Goal: Task Accomplishment & Management: Use online tool/utility

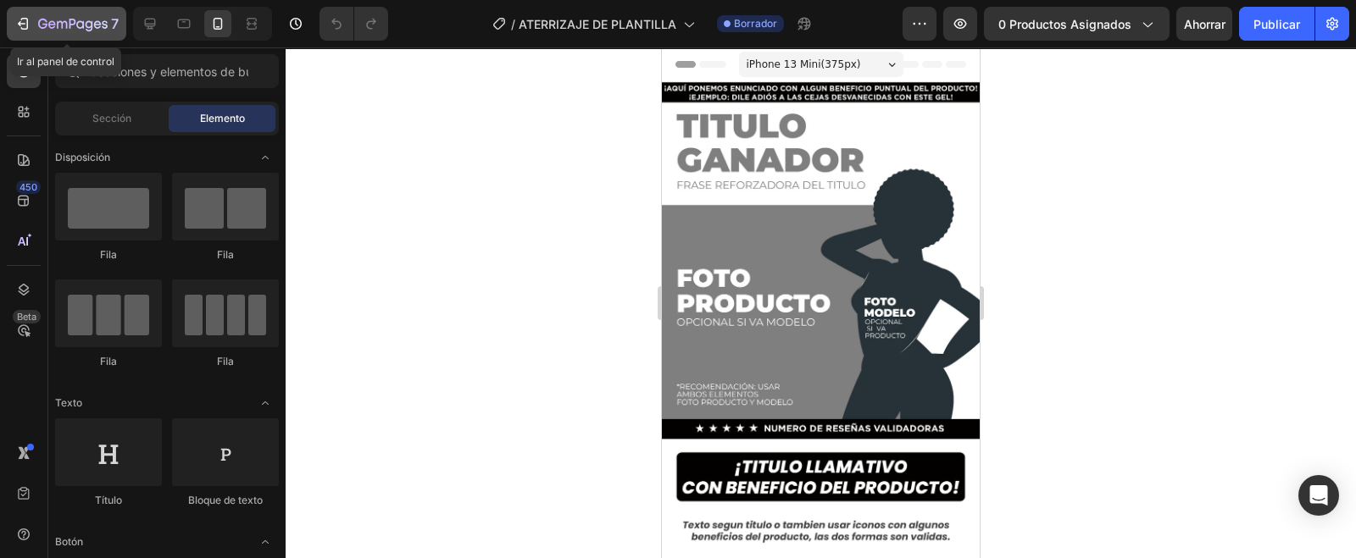
click at [95, 33] on div "7" at bounding box center [78, 24] width 81 height 20
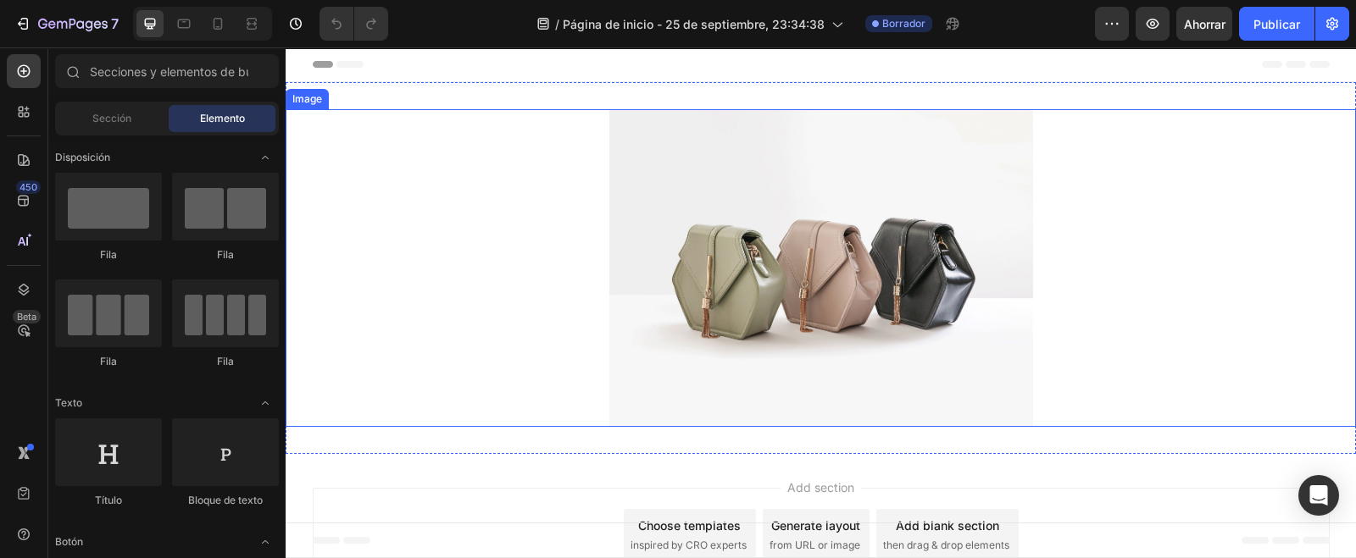
click at [493, 205] on div at bounding box center [821, 268] width 1070 height 318
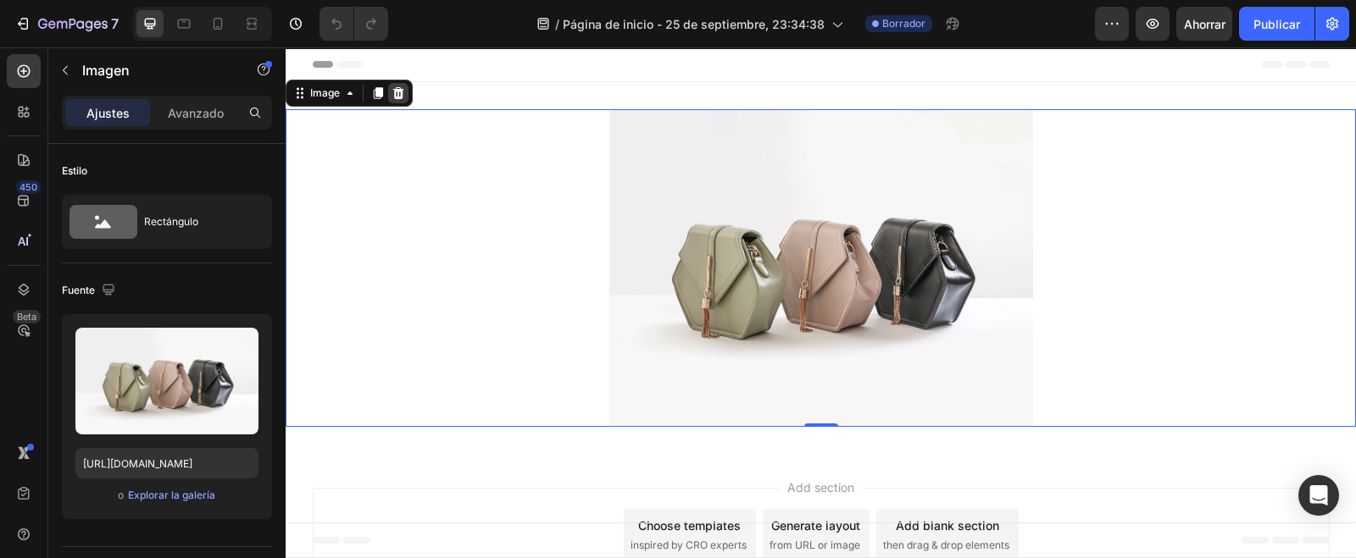
click at [401, 85] on div at bounding box center [398, 93] width 20 height 20
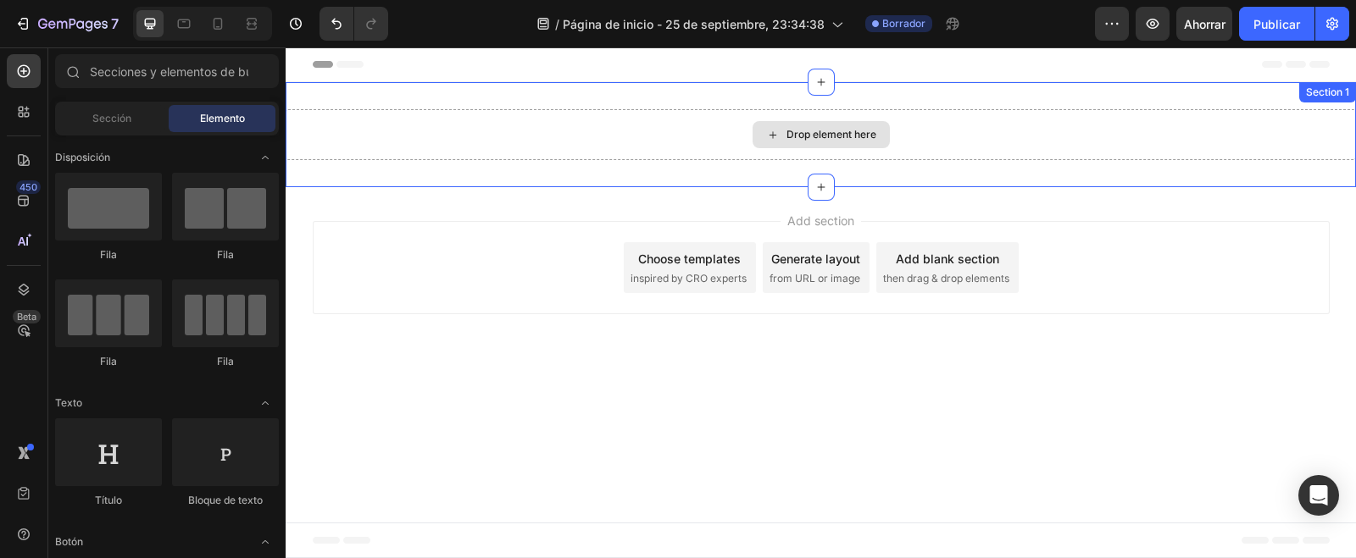
click at [805, 130] on div "Drop element here" at bounding box center [831, 135] width 90 height 14
click at [912, 146] on div "Drop element here" at bounding box center [821, 134] width 1070 height 51
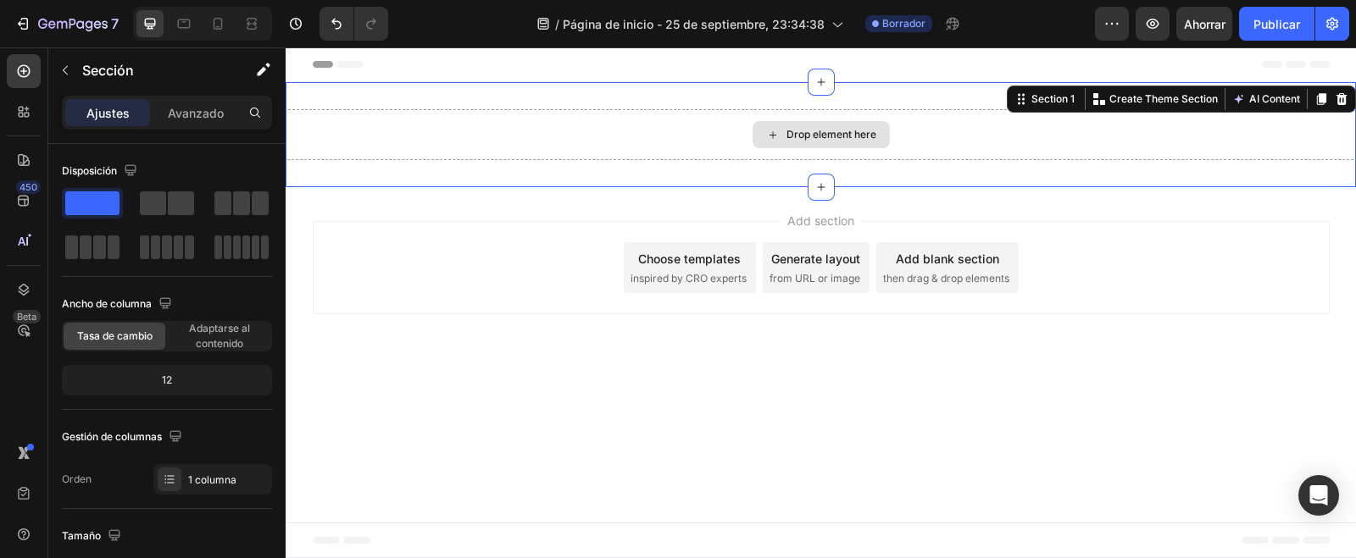
click at [867, 138] on div "Drop element here" at bounding box center [831, 135] width 90 height 14
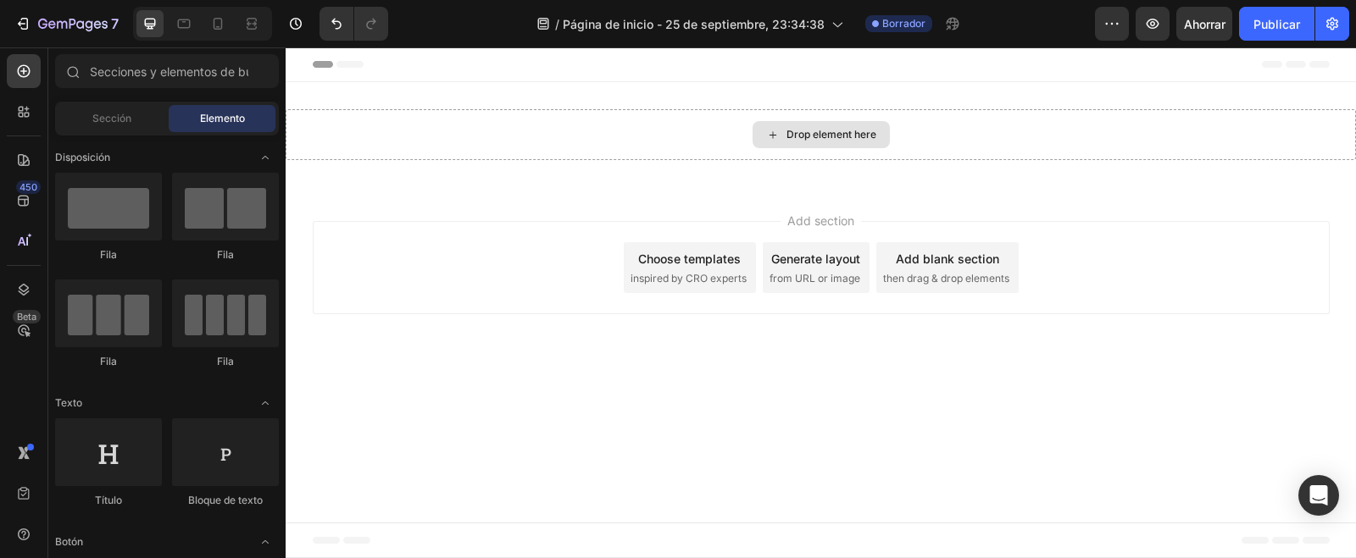
click at [867, 138] on div "Drop element here" at bounding box center [831, 135] width 90 height 14
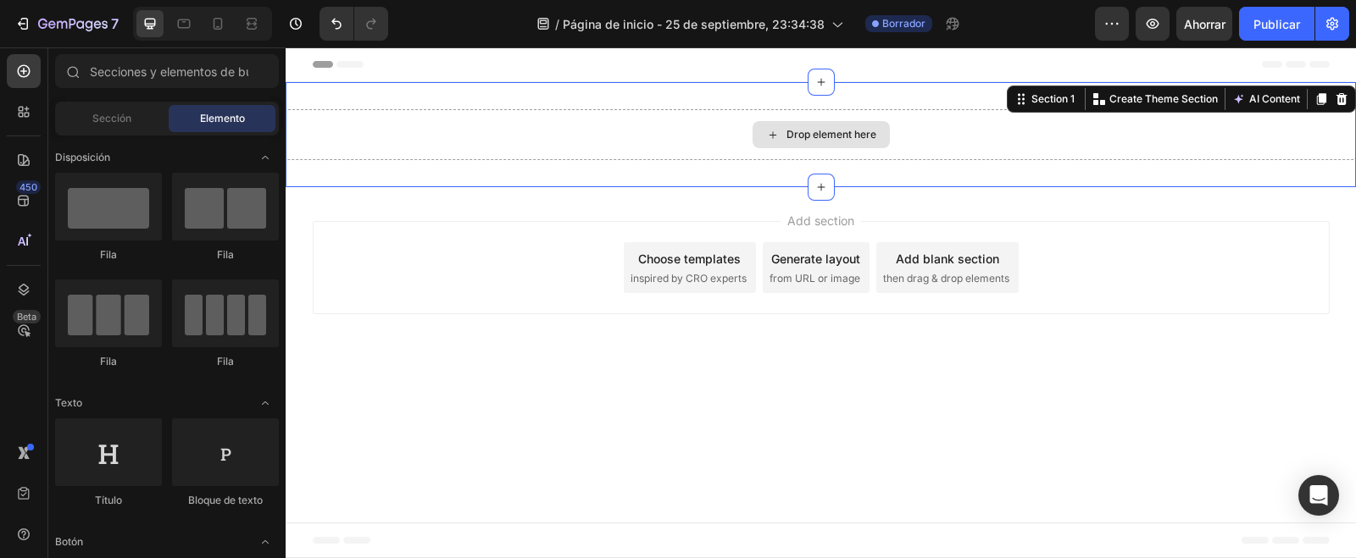
click at [858, 116] on div "Drop element here" at bounding box center [821, 134] width 1070 height 51
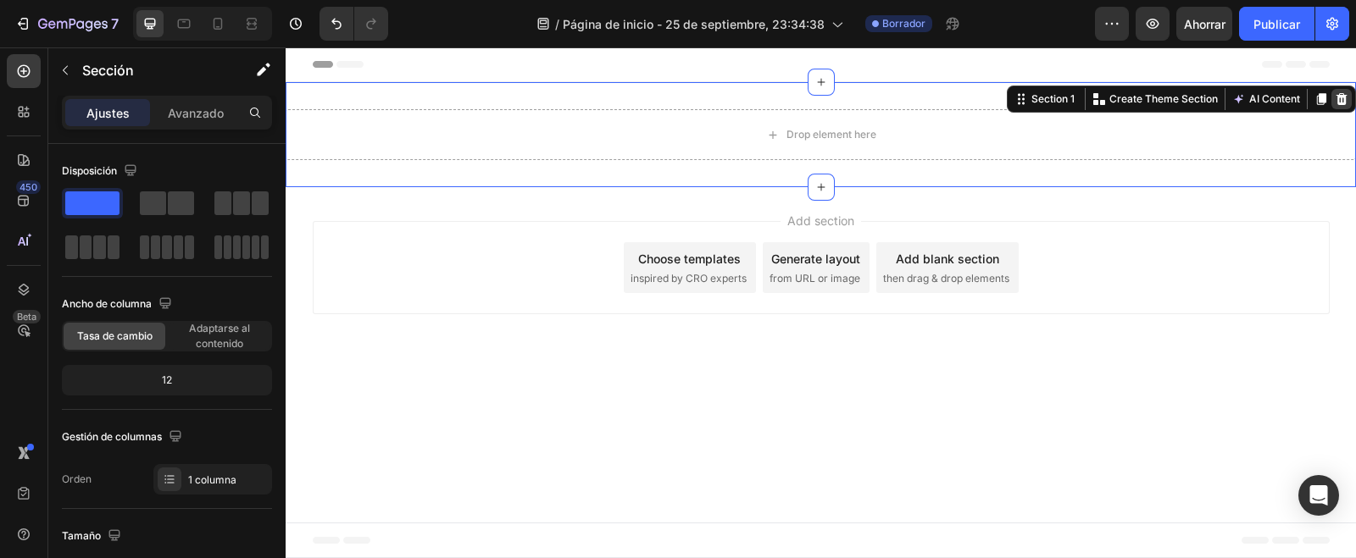
click at [1347, 97] on icon at bounding box center [1342, 99] width 14 height 14
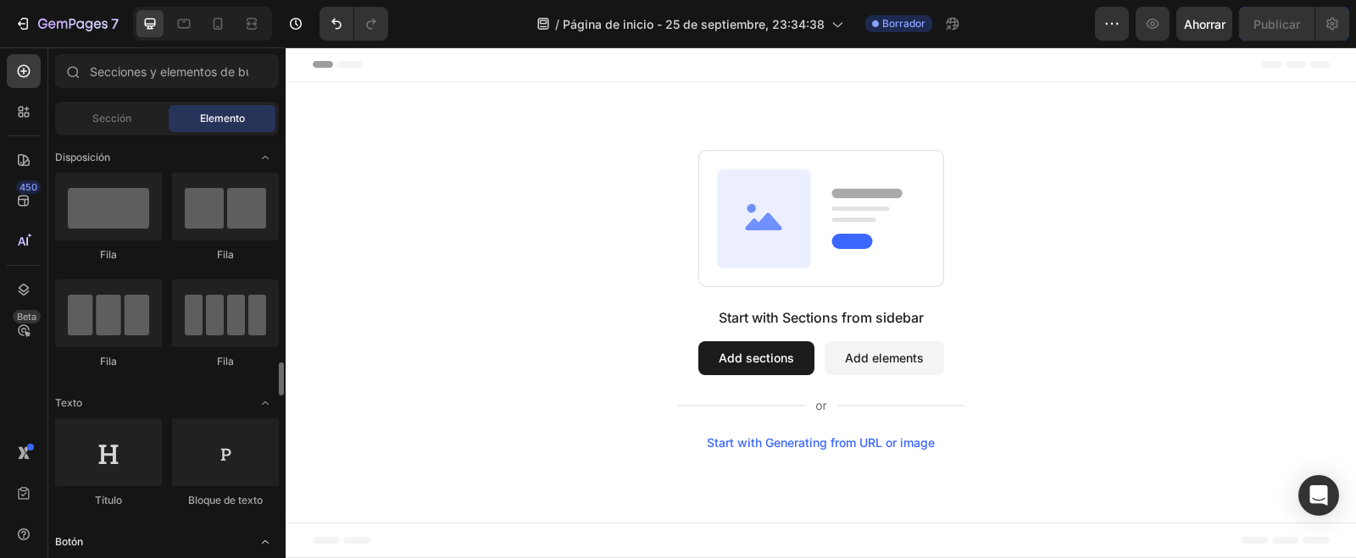
scroll to position [318, 0]
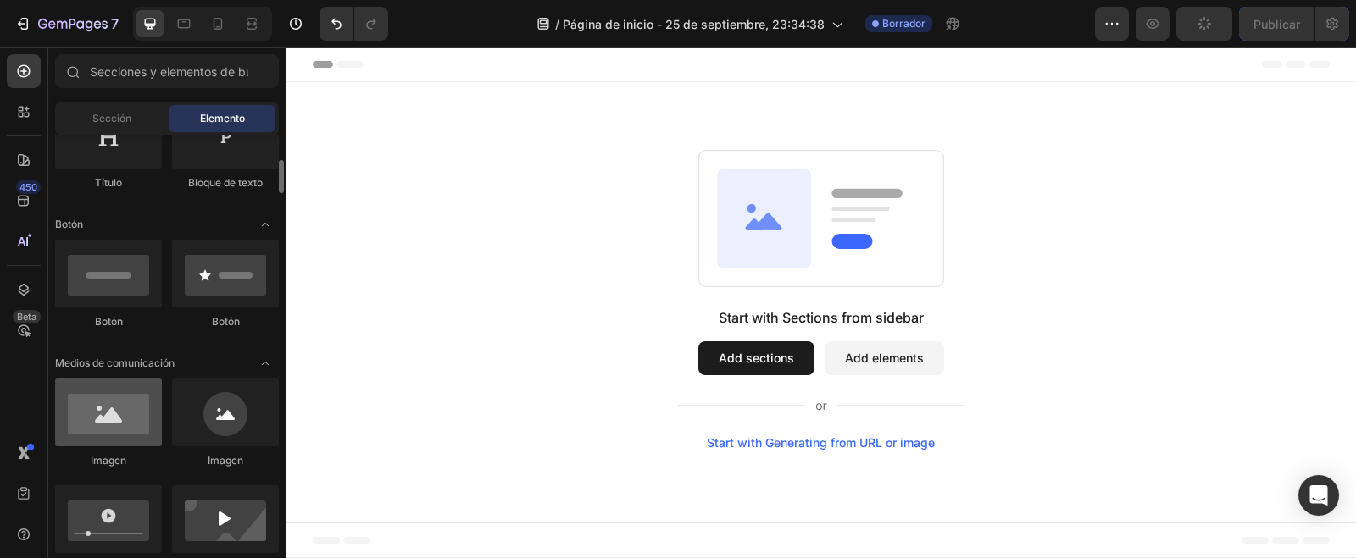
click at [134, 425] on div at bounding box center [108, 413] width 107 height 68
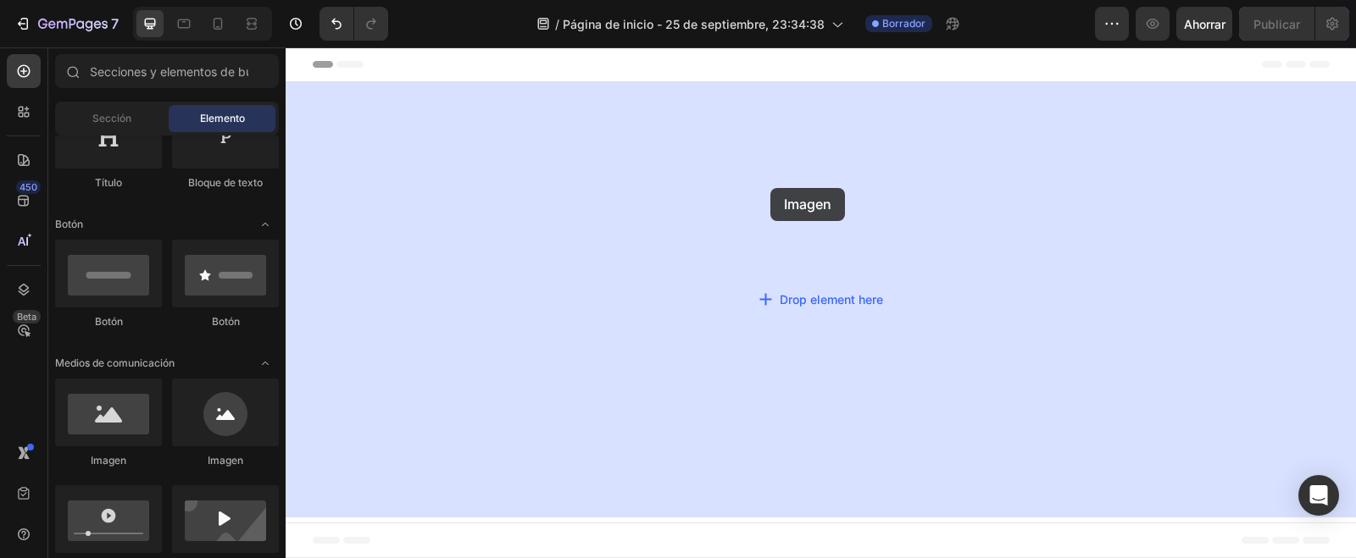
drag, startPoint x: 404, startPoint y: 459, endPoint x: 770, endPoint y: 188, distance: 455.6
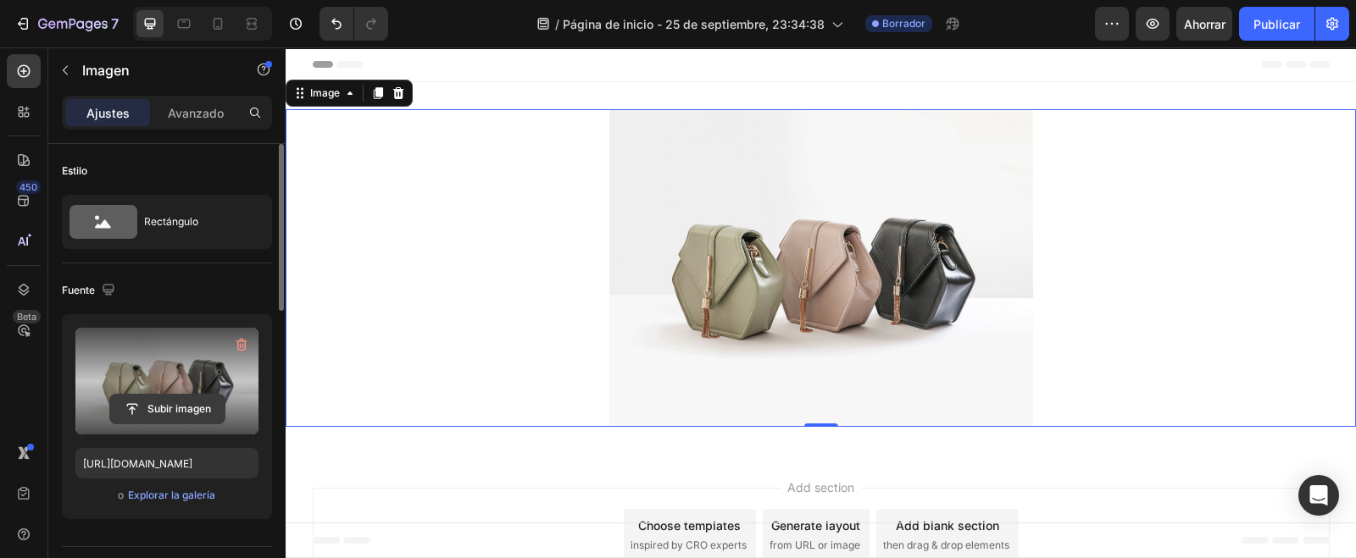
click at [173, 415] on input "file" at bounding box center [167, 409] width 114 height 29
click at [174, 403] on input "file" at bounding box center [167, 409] width 114 height 29
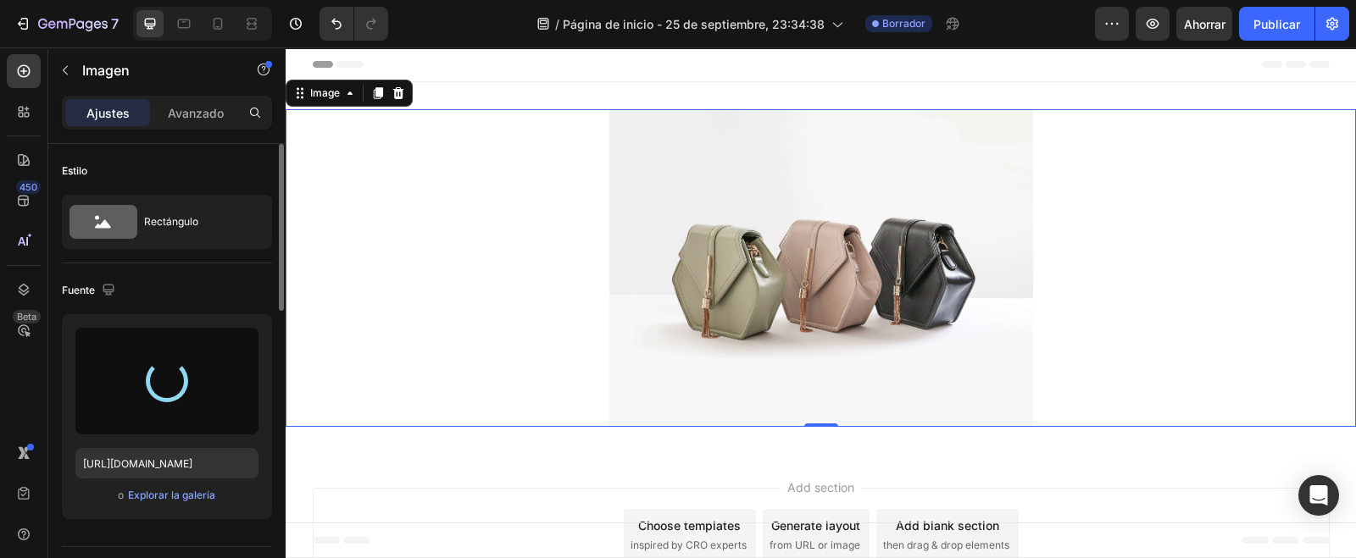
type input "[URL][DOMAIN_NAME]"
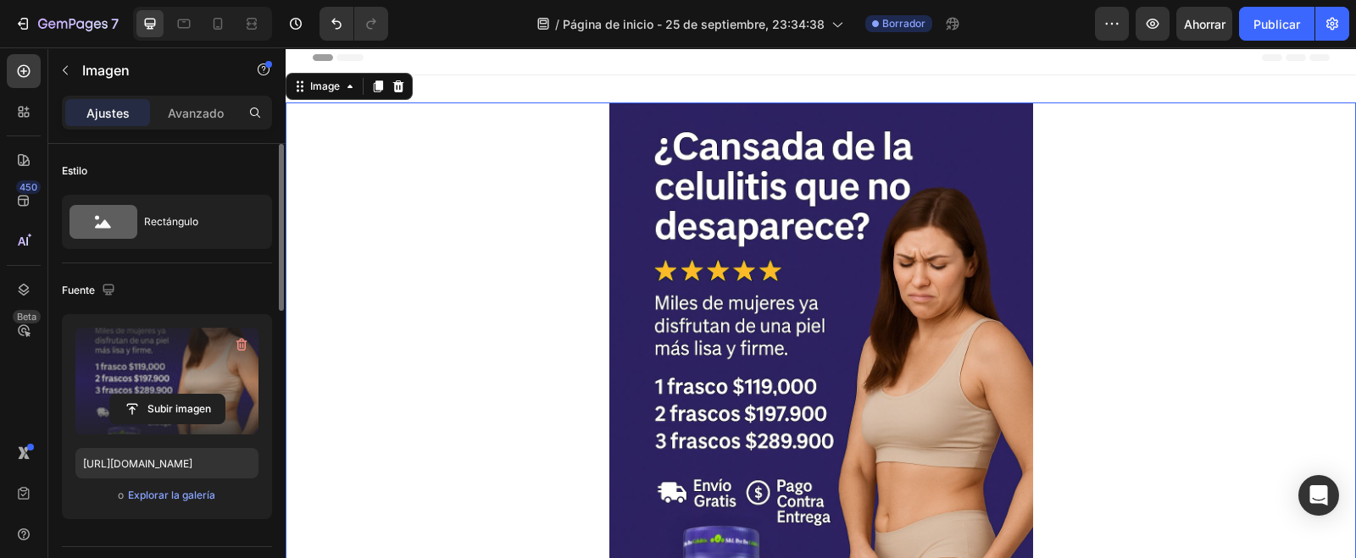
scroll to position [0, 0]
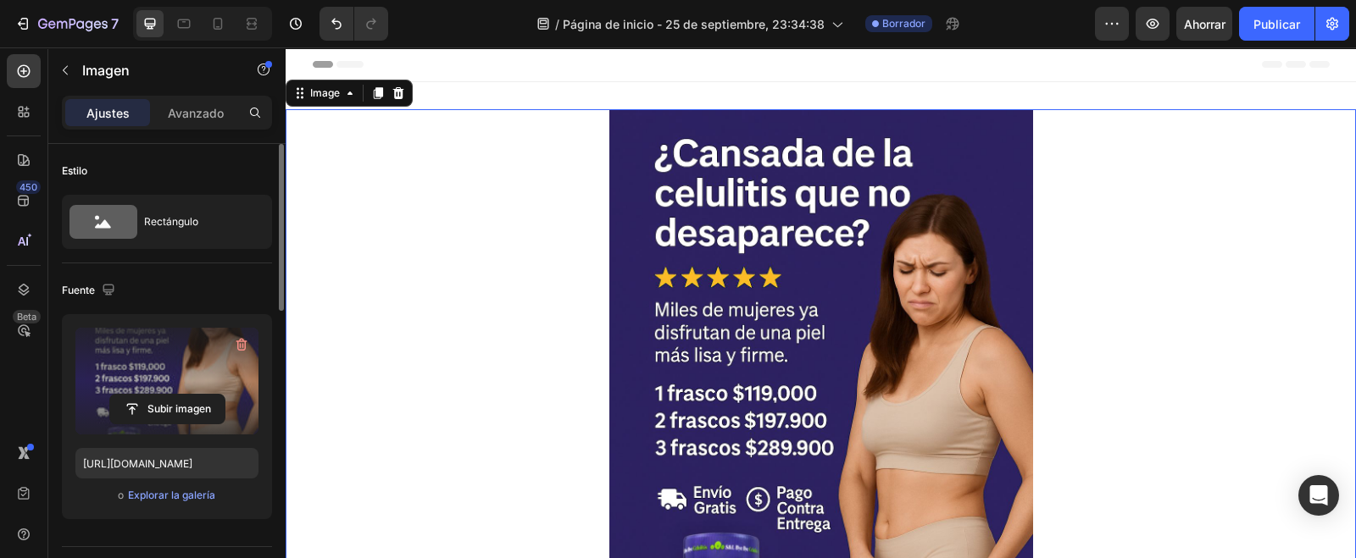
click at [374, 96] on icon at bounding box center [378, 93] width 9 height 12
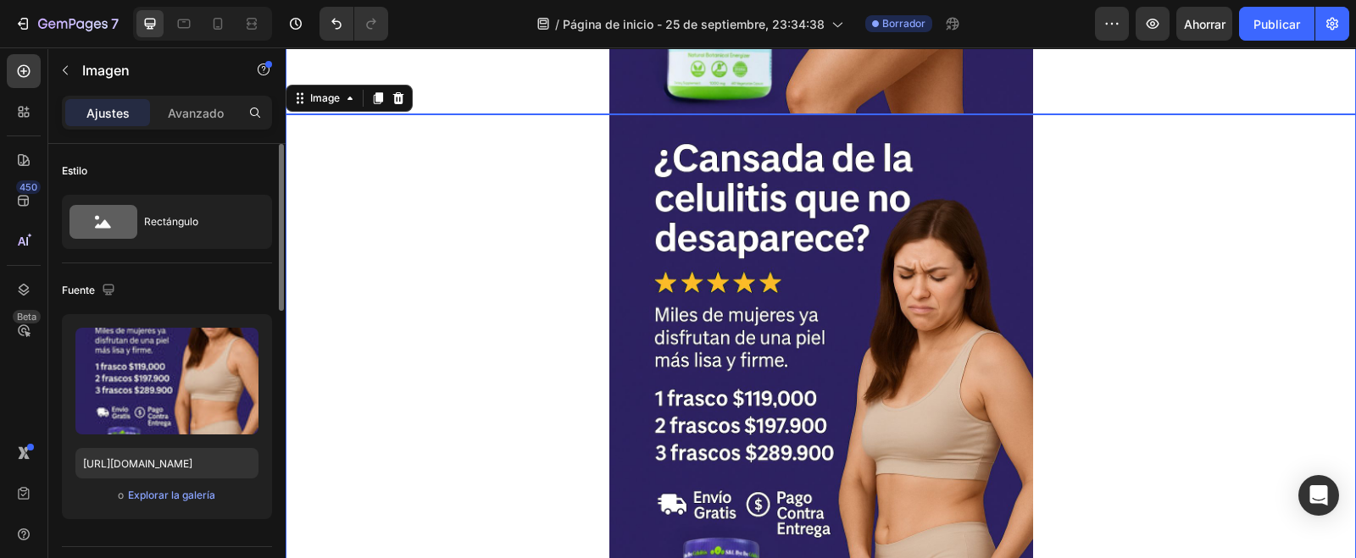
scroll to position [637, 0]
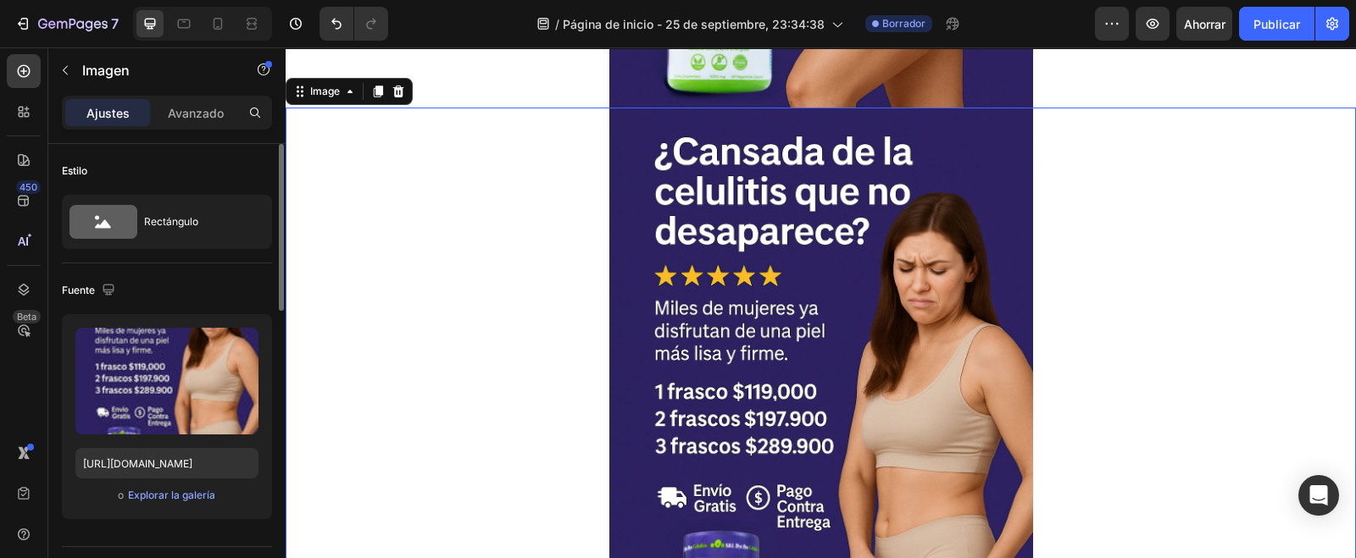
click at [853, 321] on img at bounding box center [821, 426] width 424 height 636
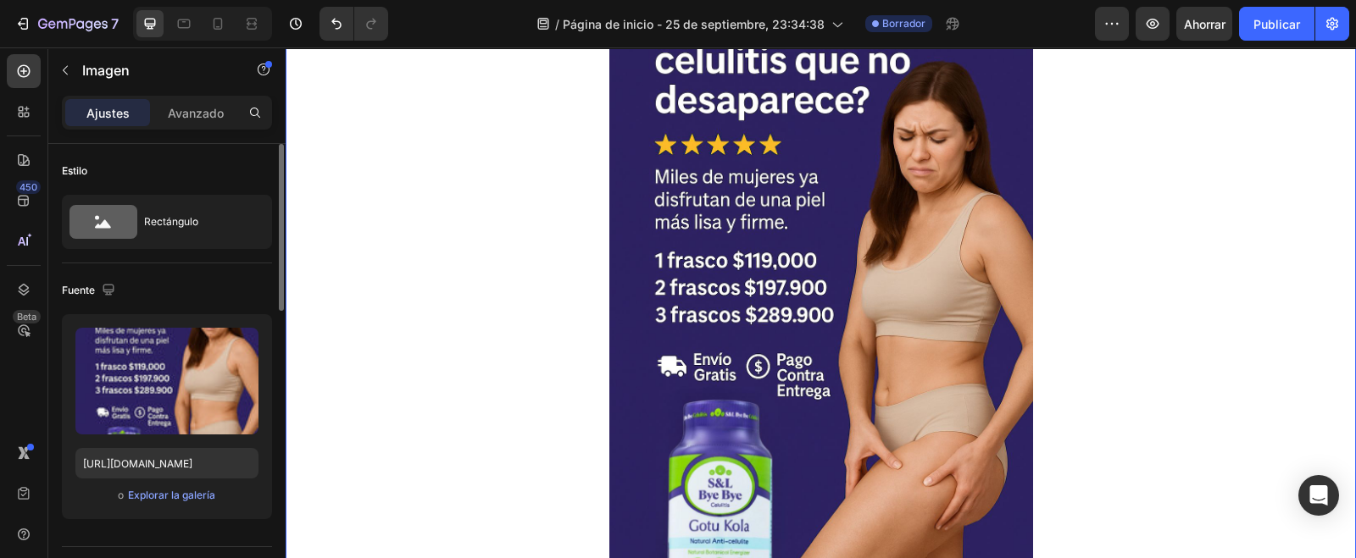
scroll to position [743, 0]
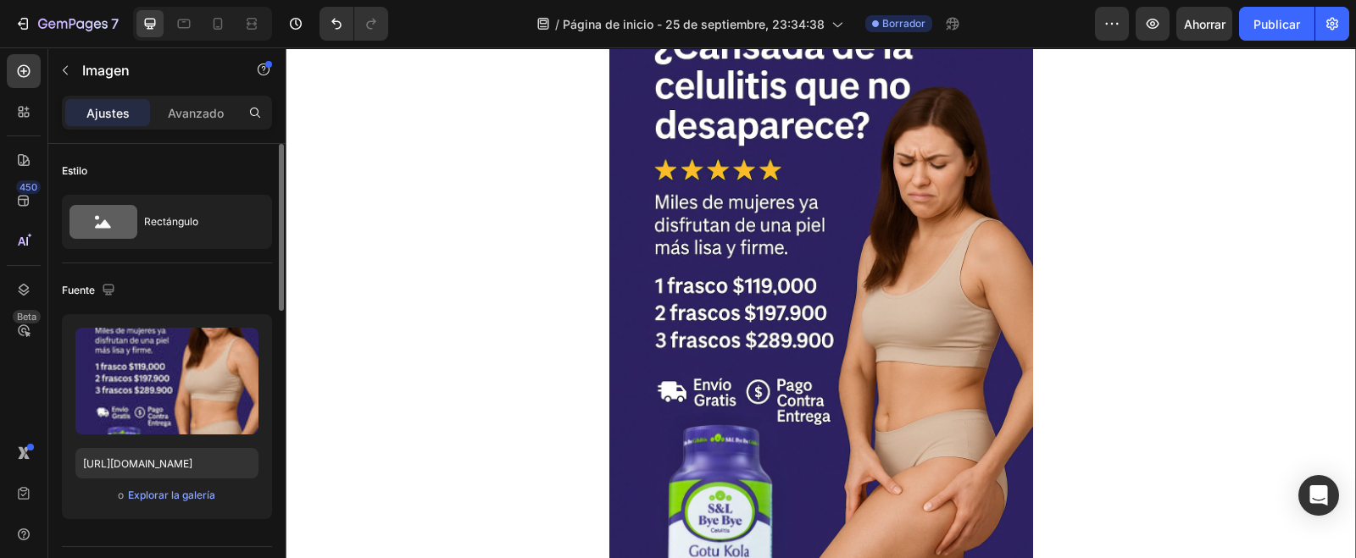
click at [761, 336] on img at bounding box center [821, 320] width 424 height 636
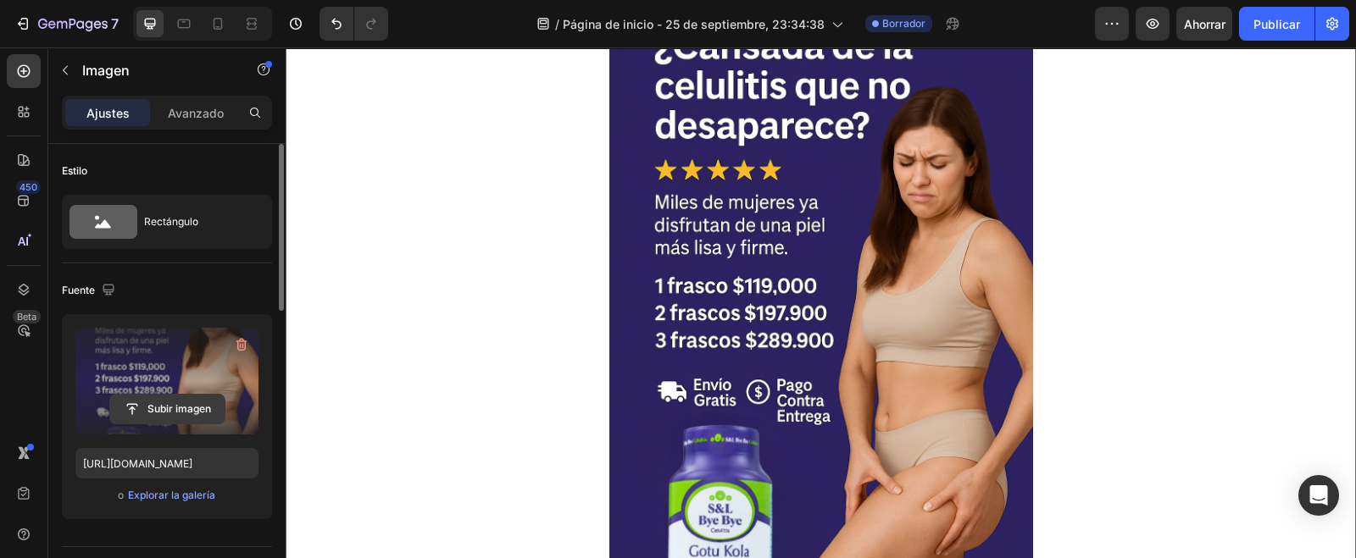
click at [144, 397] on input "file" at bounding box center [167, 409] width 114 height 29
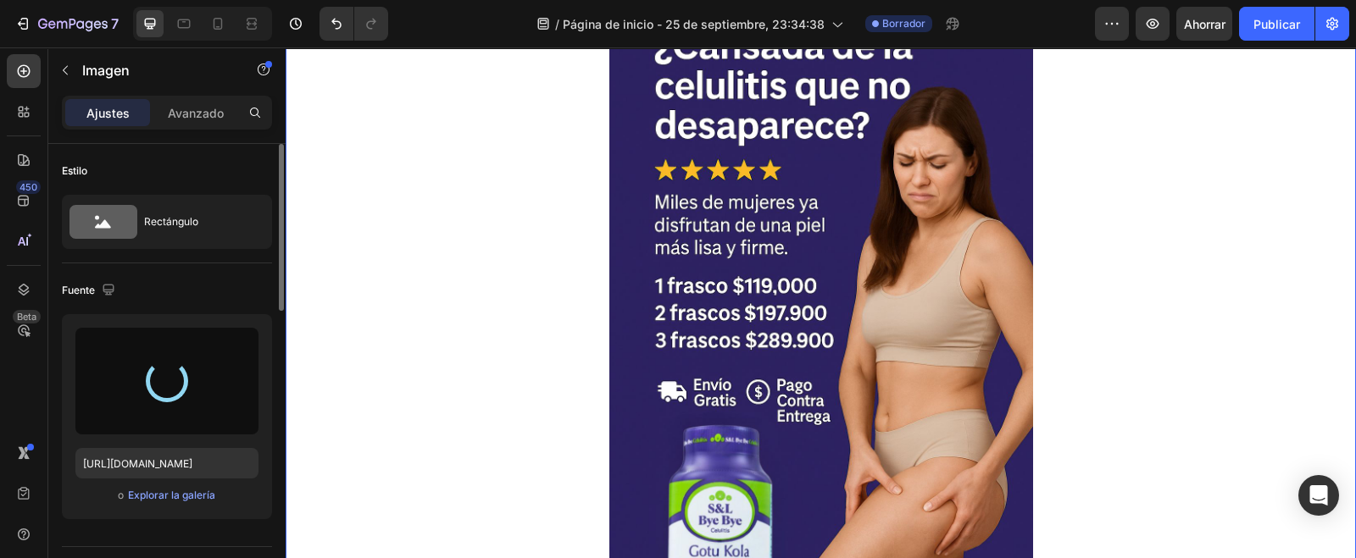
type input "[URL][DOMAIN_NAME]"
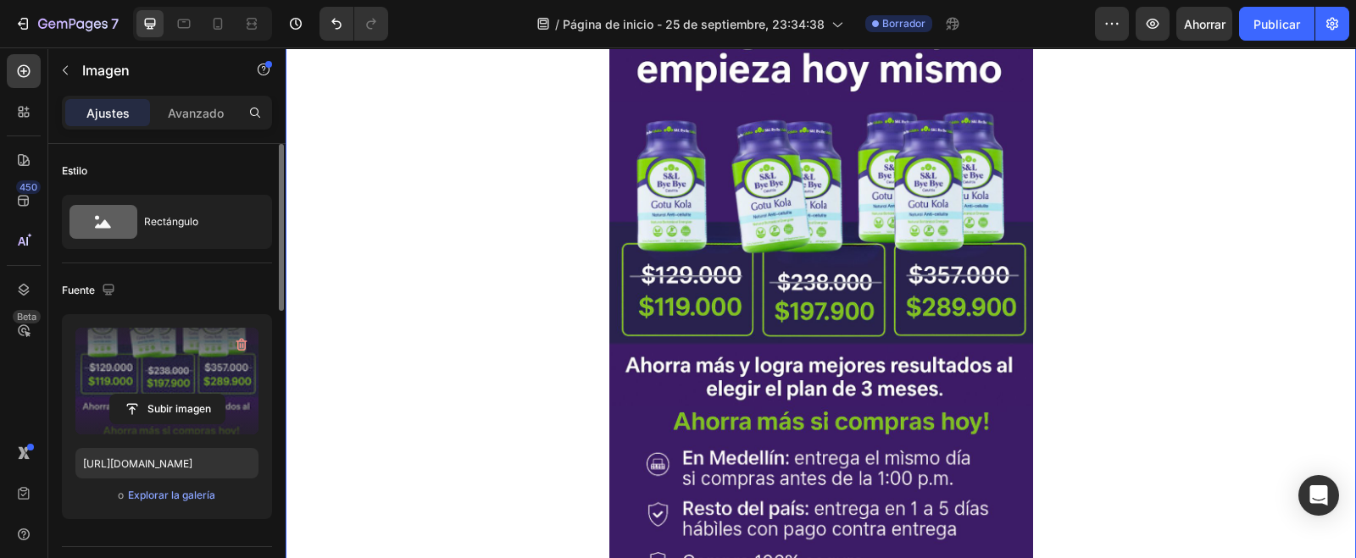
scroll to position [521, 0]
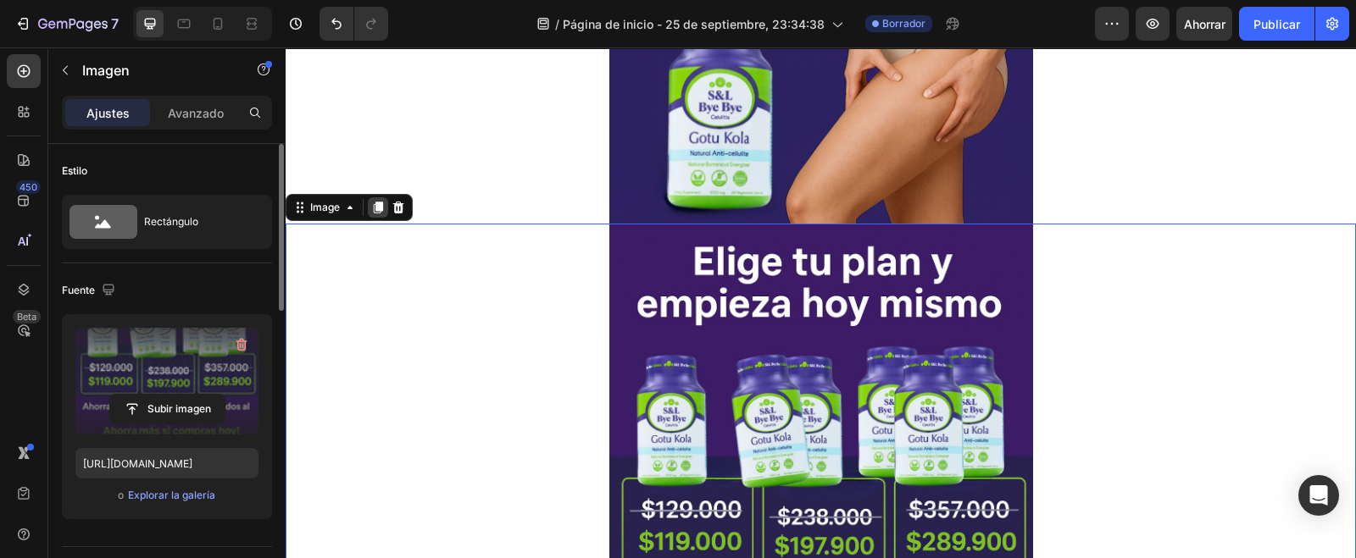
click at [376, 211] on icon at bounding box center [378, 208] width 14 height 14
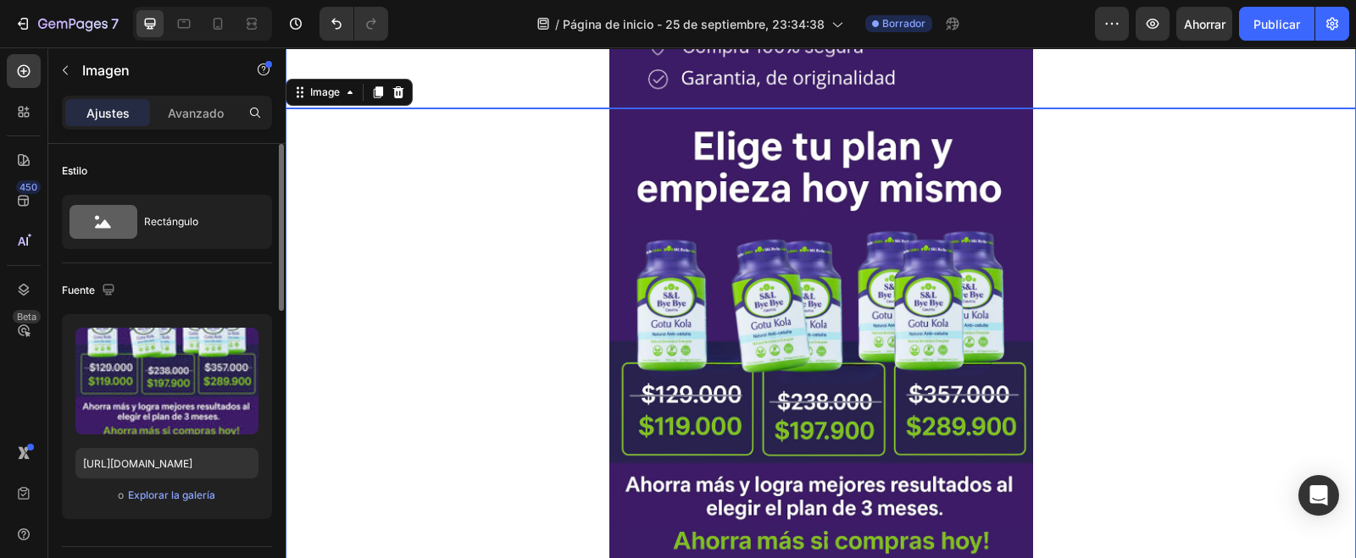
scroll to position [1273, 0]
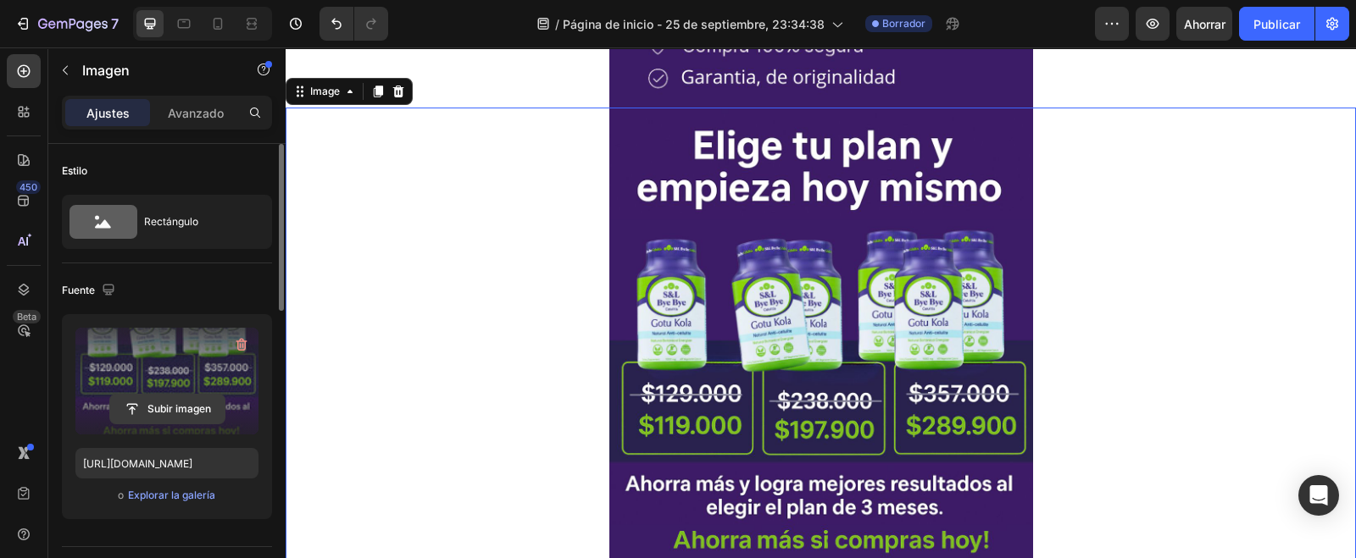
click at [149, 411] on input "file" at bounding box center [167, 409] width 114 height 29
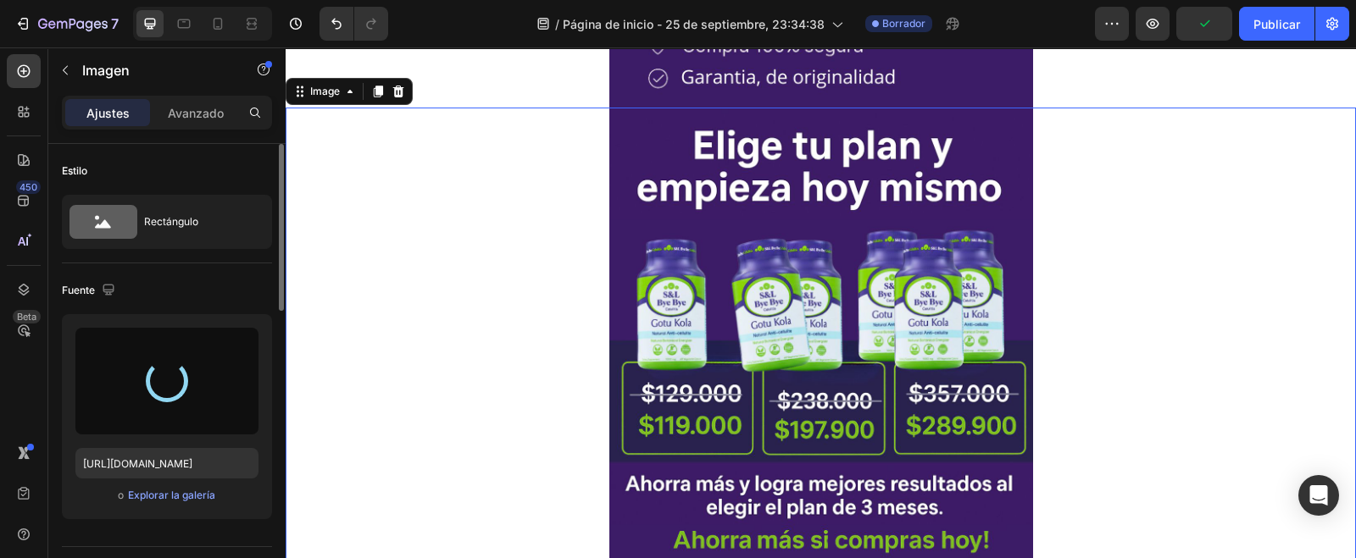
type input "[URL][DOMAIN_NAME]"
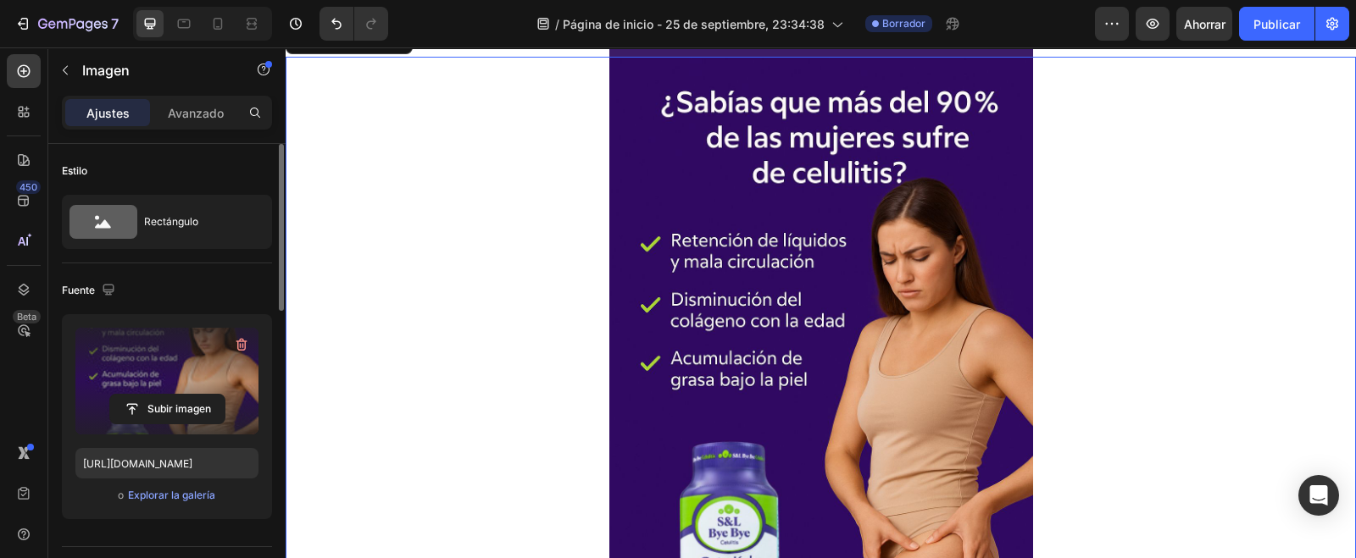
scroll to position [1263, 0]
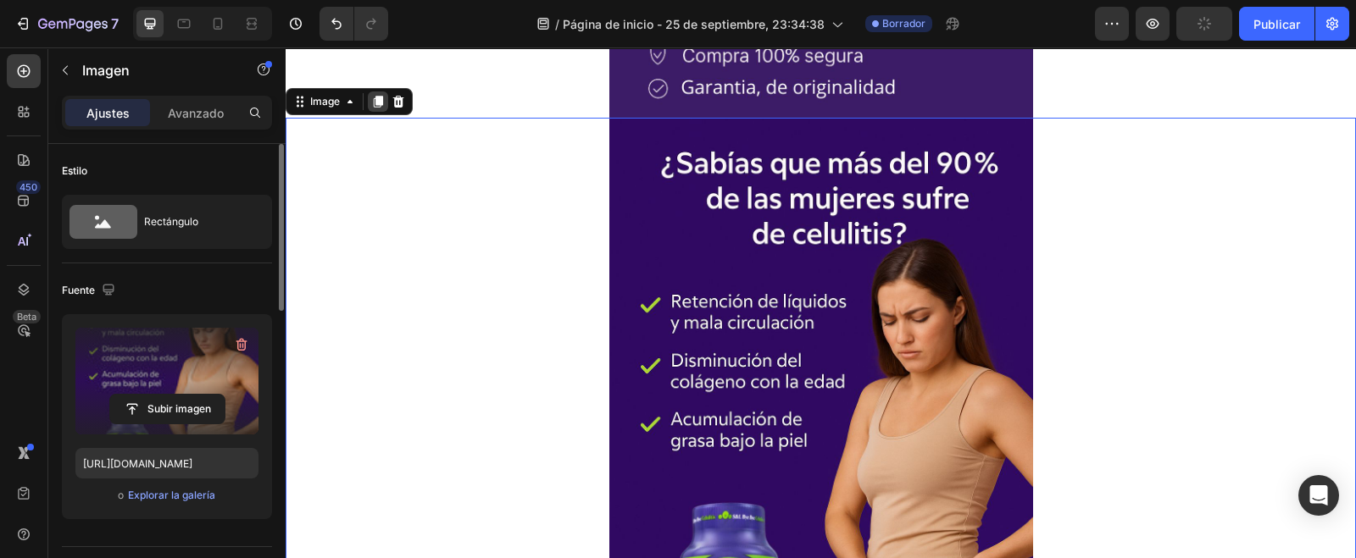
click at [375, 99] on icon at bounding box center [378, 102] width 9 height 12
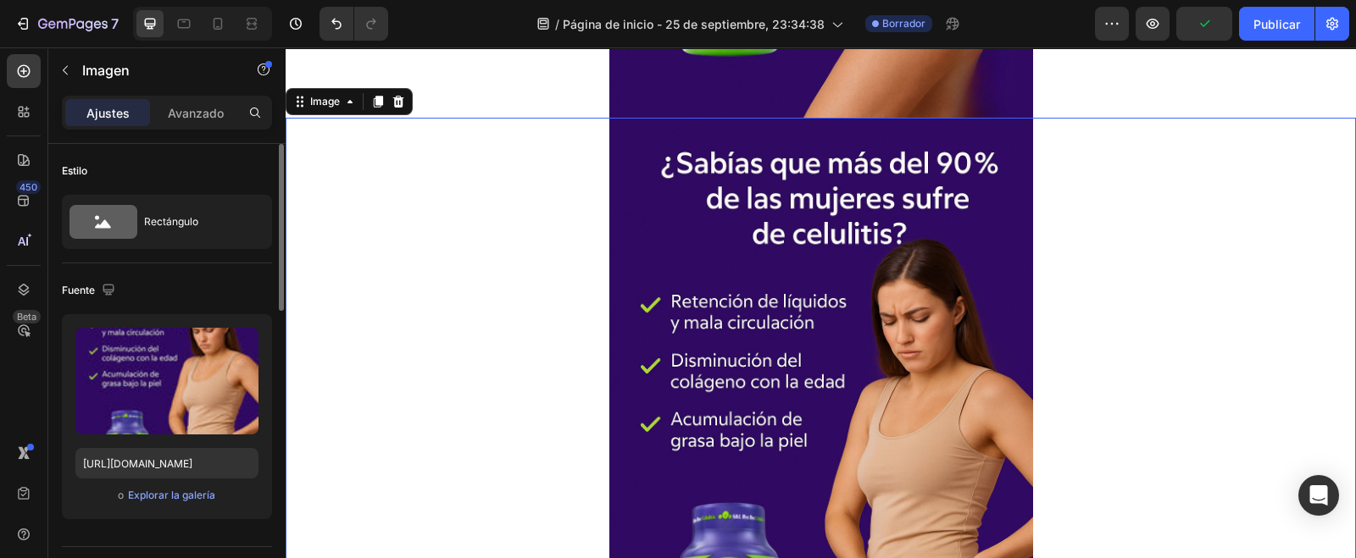
scroll to position [1908, 0]
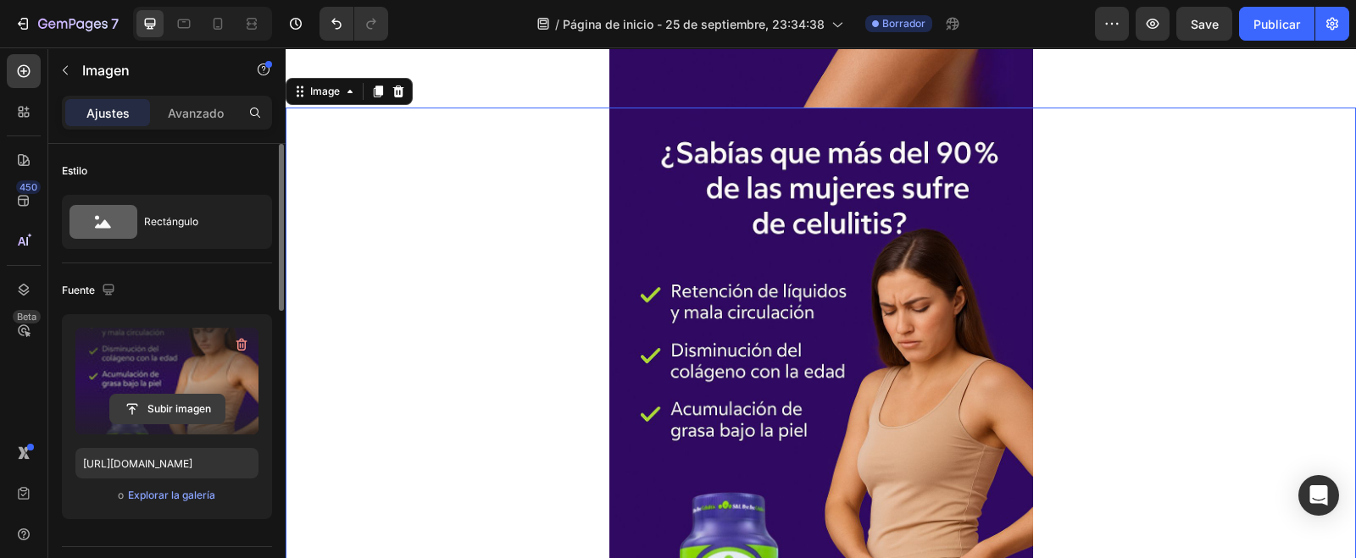
click at [144, 400] on input "file" at bounding box center [167, 409] width 114 height 29
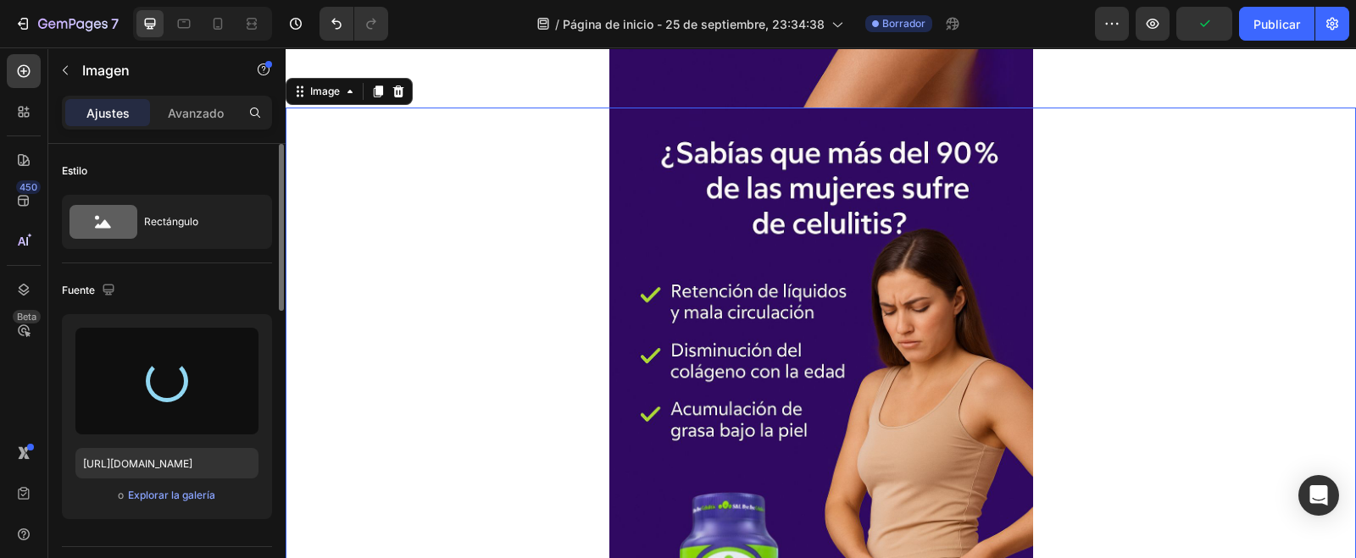
type input "[URL][DOMAIN_NAME]"
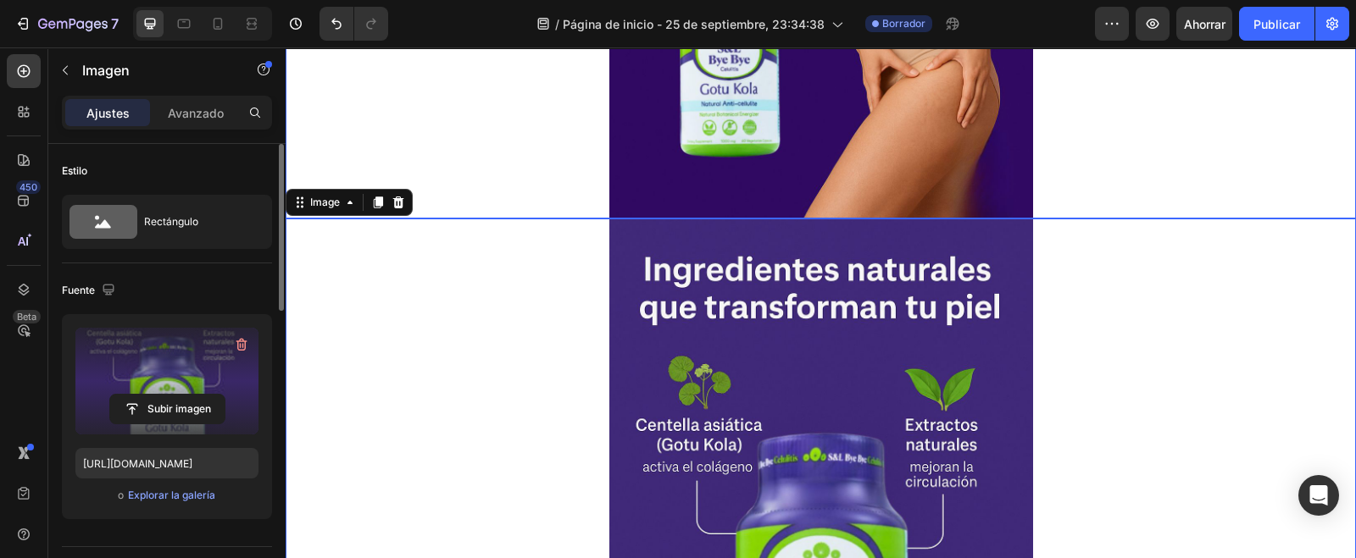
scroll to position [1792, 0]
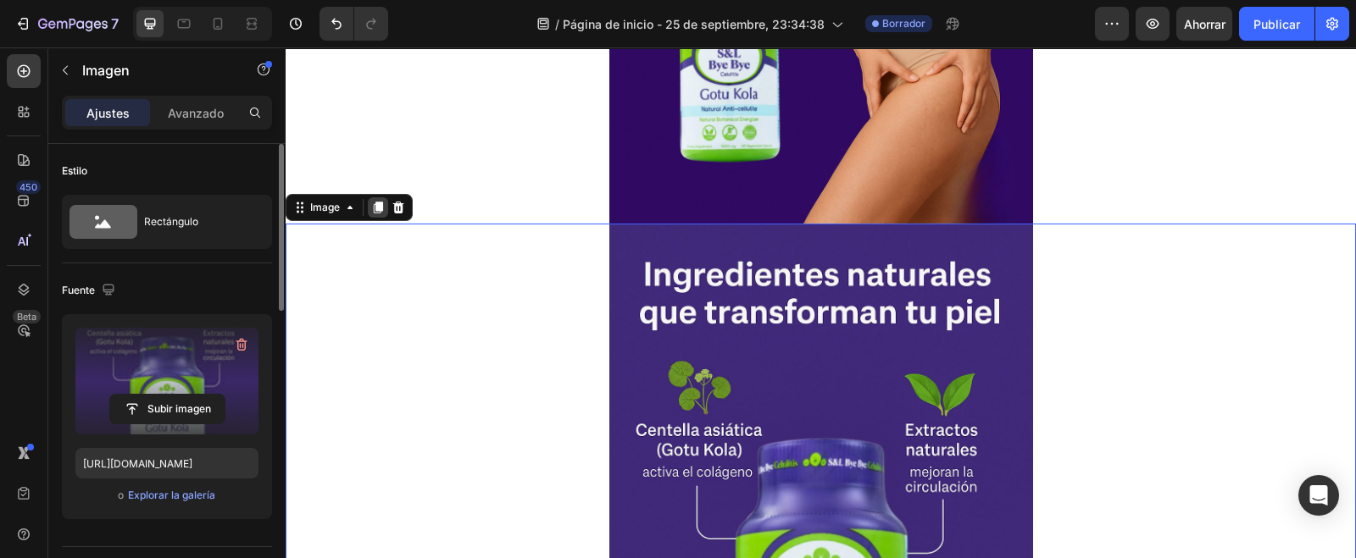
click at [375, 205] on icon at bounding box center [378, 208] width 9 height 12
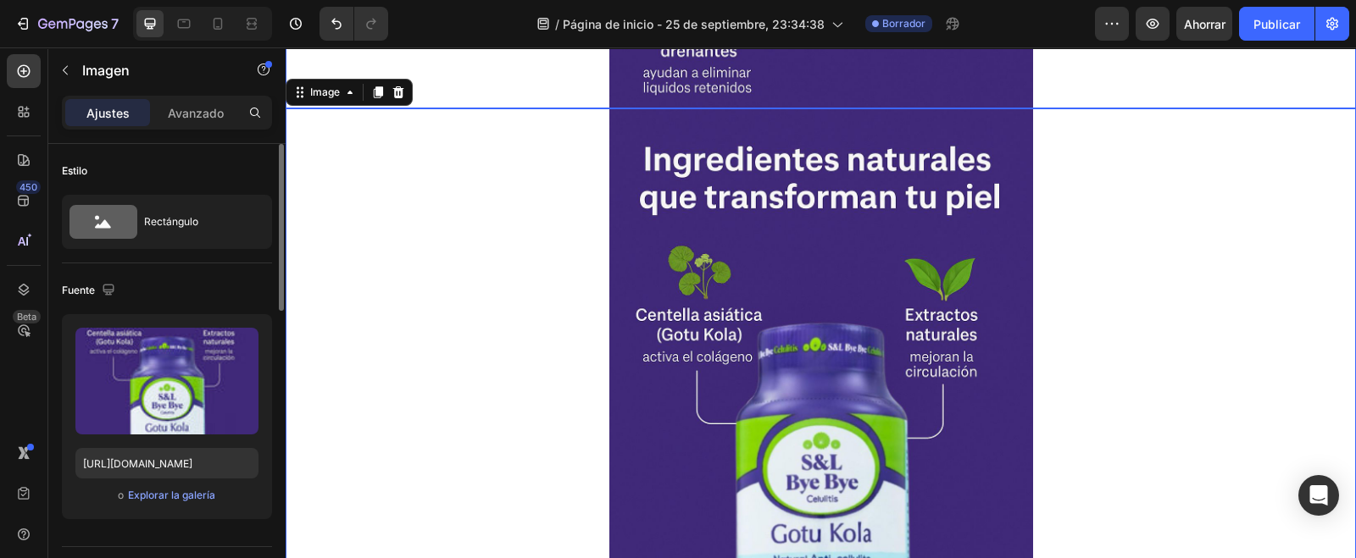
scroll to position [2544, 0]
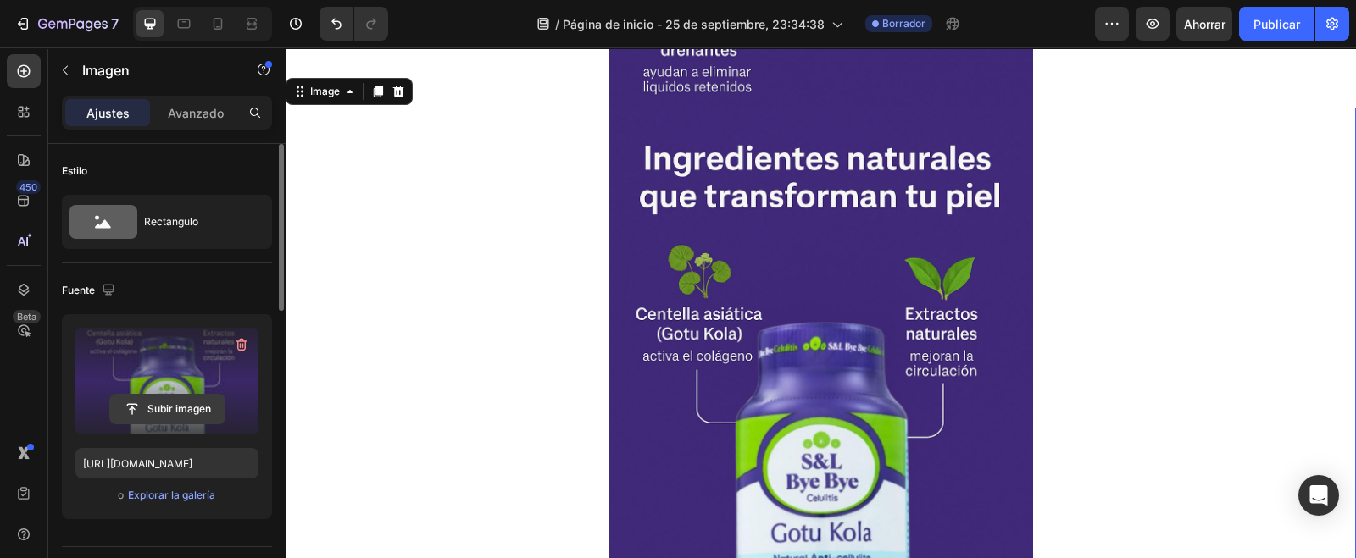
click at [178, 395] on input "file" at bounding box center [167, 409] width 114 height 29
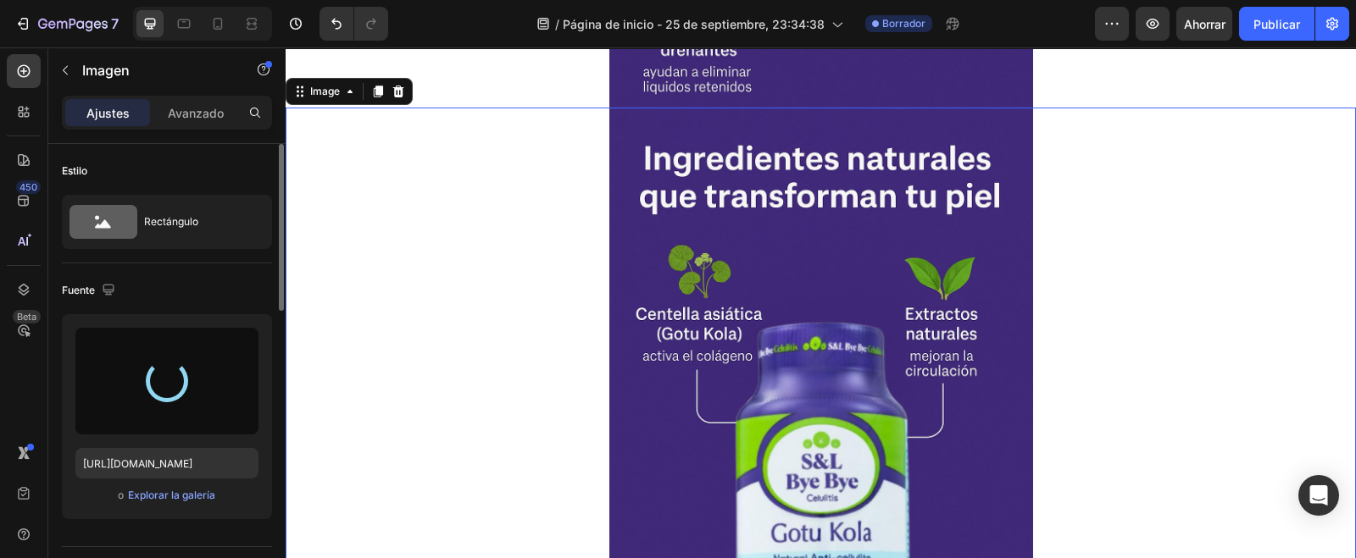
type input "[URL][DOMAIN_NAME]"
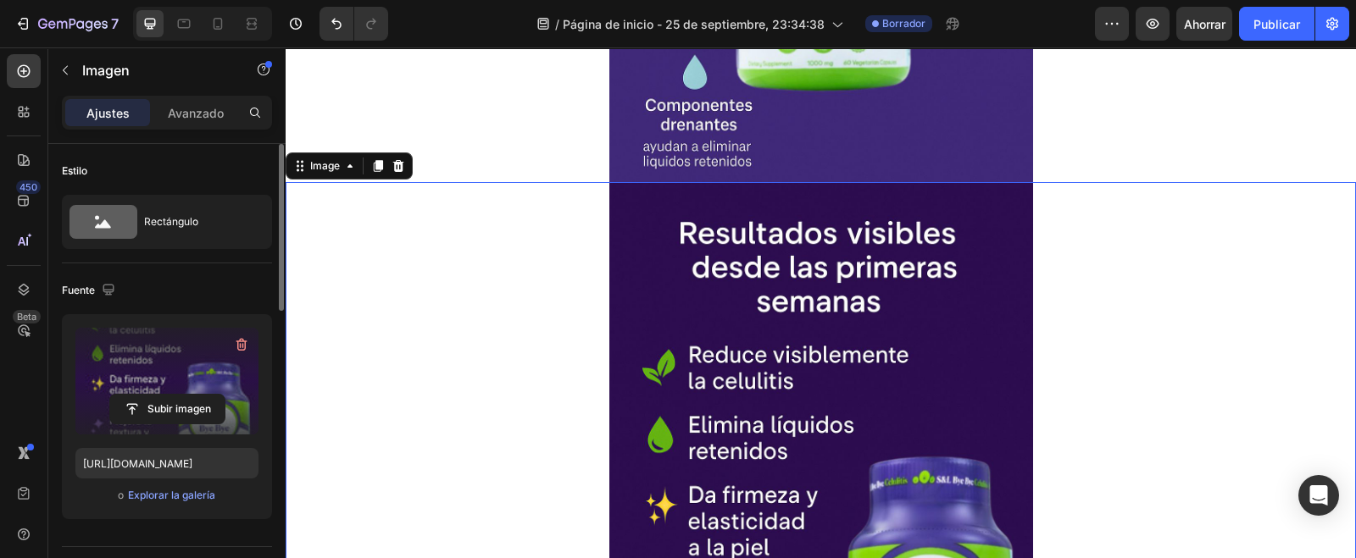
scroll to position [2436, 0]
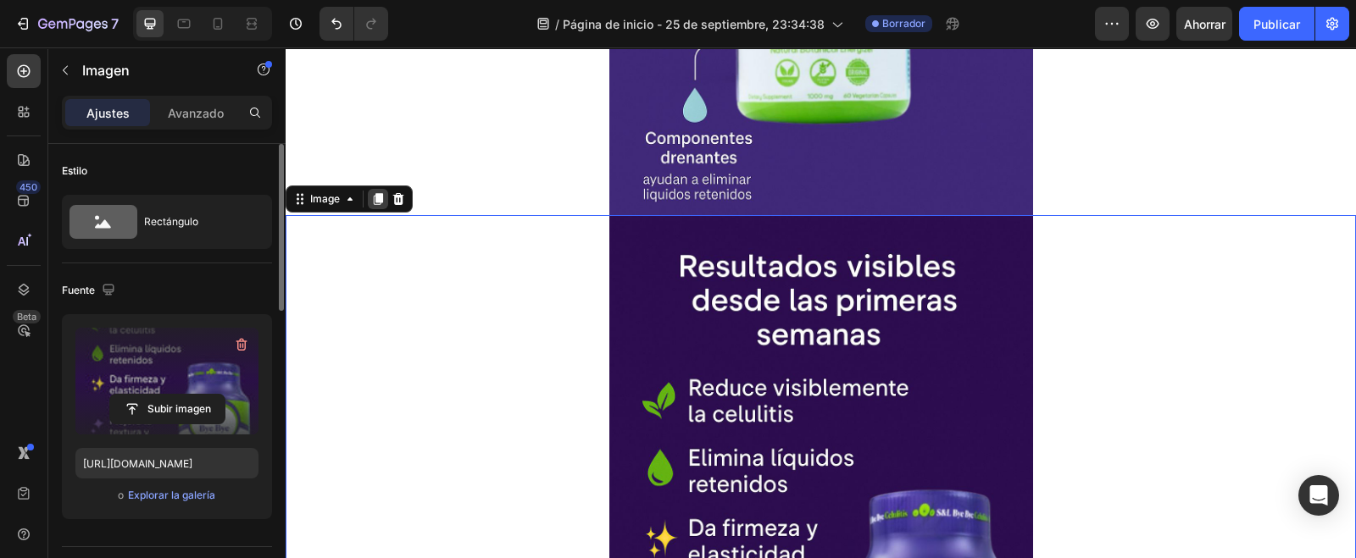
click at [381, 192] on icon at bounding box center [378, 199] width 14 height 14
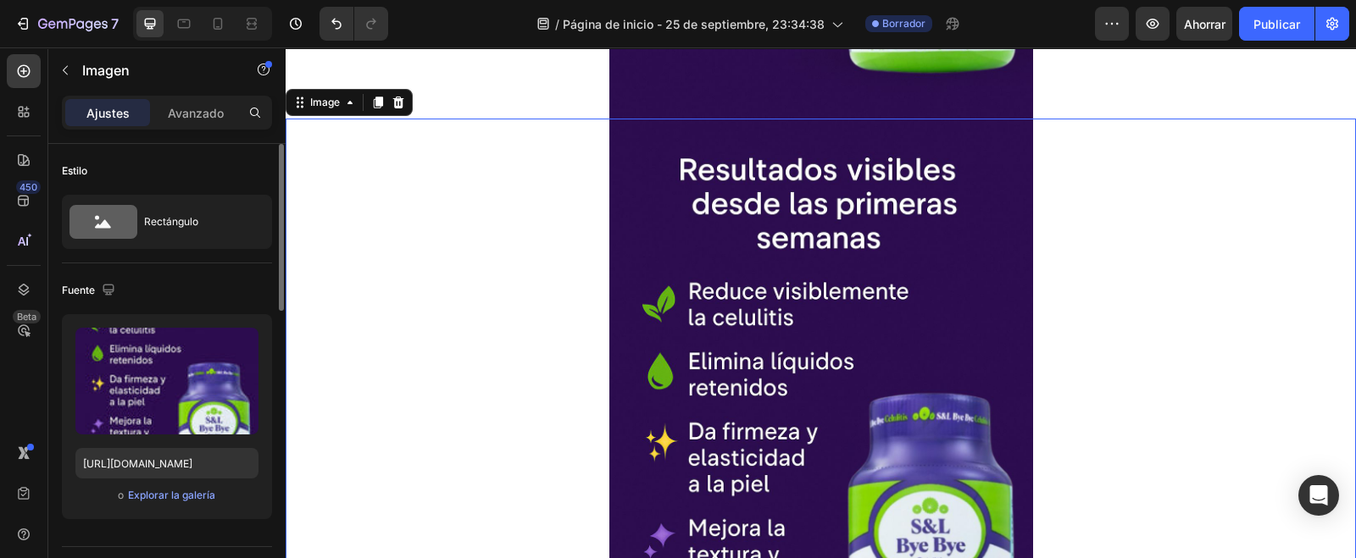
scroll to position [3179, 0]
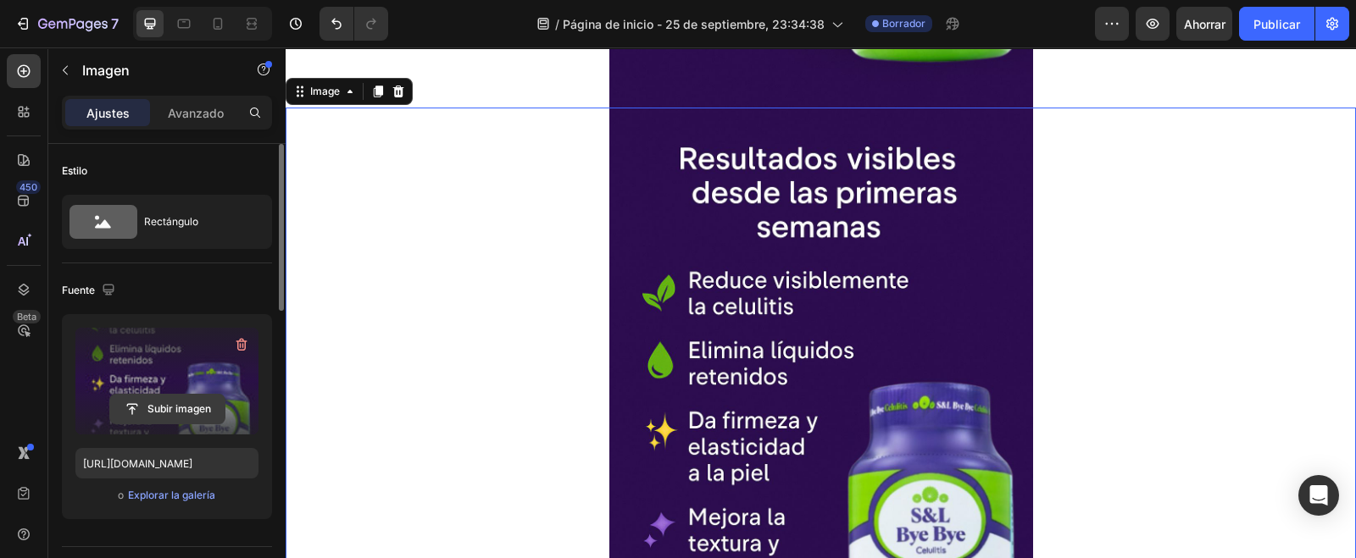
click at [160, 414] on input "file" at bounding box center [167, 409] width 114 height 29
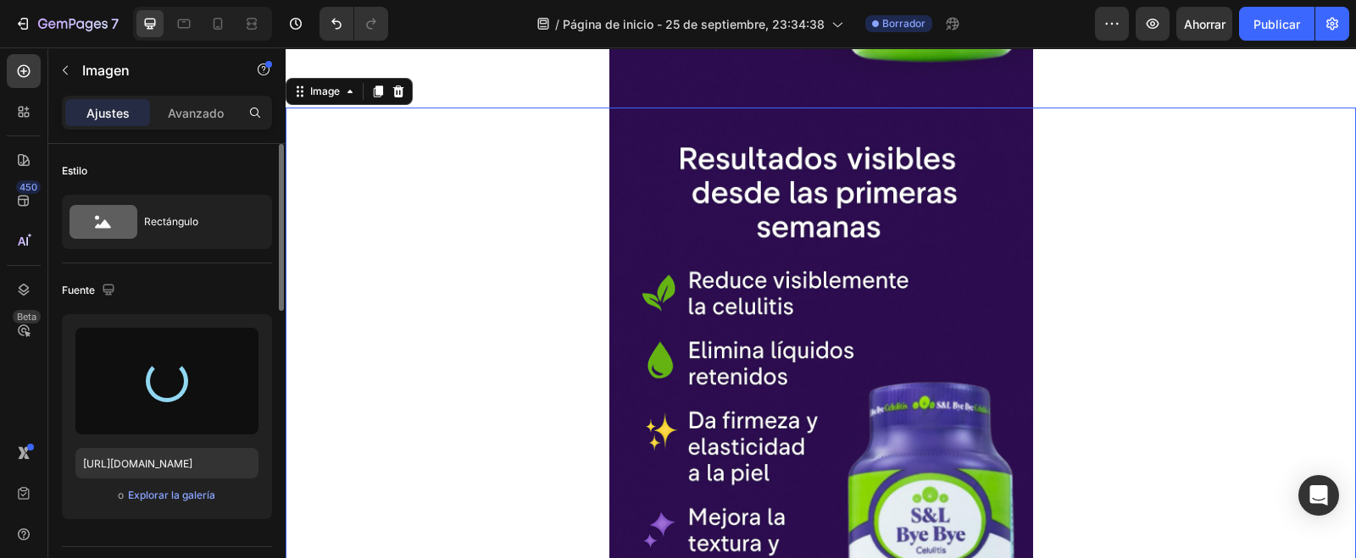
type input "[URL][DOMAIN_NAME]"
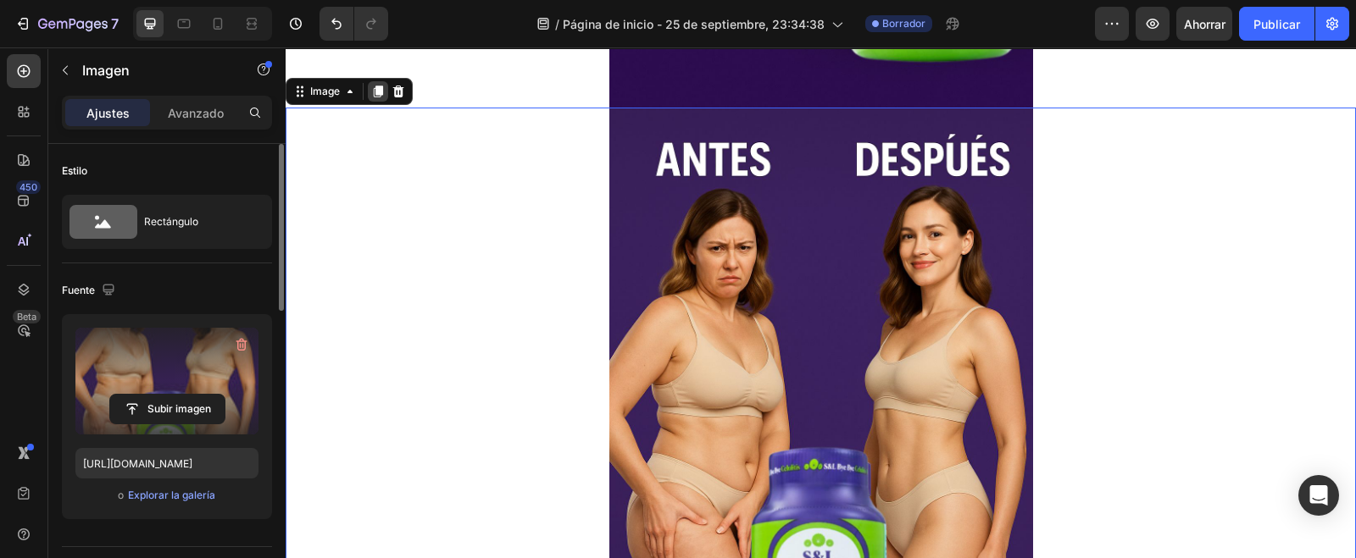
click at [379, 95] on icon at bounding box center [378, 92] width 14 height 14
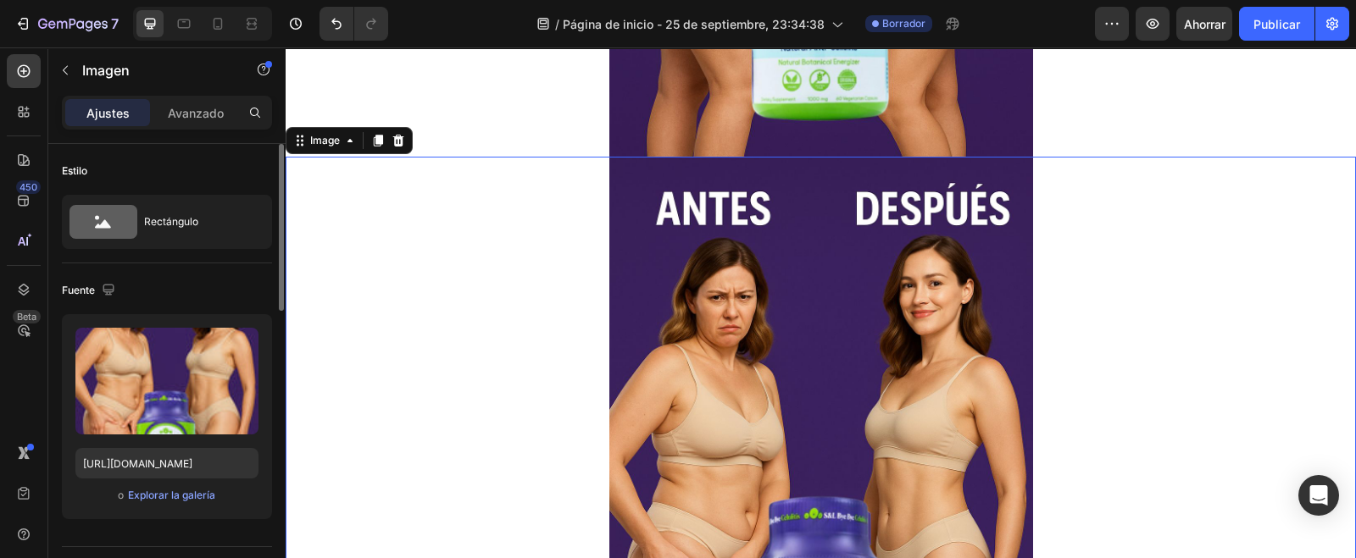
scroll to position [3815, 0]
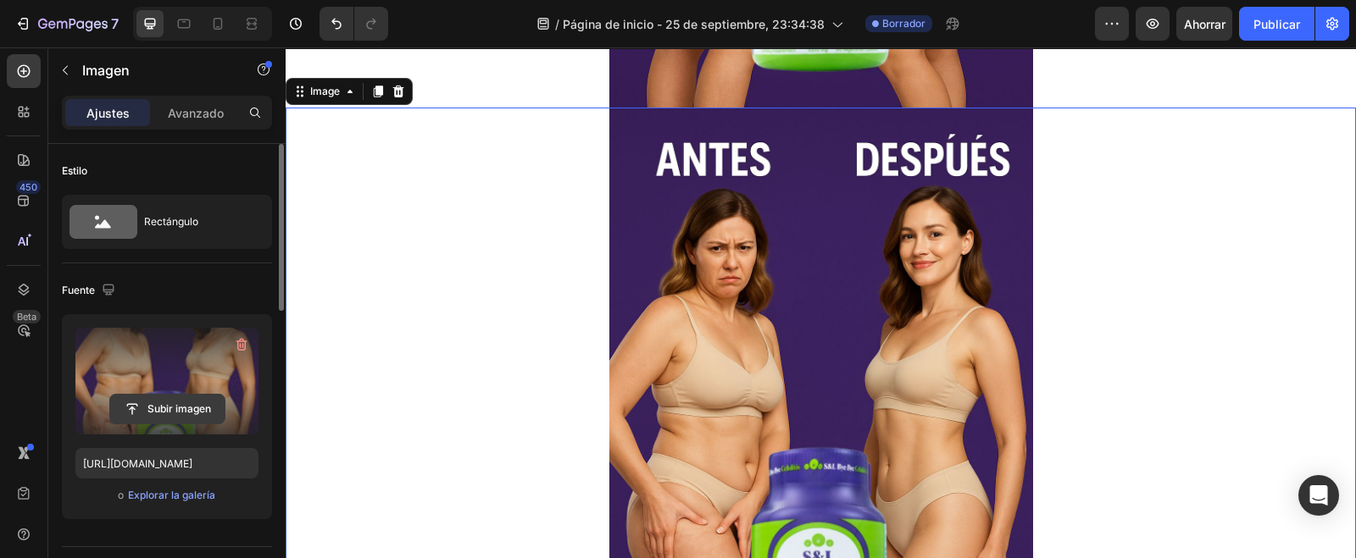
click at [157, 413] on input "file" at bounding box center [167, 409] width 114 height 29
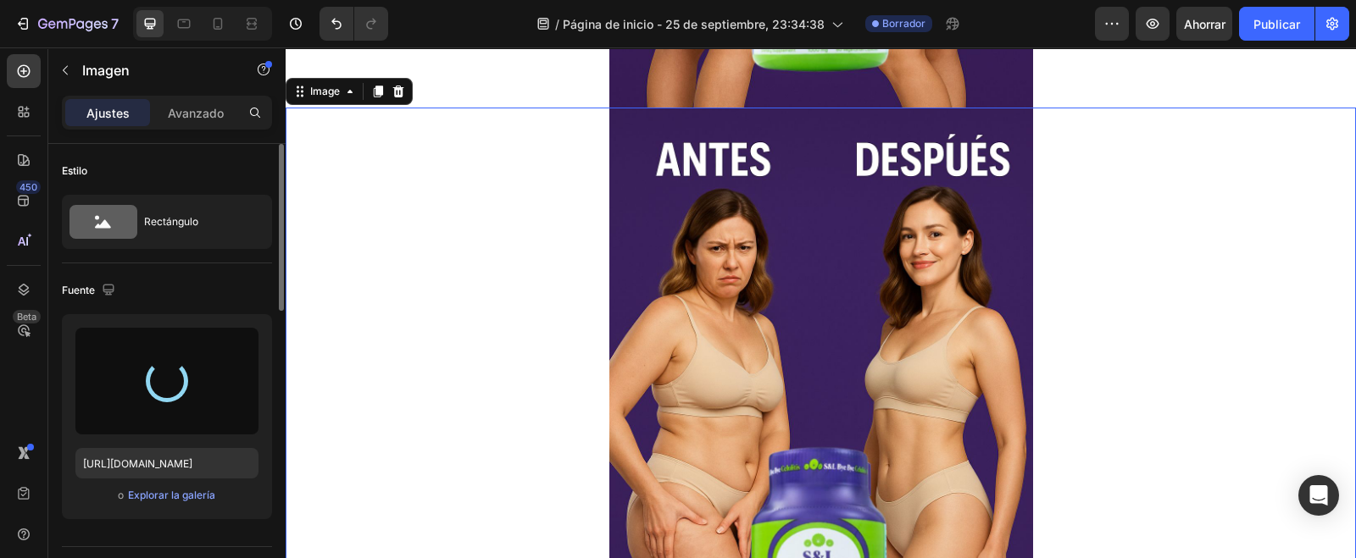
type input "[URL][DOMAIN_NAME]"
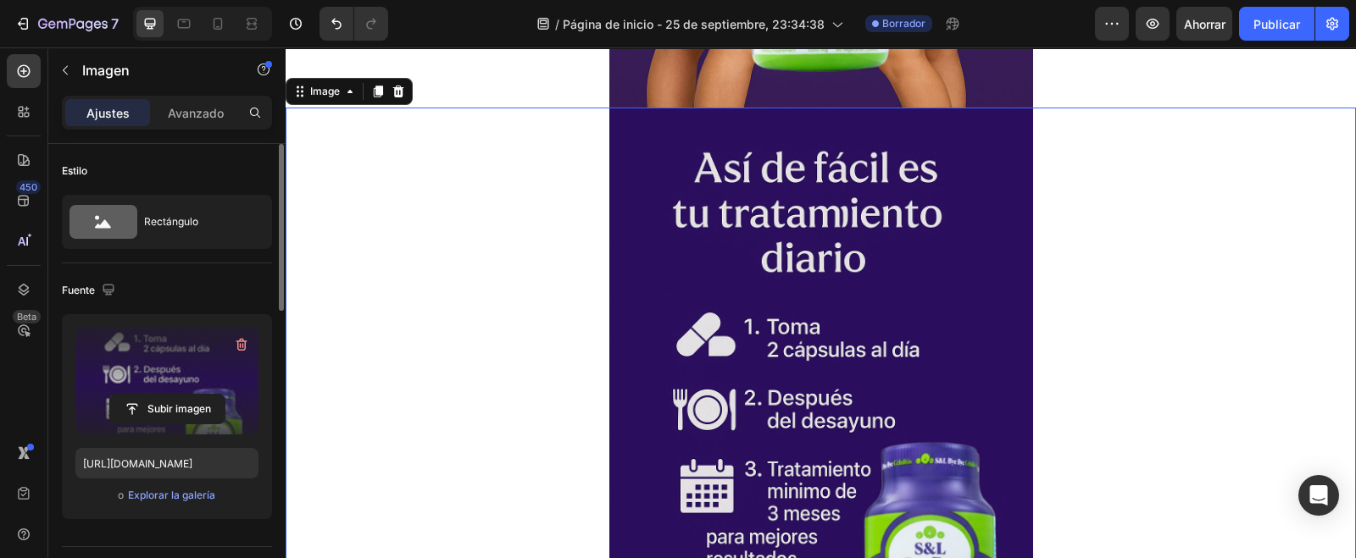
click at [375, 78] on div "Image" at bounding box center [349, 91] width 127 height 27
click at [379, 94] on icon at bounding box center [378, 92] width 9 height 12
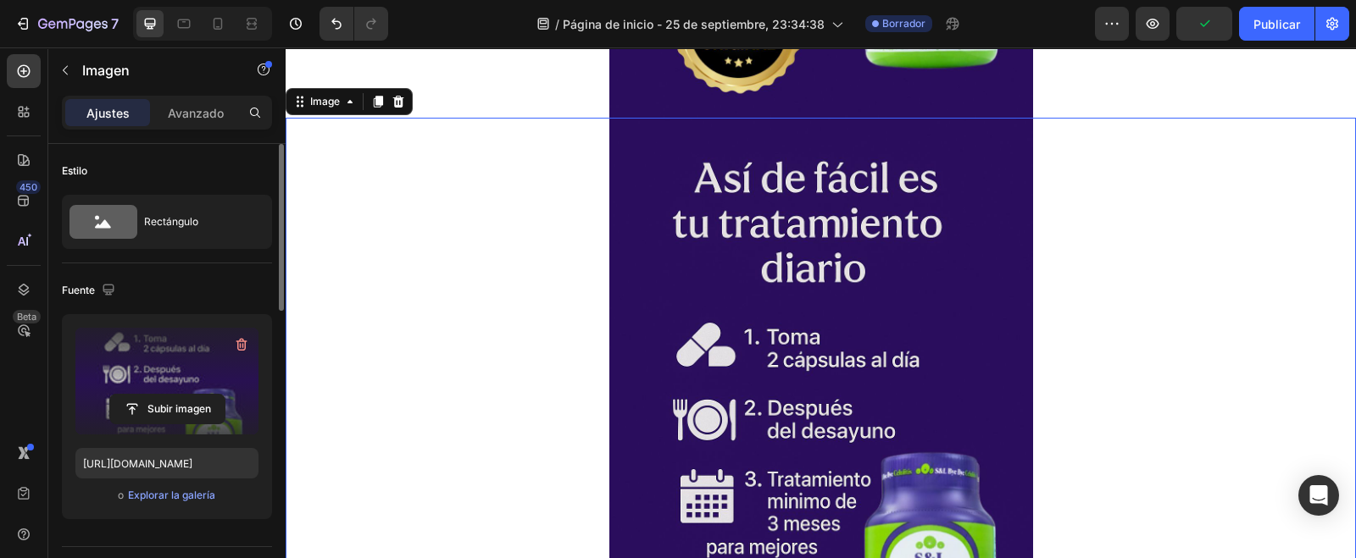
scroll to position [4450, 0]
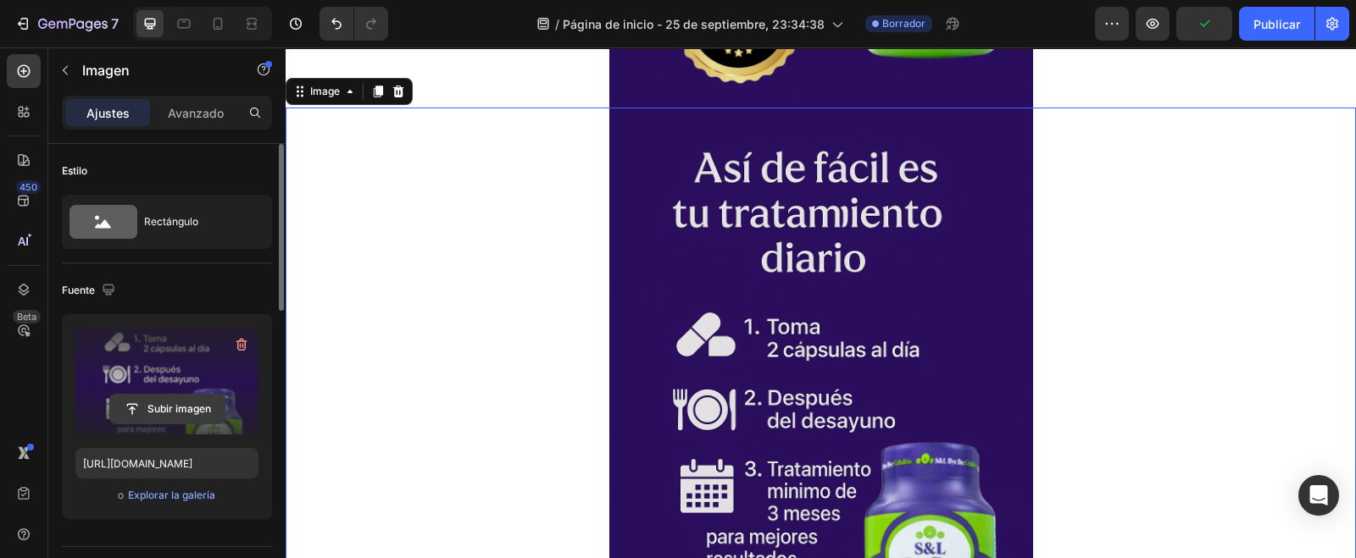
click at [159, 403] on input "file" at bounding box center [167, 409] width 114 height 29
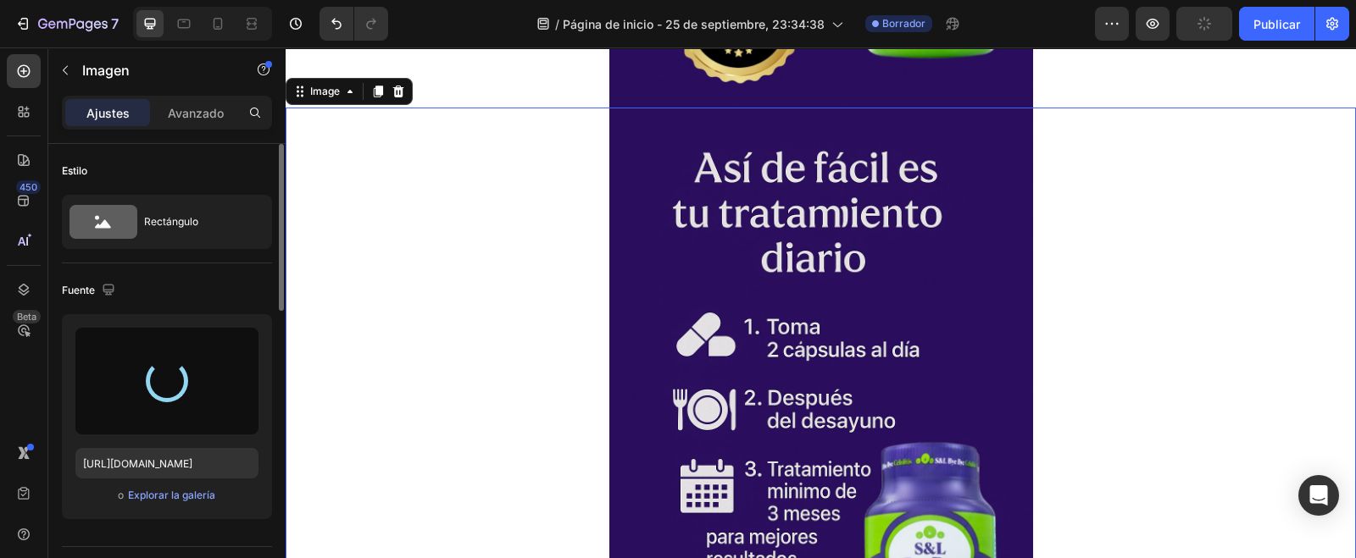
type input "[URL][DOMAIN_NAME]"
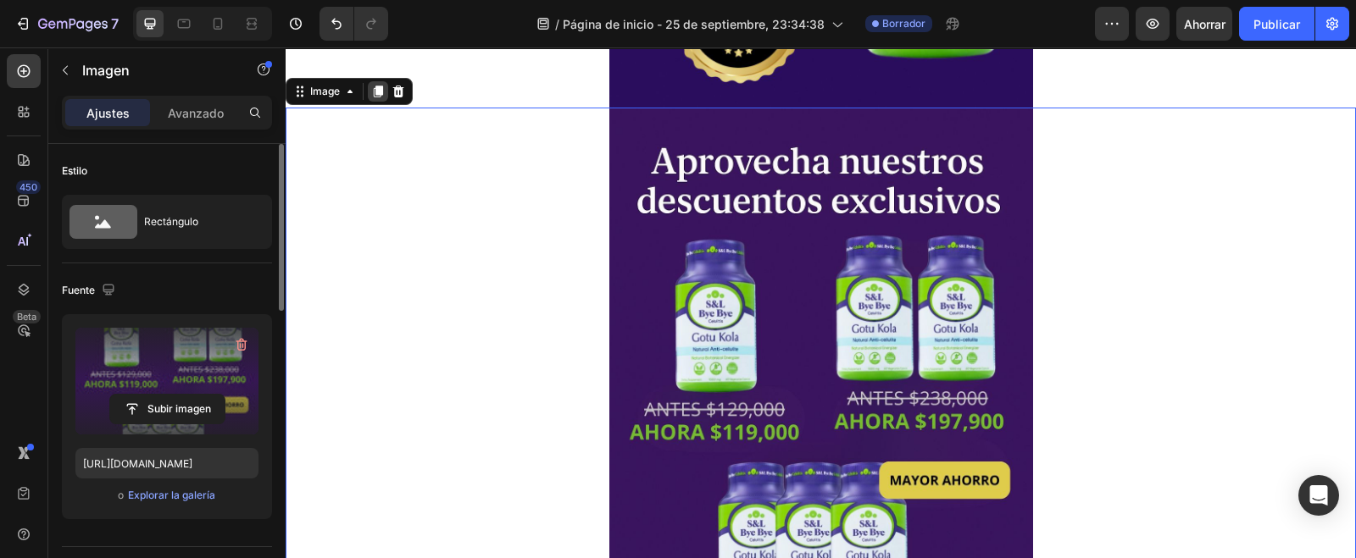
click at [375, 96] on icon at bounding box center [378, 92] width 9 height 12
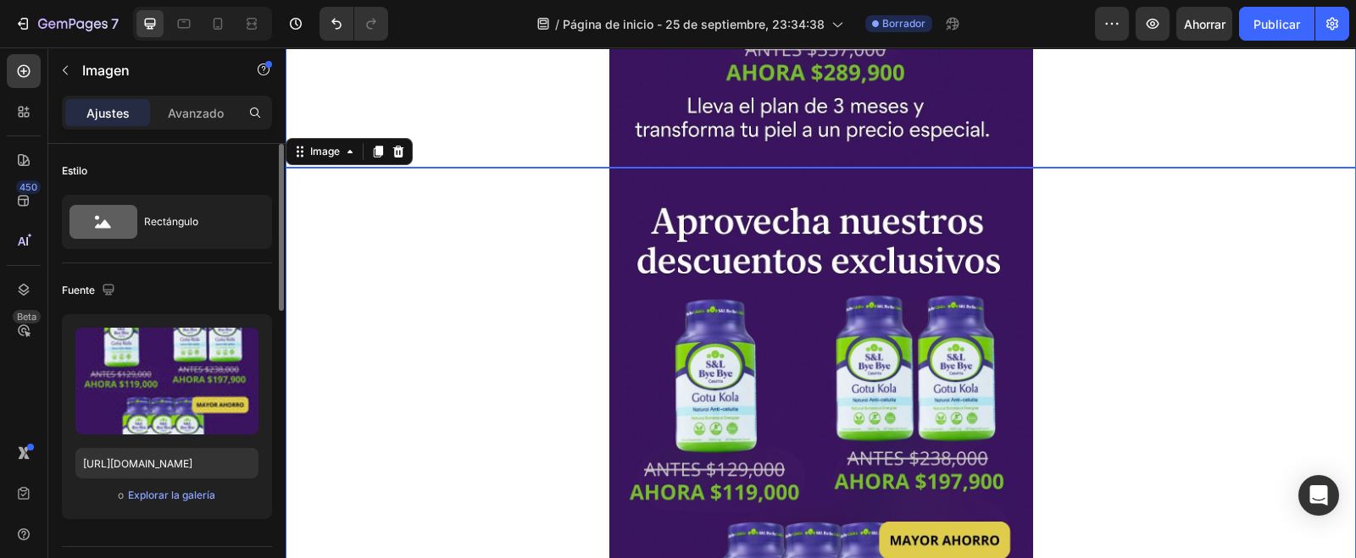
scroll to position [5086, 0]
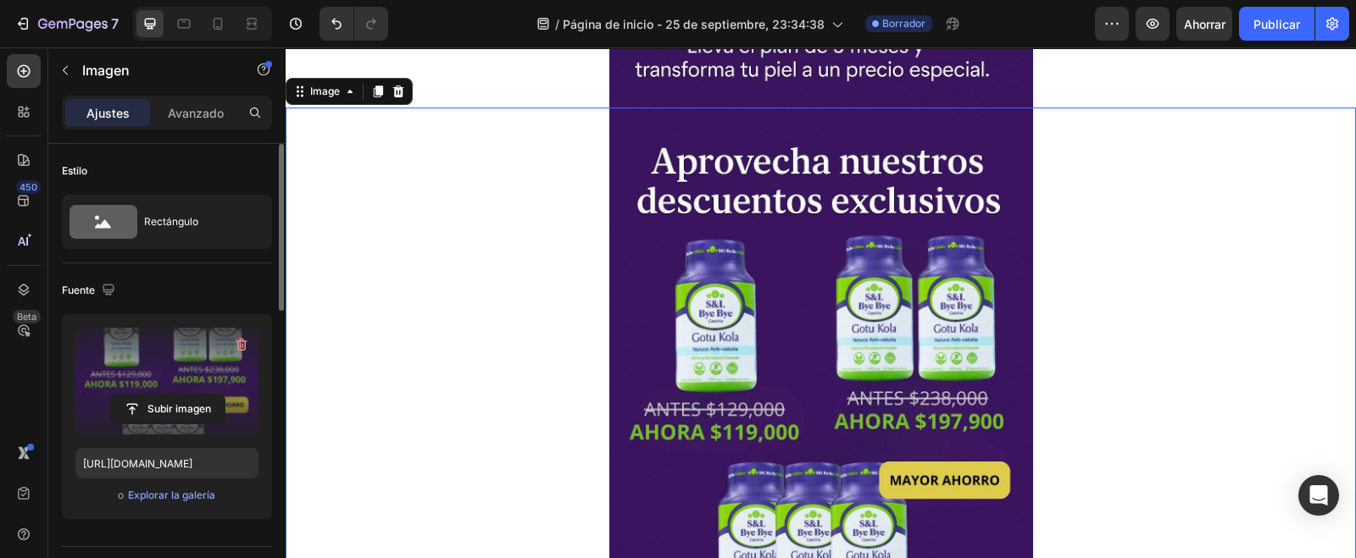
click at [158, 380] on label at bounding box center [166, 381] width 183 height 107
click at [158, 395] on input "file" at bounding box center [167, 409] width 114 height 29
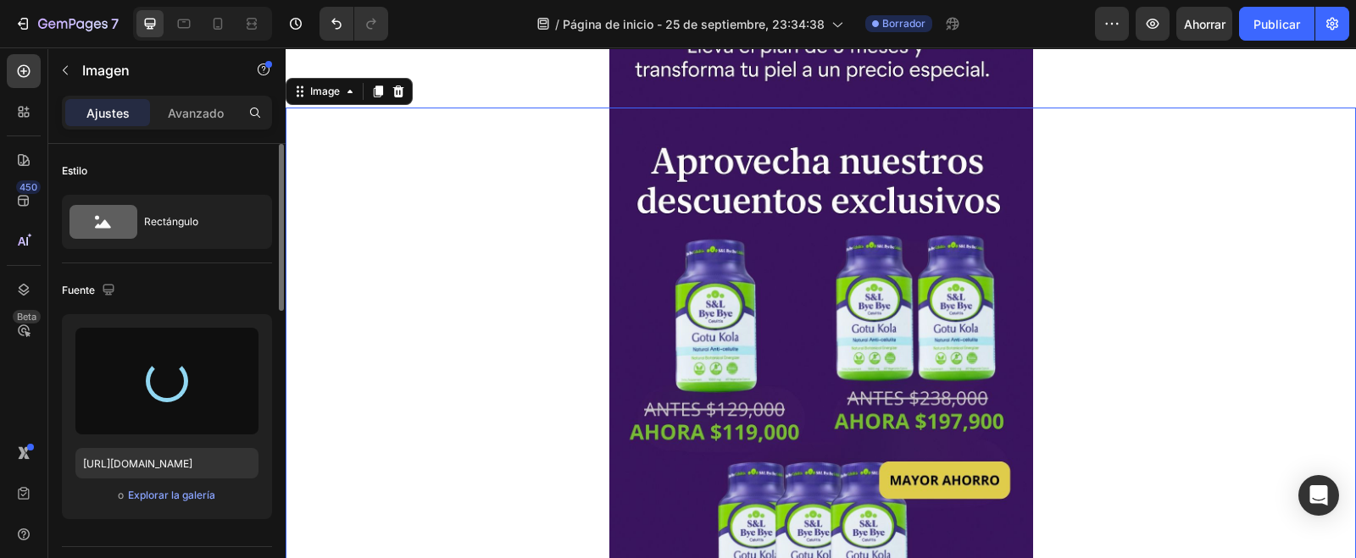
type input "[URL][DOMAIN_NAME]"
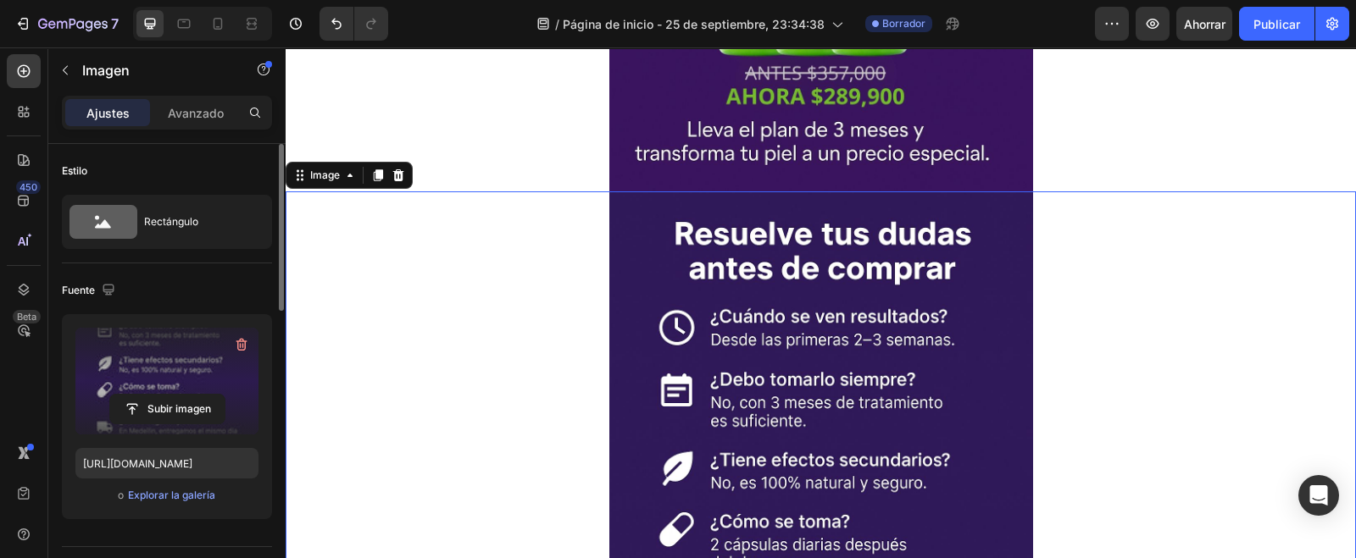
scroll to position [4970, 0]
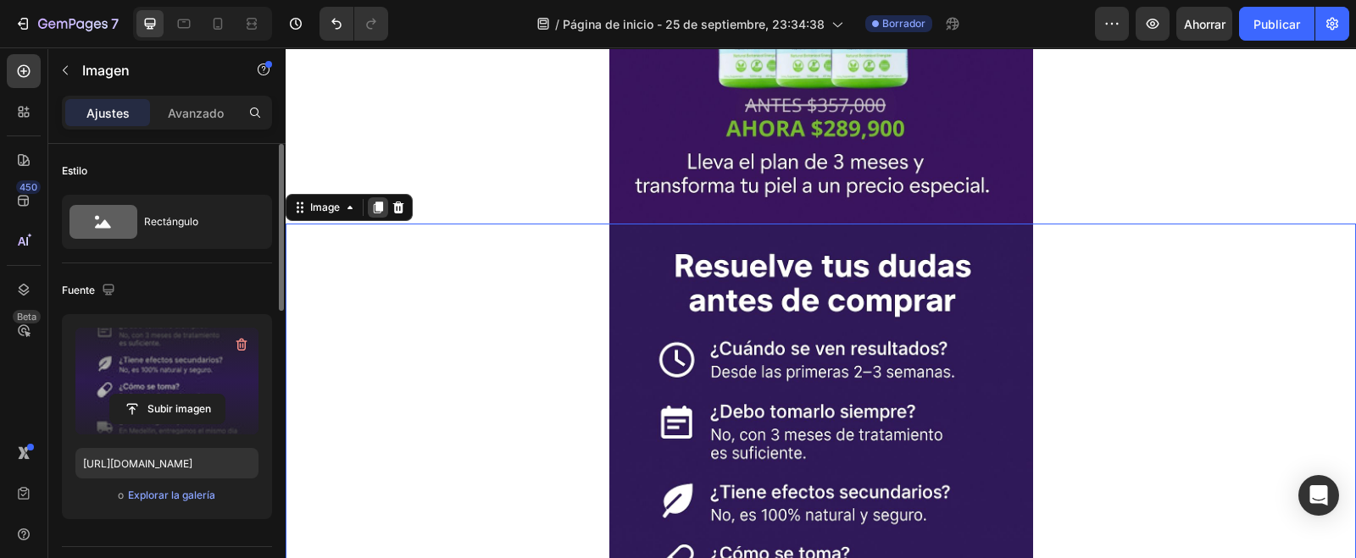
click at [375, 201] on icon at bounding box center [378, 208] width 14 height 14
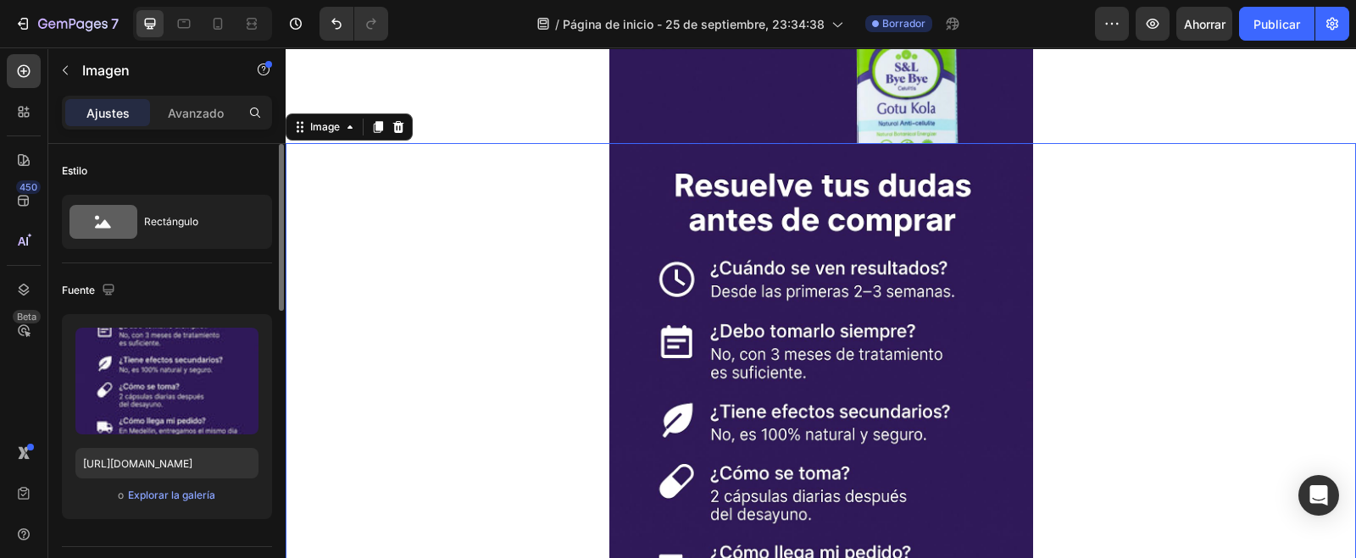
scroll to position [5722, 0]
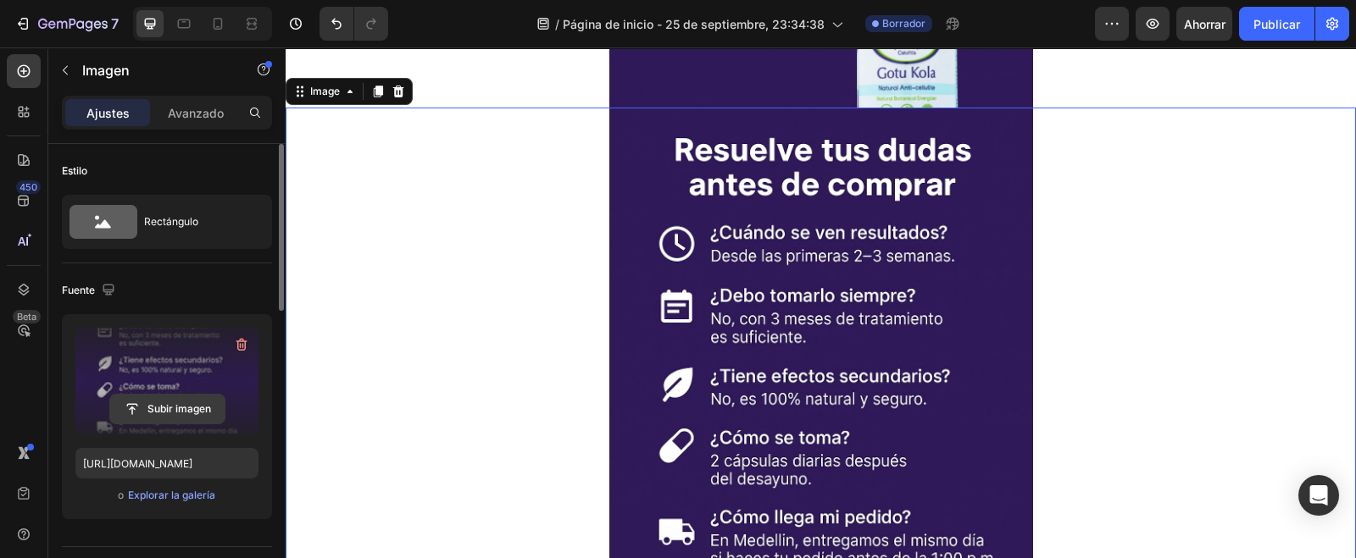
click at [169, 399] on input "file" at bounding box center [167, 409] width 114 height 29
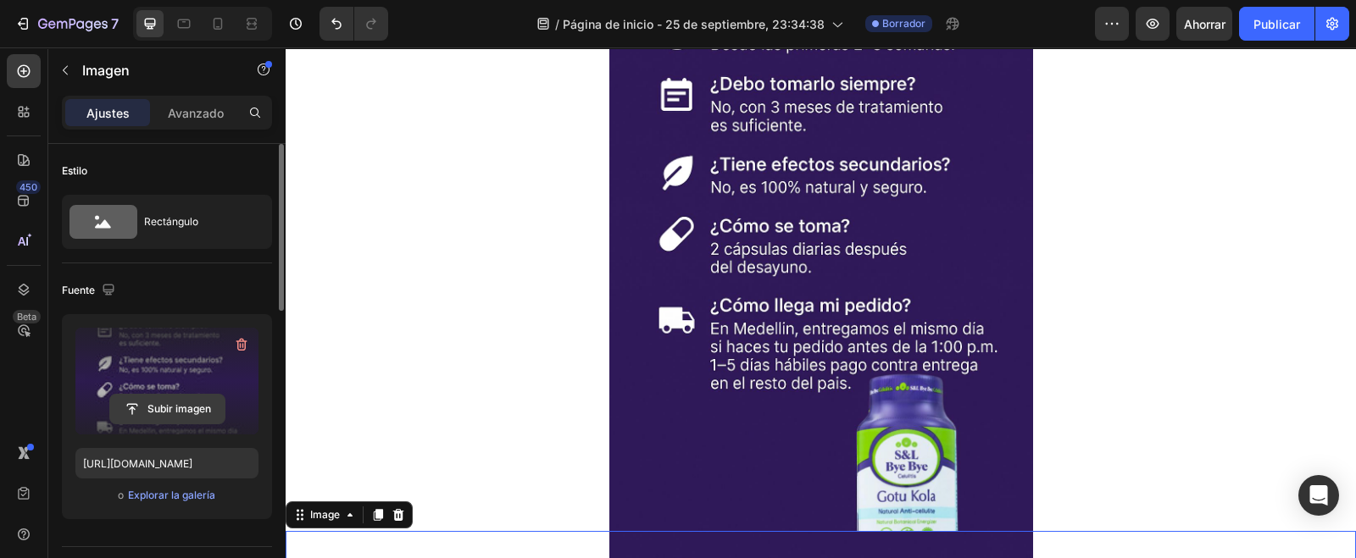
scroll to position [5616, 0]
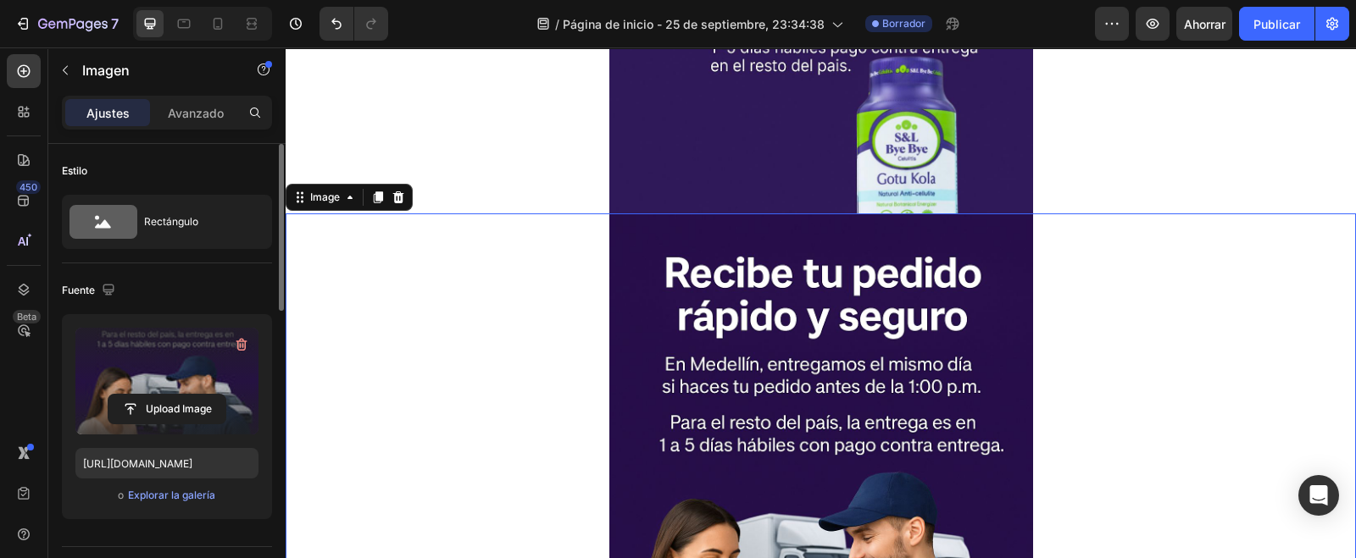
type input "[URL][DOMAIN_NAME]"
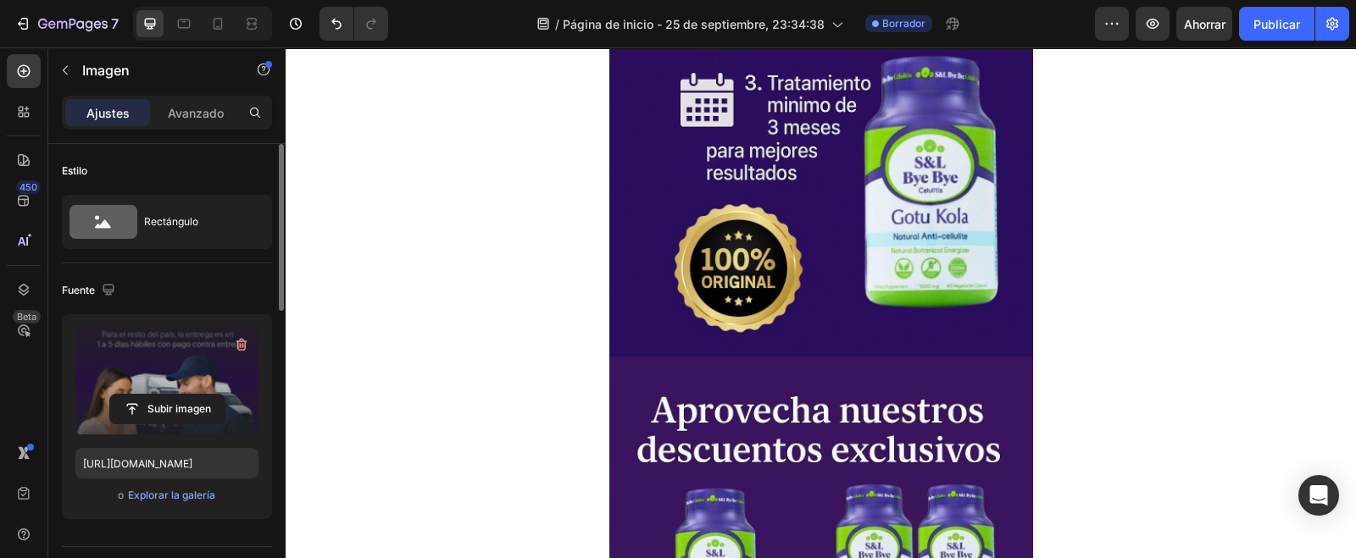
scroll to position [4449, 0]
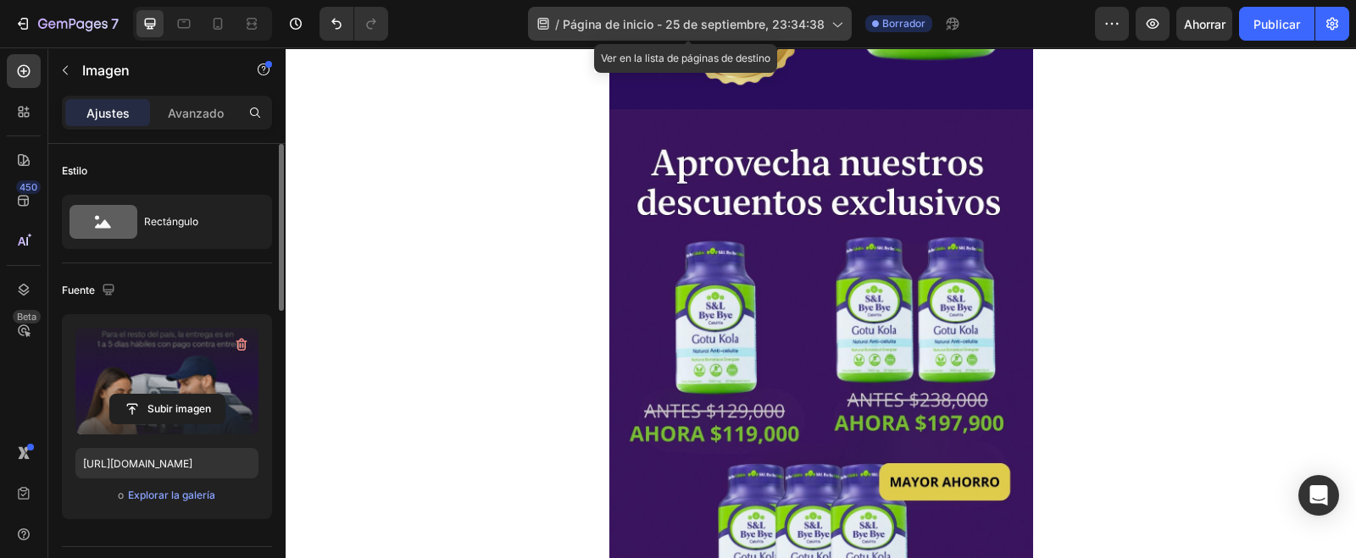
click at [758, 26] on font "Página de inicio - 25 de septiembre, 23:34:38" at bounding box center [694, 24] width 262 height 14
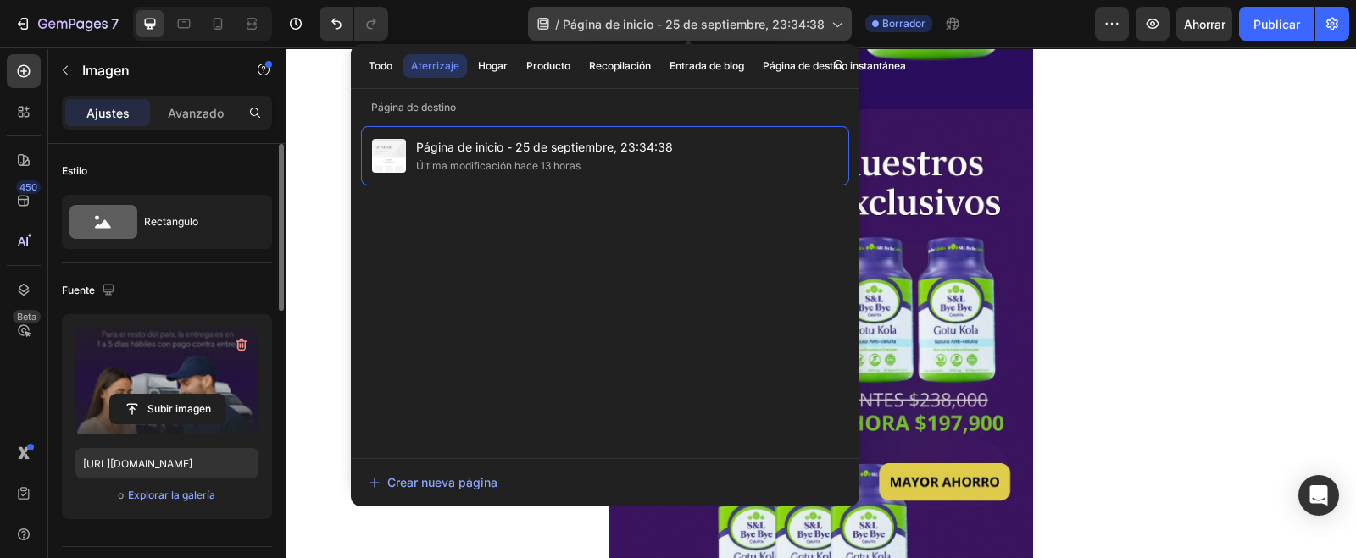
click at [831, 29] on icon at bounding box center [836, 23] width 17 height 17
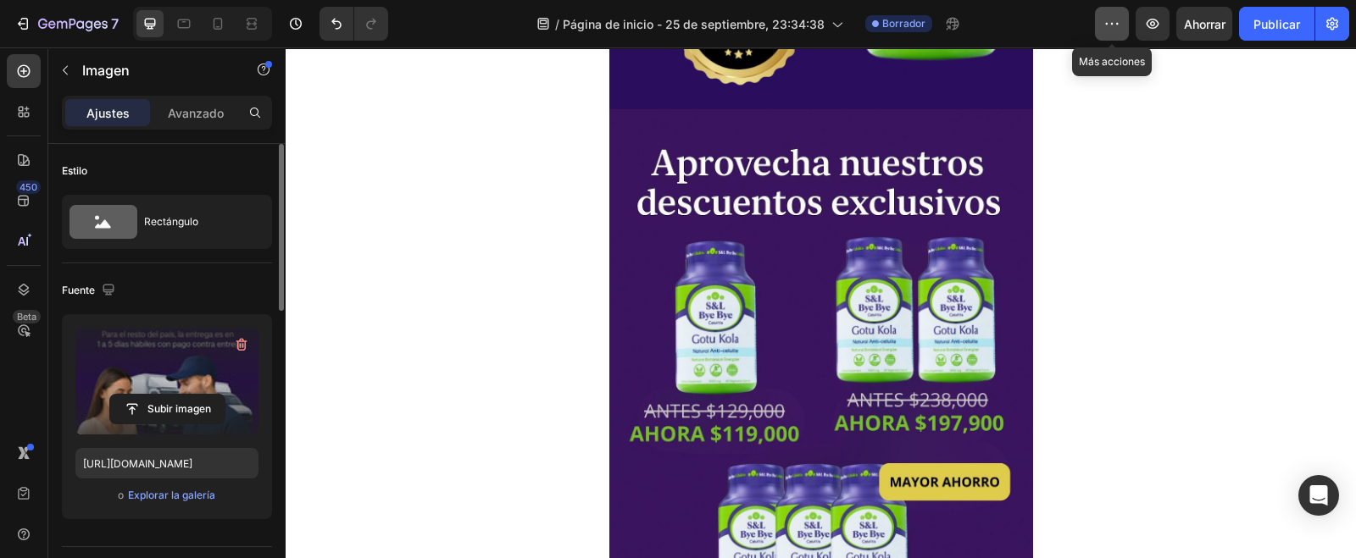
click at [1112, 28] on icon "button" at bounding box center [1111, 23] width 17 height 17
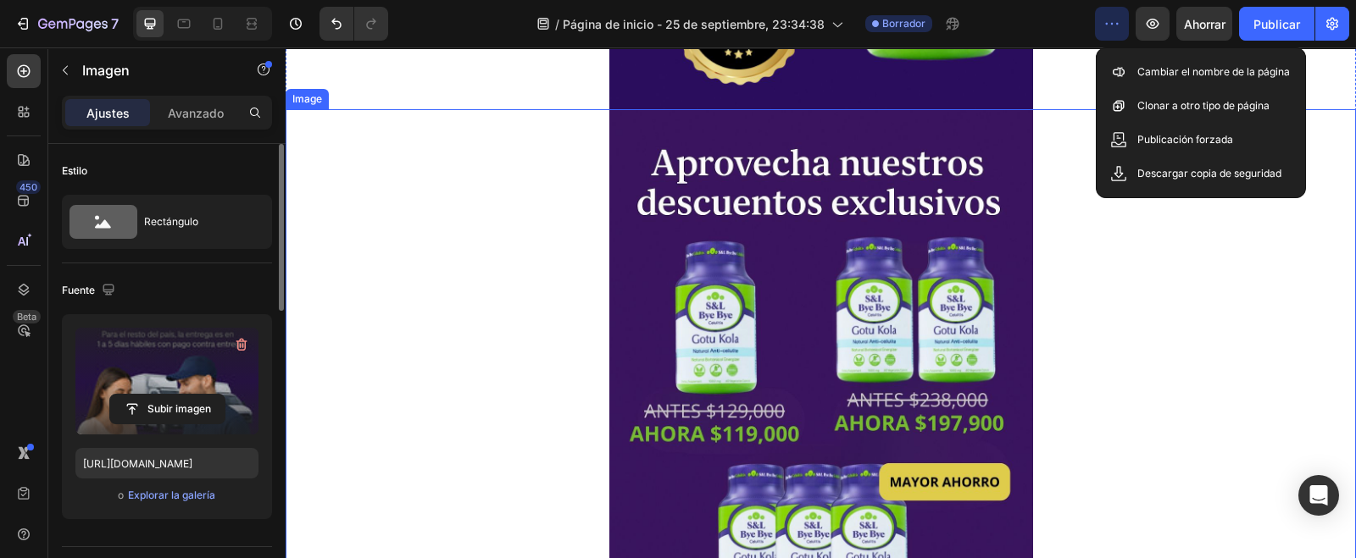
click at [1193, 269] on div at bounding box center [821, 427] width 1070 height 636
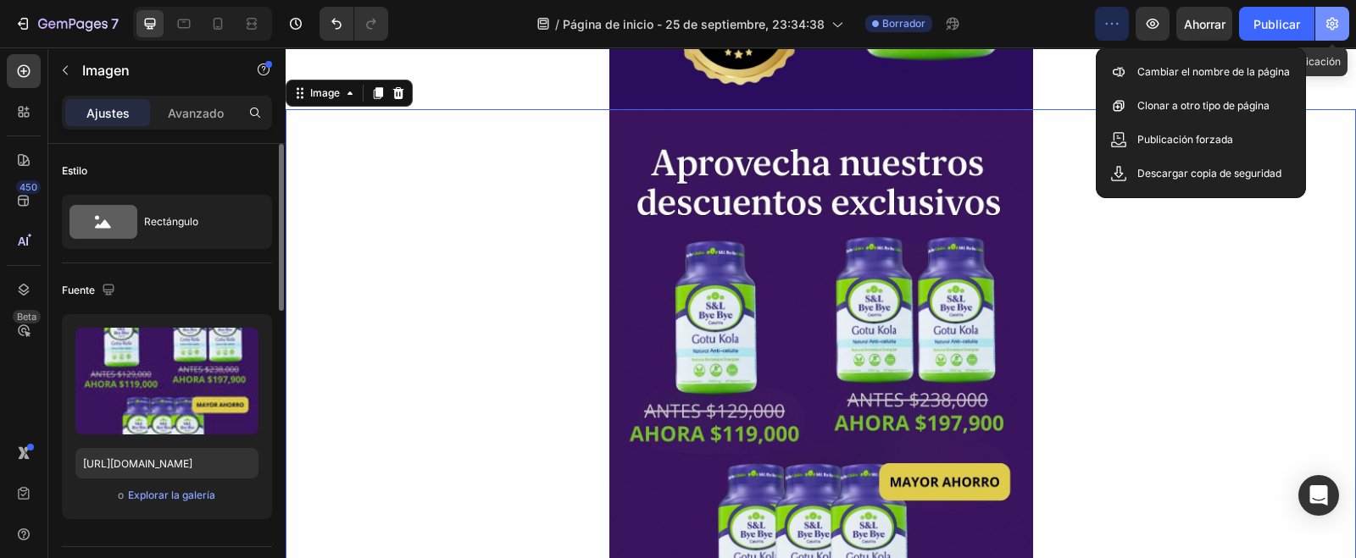
click at [1341, 21] on button "button" at bounding box center [1332, 24] width 34 height 34
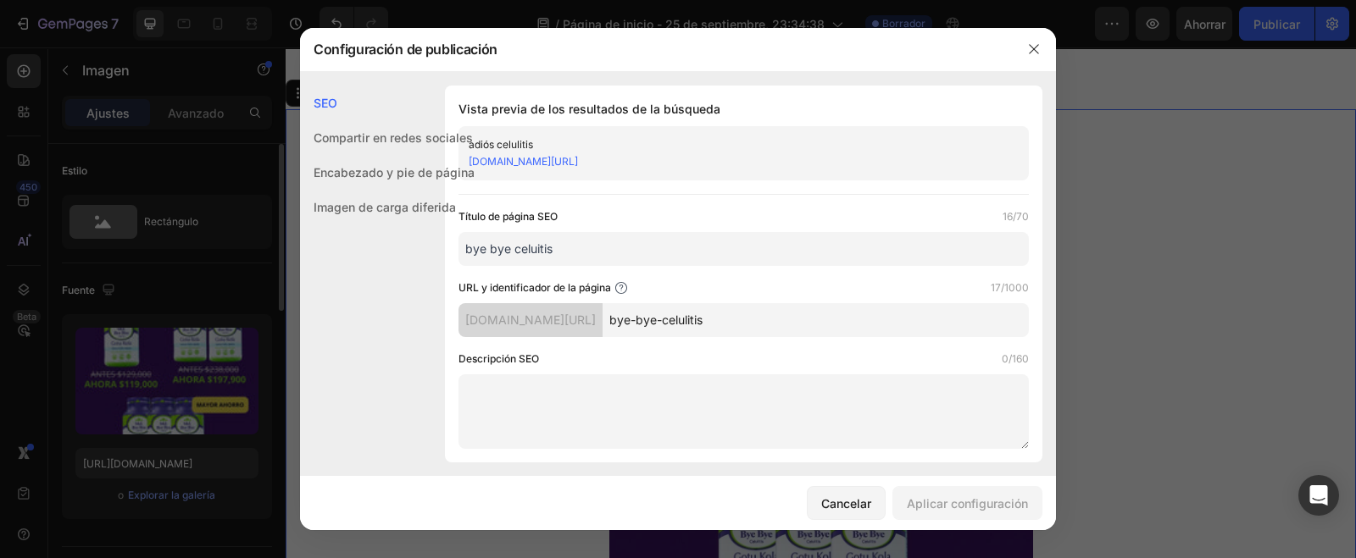
click at [589, 419] on textarea at bounding box center [743, 412] width 570 height 75
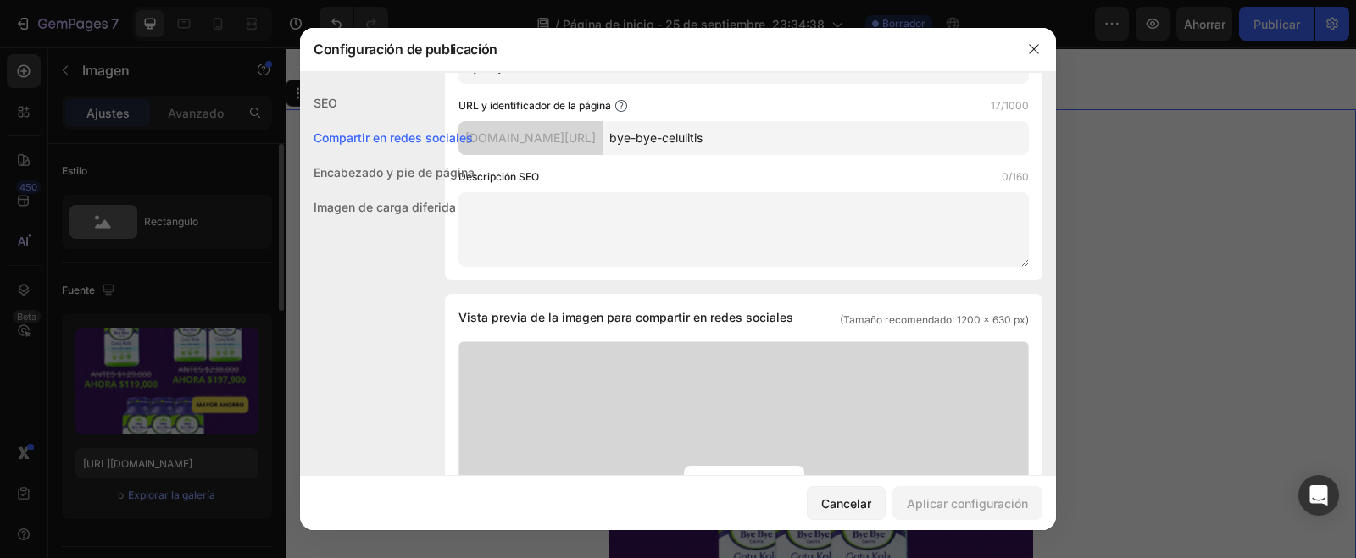
scroll to position [0, 0]
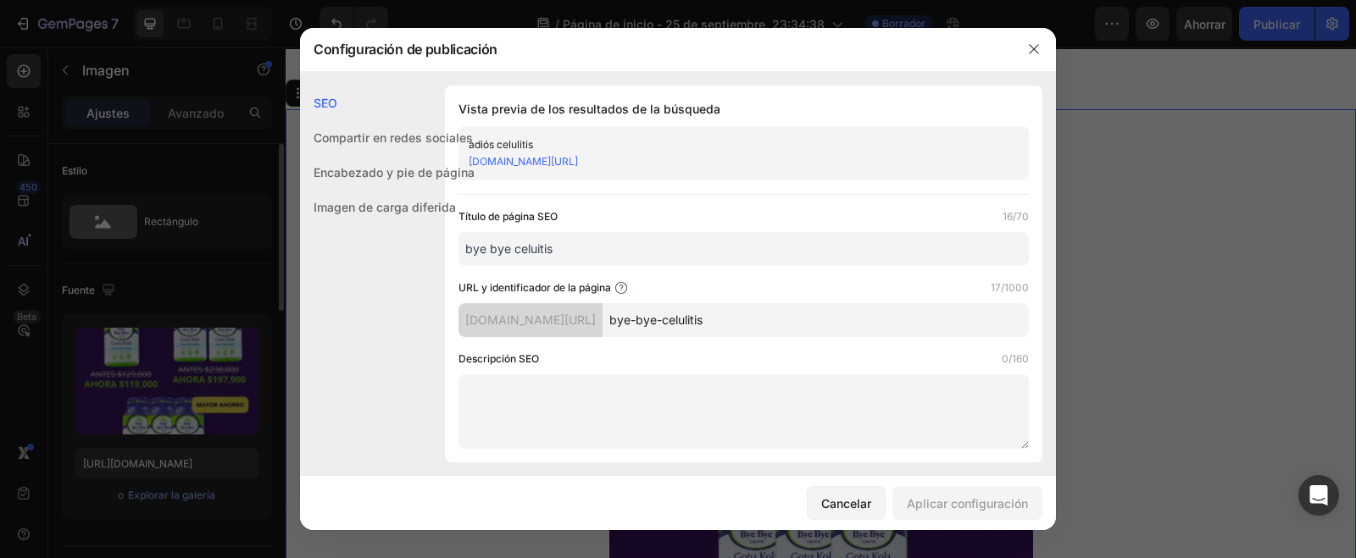
click at [450, 172] on font "Encabezado y pie de página" at bounding box center [394, 172] width 161 height 14
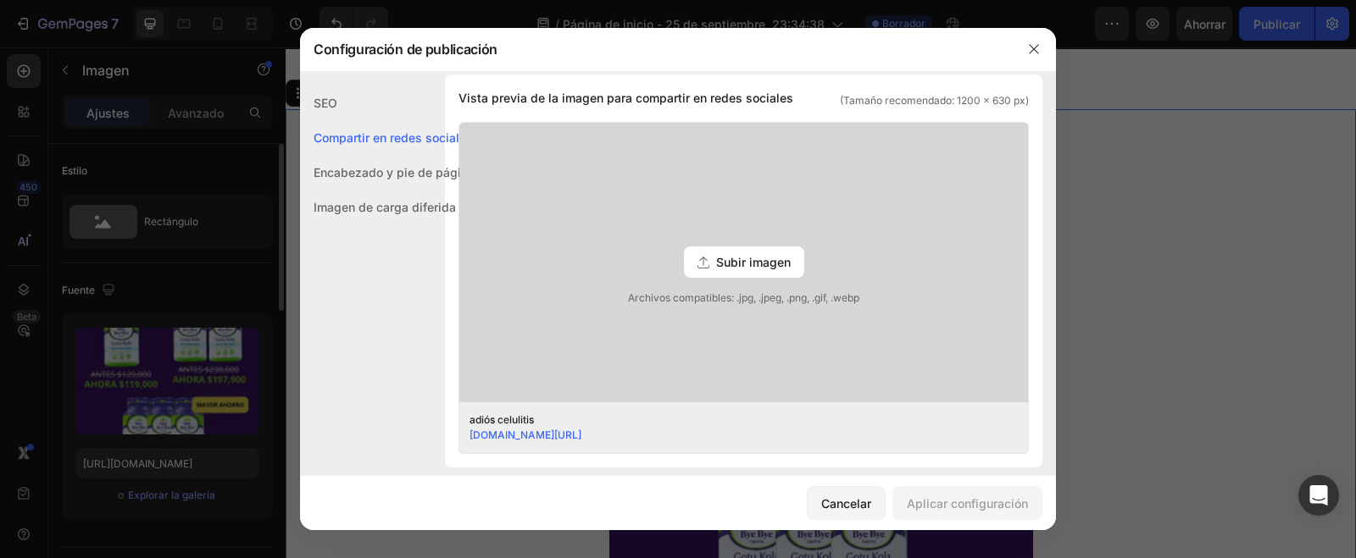
scroll to position [423, 0]
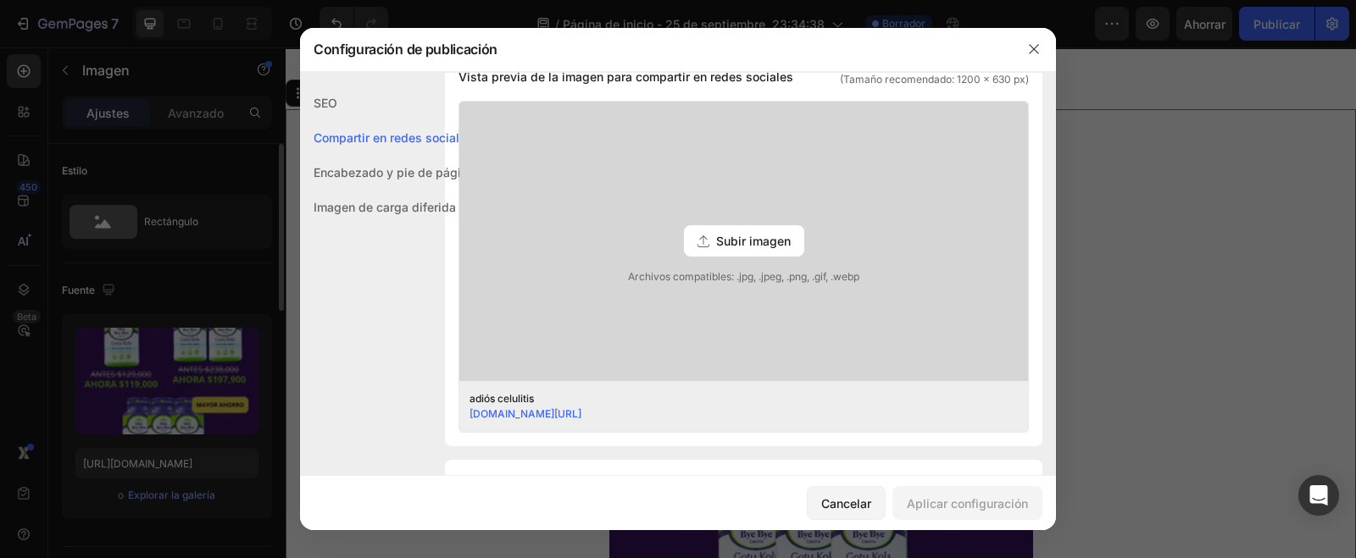
click at [741, 234] on font "Subir imagen" at bounding box center [753, 241] width 75 height 14
click at [0, 0] on input "Subir imagen Archivos compatibles: .jpg, .jpeg, .png, .gif, .webp" at bounding box center [0, 0] width 0 height 0
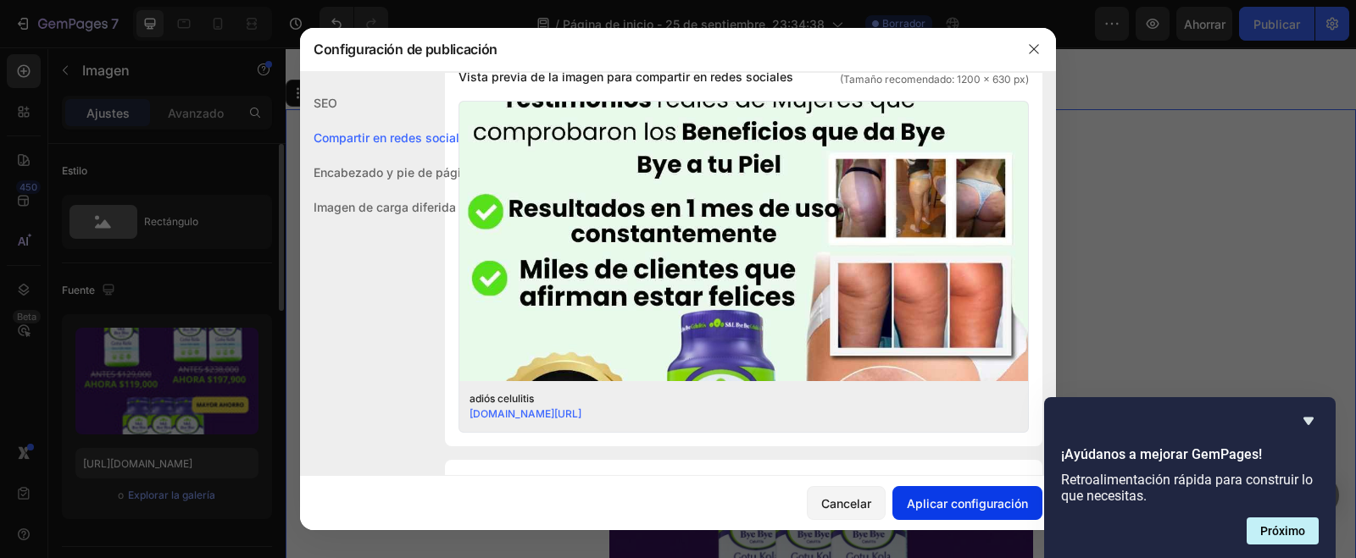
click at [925, 514] on button "Aplicar configuración" at bounding box center [967, 503] width 150 height 34
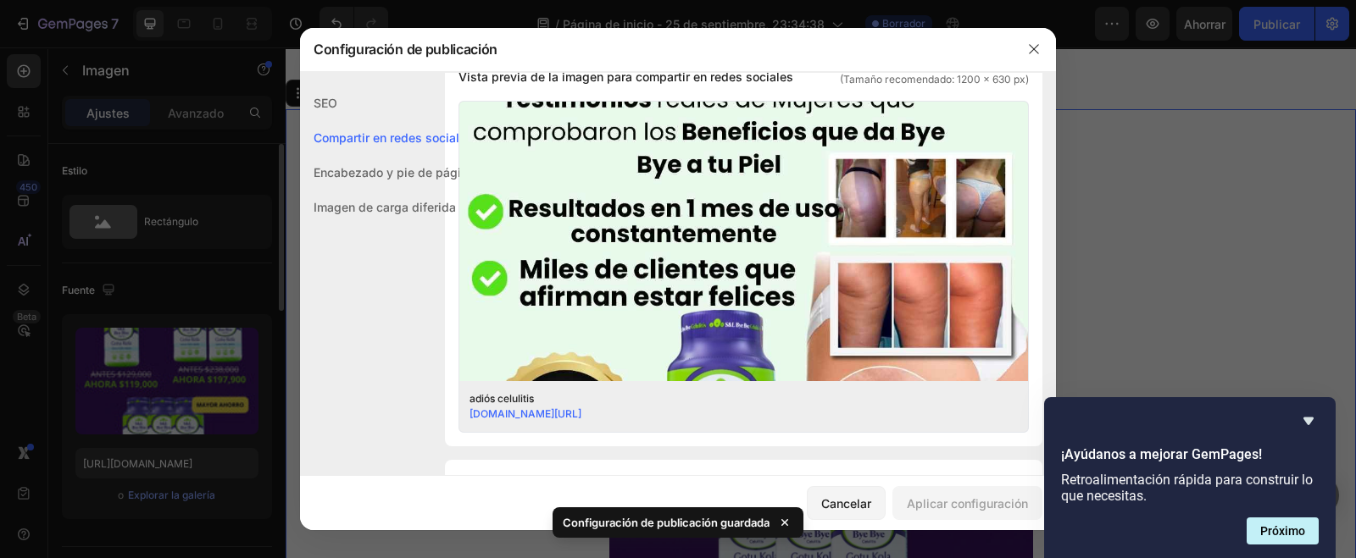
click at [1216, 252] on div at bounding box center [678, 279] width 1356 height 558
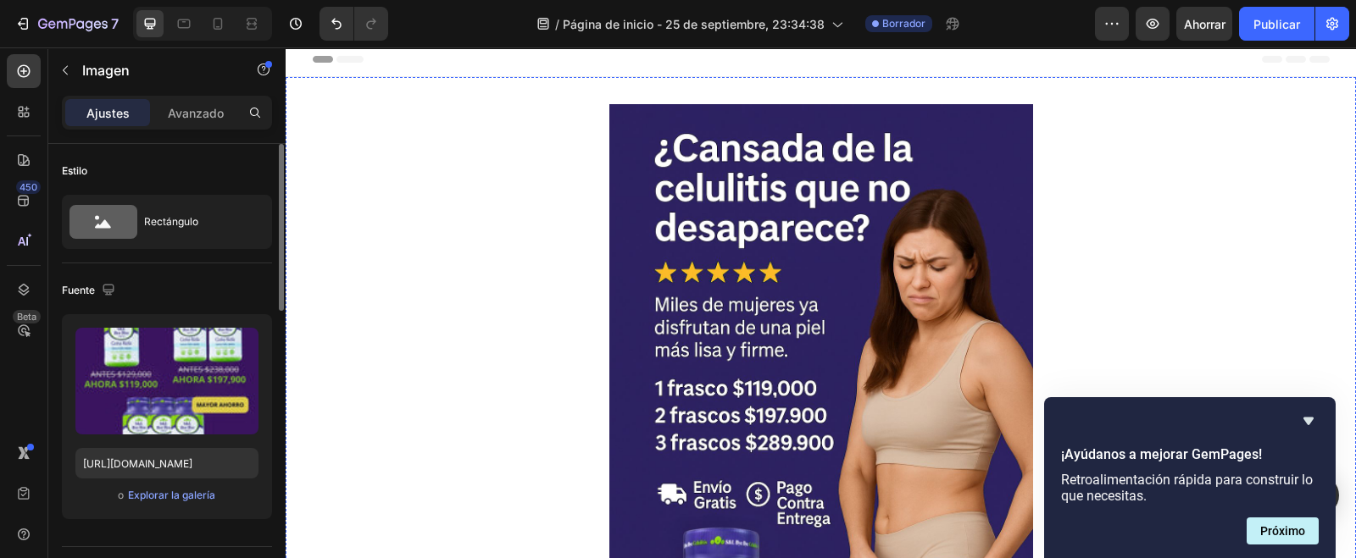
scroll to position [0, 0]
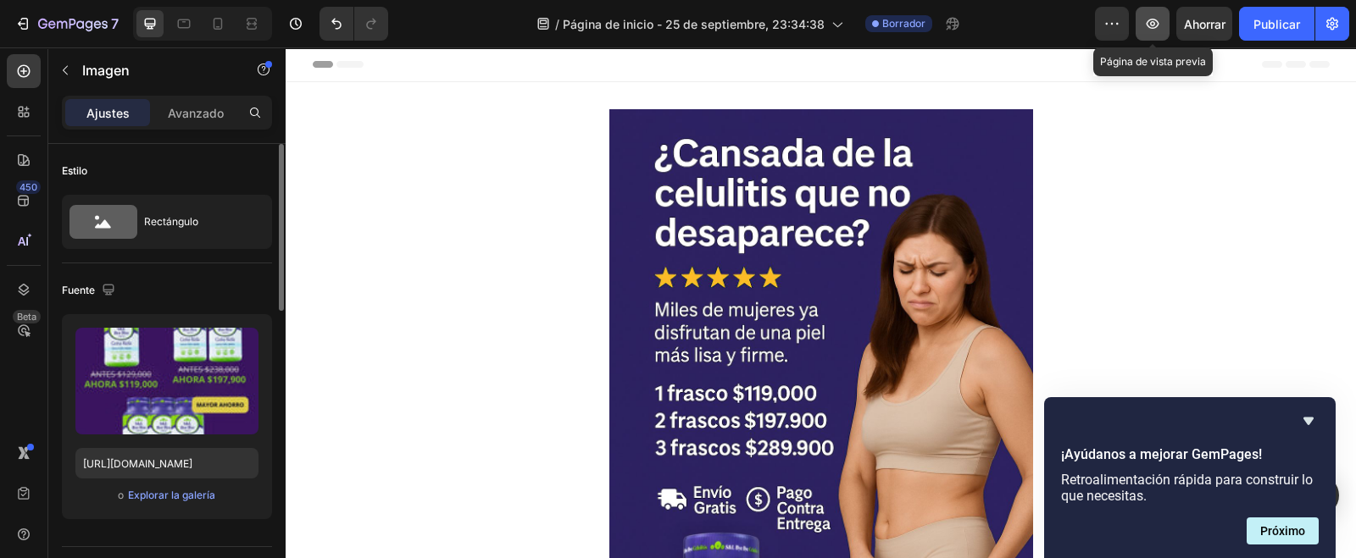
click at [1149, 34] on button "button" at bounding box center [1153, 24] width 34 height 34
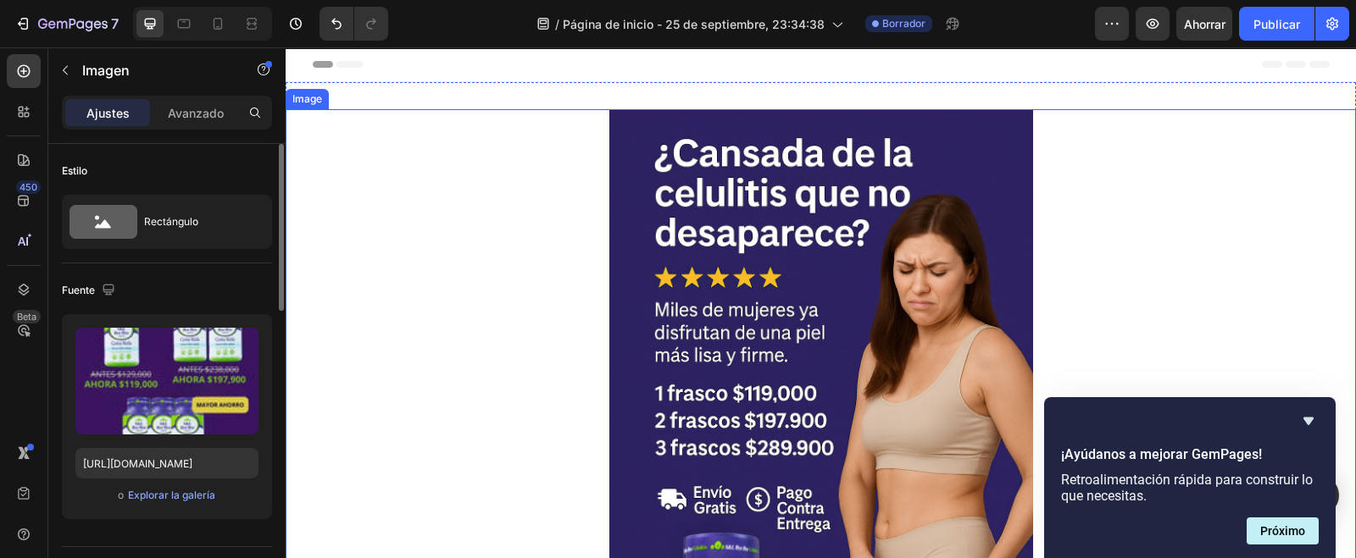
click at [858, 209] on img at bounding box center [821, 427] width 424 height 636
click at [1308, 428] on icon "Ocultar encuesta" at bounding box center [1308, 421] width 20 height 20
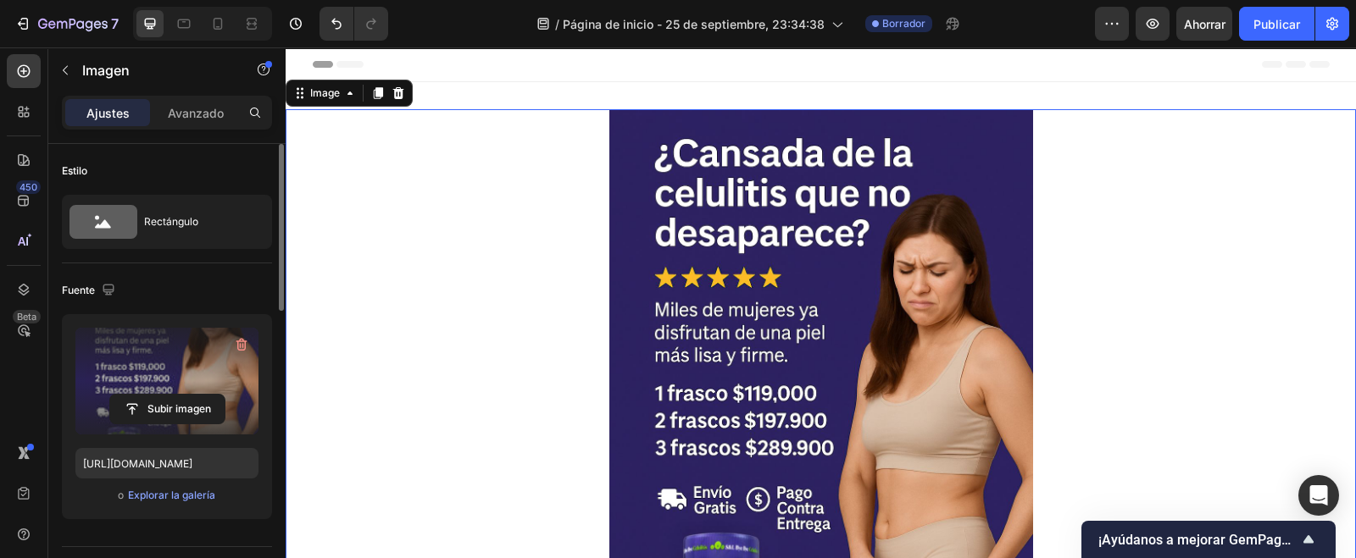
click at [176, 369] on label at bounding box center [166, 381] width 183 height 107
click at [176, 395] on input "file" at bounding box center [167, 409] width 114 height 29
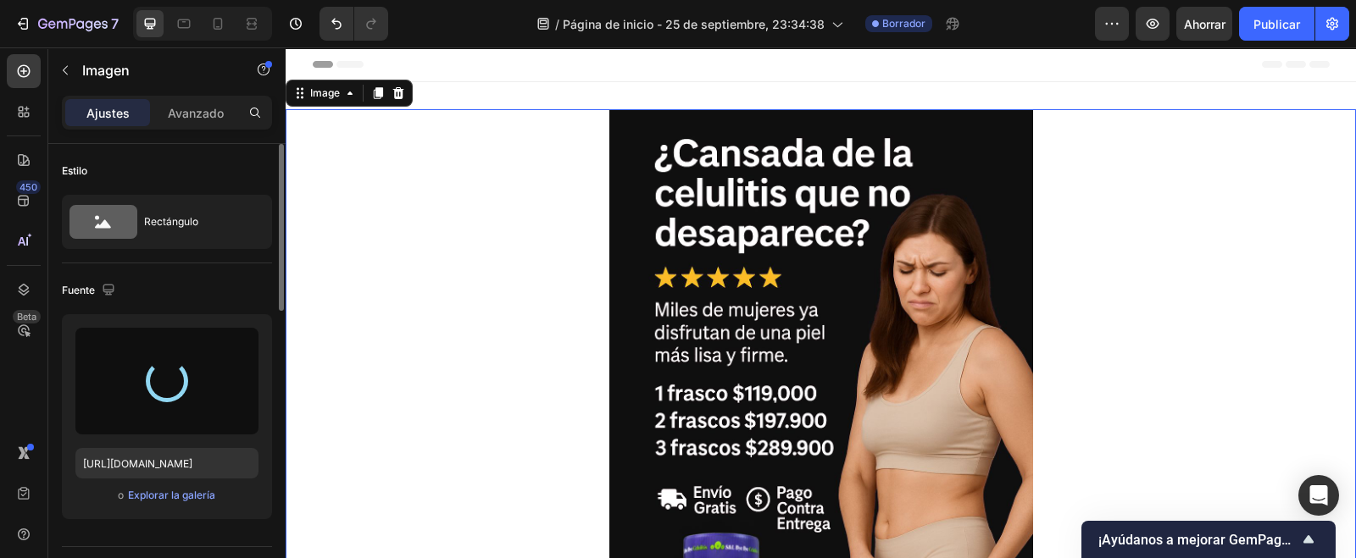
type input "[URL][DOMAIN_NAME]"
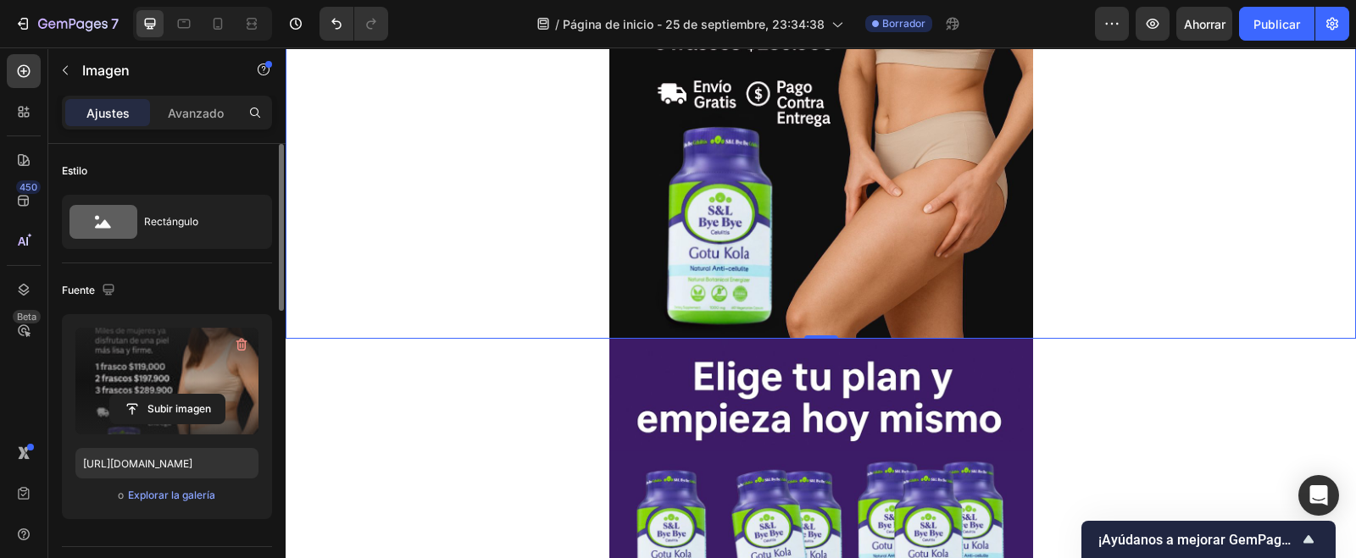
scroll to position [423, 0]
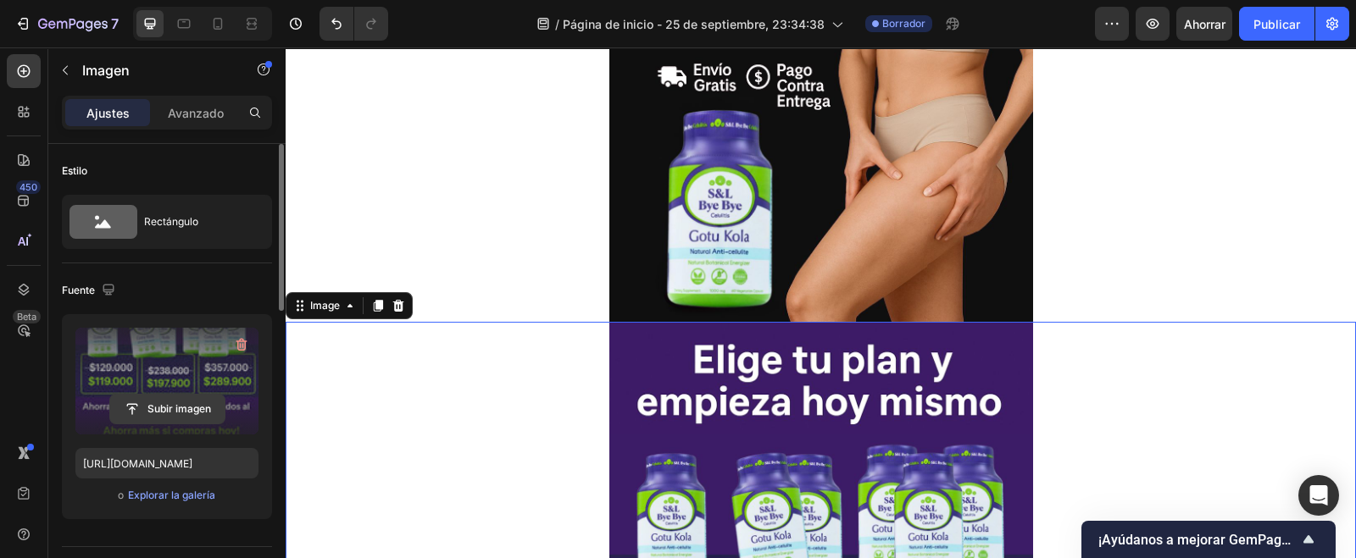
click at [158, 402] on input "file" at bounding box center [167, 409] width 114 height 29
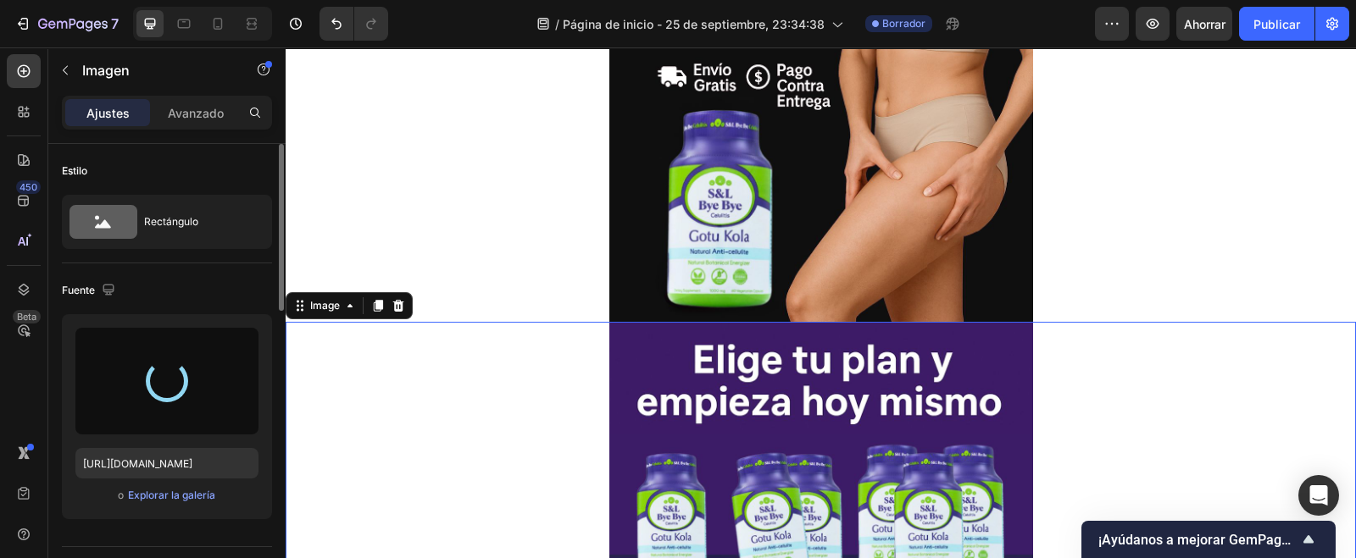
type input "[URL][DOMAIN_NAME]"
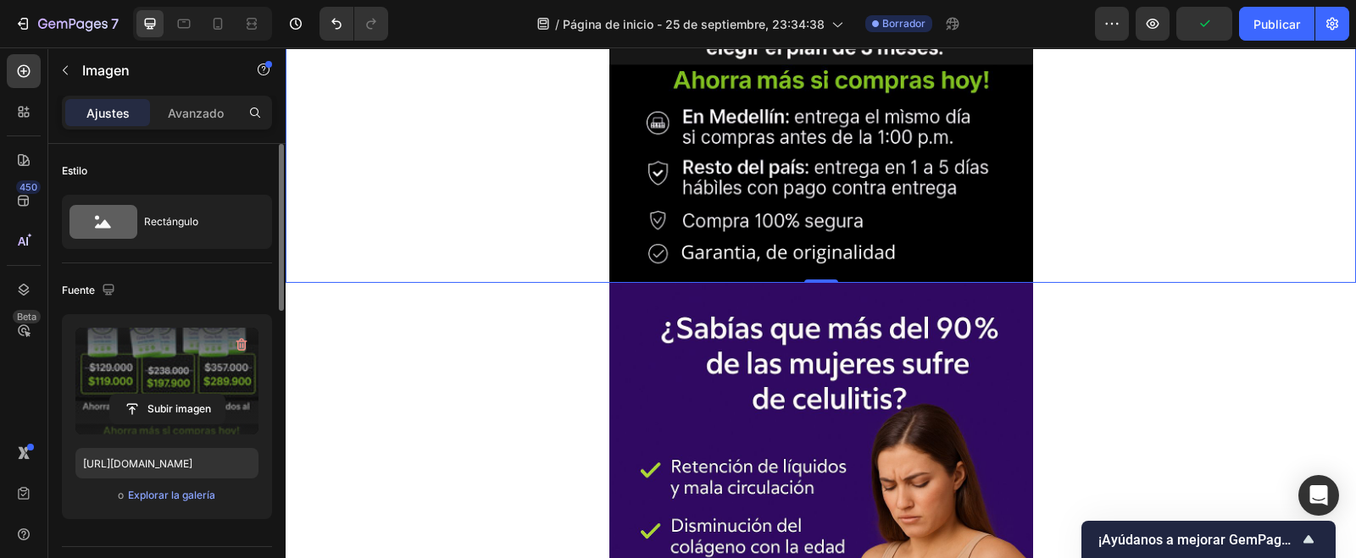
scroll to position [1165, 0]
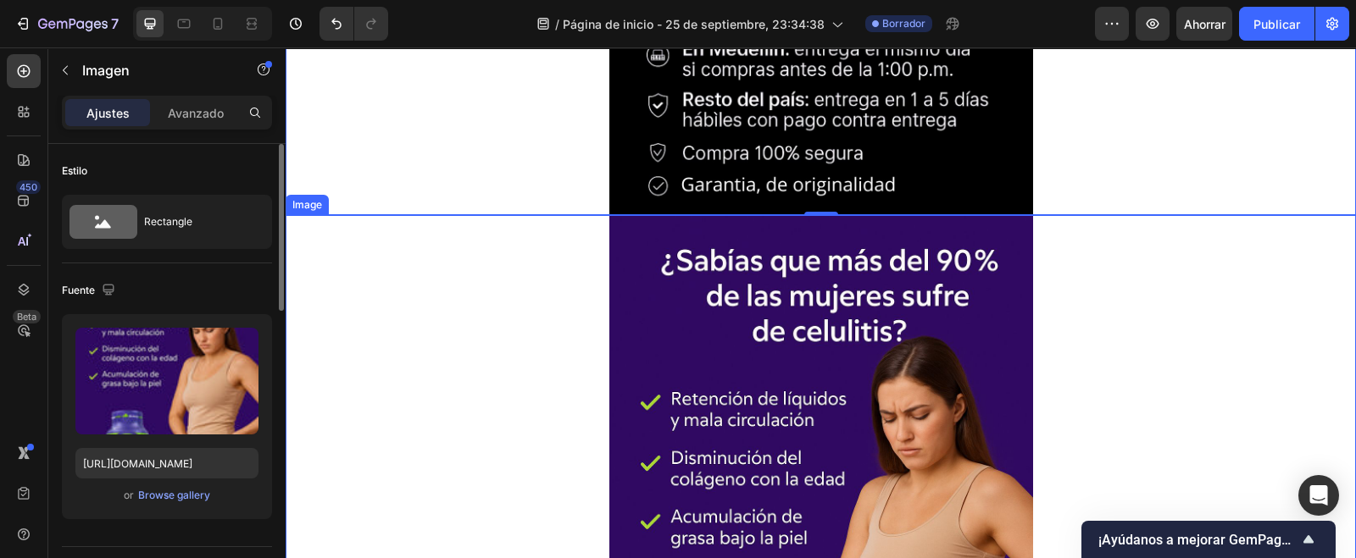
click at [646, 413] on img at bounding box center [821, 533] width 424 height 636
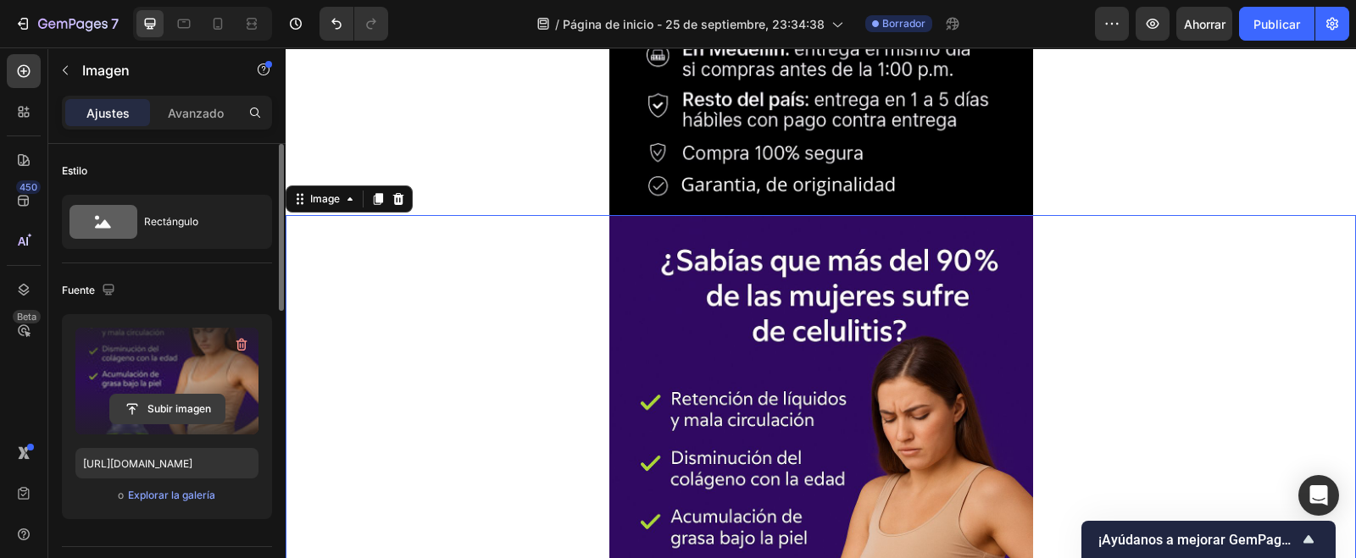
click at [187, 402] on input "file" at bounding box center [167, 409] width 114 height 29
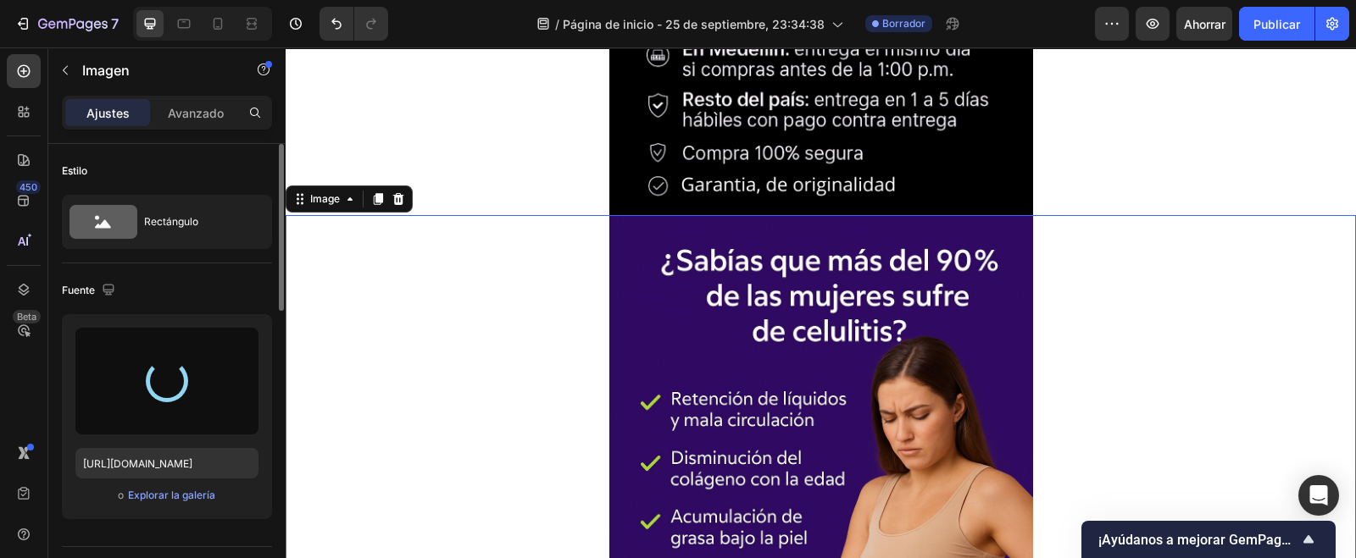
type input "[URL][DOMAIN_NAME]"
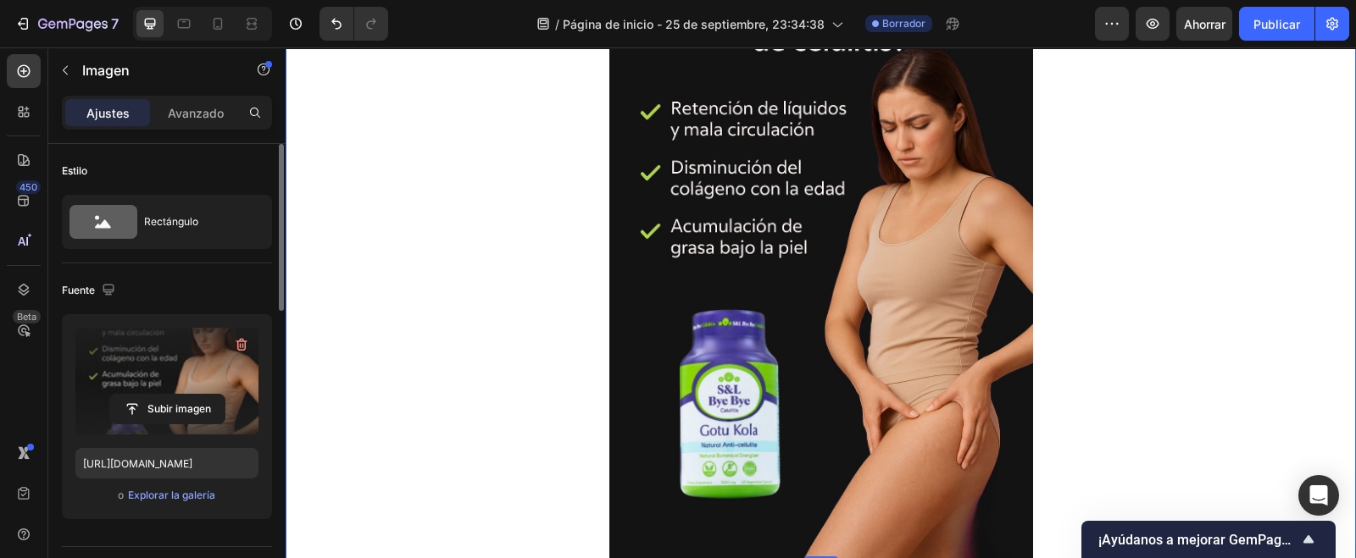
scroll to position [1694, 0]
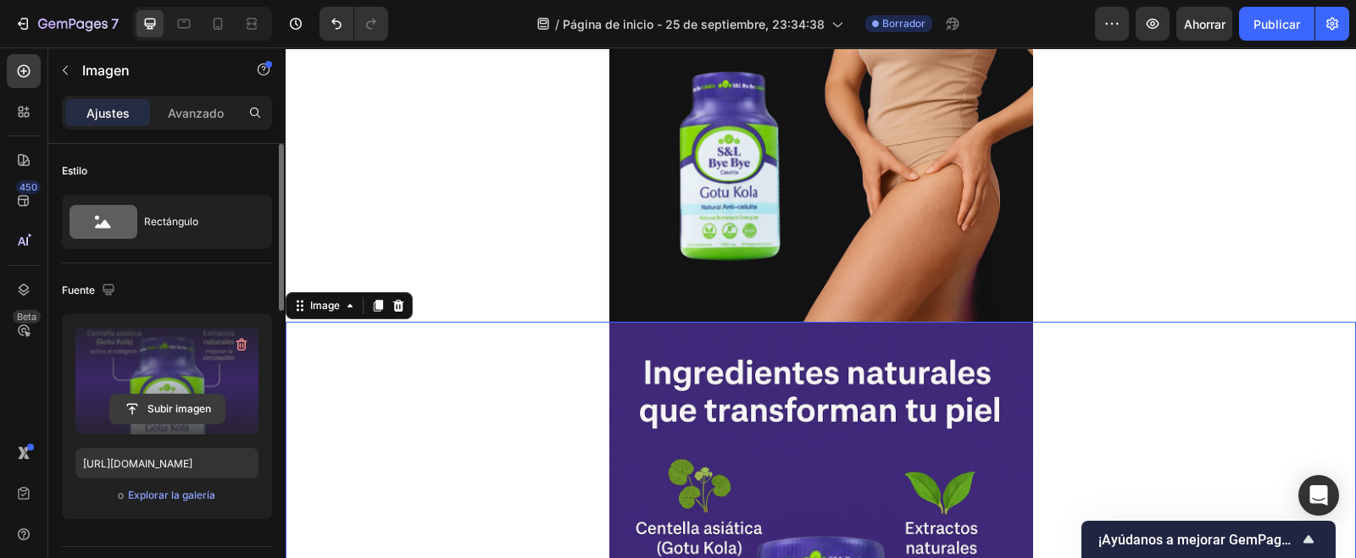
click at [174, 403] on input "file" at bounding box center [167, 409] width 114 height 29
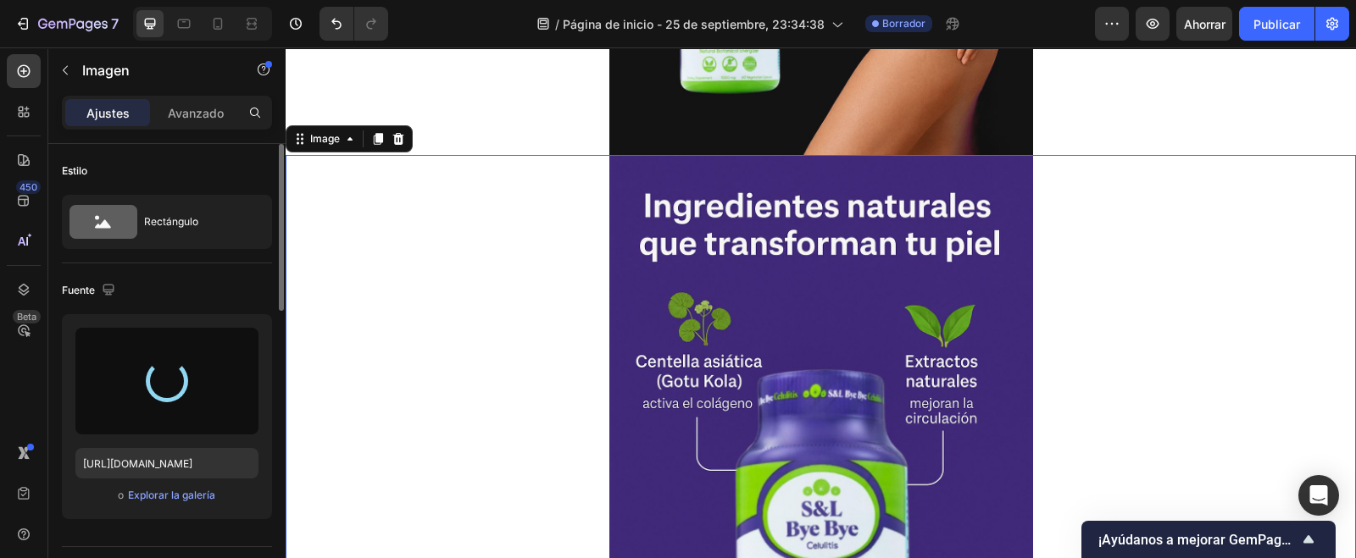
scroll to position [1907, 0]
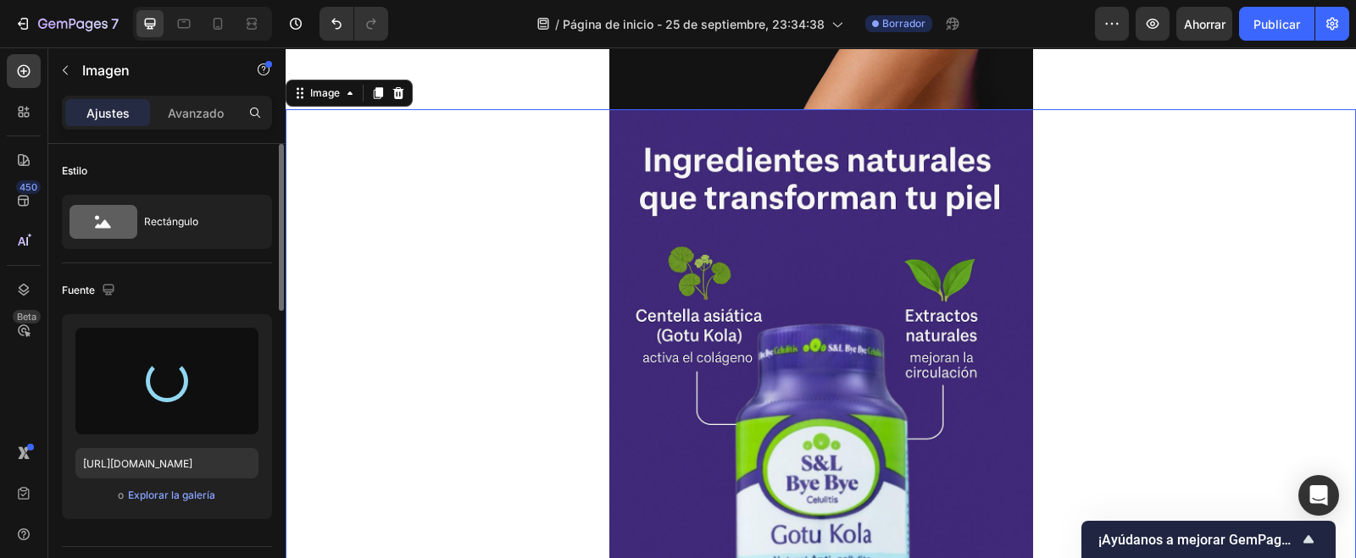
type input "[URL][DOMAIN_NAME]"
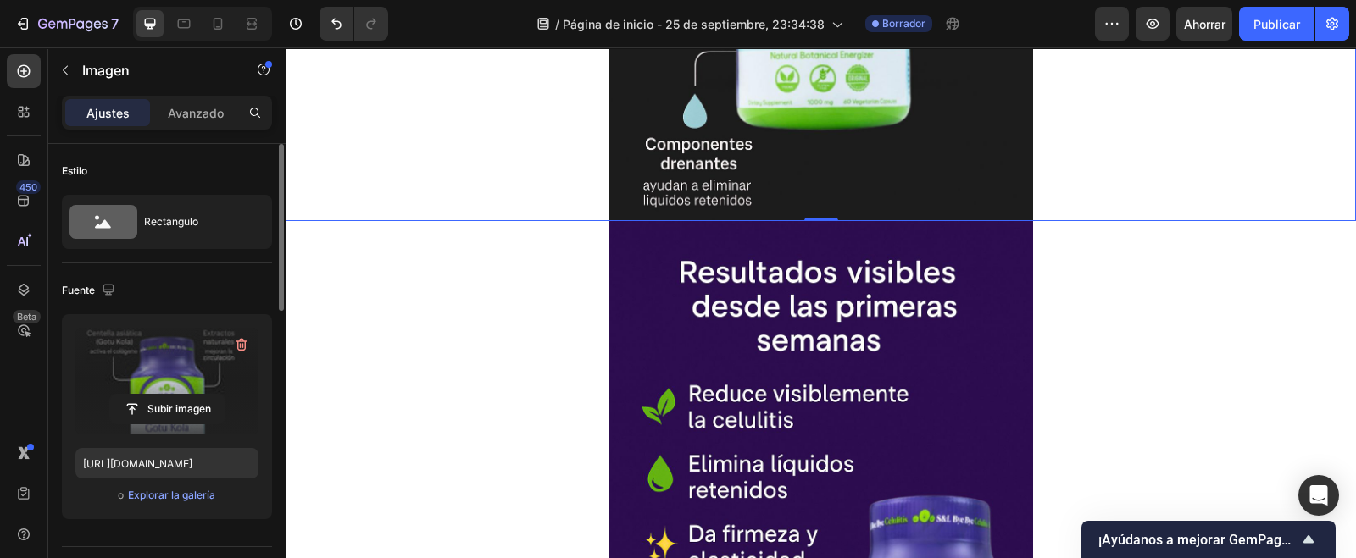
scroll to position [2436, 0]
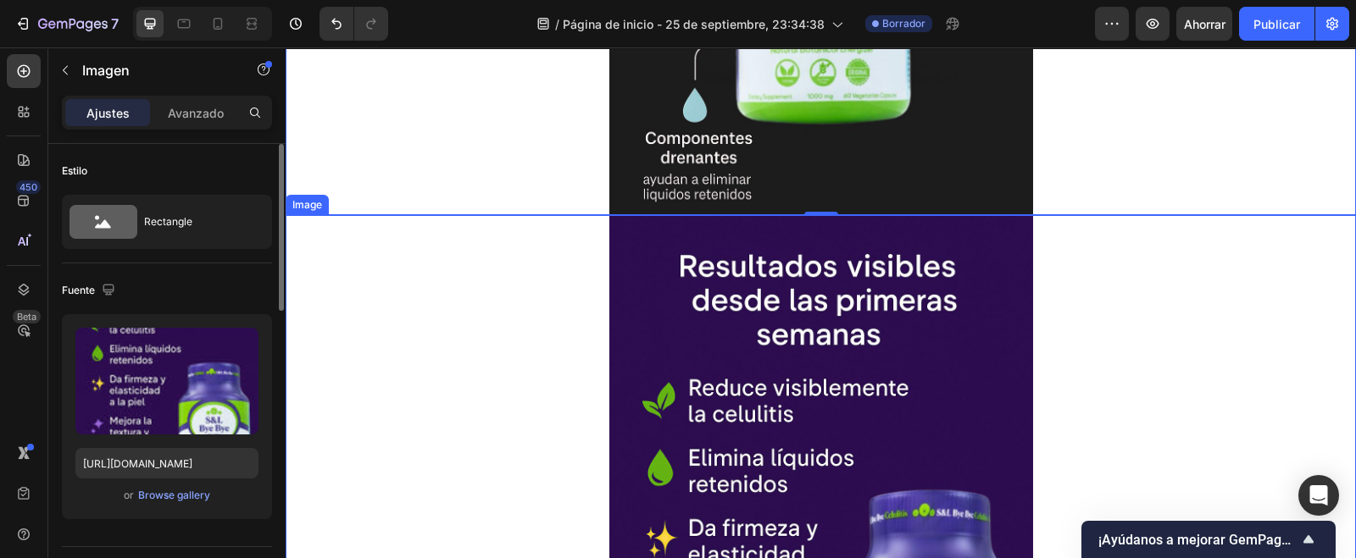
click at [840, 383] on img at bounding box center [821, 533] width 424 height 636
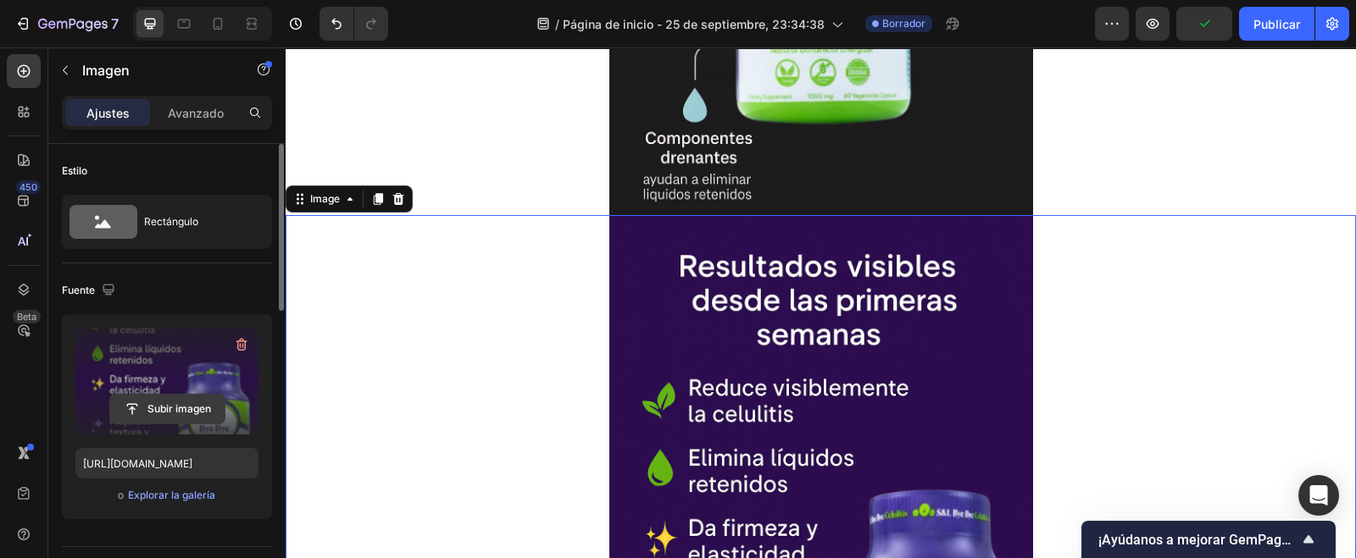
click at [163, 400] on input "file" at bounding box center [167, 409] width 114 height 29
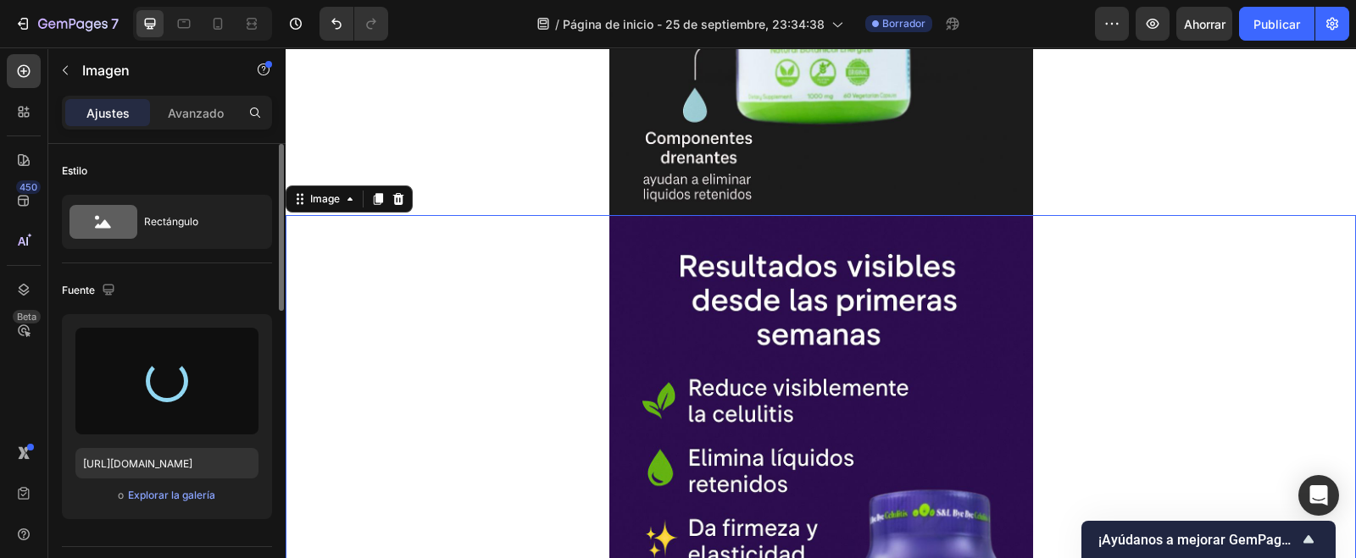
type input "[URL][DOMAIN_NAME]"
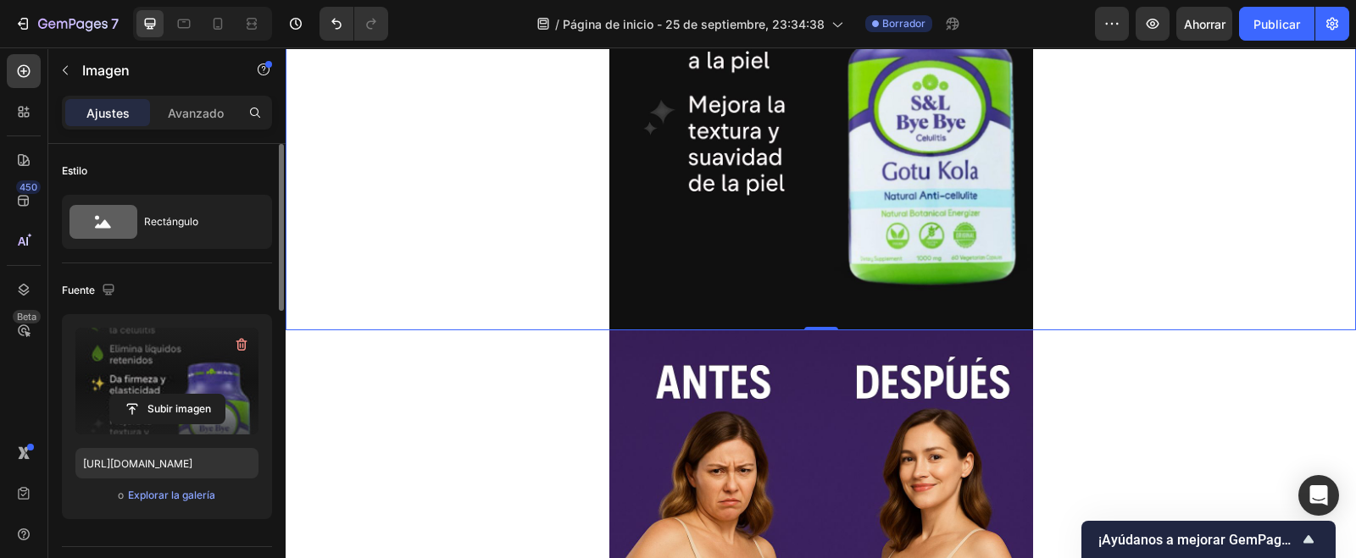
scroll to position [2965, 0]
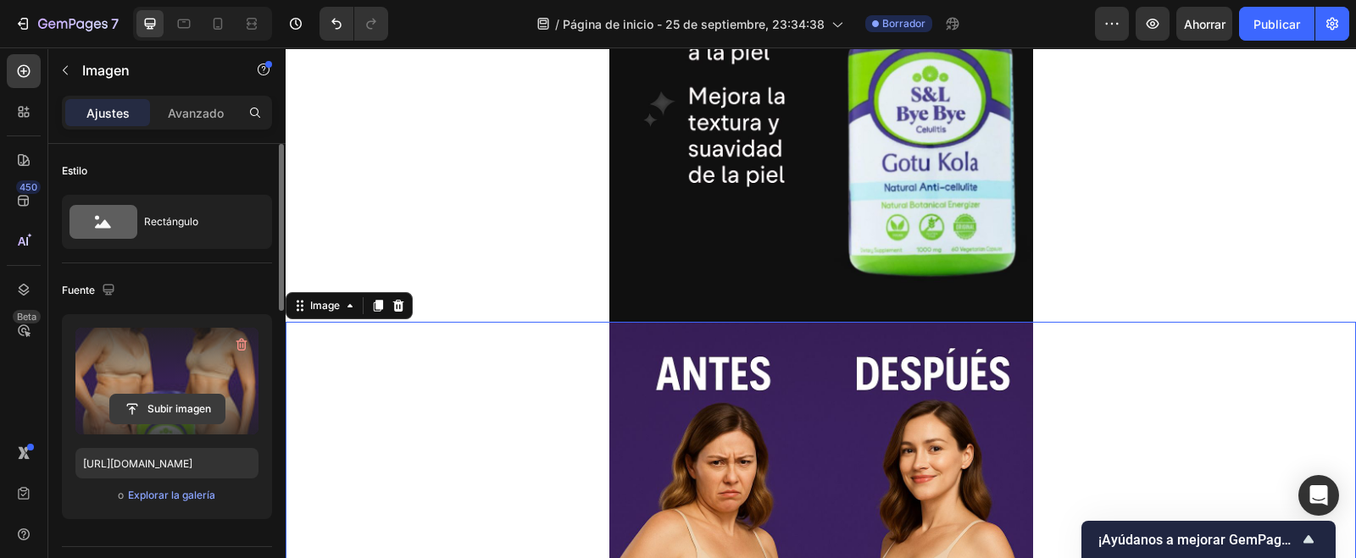
click at [174, 402] on input "file" at bounding box center [167, 409] width 114 height 29
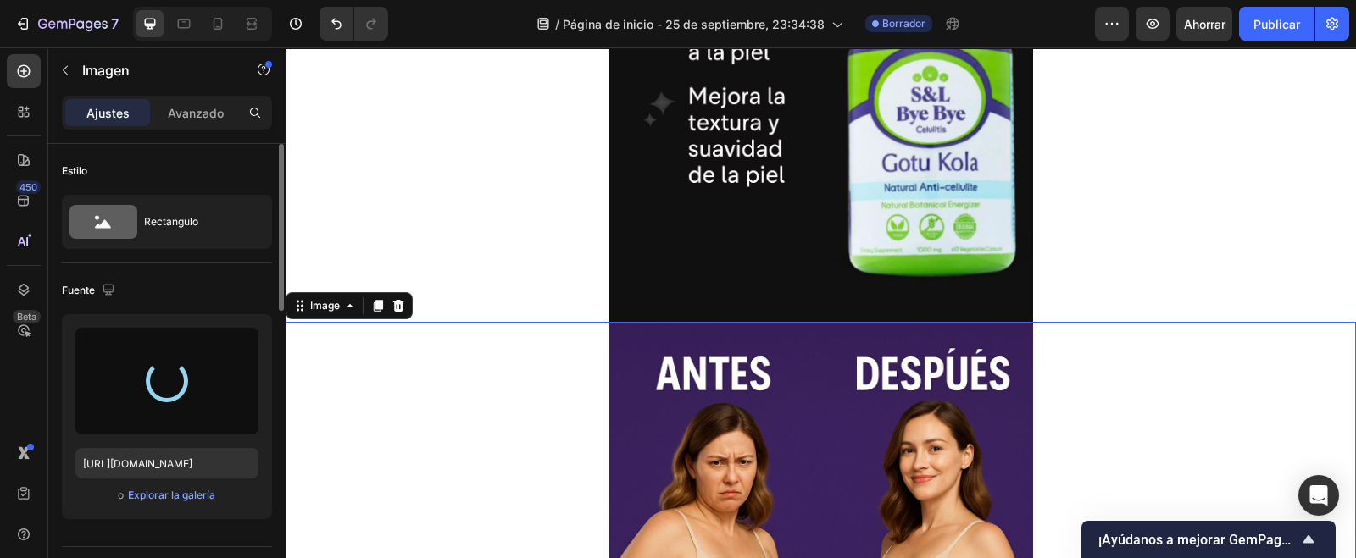
type input "[URL][DOMAIN_NAME]"
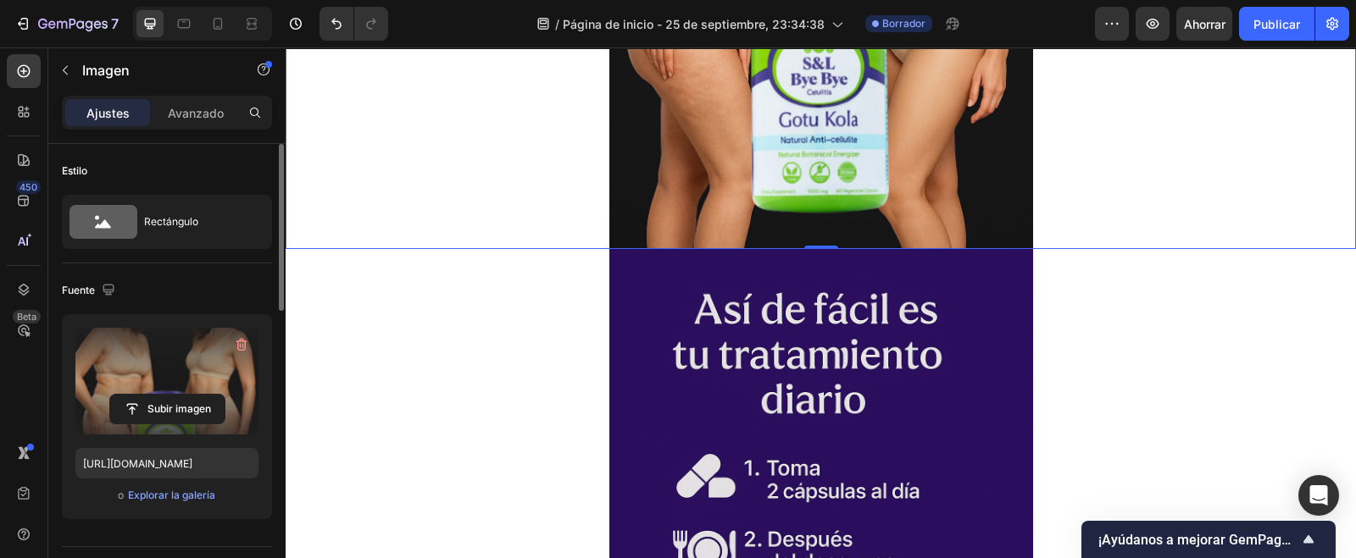
scroll to position [3707, 0]
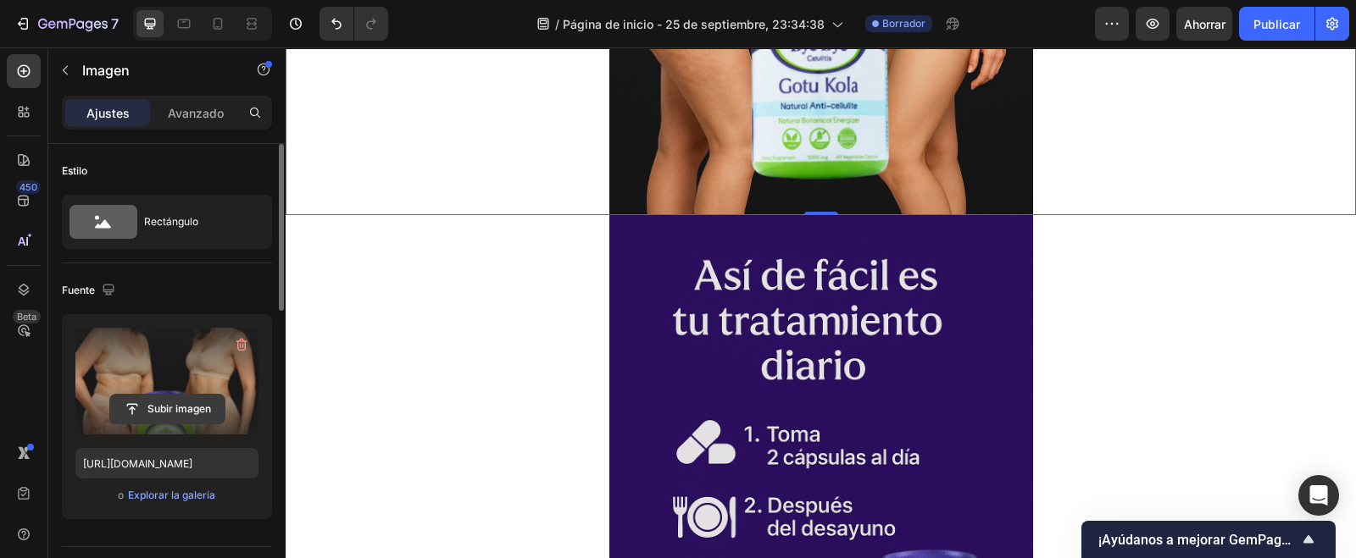
click at [168, 411] on input "file" at bounding box center [167, 409] width 114 height 29
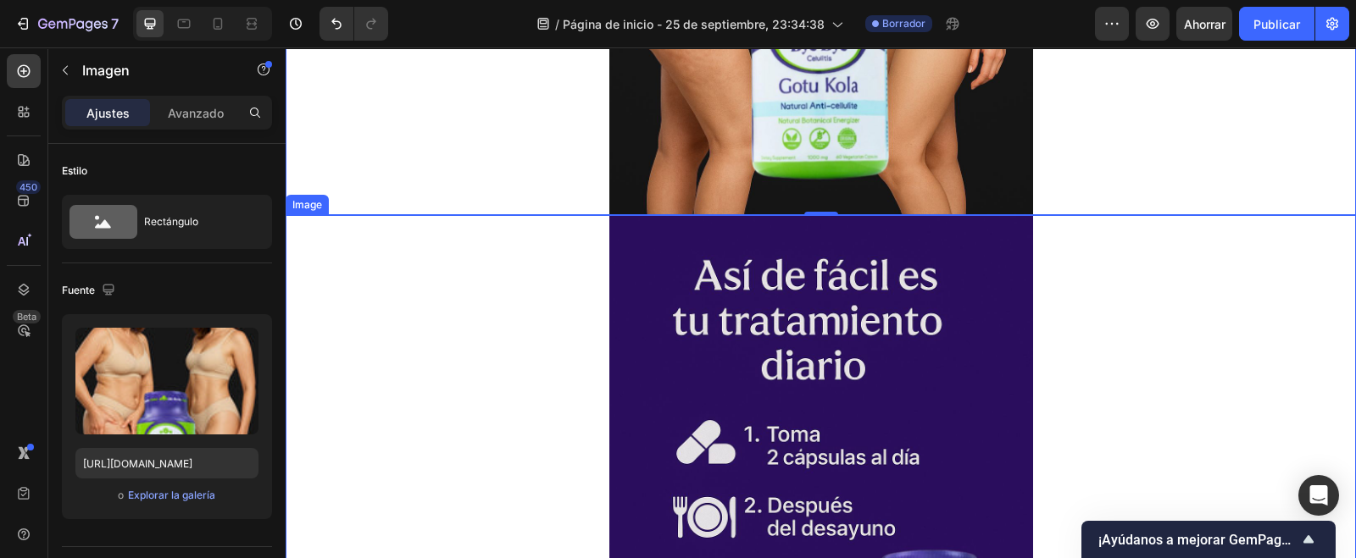
click at [837, 406] on img at bounding box center [821, 533] width 424 height 636
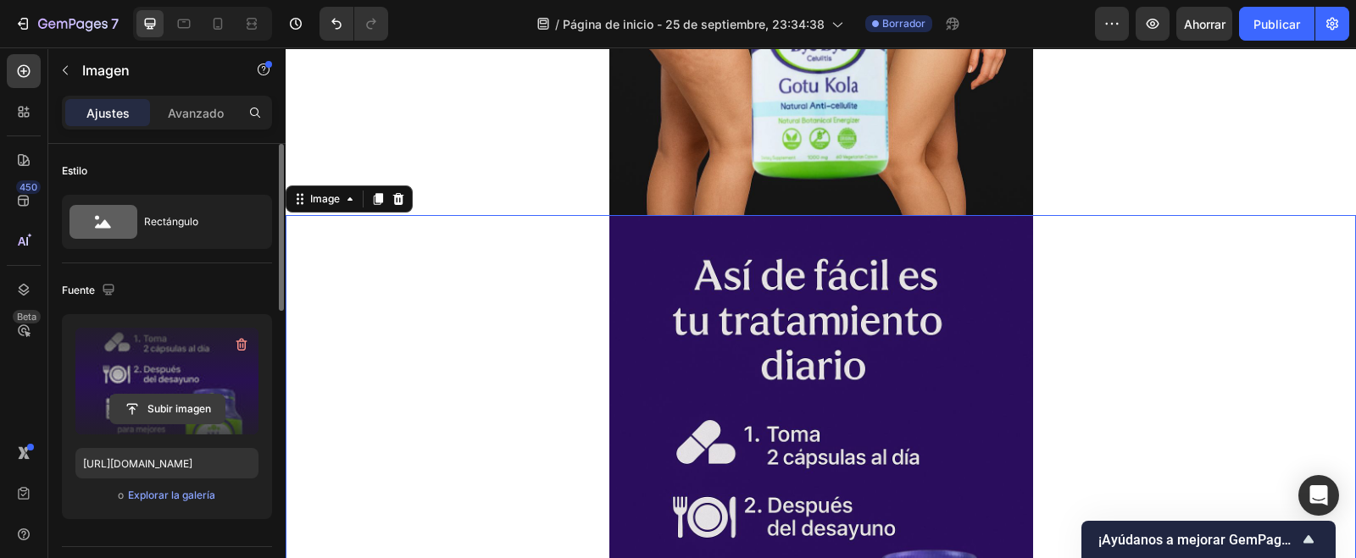
click at [161, 404] on input "file" at bounding box center [167, 409] width 114 height 29
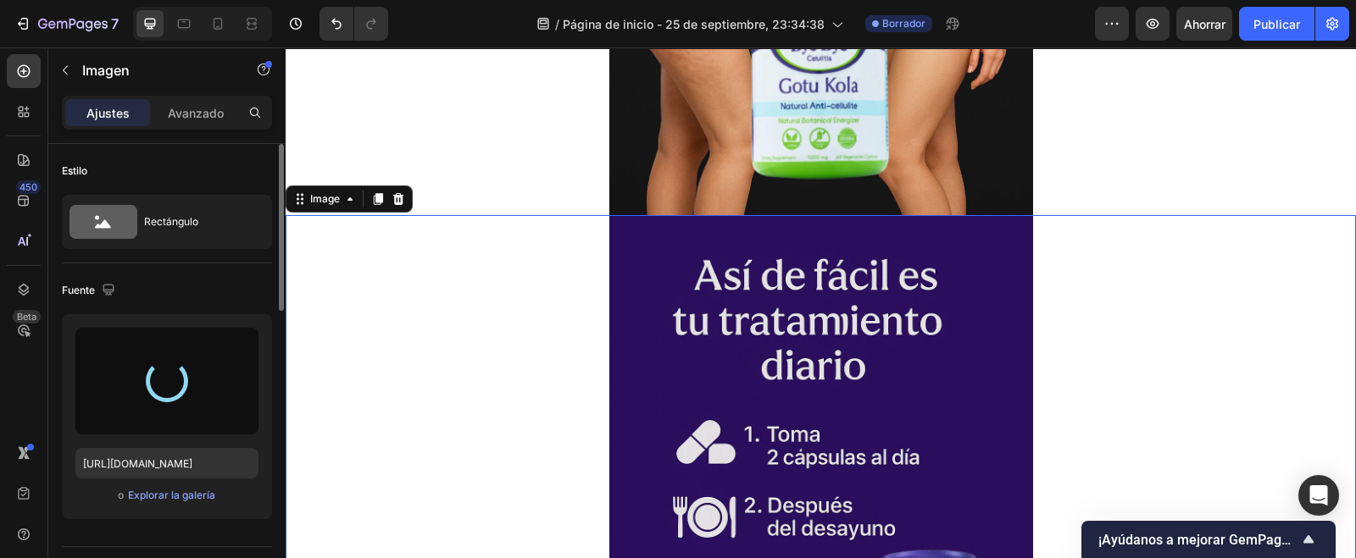
type input "[URL][DOMAIN_NAME]"
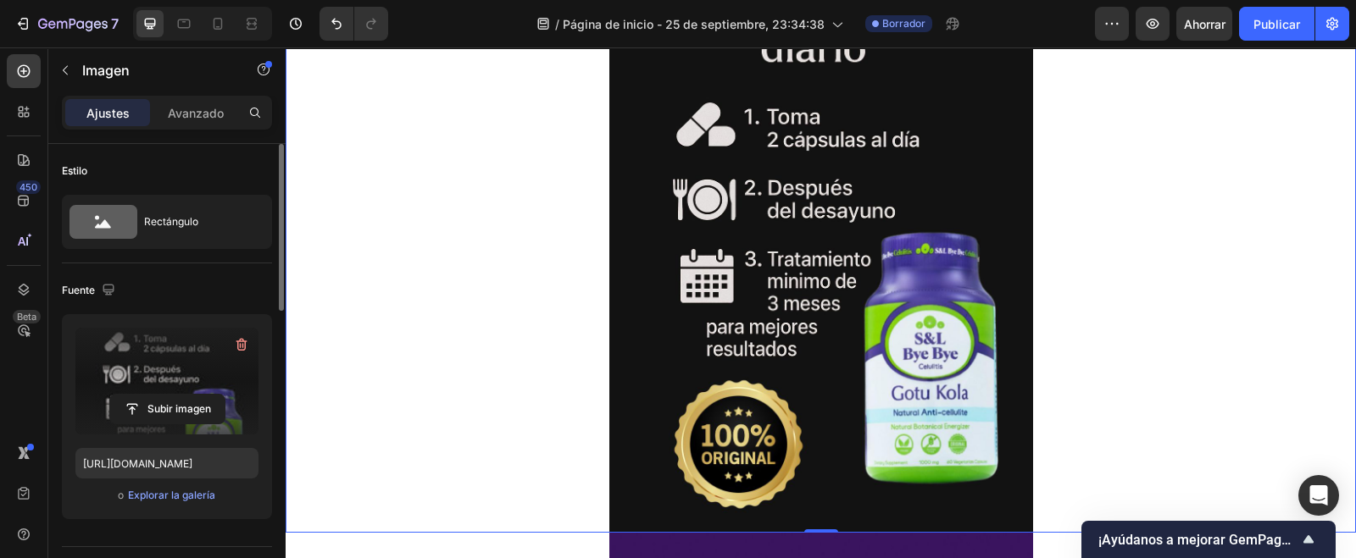
scroll to position [4343, 0]
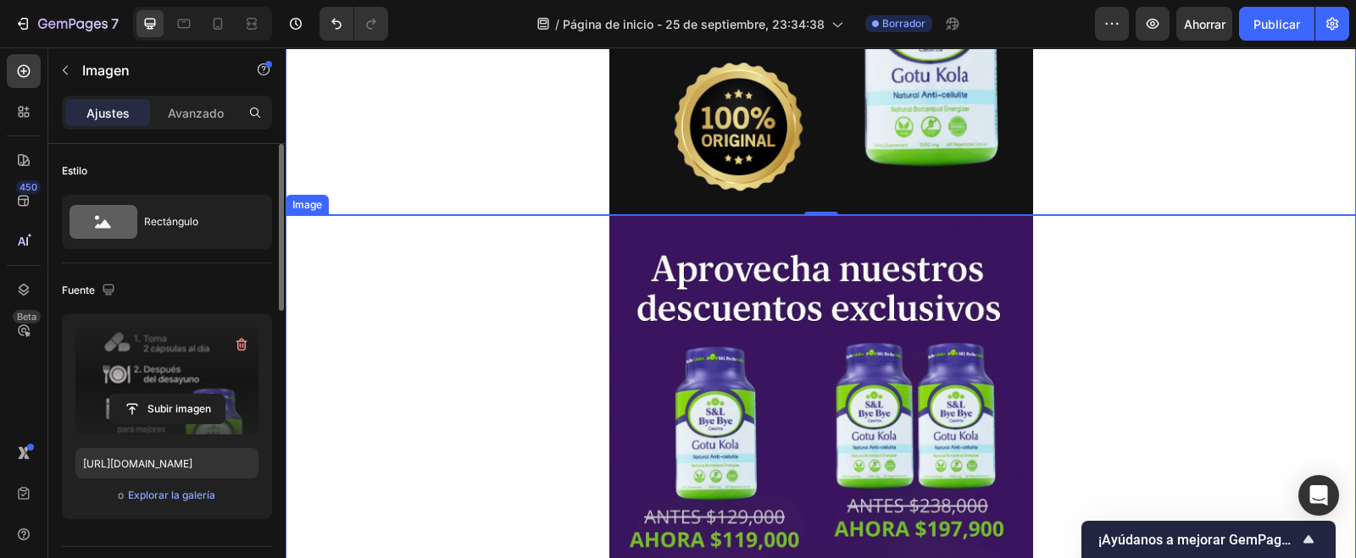
click at [852, 434] on img at bounding box center [821, 533] width 424 height 636
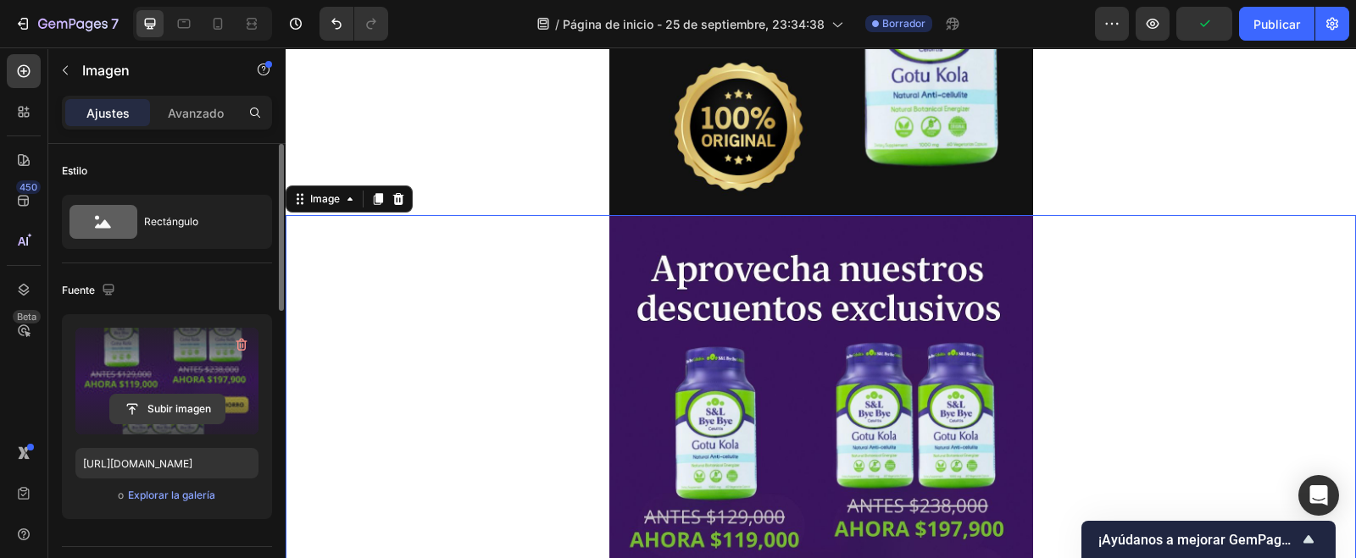
click at [170, 404] on input "file" at bounding box center [167, 409] width 114 height 29
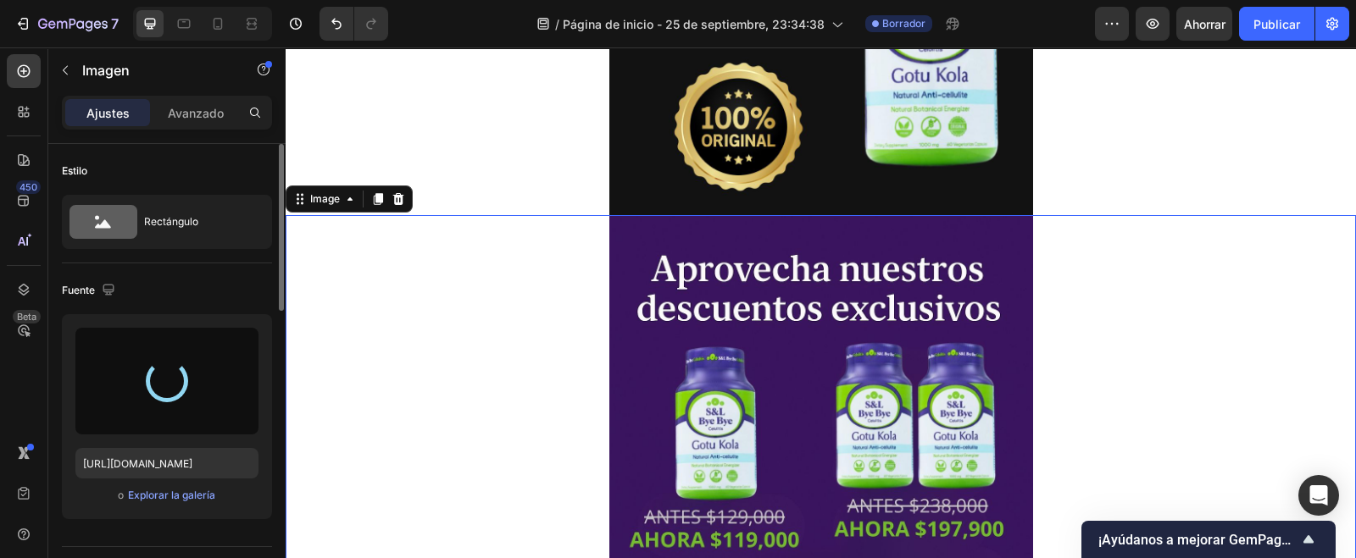
type input "[URL][DOMAIN_NAME]"
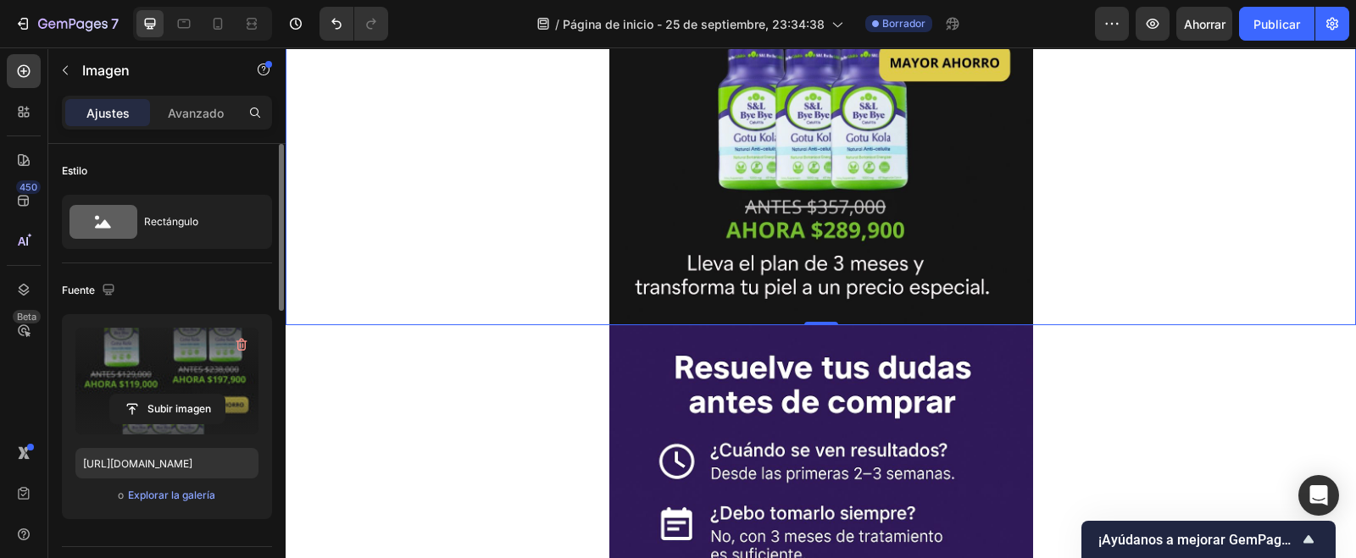
scroll to position [5084, 0]
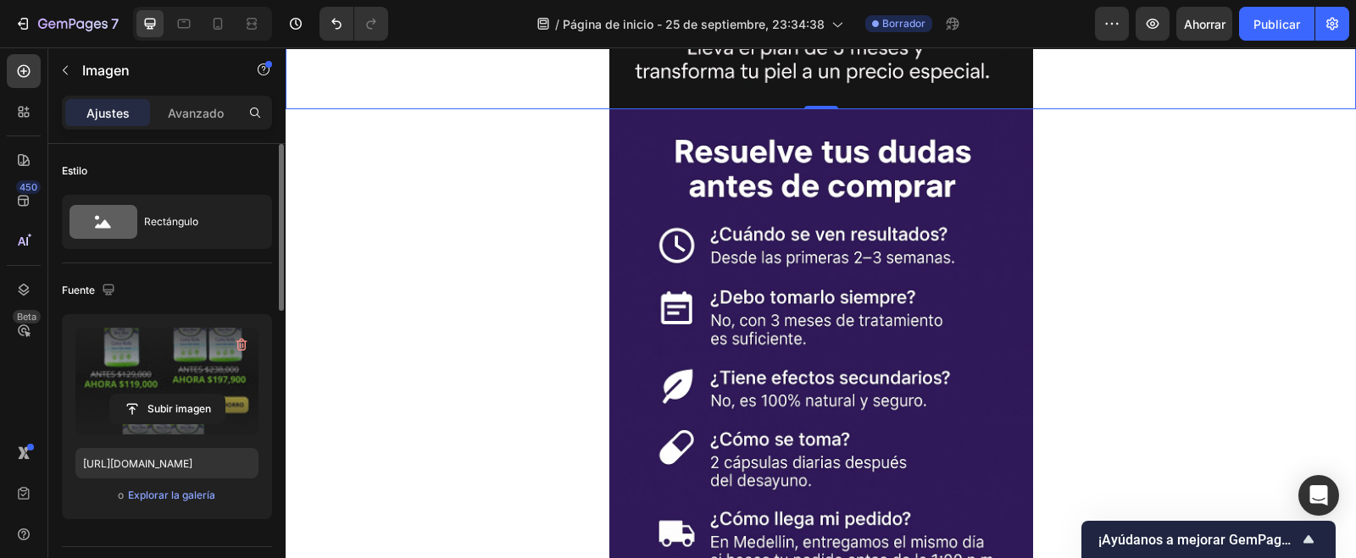
click at [936, 310] on img at bounding box center [821, 427] width 424 height 636
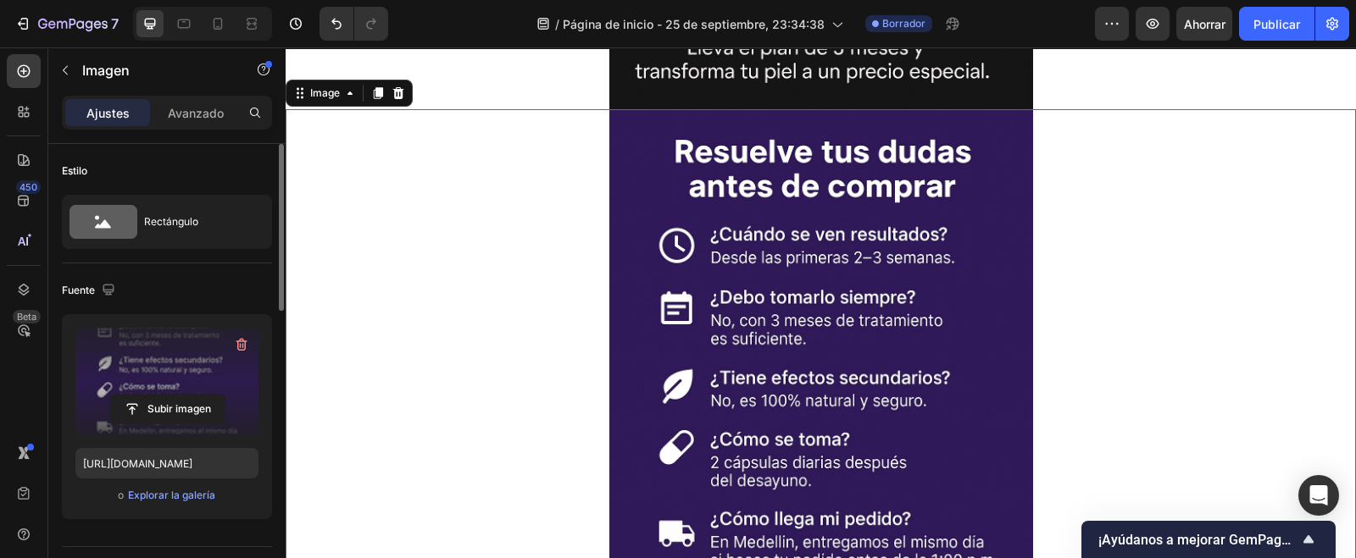
click at [169, 381] on label at bounding box center [166, 381] width 183 height 107
click at [169, 395] on input "file" at bounding box center [167, 409] width 114 height 29
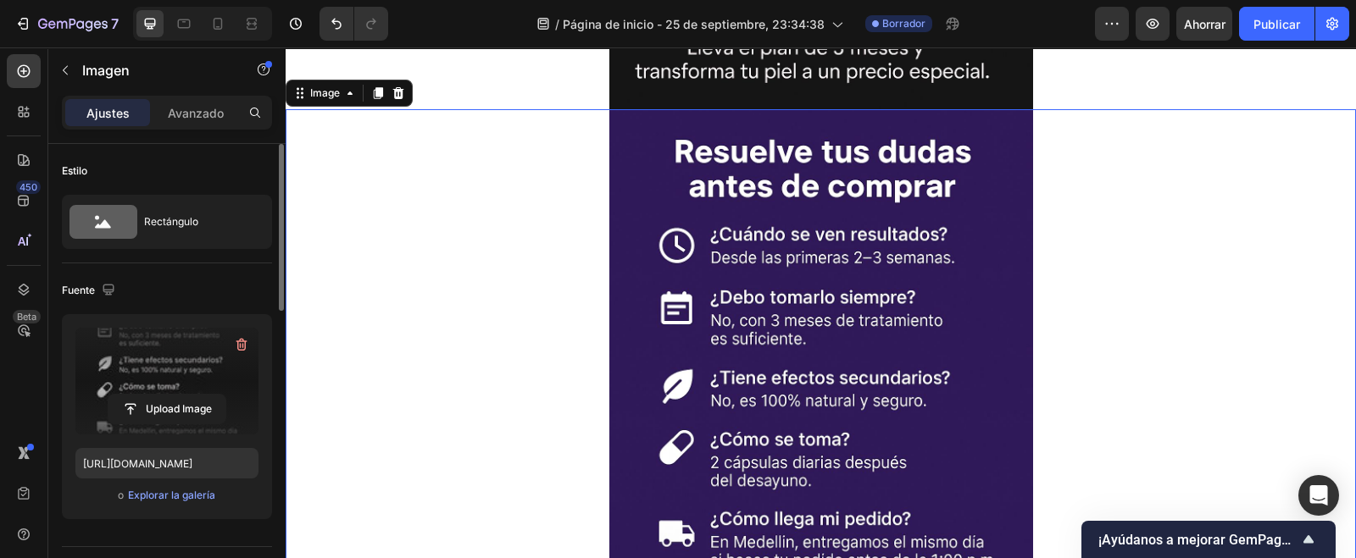
type input "[URL][DOMAIN_NAME]"
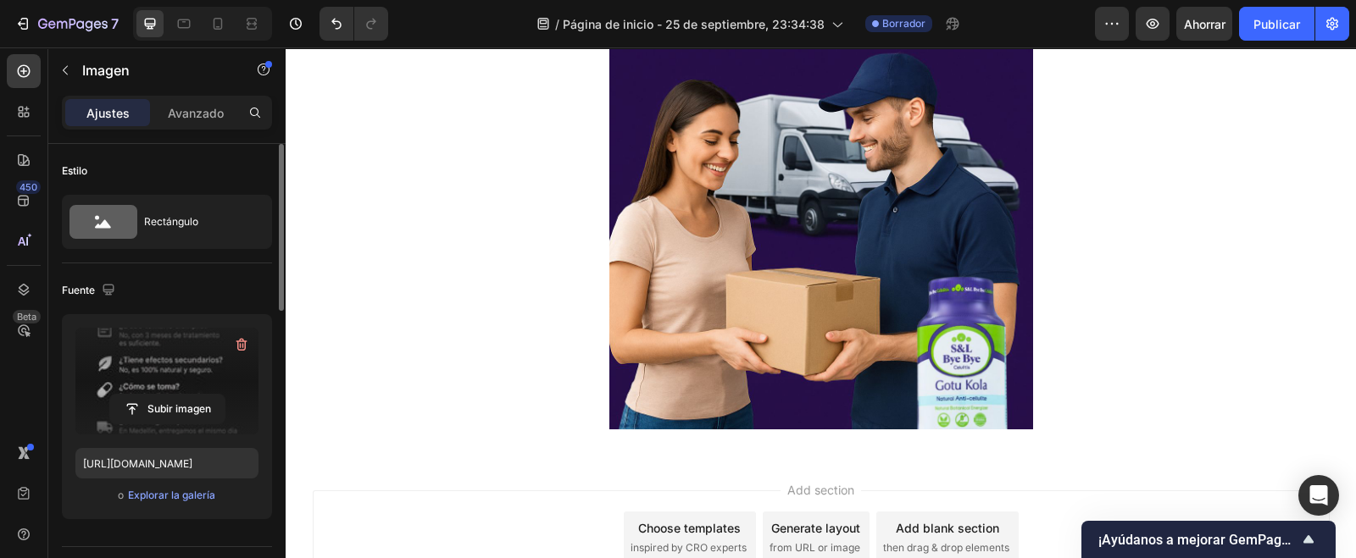
scroll to position [5817, 0]
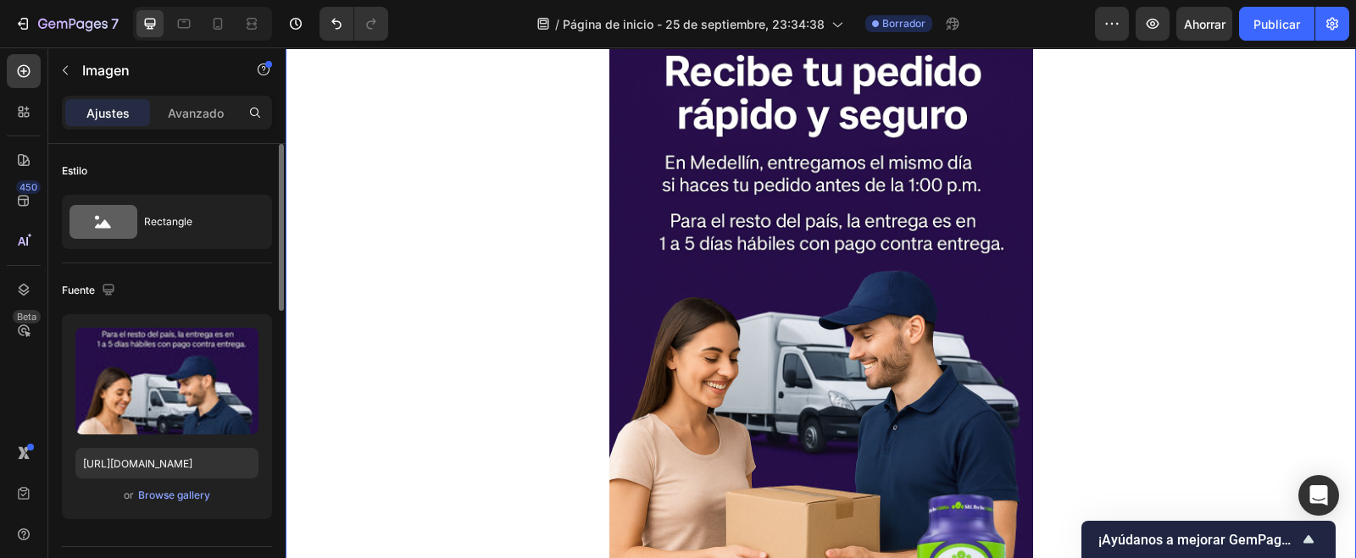
click at [885, 362] on img at bounding box center [821, 330] width 424 height 636
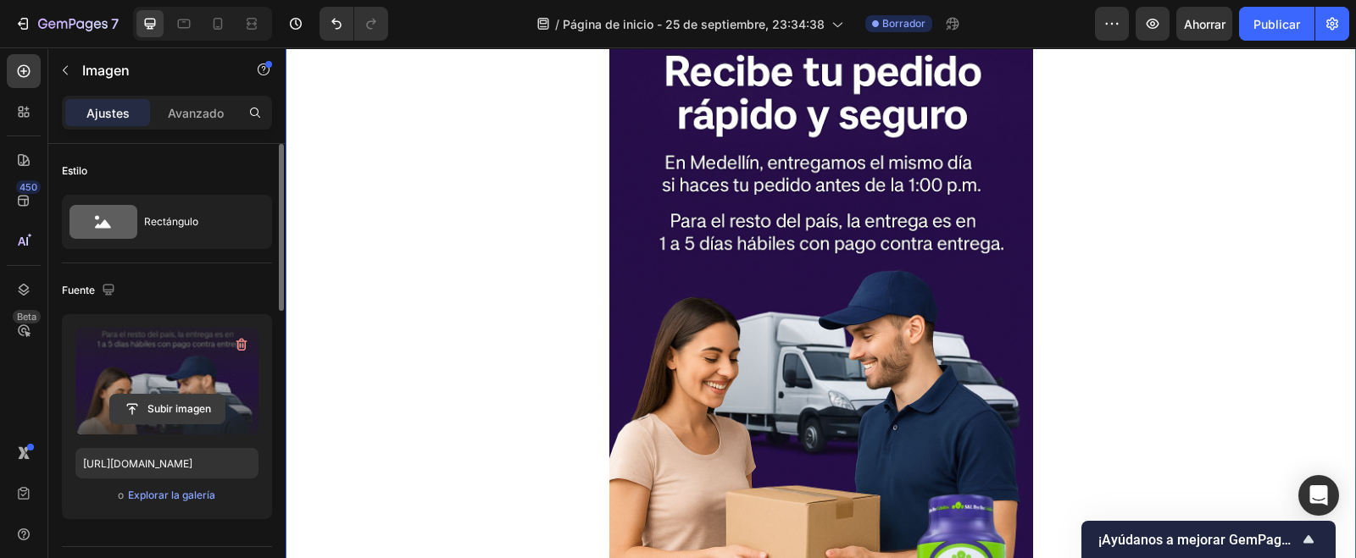
click at [160, 394] on button "Subir imagen" at bounding box center [167, 409] width 116 height 31
click at [154, 414] on input "file" at bounding box center [167, 409] width 114 height 29
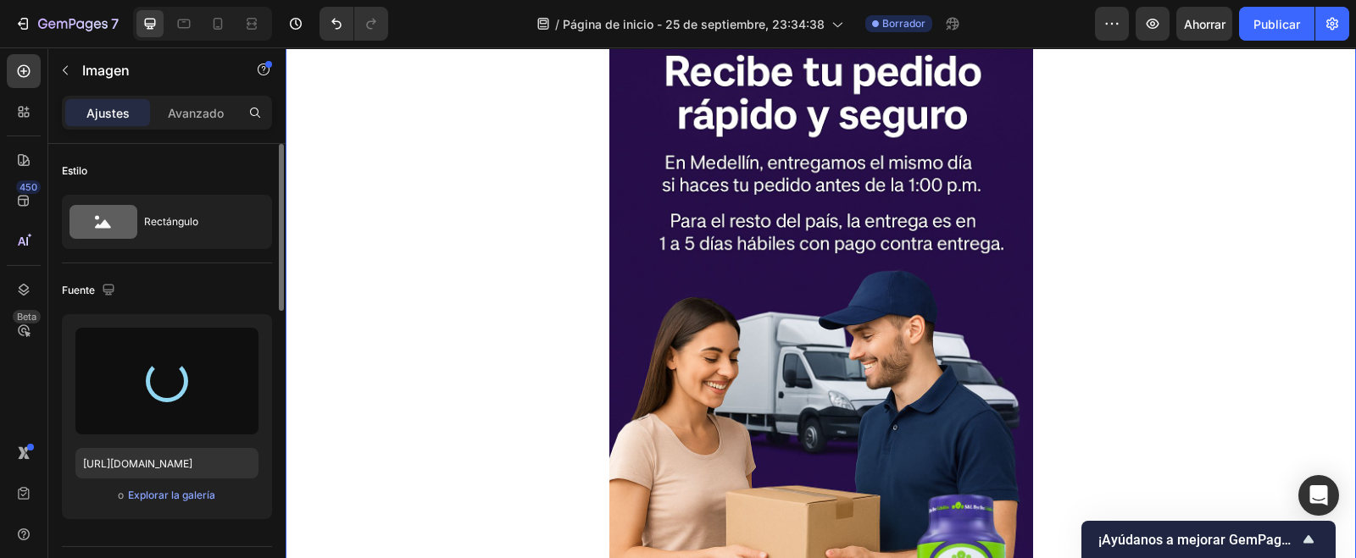
type input "[URL][DOMAIN_NAME]"
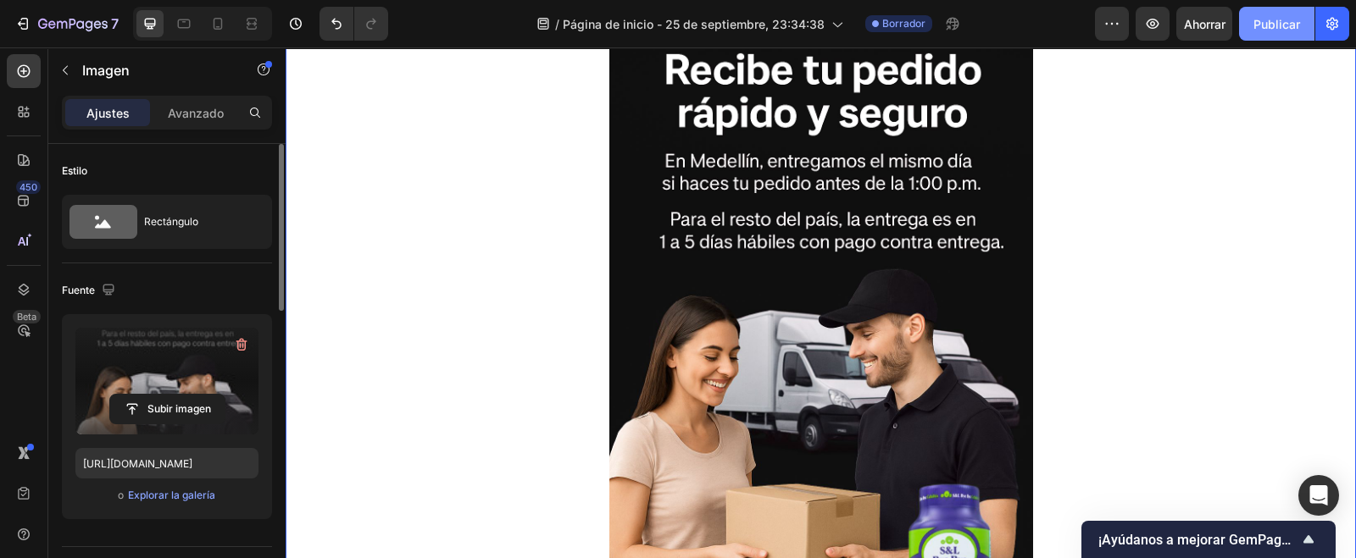
drag, startPoint x: 1272, startPoint y: 30, endPoint x: 905, endPoint y: 171, distance: 393.3
click at [1272, 30] on font "Publicar" at bounding box center [1276, 24] width 47 height 14
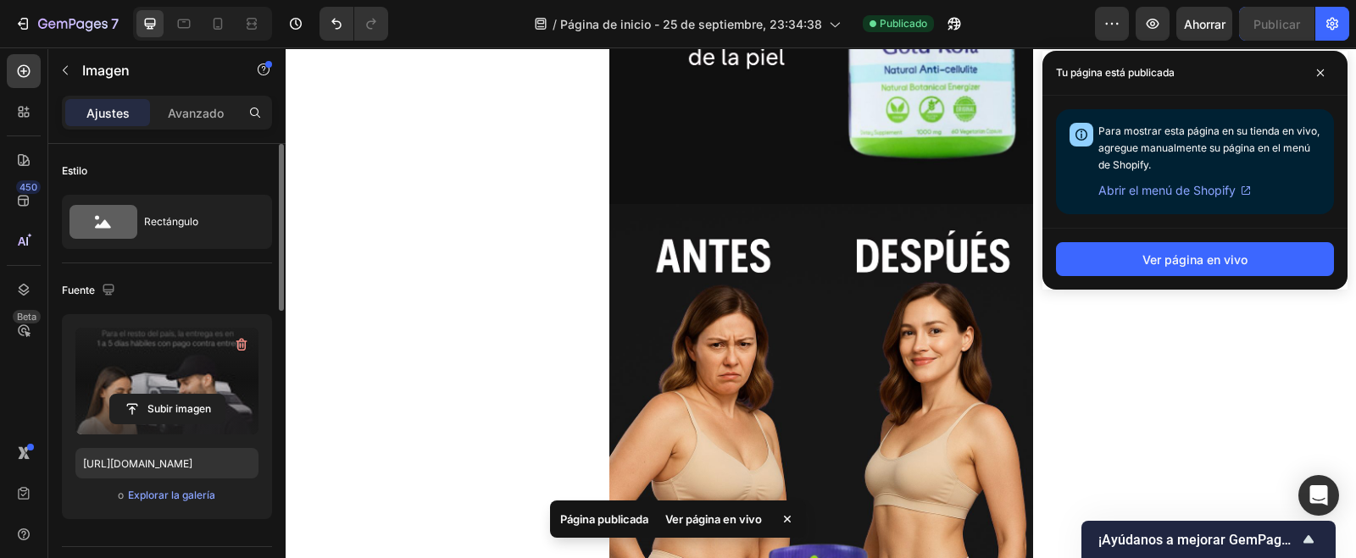
scroll to position [3063, 0]
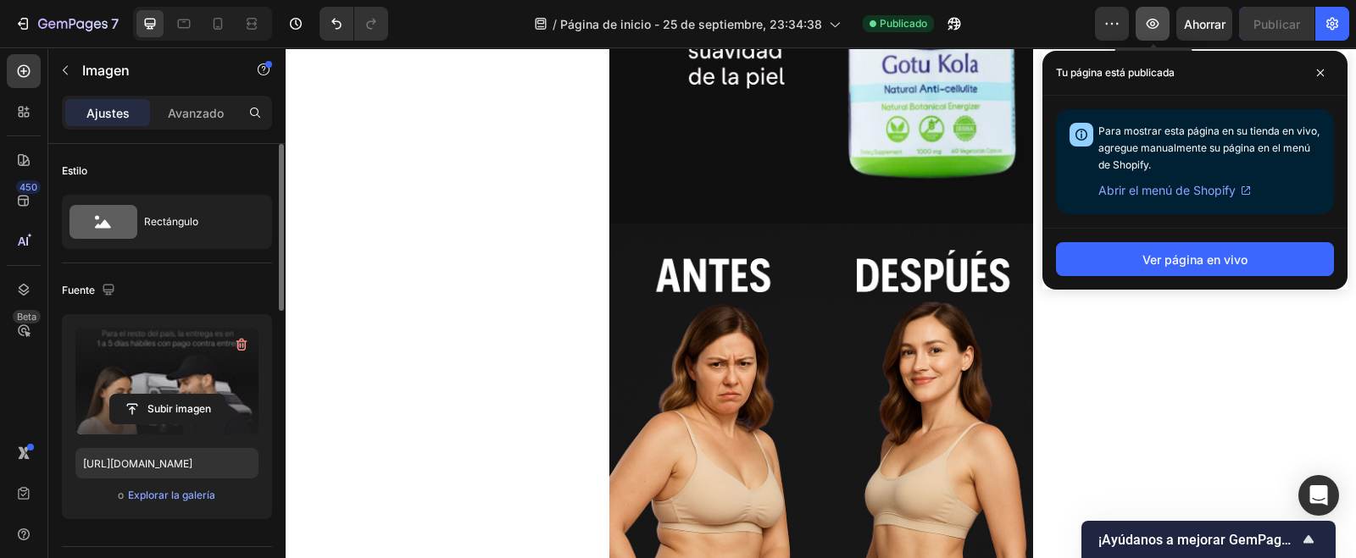
click at [1148, 18] on icon "button" at bounding box center [1152, 23] width 17 height 17
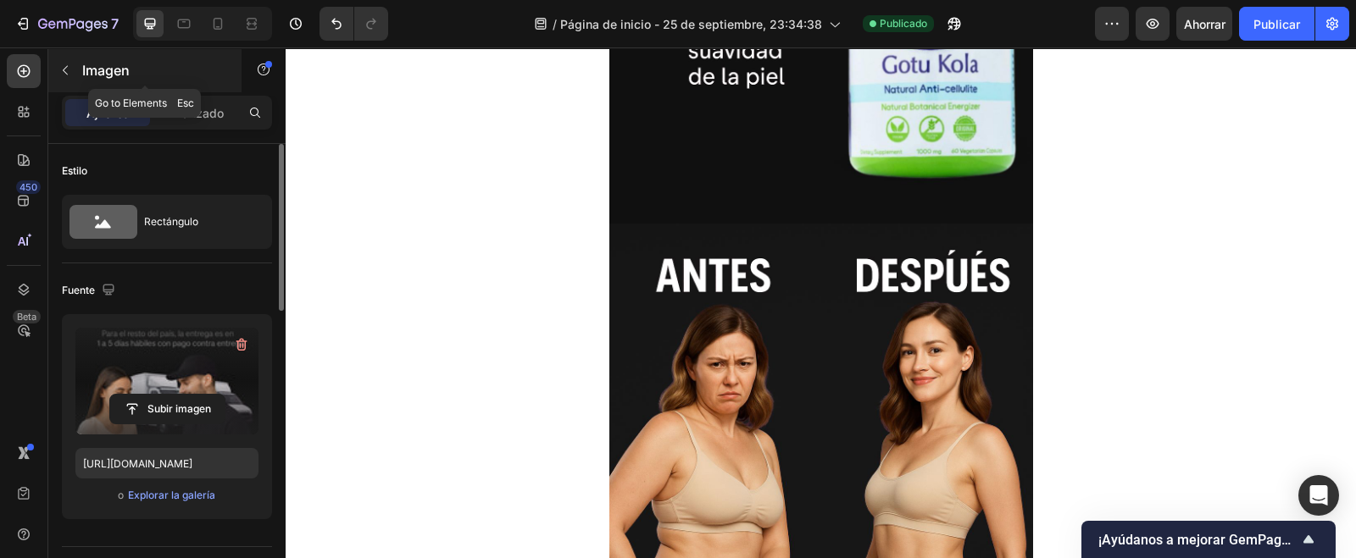
click at [72, 75] on button "button" at bounding box center [65, 70] width 27 height 27
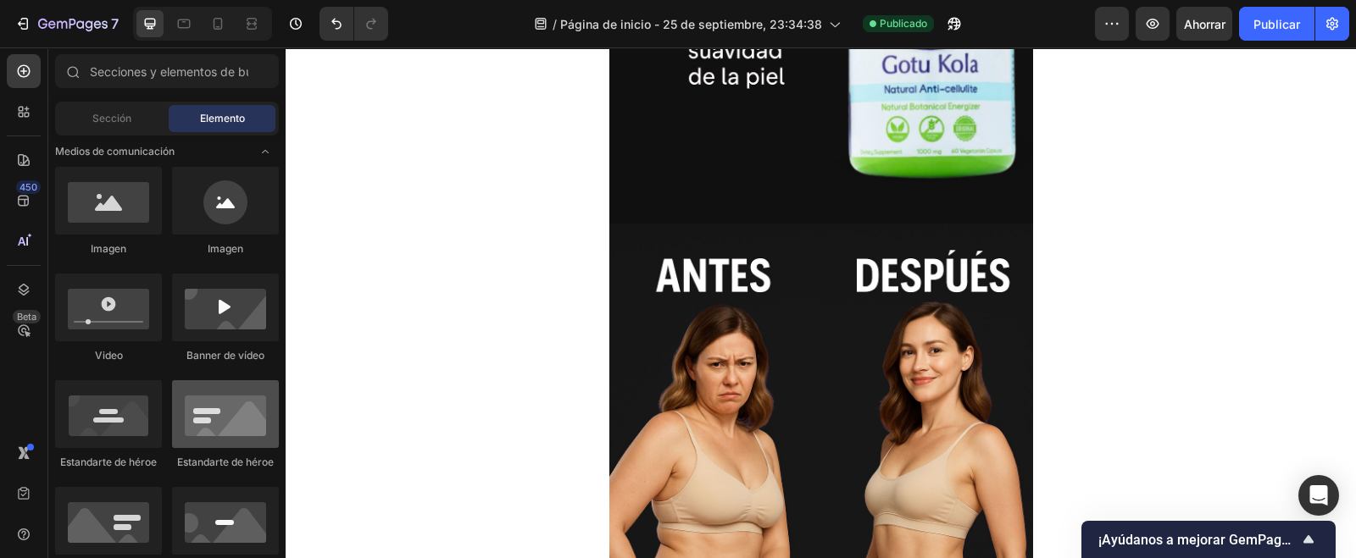
scroll to position [105, 0]
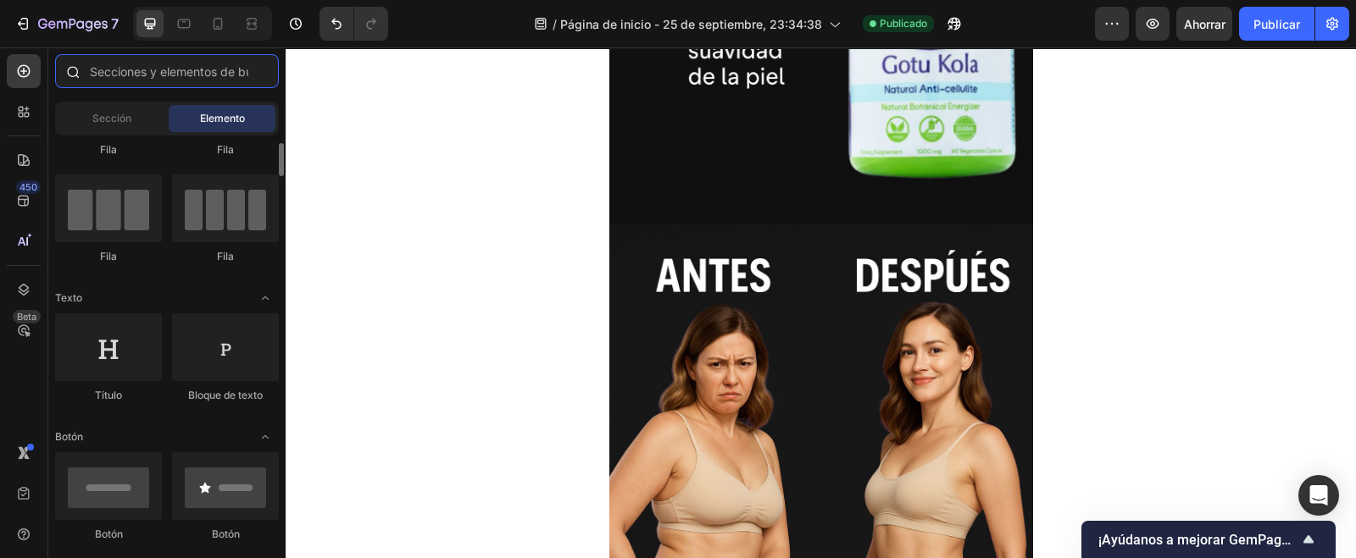
click at [144, 78] on input "text" at bounding box center [167, 71] width 224 height 34
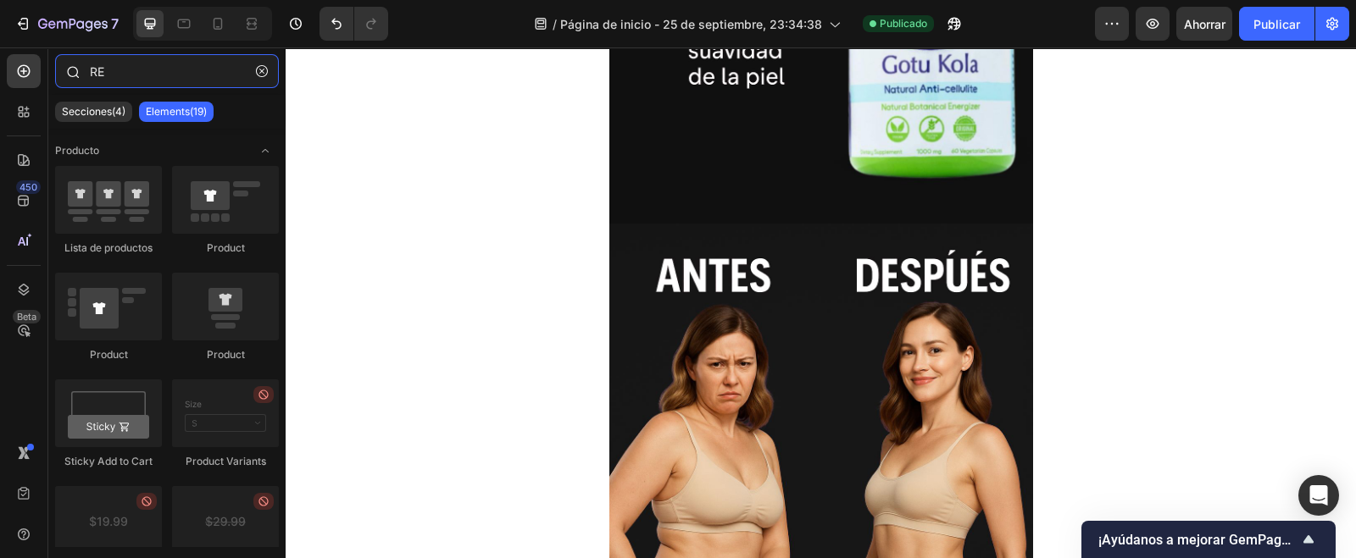
type input "R"
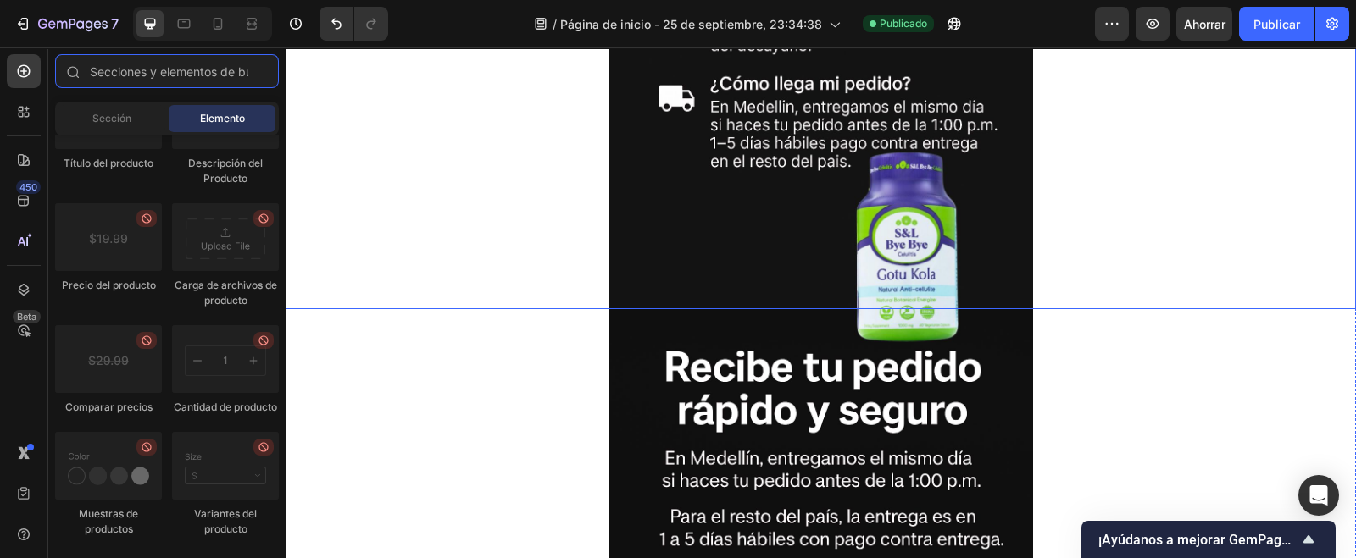
scroll to position [5500, 0]
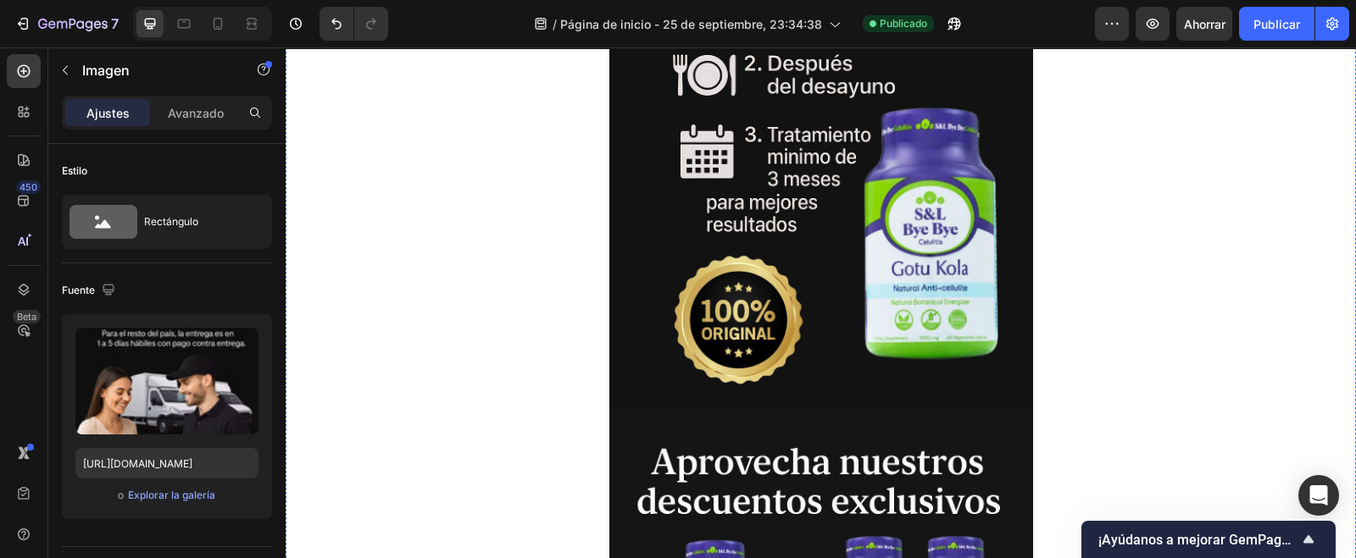
scroll to position [3805, 0]
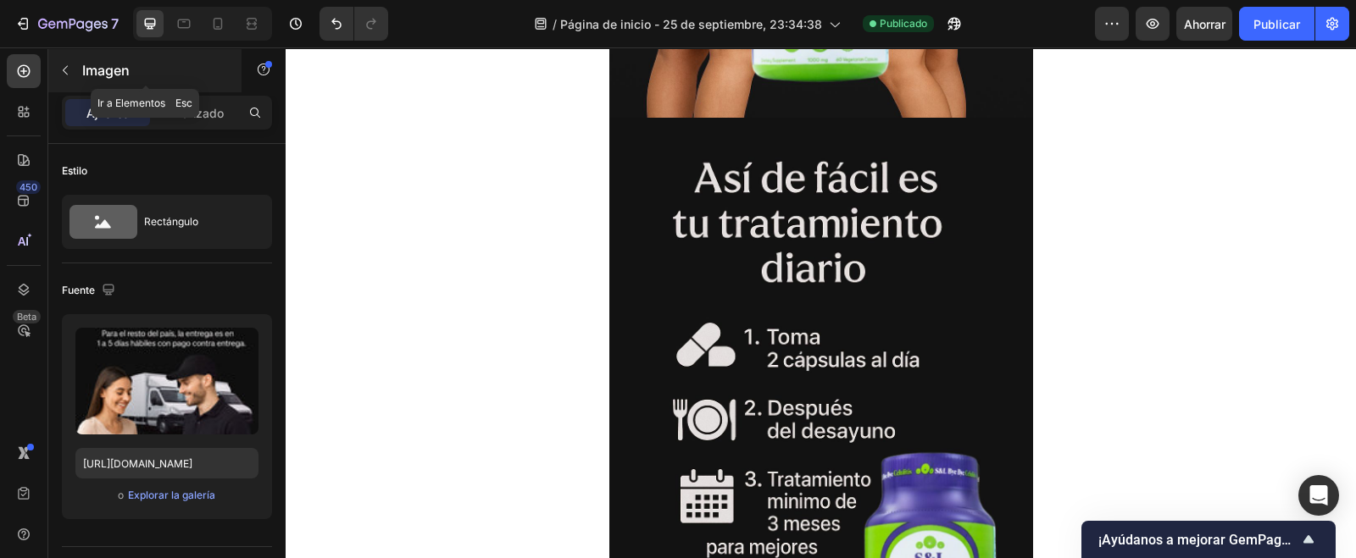
click at [65, 74] on icon "button" at bounding box center [65, 71] width 14 height 14
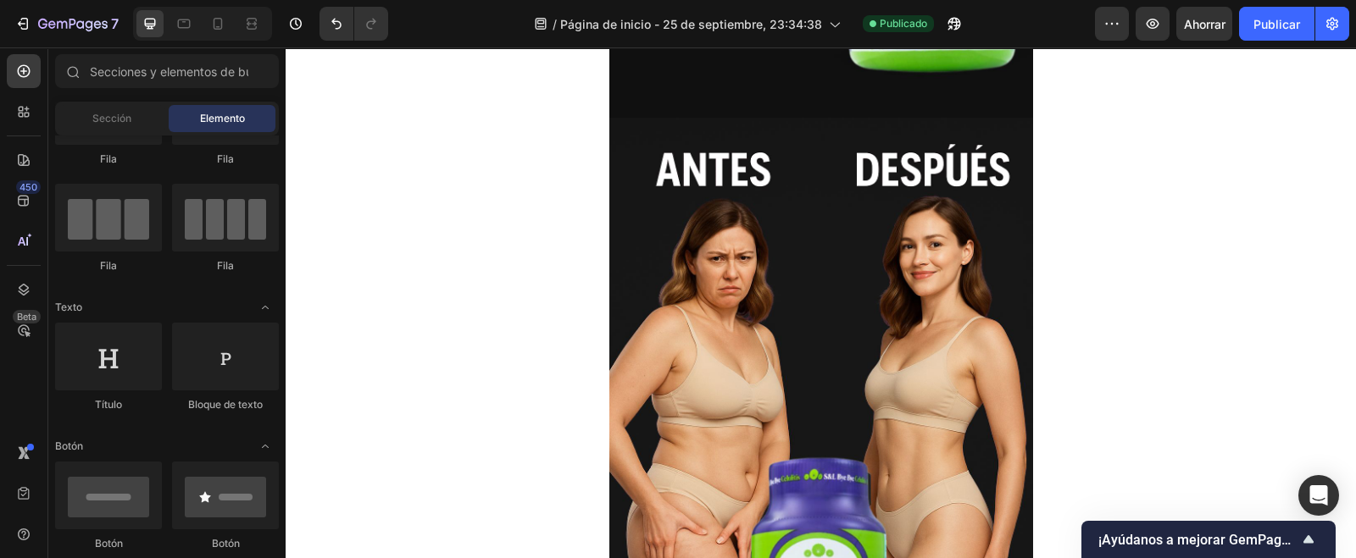
scroll to position [0, 0]
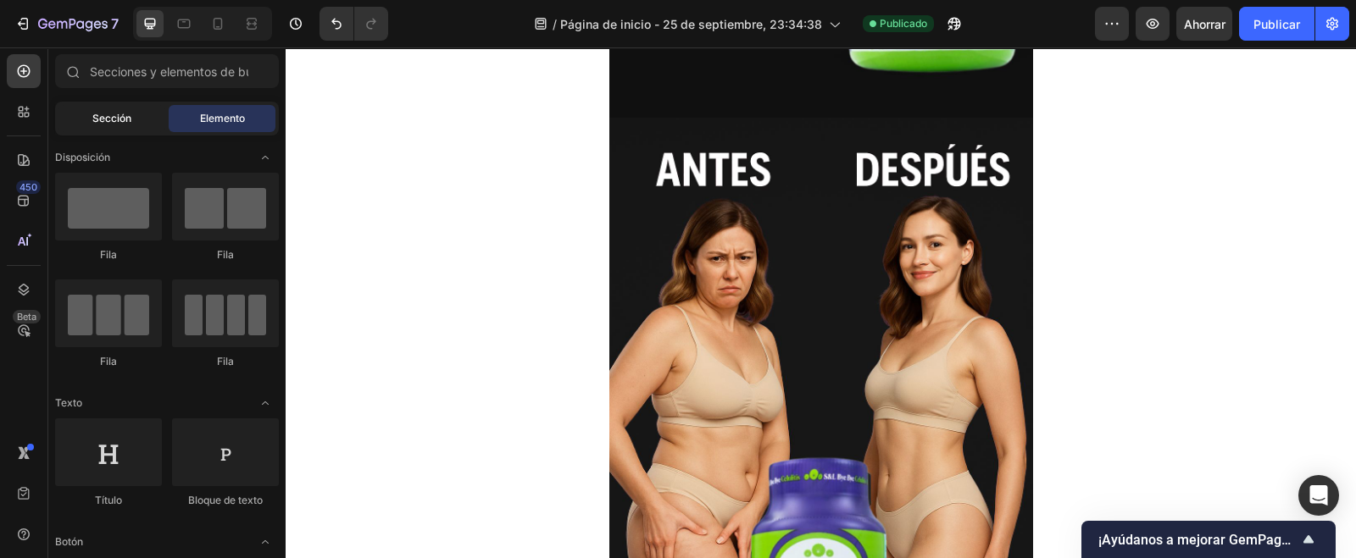
click at [93, 115] on font "Sección" at bounding box center [111, 118] width 39 height 13
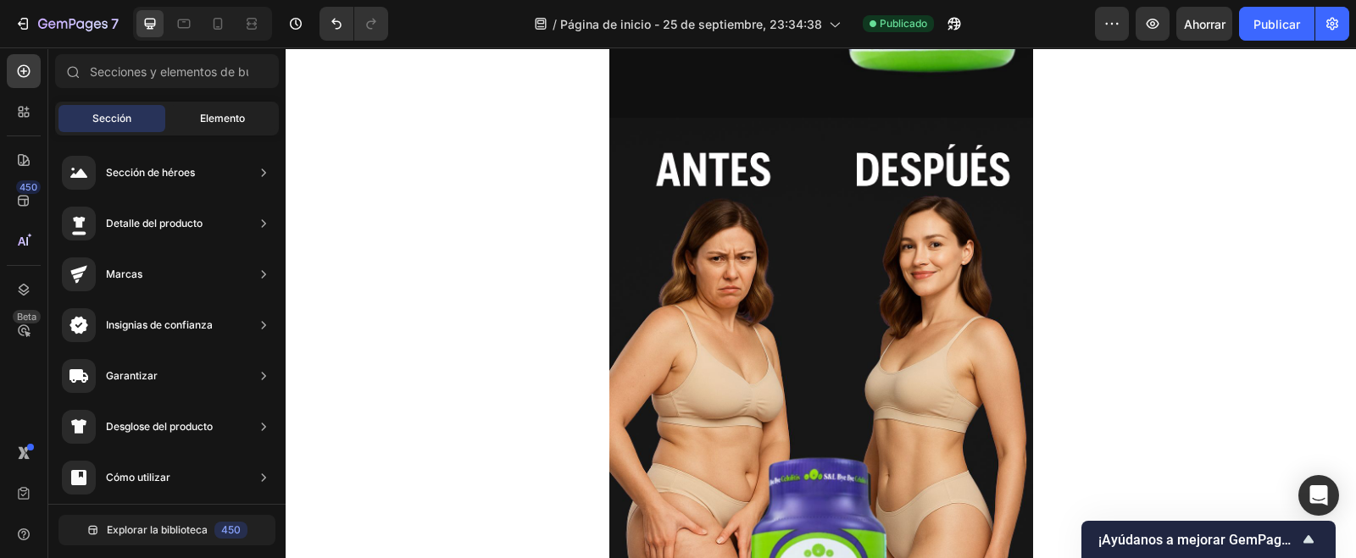
click at [239, 125] on span "Elemento" at bounding box center [222, 118] width 45 height 15
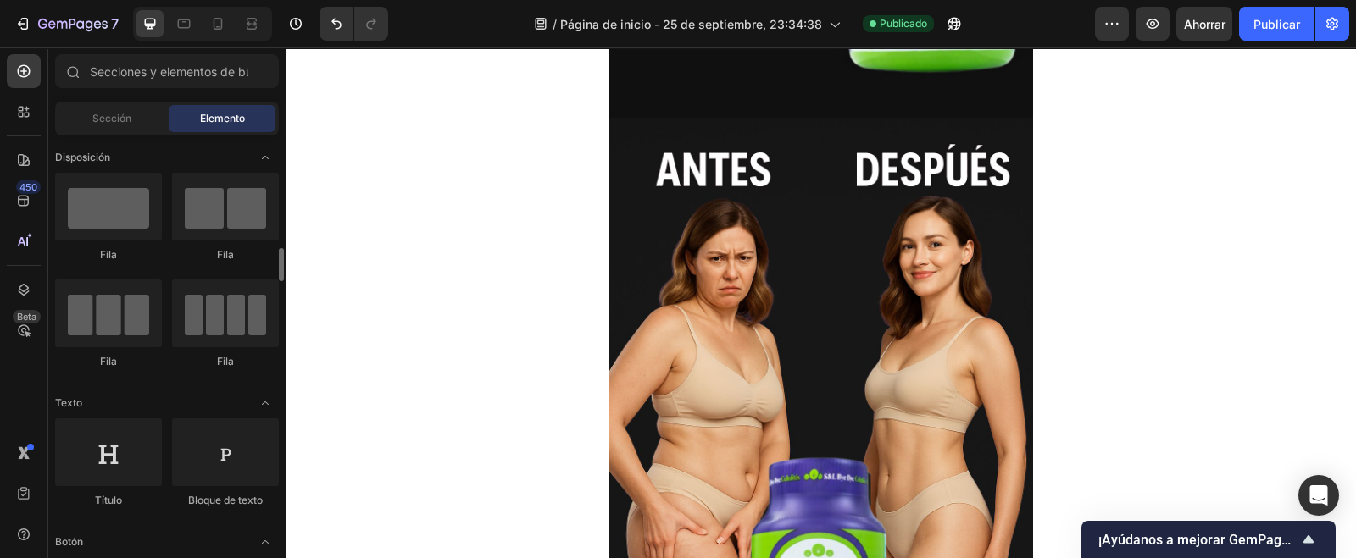
scroll to position [318, 0]
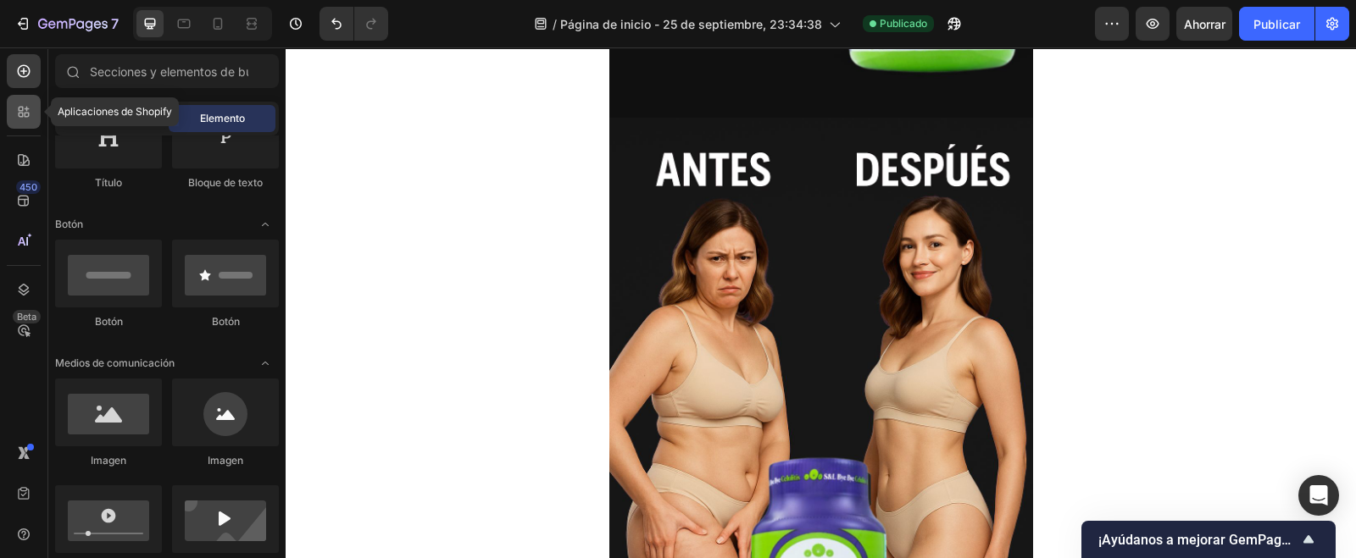
click at [13, 108] on div at bounding box center [24, 112] width 34 height 34
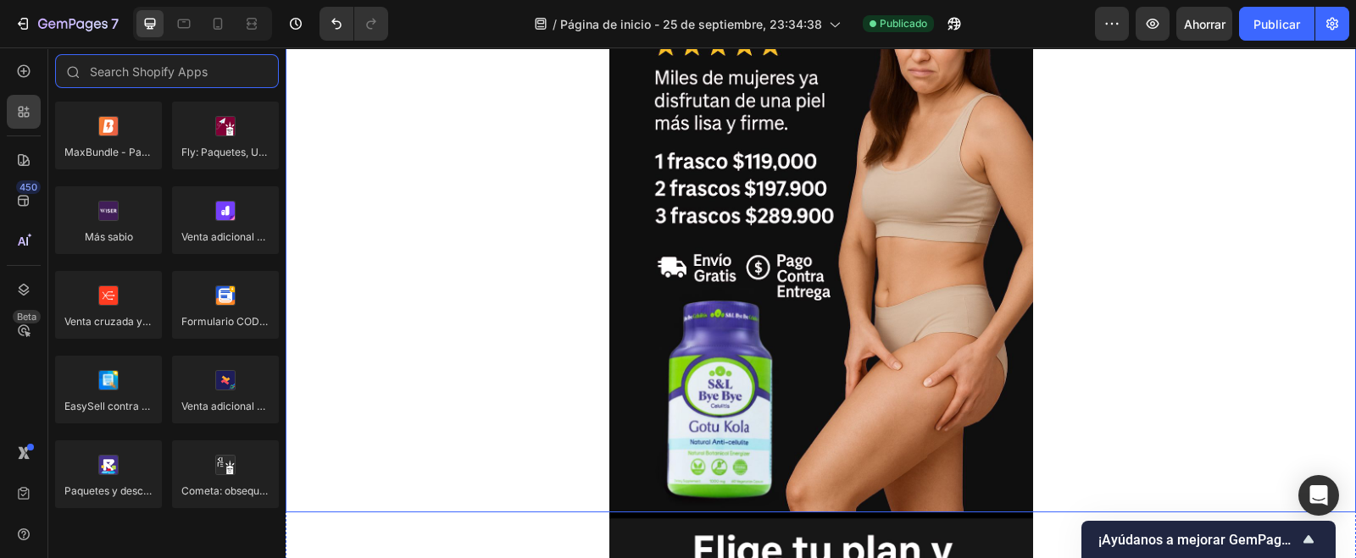
scroll to position [423, 0]
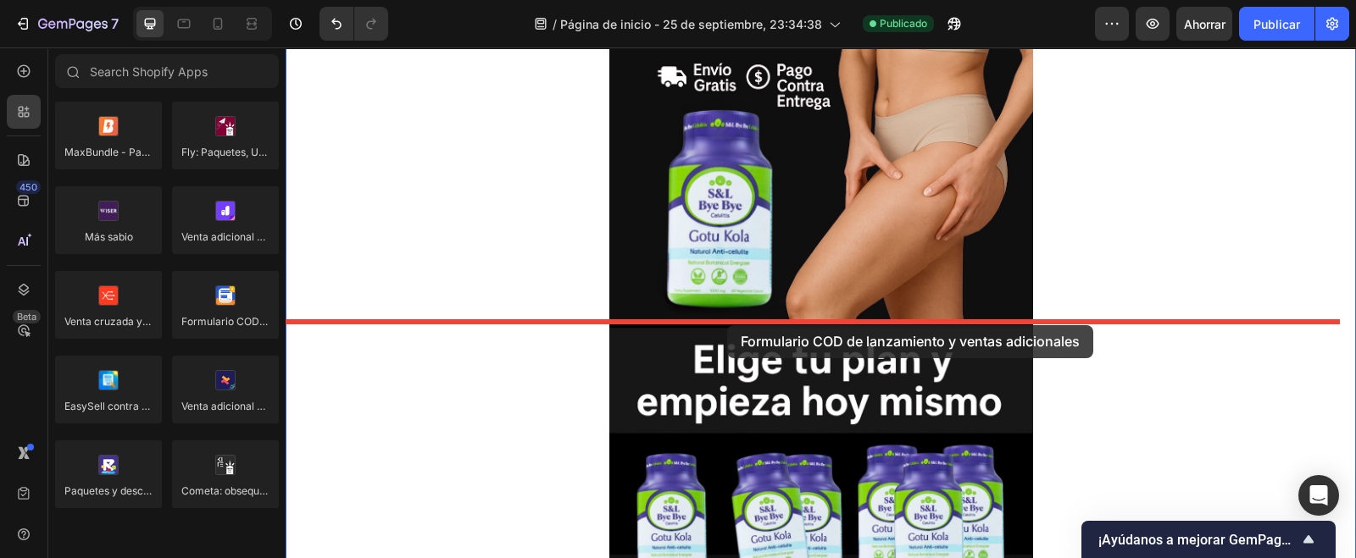
drag, startPoint x: 514, startPoint y: 358, endPoint x: 727, endPoint y: 325, distance: 215.2
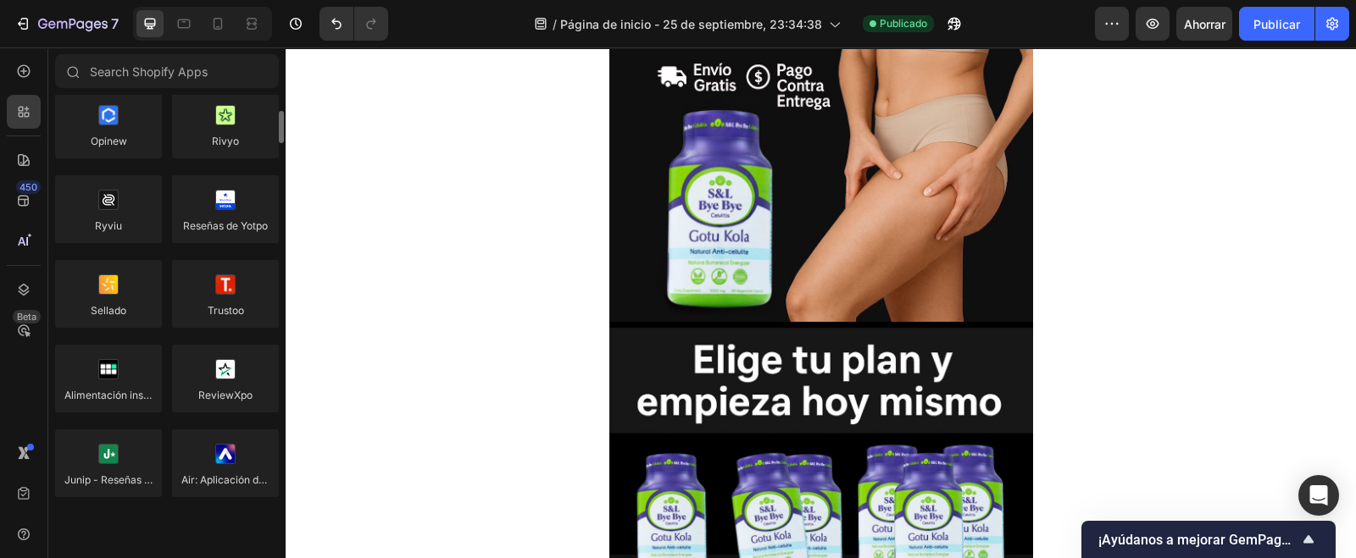
scroll to position [0, 0]
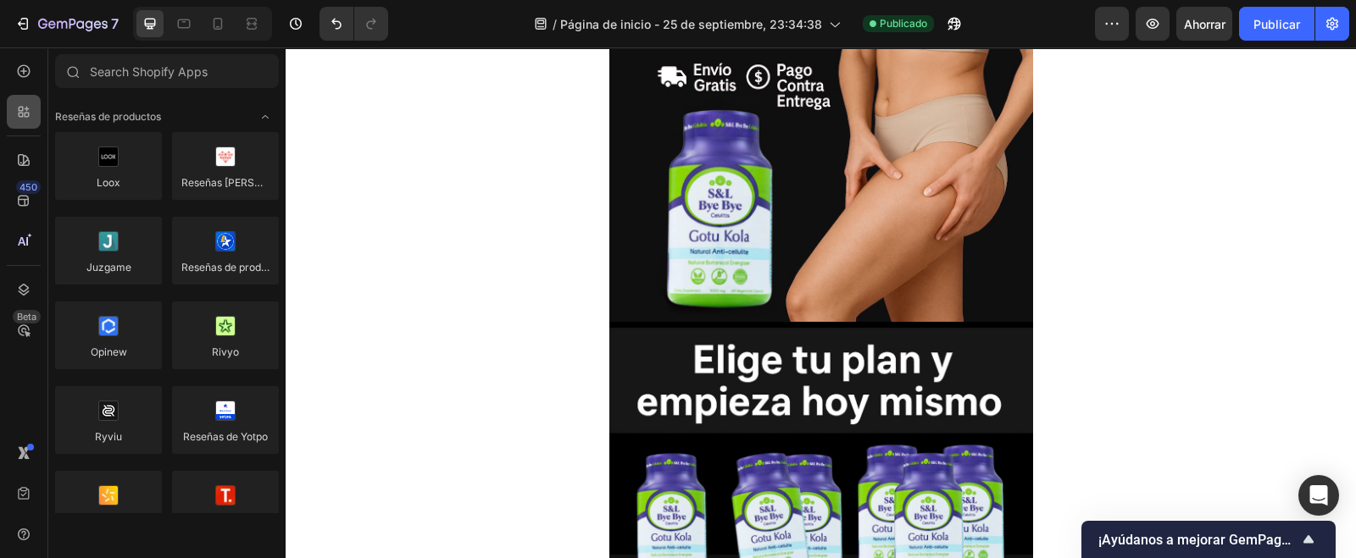
click at [27, 118] on icon at bounding box center [23, 111] width 17 height 17
click at [25, 116] on icon at bounding box center [27, 115] width 5 height 5
click at [25, 75] on icon at bounding box center [23, 71] width 17 height 17
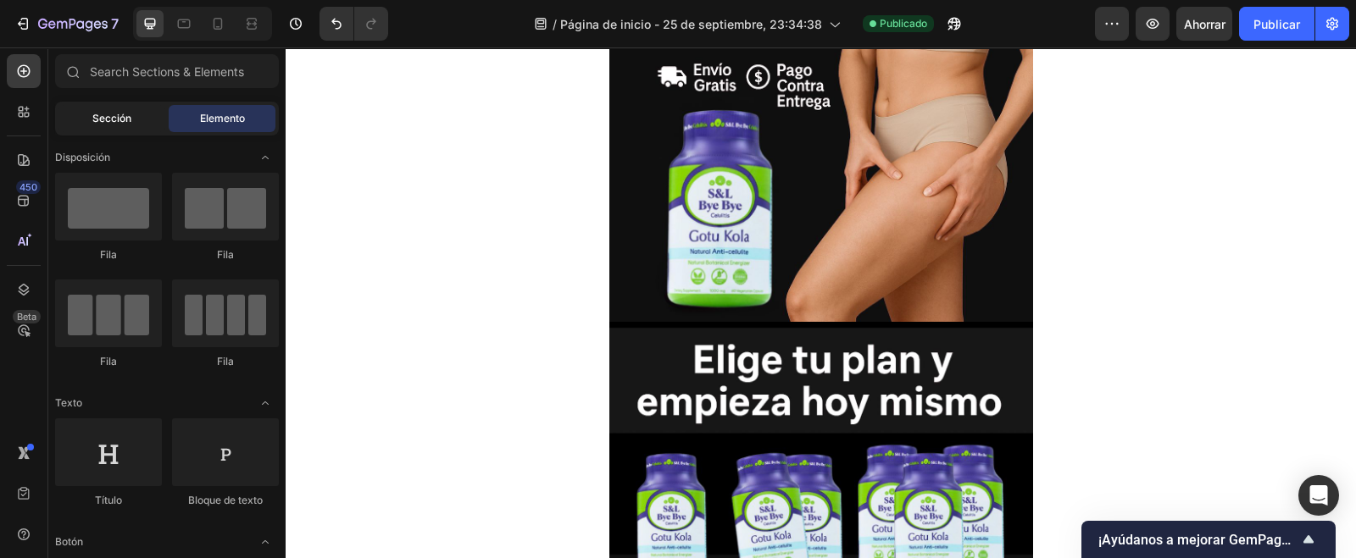
click at [120, 113] on font "Sección" at bounding box center [111, 118] width 39 height 13
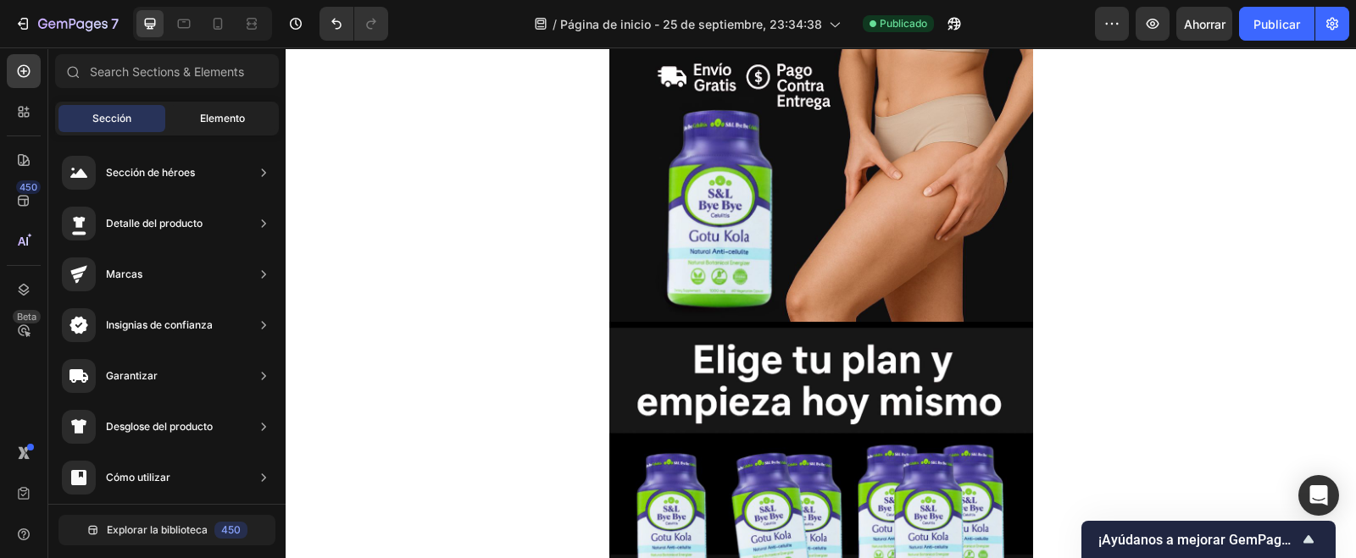
click at [203, 114] on font "Elemento" at bounding box center [222, 118] width 45 height 13
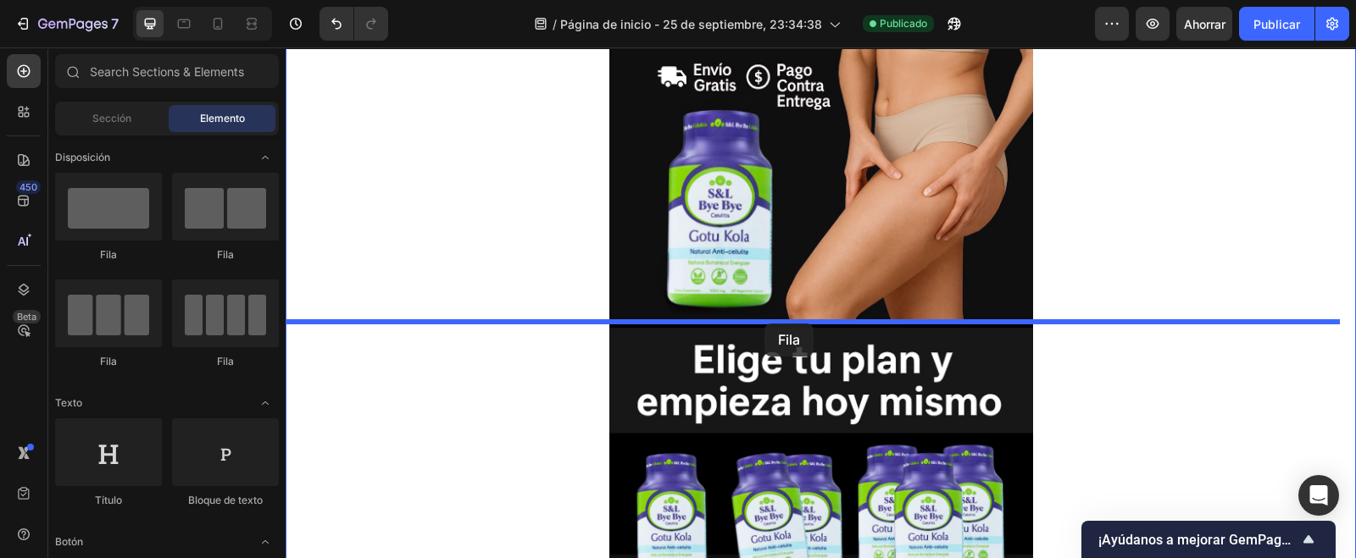
drag, startPoint x: 445, startPoint y: 258, endPoint x: 764, endPoint y: 324, distance: 326.2
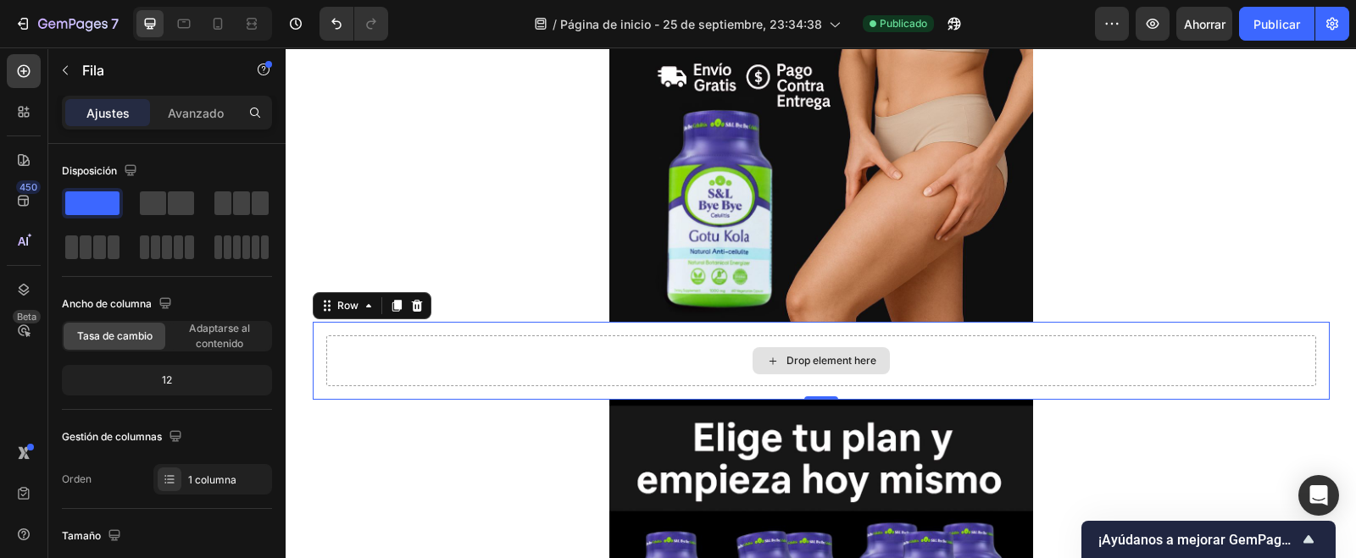
click at [676, 358] on div "Drop element here" at bounding box center [821, 361] width 990 height 51
click at [21, 110] on icon at bounding box center [21, 109] width 5 height 5
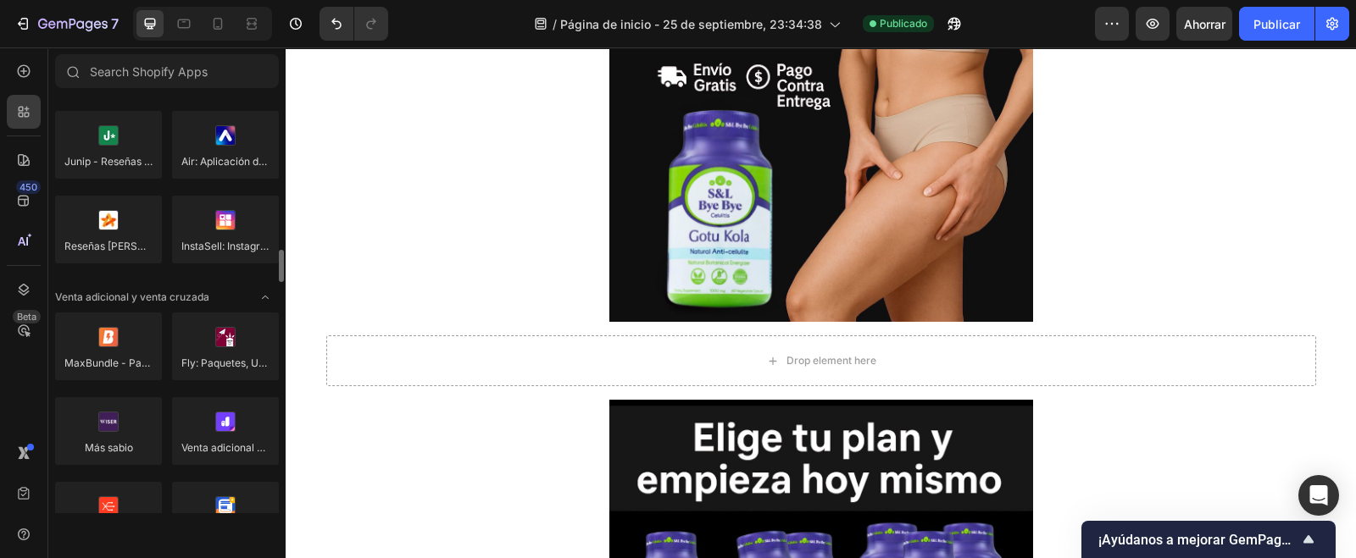
scroll to position [636, 0]
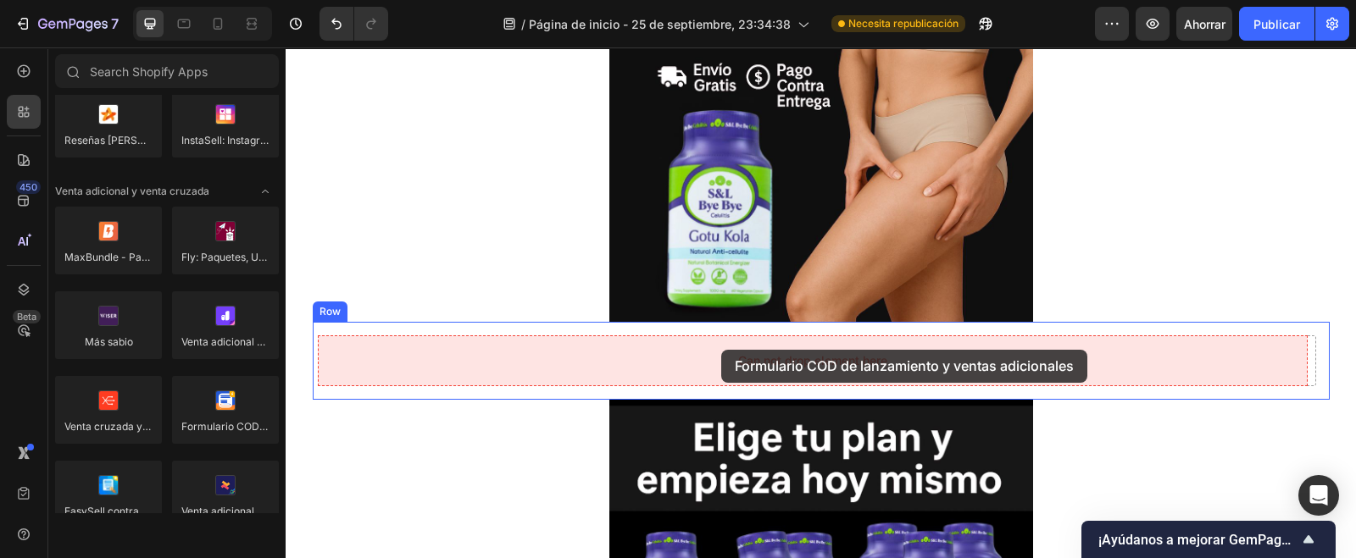
drag, startPoint x: 513, startPoint y: 459, endPoint x: 721, endPoint y: 350, distance: 235.4
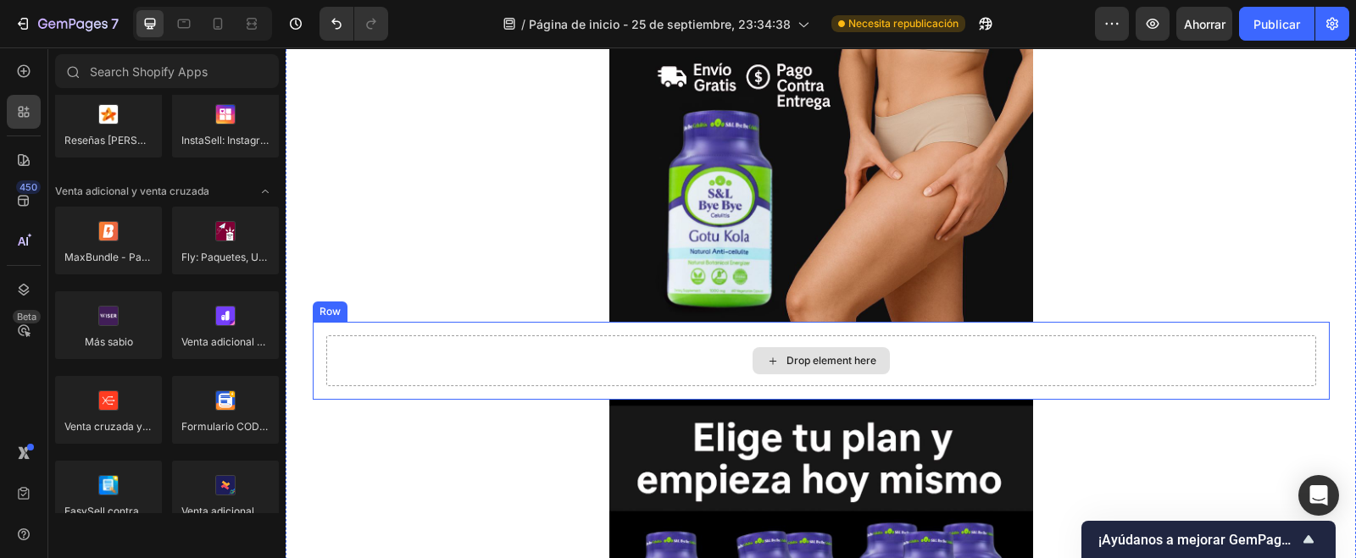
click at [1032, 347] on div "Drop element here" at bounding box center [821, 361] width 990 height 51
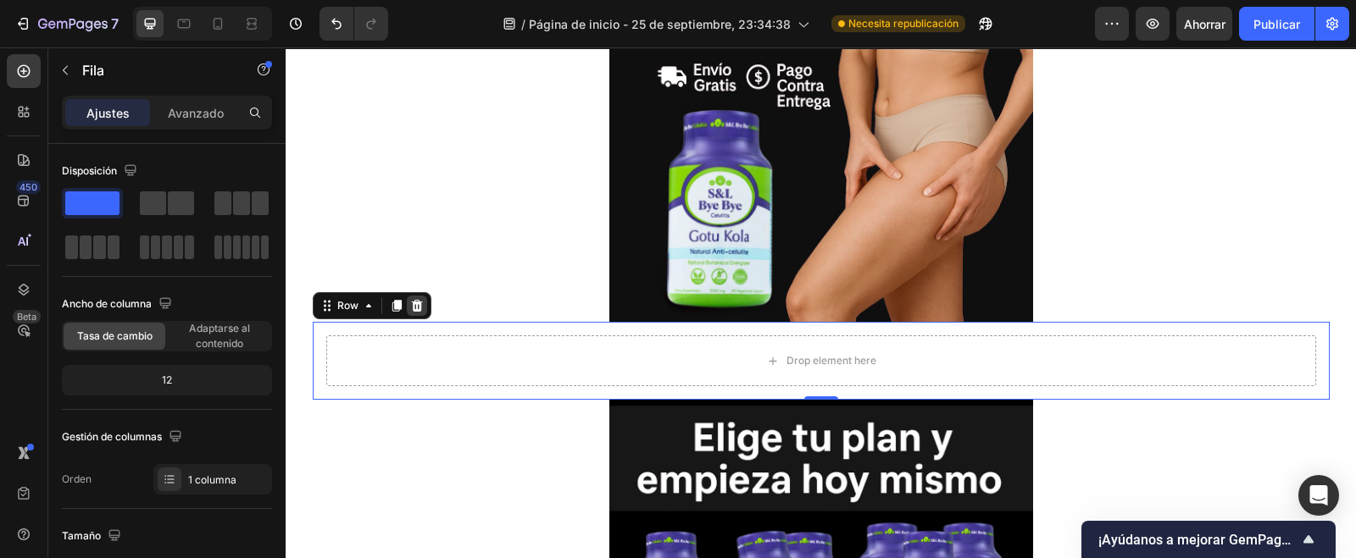
click at [415, 305] on div at bounding box center [417, 306] width 20 height 20
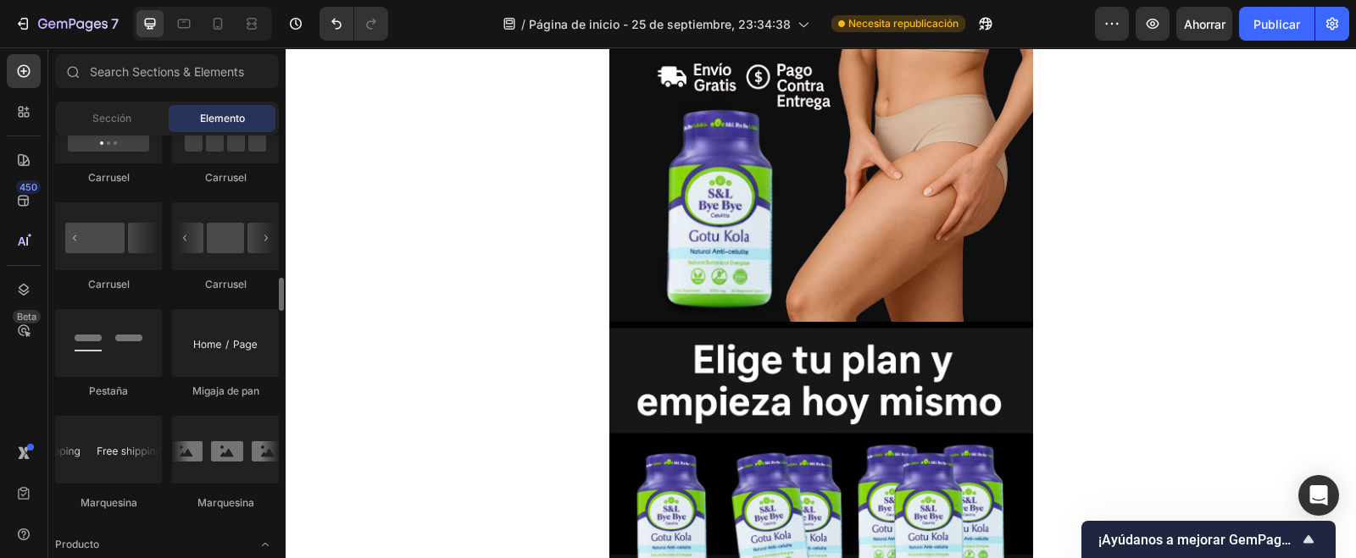
scroll to position [1271, 0]
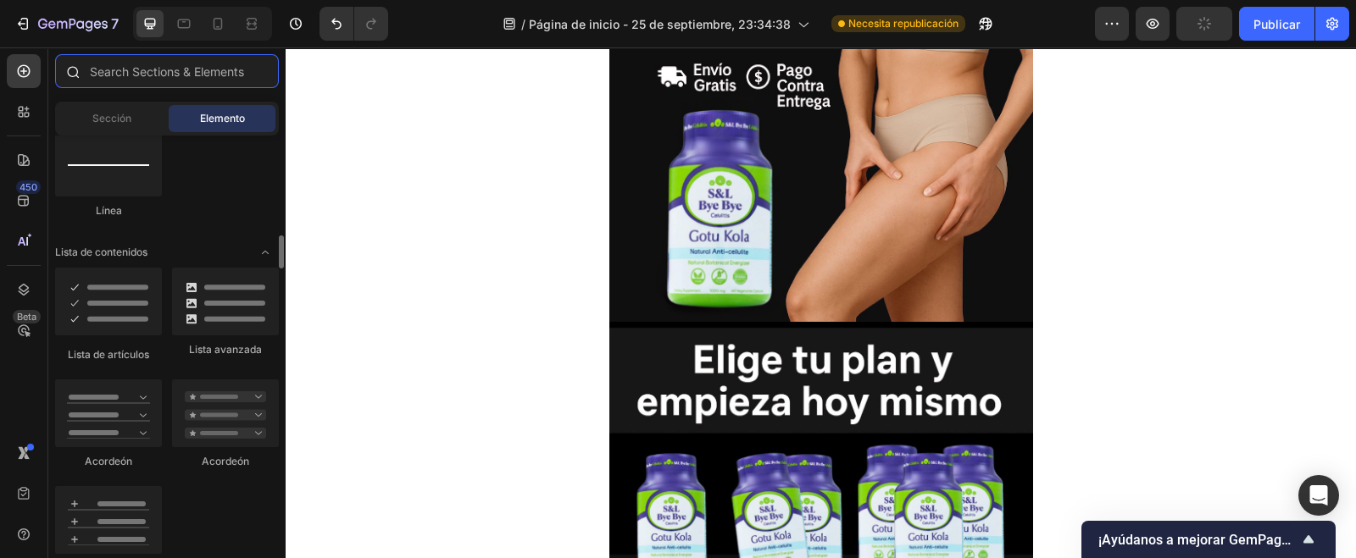
click at [137, 66] on input "text" at bounding box center [167, 71] width 224 height 34
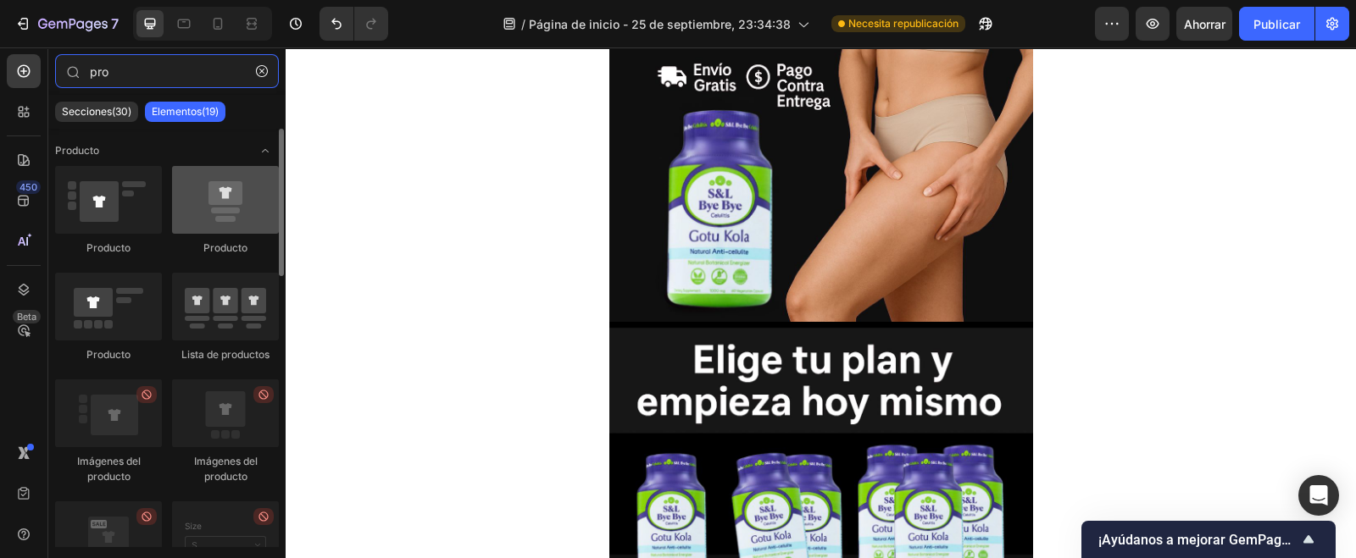
type input "pro"
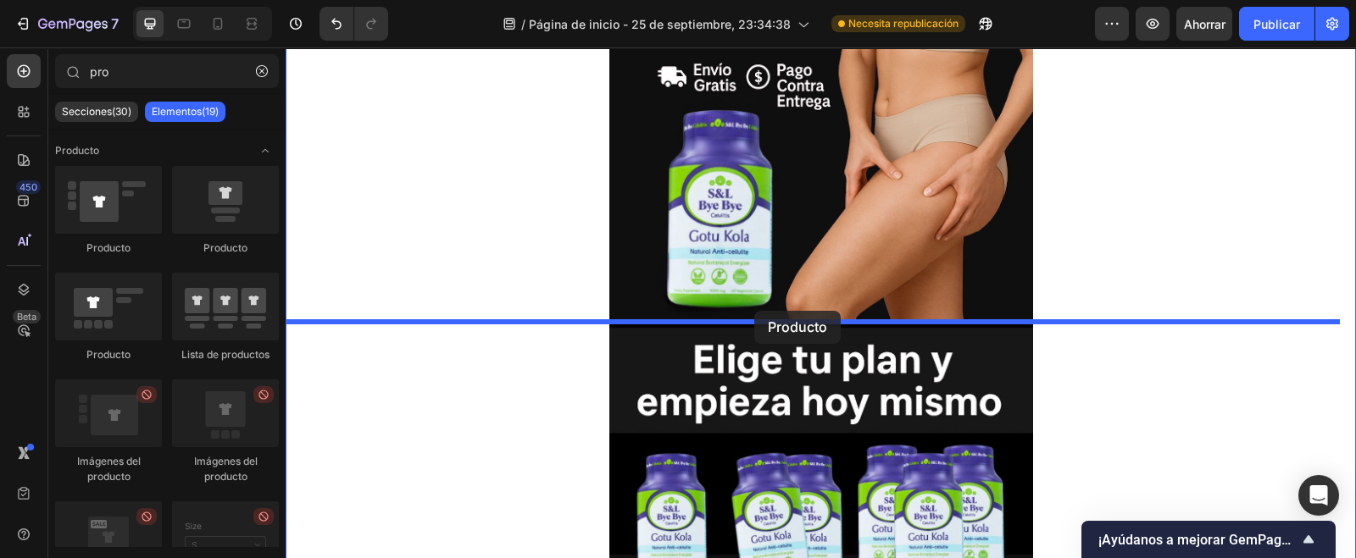
drag, startPoint x: 496, startPoint y: 247, endPoint x: 754, endPoint y: 311, distance: 266.2
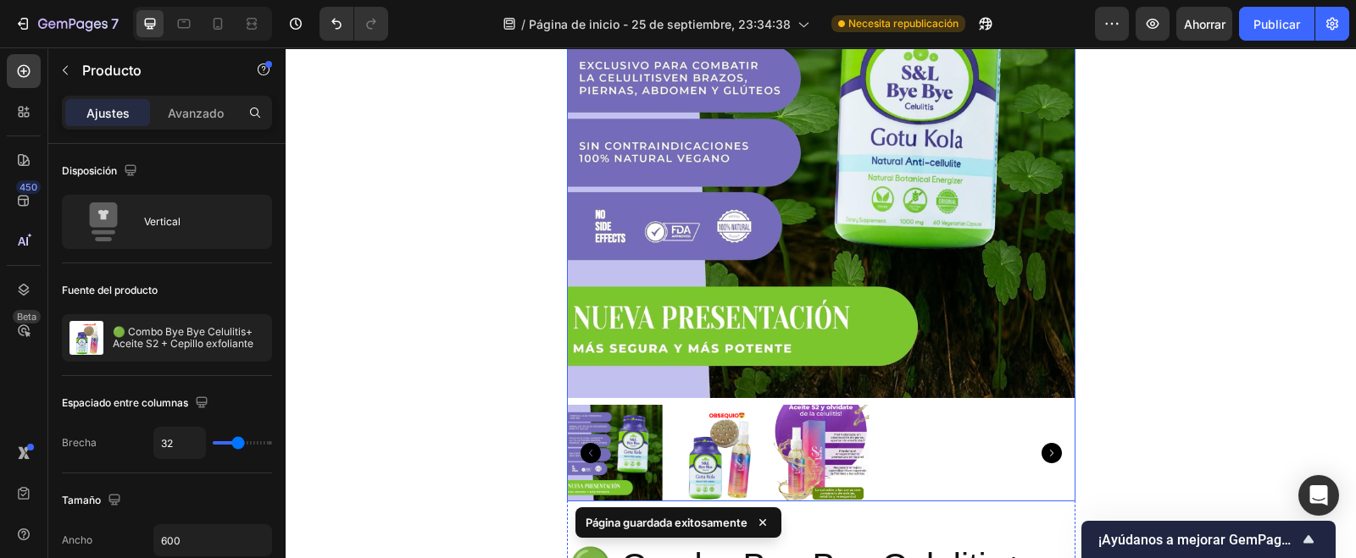
scroll to position [847, 0]
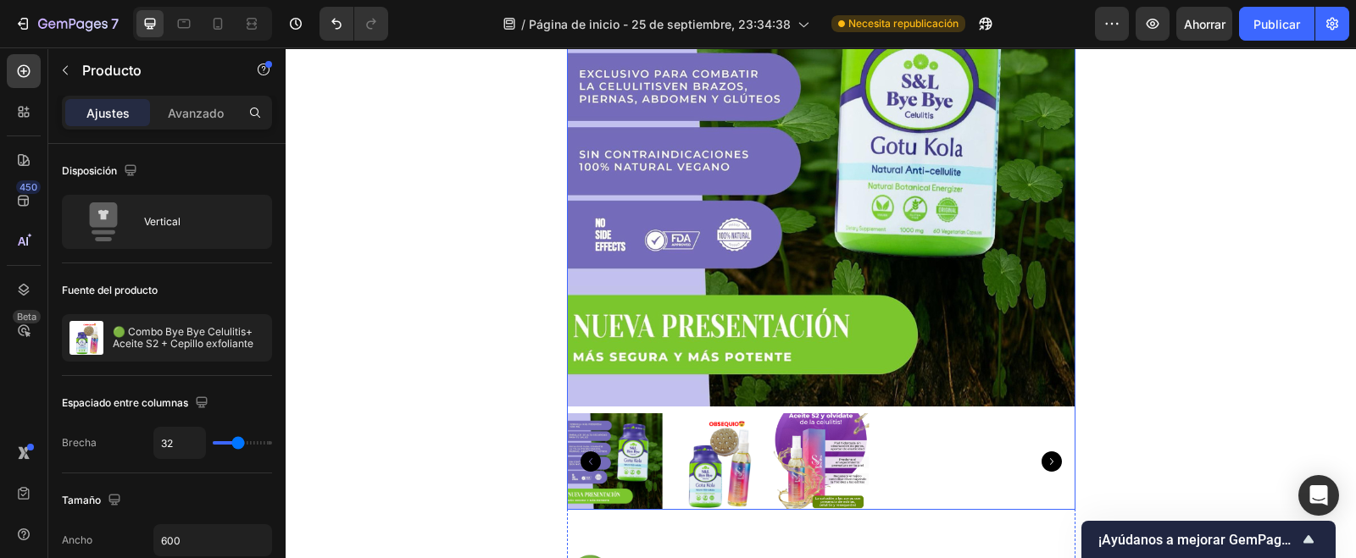
click at [975, 351] on img at bounding box center [821, 152] width 508 height 508
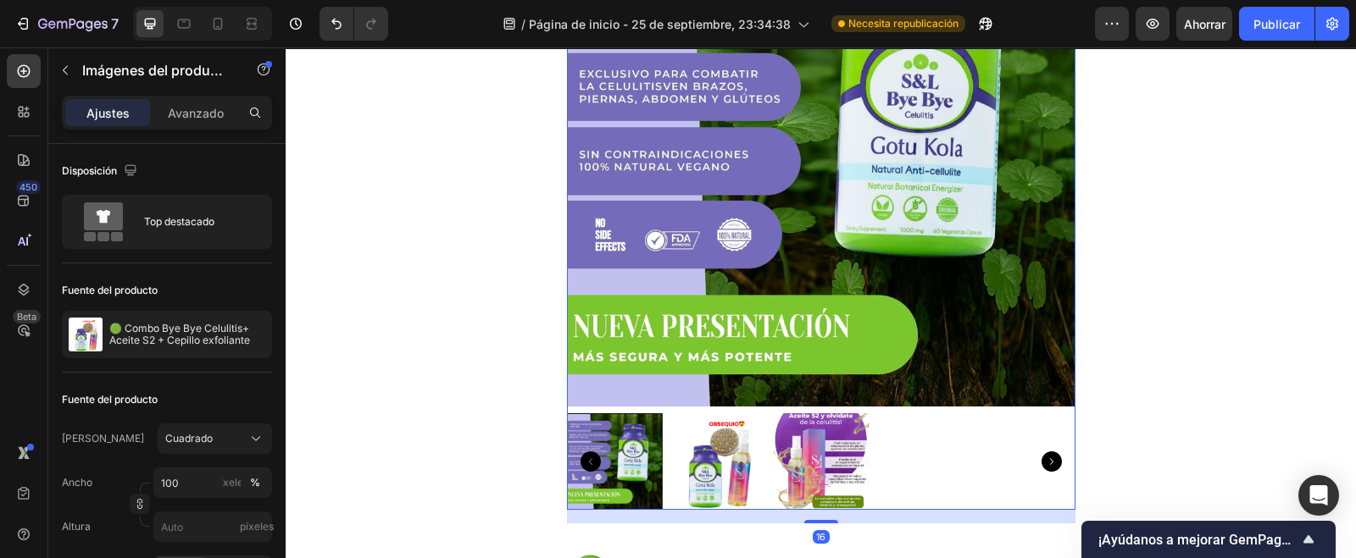
click at [975, 351] on img at bounding box center [821, 152] width 508 height 508
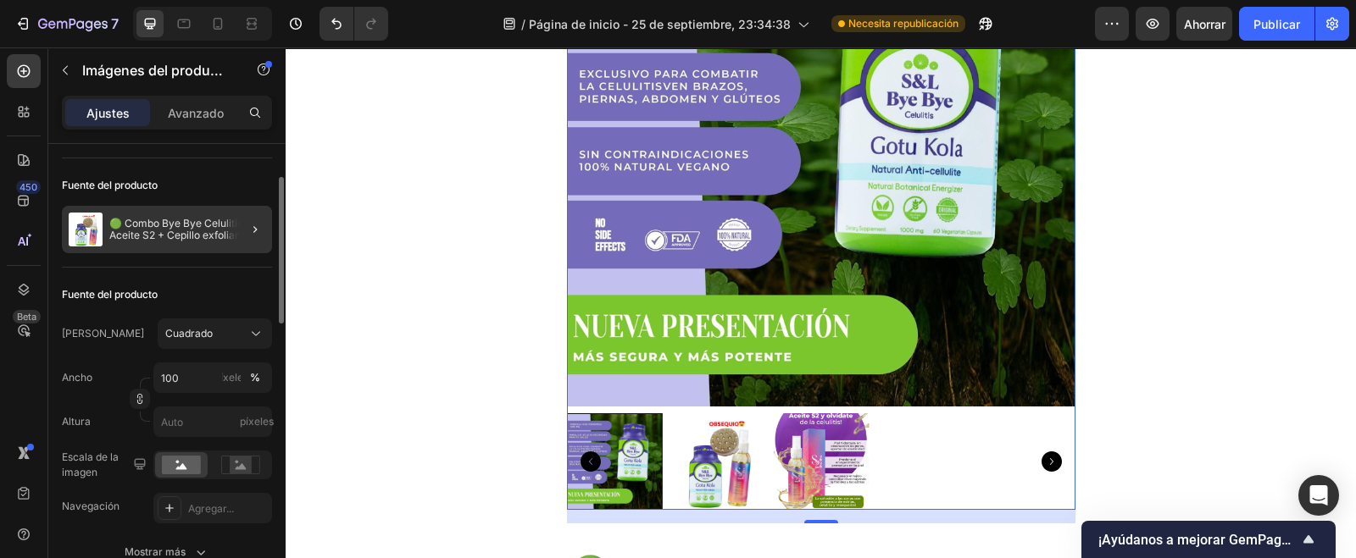
scroll to position [0, 0]
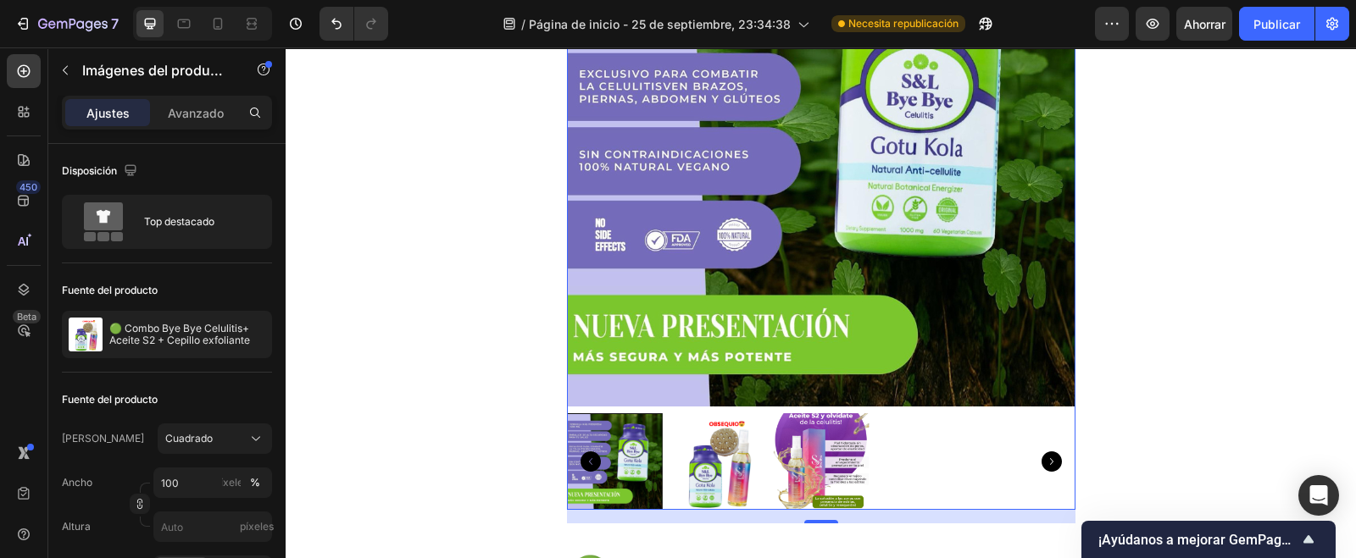
click at [706, 345] on img at bounding box center [821, 152] width 508 height 508
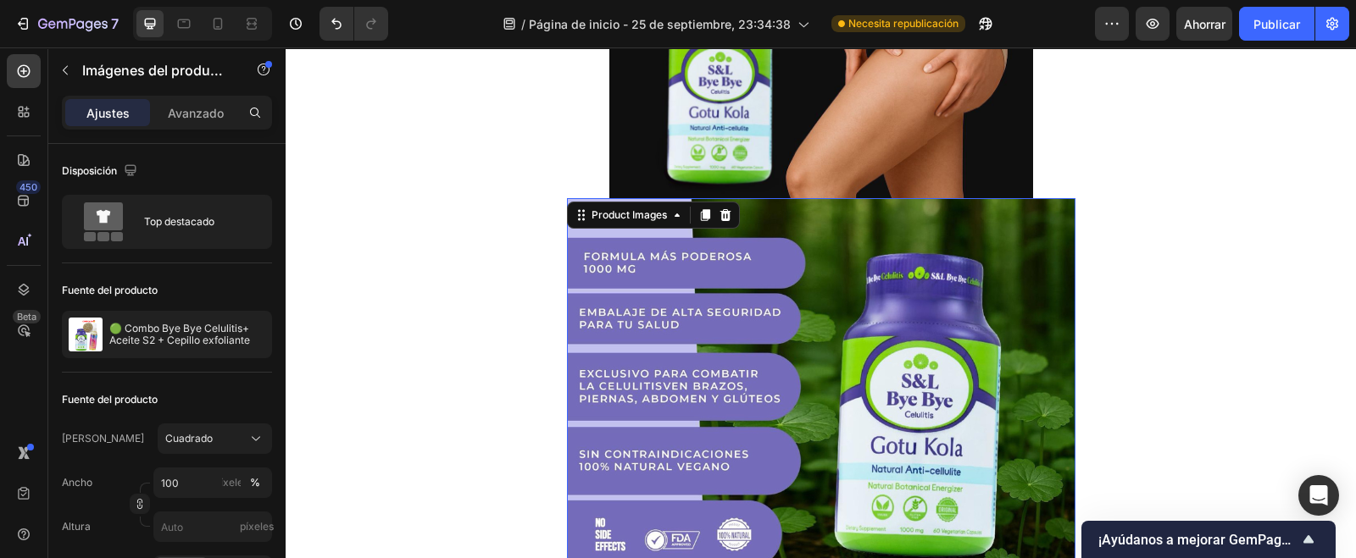
scroll to position [636, 0]
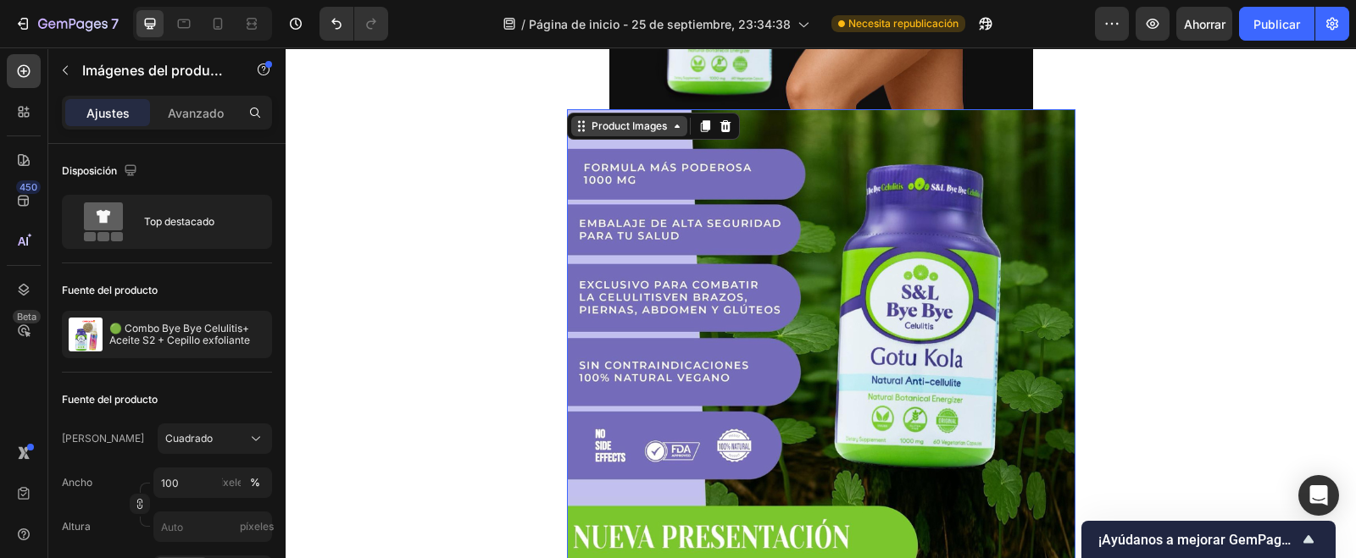
click at [634, 130] on div "Product Images" at bounding box center [629, 126] width 82 height 15
click at [625, 206] on img at bounding box center [821, 363] width 508 height 508
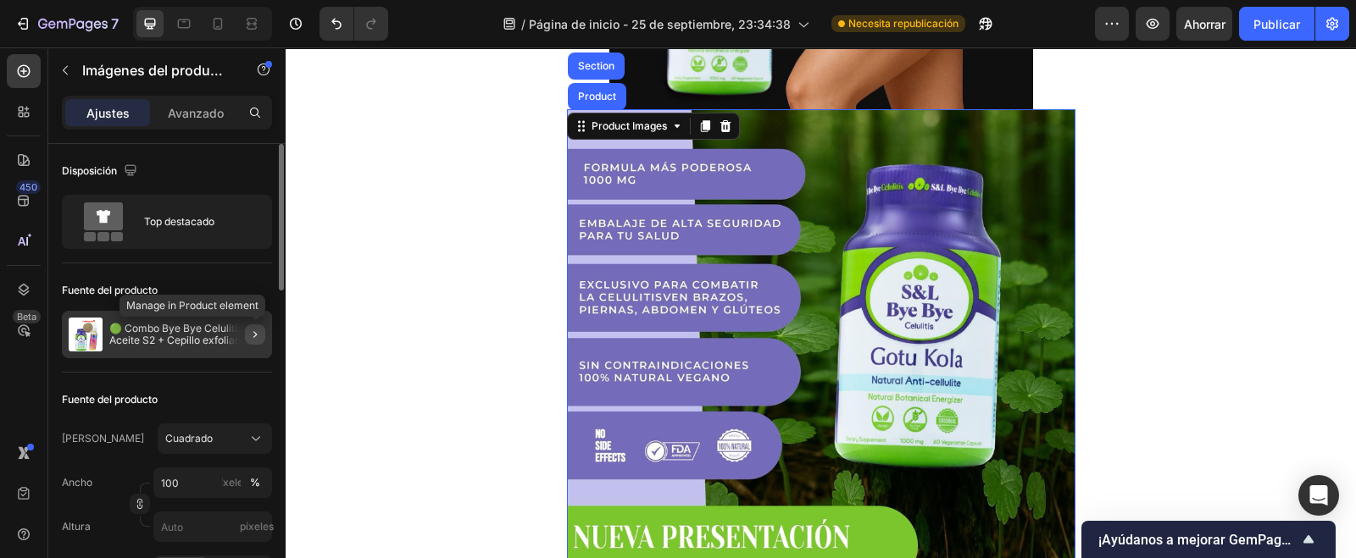
click at [253, 336] on icon "button" at bounding box center [255, 335] width 14 height 14
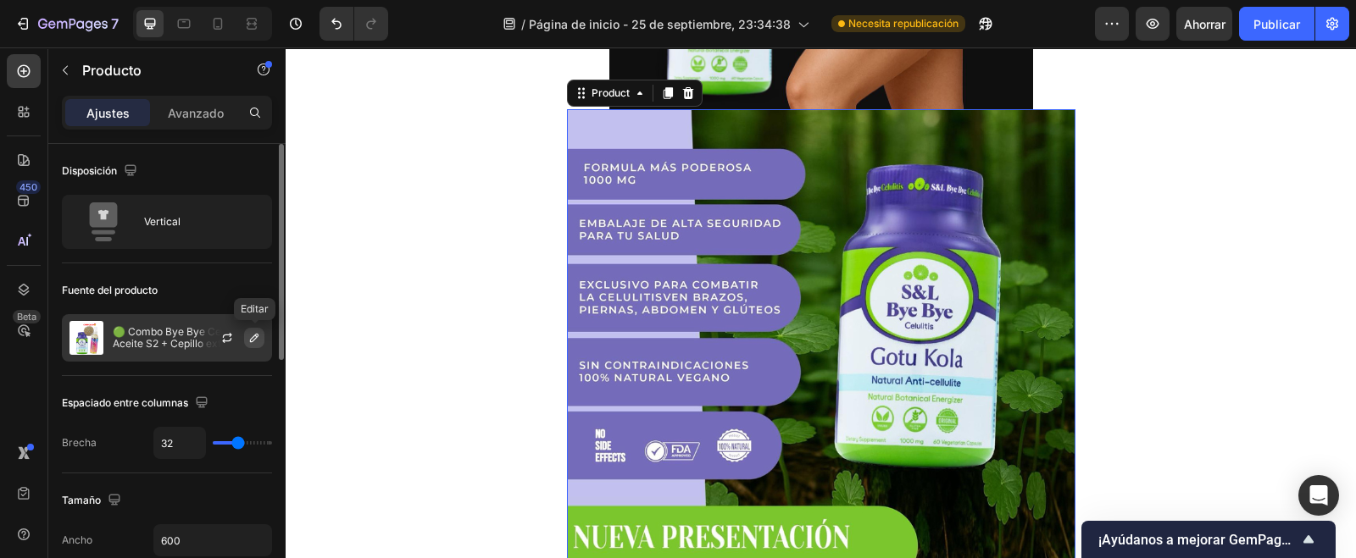
click at [258, 341] on icon "button" at bounding box center [254, 338] width 14 height 14
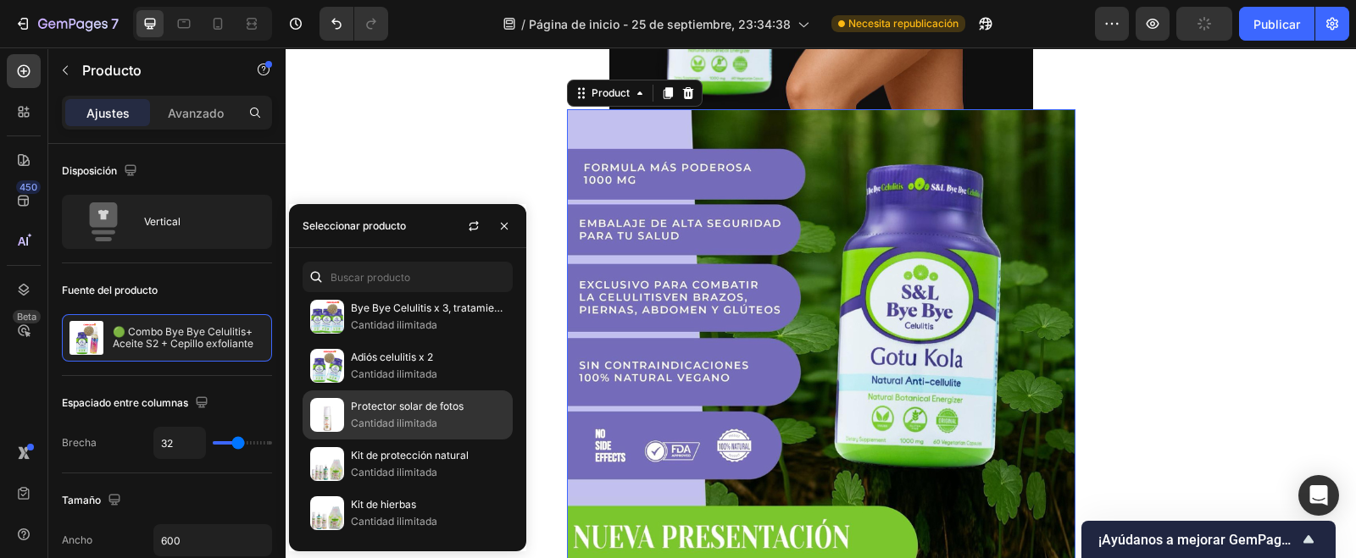
scroll to position [347, 0]
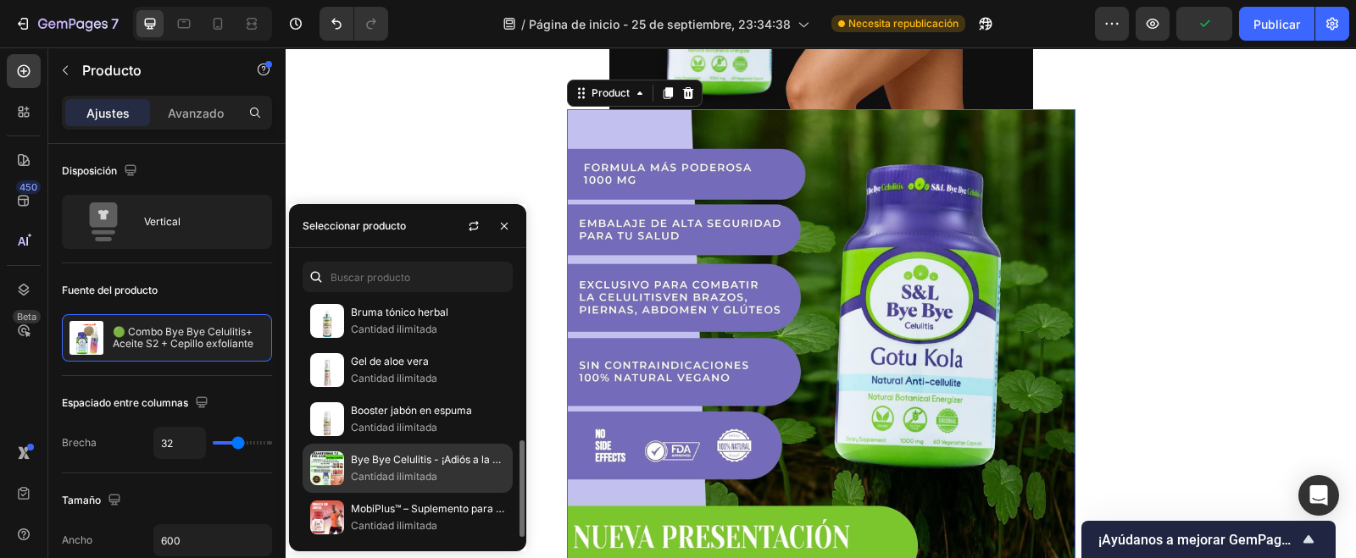
click at [418, 456] on font "Bye Bye Celulitis - ¡Adiós a la celulitis ya!" at bounding box center [448, 459] width 195 height 13
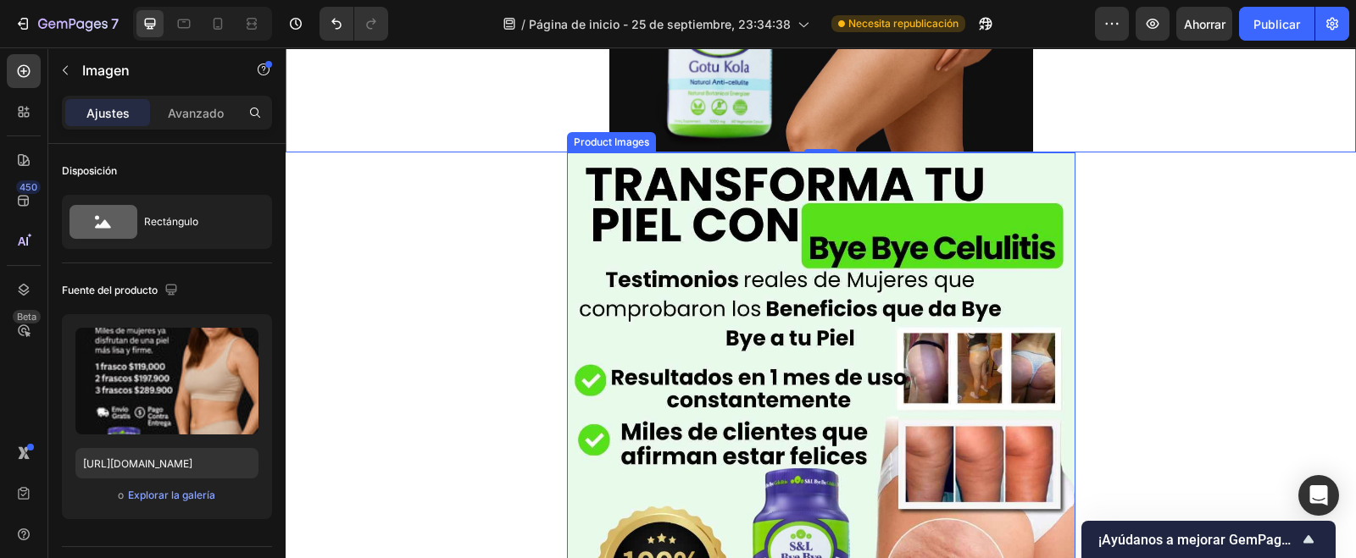
scroll to position [530, 0]
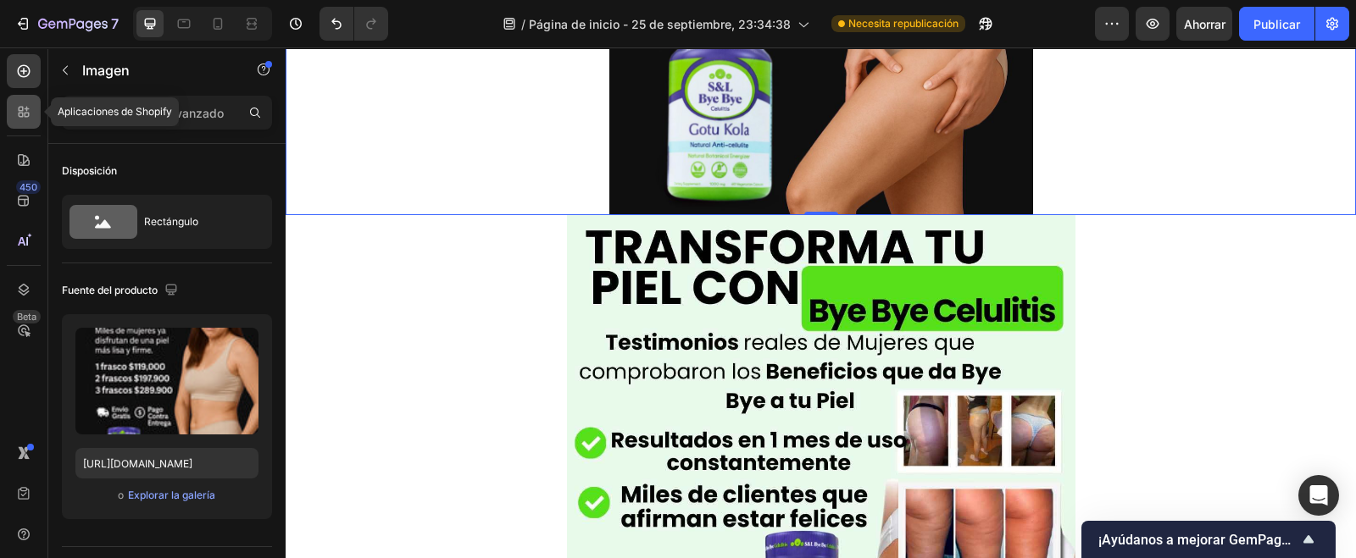
click at [30, 116] on icon at bounding box center [23, 111] width 17 height 17
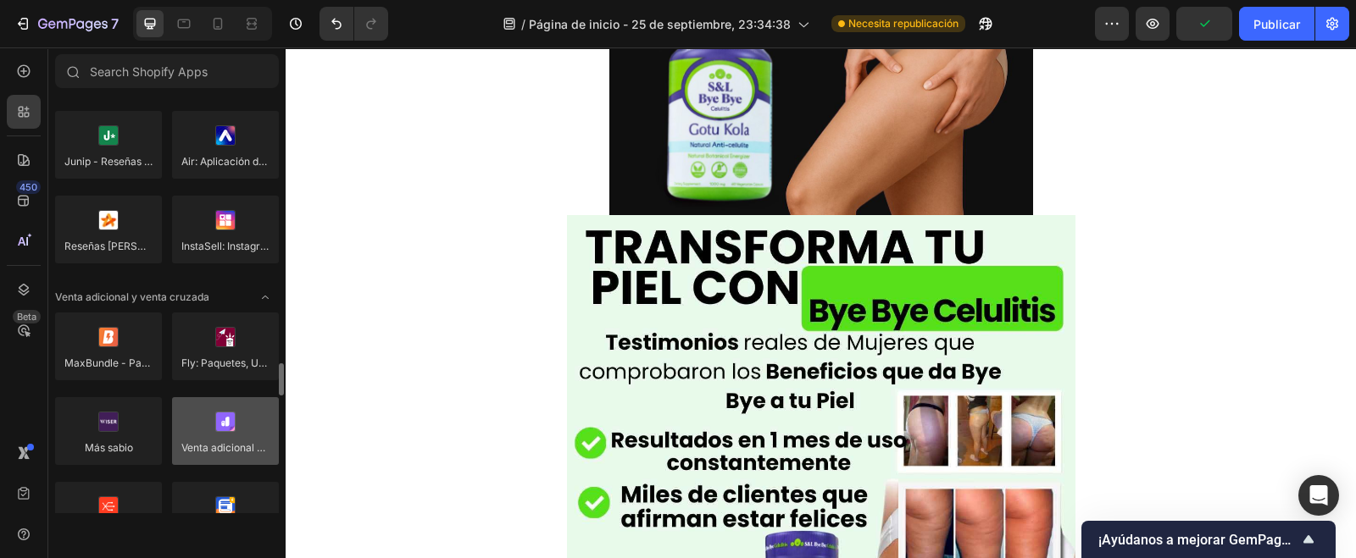
scroll to position [741, 0]
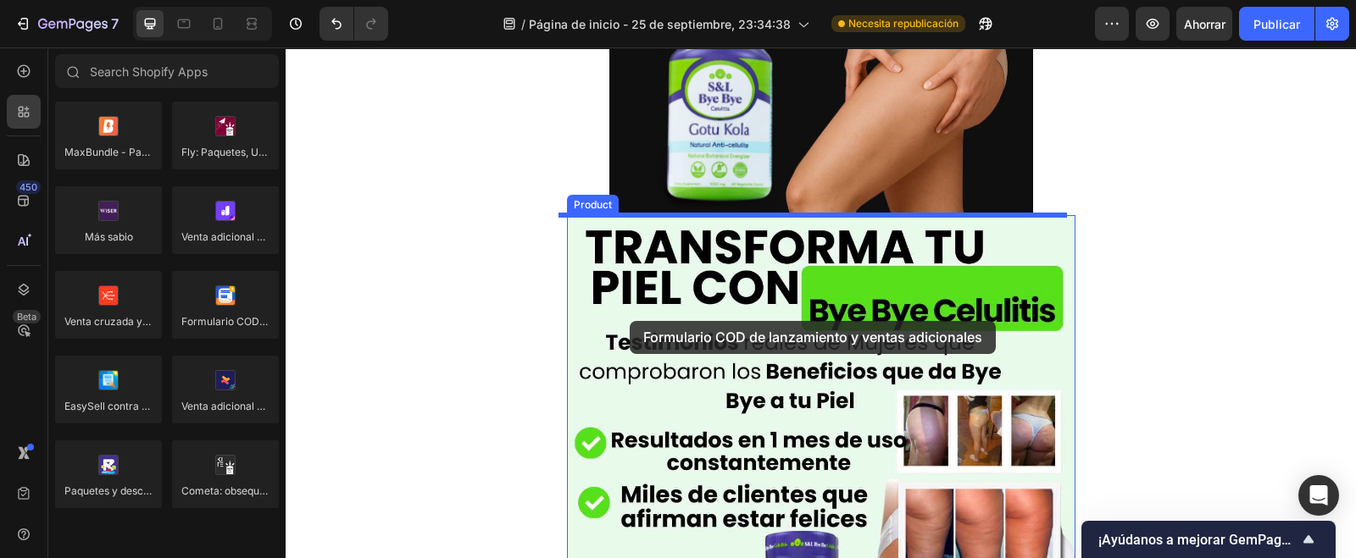
drag, startPoint x: 500, startPoint y: 339, endPoint x: 630, endPoint y: 321, distance: 130.9
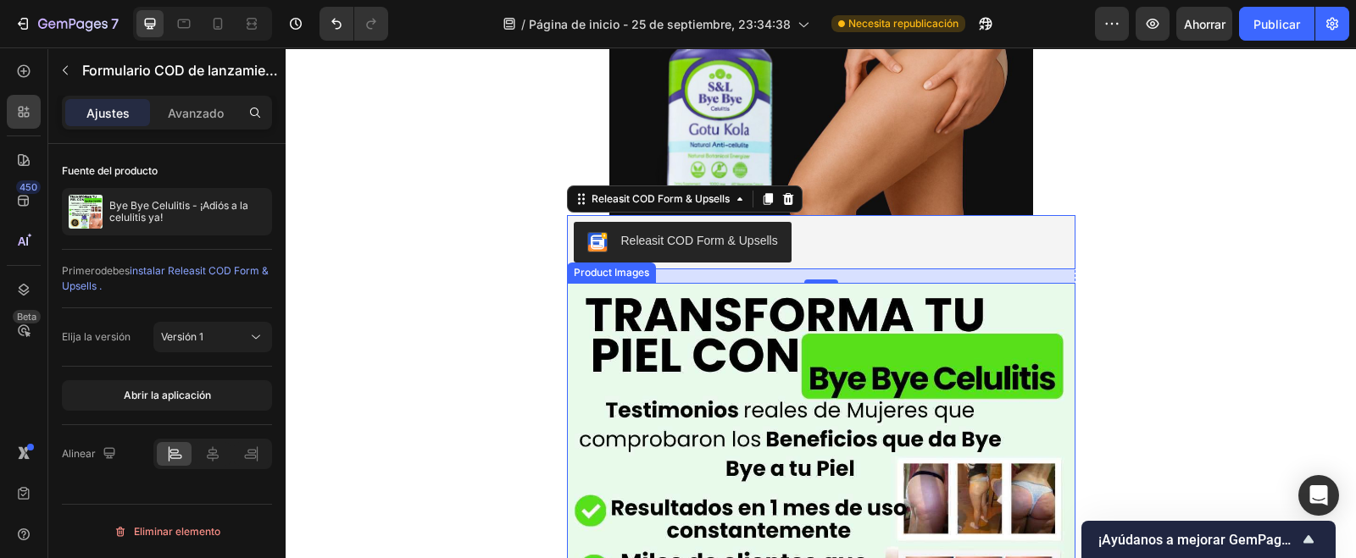
click at [929, 374] on img at bounding box center [821, 537] width 508 height 508
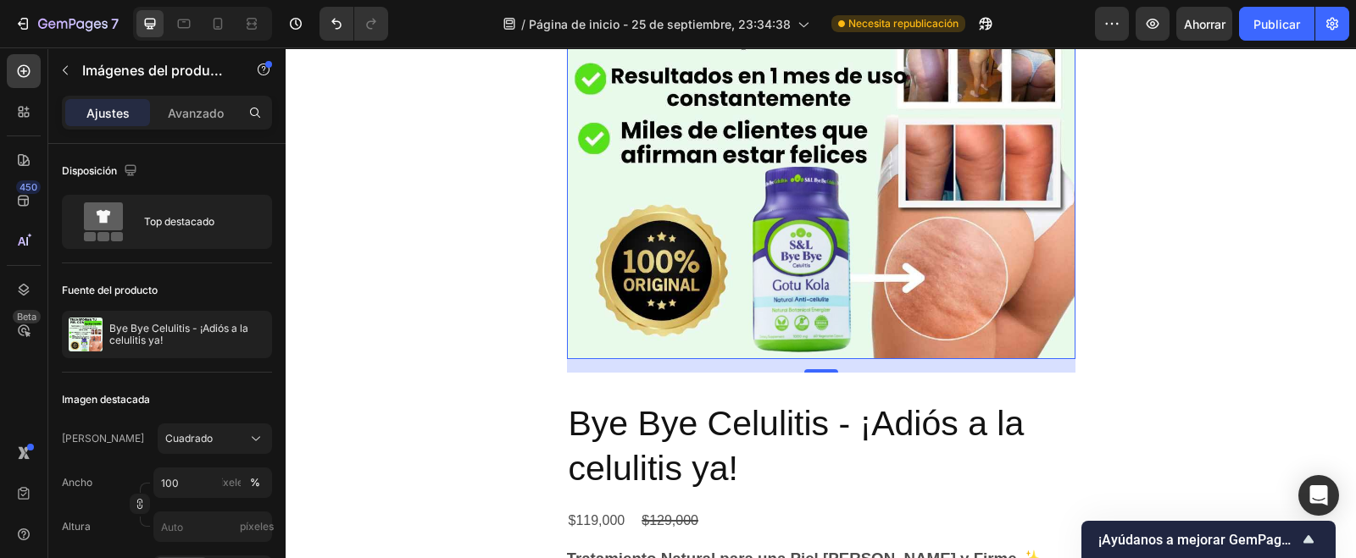
scroll to position [847, 0]
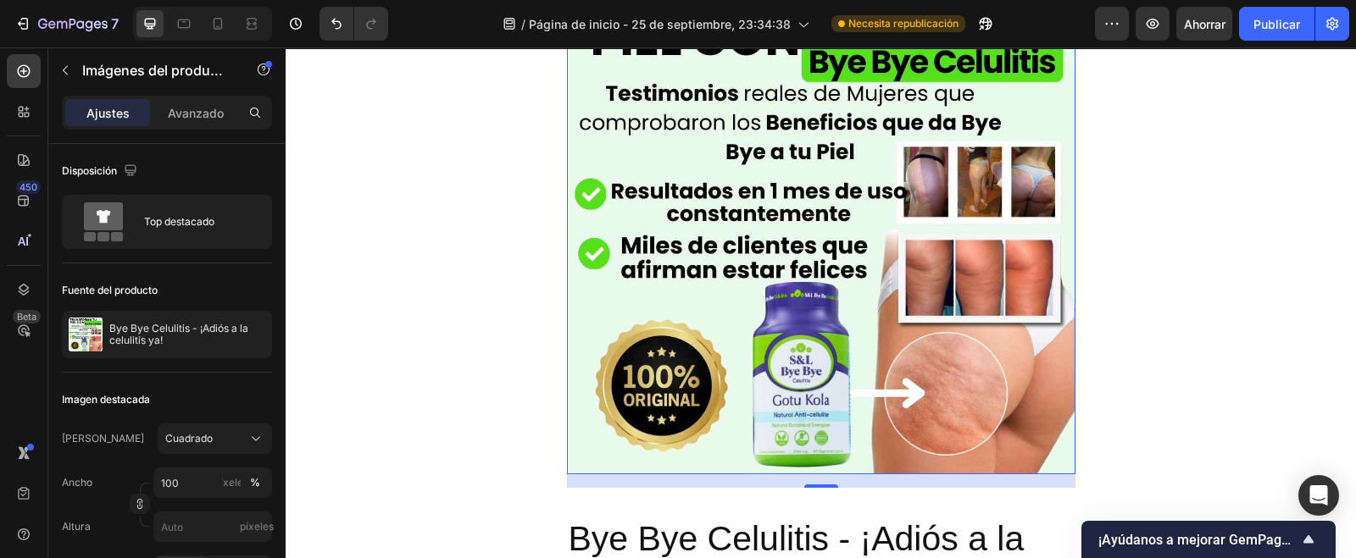
click at [856, 369] on img at bounding box center [821, 220] width 508 height 508
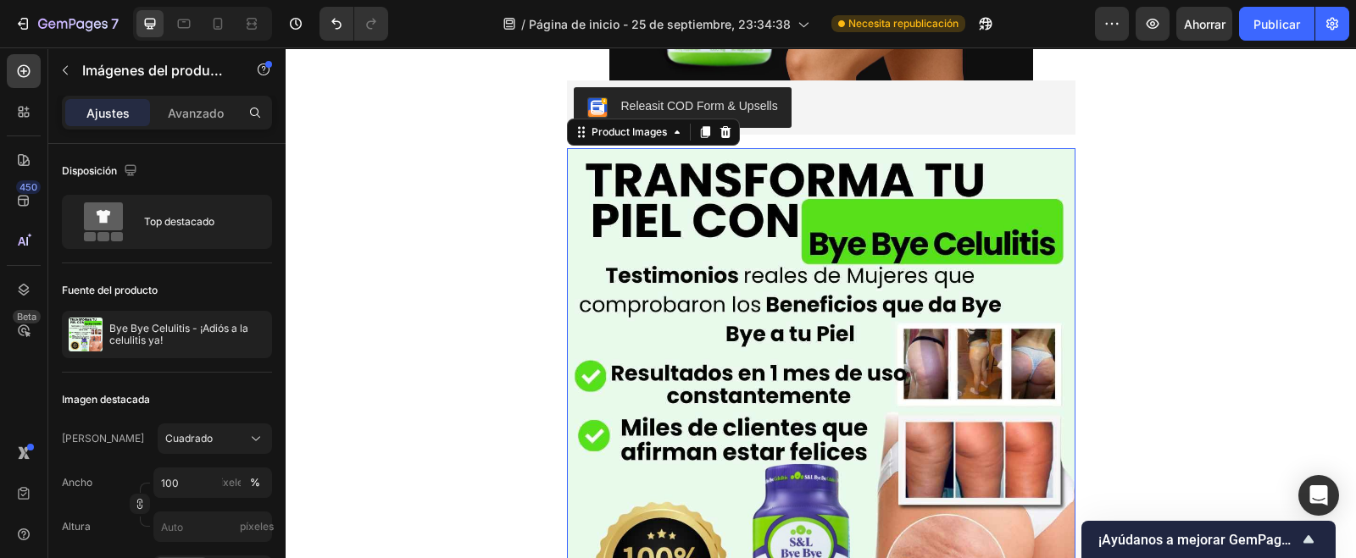
scroll to position [636, 0]
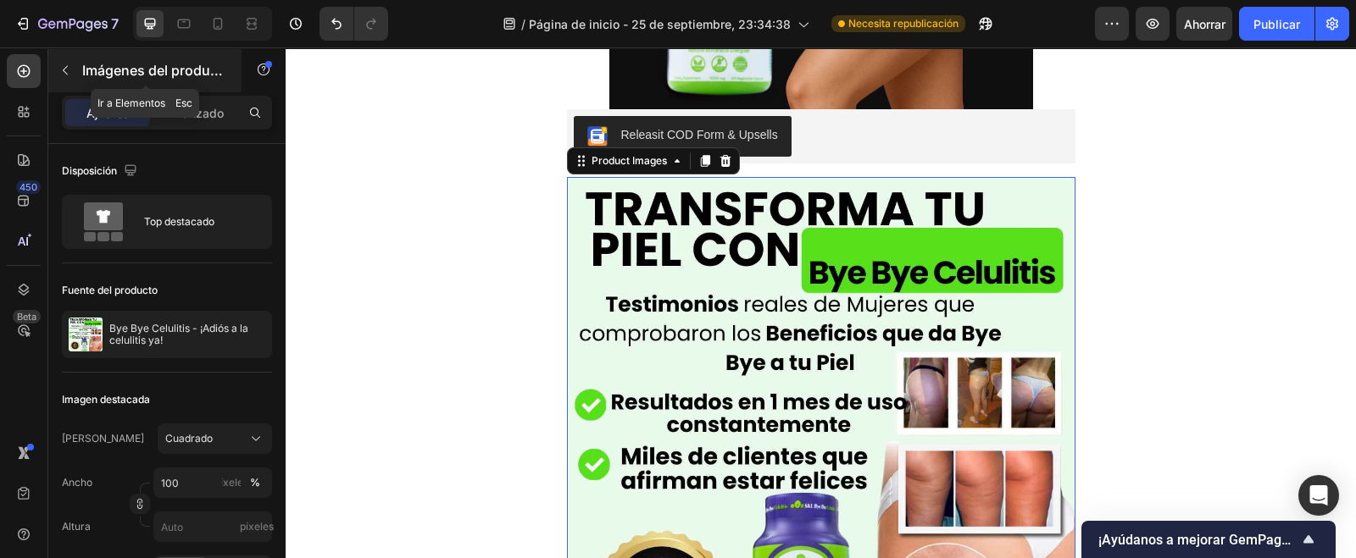
click at [66, 68] on icon "button" at bounding box center [65, 71] width 14 height 14
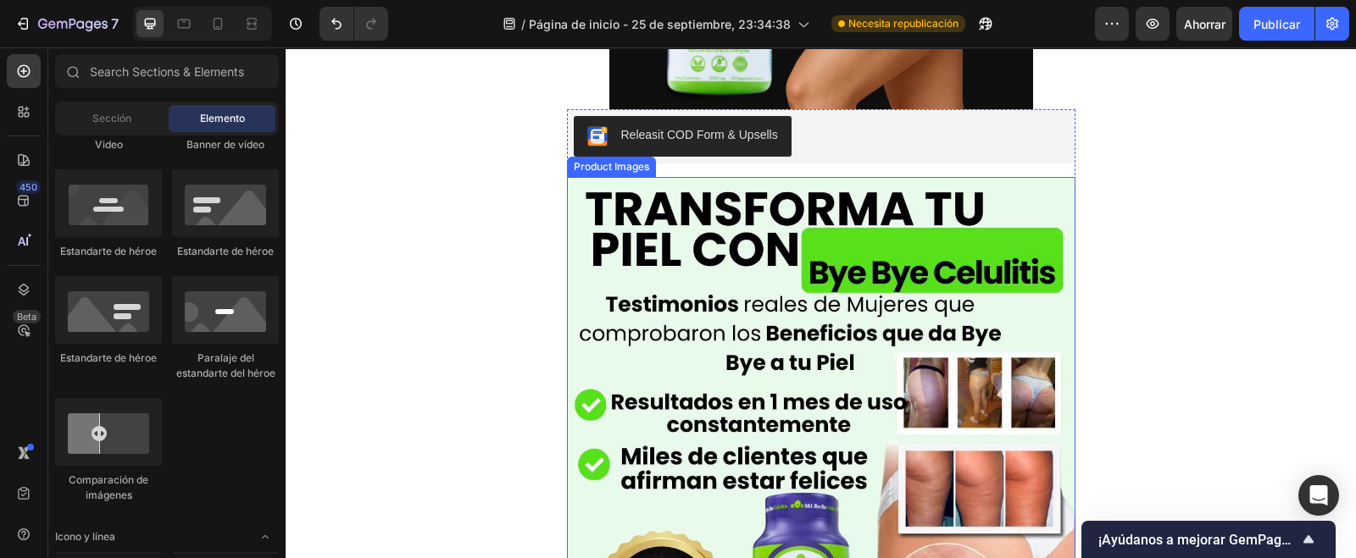
click at [673, 366] on img at bounding box center [821, 431] width 508 height 508
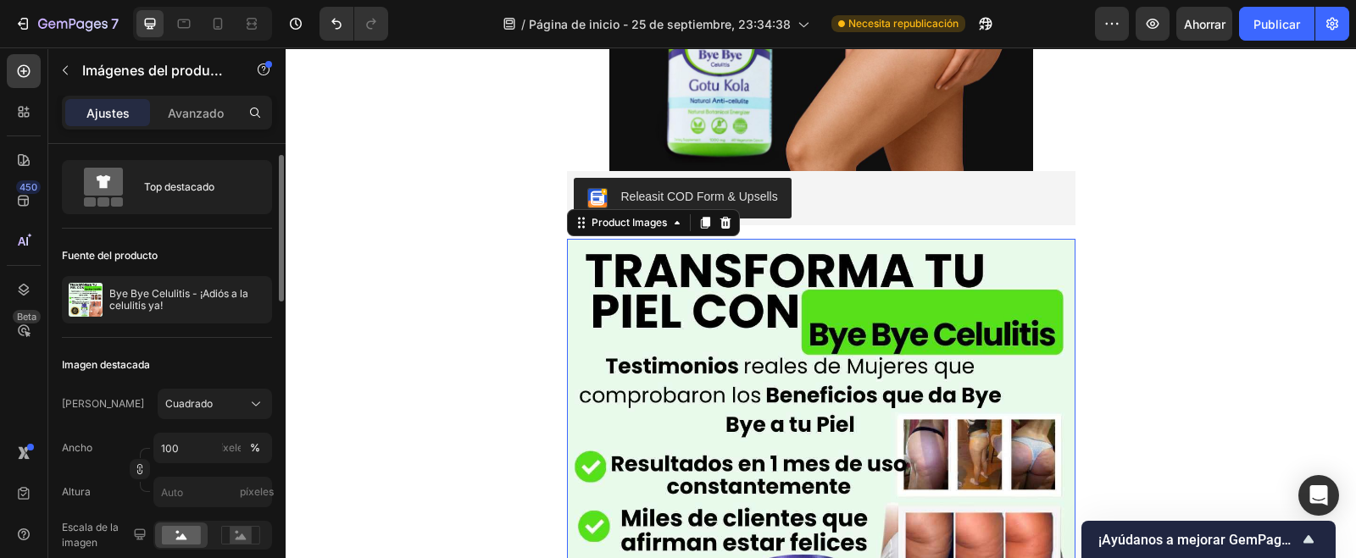
scroll to position [530, 0]
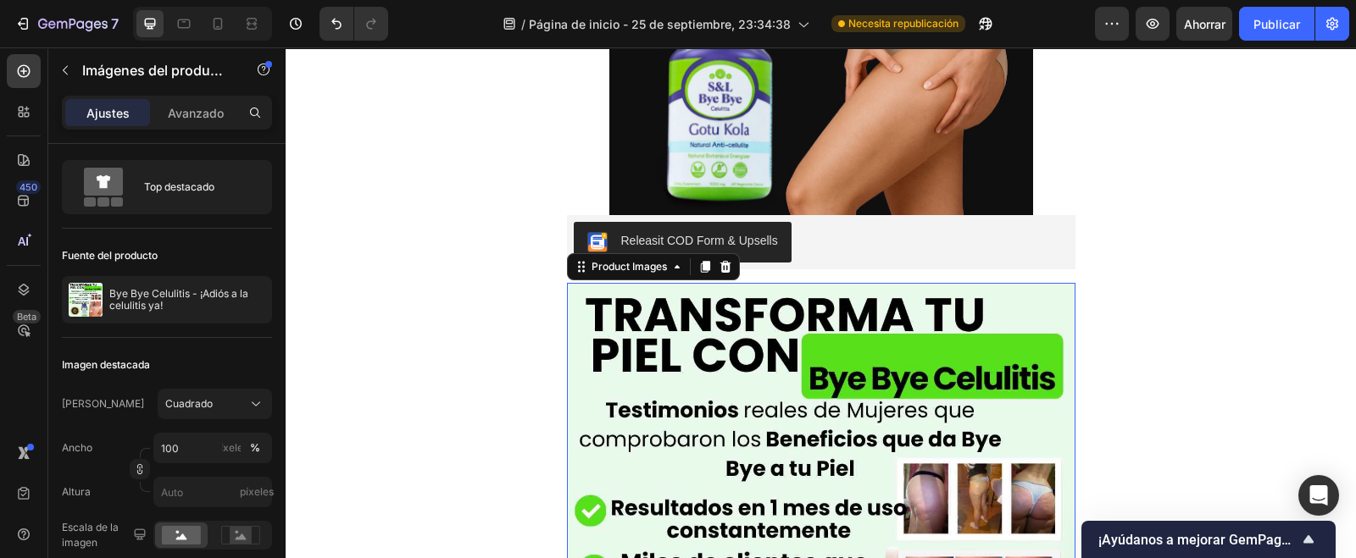
click at [852, 328] on img at bounding box center [821, 537] width 508 height 508
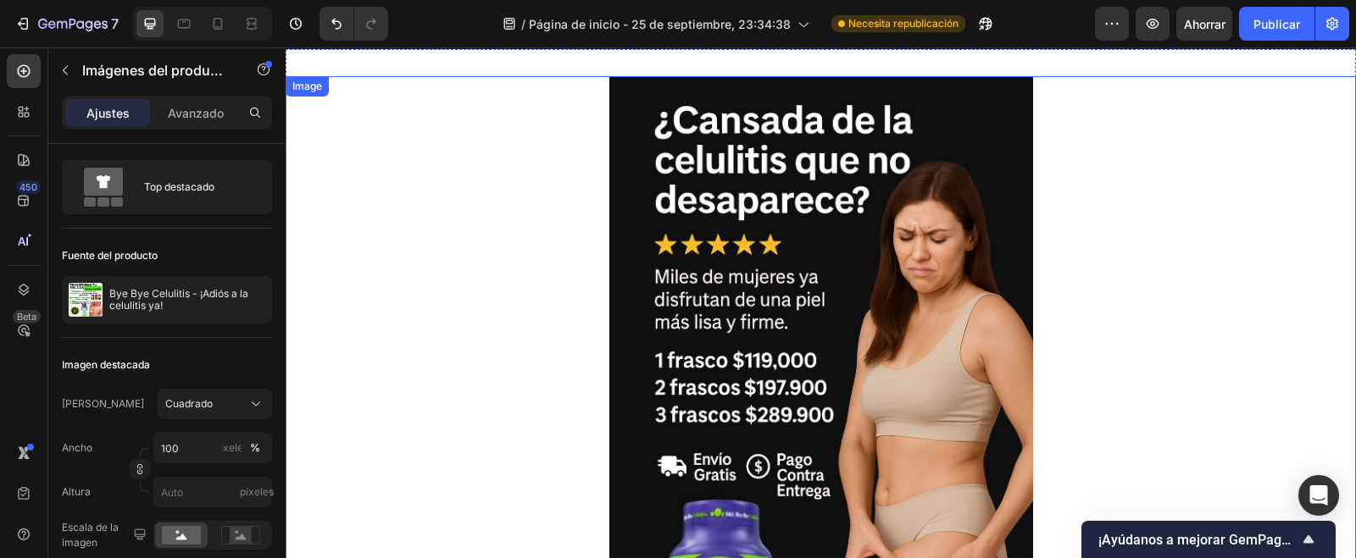
scroll to position [0, 0]
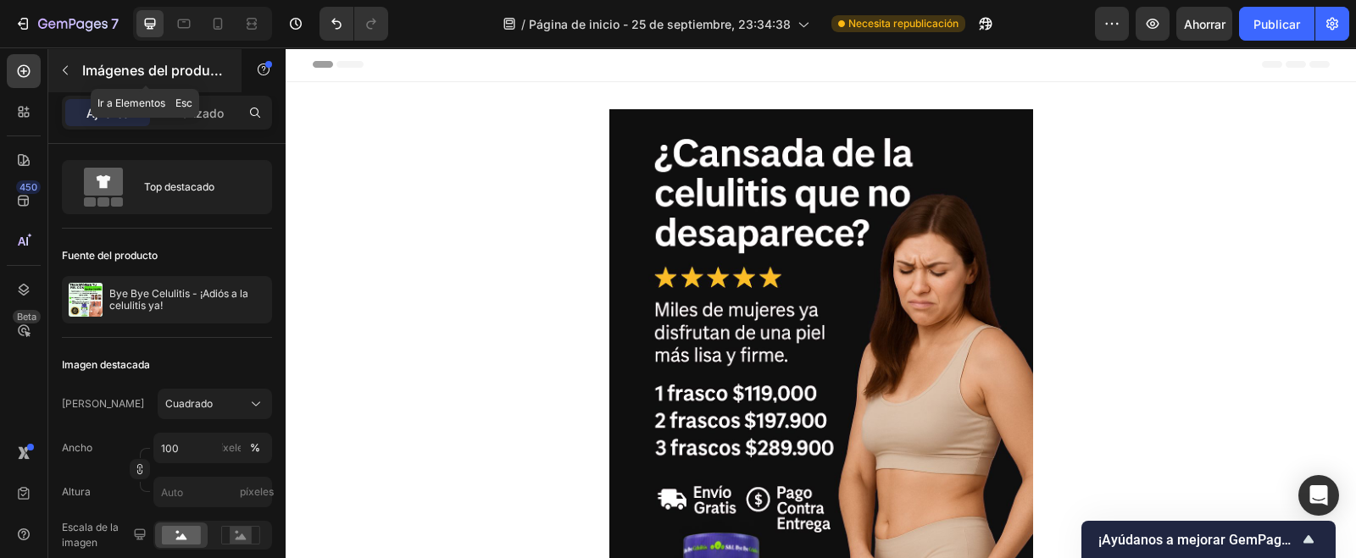
click at [64, 65] on icon "button" at bounding box center [65, 71] width 14 height 14
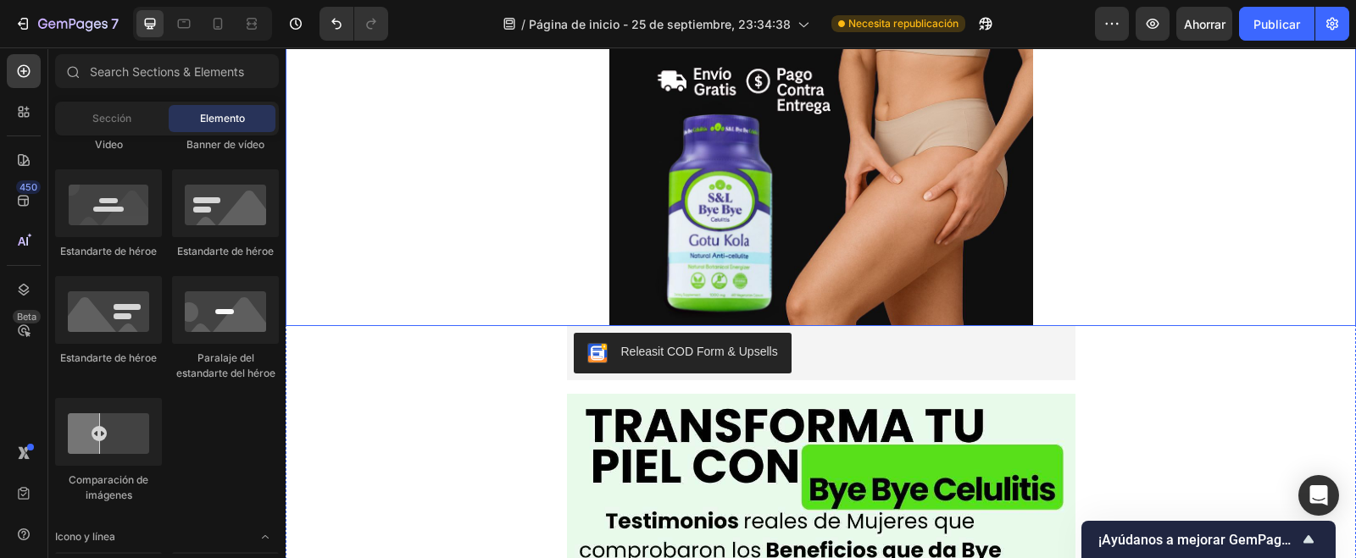
scroll to position [423, 0]
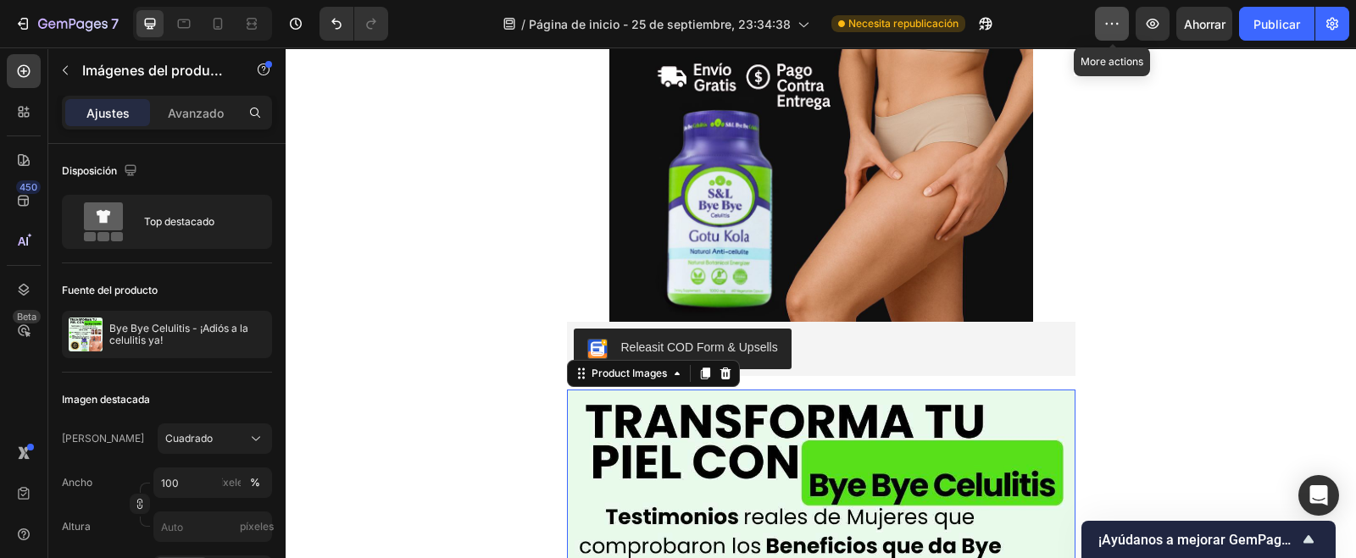
click at [1099, 19] on button "button" at bounding box center [1112, 24] width 34 height 34
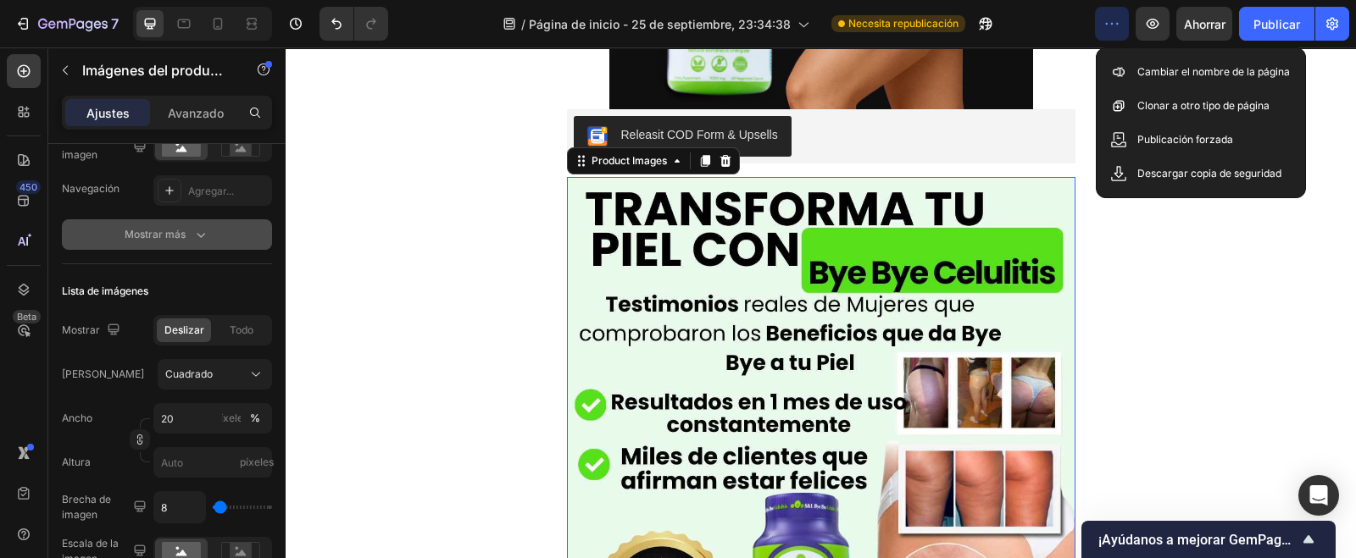
scroll to position [0, 0]
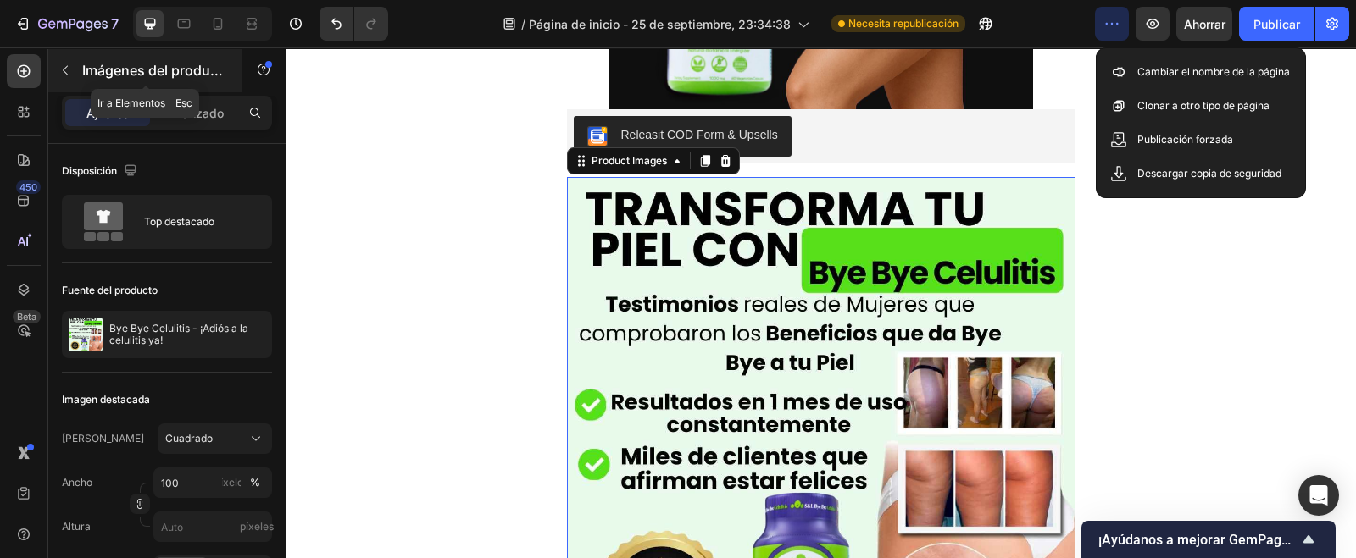
click at [74, 61] on button "button" at bounding box center [65, 70] width 27 height 27
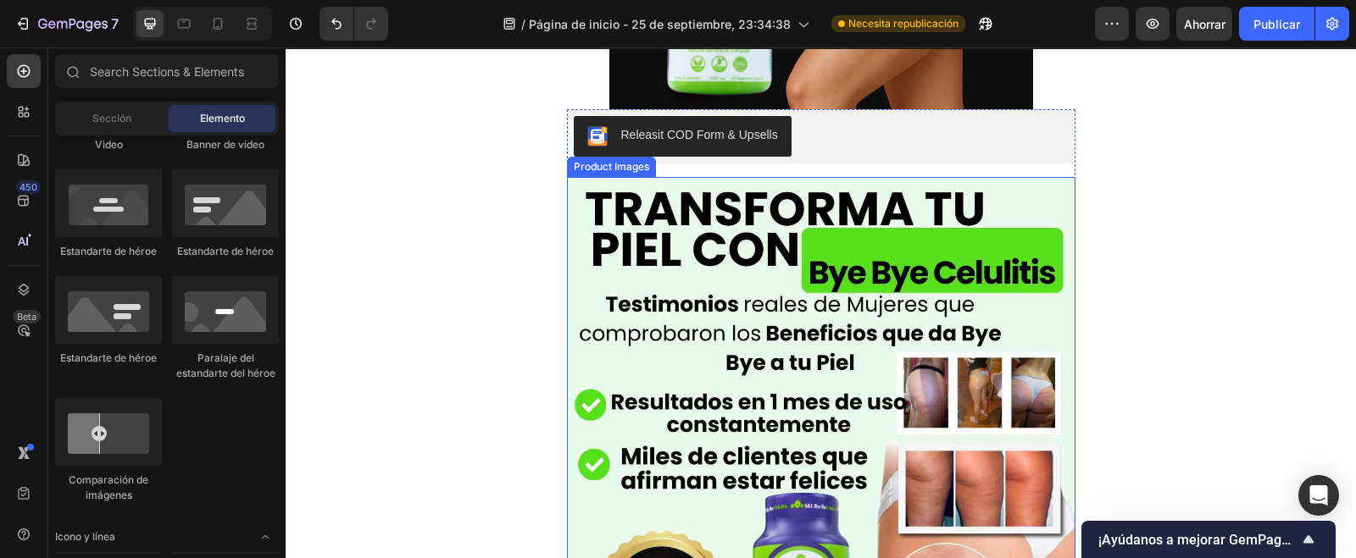
click at [794, 264] on img at bounding box center [821, 431] width 508 height 508
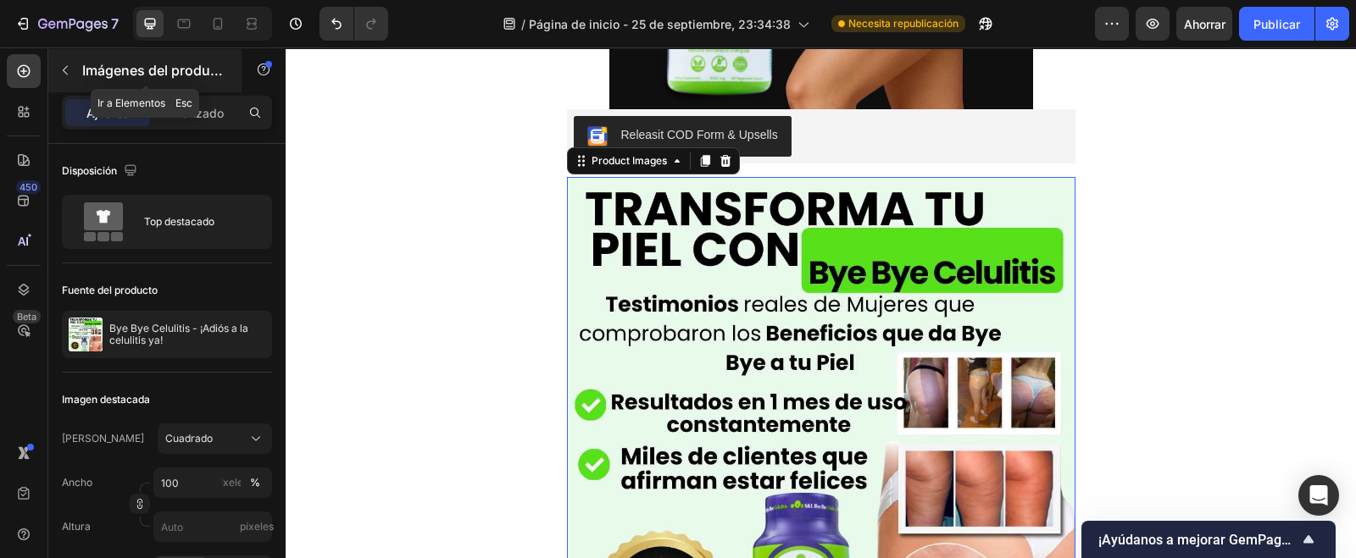
click at [198, 72] on font "Imágenes del producto" at bounding box center [156, 70] width 148 height 17
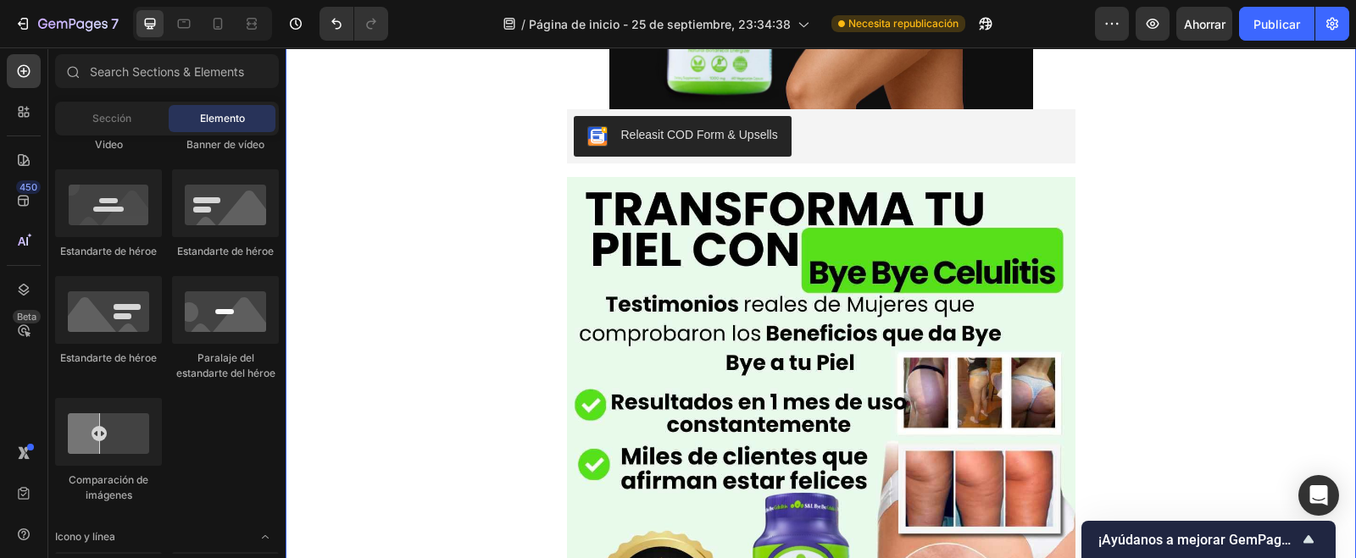
click at [729, 369] on img at bounding box center [821, 431] width 508 height 508
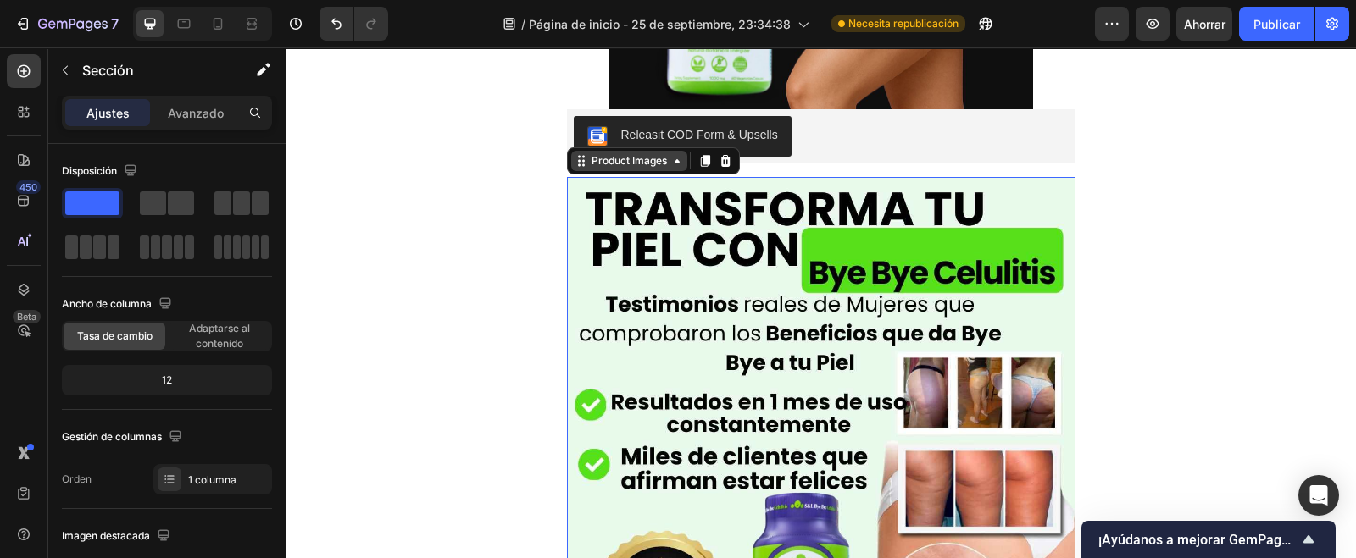
click at [637, 169] on div "Product Images" at bounding box center [629, 161] width 116 height 20
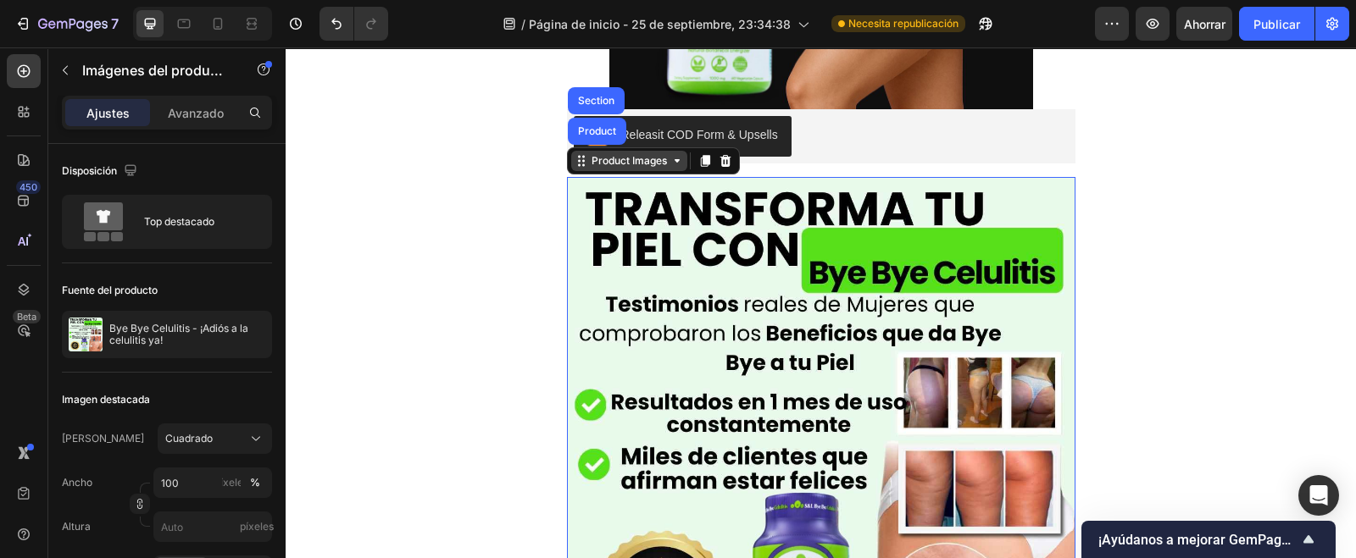
click at [670, 165] on icon at bounding box center [677, 161] width 14 height 14
click at [670, 155] on icon at bounding box center [677, 161] width 14 height 14
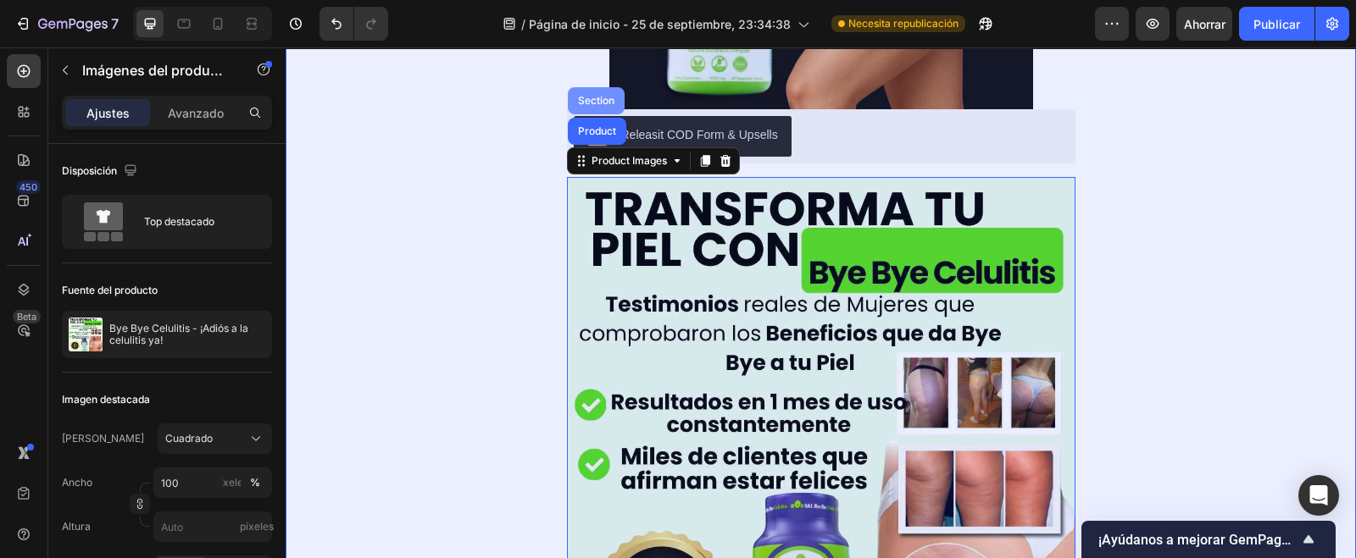
click at [605, 100] on div "Section" at bounding box center [596, 101] width 43 height 10
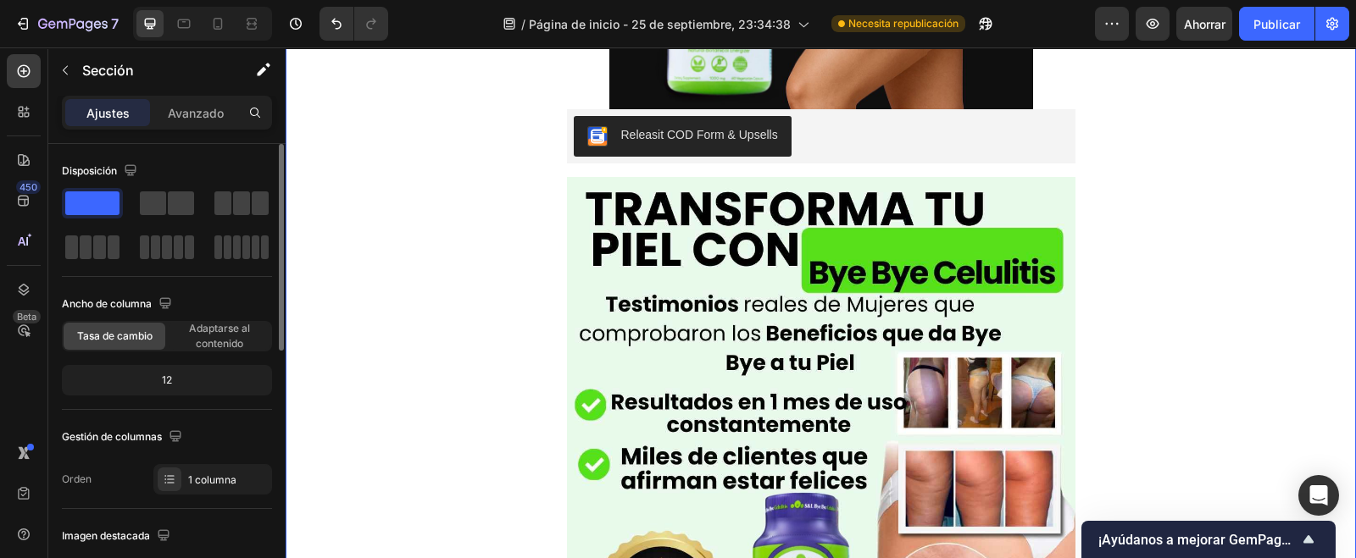
scroll to position [569, 0]
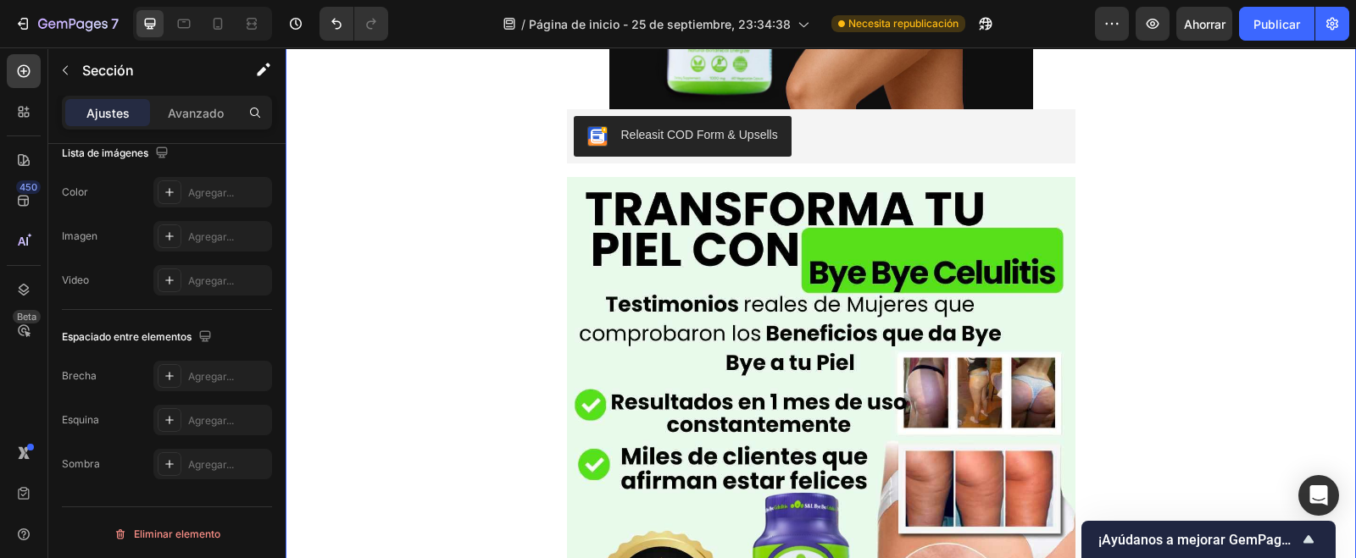
click at [719, 260] on img at bounding box center [821, 431] width 508 height 508
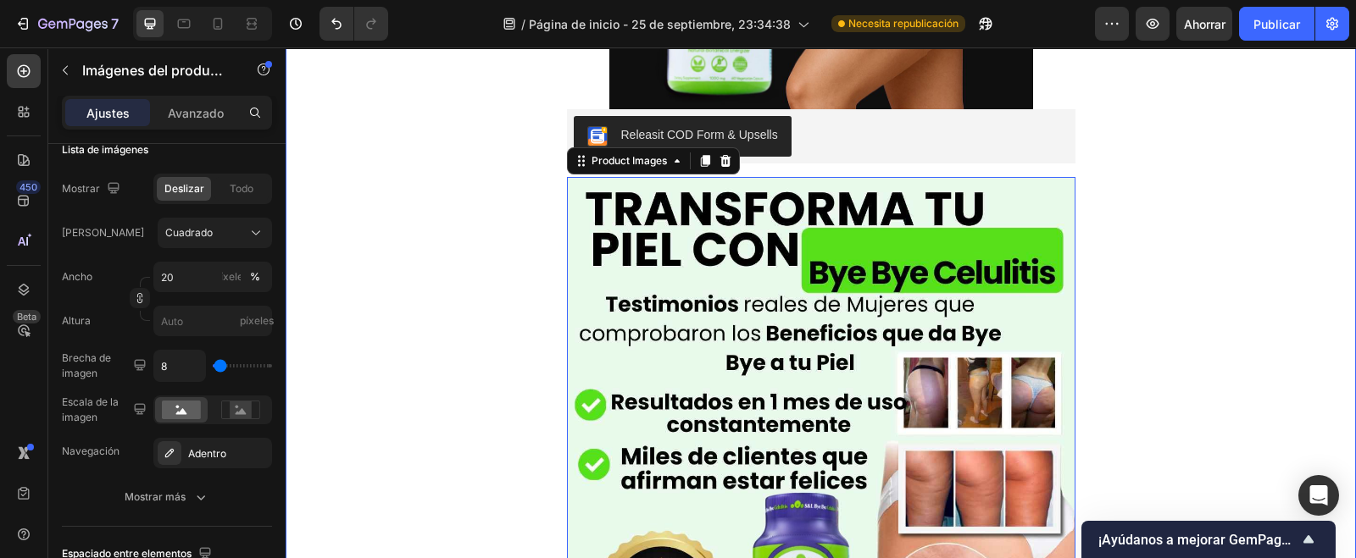
scroll to position [141, 0]
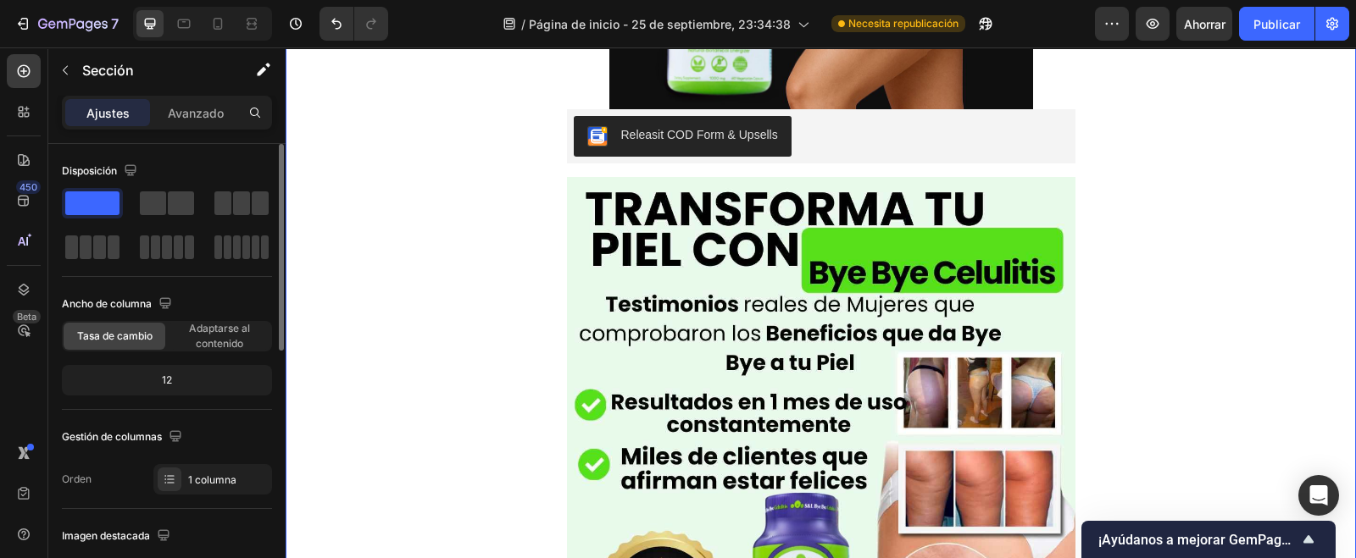
scroll to position [318, 0]
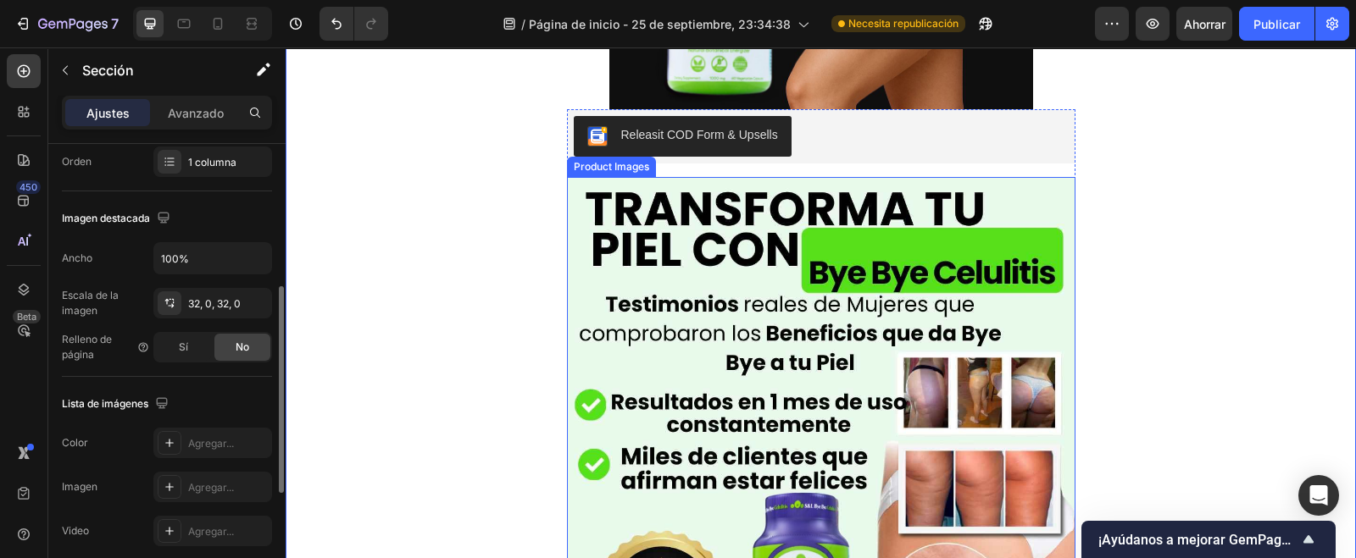
click at [779, 404] on img at bounding box center [821, 431] width 508 height 508
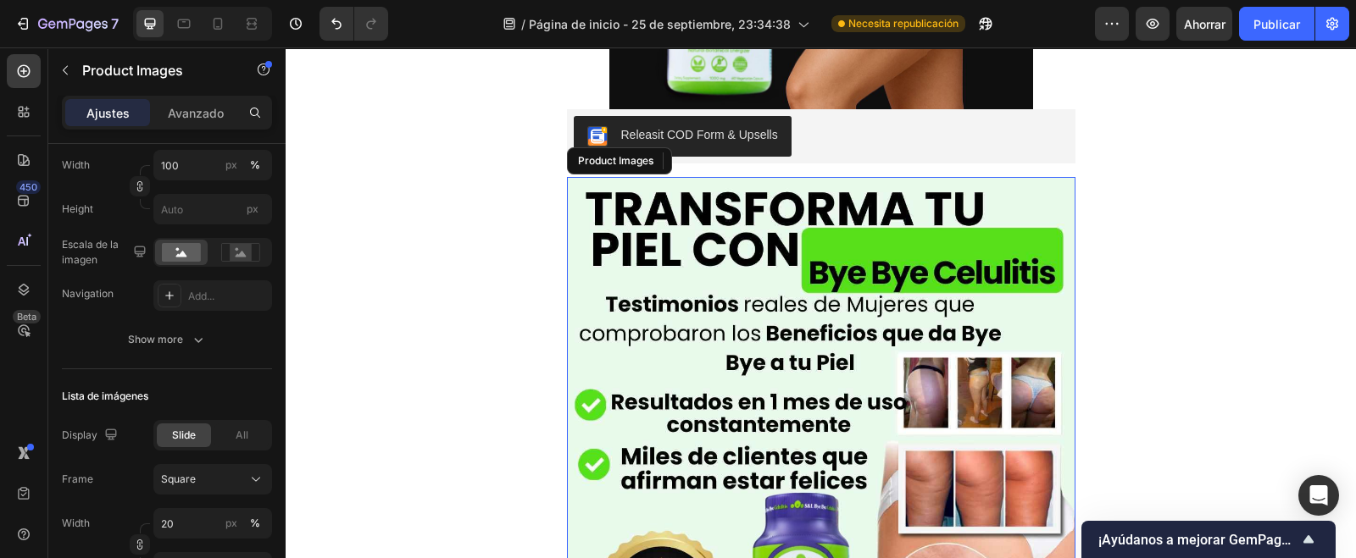
scroll to position [0, 0]
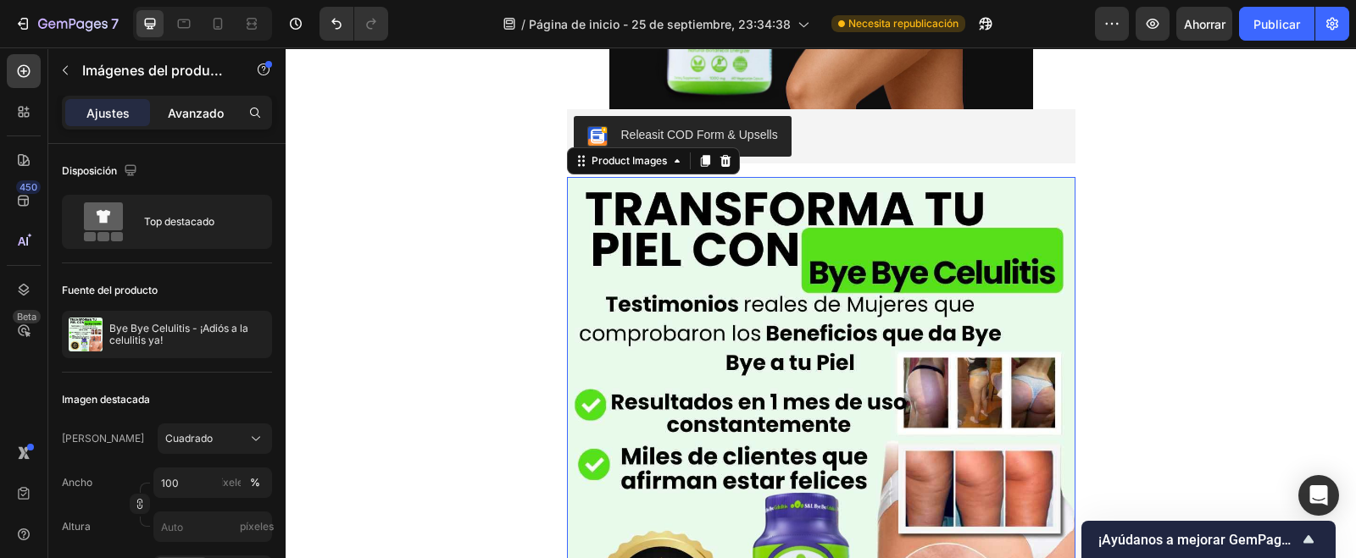
click at [213, 110] on font "Avanzado" at bounding box center [196, 113] width 56 height 14
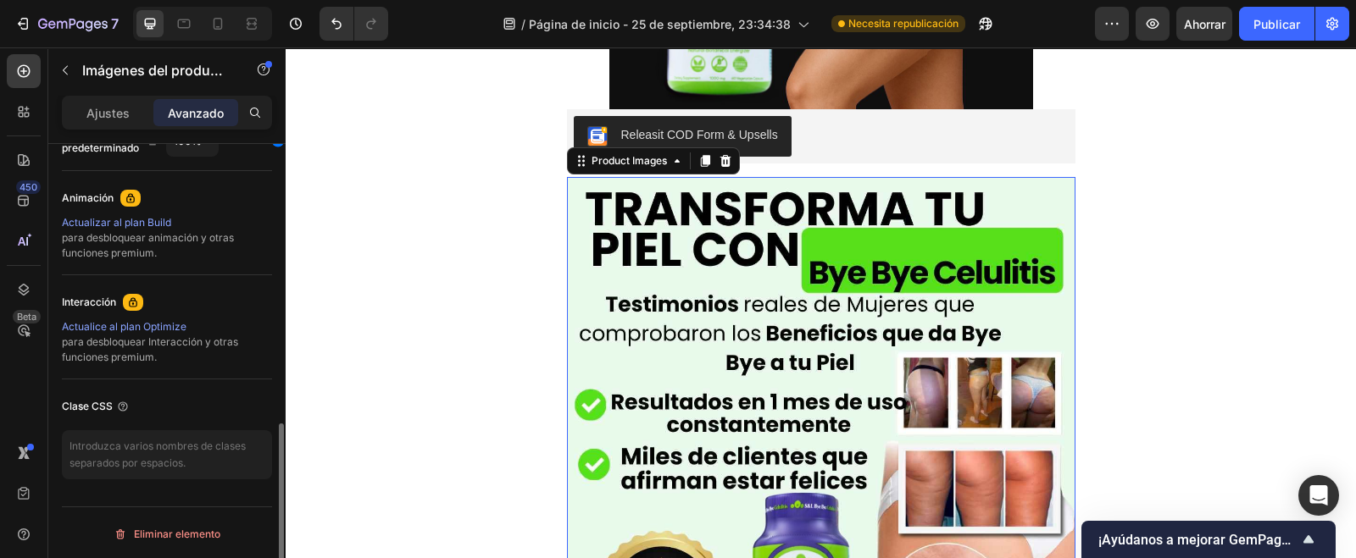
scroll to position [393, 0]
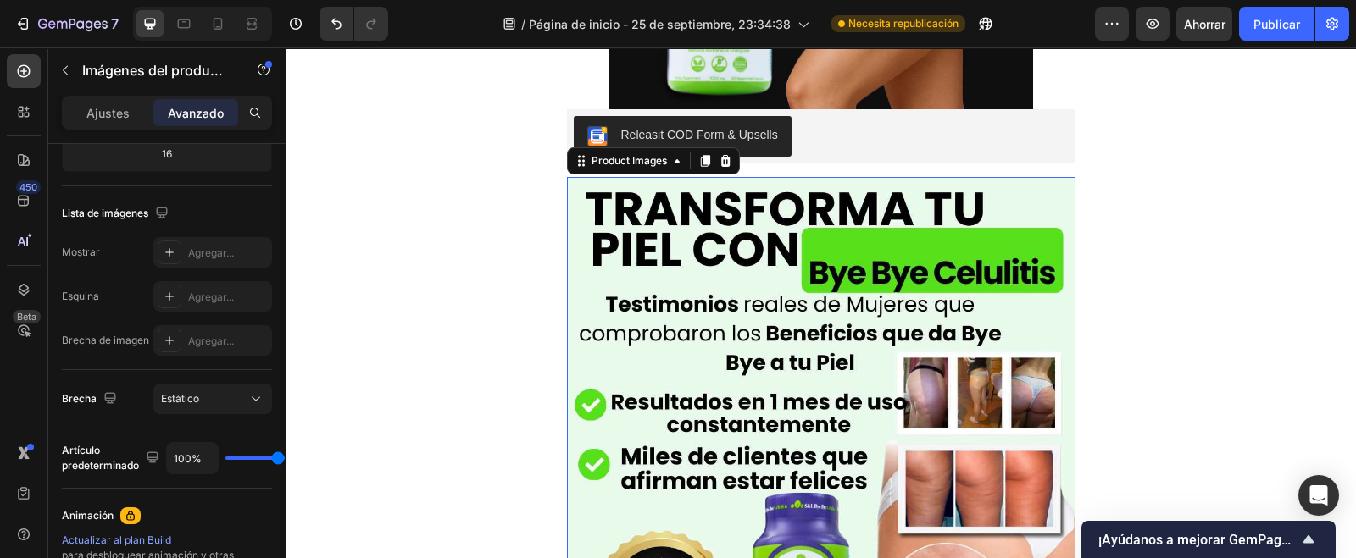
click at [915, 419] on img at bounding box center [821, 431] width 508 height 508
drag, startPoint x: 716, startPoint y: 154, endPoint x: 772, endPoint y: 326, distance: 180.9
click at [719, 155] on icon at bounding box center [724, 161] width 11 height 12
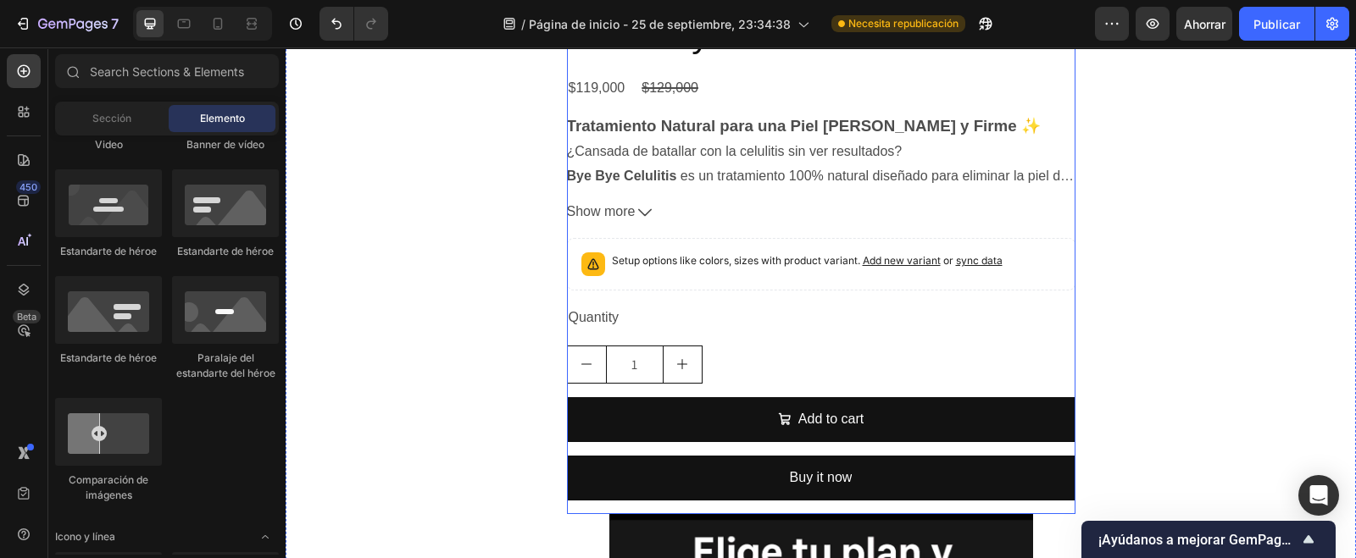
scroll to position [741, 0]
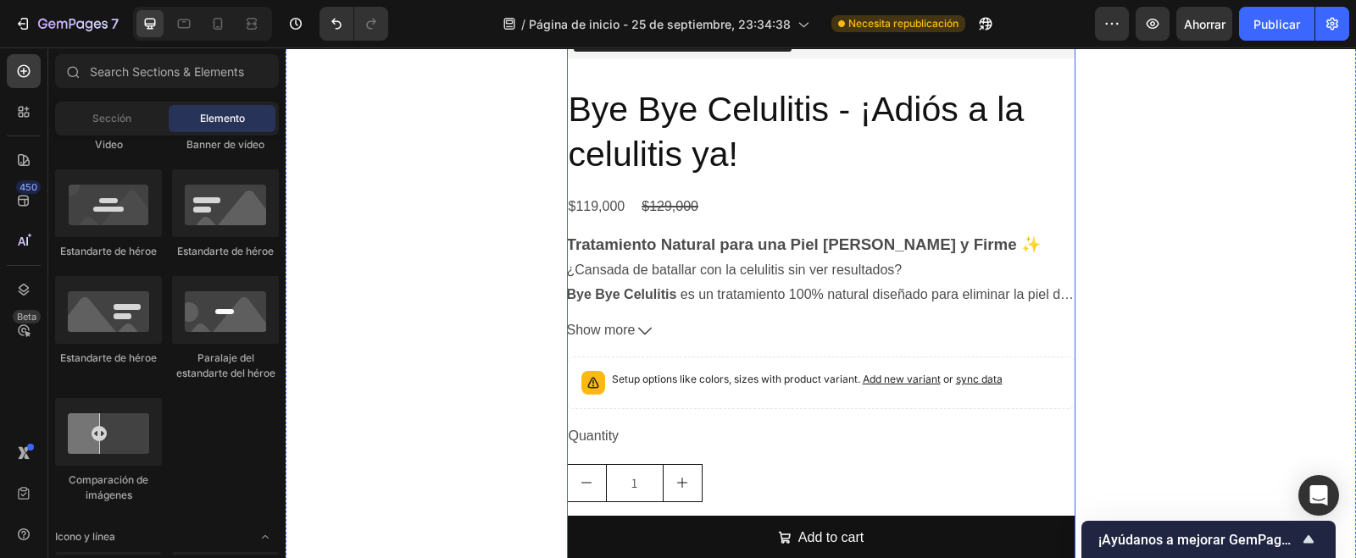
click at [864, 334] on button "Show more" at bounding box center [821, 331] width 508 height 25
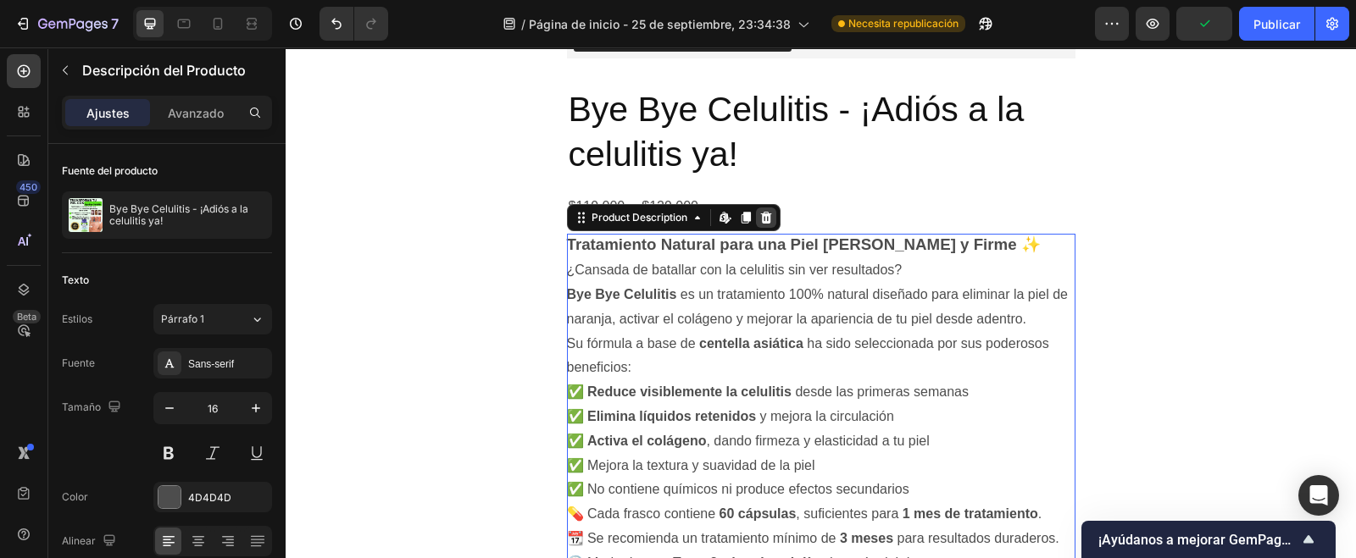
click at [759, 218] on icon at bounding box center [766, 218] width 14 height 14
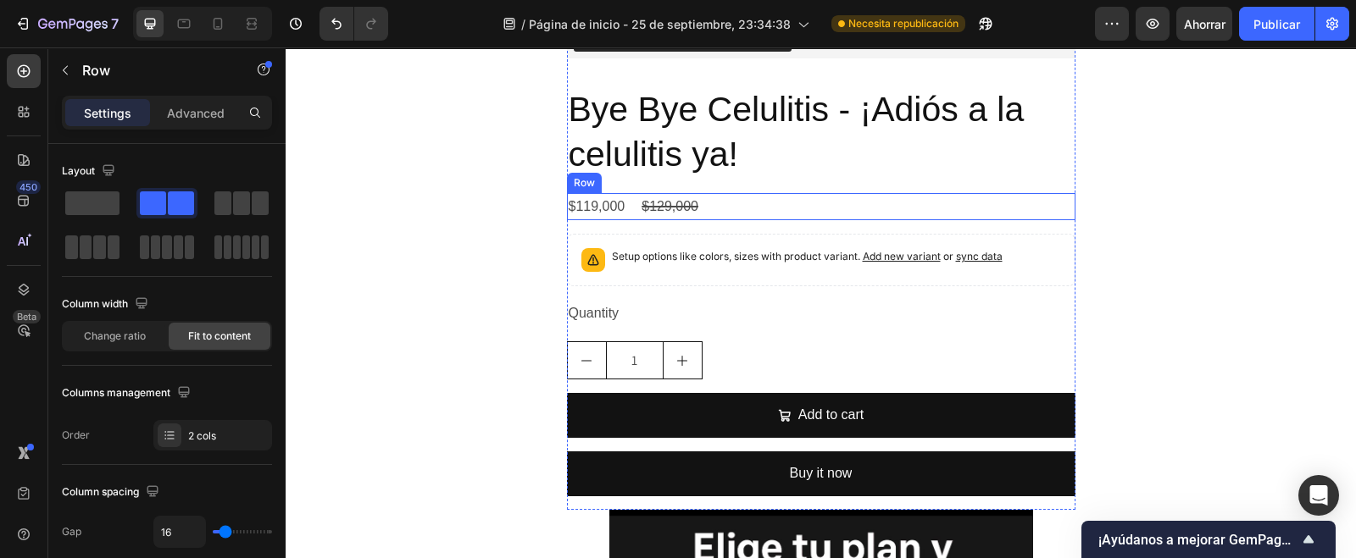
click at [869, 209] on div "$119,000 Product Price Product Price $129,000 Product Price Product Price Row" at bounding box center [821, 207] width 508 height 28
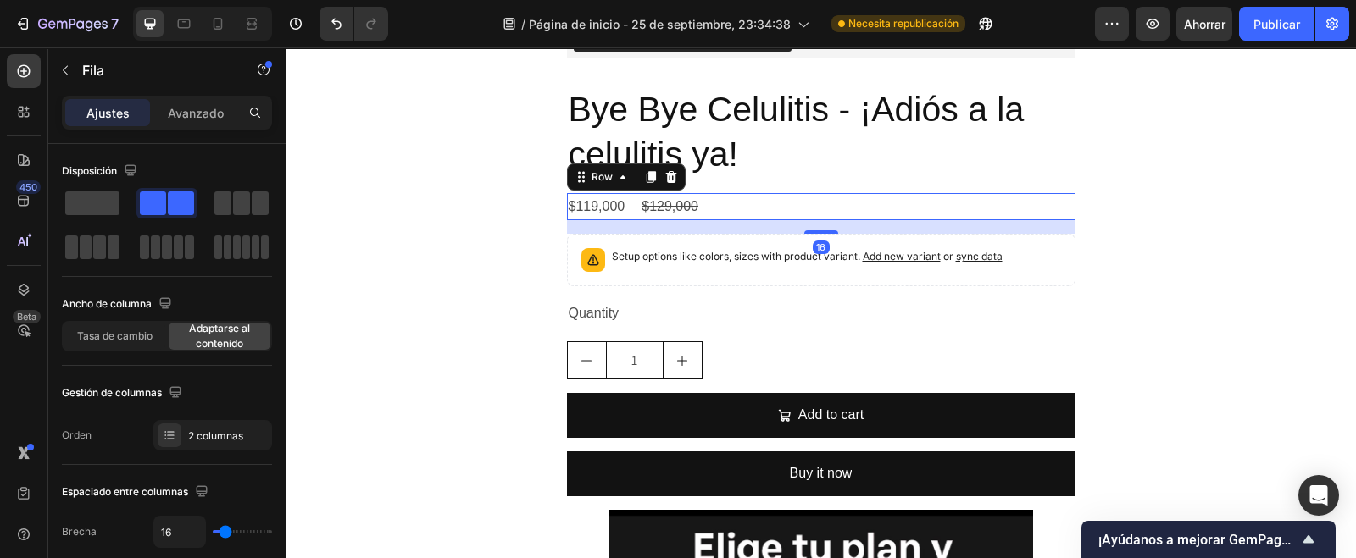
scroll to position [636, 0]
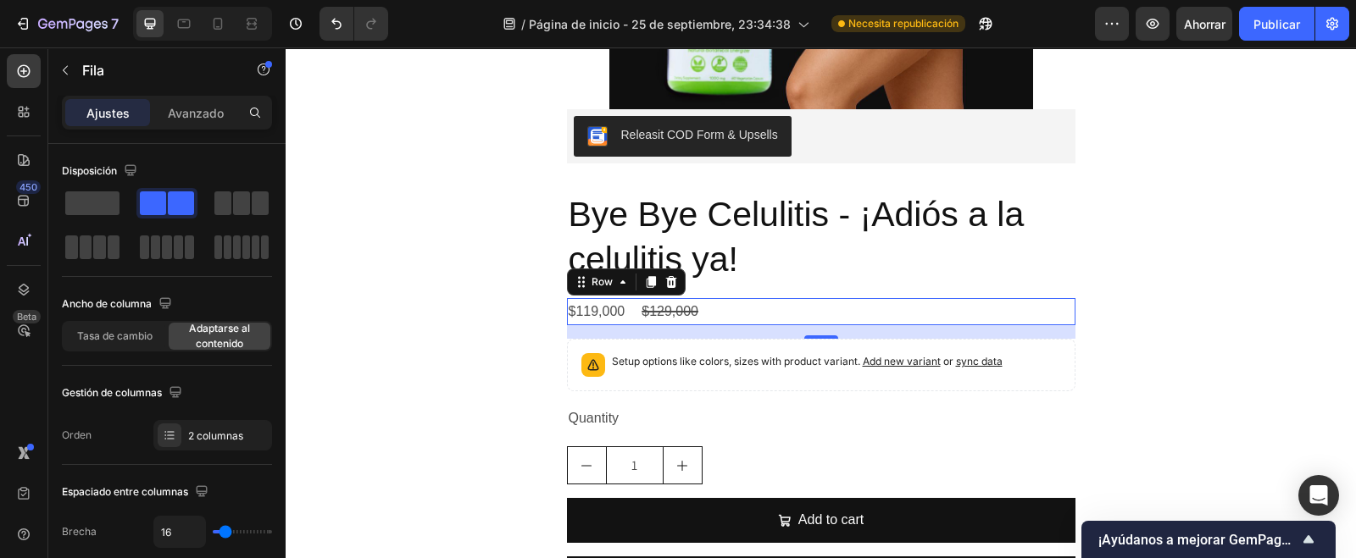
click at [664, 287] on div at bounding box center [671, 282] width 20 height 20
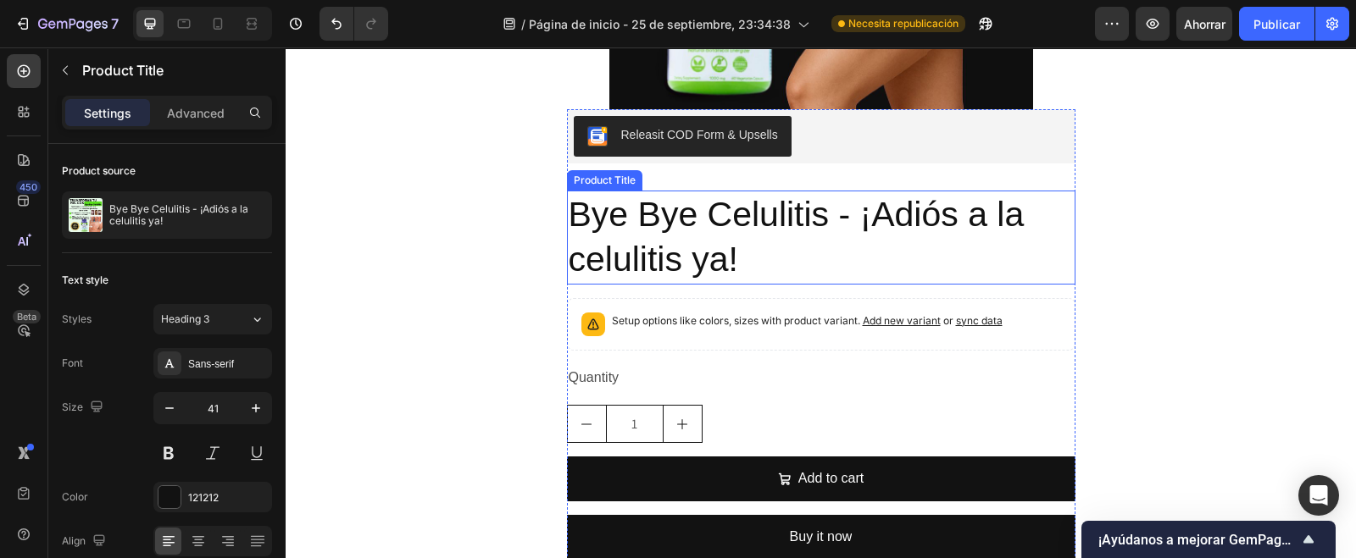
click at [745, 244] on h2 "Bye Bye Celulitis - ¡Adiós a la celulitis ya!" at bounding box center [821, 238] width 508 height 94
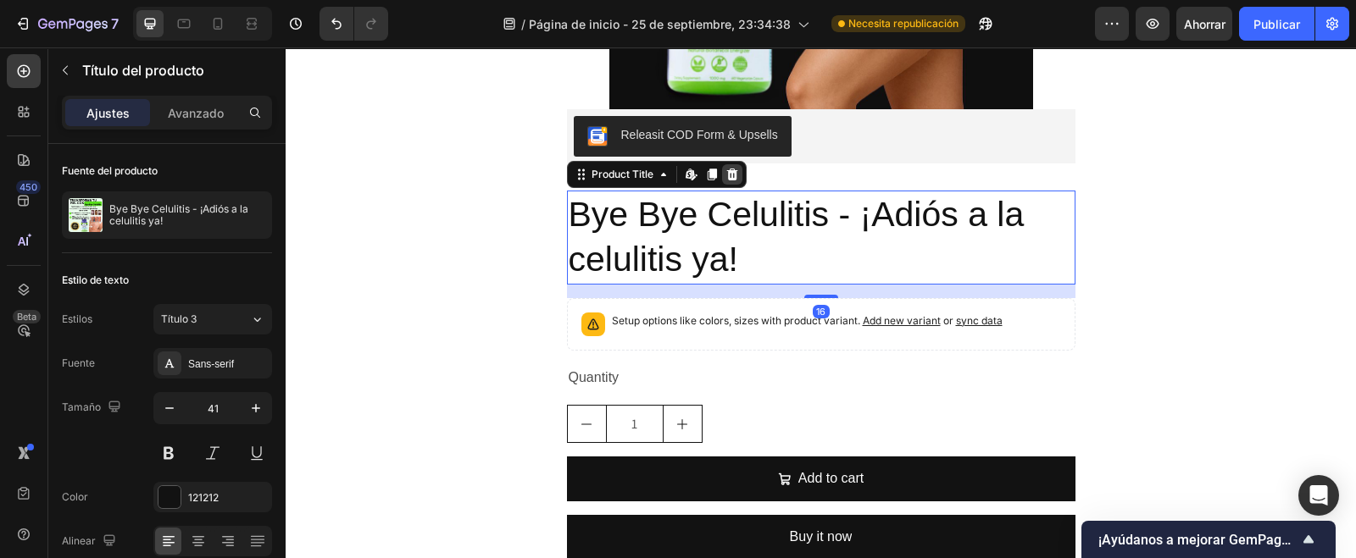
drag, startPoint x: 721, startPoint y: 167, endPoint x: 743, endPoint y: 243, distance: 79.4
click at [725, 168] on icon at bounding box center [732, 175] width 14 height 14
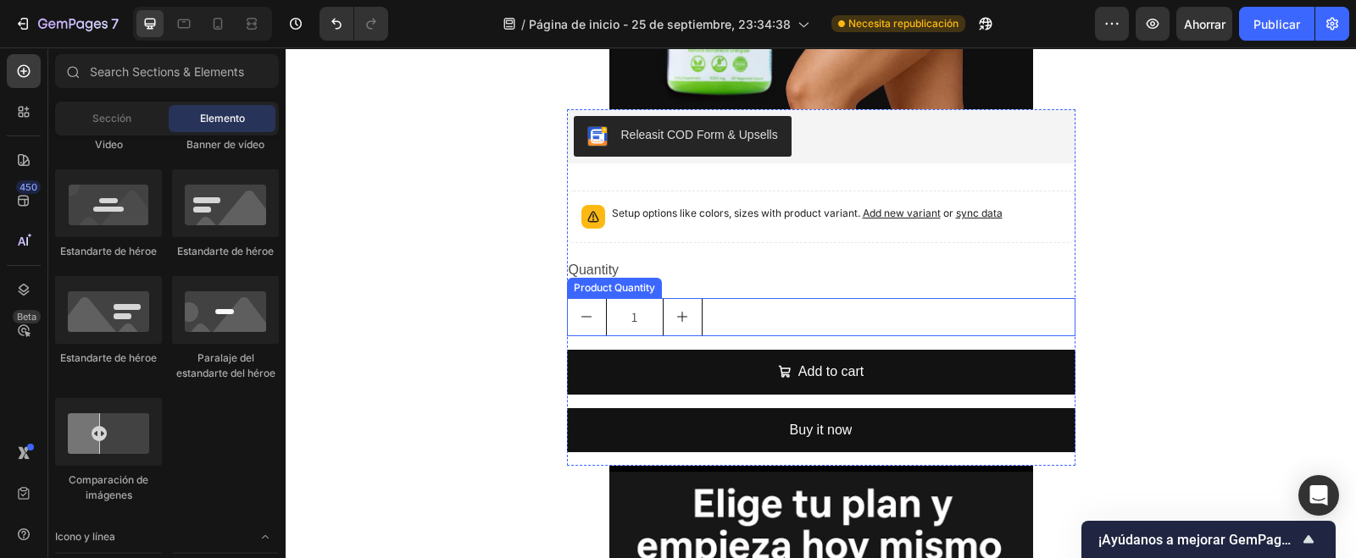
click at [747, 313] on div "1" at bounding box center [821, 317] width 508 height 38
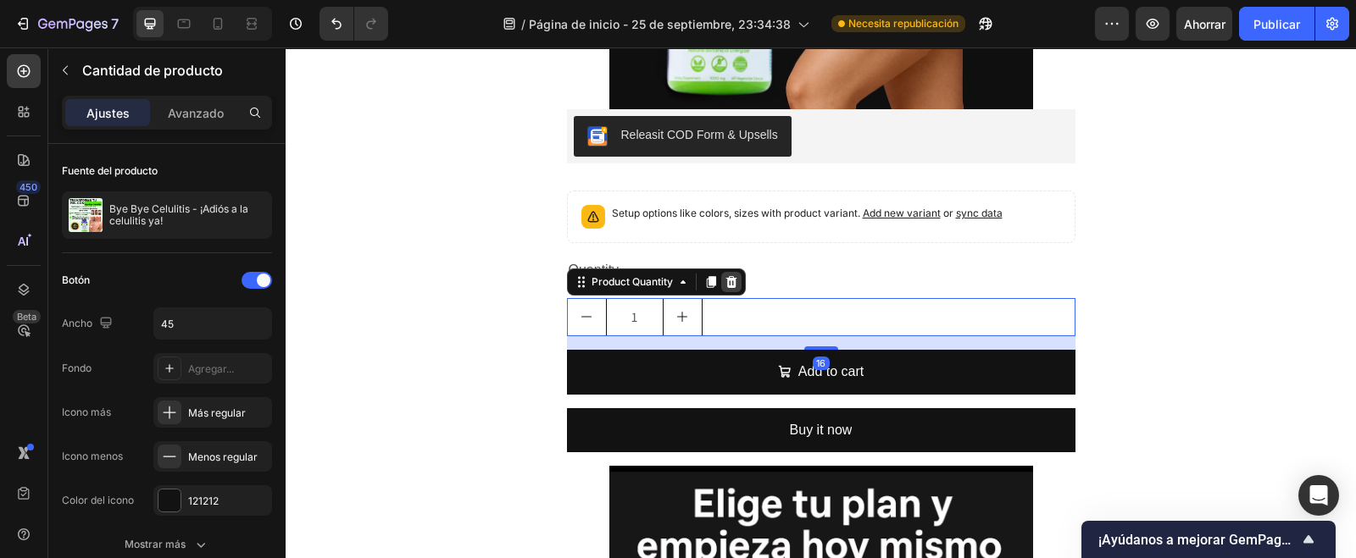
click at [725, 281] on icon at bounding box center [732, 282] width 14 height 14
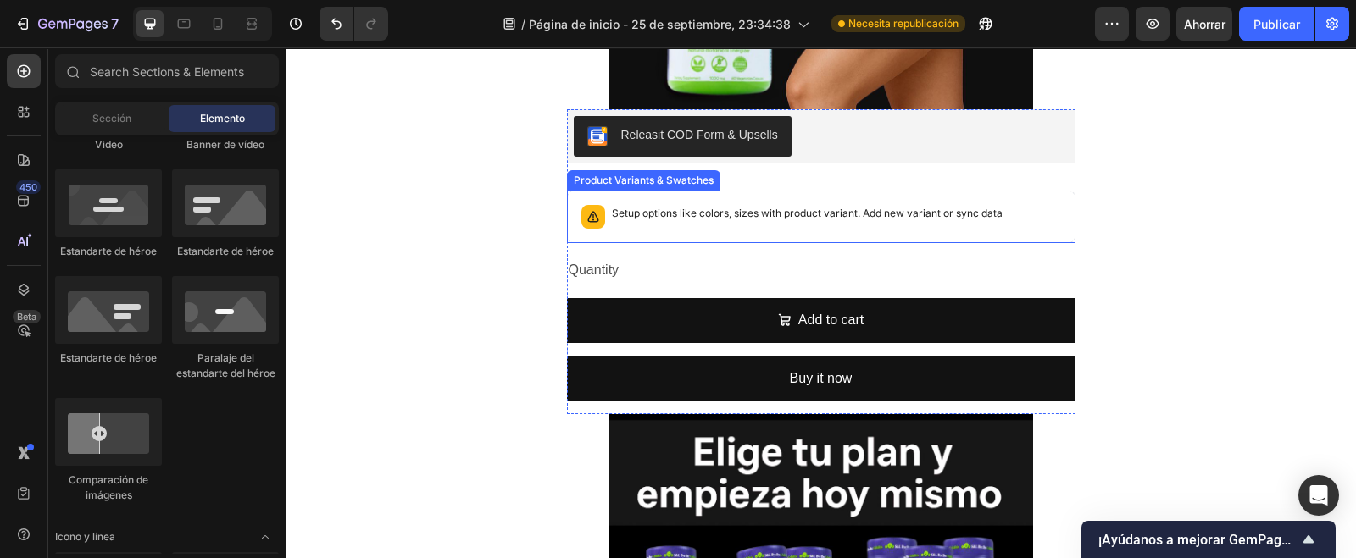
click at [735, 225] on div "Setup options like colors, sizes with product variant. Add new variant or sync …" at bounding box center [807, 217] width 391 height 24
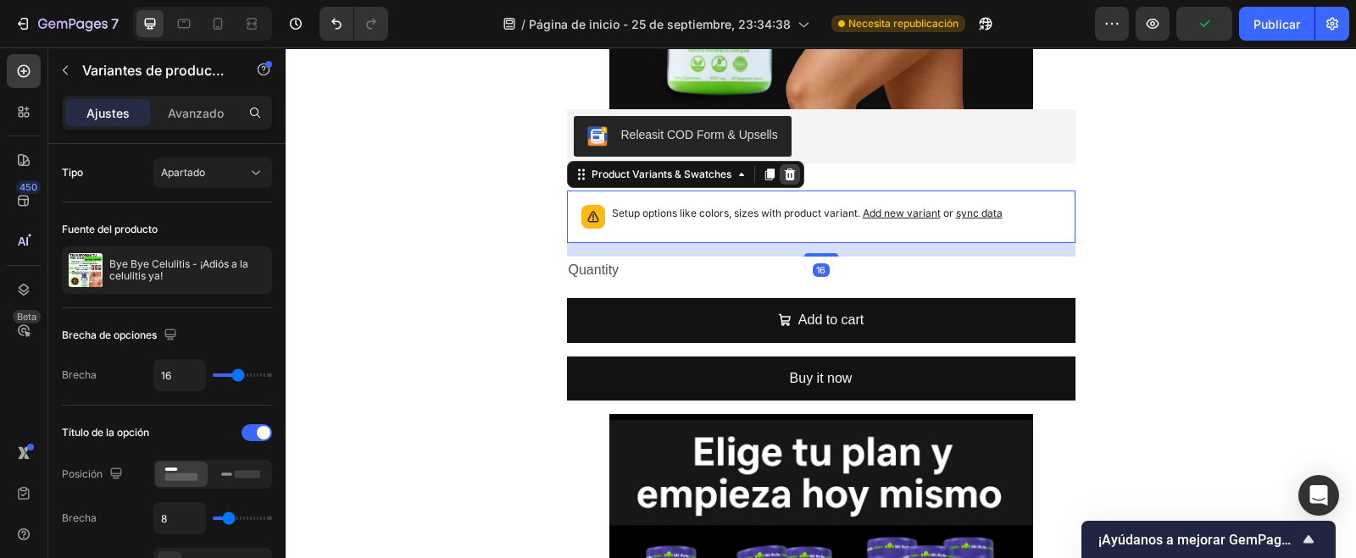
click at [783, 177] on icon at bounding box center [790, 175] width 14 height 14
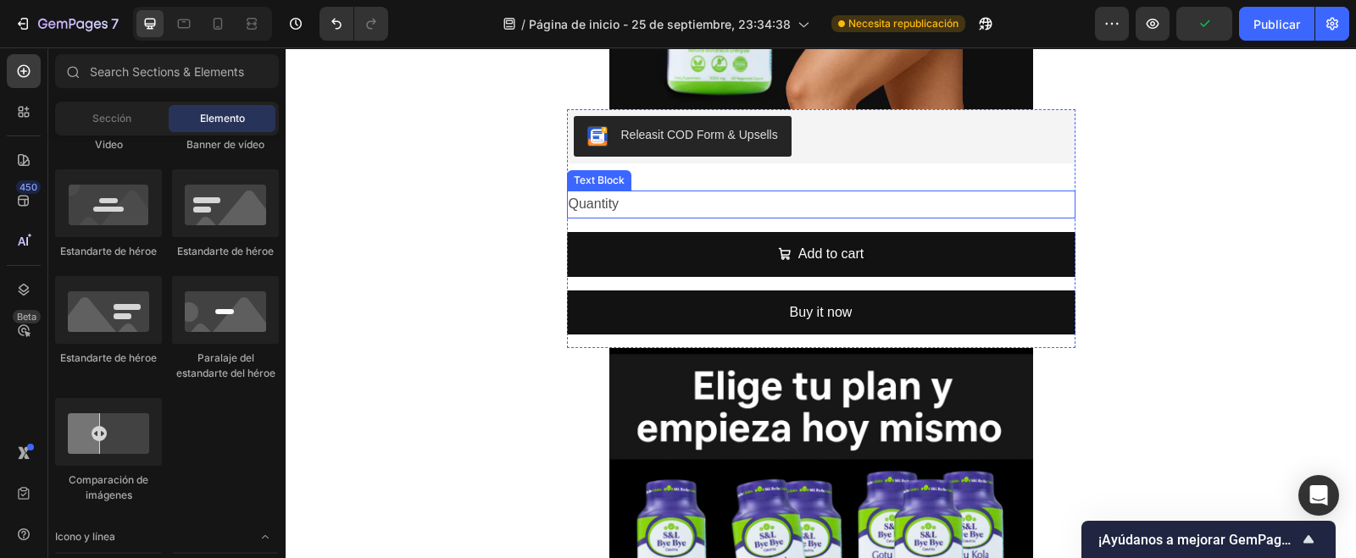
click at [665, 196] on div "Quantity" at bounding box center [821, 205] width 508 height 28
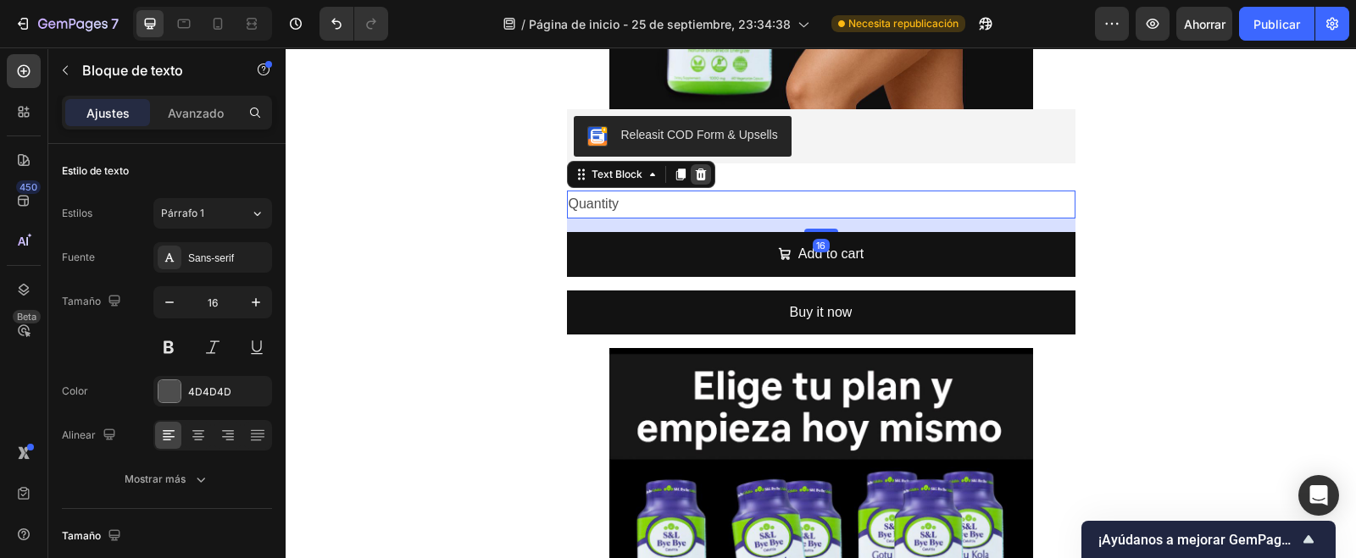
click at [695, 172] on icon at bounding box center [700, 175] width 11 height 12
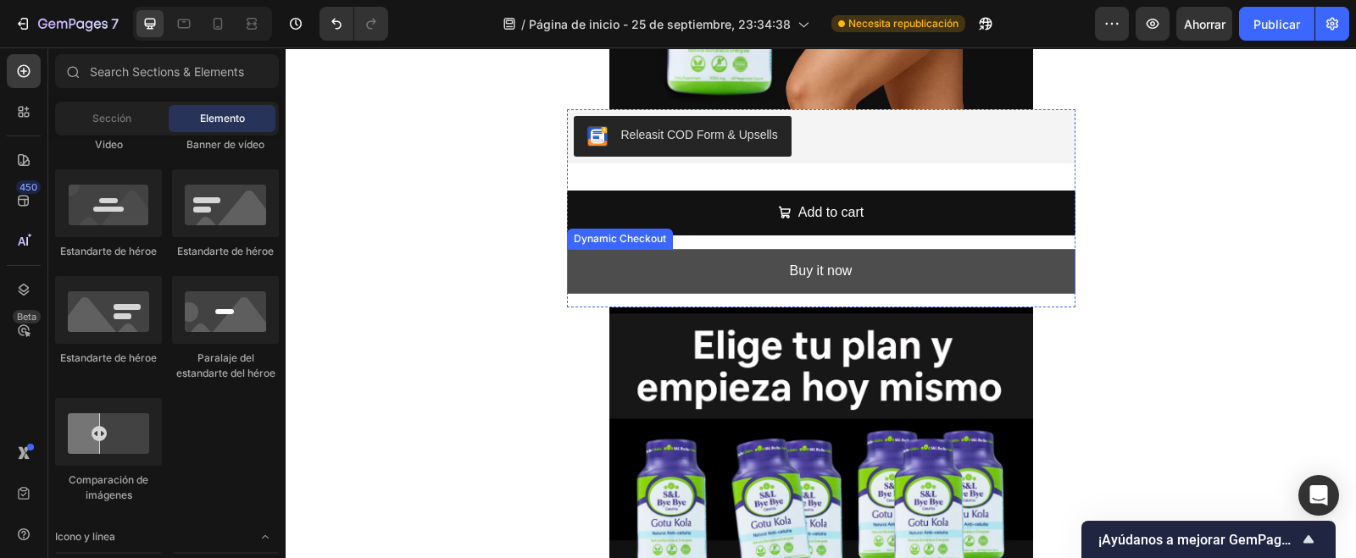
click at [717, 286] on button "Buy it now" at bounding box center [821, 271] width 508 height 45
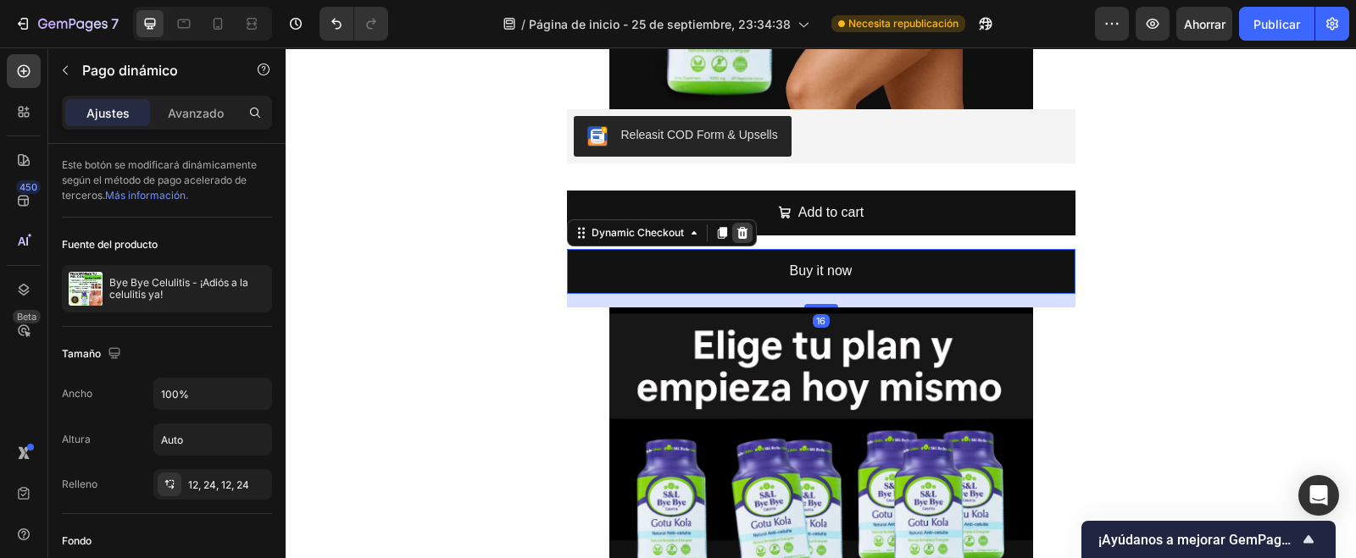
click at [736, 235] on icon at bounding box center [741, 233] width 11 height 12
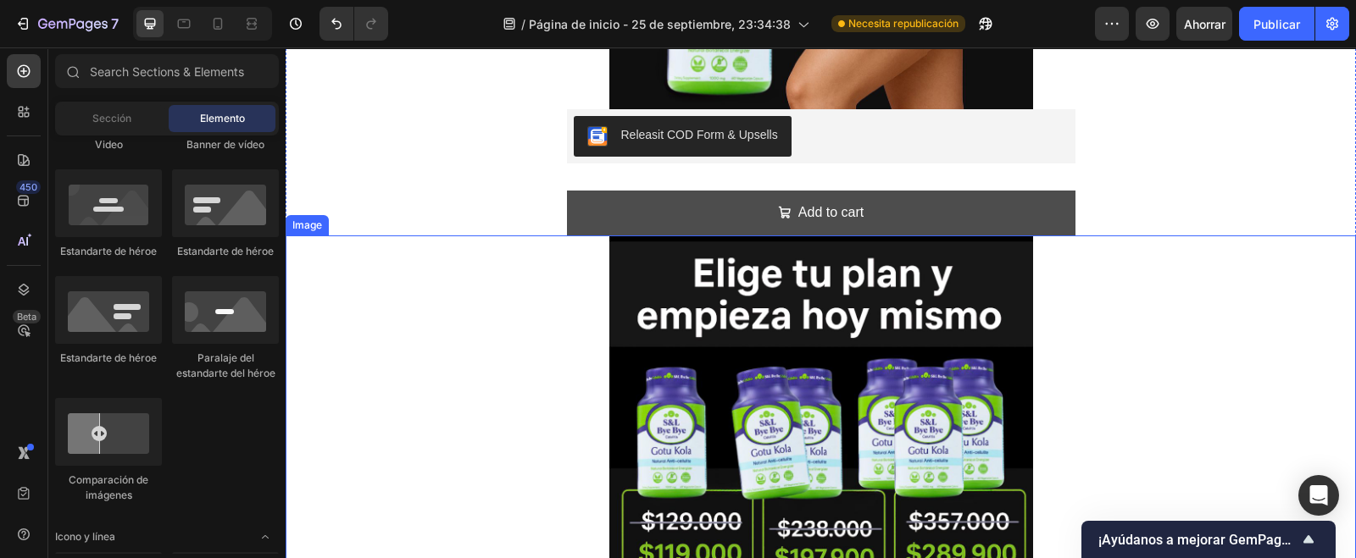
click at [731, 209] on button "Add to cart" at bounding box center [821, 213] width 508 height 45
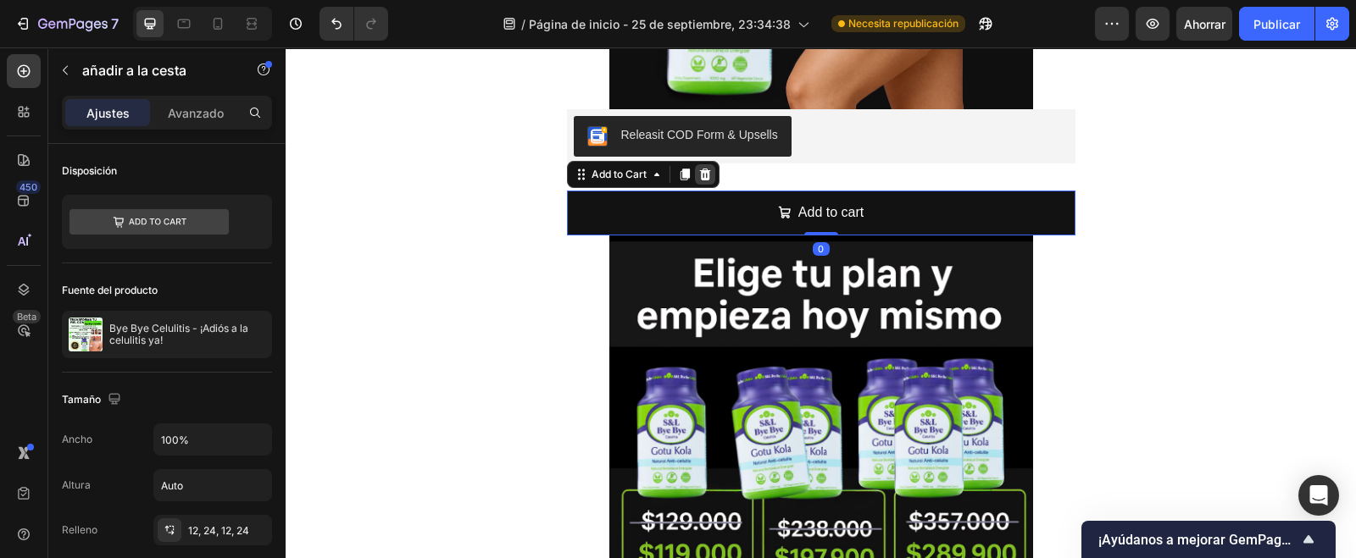
click at [699, 174] on icon at bounding box center [704, 175] width 11 height 12
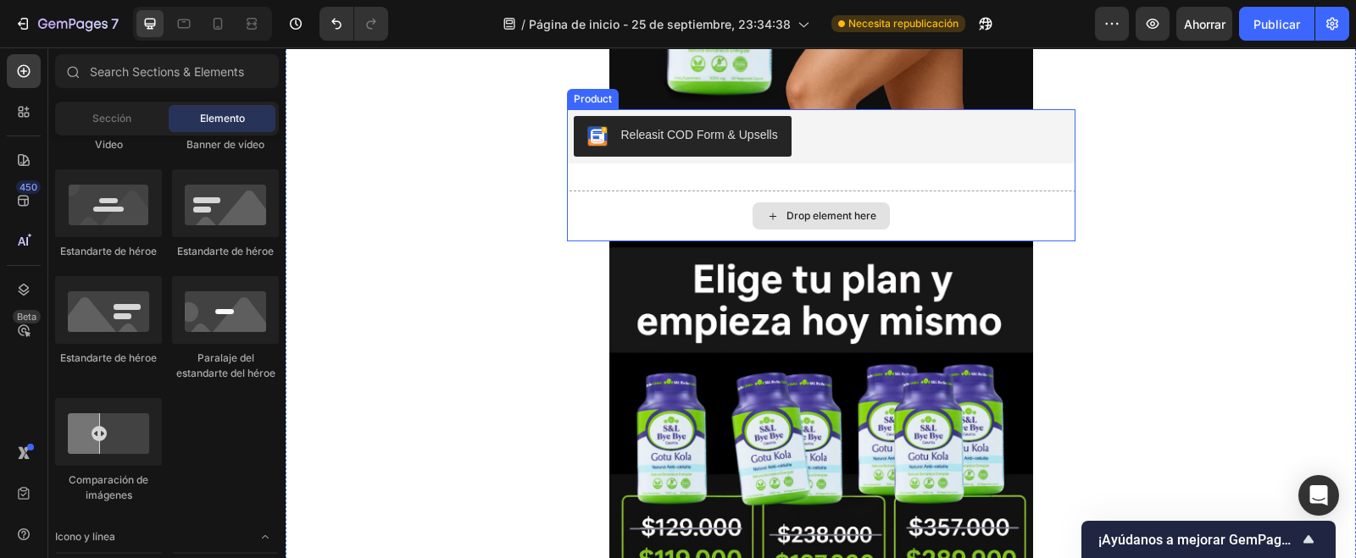
click at [947, 201] on div "Drop element here" at bounding box center [821, 216] width 508 height 51
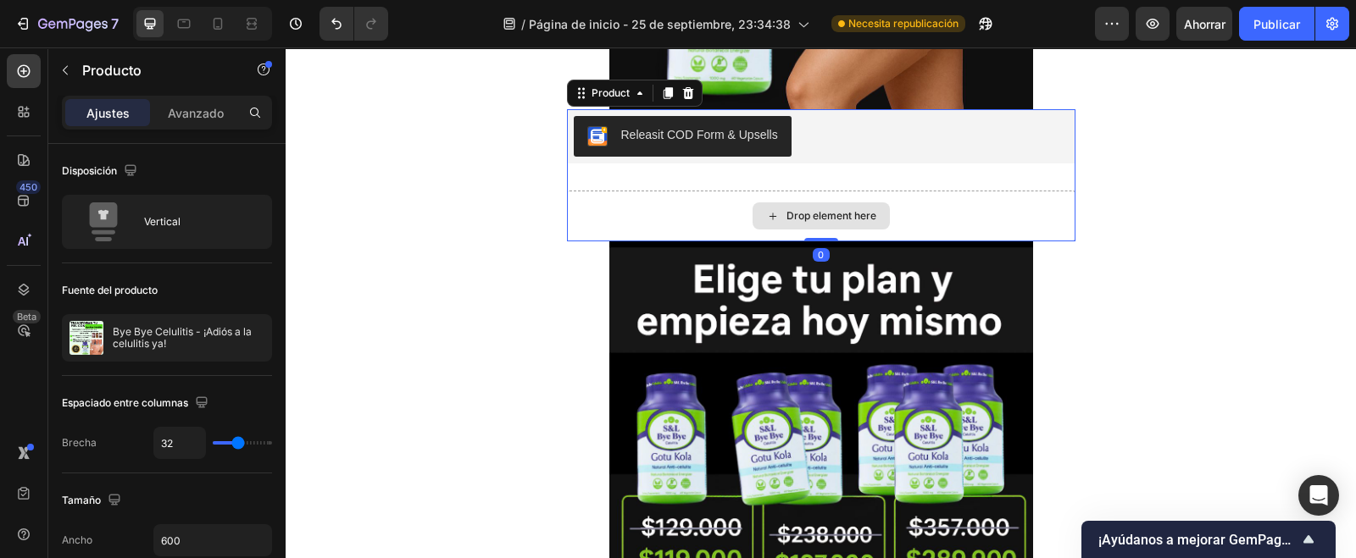
click at [936, 221] on div "Drop element here" at bounding box center [821, 216] width 508 height 51
drag, startPoint x: 664, startPoint y: 221, endPoint x: 747, endPoint y: 237, distance: 85.4
click at [662, 219] on div "Drop element here" at bounding box center [821, 216] width 508 height 51
drag, startPoint x: 809, startPoint y: 238, endPoint x: 804, endPoint y: 189, distance: 49.4
click at [804, 189] on div "Releasit COD Form & Upsells Releasit COD Form & Upsells Drop element here Produ…" at bounding box center [821, 175] width 508 height 132
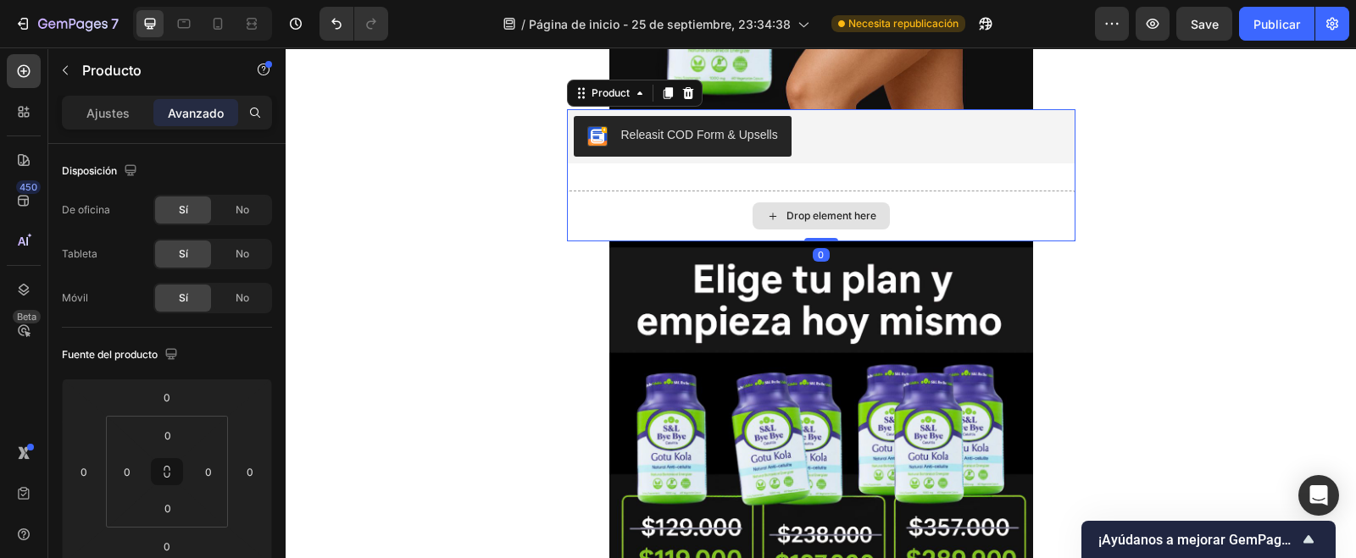
click at [693, 215] on div "Drop element here" at bounding box center [821, 216] width 508 height 51
click at [625, 170] on div "Releasit COD Form & Upsells Releasit COD Form & Upsells Drop element here Produ…" at bounding box center [821, 175] width 508 height 132
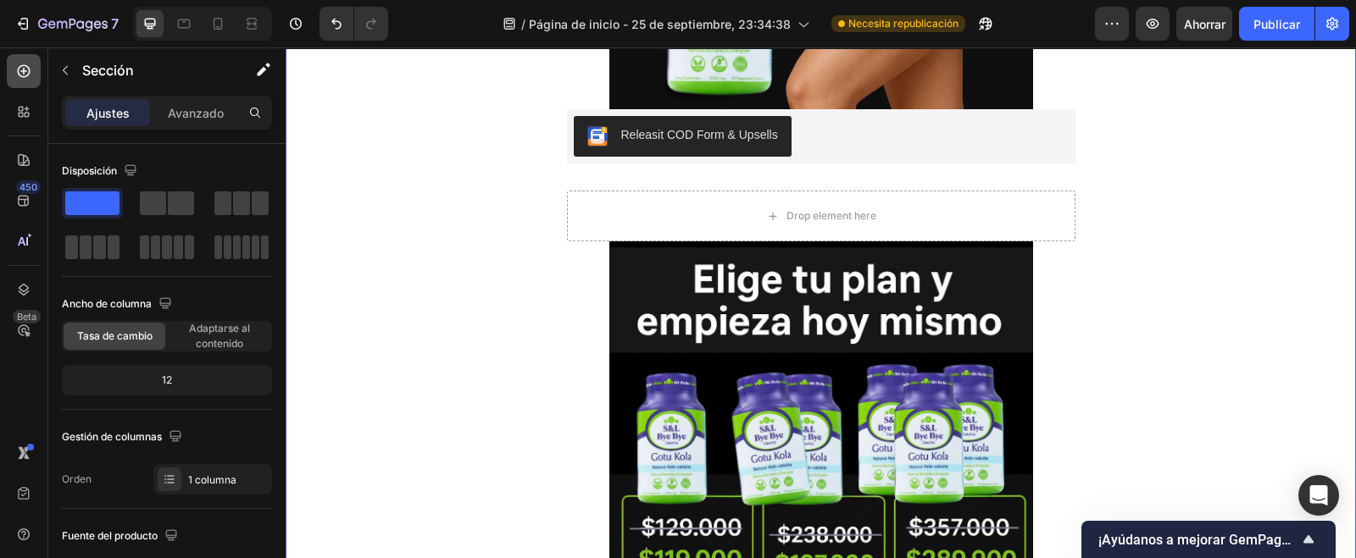
click at [31, 72] on icon at bounding box center [23, 71] width 17 height 17
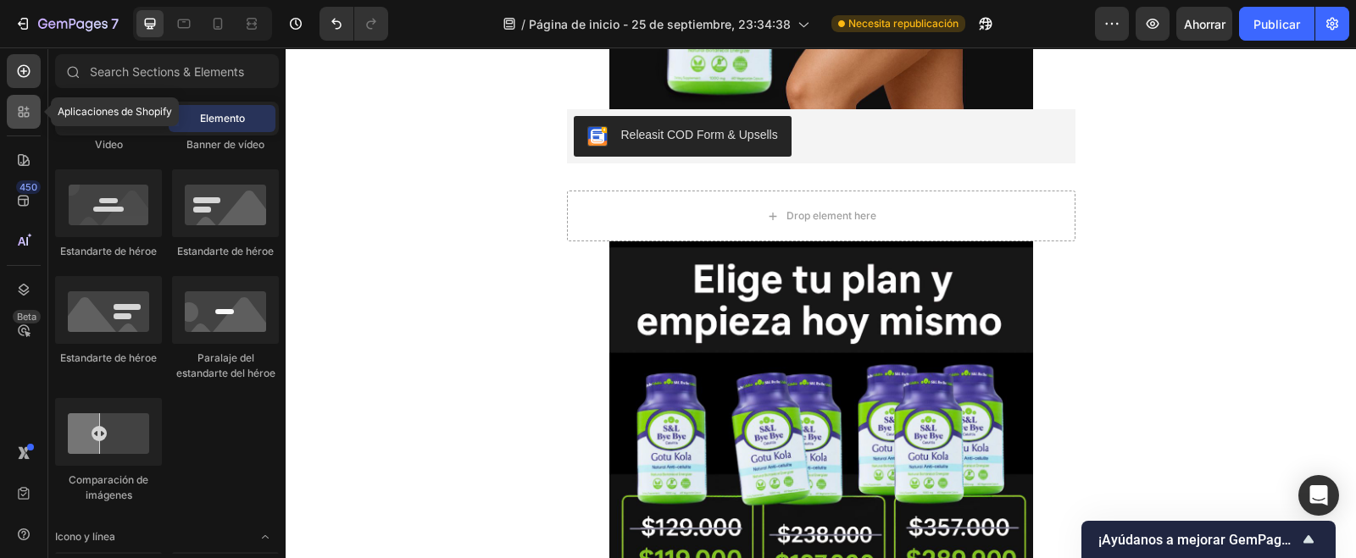
click at [20, 109] on icon at bounding box center [23, 111] width 17 height 17
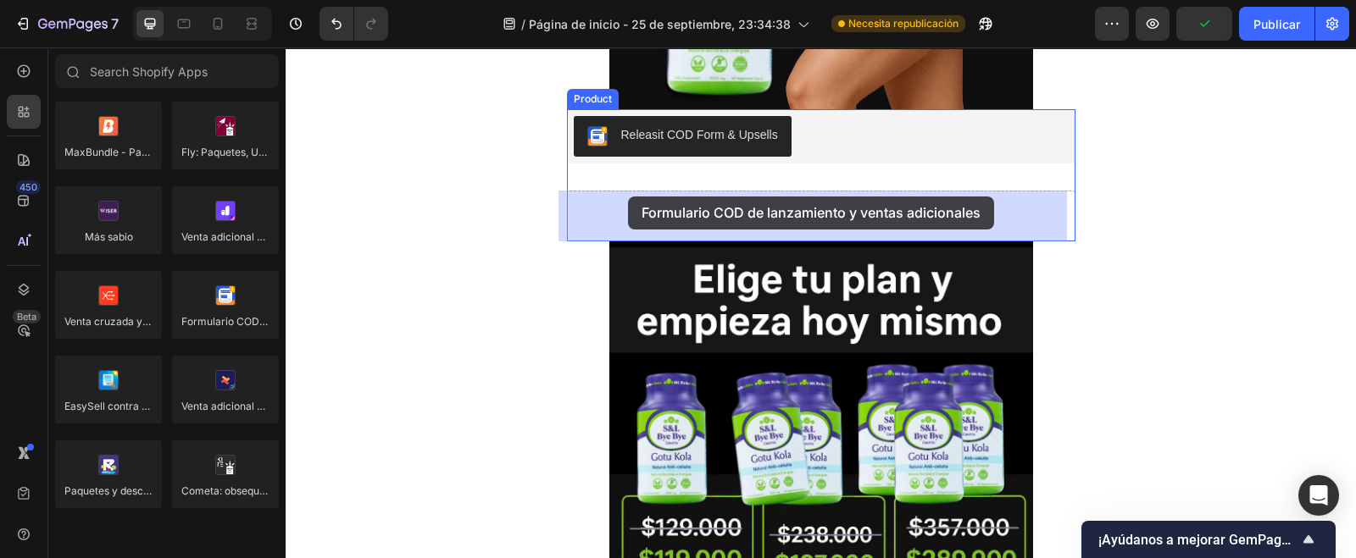
drag, startPoint x: 489, startPoint y: 353, endPoint x: 628, endPoint y: 197, distance: 208.9
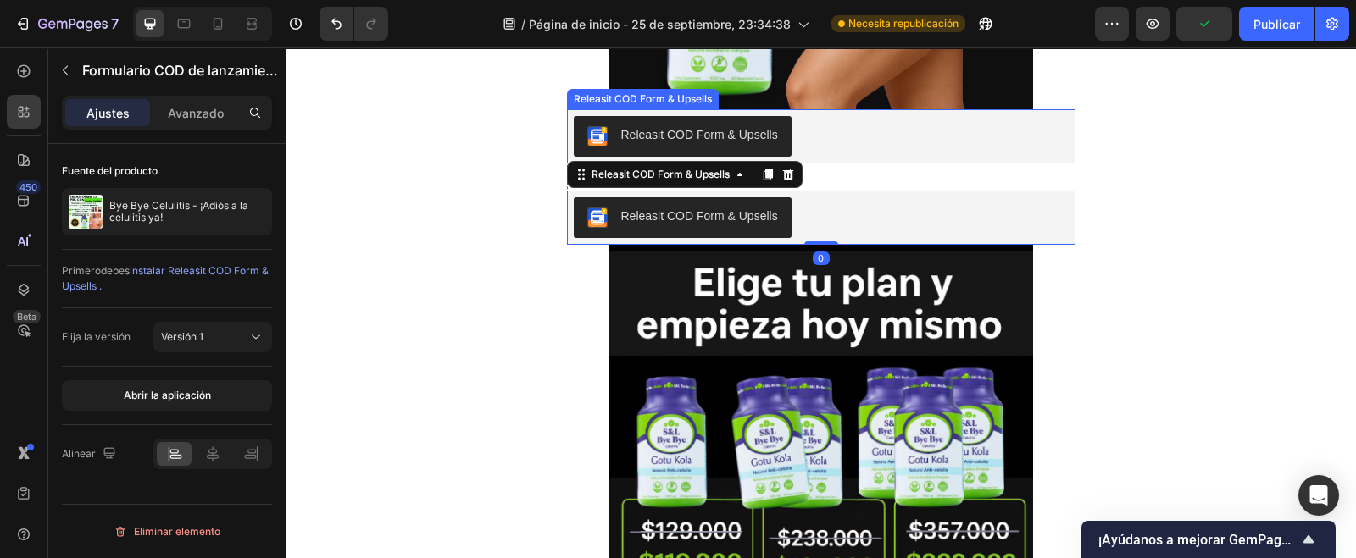
click at [766, 131] on div "Releasit COD Form & Upsells" at bounding box center [699, 135] width 157 height 18
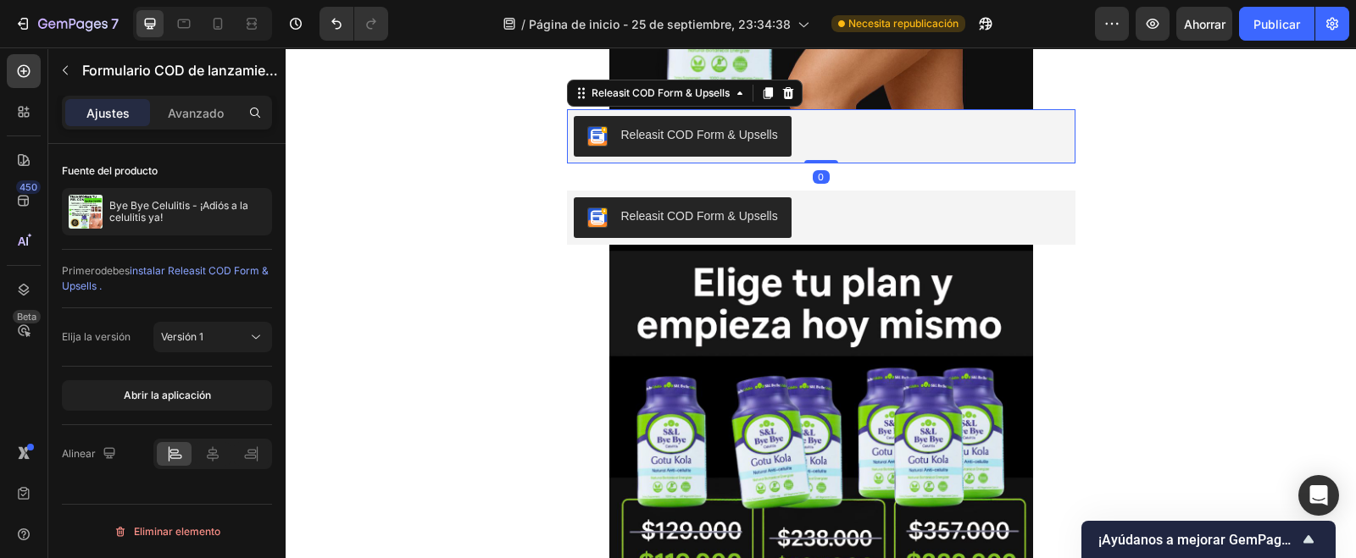
click at [786, 93] on icon at bounding box center [788, 93] width 14 height 14
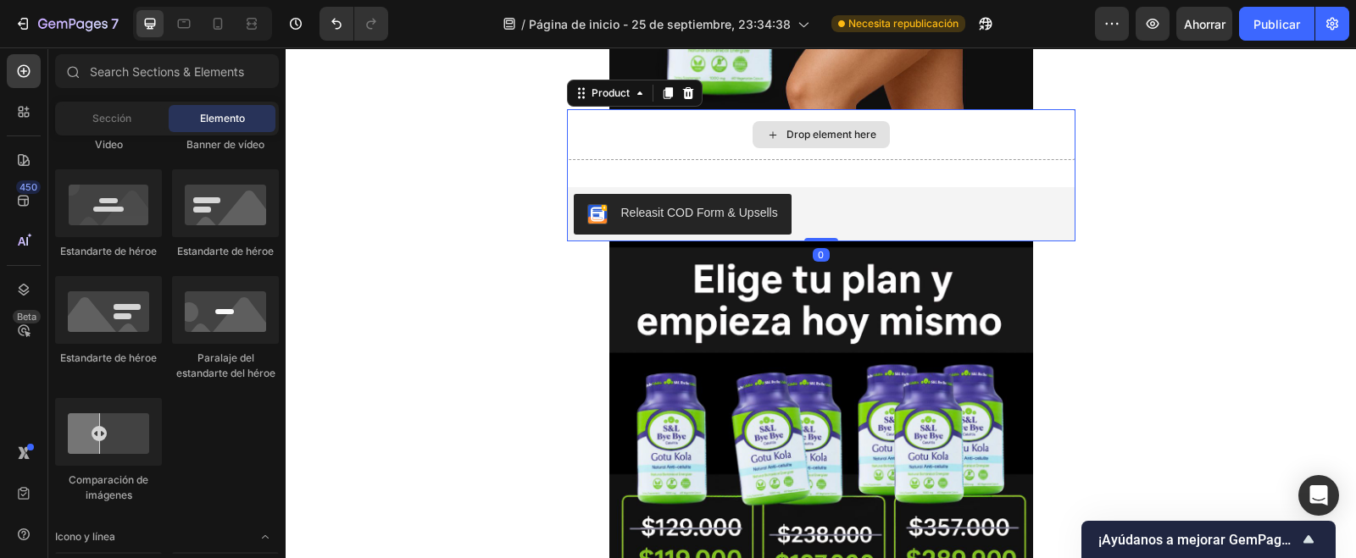
click at [813, 152] on div "Drop element here" at bounding box center [821, 134] width 508 height 51
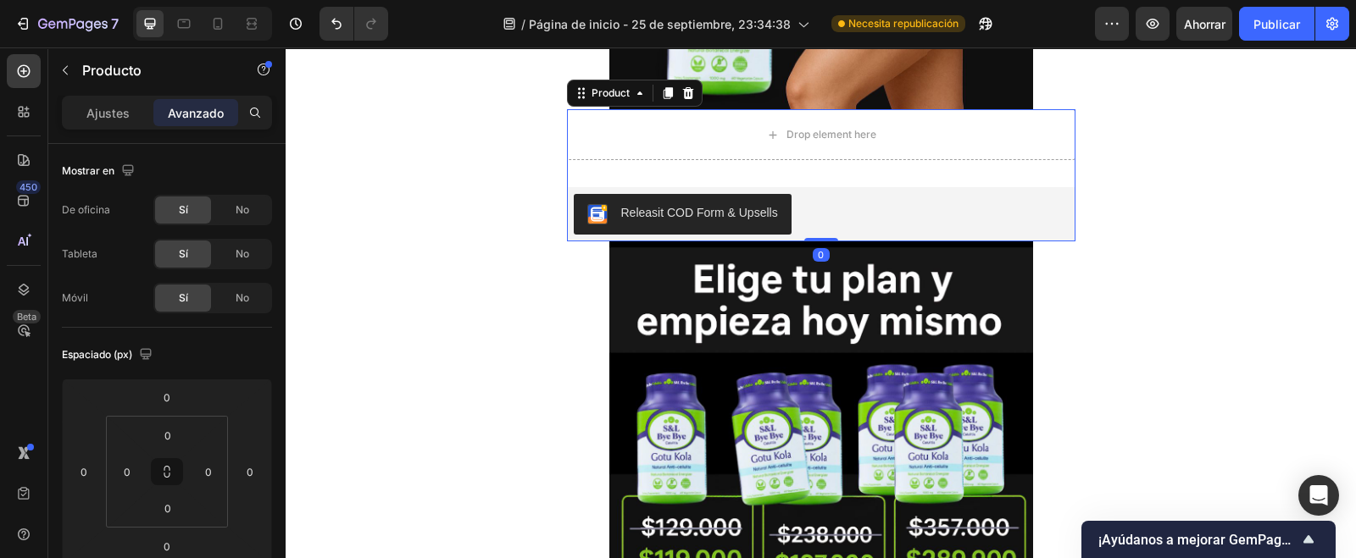
click at [813, 167] on div "Drop element here Releasit COD Form & Upsells Releasit COD Form & Upsells Produ…" at bounding box center [821, 175] width 508 height 132
click at [72, 65] on button "button" at bounding box center [65, 70] width 27 height 27
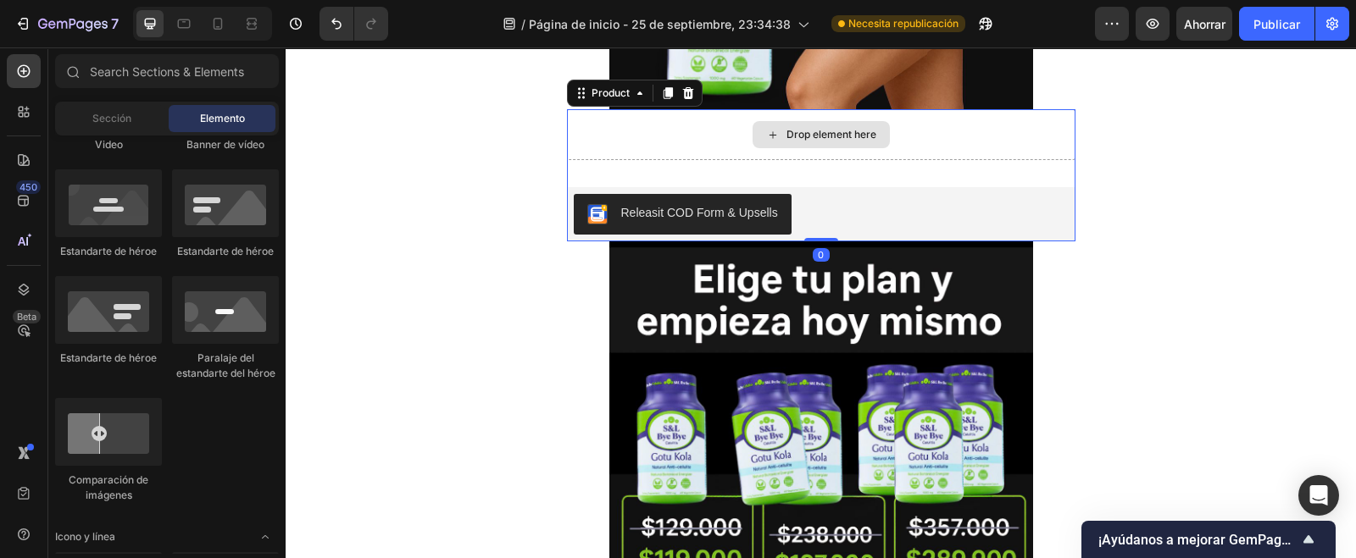
click at [578, 150] on div "Drop element here" at bounding box center [821, 134] width 508 height 51
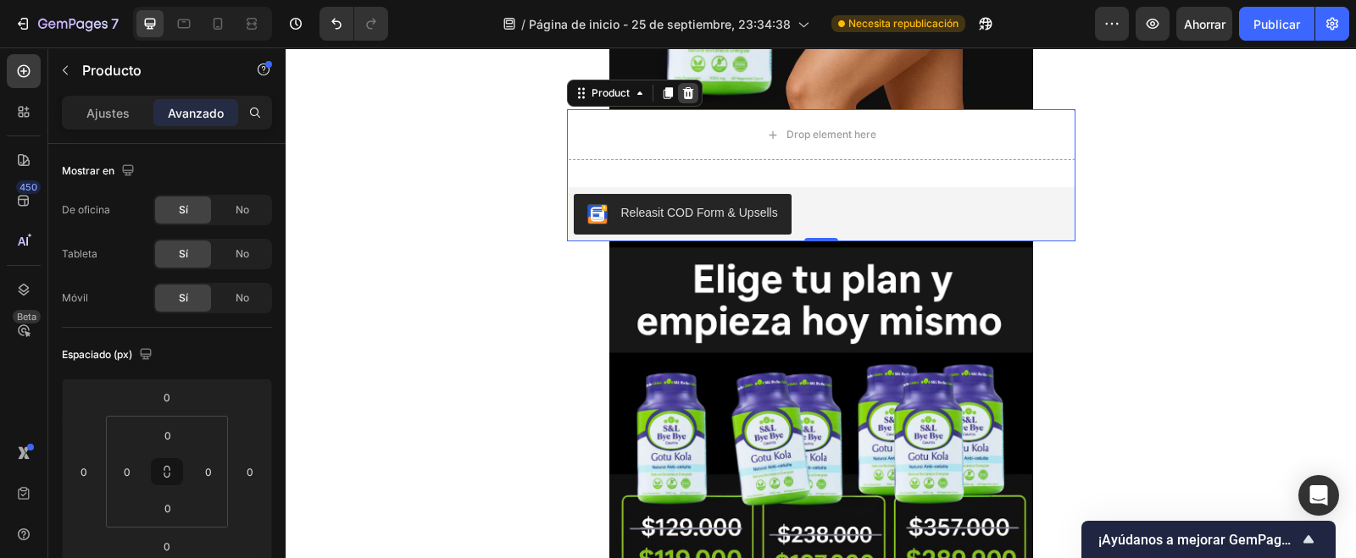
click at [682, 97] on icon at bounding box center [687, 93] width 11 height 12
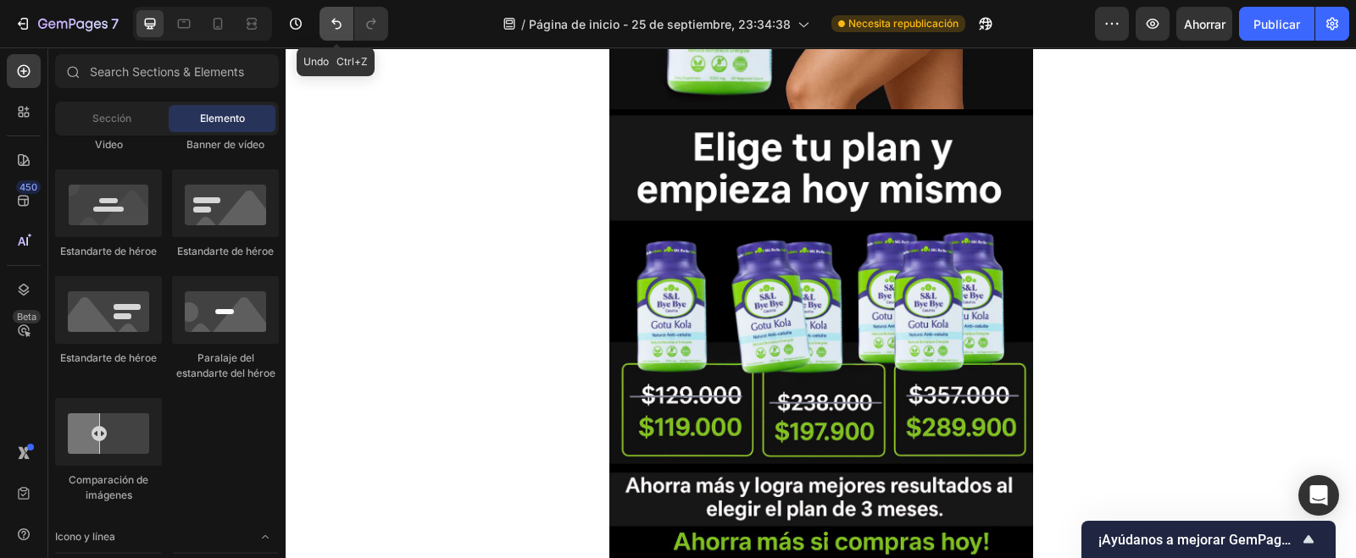
click at [332, 15] on icon "Deshacer/Rehacer" at bounding box center [336, 23] width 17 height 17
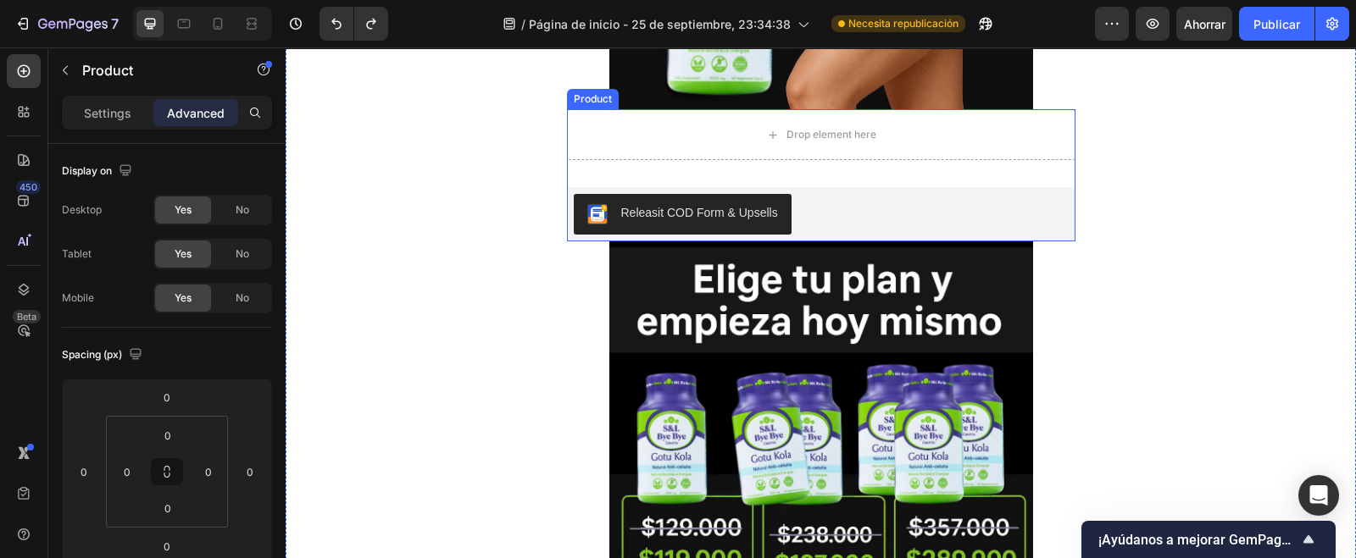
click at [950, 171] on div "Drop element here Releasit COD Form & Upsells Releasit COD Form & Upsells Produ…" at bounding box center [821, 175] width 508 height 132
click at [64, 73] on icon "button" at bounding box center [65, 71] width 14 height 14
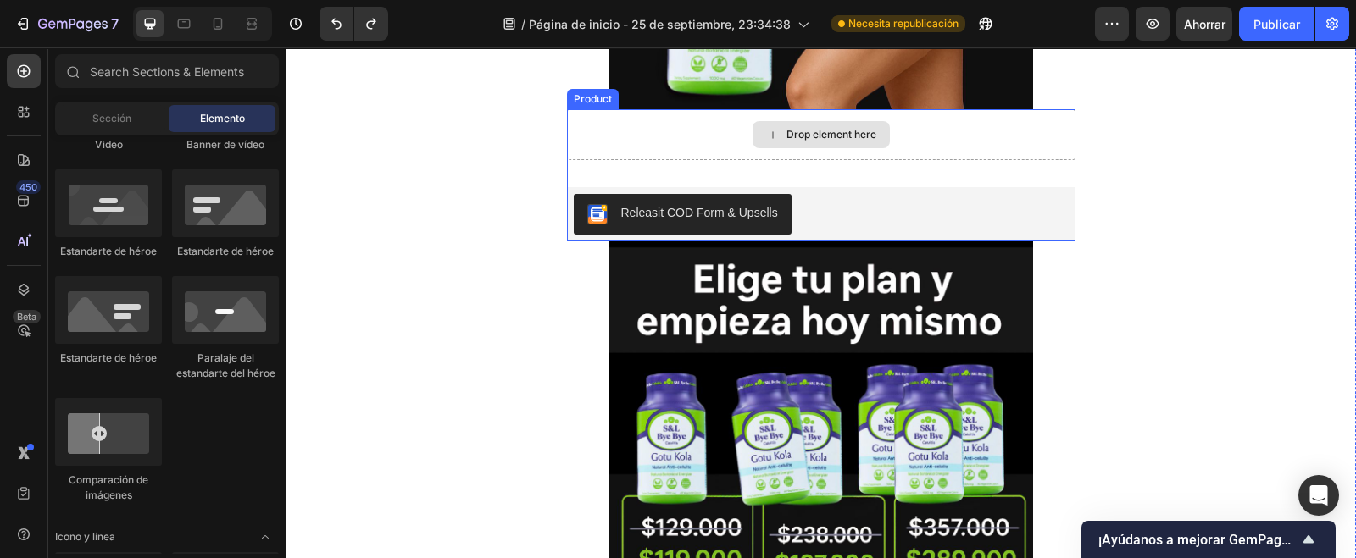
click at [567, 139] on div "Drop element here" at bounding box center [821, 134] width 508 height 51
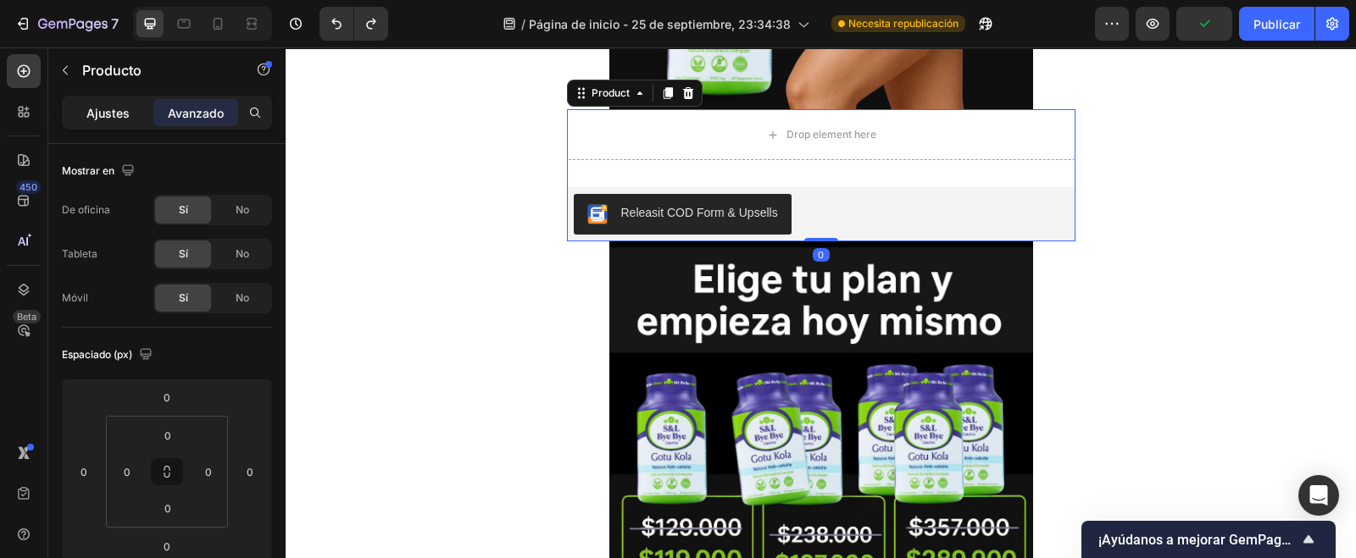
click at [127, 119] on font "Ajustes" at bounding box center [107, 113] width 43 height 14
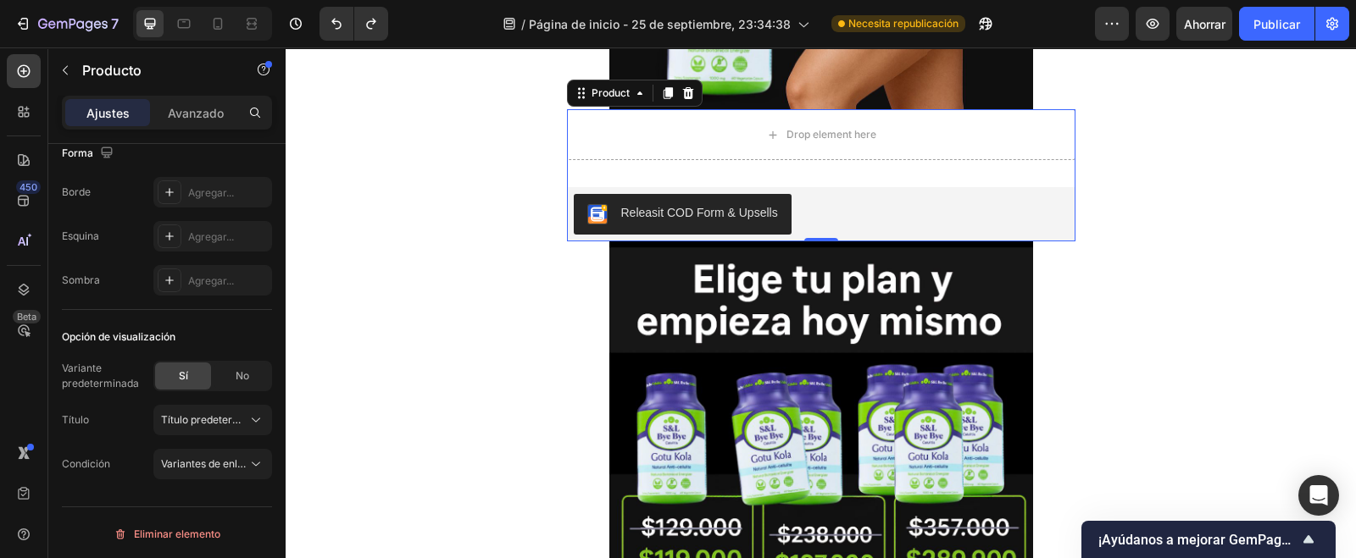
scroll to position [0, 0]
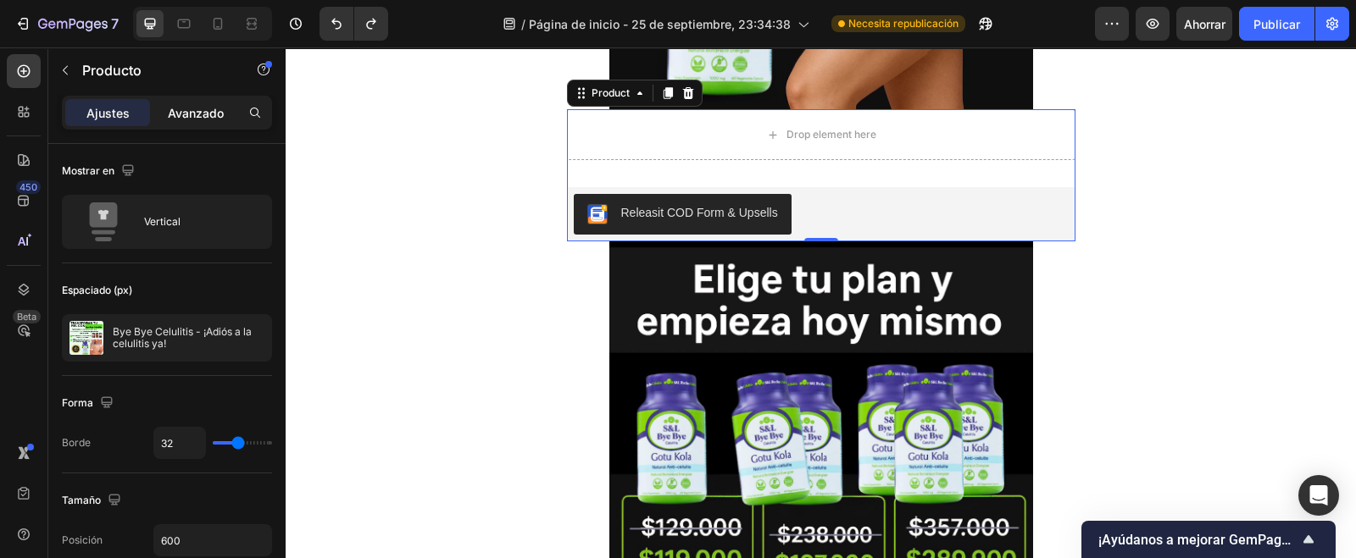
click at [208, 122] on div "Avanzado" at bounding box center [195, 112] width 85 height 27
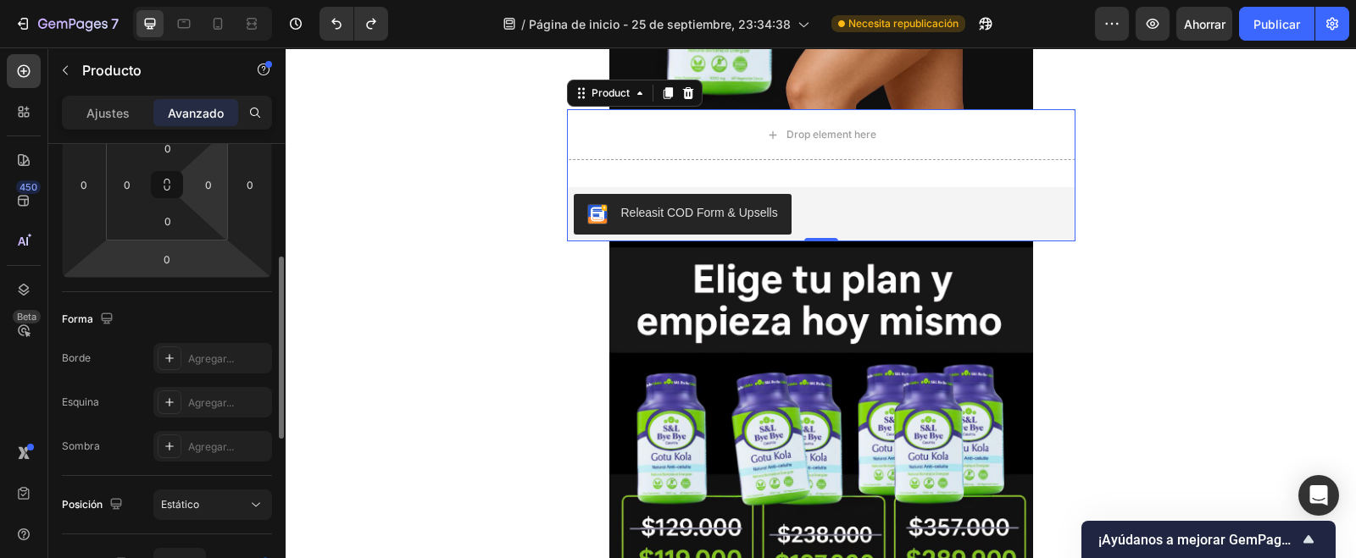
scroll to position [605, 0]
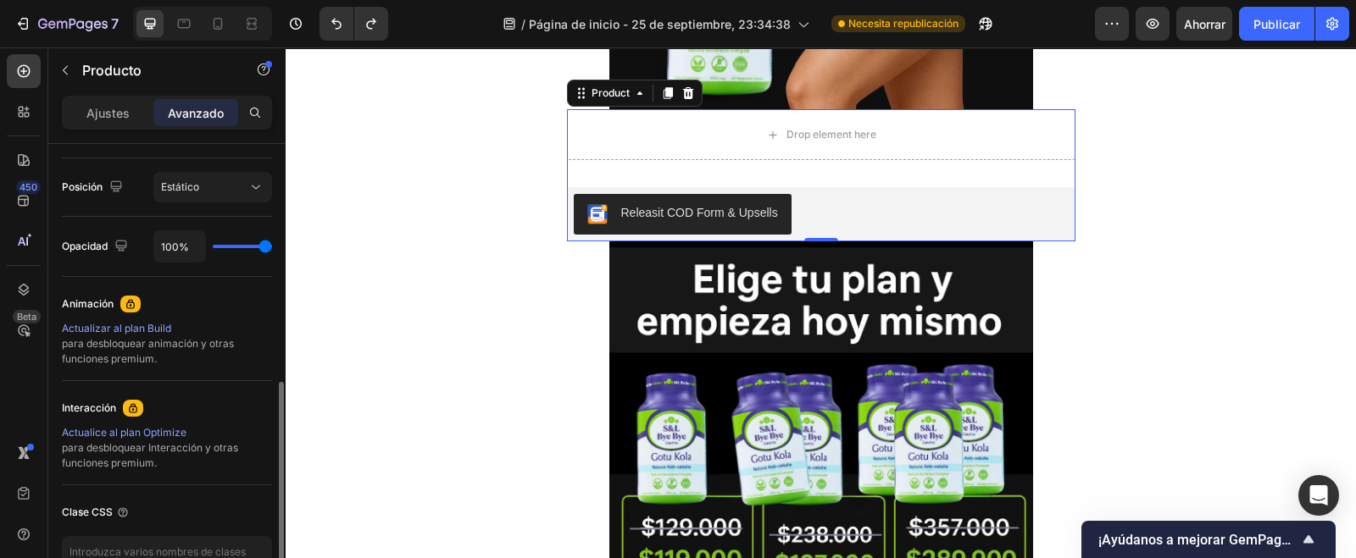
type input "91%"
type input "91"
type input "76%"
type input "76"
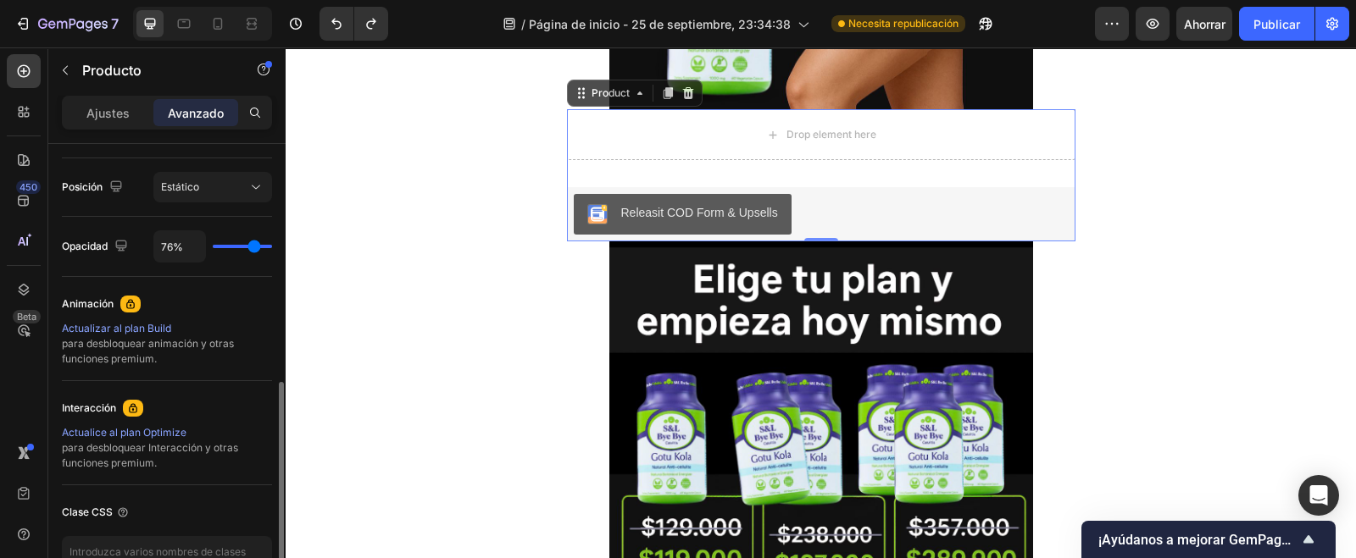
type input "7%"
type input "7"
type input "0%"
type input "0"
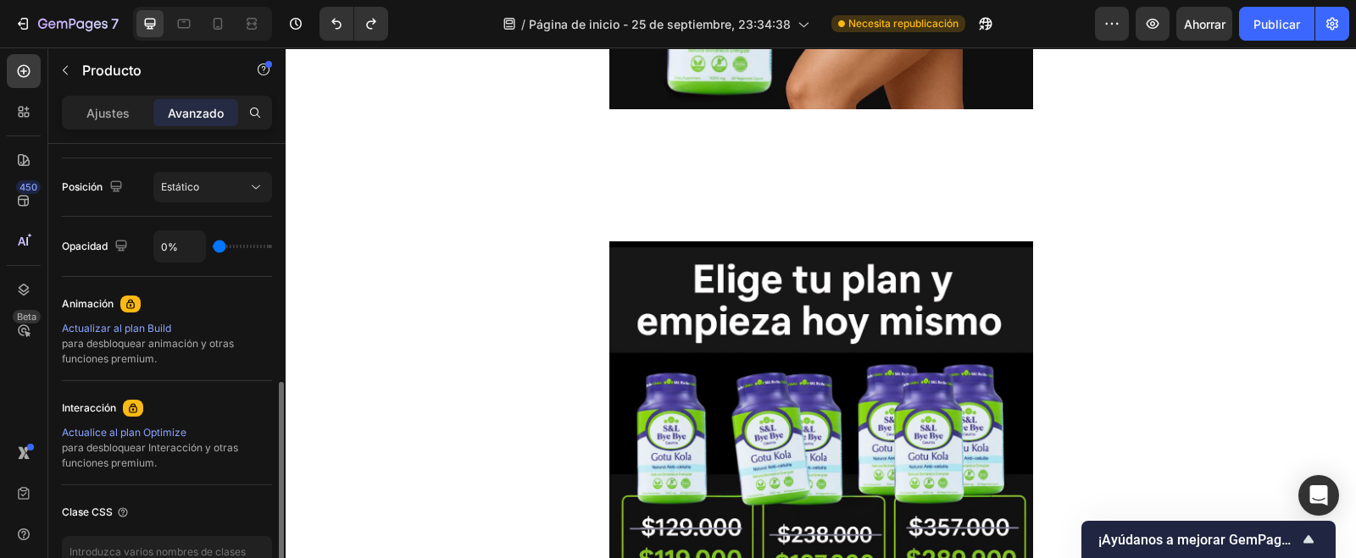
type input "3%"
type input "3"
type input "22%"
type input "22"
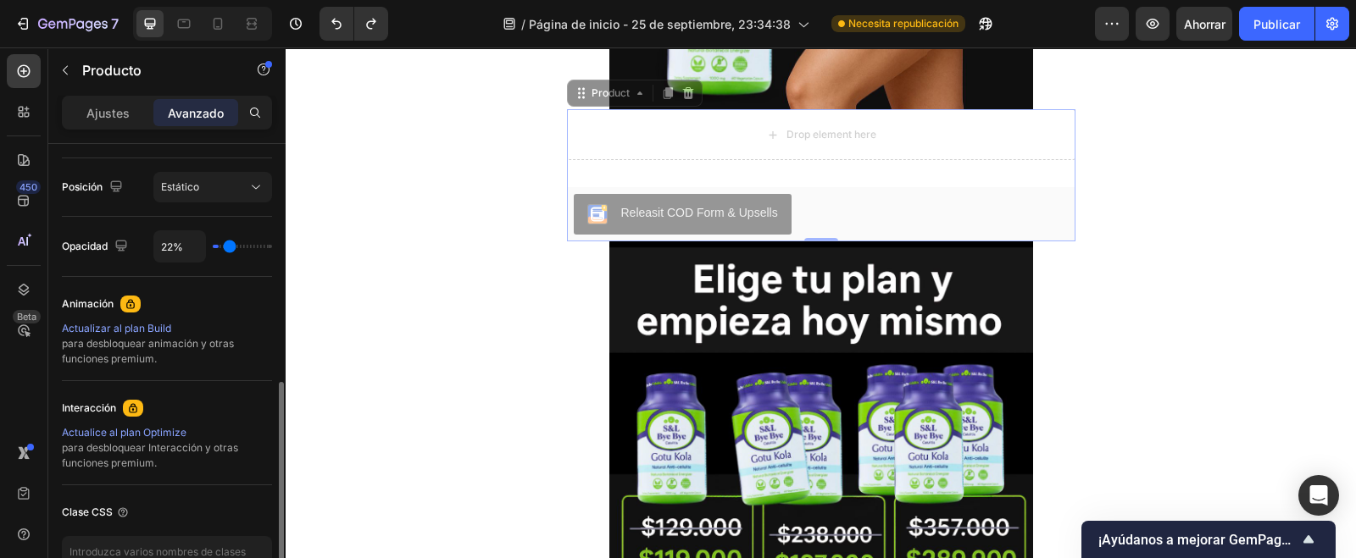
type input "48%"
type input "48"
type input "82%"
type input "82"
type input "96%"
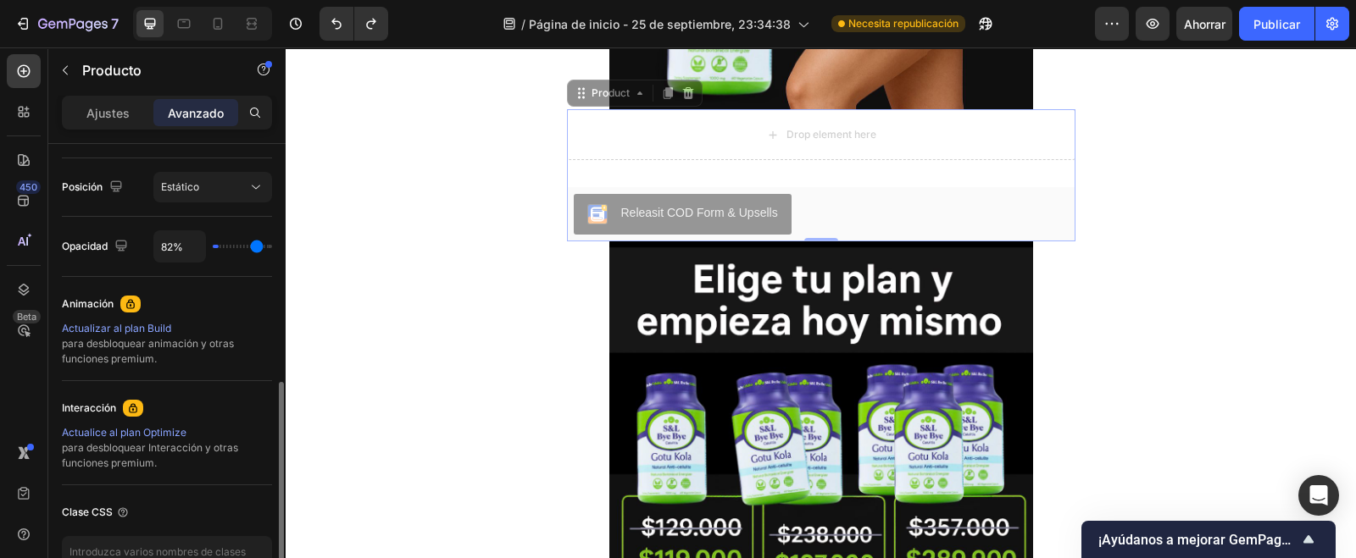
type input "96"
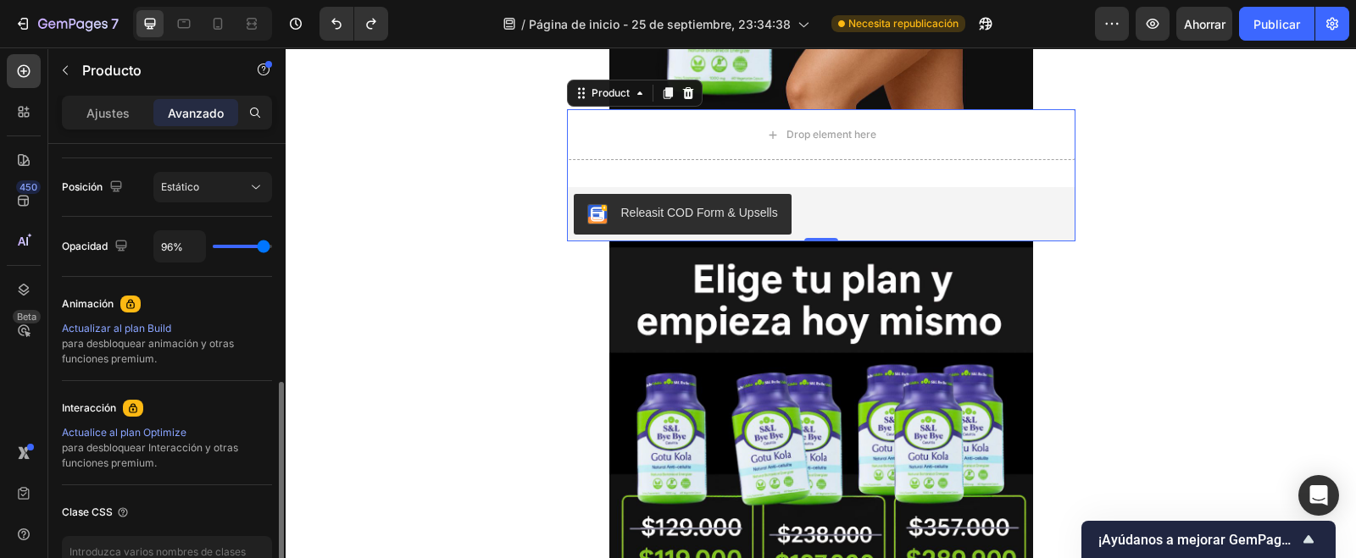
type input "100%"
type input "100"
type input "99%"
type input "99"
type input "65%"
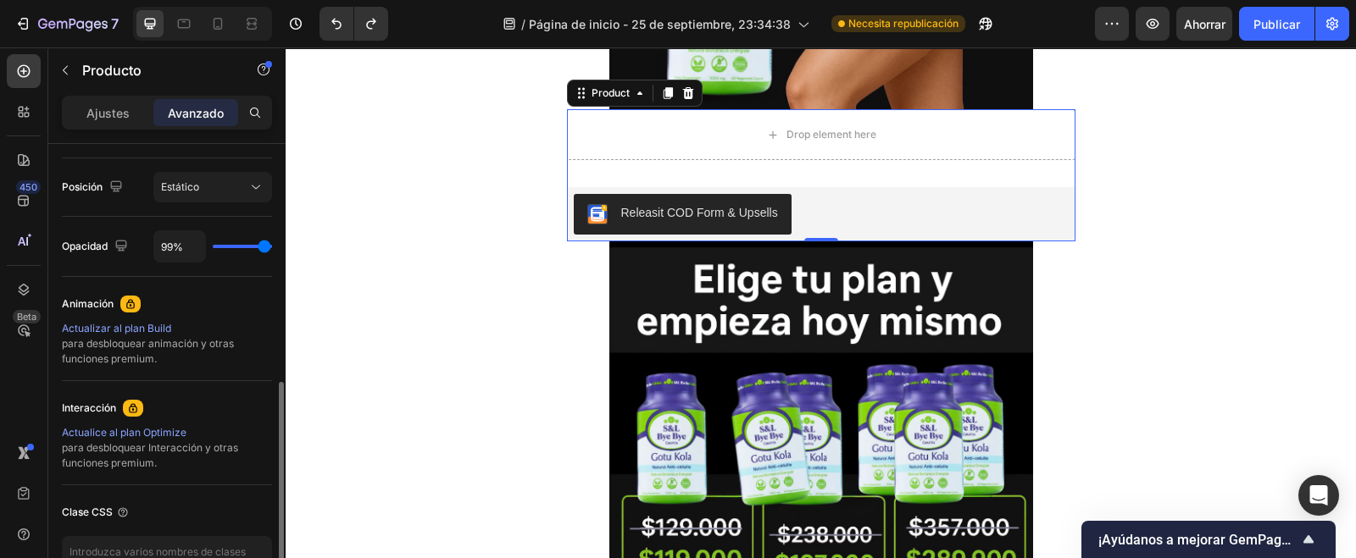
type input "65"
type input "62%"
type input "62"
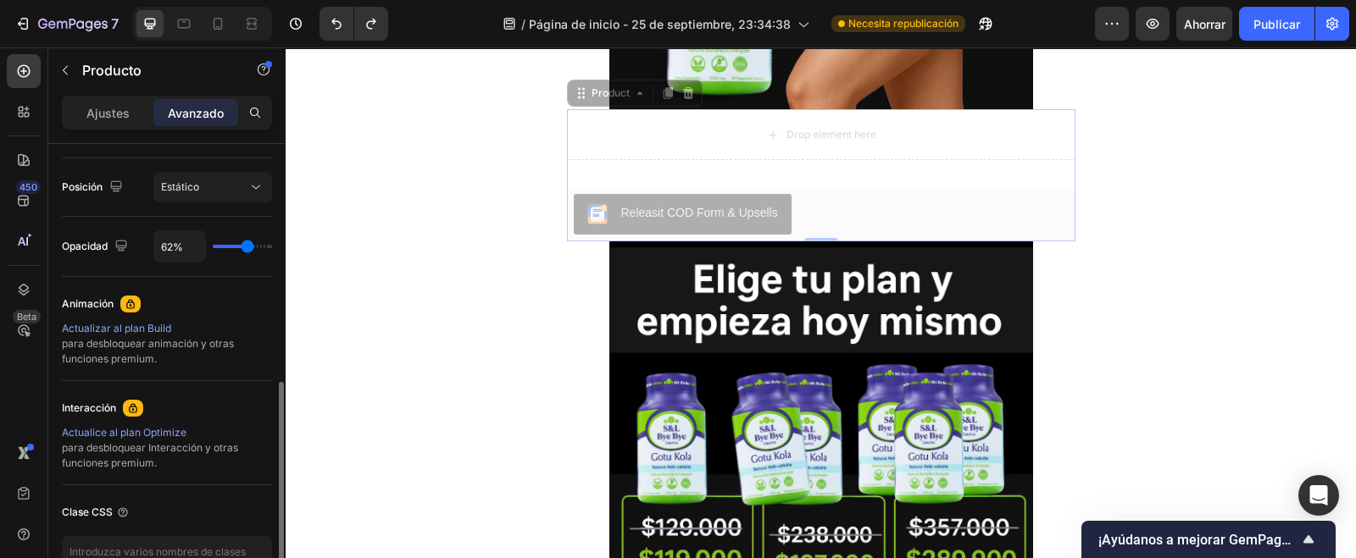
type input "33%"
type input "33"
type input "28%"
type input "28"
type input "11%"
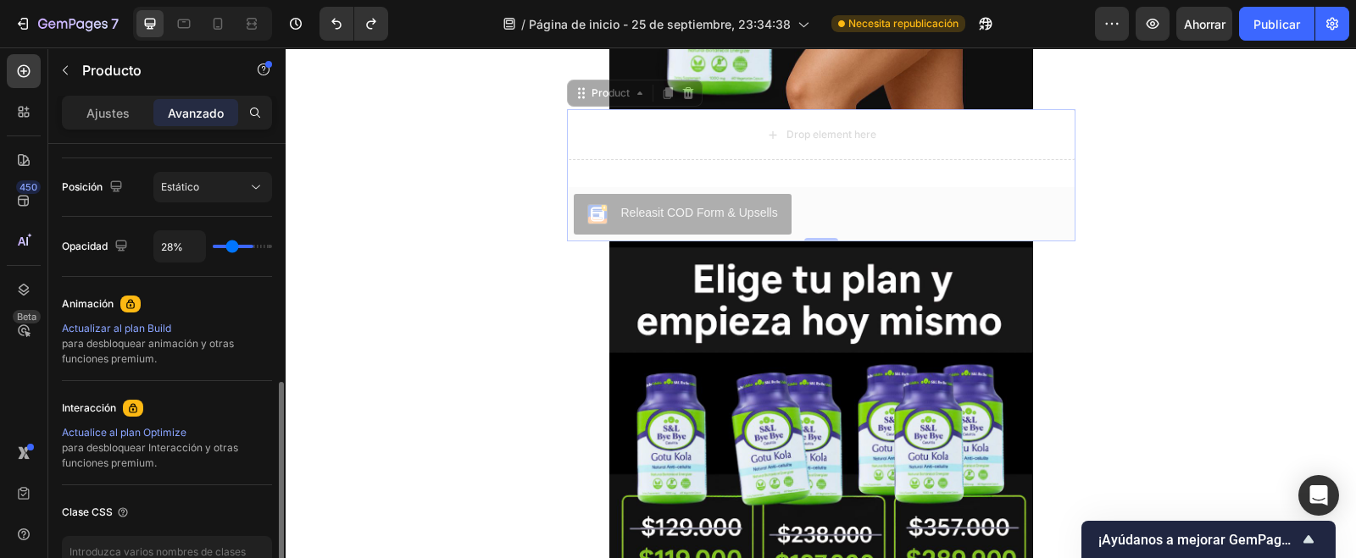
type input "11"
type input "2%"
type input "2"
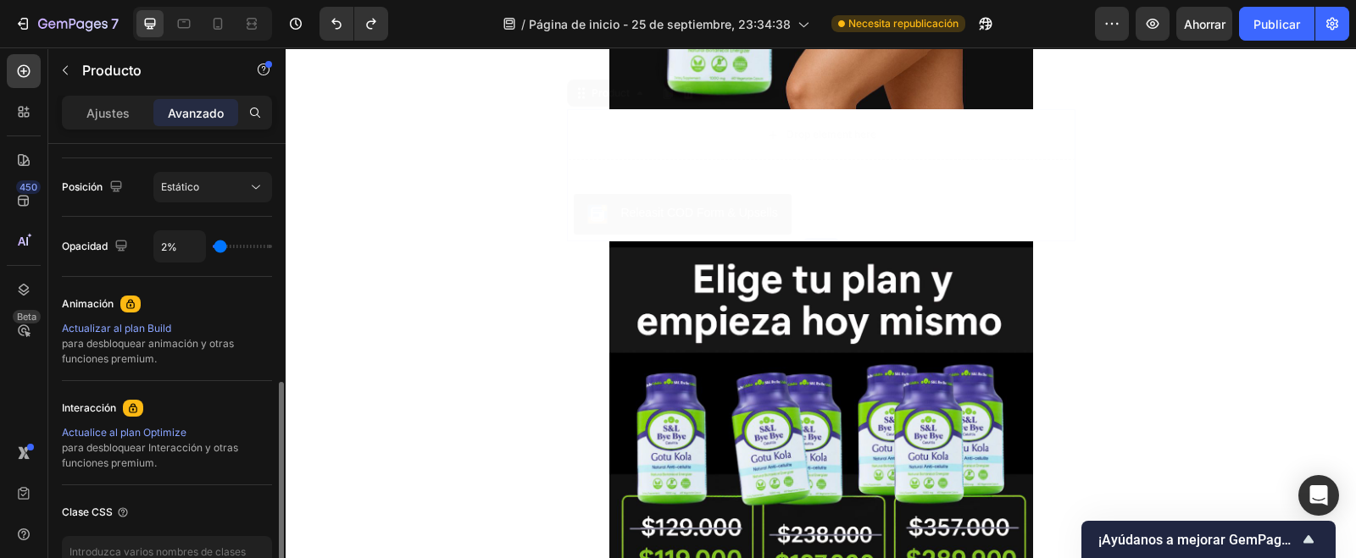
type input "0%"
type input "0"
type input "76%"
type input "76"
type input "100%"
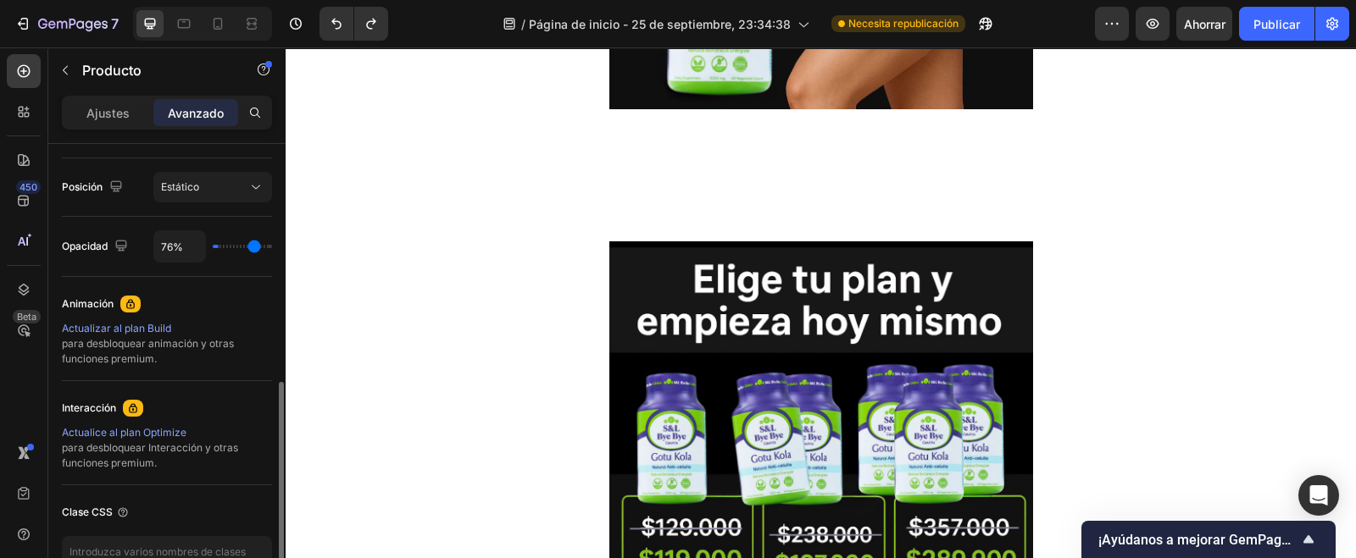
type input "100"
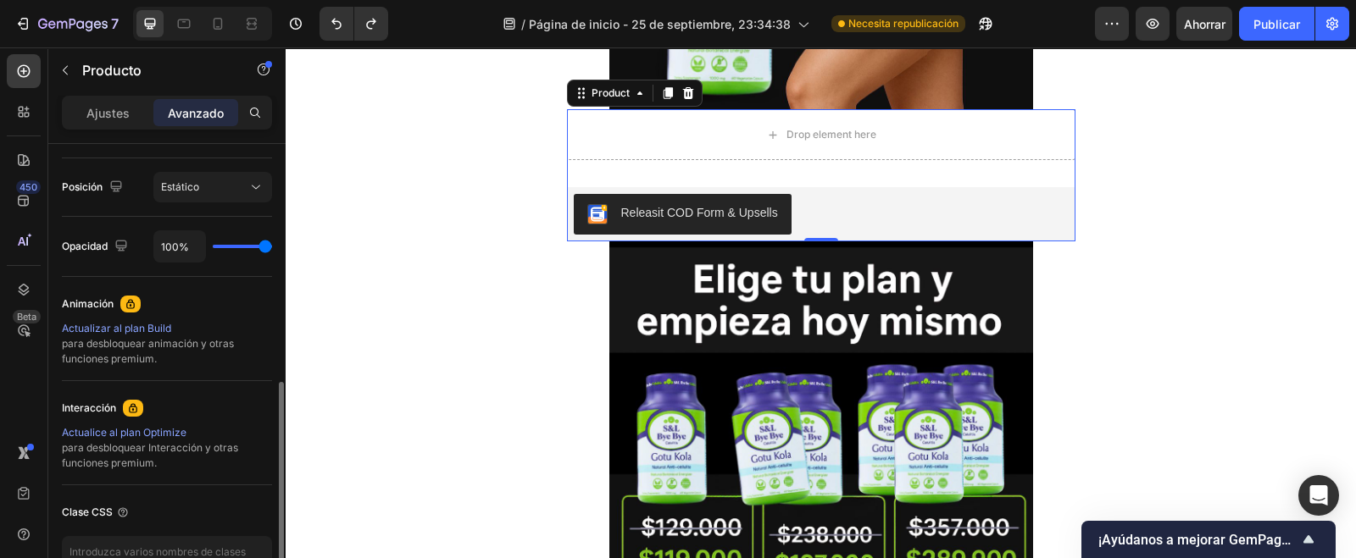
drag, startPoint x: 222, startPoint y: 257, endPoint x: 391, endPoint y: 266, distance: 168.9
click at [272, 248] on input "range" at bounding box center [242, 246] width 59 height 3
click at [695, 154] on div "Drop element here" at bounding box center [821, 134] width 508 height 51
click at [813, 146] on div "Drop element here" at bounding box center [820, 134] width 137 height 27
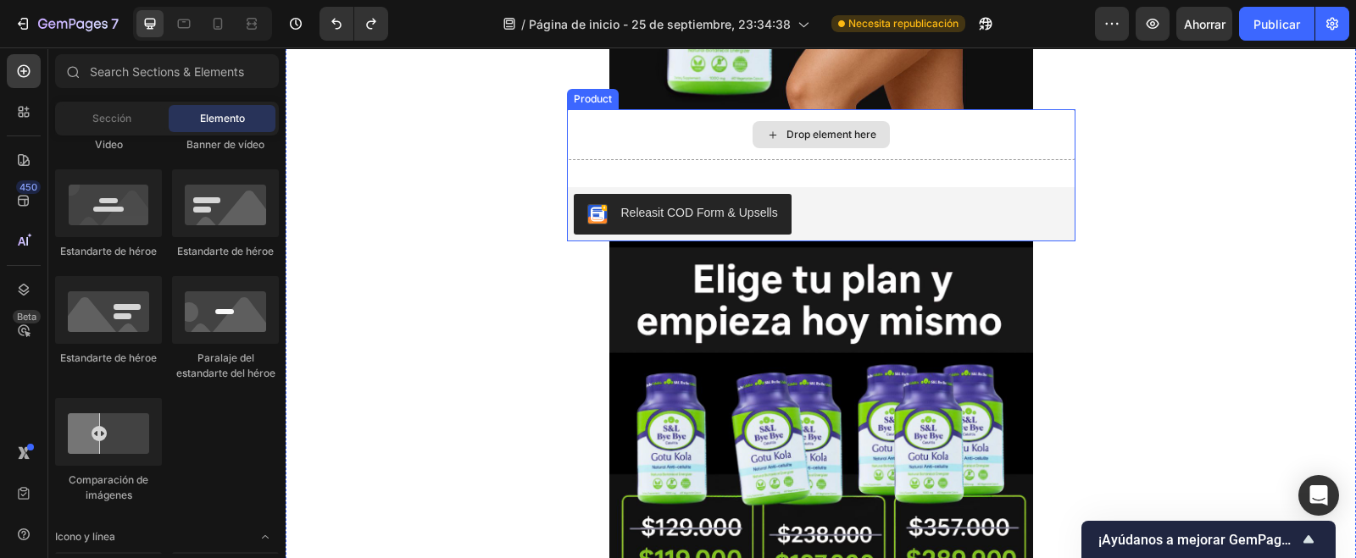
click at [813, 139] on div "Drop element here" at bounding box center [831, 135] width 90 height 14
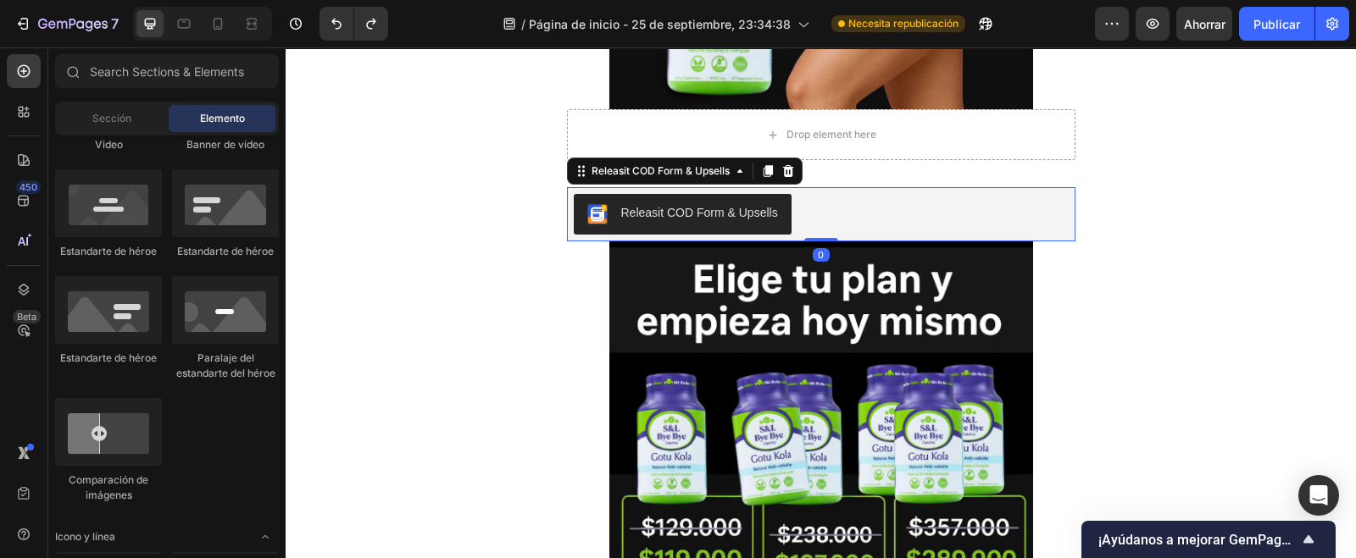
click at [813, 201] on div "Releasit COD Form & Upsells" at bounding box center [821, 214] width 495 height 41
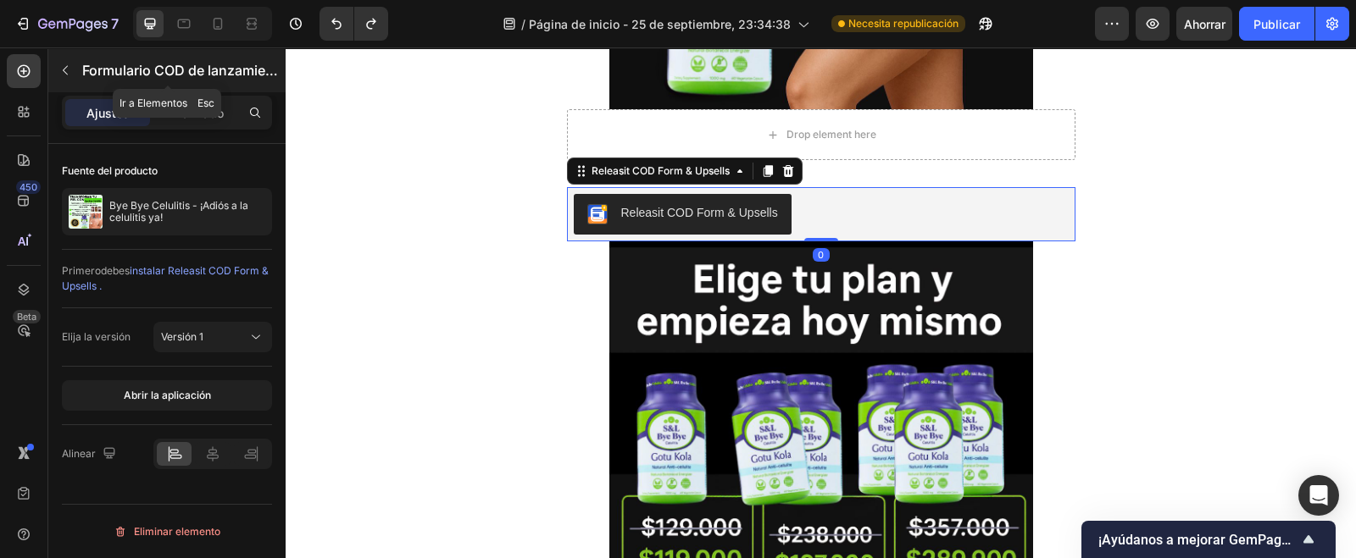
click at [63, 76] on icon "button" at bounding box center [65, 71] width 14 height 14
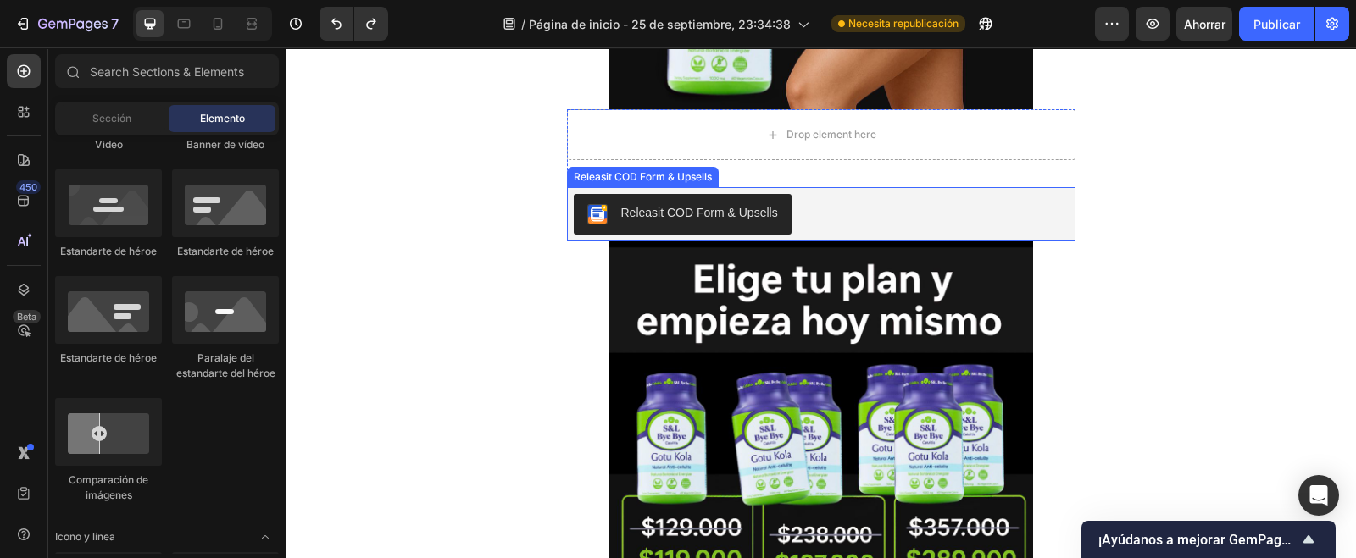
click at [850, 213] on div "Releasit COD Form & Upsells" at bounding box center [821, 214] width 495 height 41
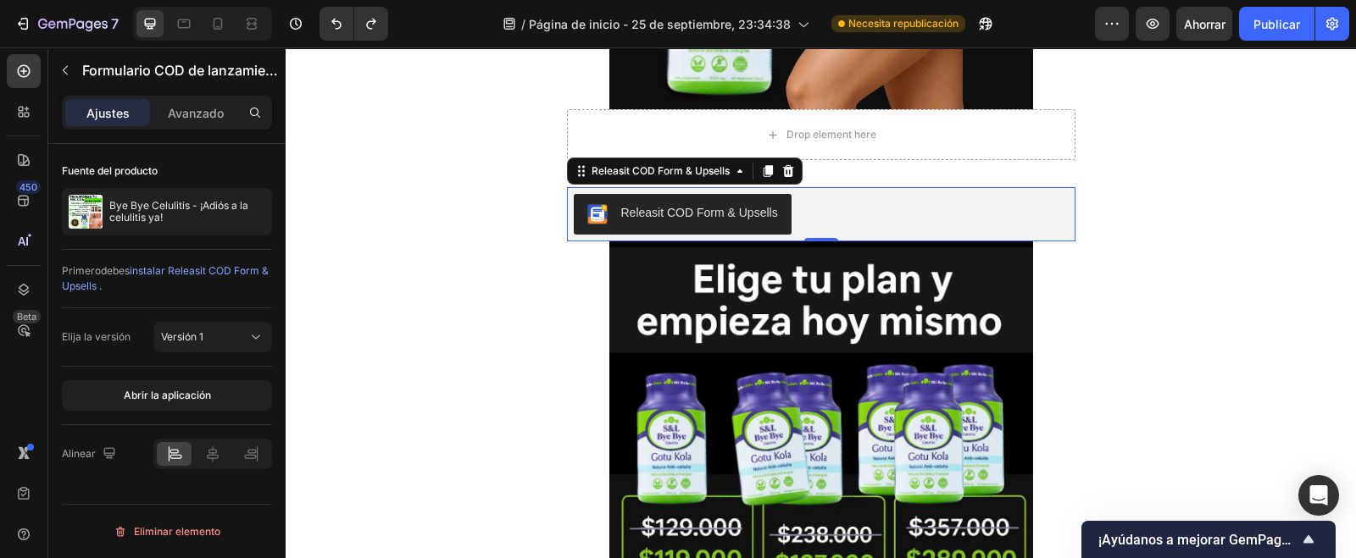
click at [216, 126] on div "Ajustes Avanzado" at bounding box center [167, 113] width 210 height 34
click at [204, 108] on font "Avanzado" at bounding box center [196, 113] width 56 height 14
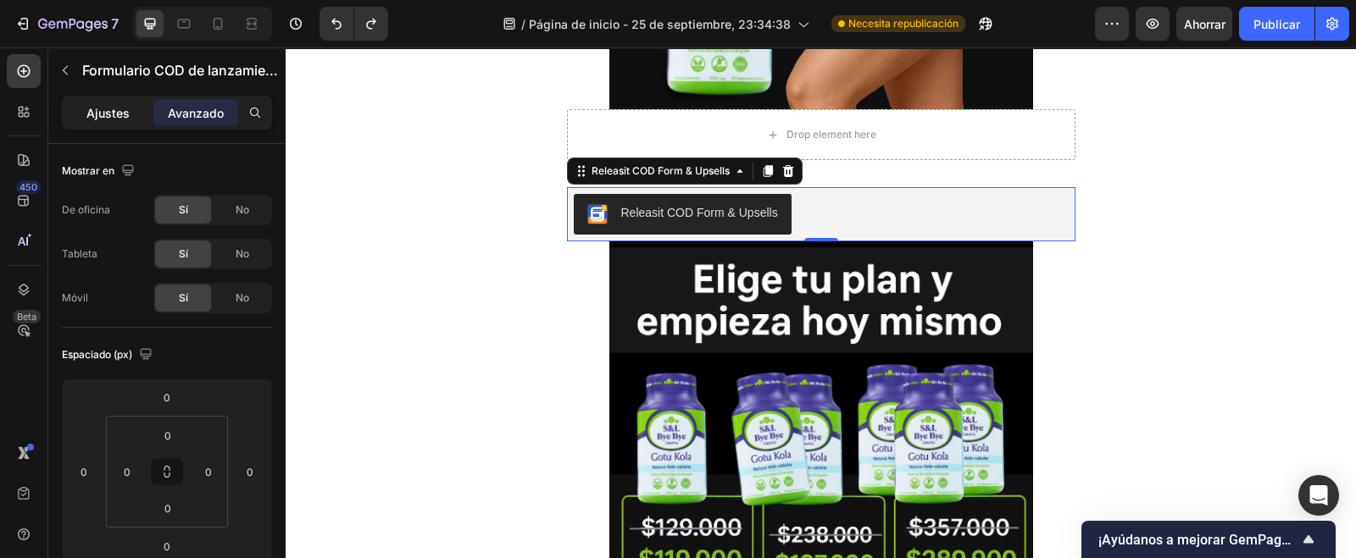
click at [103, 106] on font "Ajustes" at bounding box center [107, 113] width 43 height 14
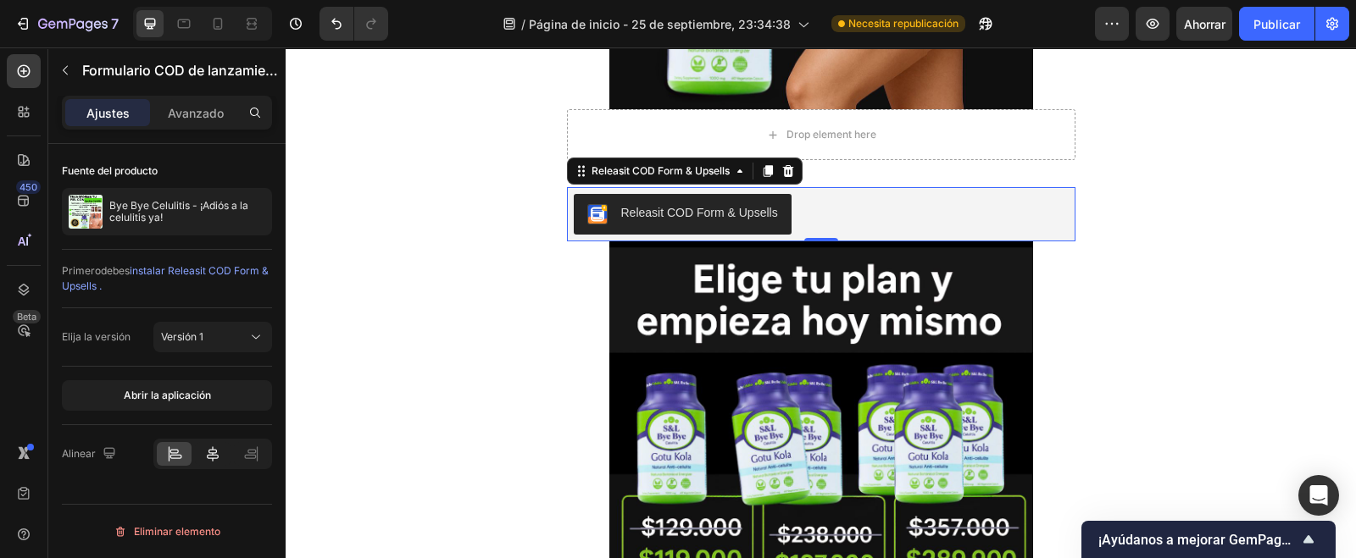
click at [208, 452] on icon at bounding box center [212, 454] width 17 height 17
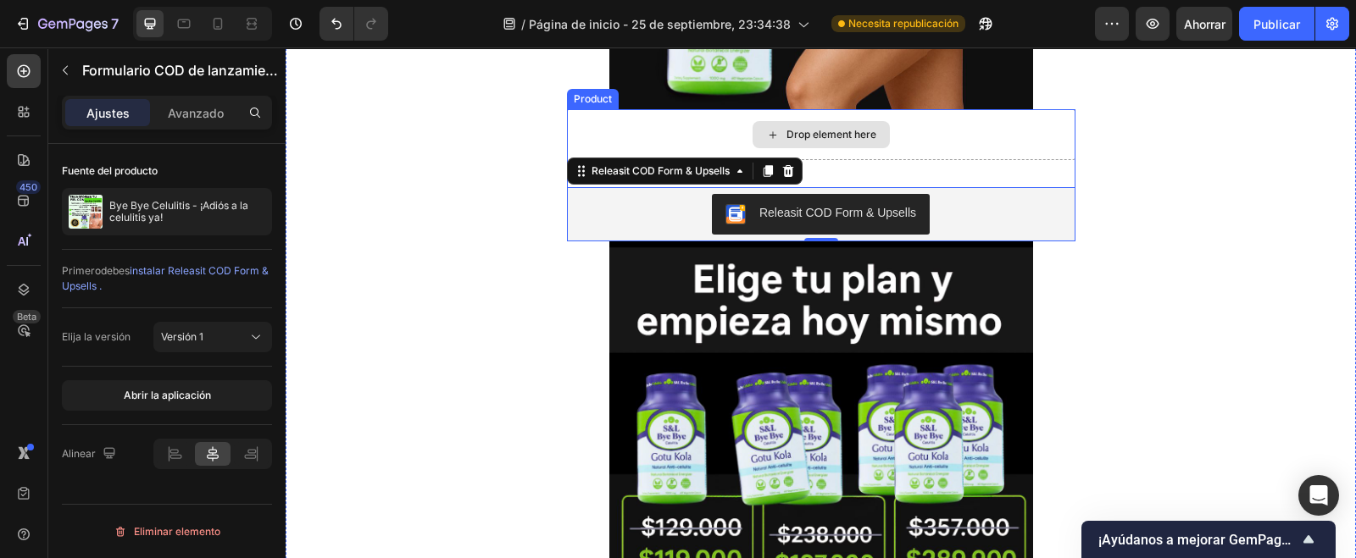
click at [921, 135] on div "Drop element here" at bounding box center [821, 134] width 508 height 51
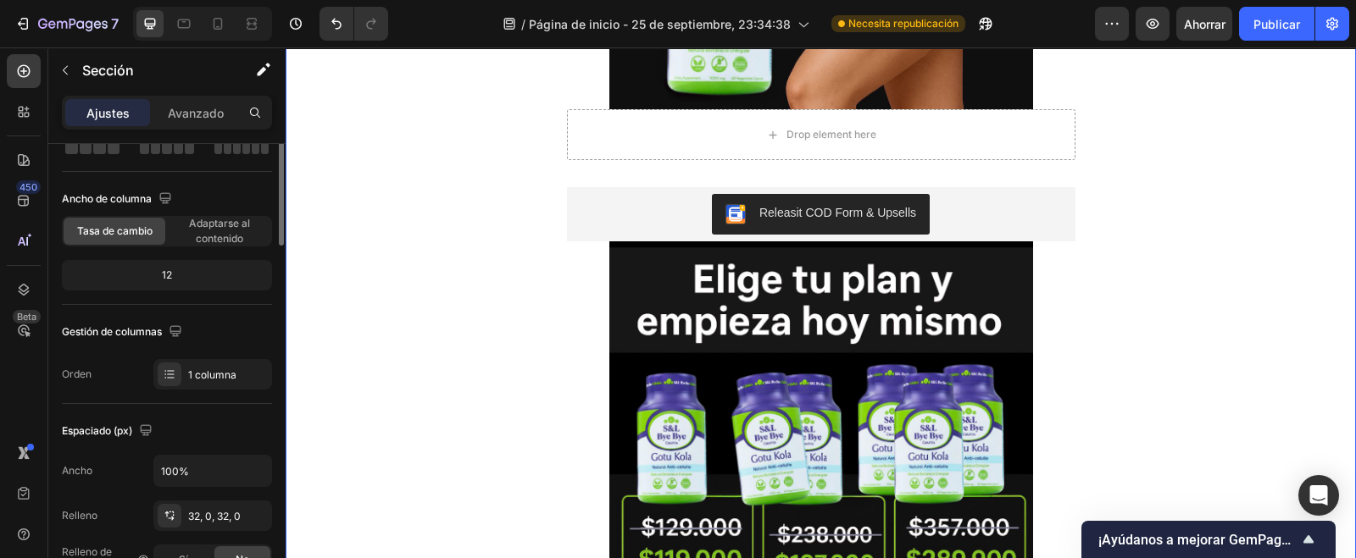
scroll to position [0, 0]
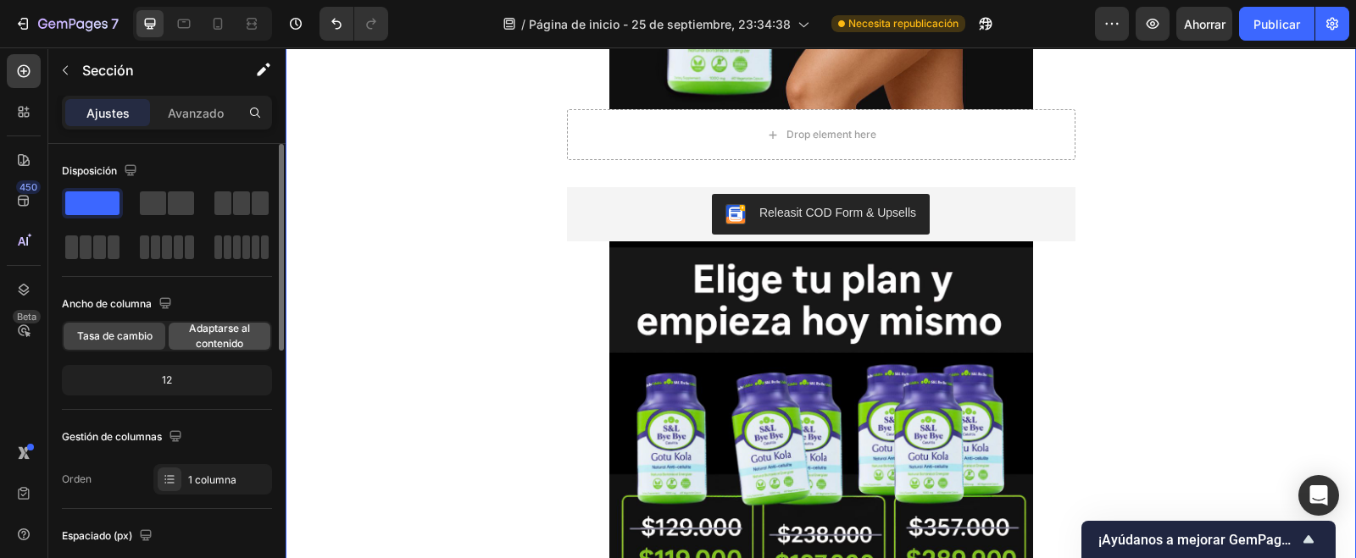
click at [206, 326] on font "Adaptarse al contenido" at bounding box center [219, 336] width 61 height 28
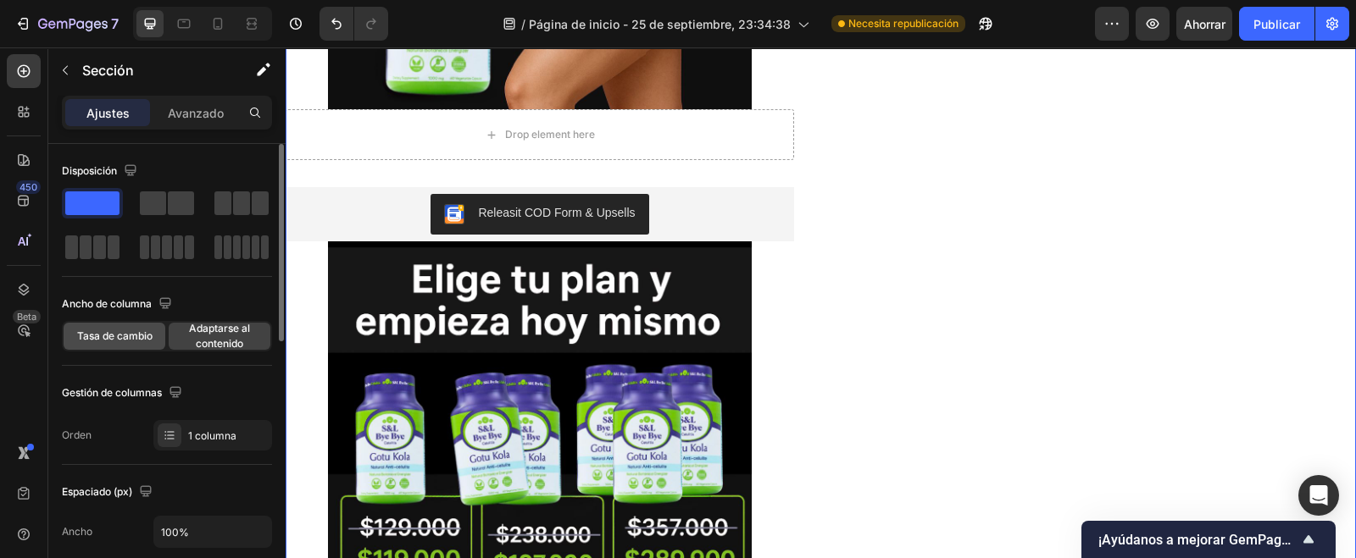
click at [114, 339] on font "Tasa de cambio" at bounding box center [114, 336] width 75 height 13
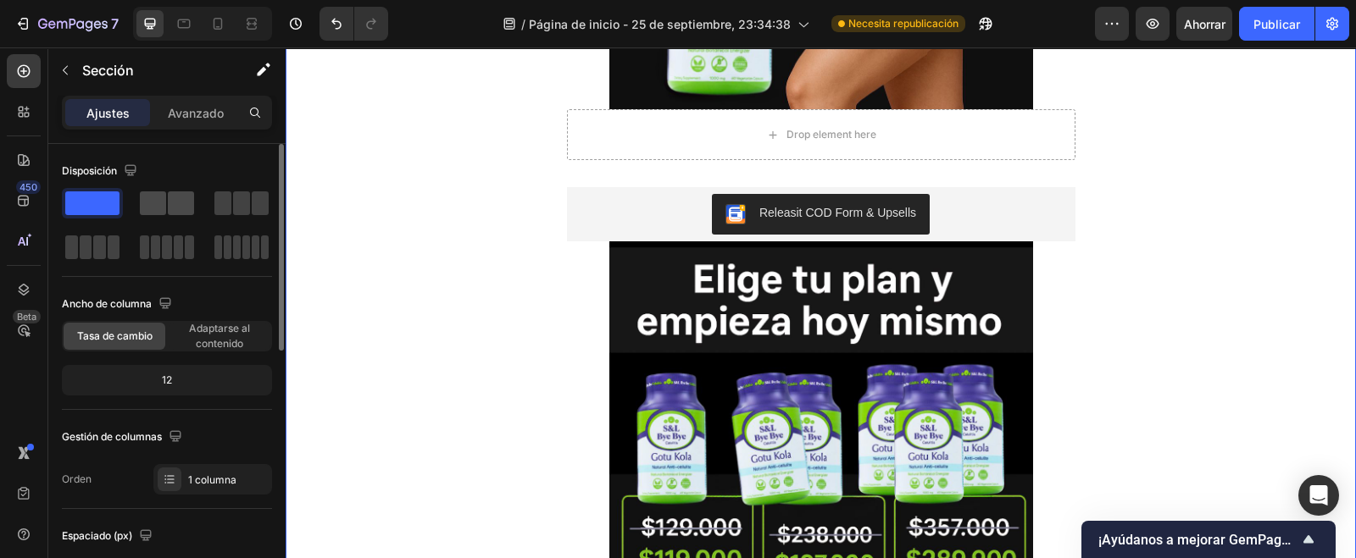
click at [169, 209] on span at bounding box center [181, 204] width 26 height 24
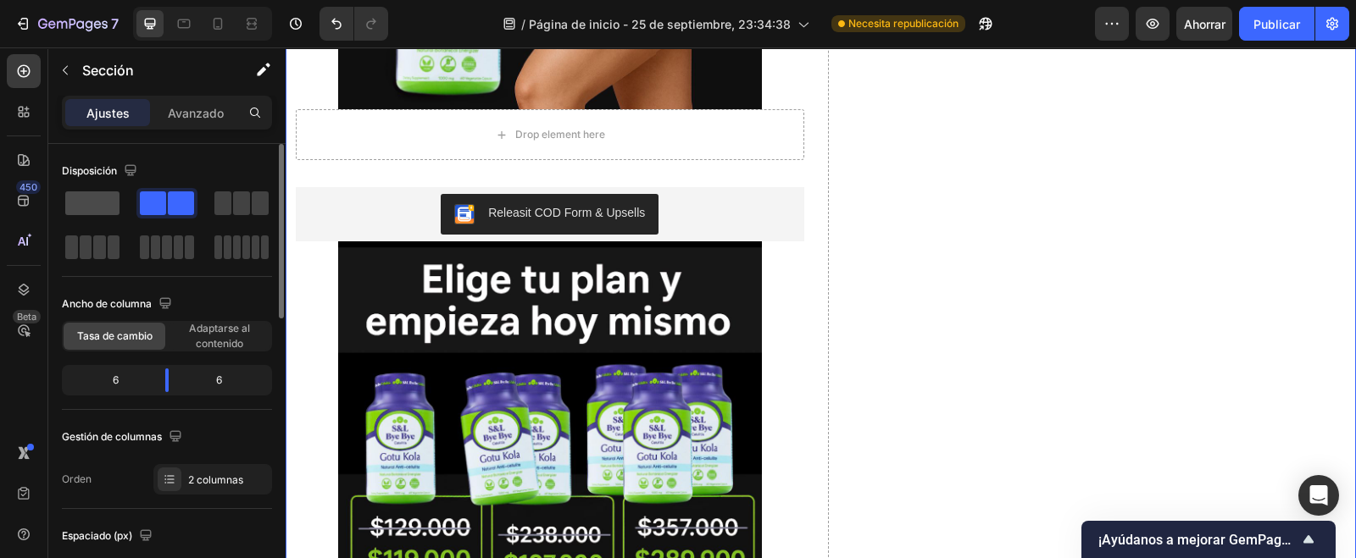
click at [110, 201] on span at bounding box center [92, 204] width 54 height 24
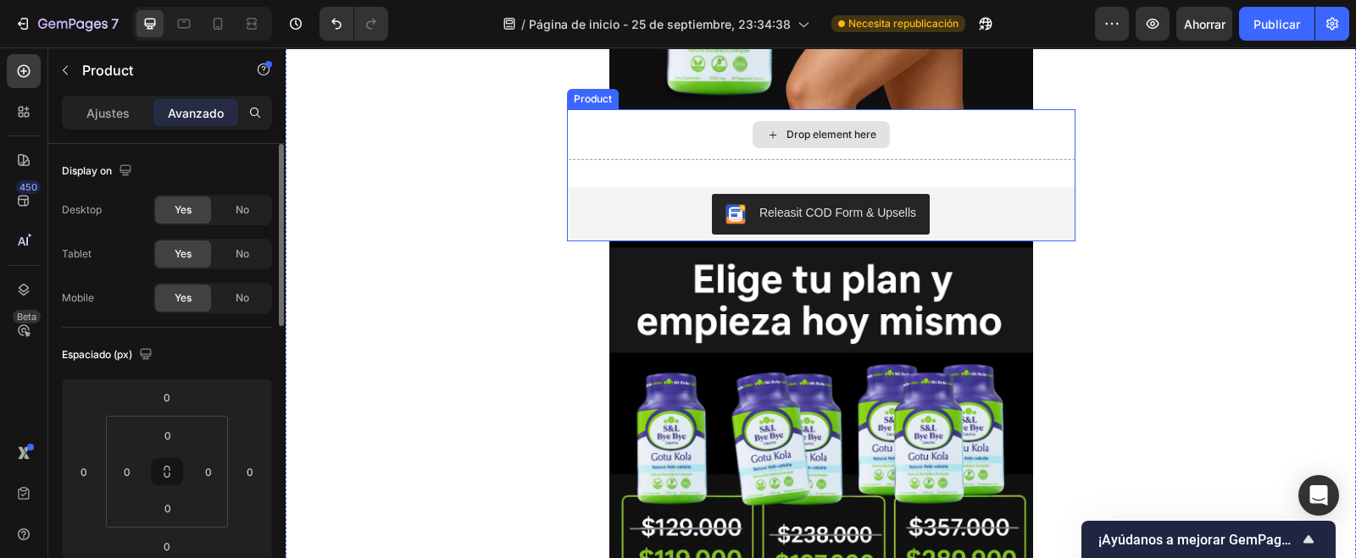
click at [1059, 133] on div "Drop element here" at bounding box center [821, 134] width 508 height 51
click at [1065, 142] on div "Drop element here" at bounding box center [821, 134] width 508 height 51
click at [567, 150] on div "Drop element here" at bounding box center [821, 134] width 508 height 51
click at [570, 158] on div "Drop element here" at bounding box center [821, 134] width 508 height 51
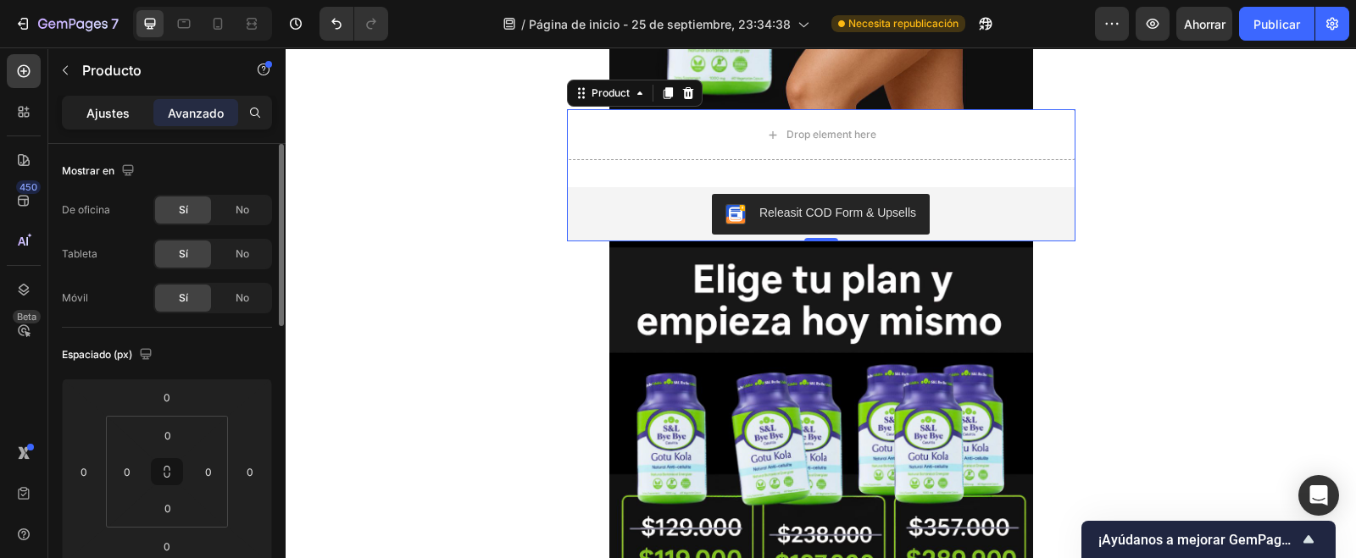
click at [70, 112] on div "Ajustes" at bounding box center [107, 112] width 85 height 27
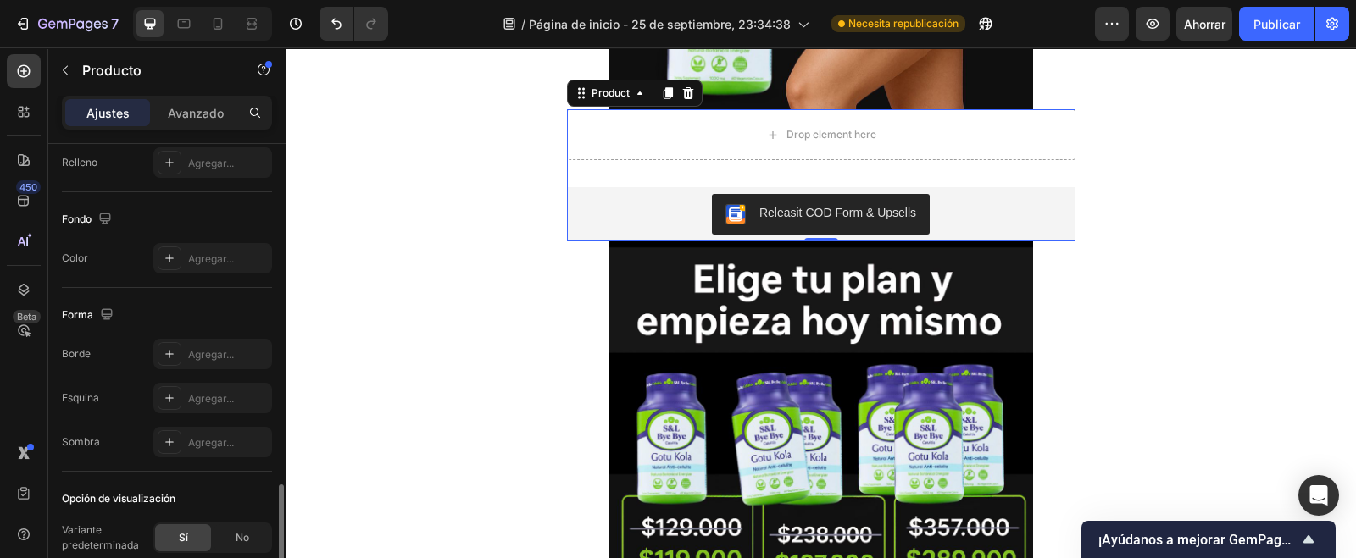
scroll to position [530, 0]
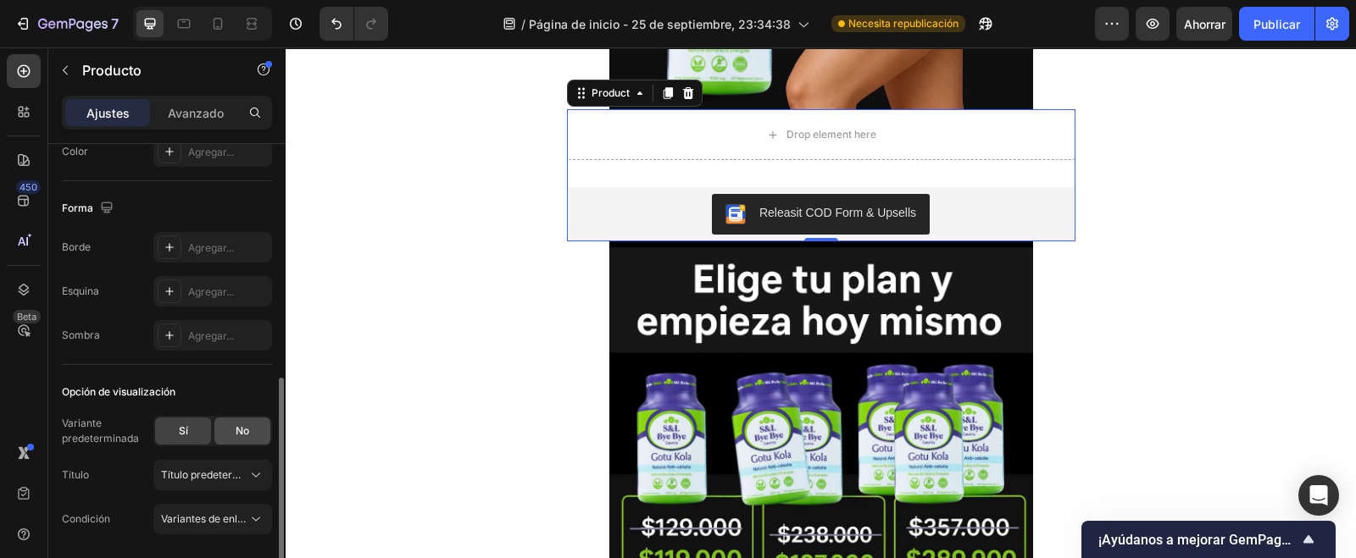
click at [254, 430] on div "No" at bounding box center [242, 431] width 56 height 27
click at [194, 428] on div "Sí" at bounding box center [183, 431] width 56 height 27
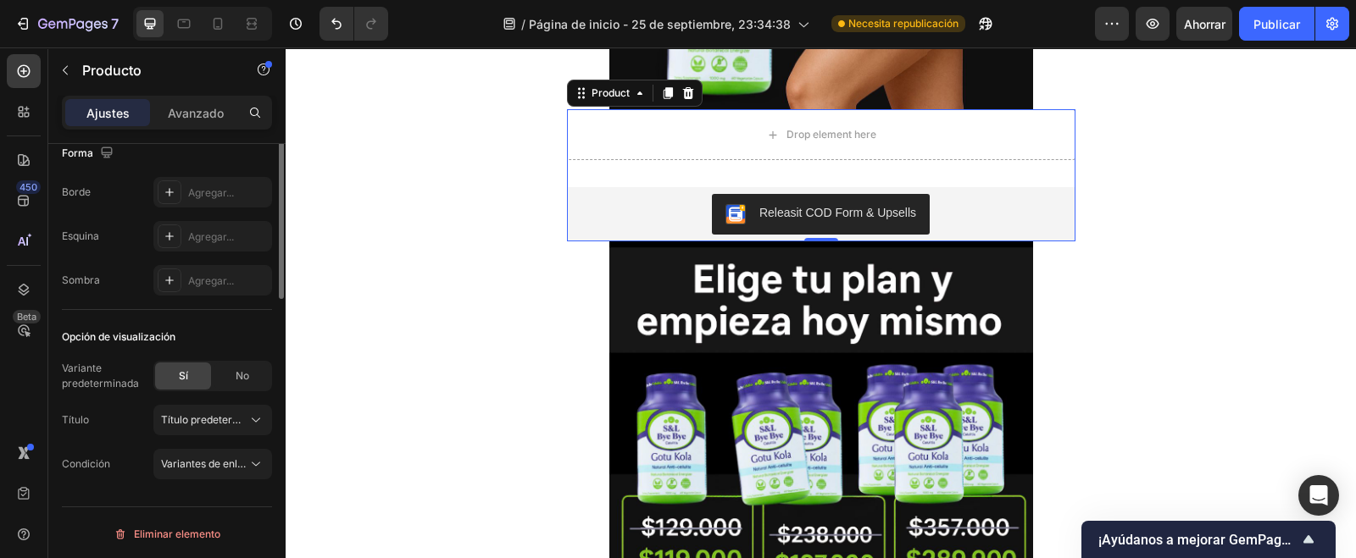
scroll to position [267, 0]
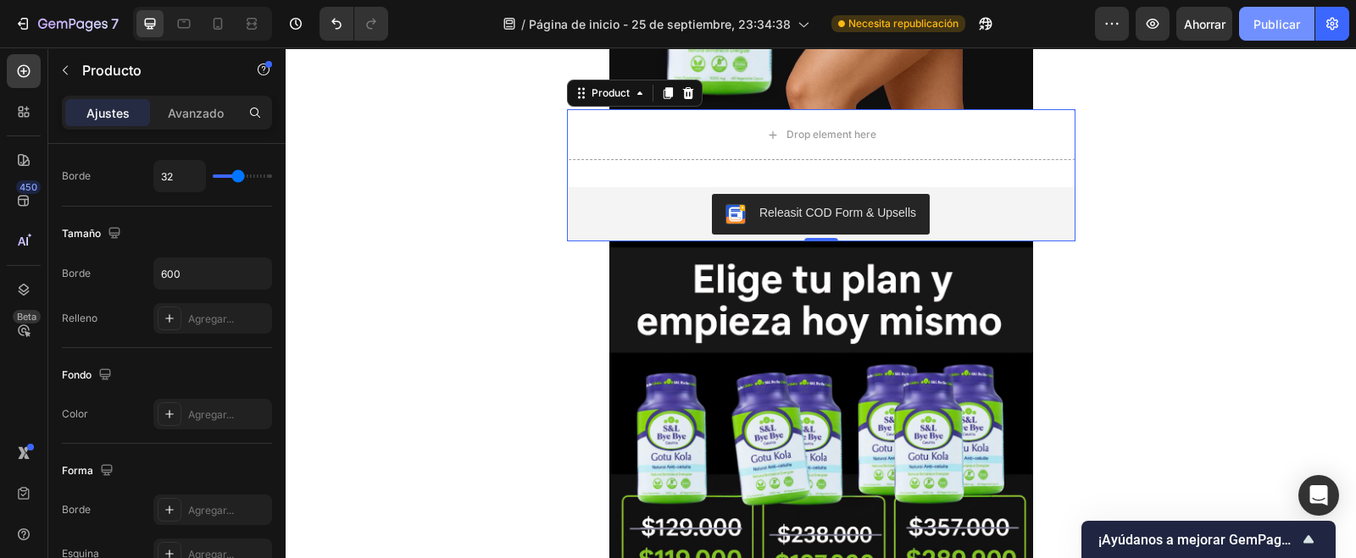
click at [1281, 17] on font "Publicar" at bounding box center [1276, 24] width 47 height 14
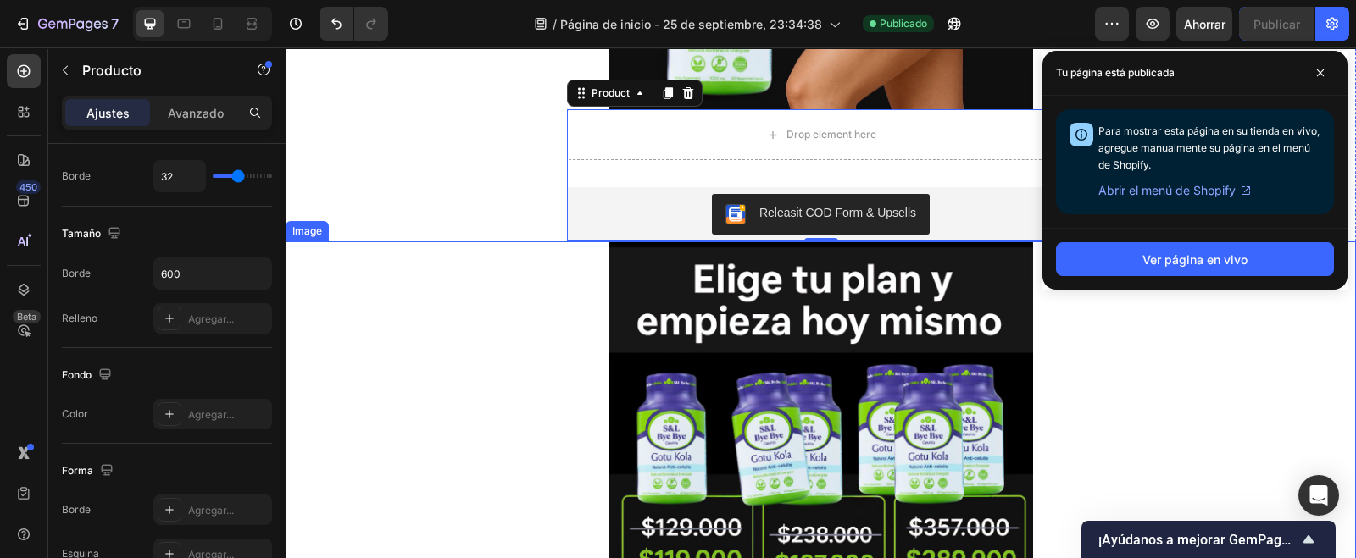
click at [1119, 391] on div at bounding box center [821, 560] width 1070 height 636
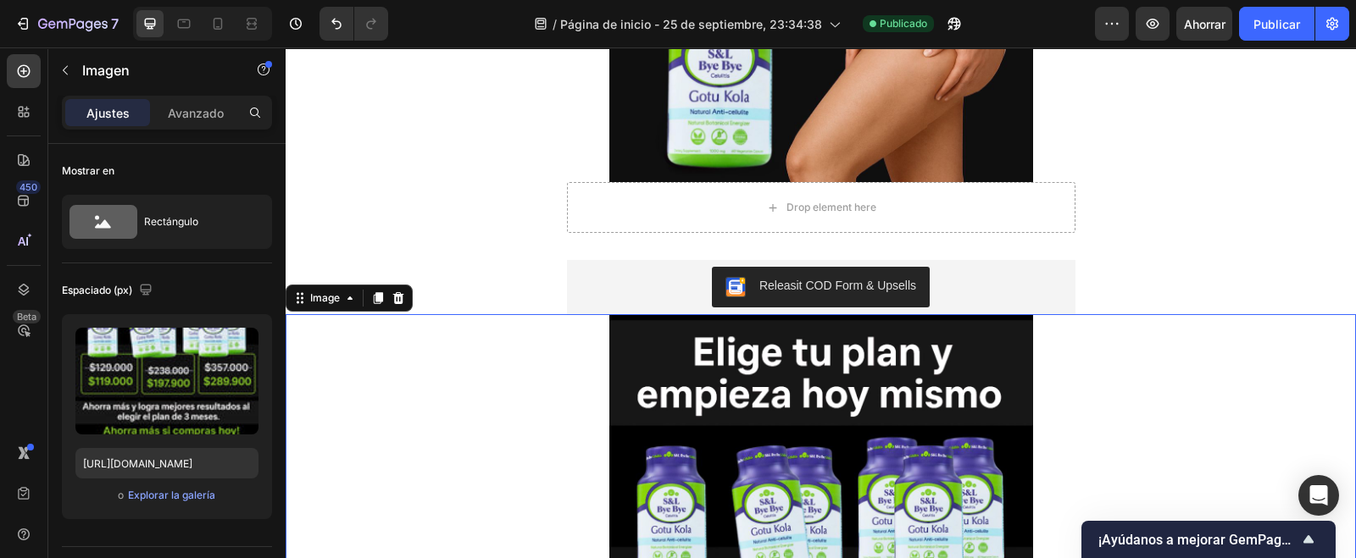
scroll to position [530, 0]
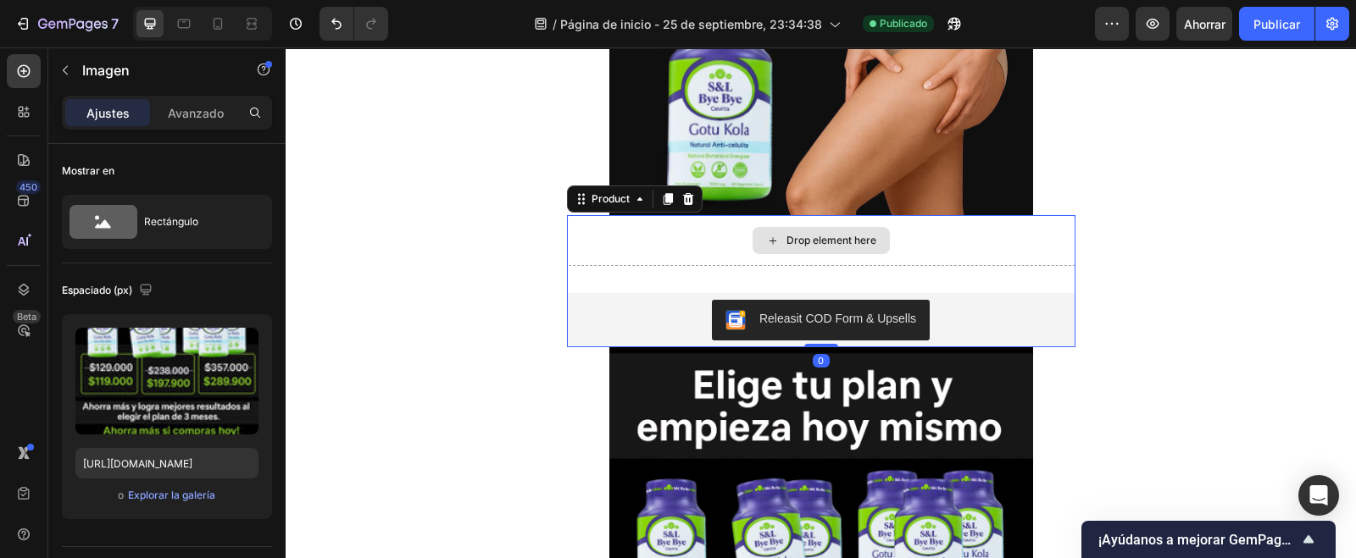
click at [634, 253] on div "Drop element here" at bounding box center [821, 240] width 508 height 51
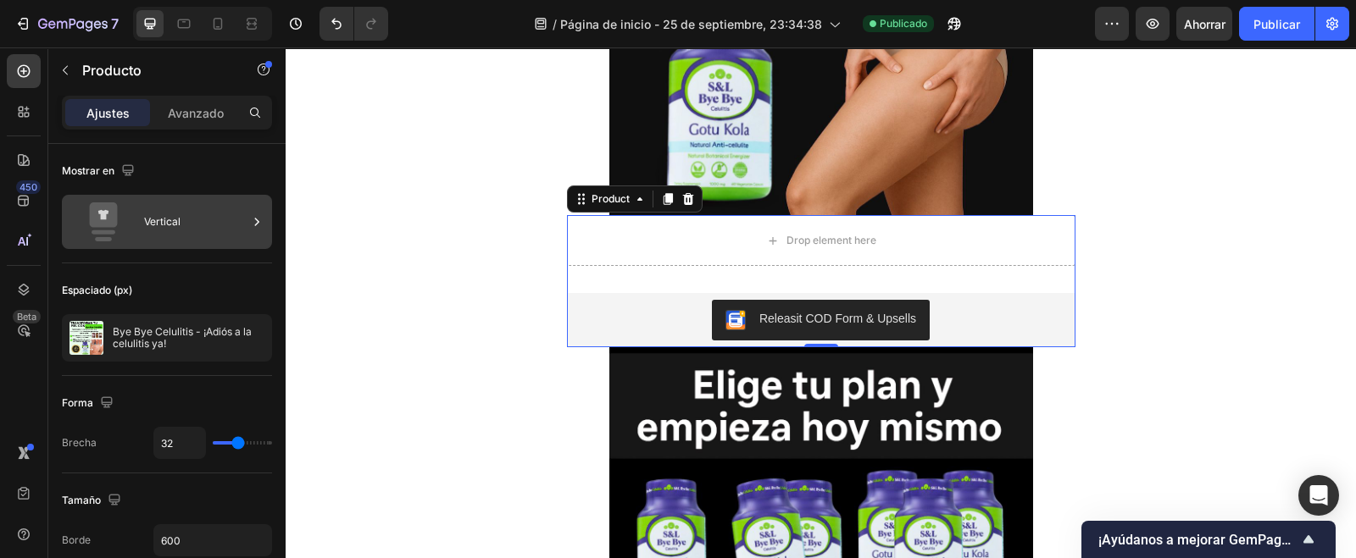
scroll to position [211, 0]
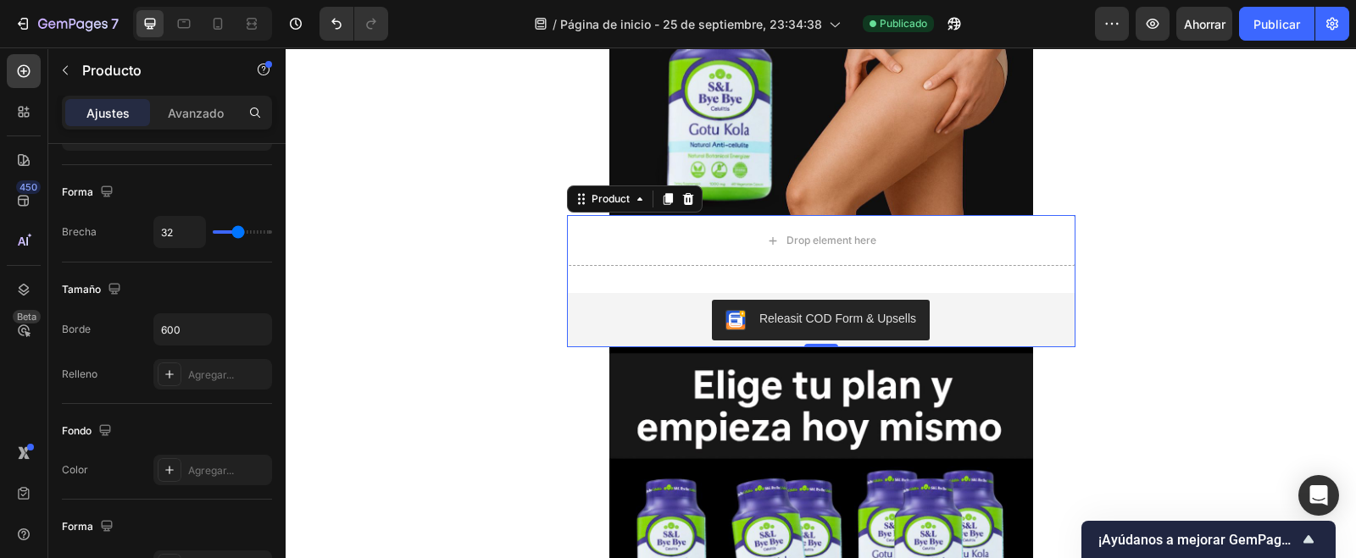
type input "30"
type input "25"
type input "24"
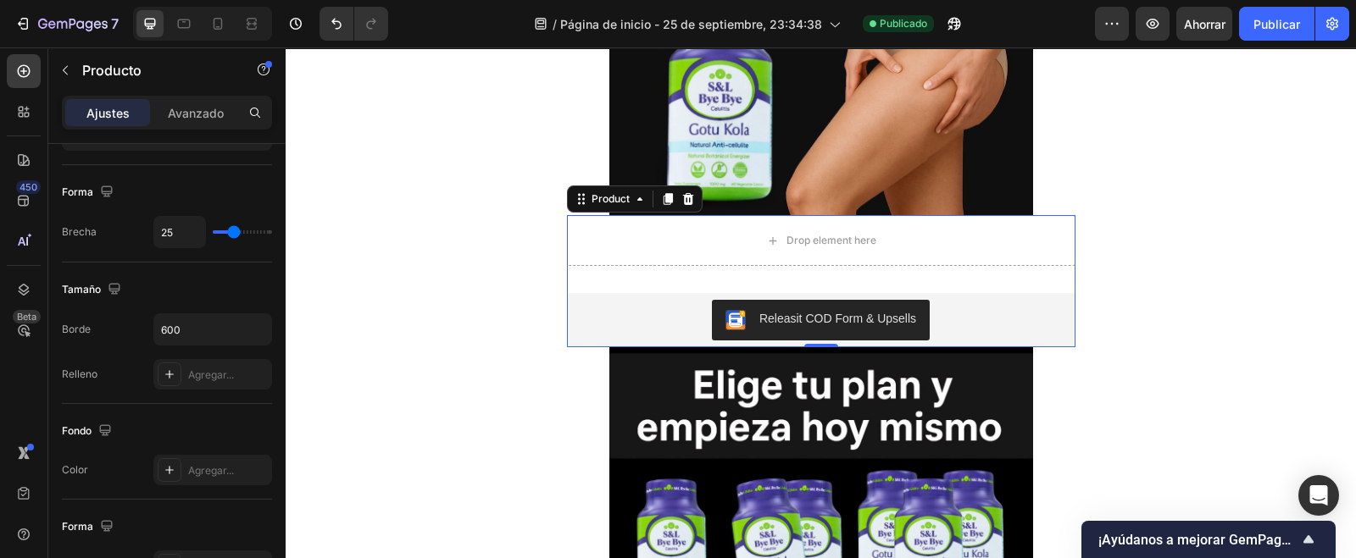
type input "24"
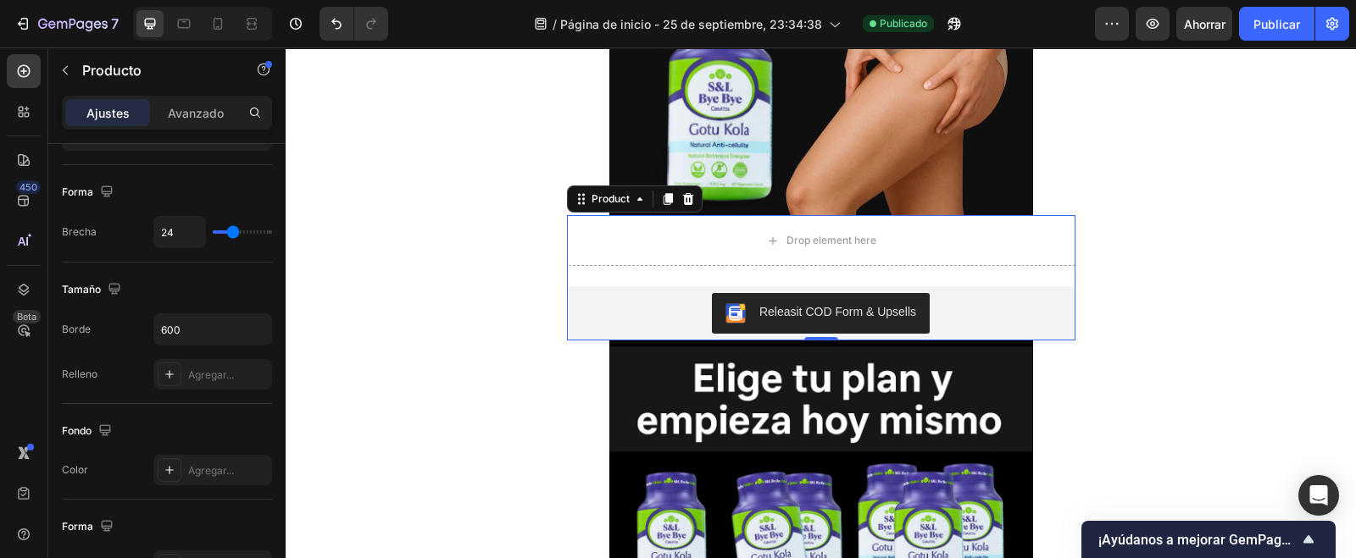
type input "19"
type input "0"
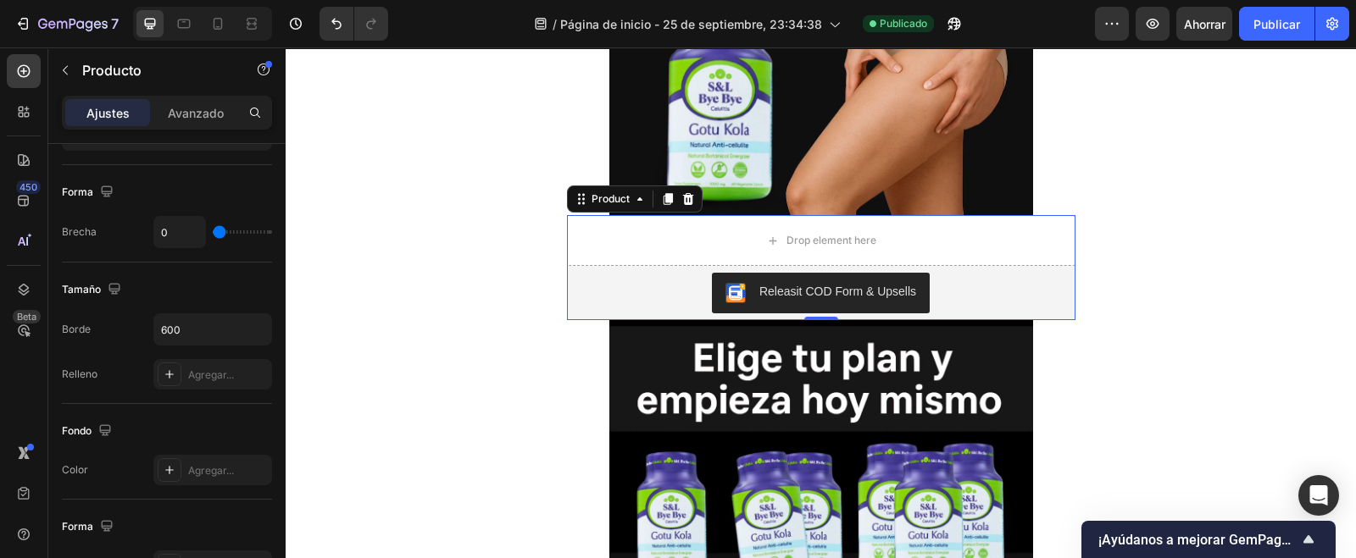
type input "10"
type input "57"
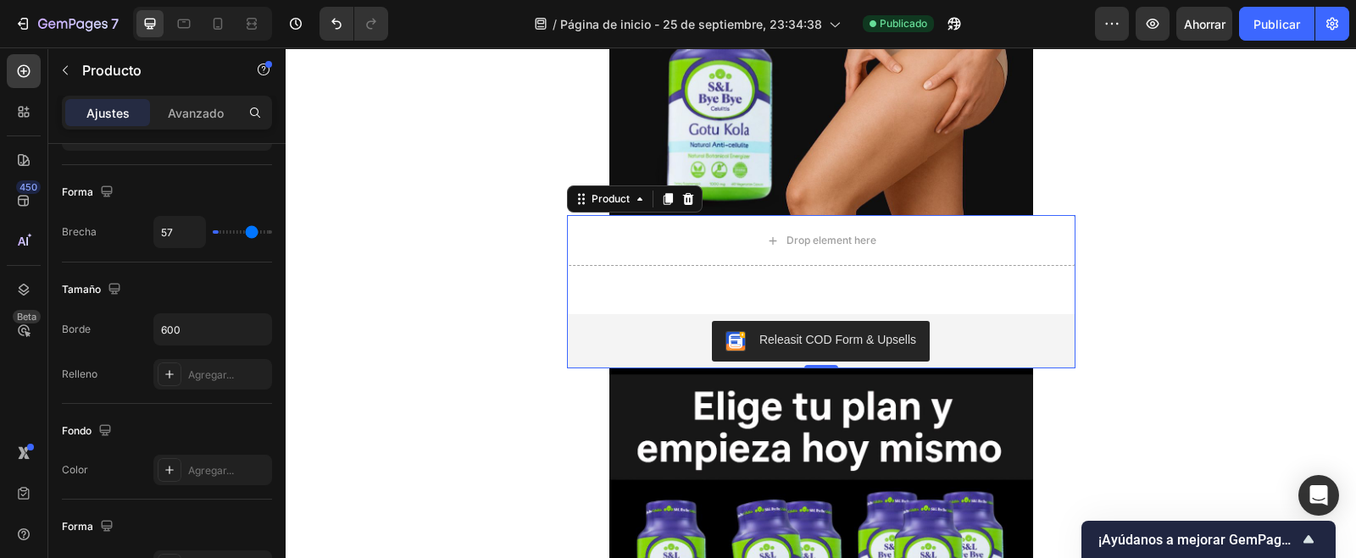
type input "80"
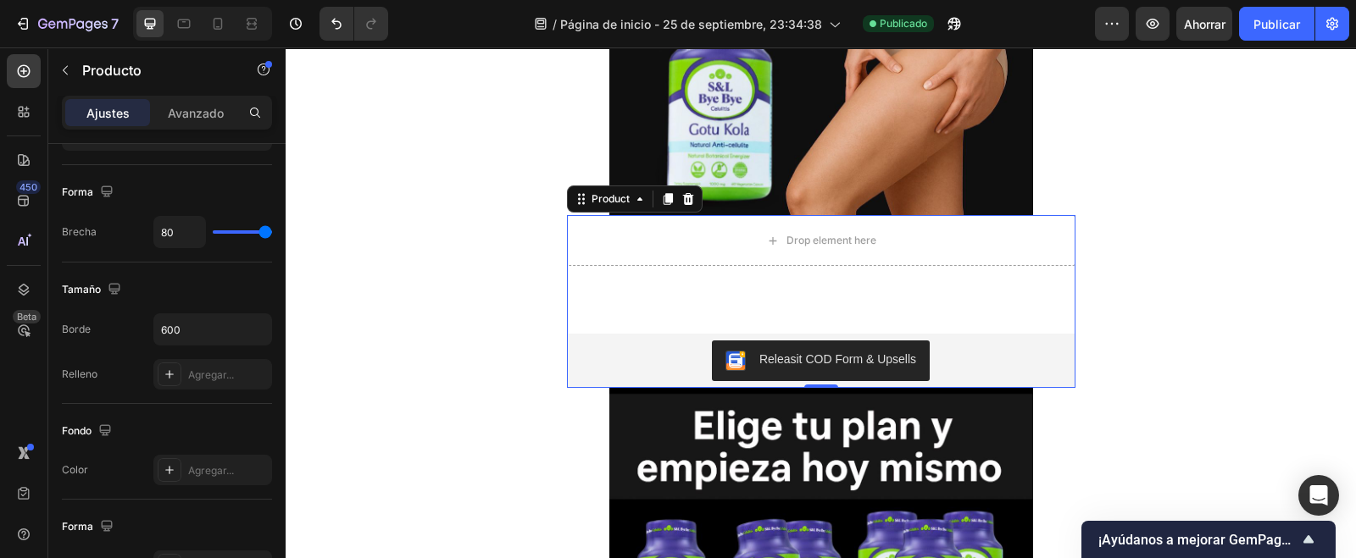
type input "0"
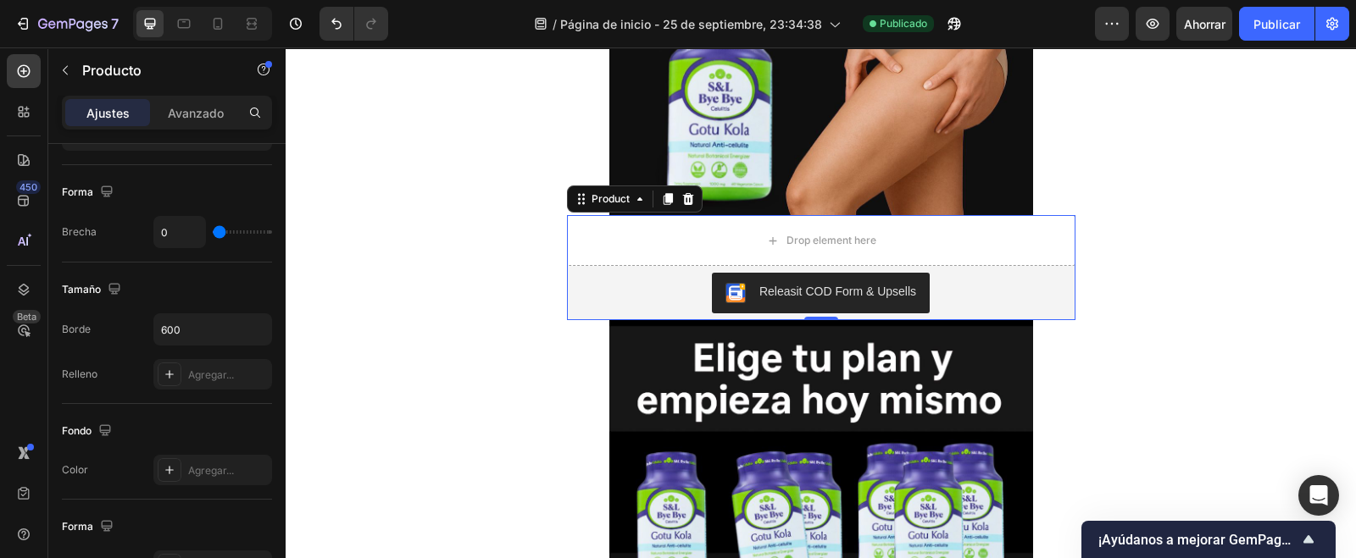
drag, startPoint x: 239, startPoint y: 229, endPoint x: 200, endPoint y: 253, distance: 46.1
type input "0"
click at [213, 234] on input "range" at bounding box center [242, 231] width 59 height 3
click at [259, 326] on icon "button" at bounding box center [255, 329] width 17 height 17
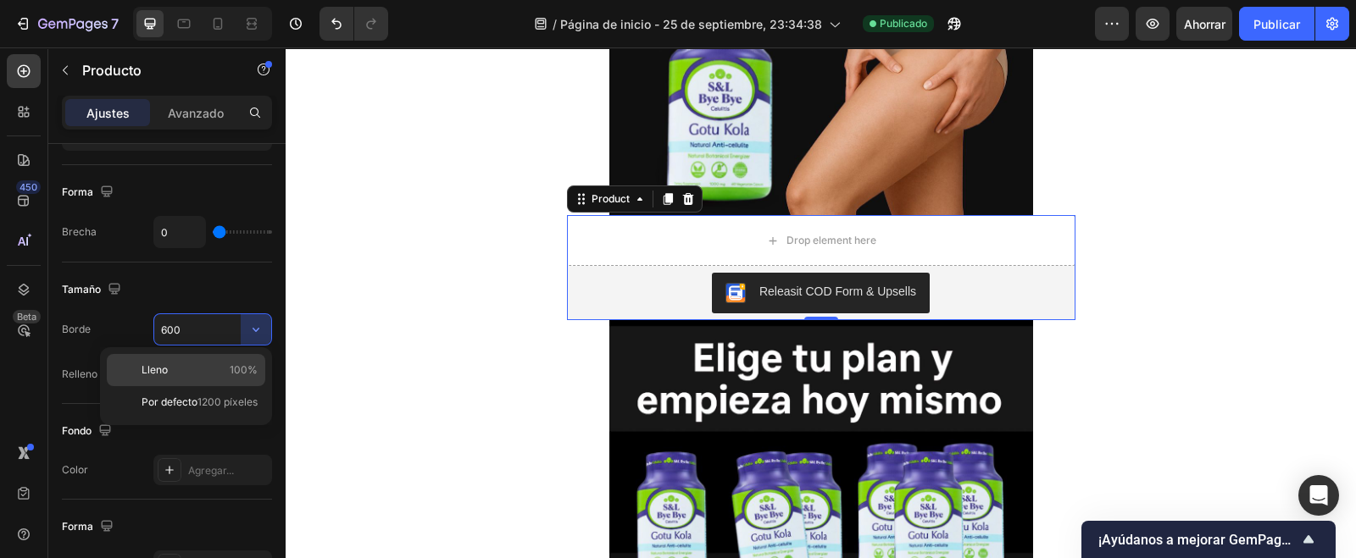
click at [191, 367] on p "Lleno 100%" at bounding box center [200, 370] width 116 height 15
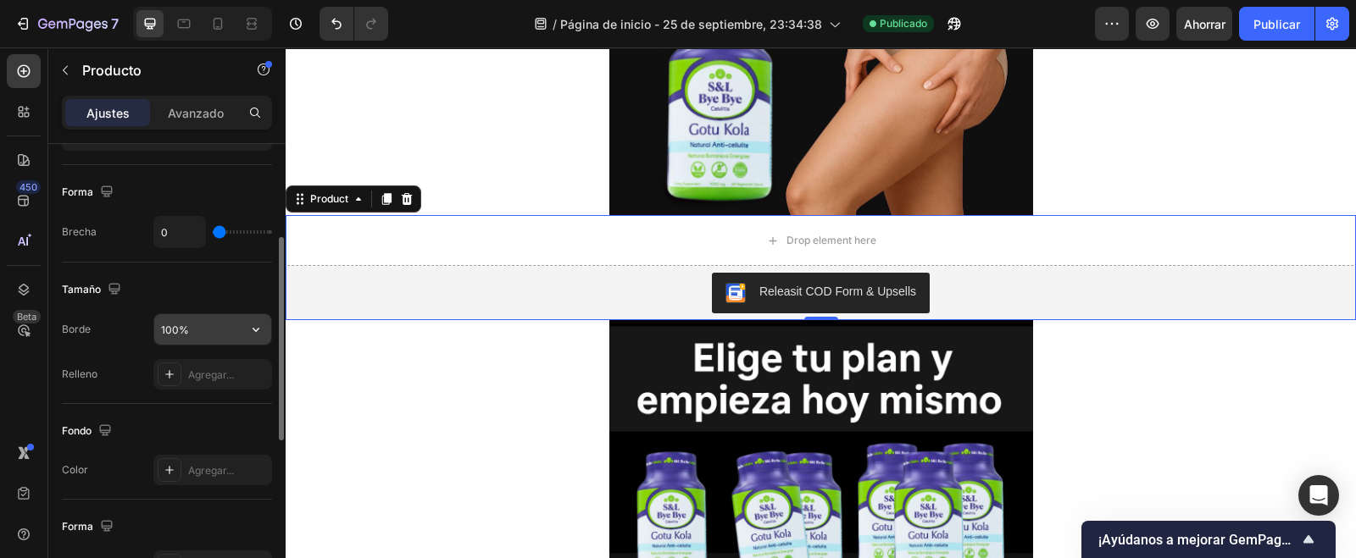
click at [203, 310] on div "[PERSON_NAME] 100% Relleno Agregar..." at bounding box center [167, 334] width 210 height 142
click at [236, 336] on input "100%" at bounding box center [212, 329] width 117 height 31
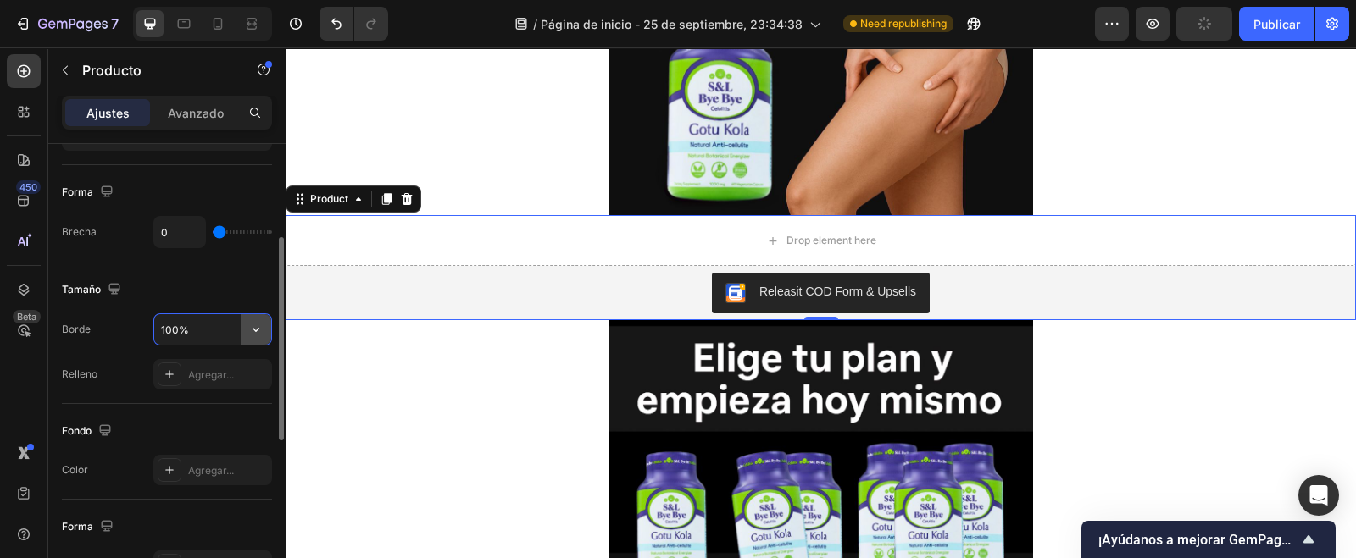
click at [258, 321] on icon "button" at bounding box center [255, 329] width 17 height 17
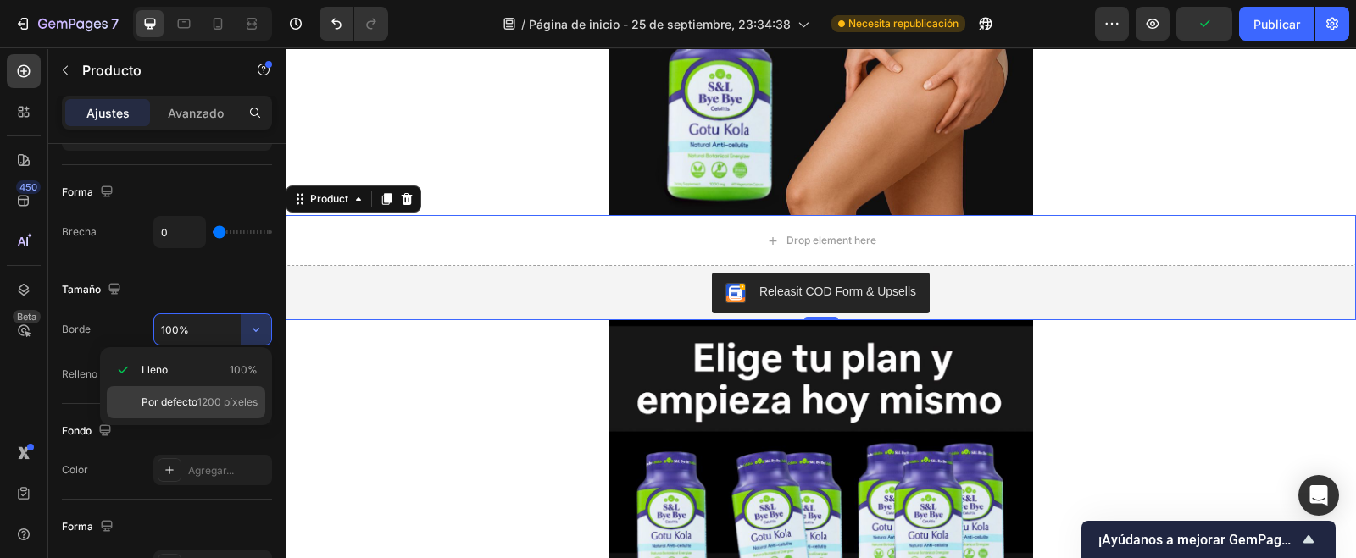
click at [204, 395] on span "1200 píxeles" at bounding box center [227, 402] width 60 height 15
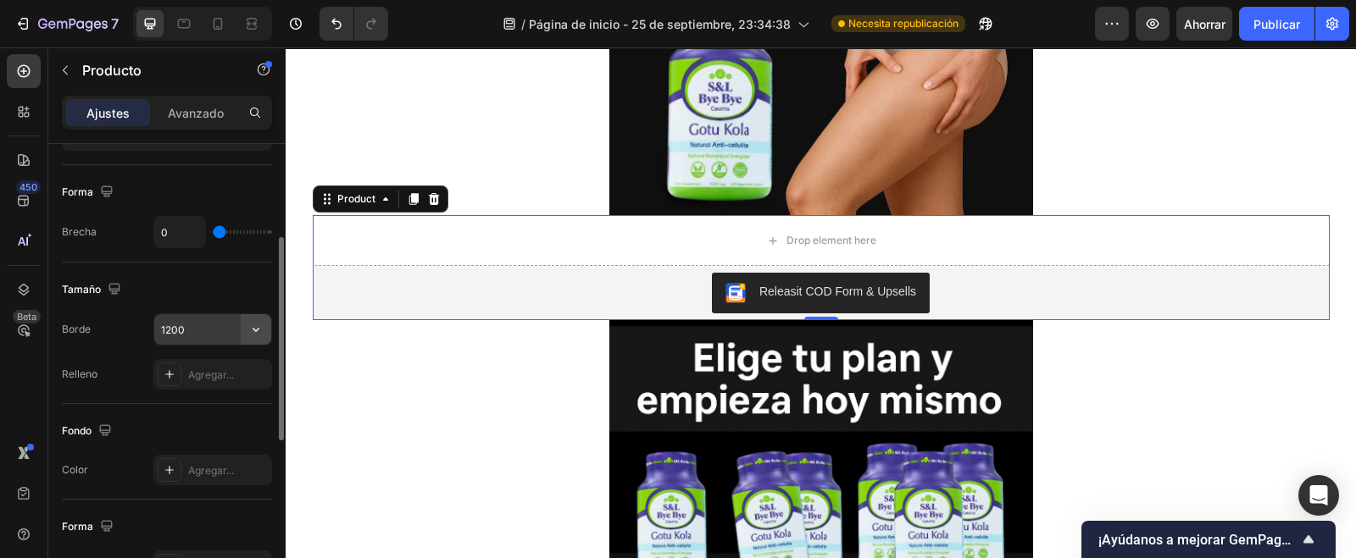
drag, startPoint x: 240, startPoint y: 332, endPoint x: 258, endPoint y: 335, distance: 18.0
click at [243, 330] on button "button" at bounding box center [256, 329] width 31 height 31
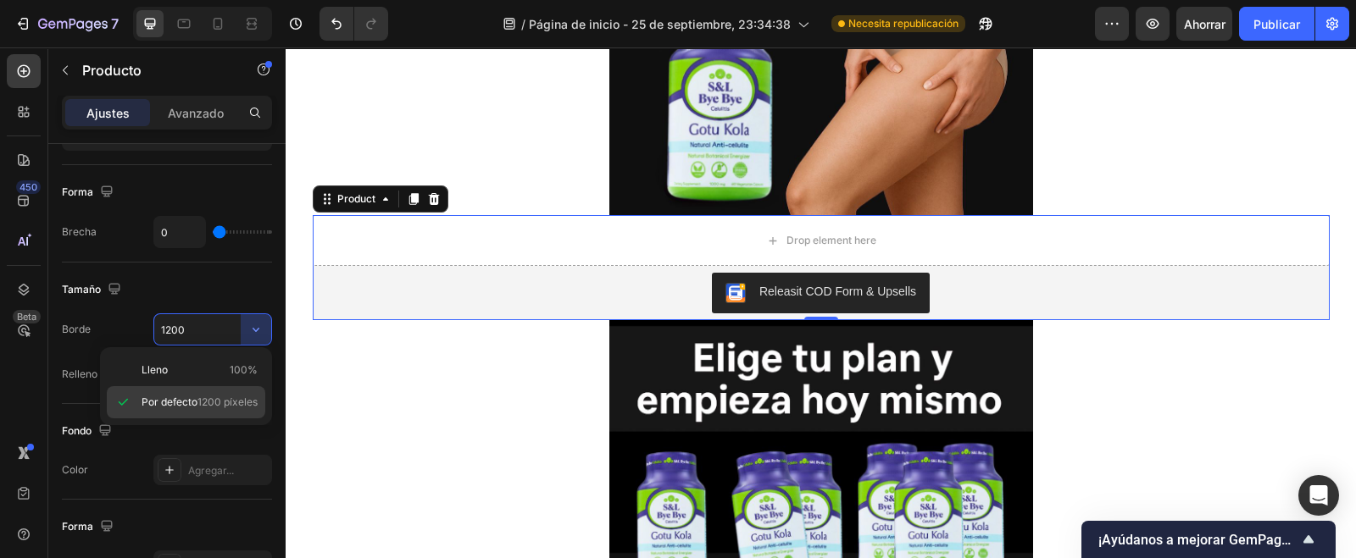
click at [199, 399] on font "1200 píxeles" at bounding box center [227, 402] width 60 height 13
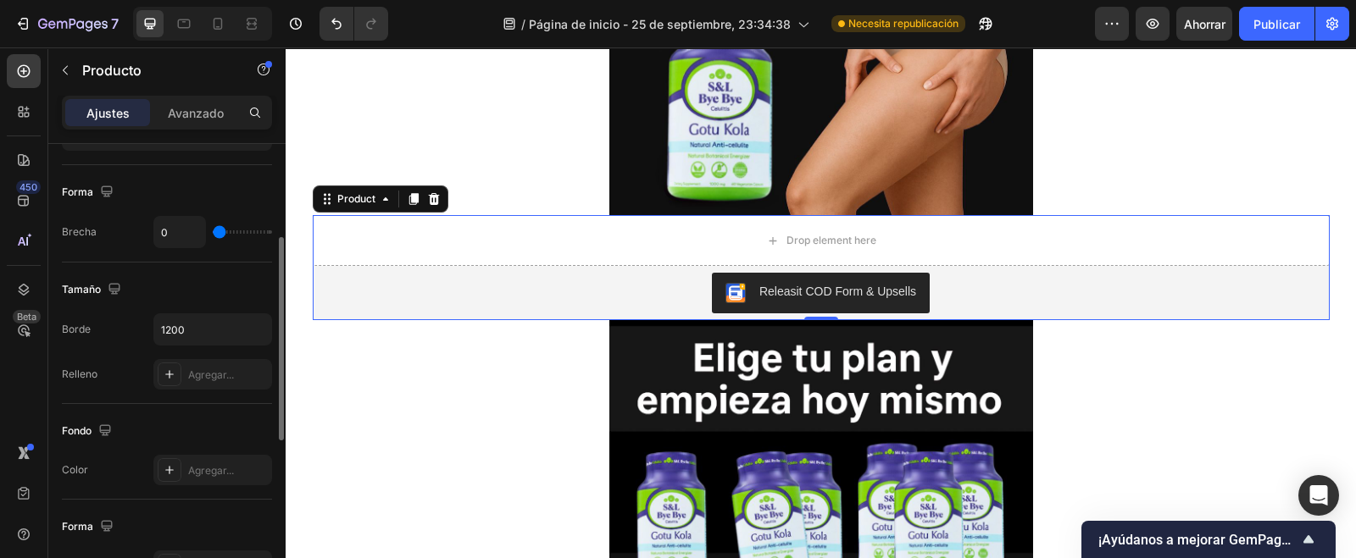
click at [86, 368] on font "Relleno" at bounding box center [80, 374] width 36 height 13
click at [226, 325] on input "1200" at bounding box center [212, 329] width 117 height 31
click at [253, 328] on icon "button" at bounding box center [256, 330] width 7 height 4
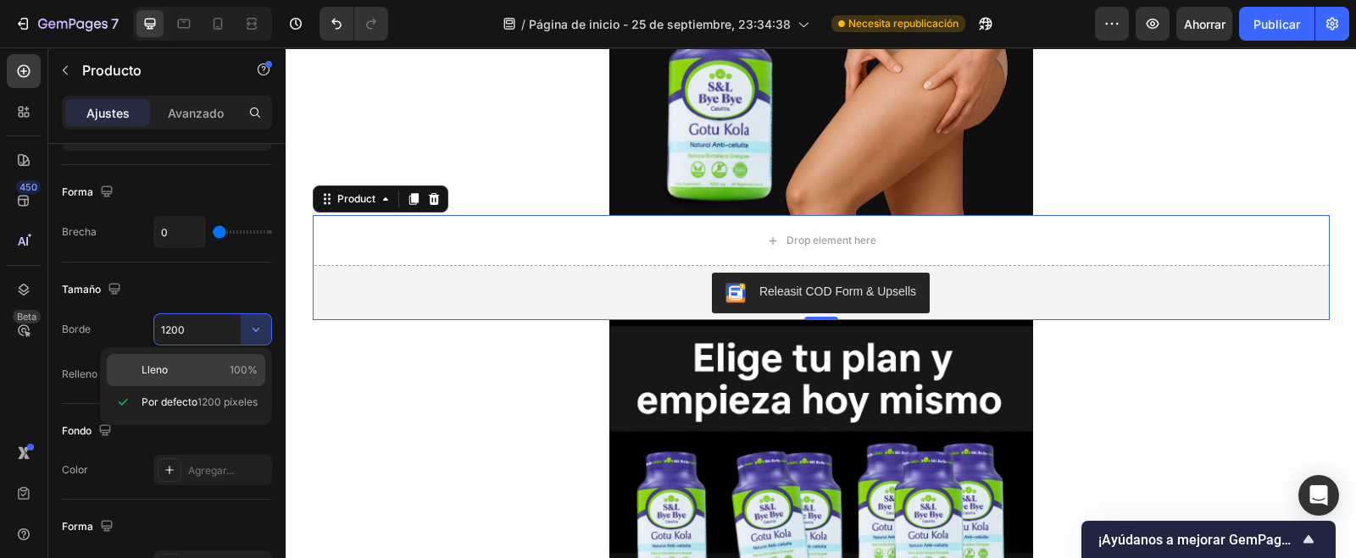
click at [233, 364] on font "100%" at bounding box center [244, 370] width 28 height 13
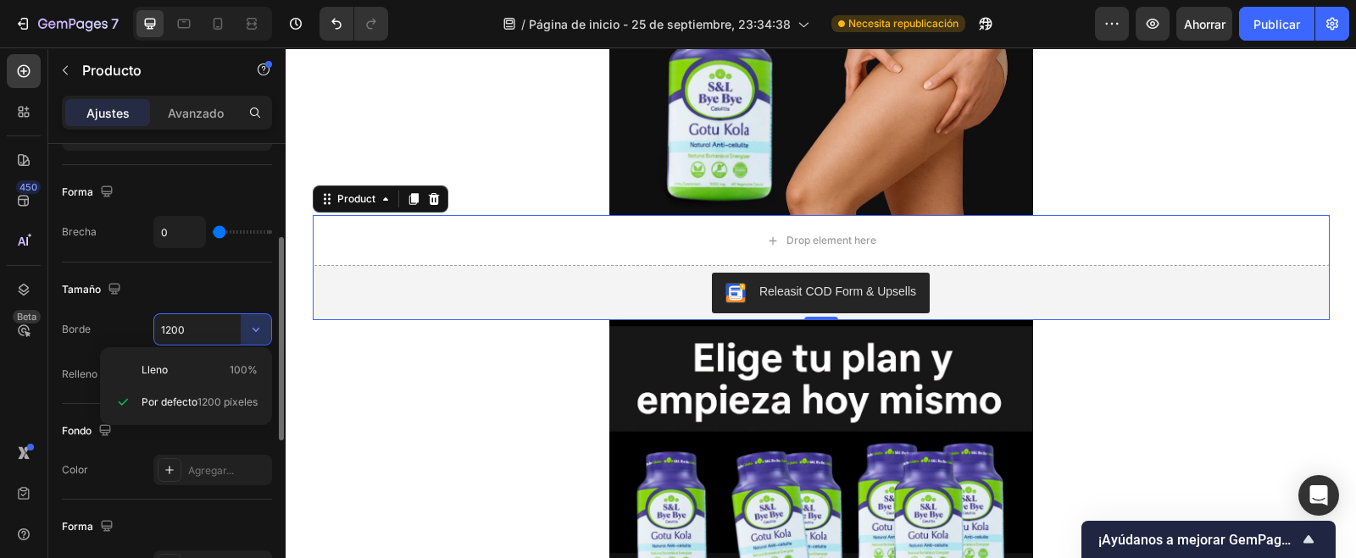
type input "100%"
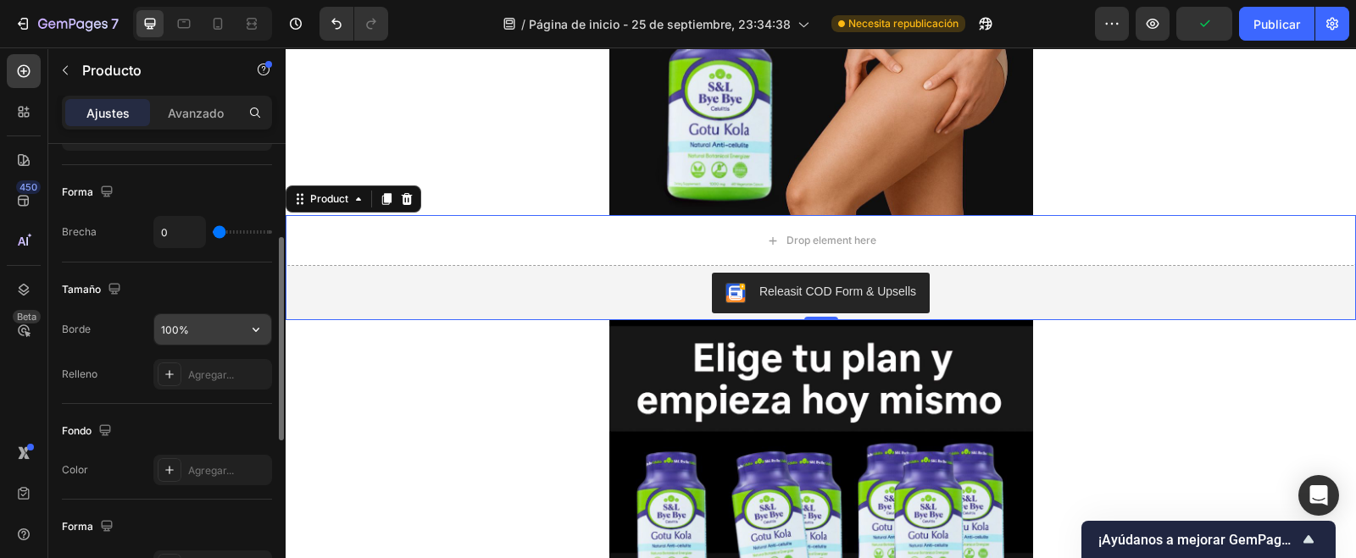
click at [236, 329] on input "100%" at bounding box center [212, 329] width 117 height 31
click at [225, 371] on font "Agregar..." at bounding box center [211, 375] width 46 height 13
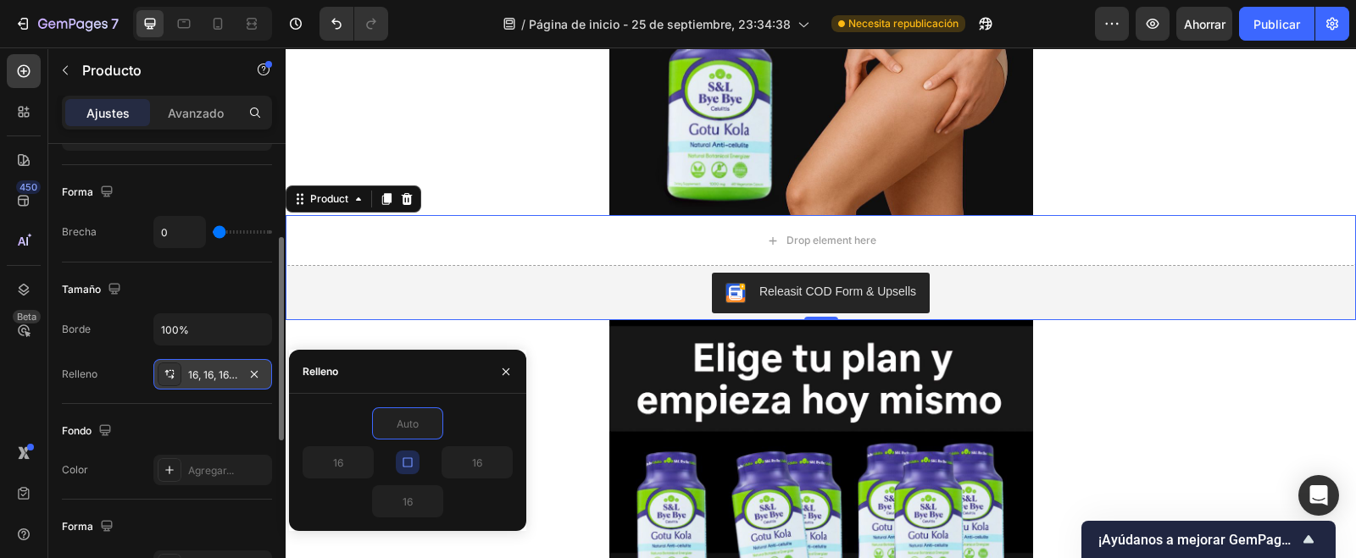
type input "0"
click at [120, 379] on div "Relleno 16, 16, 16, 16" at bounding box center [167, 374] width 210 height 31
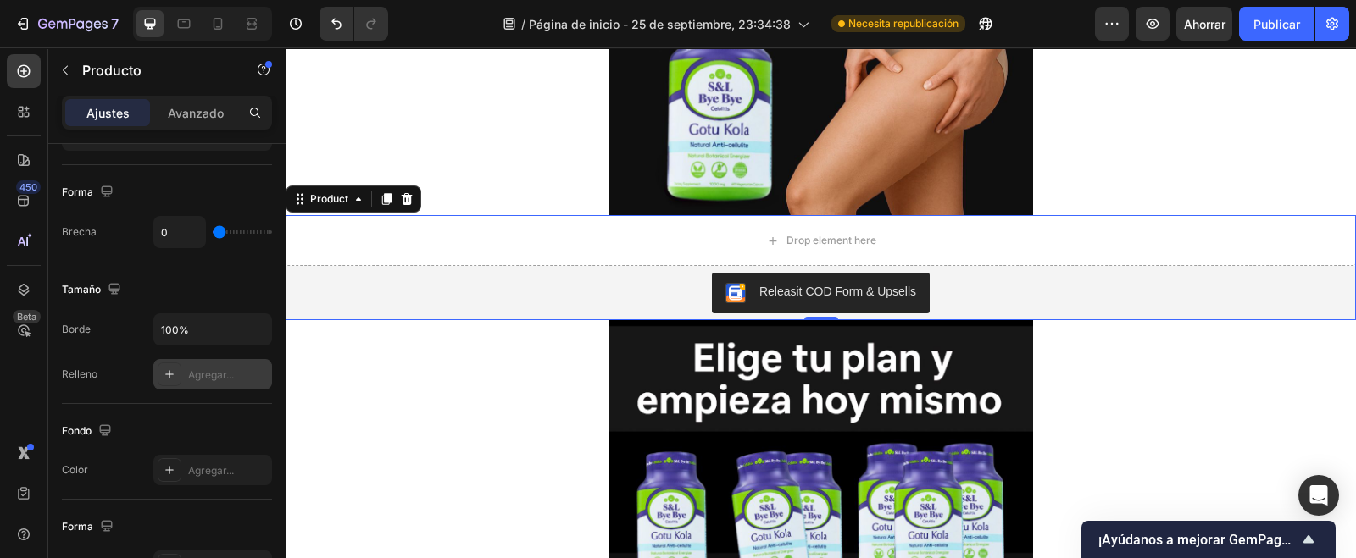
click at [174, 369] on icon at bounding box center [170, 375] width 14 height 14
type input "16"
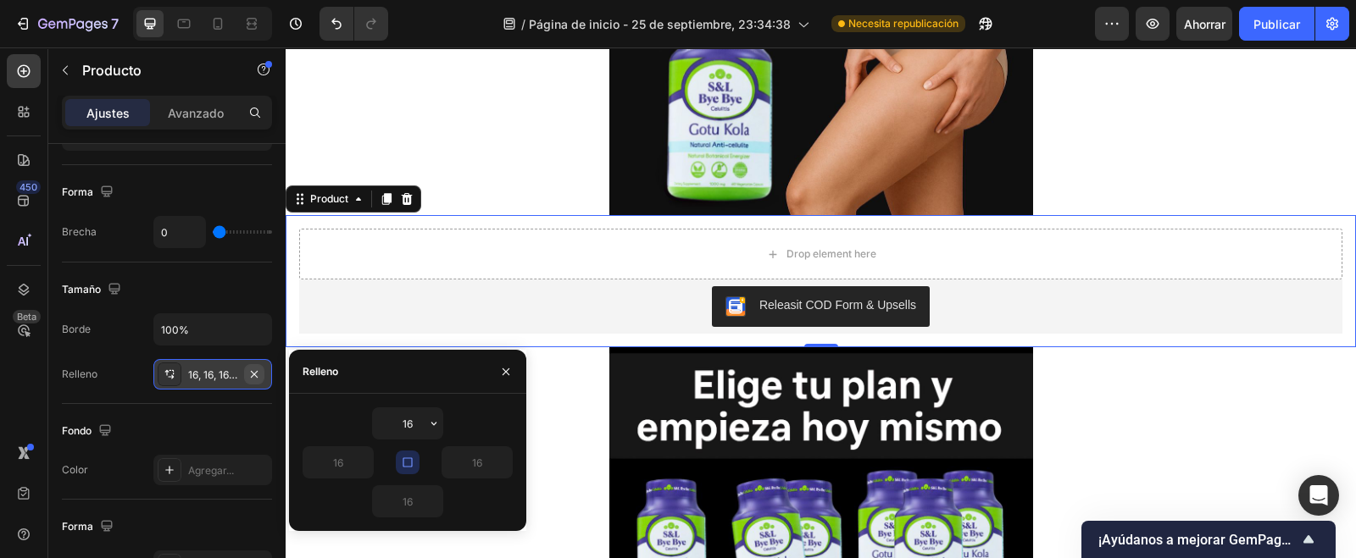
click at [261, 375] on button "button" at bounding box center [254, 374] width 20 height 20
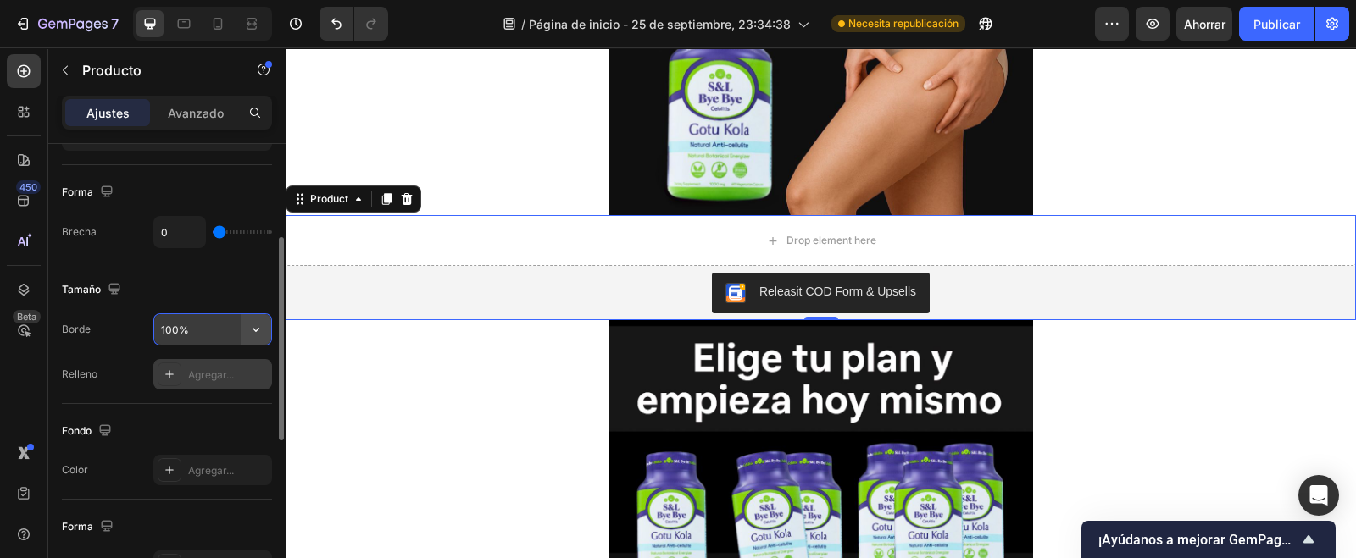
click at [258, 325] on icon "button" at bounding box center [255, 329] width 17 height 17
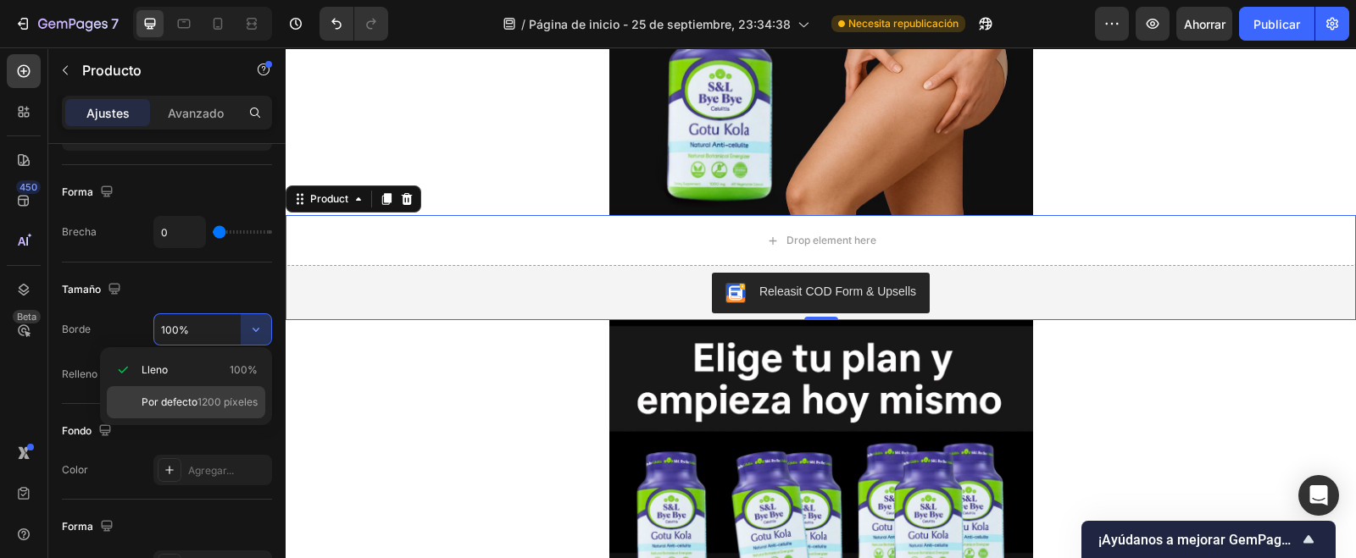
click at [190, 391] on div "Por defecto 1200 píxeles" at bounding box center [186, 402] width 158 height 32
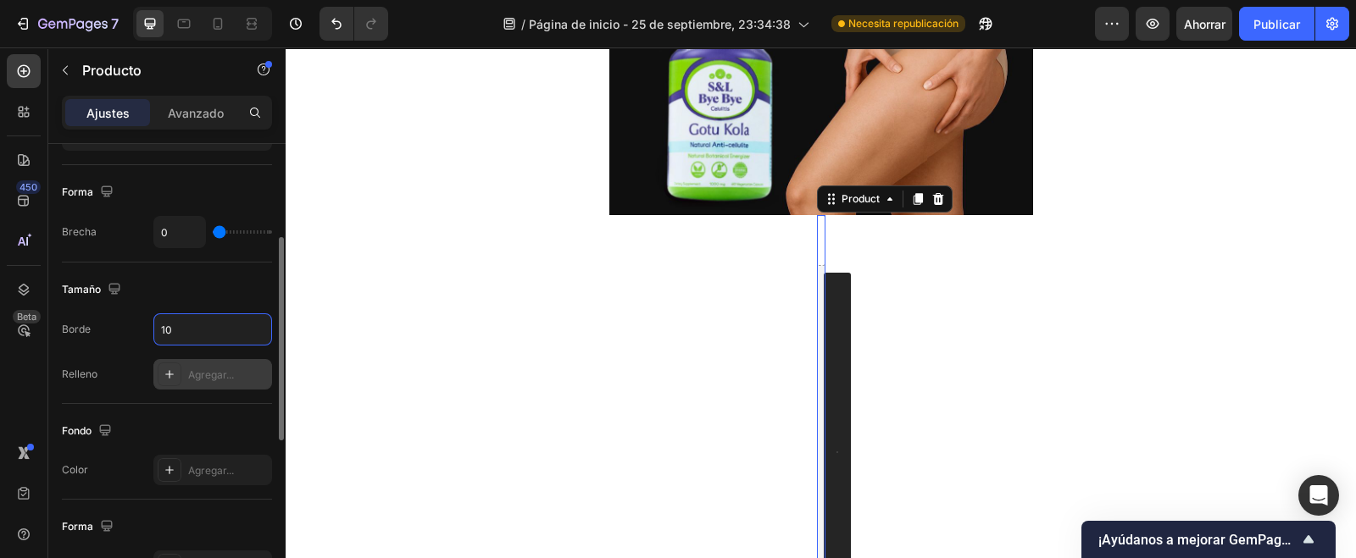
type input "1"
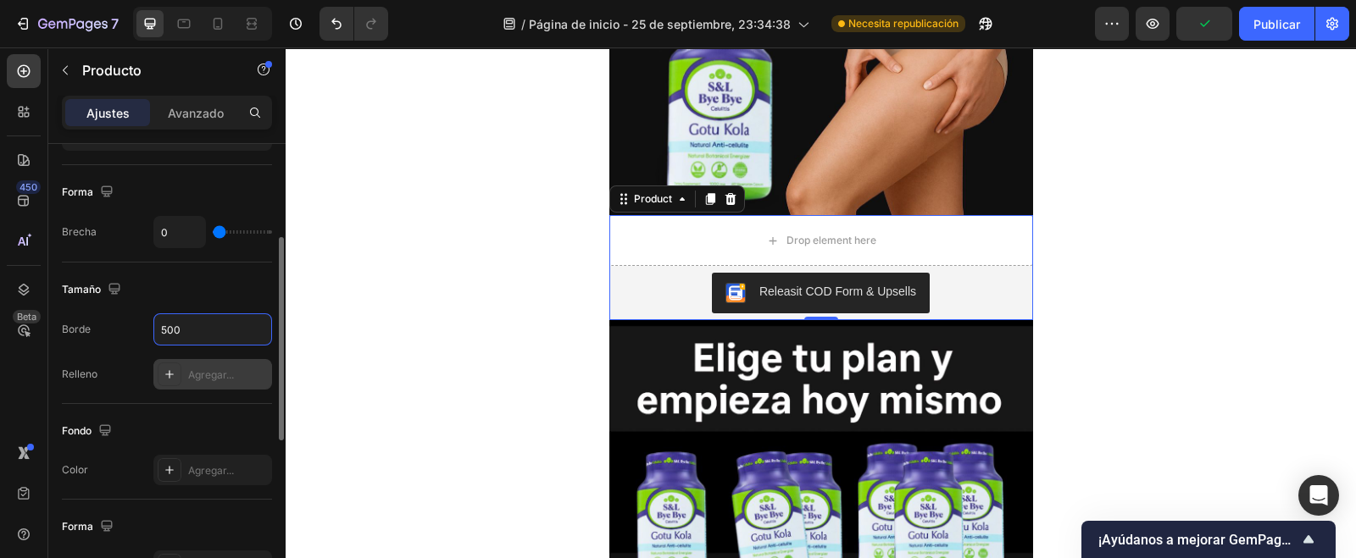
type input "500"
click at [131, 351] on div "Borde 500 Relleno Agregar..." at bounding box center [167, 352] width 210 height 76
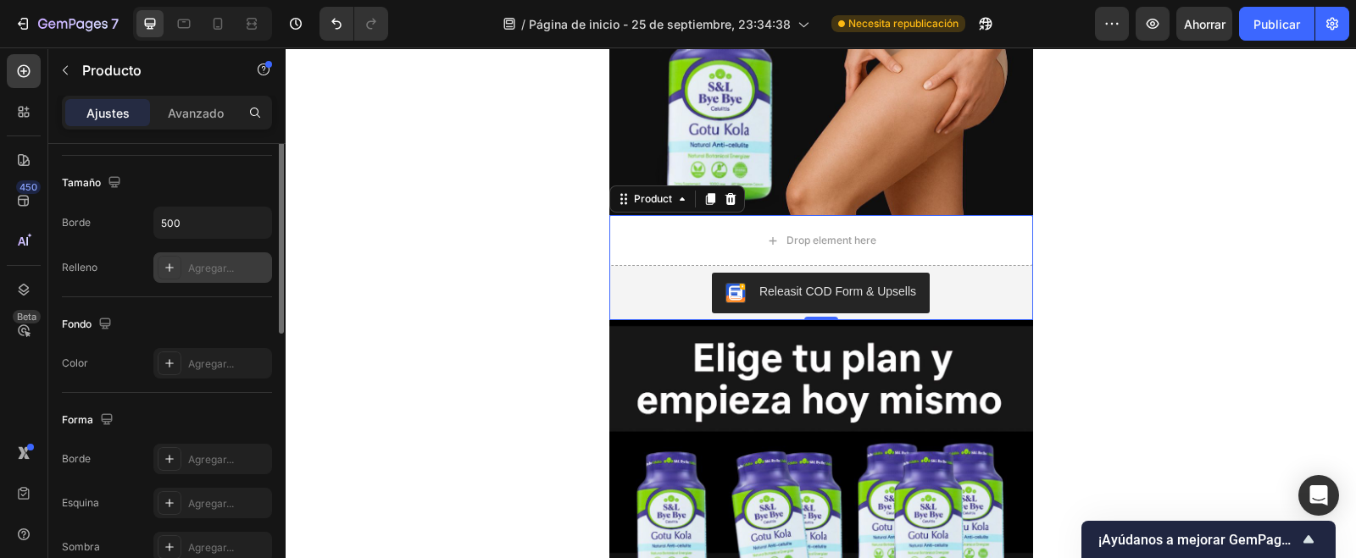
scroll to position [105, 0]
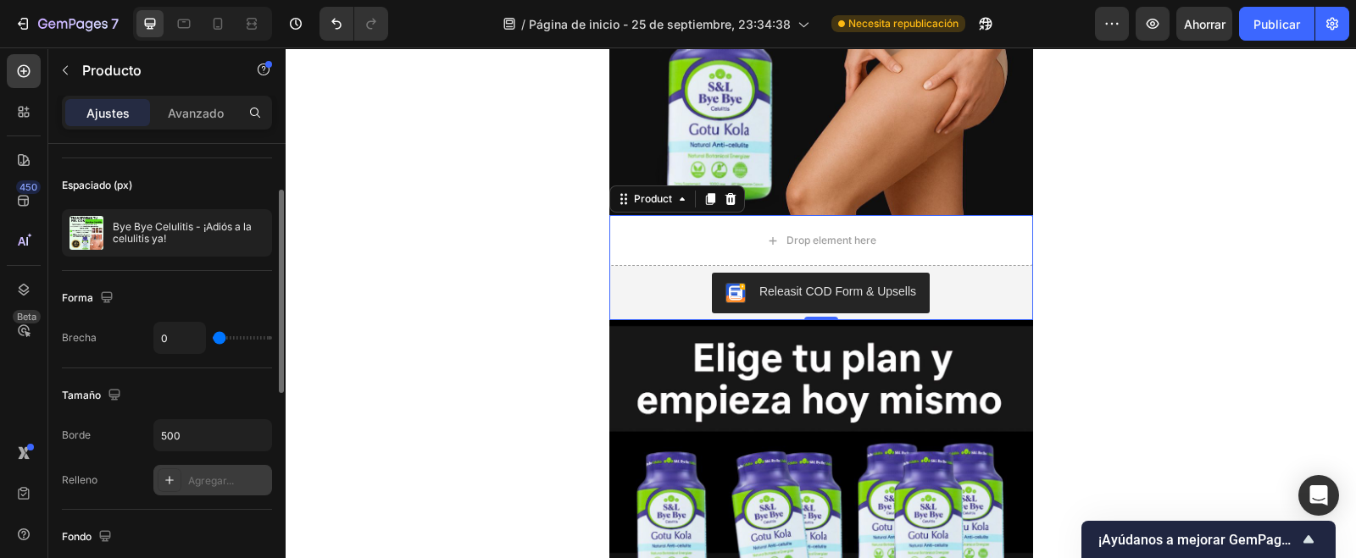
drag, startPoint x: 214, startPoint y: 330, endPoint x: 236, endPoint y: 342, distance: 25.4
click at [257, 344] on div "0" at bounding box center [212, 338] width 119 height 32
type input "14"
type input "68"
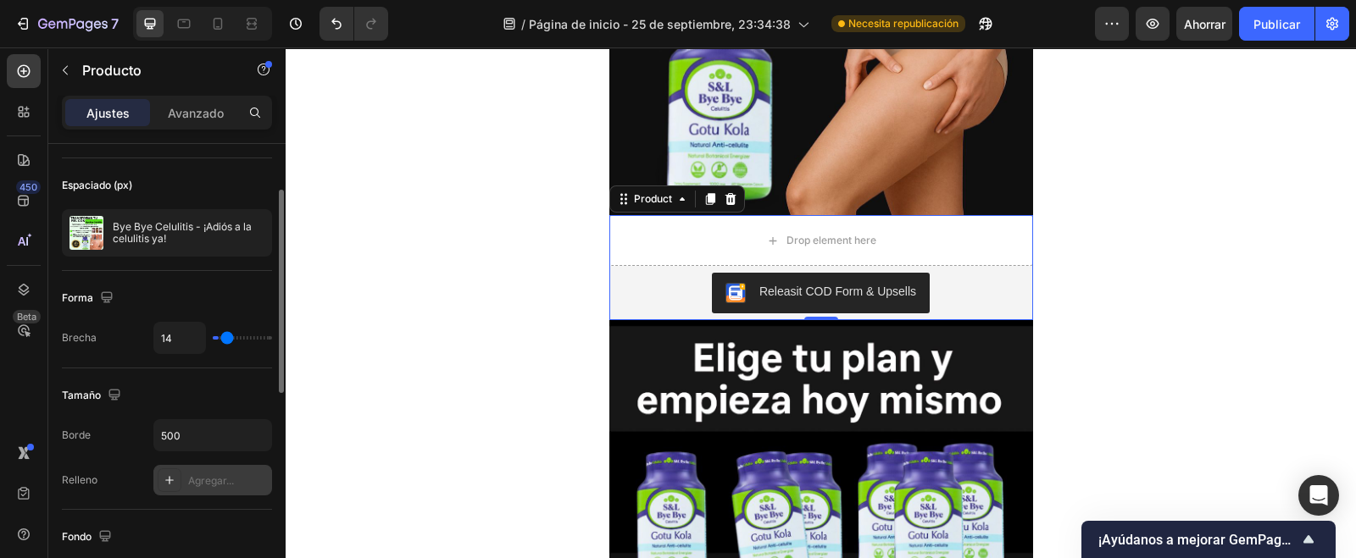
type input "68"
type input "80"
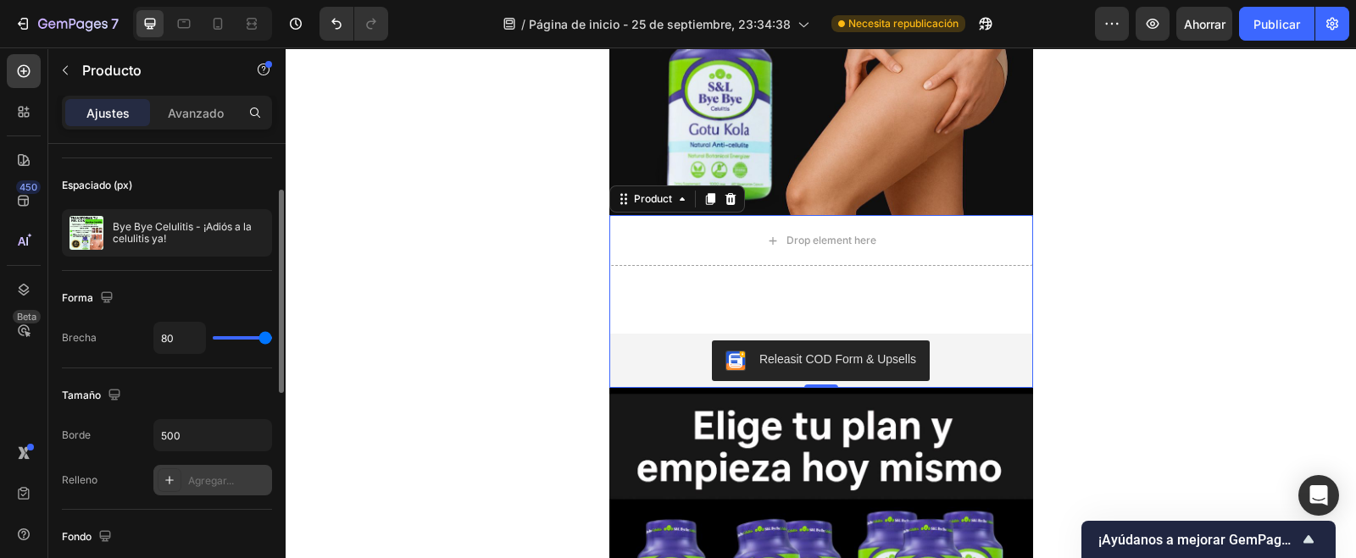
type input "67"
type input "26"
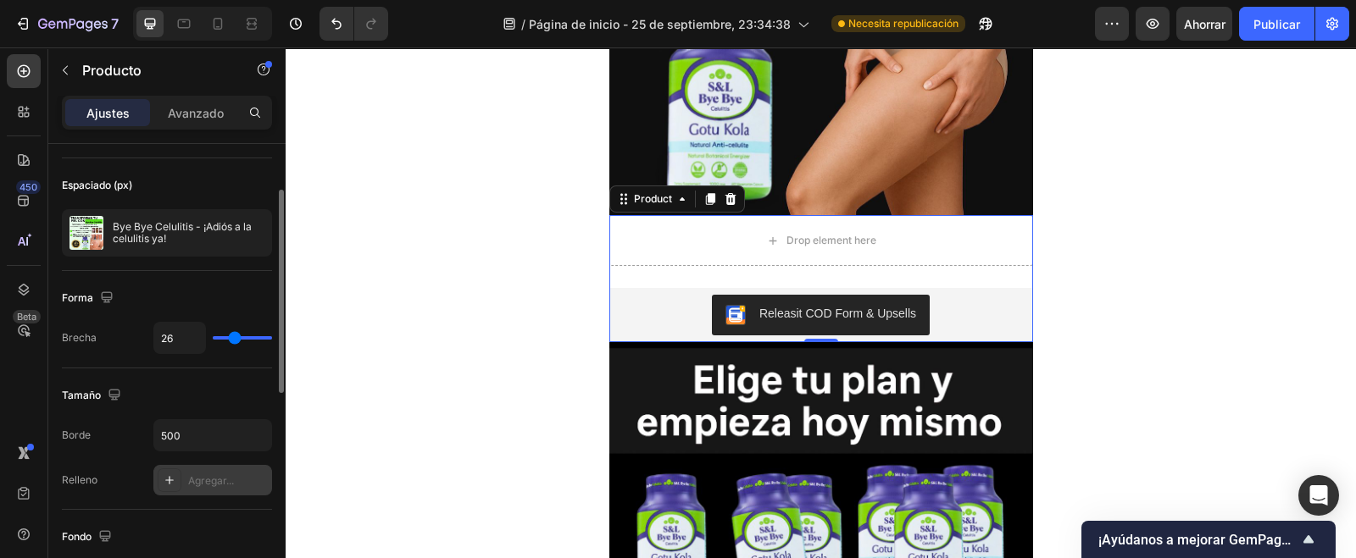
type input "0"
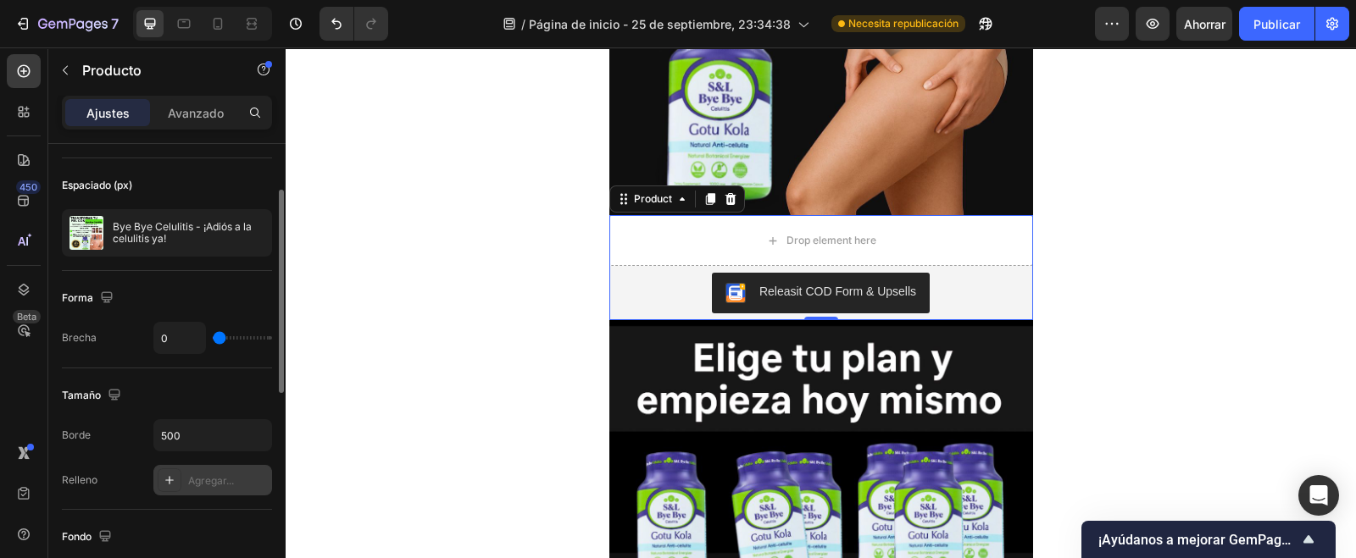
drag, startPoint x: 258, startPoint y: 336, endPoint x: 170, endPoint y: 342, distance: 88.3
click at [213, 340] on input "range" at bounding box center [242, 337] width 59 height 3
type input "2"
type input "0"
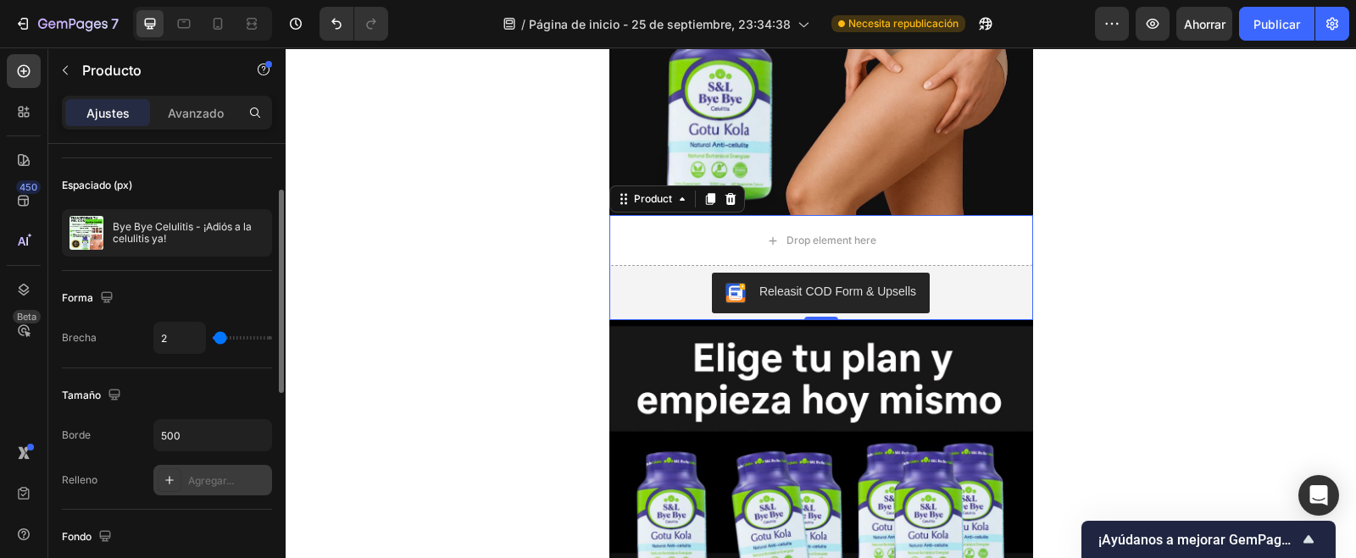
type input "0"
drag, startPoint x: 220, startPoint y: 335, endPoint x: 189, endPoint y: 340, distance: 31.8
click at [213, 337] on input "range" at bounding box center [242, 337] width 59 height 3
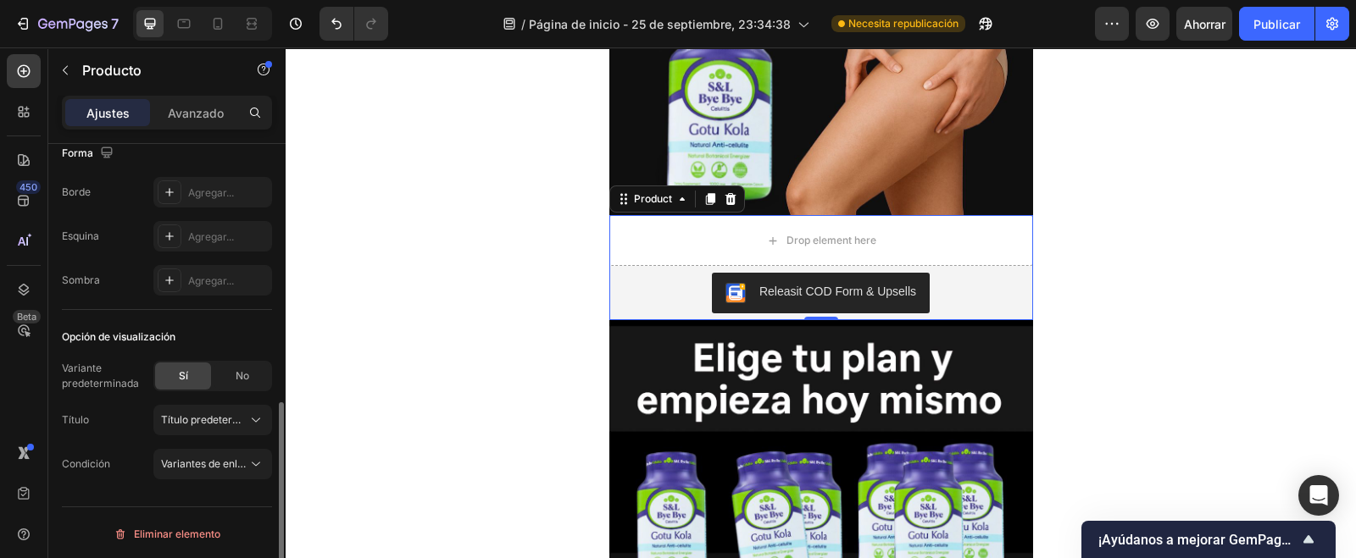
scroll to position [161, 0]
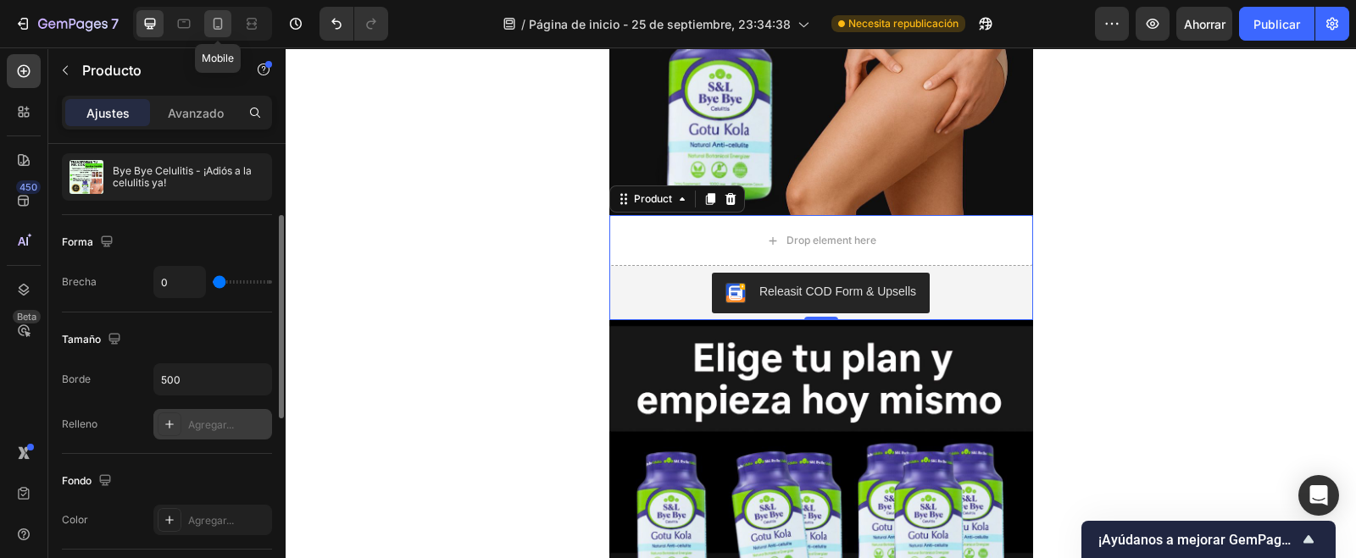
click at [219, 14] on div at bounding box center [217, 23] width 27 height 27
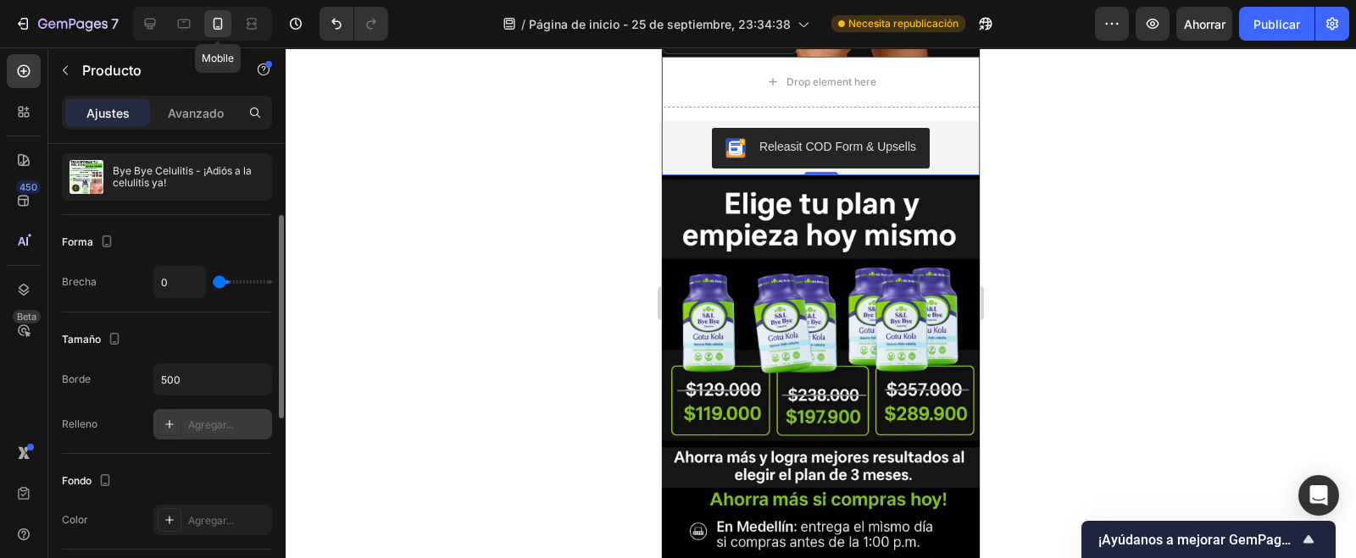
type input "16"
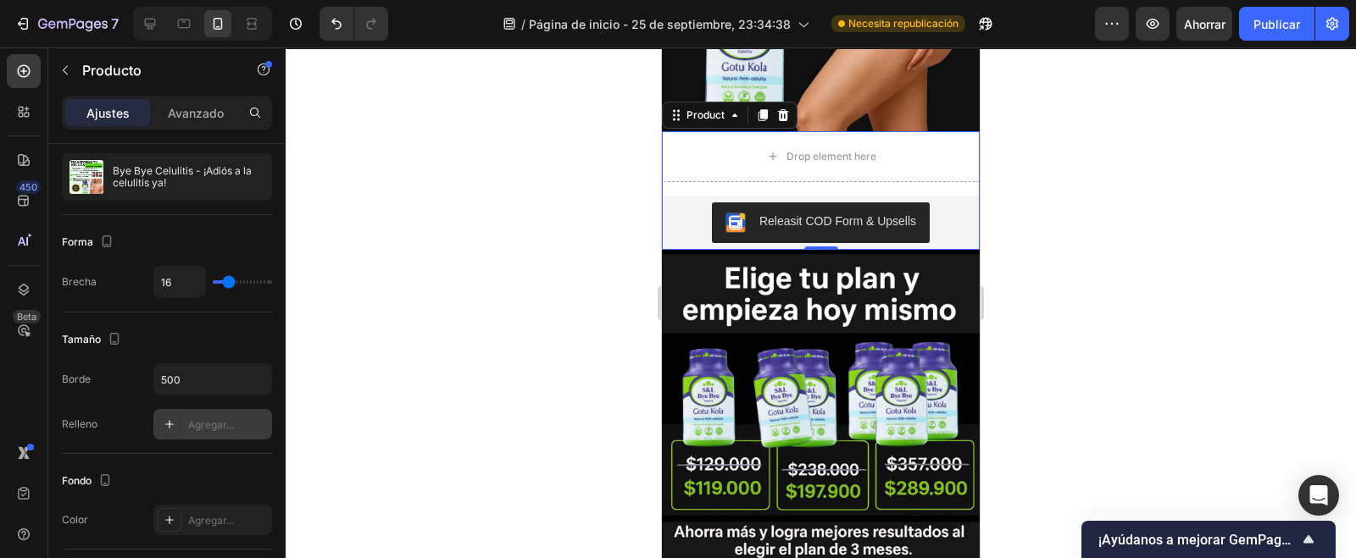
scroll to position [454, 0]
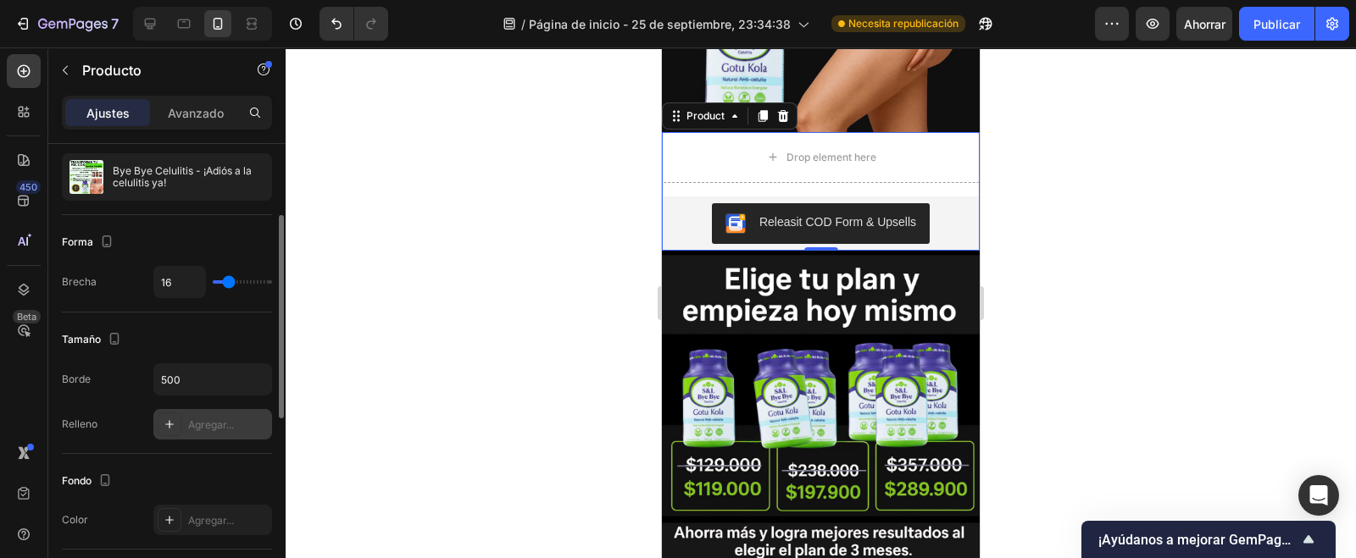
type input "19"
type input "2"
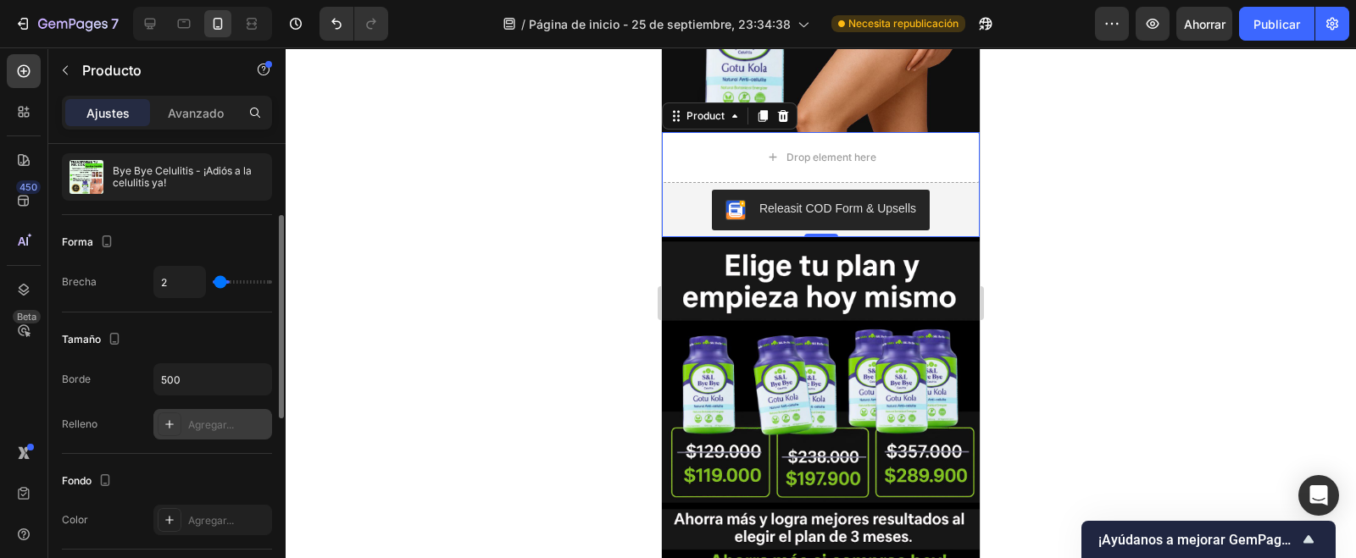
type input "0"
type input "16"
type input "50"
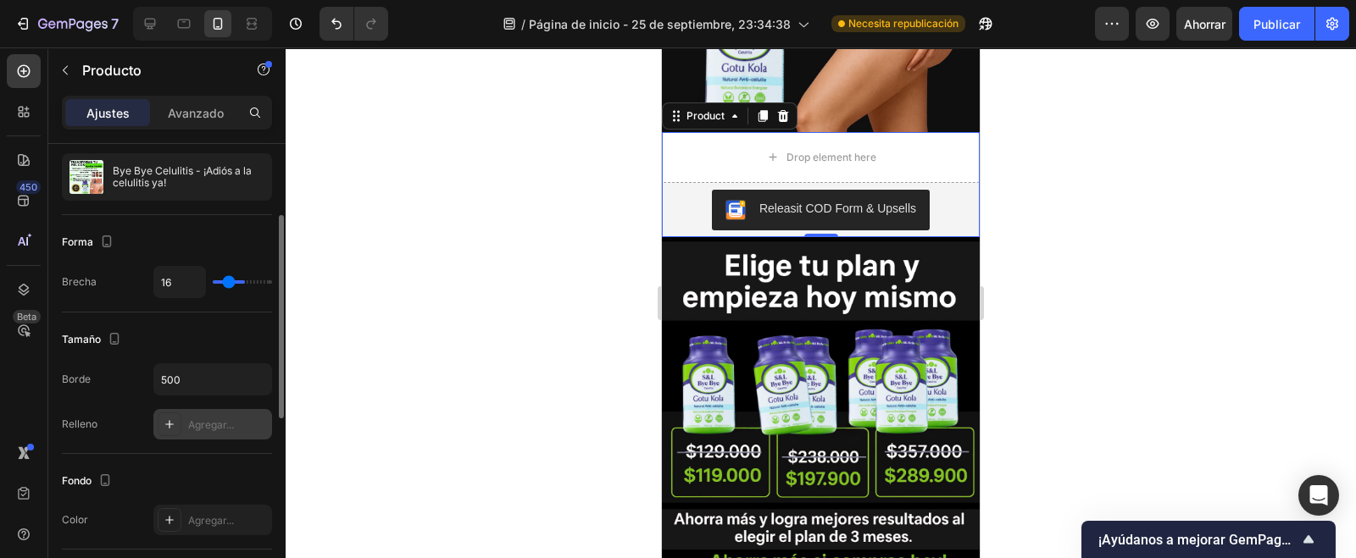
type input "50"
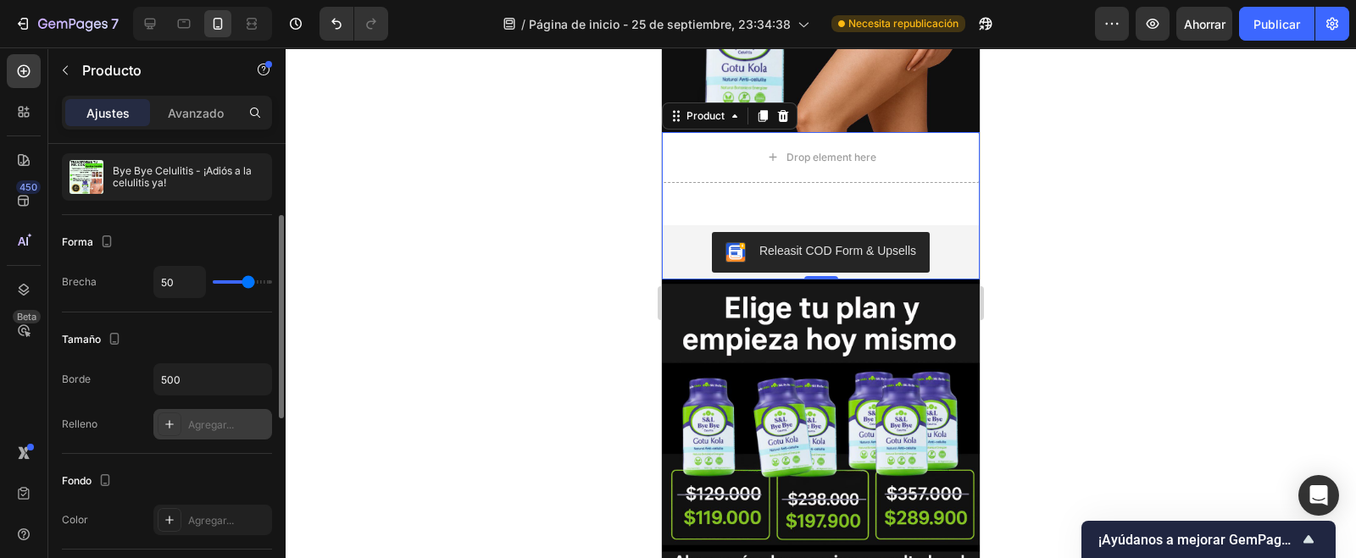
type input "43"
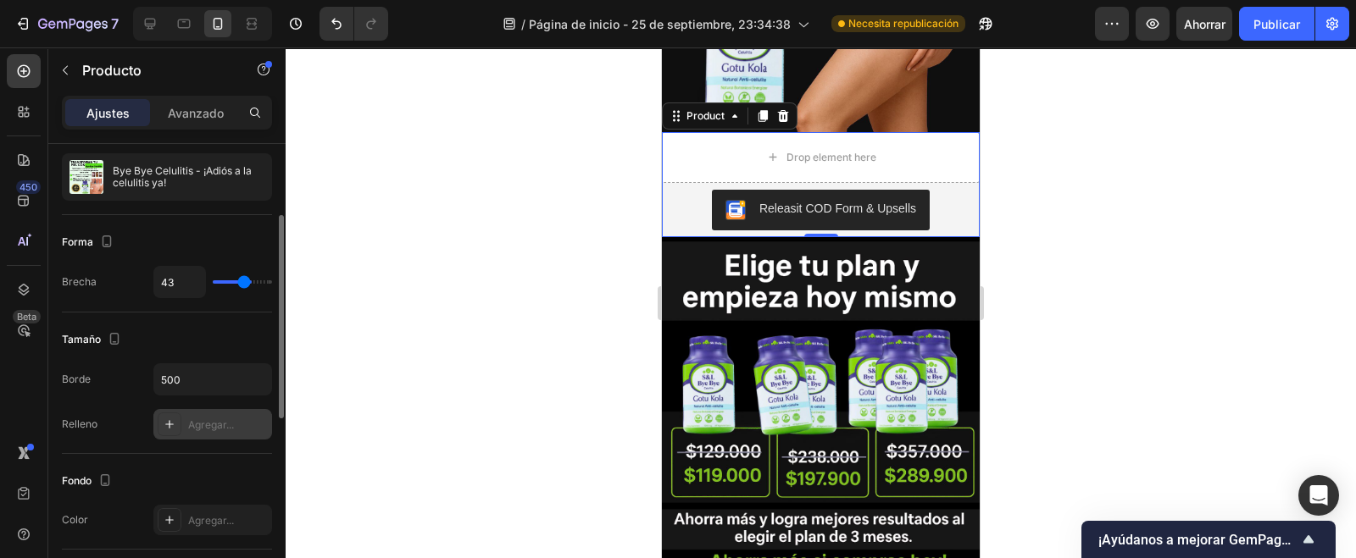
type input "0"
drag, startPoint x: 231, startPoint y: 275, endPoint x: 212, endPoint y: 275, distance: 19.5
type input "0"
click at [213, 280] on input "range" at bounding box center [242, 281] width 59 height 3
click at [267, 375] on button "button" at bounding box center [256, 379] width 31 height 31
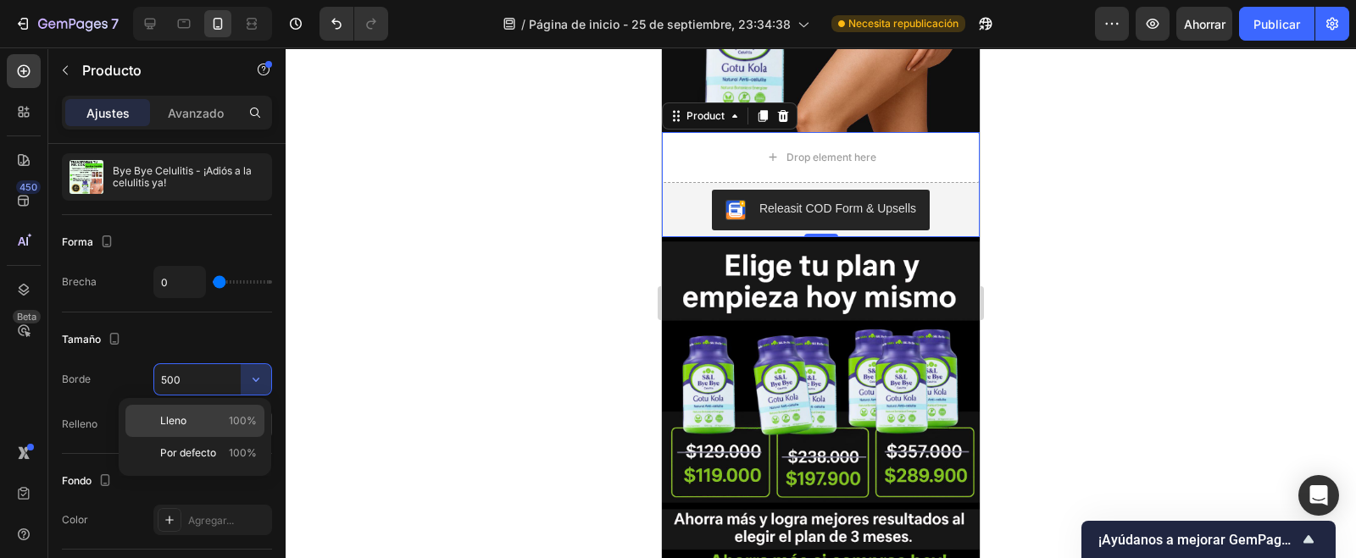
click at [204, 420] on p "Lleno 100%" at bounding box center [208, 421] width 97 height 15
type input "100%"
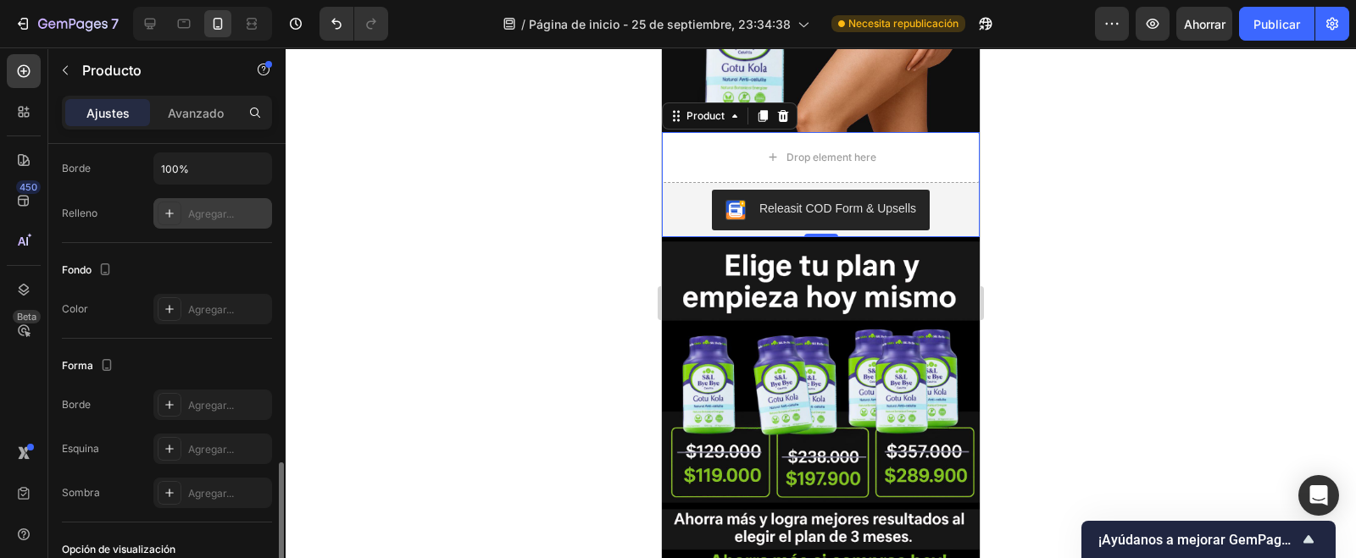
scroll to position [479, 0]
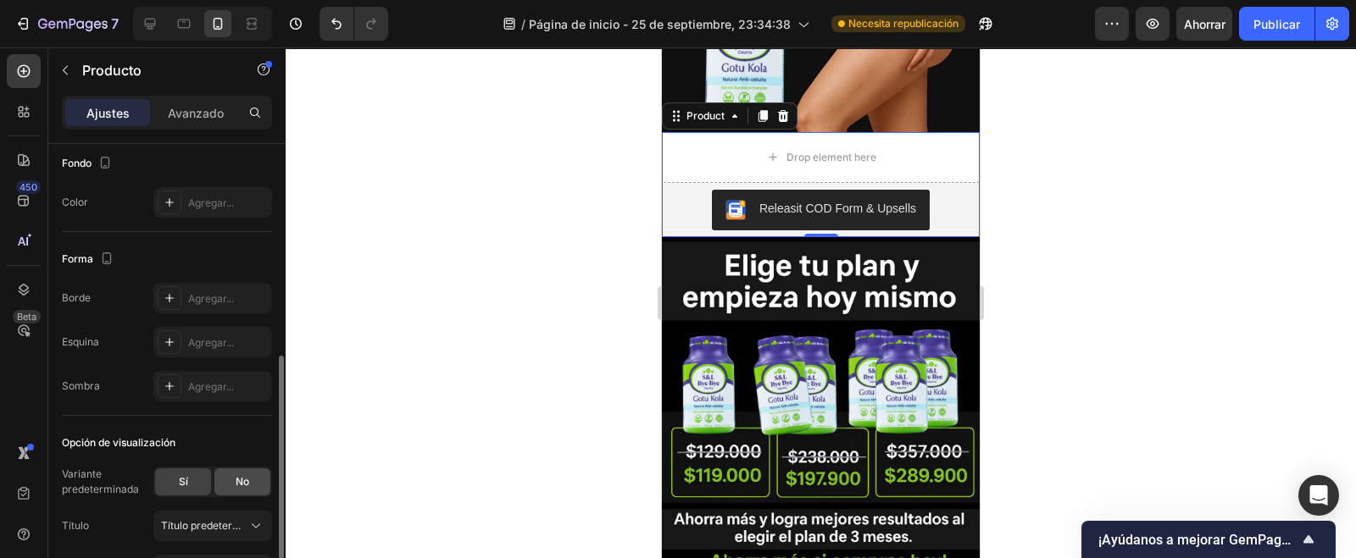
click at [244, 483] on font "No" at bounding box center [243, 481] width 14 height 13
click at [181, 476] on font "Sí" at bounding box center [183, 481] width 9 height 13
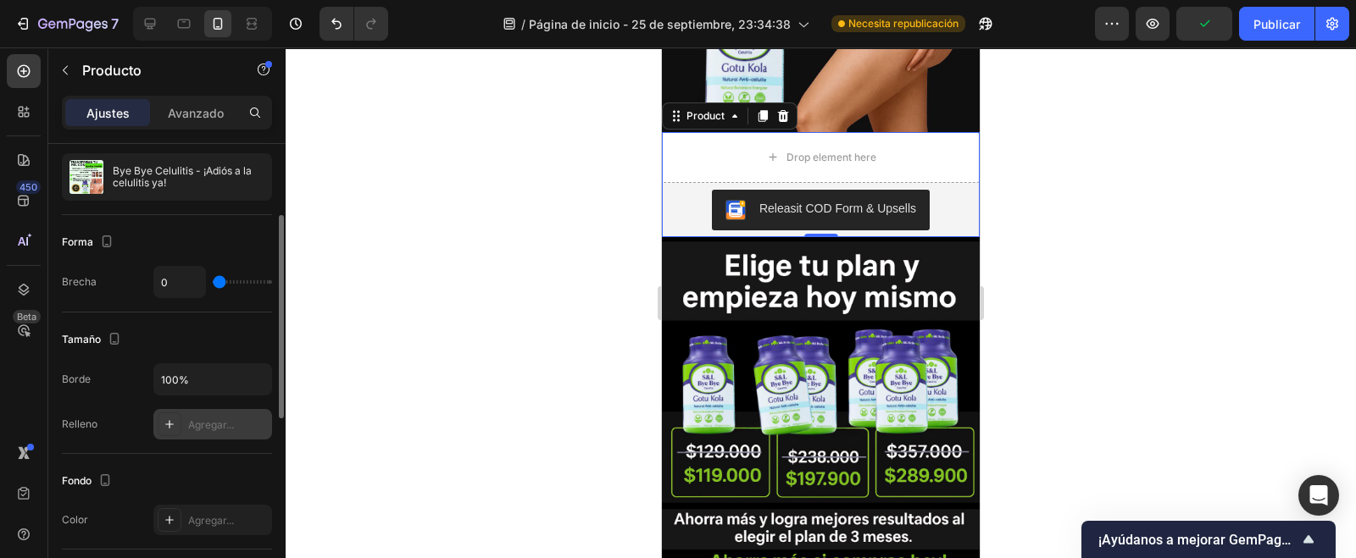
scroll to position [0, 0]
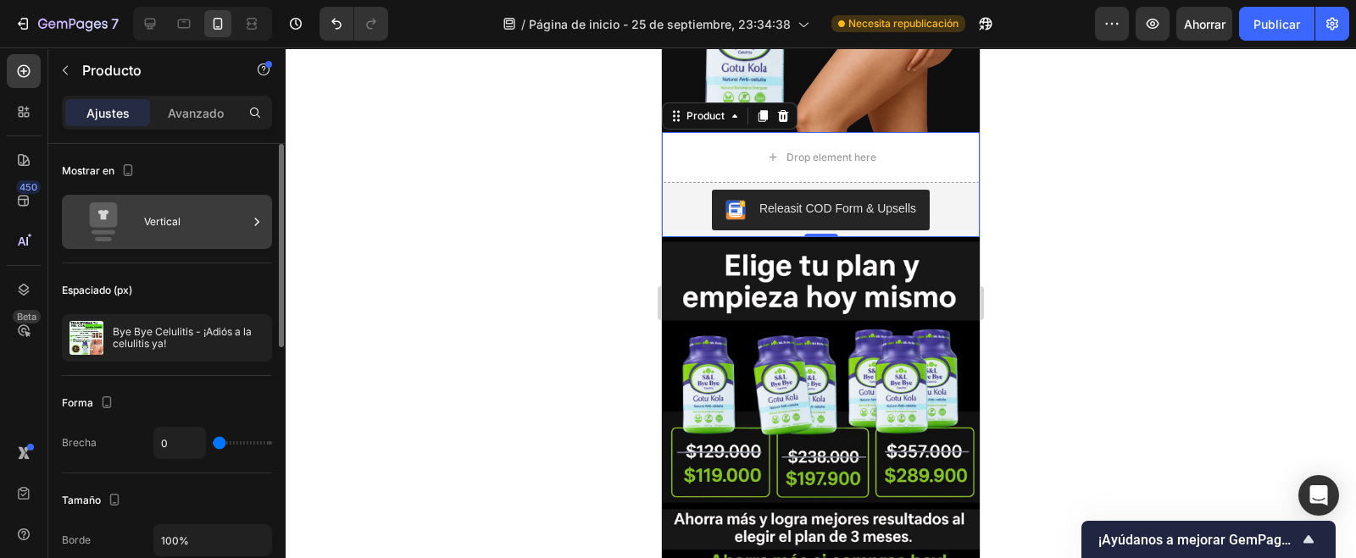
click at [222, 209] on div "Vertical" at bounding box center [195, 222] width 103 height 39
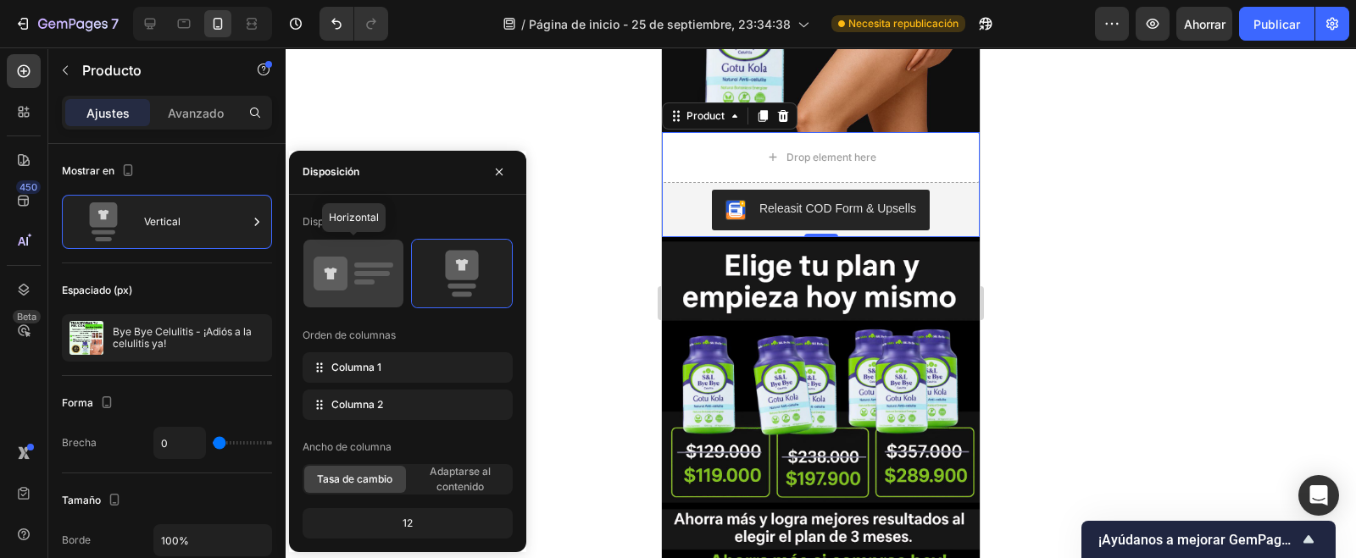
click at [342, 296] on icon at bounding box center [354, 273] width 80 height 47
type input "32"
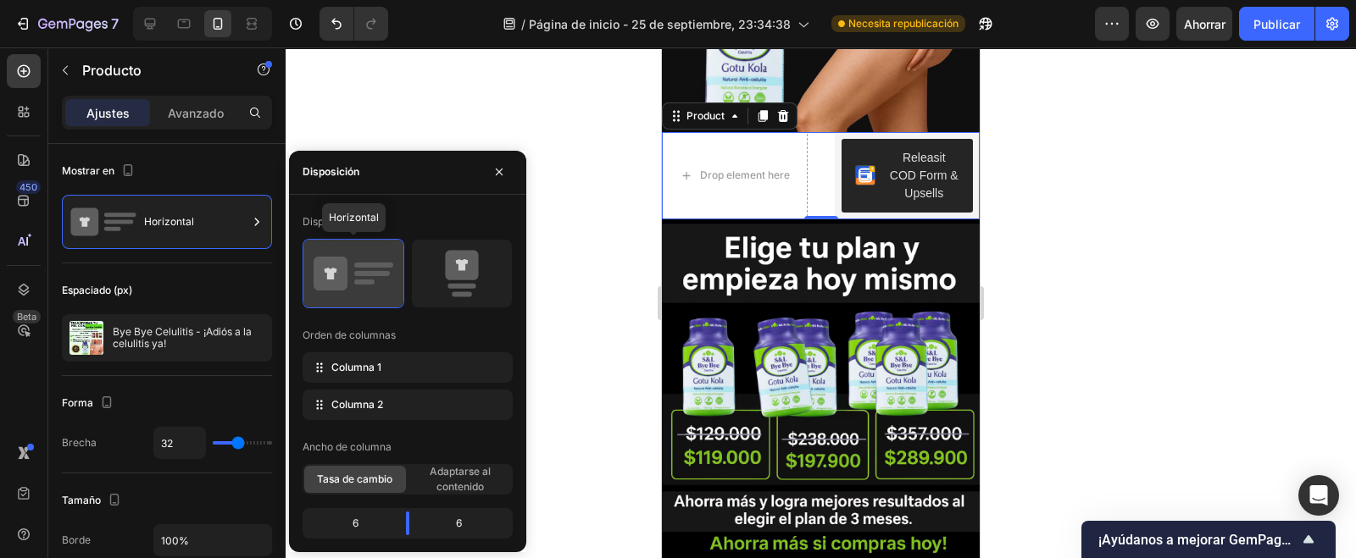
click at [342, 296] on icon at bounding box center [354, 273] width 80 height 47
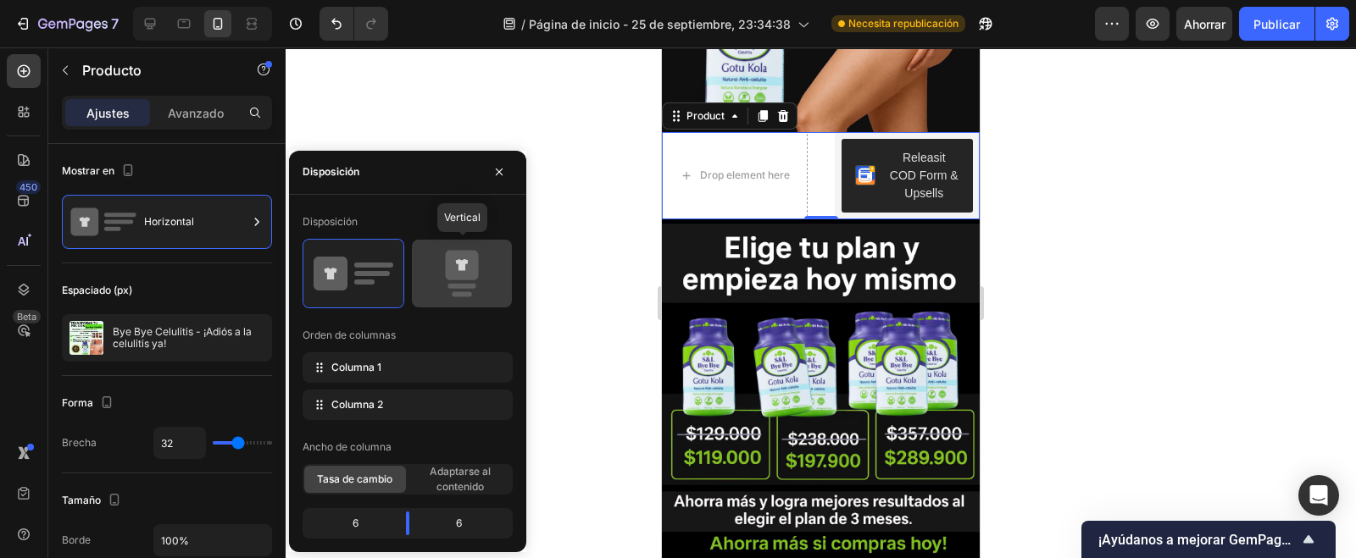
click at [461, 292] on rect at bounding box center [462, 294] width 20 height 5
type input "16"
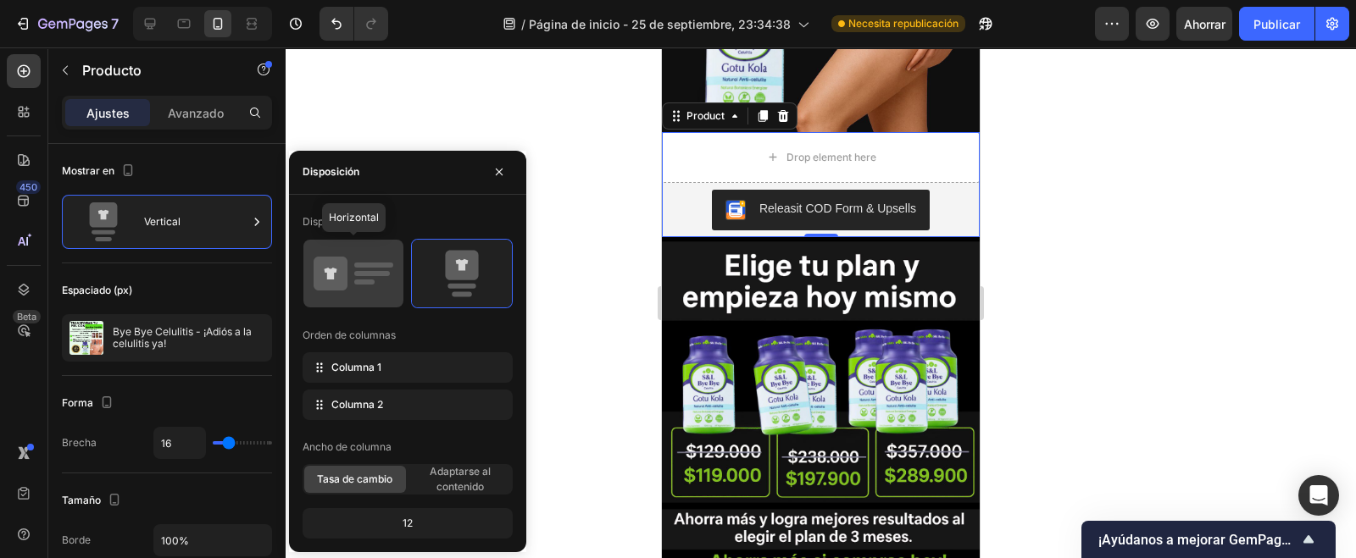
click at [373, 269] on icon at bounding box center [354, 273] width 80 height 47
type input "32"
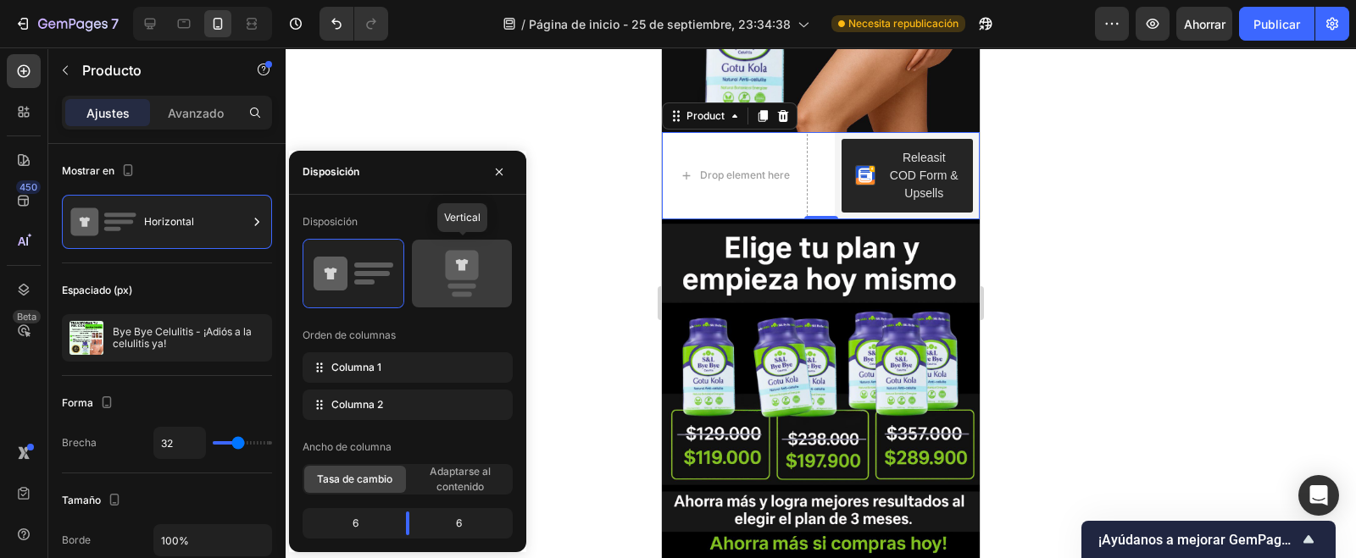
click at [453, 265] on icon at bounding box center [461, 265] width 33 height 30
type input "16"
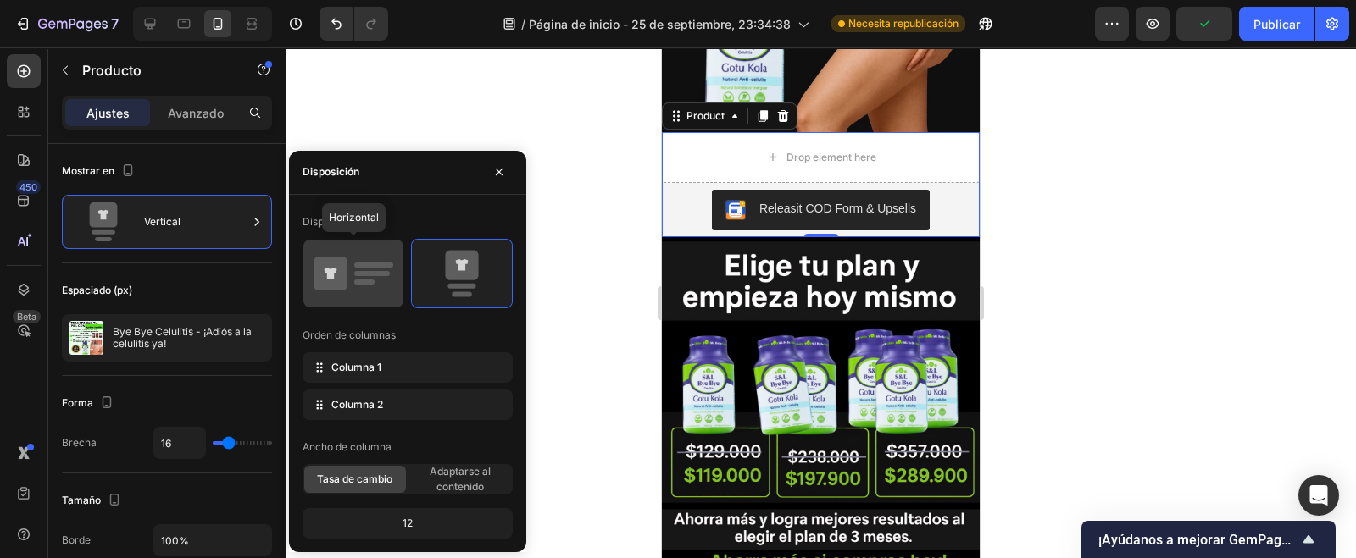
click at [377, 291] on icon at bounding box center [354, 273] width 80 height 47
type input "32"
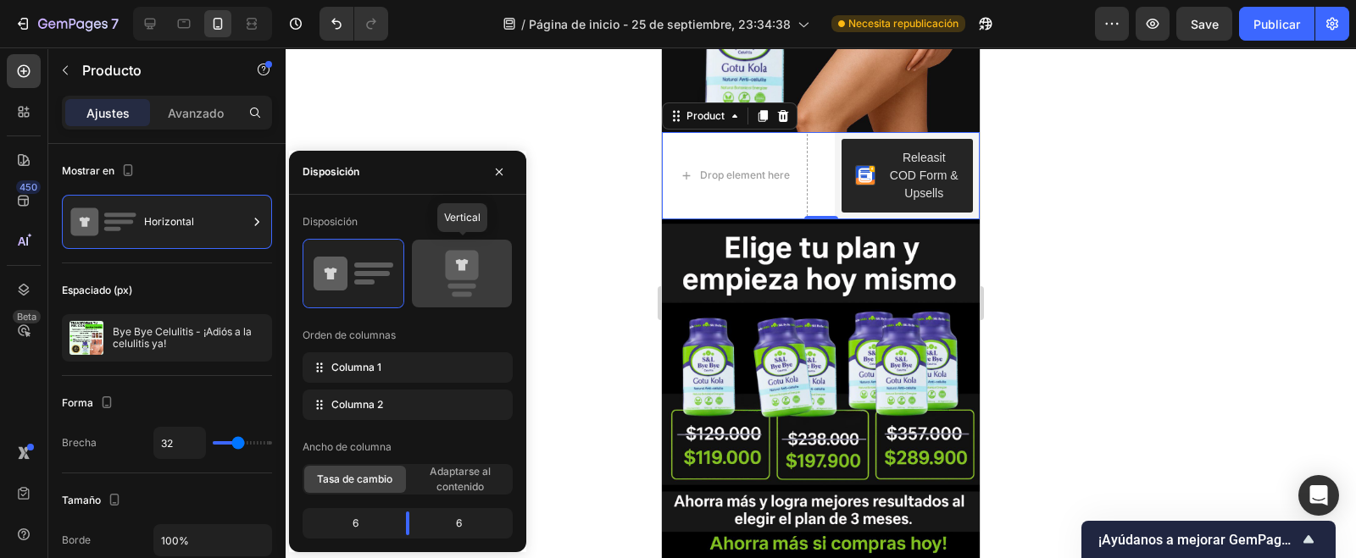
click at [493, 279] on icon at bounding box center [462, 273] width 80 height 47
type input "16"
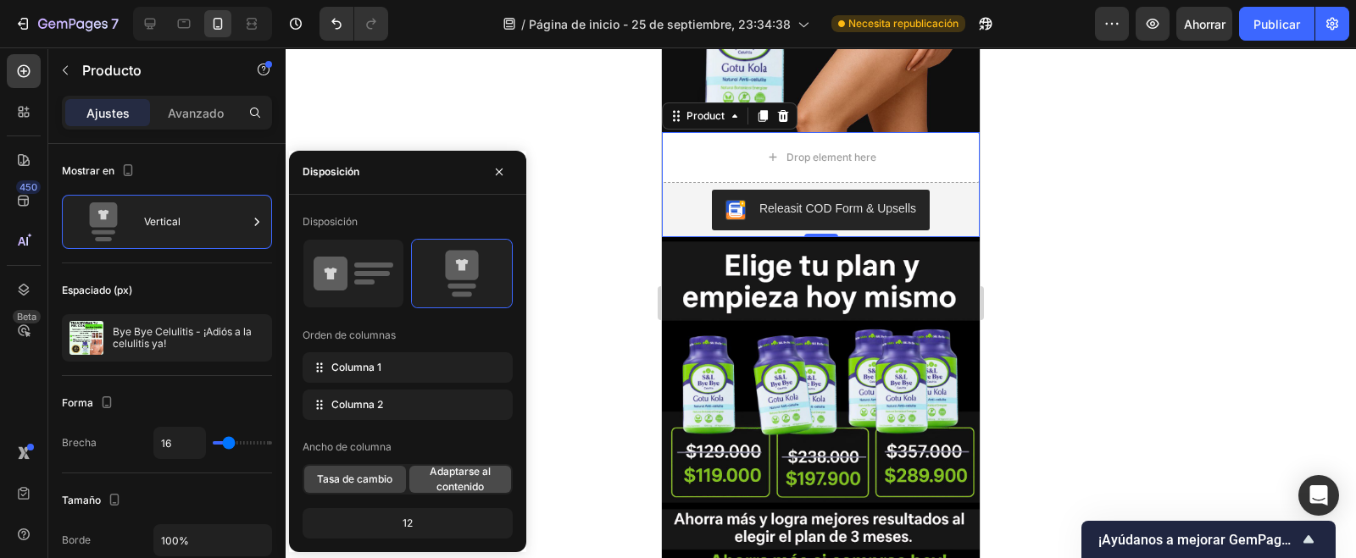
click at [483, 487] on font "Adaptarse al contenido" at bounding box center [460, 479] width 61 height 28
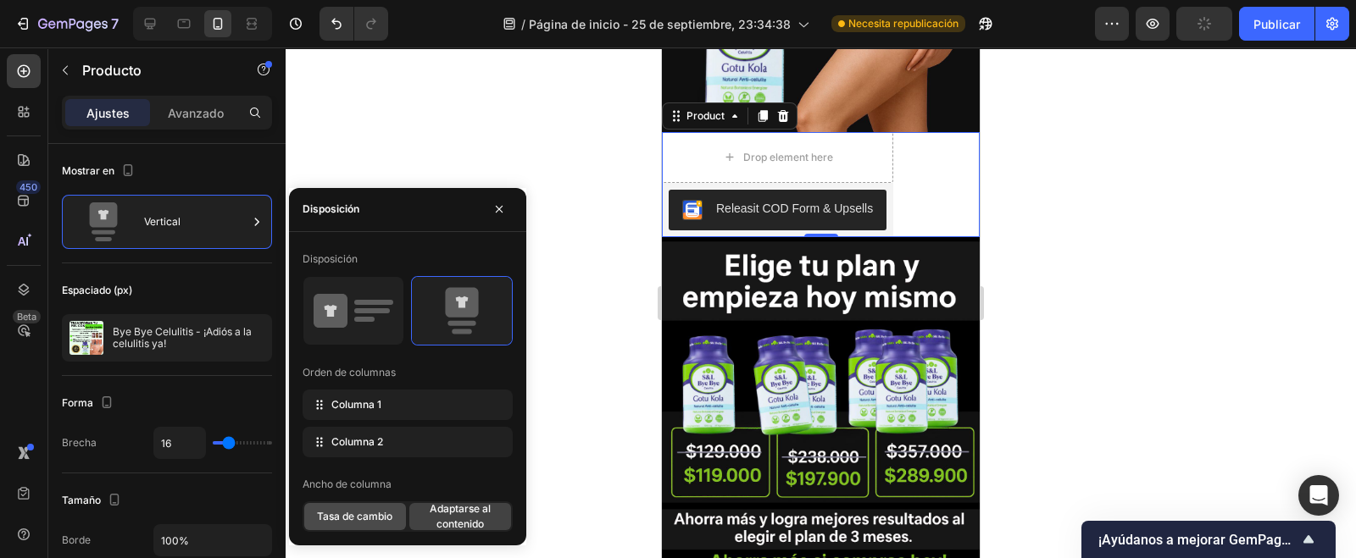
click at [361, 519] on font "Tasa de cambio" at bounding box center [354, 516] width 75 height 13
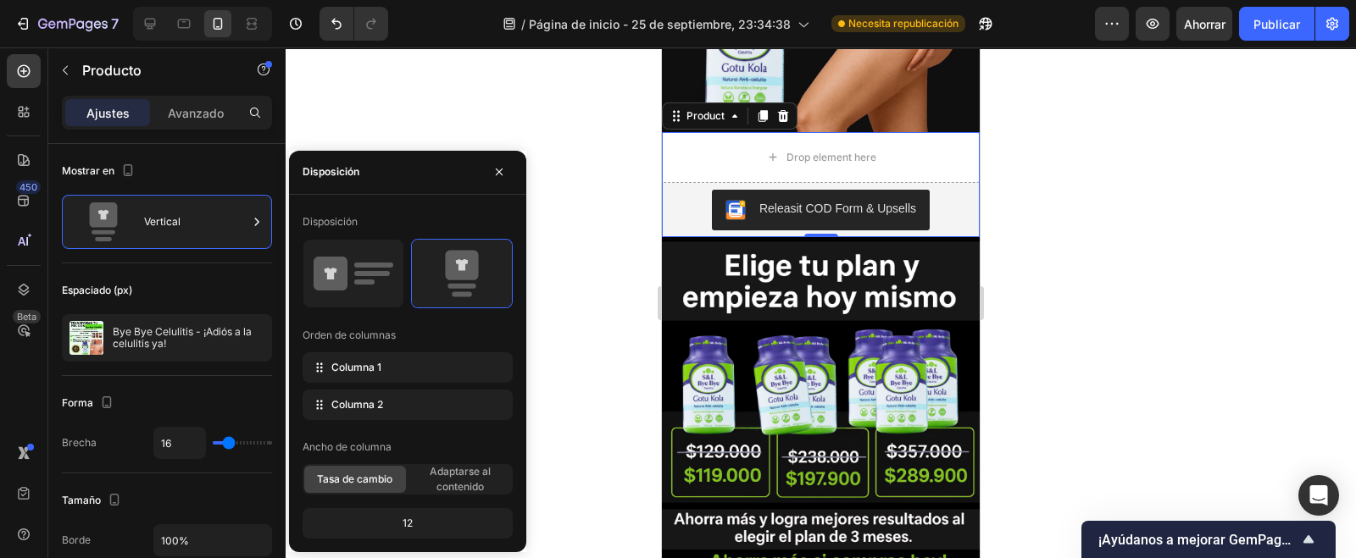
click at [497, 336] on div "Orden de columnas" at bounding box center [408, 335] width 210 height 27
click at [376, 275] on rect at bounding box center [372, 273] width 36 height 5
click at [364, 277] on icon at bounding box center [354, 273] width 80 height 47
type input "32"
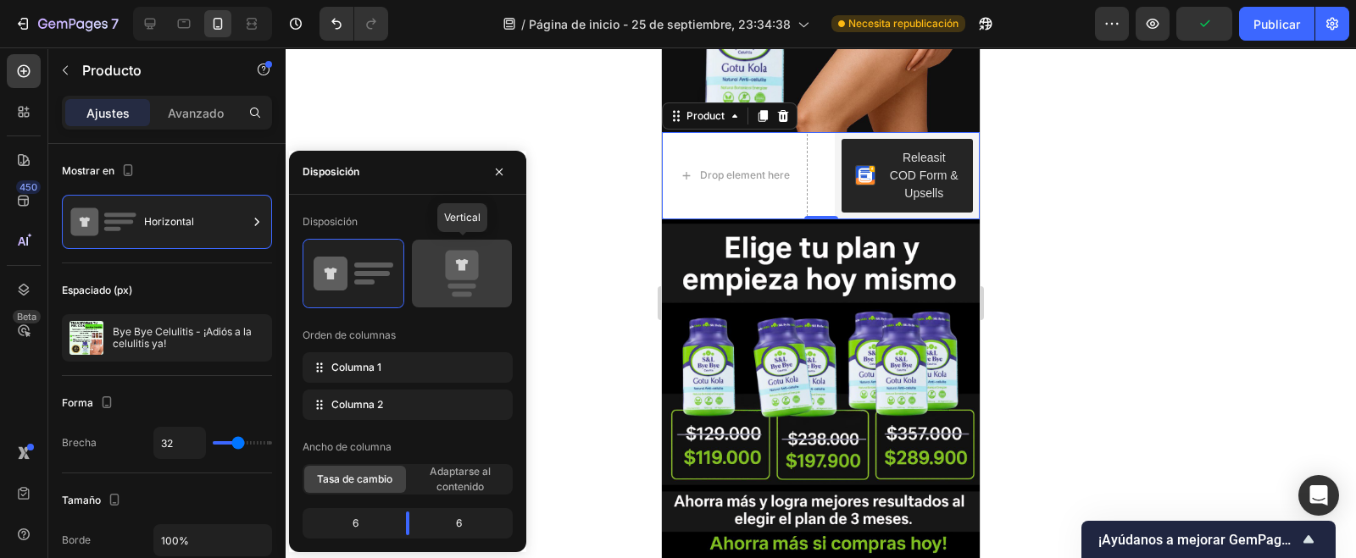
click at [481, 295] on icon at bounding box center [462, 273] width 80 height 47
click at [454, 262] on icon at bounding box center [461, 265] width 33 height 30
type input "16"
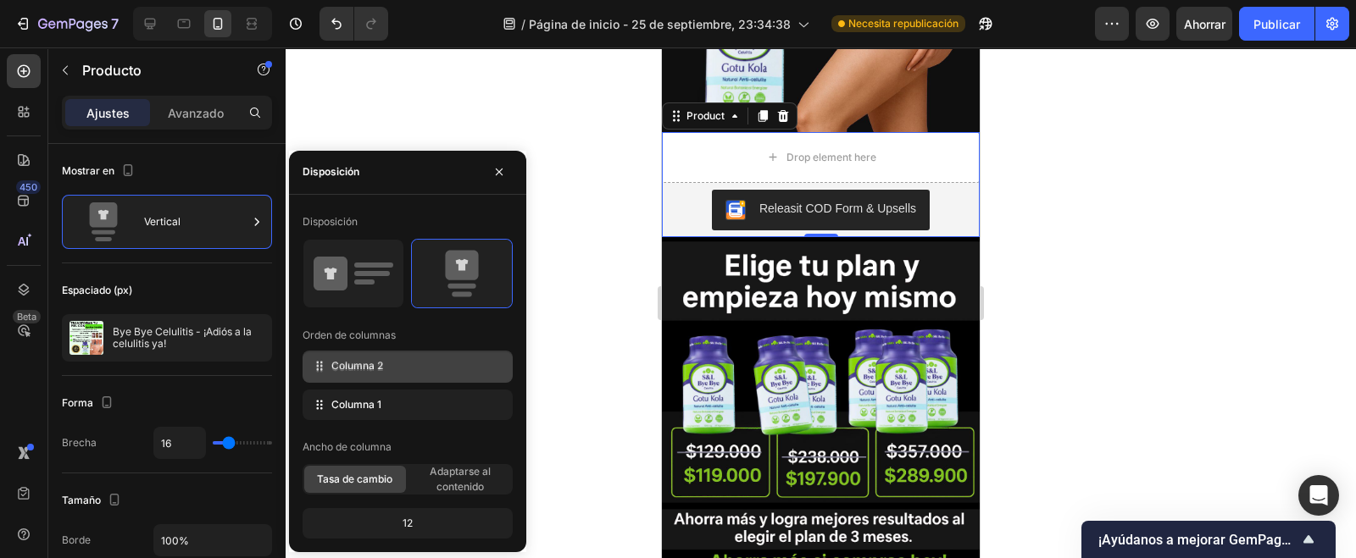
drag, startPoint x: 319, startPoint y: 408, endPoint x: 320, endPoint y: 370, distance: 38.1
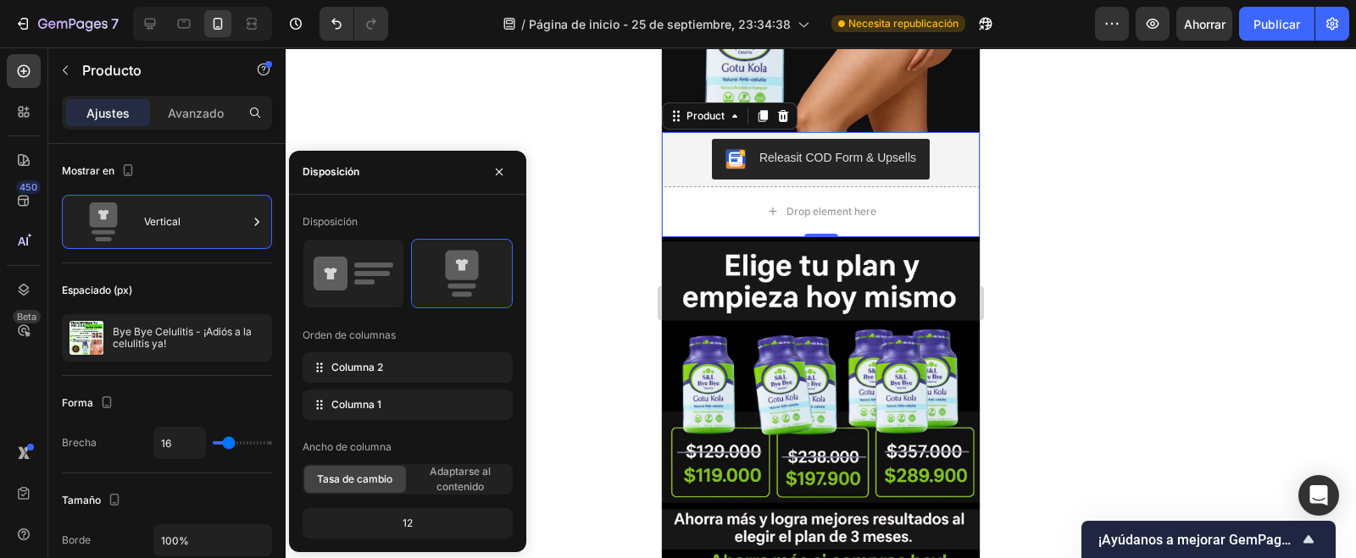
click at [436, 524] on div "12" at bounding box center [407, 524] width 203 height 24
drag, startPoint x: 393, startPoint y: 516, endPoint x: 410, endPoint y: 519, distance: 17.1
click at [403, 519] on div "12" at bounding box center [407, 524] width 203 height 24
click at [412, 519] on font "12" at bounding box center [408, 523] width 10 height 13
click at [494, 169] on icon "button" at bounding box center [499, 172] width 14 height 14
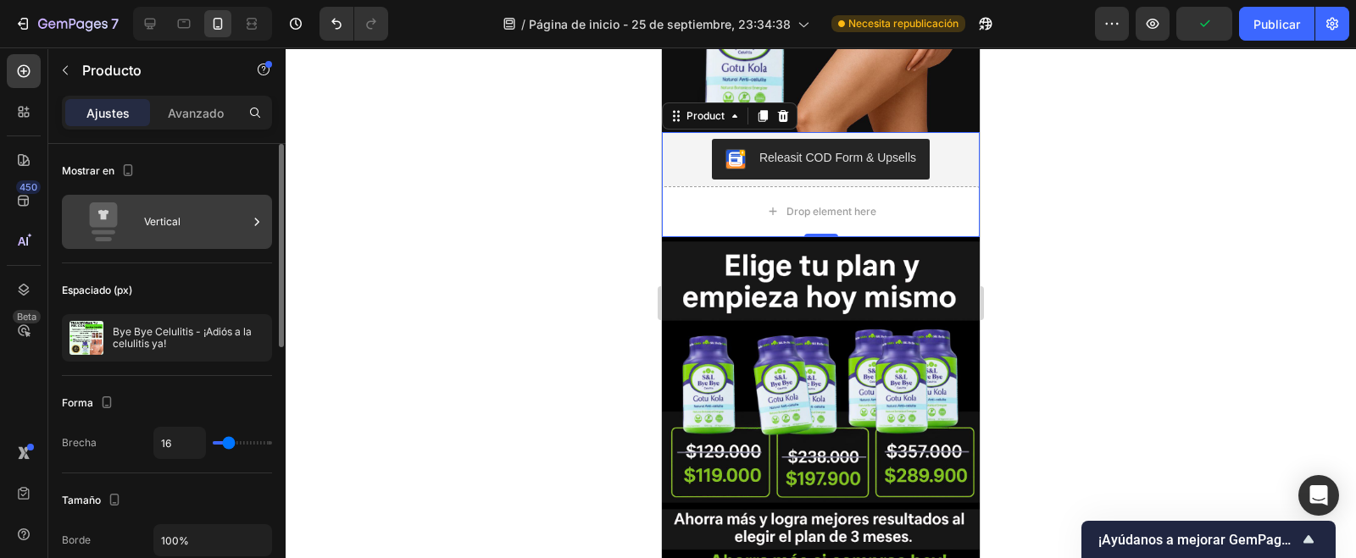
click at [182, 222] on div "Vertical" at bounding box center [195, 222] width 103 height 39
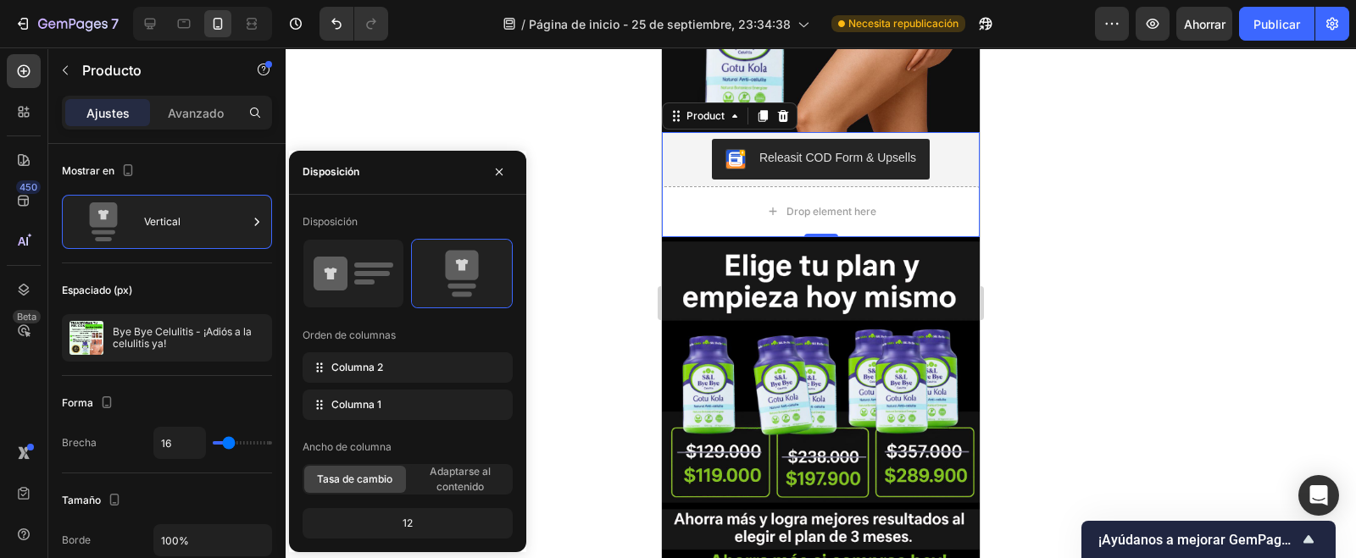
click at [415, 522] on div "12" at bounding box center [407, 524] width 203 height 24
click at [410, 519] on font "12" at bounding box center [408, 523] width 10 height 13
click at [369, 401] on font "Columna 1" at bounding box center [356, 404] width 50 height 13
click at [230, 405] on div "Forma" at bounding box center [167, 403] width 210 height 27
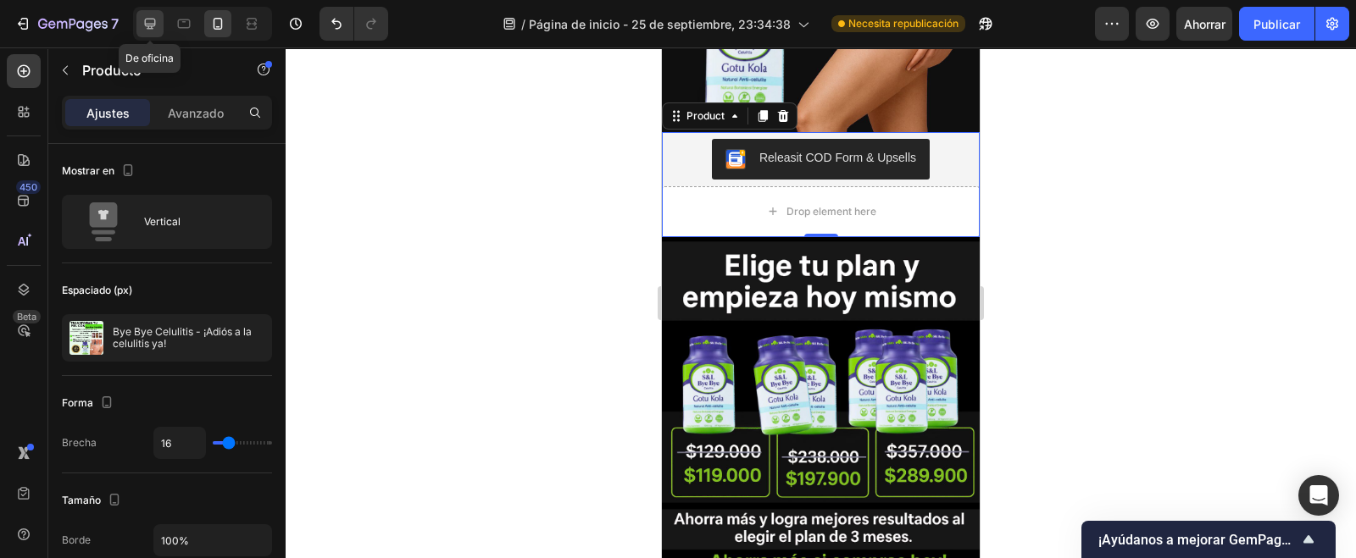
click at [153, 22] on icon at bounding box center [150, 23] width 17 height 17
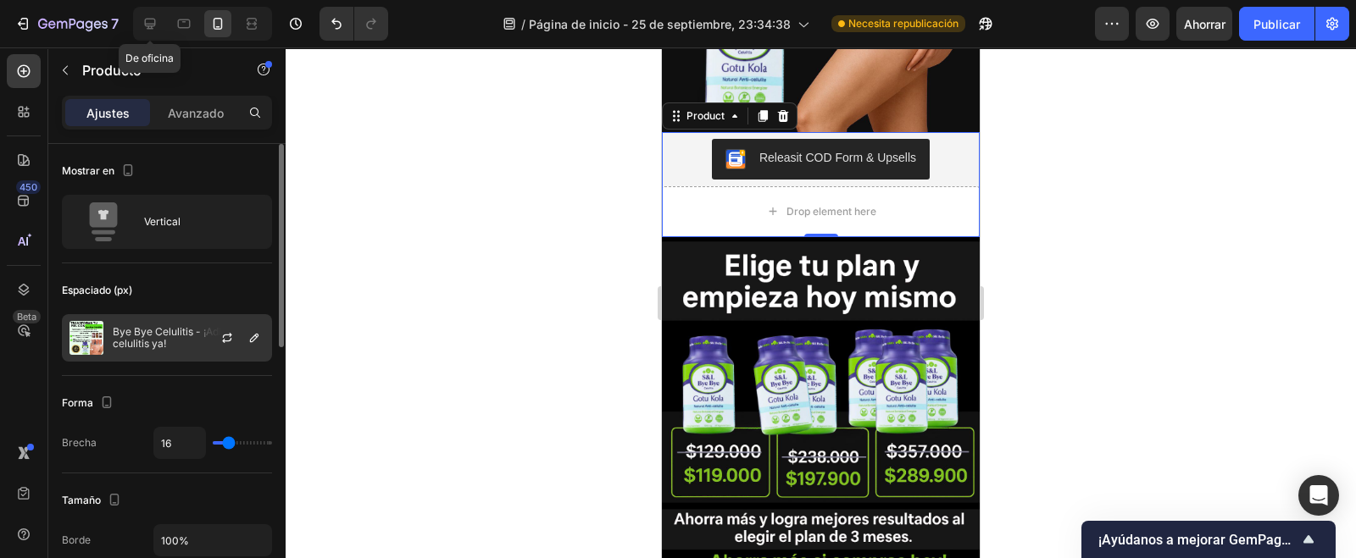
type input "0"
type input "500"
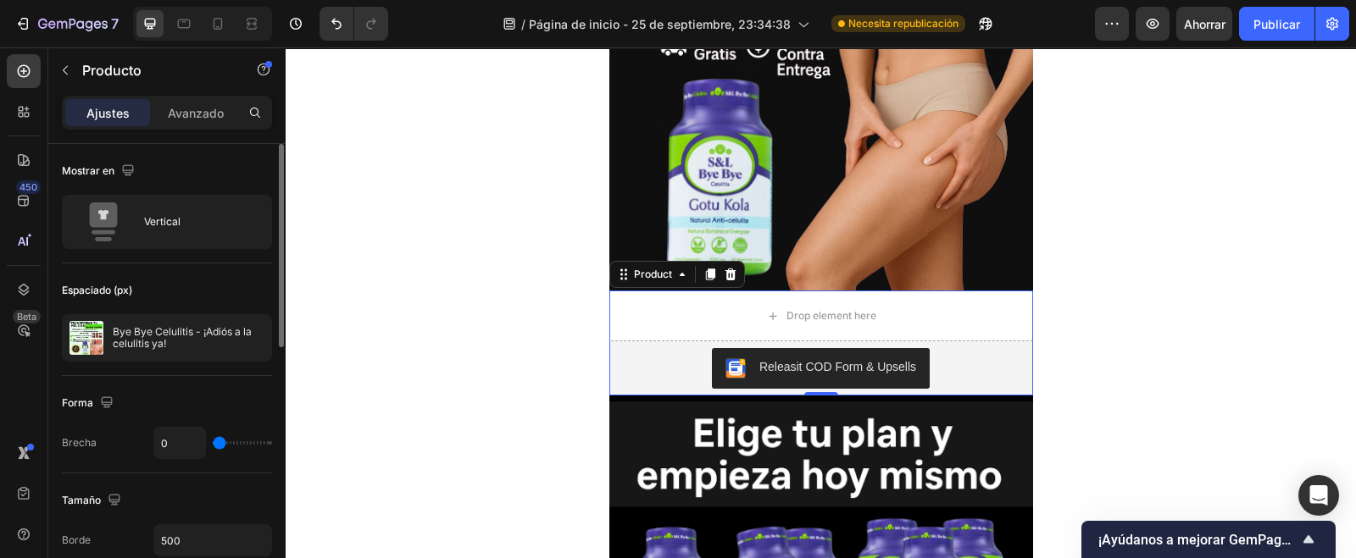
scroll to position [637, 0]
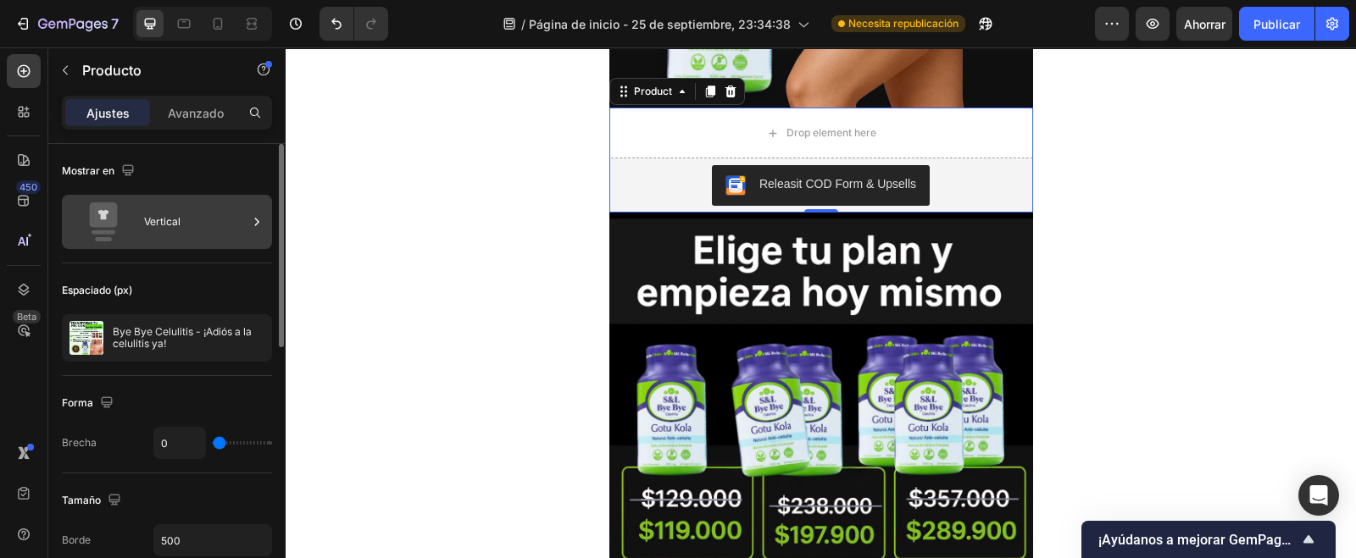
click at [202, 226] on div "Vertical" at bounding box center [195, 222] width 103 height 39
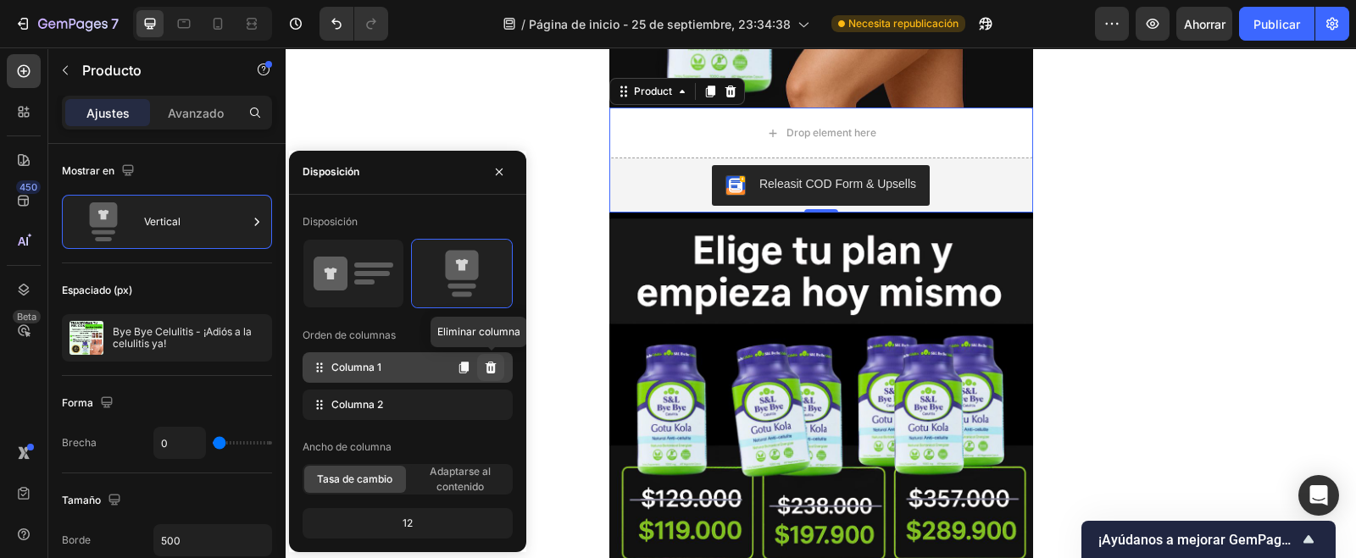
click at [489, 372] on icon at bounding box center [490, 368] width 11 height 12
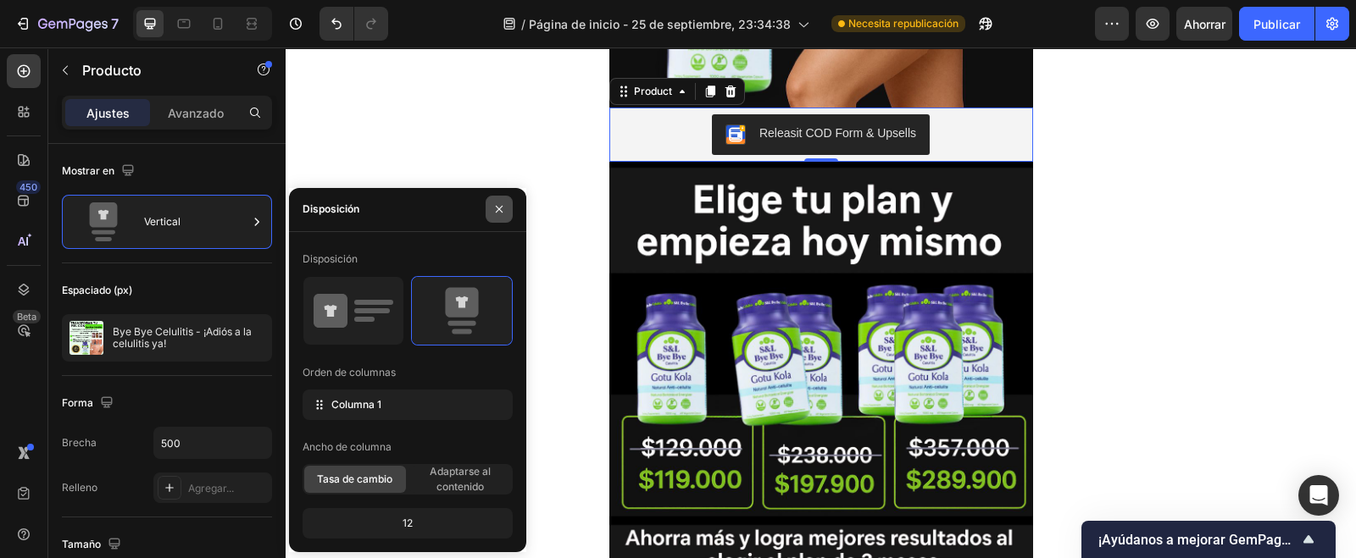
click at [504, 214] on icon "button" at bounding box center [499, 210] width 14 height 14
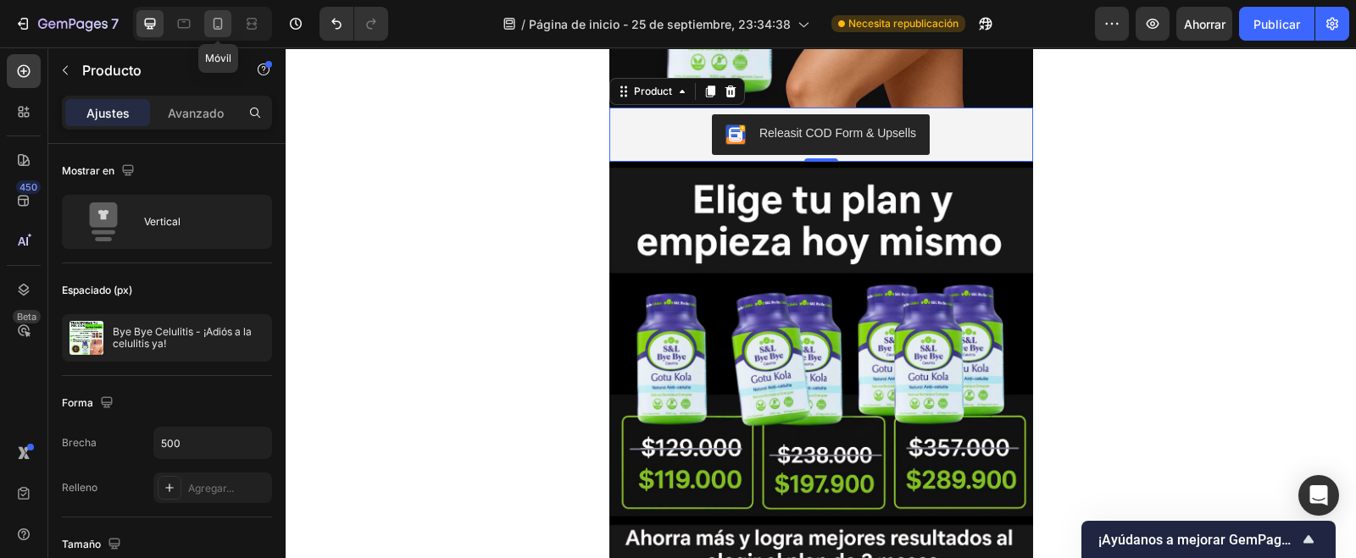
click at [213, 27] on icon at bounding box center [217, 23] width 17 height 17
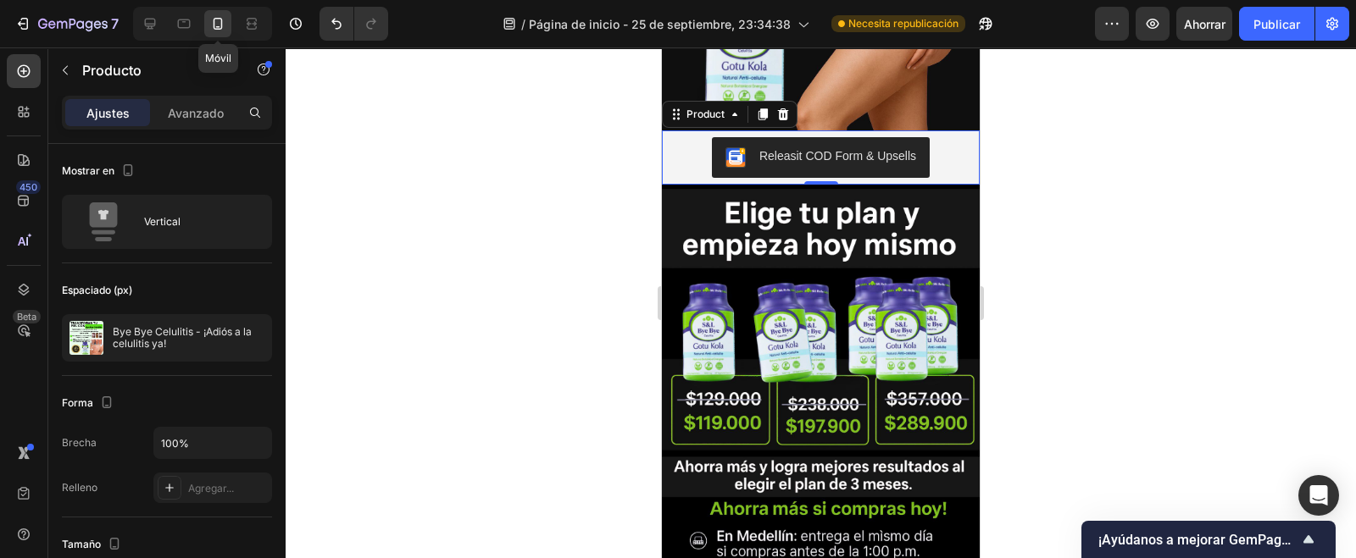
scroll to position [454, 0]
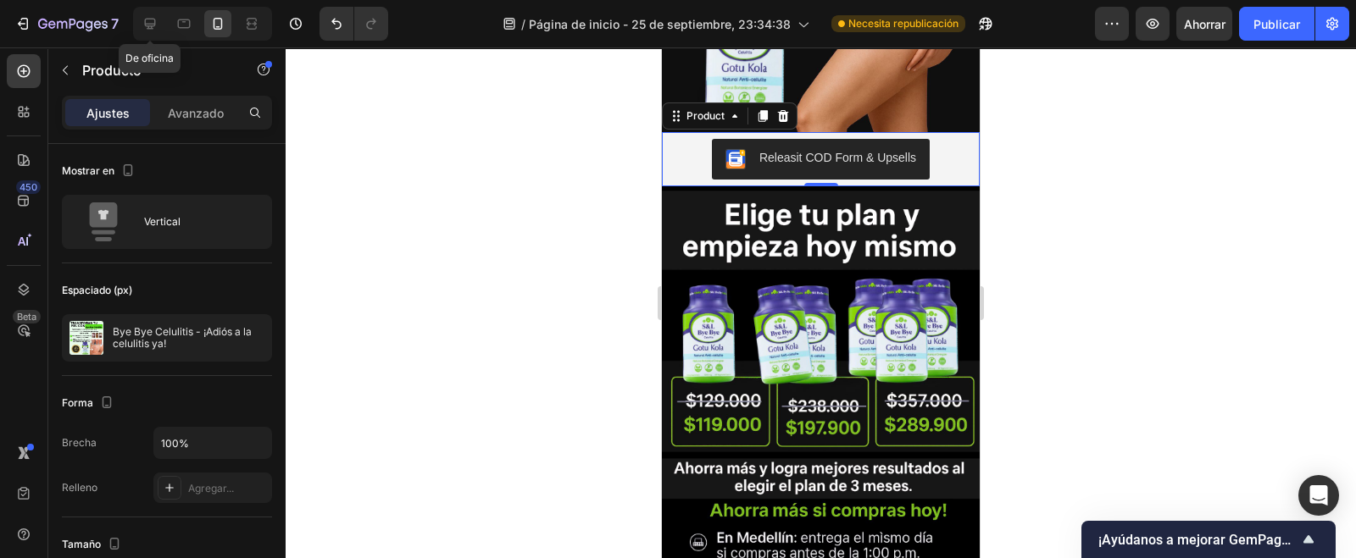
drag, startPoint x: 153, startPoint y: 31, endPoint x: 168, endPoint y: 30, distance: 15.3
click at [152, 27] on icon at bounding box center [150, 23] width 17 height 17
type input "500"
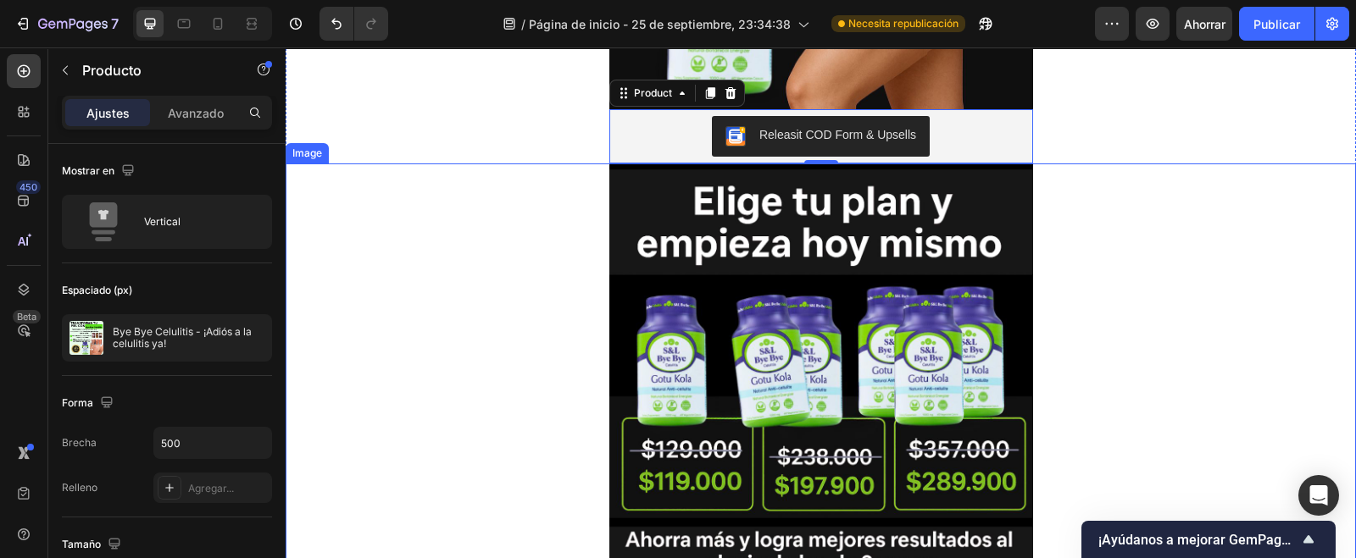
scroll to position [637, 0]
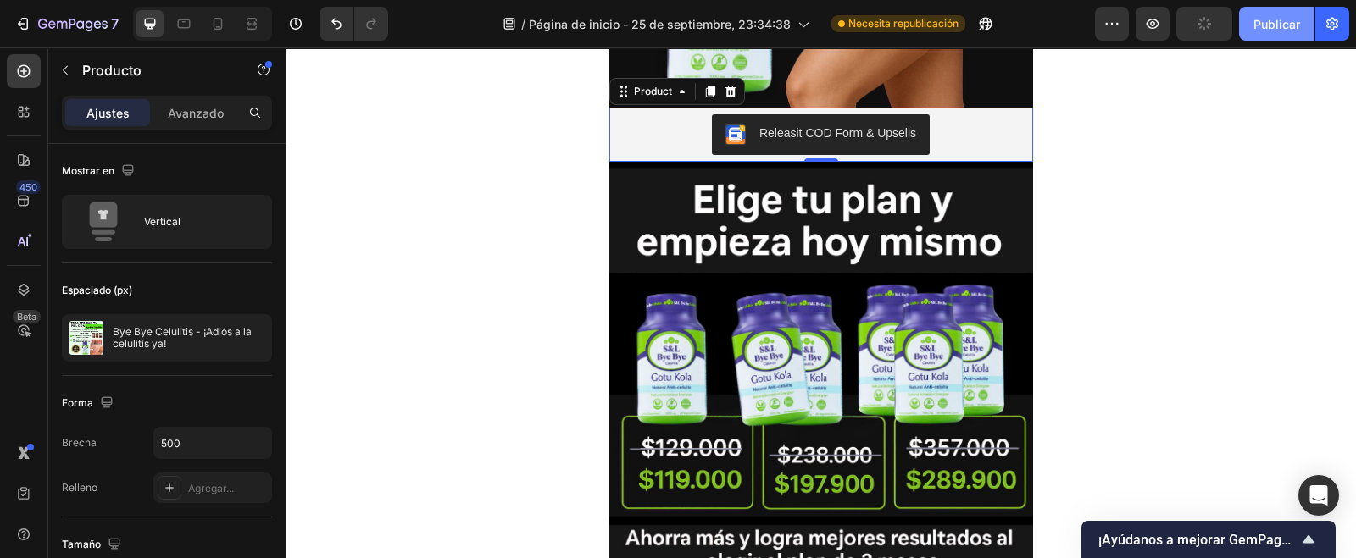
click at [1280, 27] on font "Publicar" at bounding box center [1276, 24] width 47 height 14
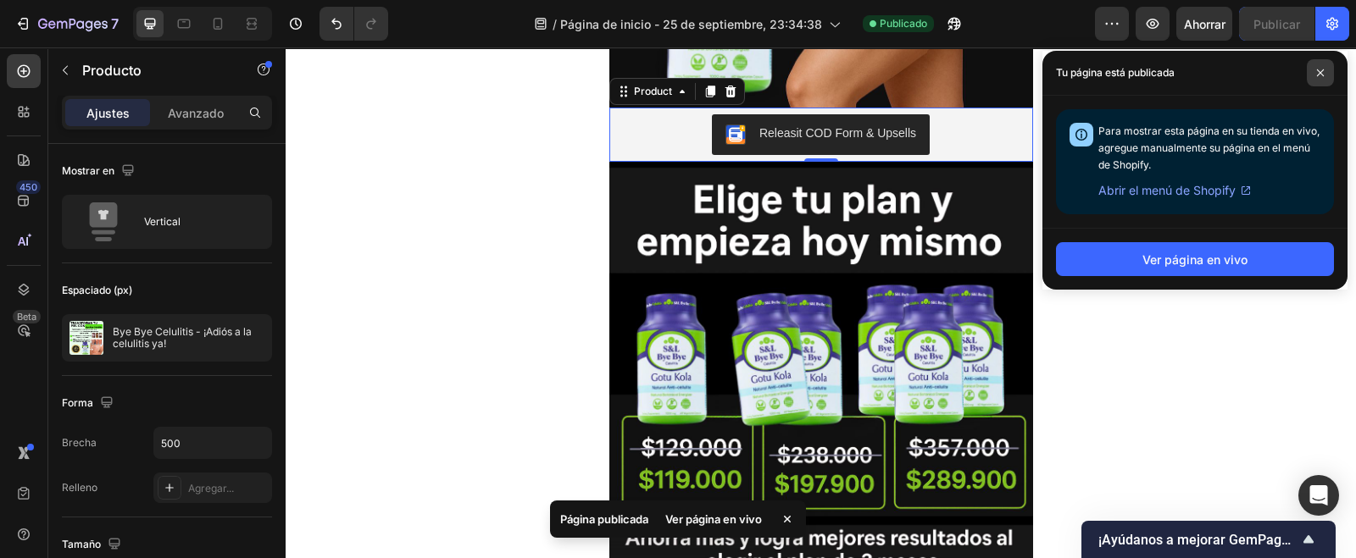
click at [1317, 69] on icon at bounding box center [1320, 72] width 7 height 7
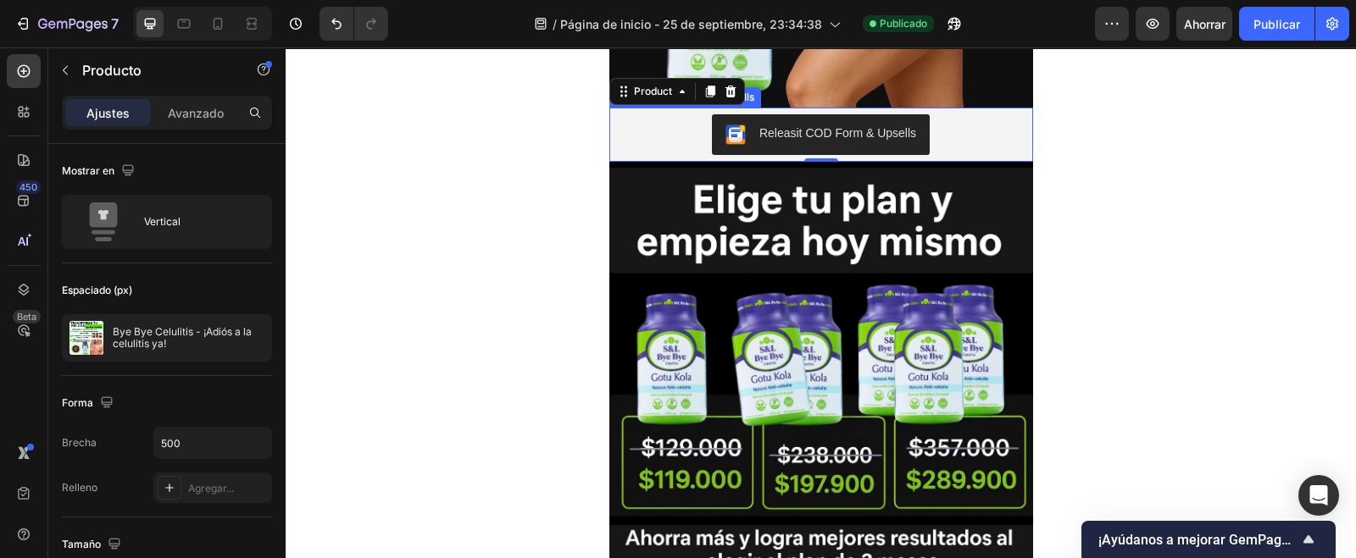
click at [641, 122] on div "Releasit COD Form & Upsells" at bounding box center [821, 134] width 410 height 41
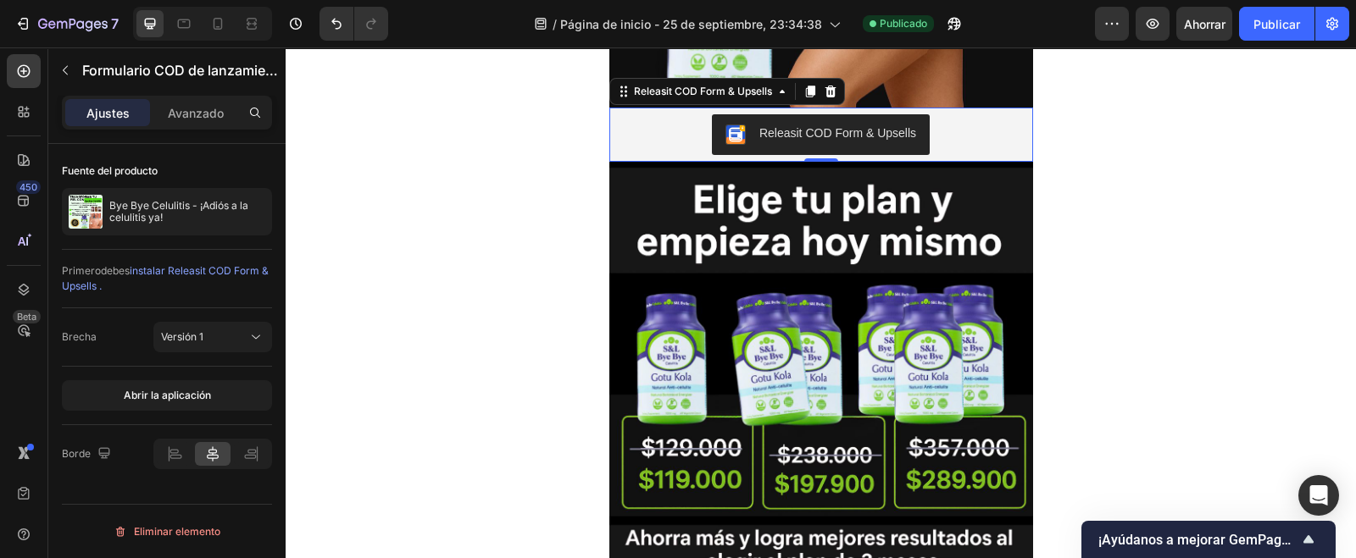
click at [829, 137] on div "Releasit COD Form & Upsells" at bounding box center [837, 134] width 157 height 18
click at [947, 125] on div "Releasit COD Form & Upsells" at bounding box center [821, 134] width 410 height 41
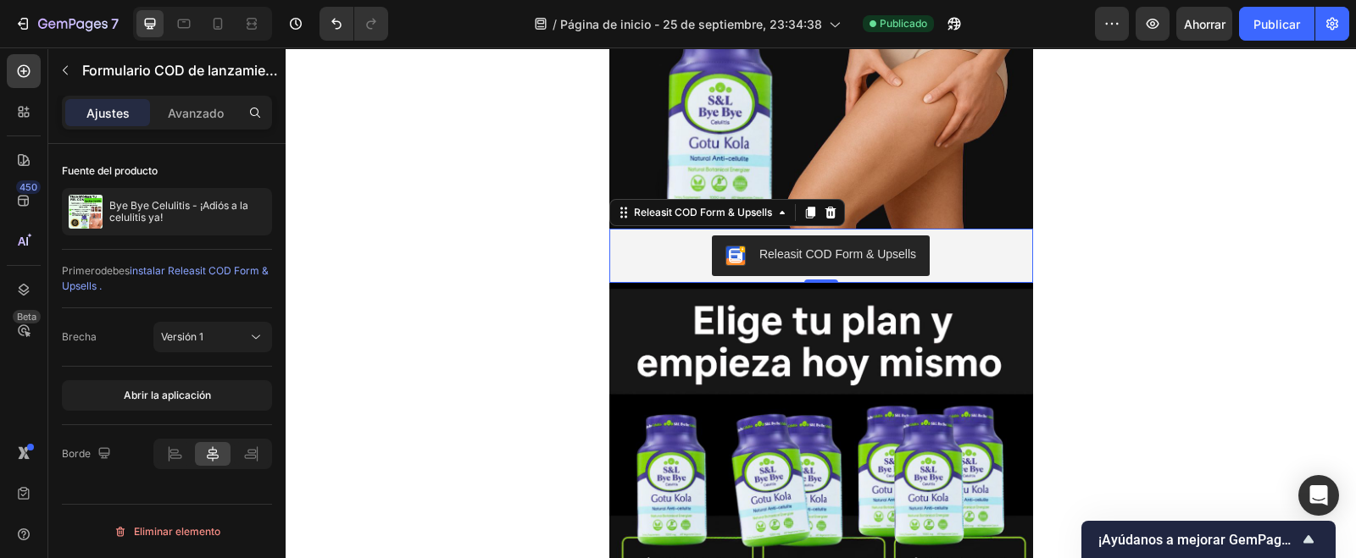
scroll to position [531, 0]
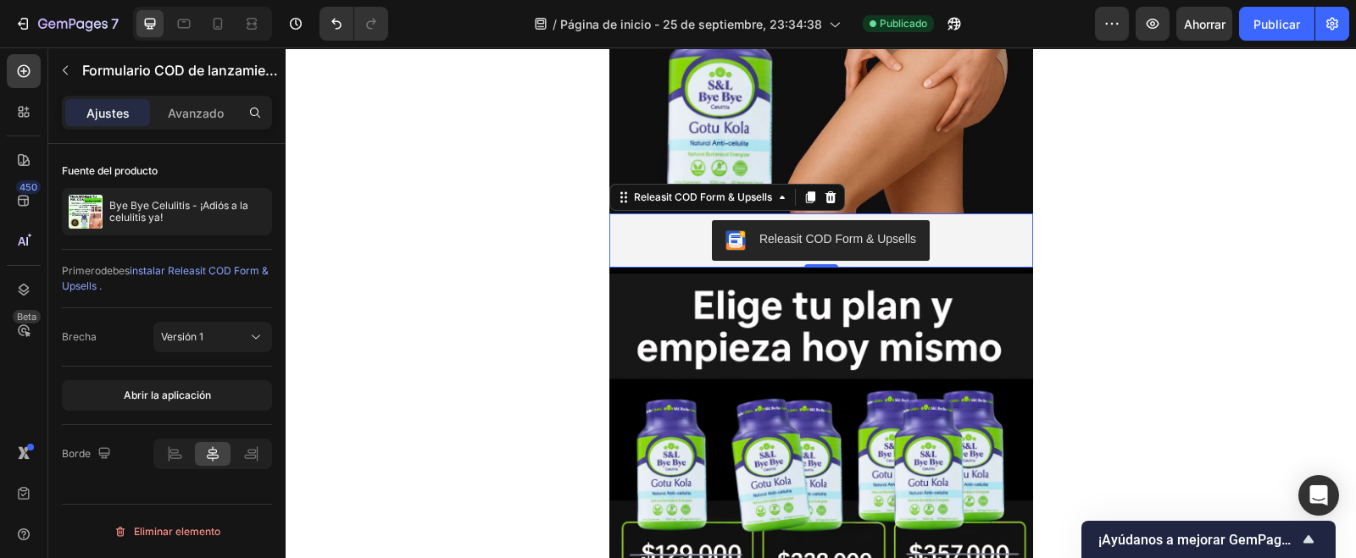
click at [912, 230] on button "Releasit COD Form & Upsells" at bounding box center [821, 240] width 218 height 41
click at [928, 221] on div "Releasit COD Form & Upsells" at bounding box center [821, 240] width 410 height 41
click at [900, 217] on div "Releasit COD Form & Upsells" at bounding box center [821, 241] width 424 height 54
click at [186, 114] on font "Avanzado" at bounding box center [196, 113] width 56 height 14
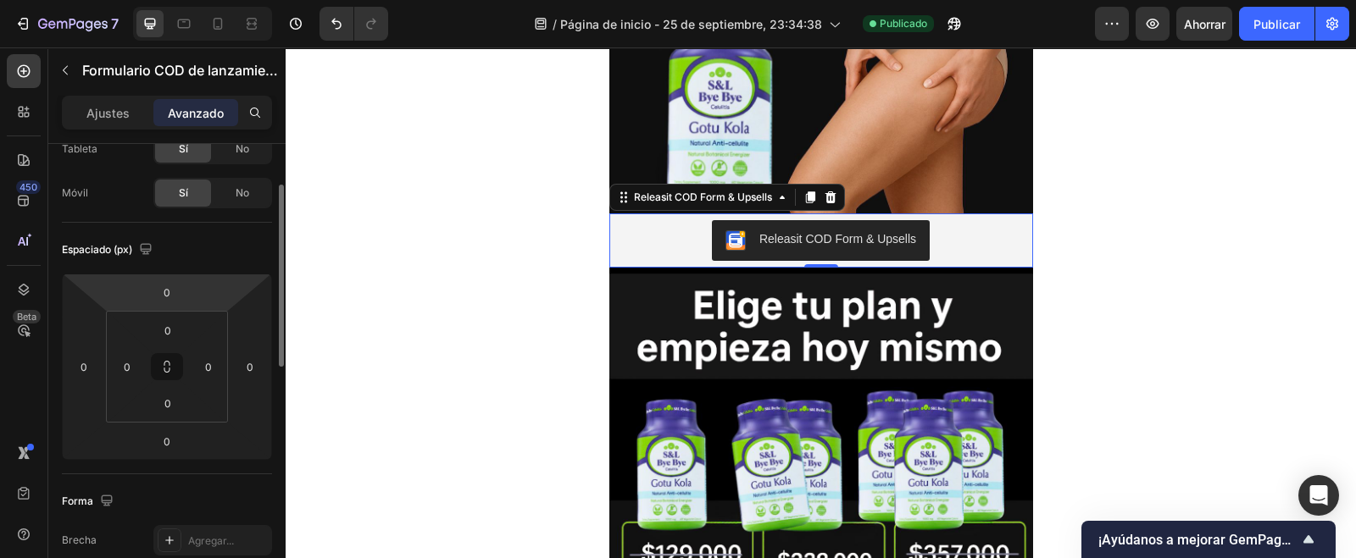
scroll to position [0, 0]
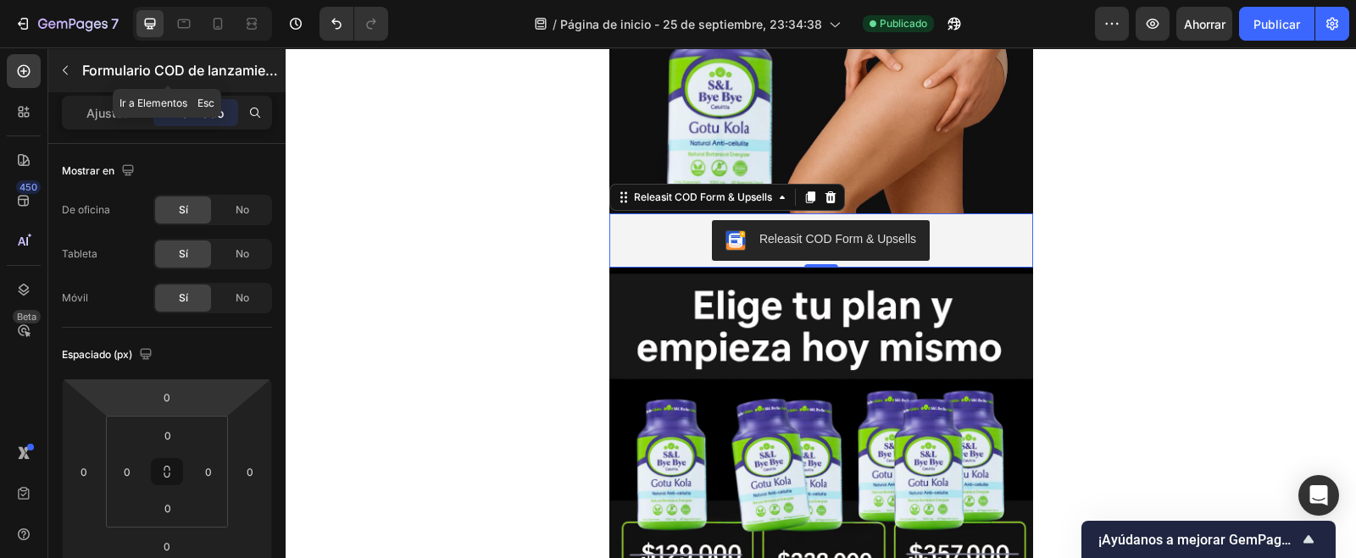
click at [62, 71] on icon "button" at bounding box center [65, 71] width 14 height 14
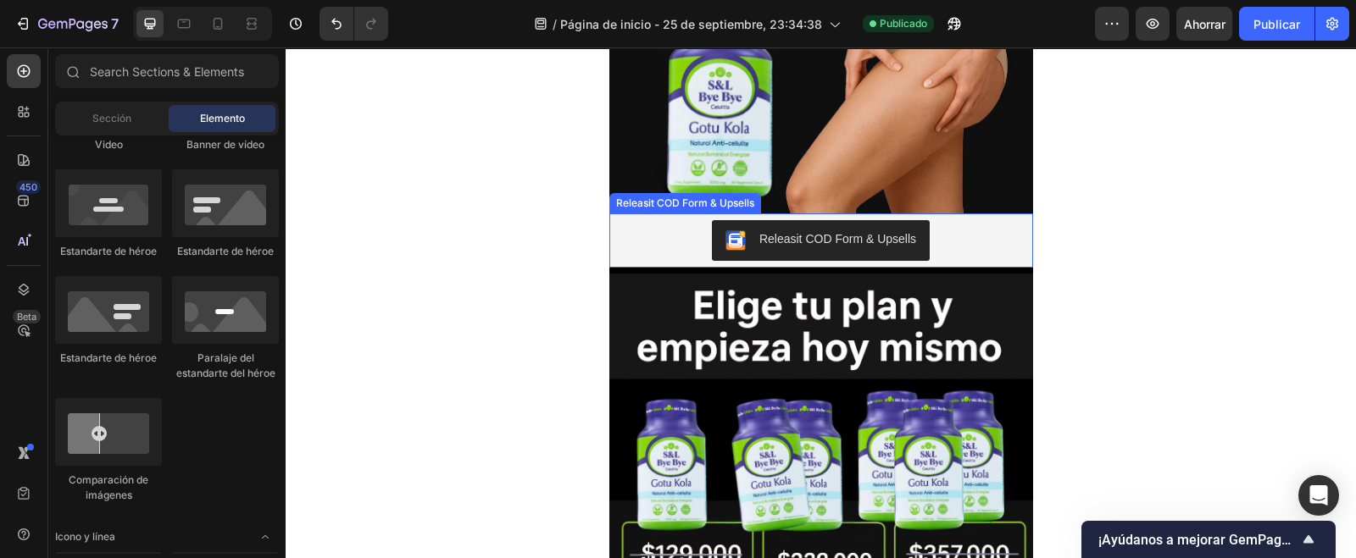
click at [616, 233] on div "Releasit COD Form & Upsells" at bounding box center [821, 240] width 410 height 41
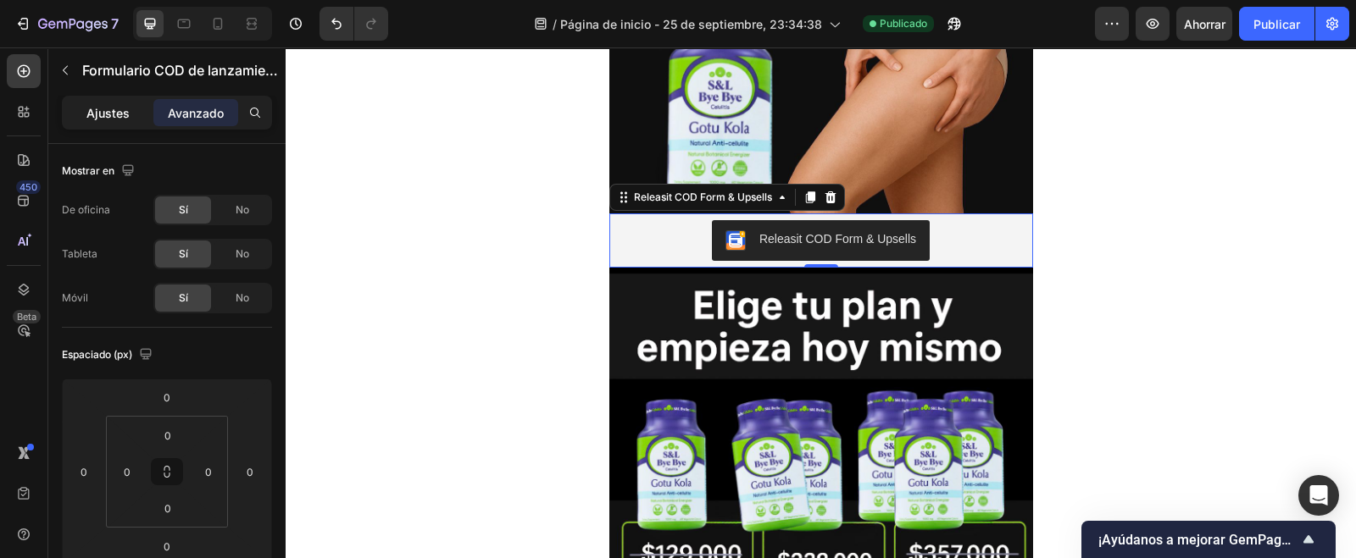
click at [113, 104] on p "Ajustes" at bounding box center [107, 113] width 43 height 18
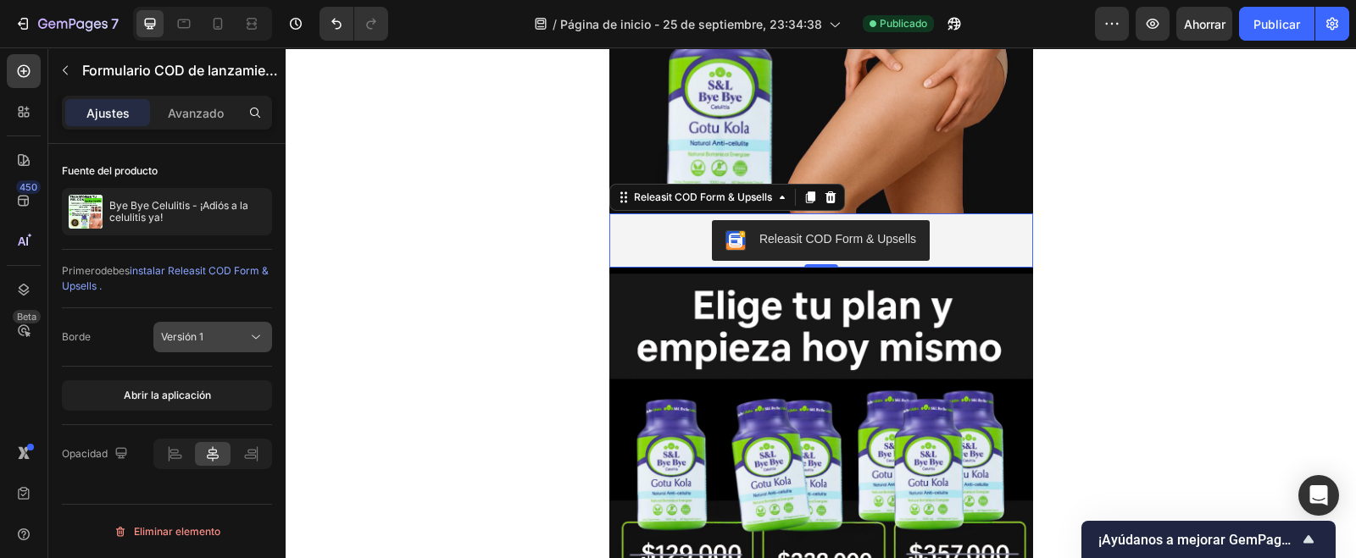
click at [249, 341] on icon at bounding box center [255, 337] width 17 height 17
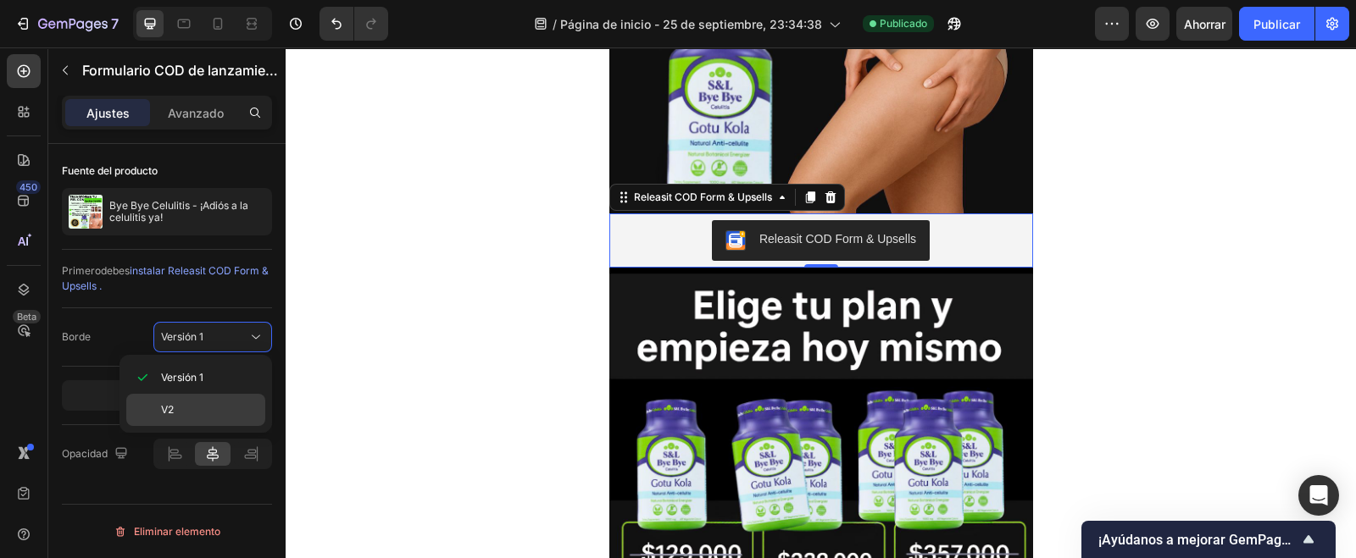
click at [215, 404] on p "V2" at bounding box center [209, 410] width 97 height 15
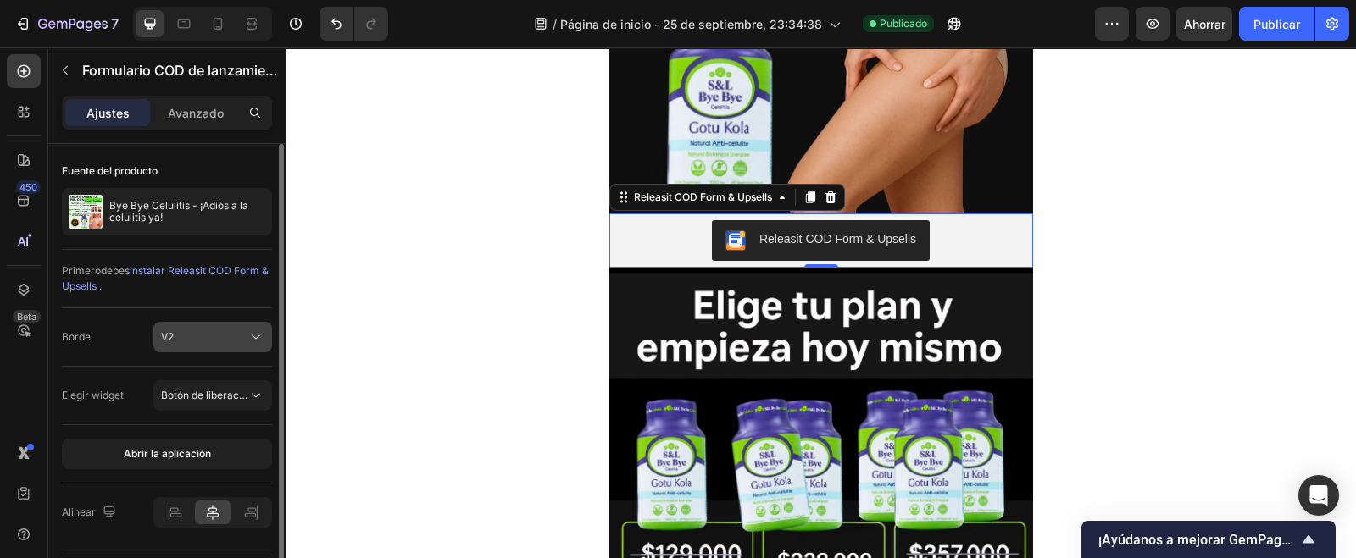
click at [232, 342] on div "V2" at bounding box center [204, 337] width 86 height 15
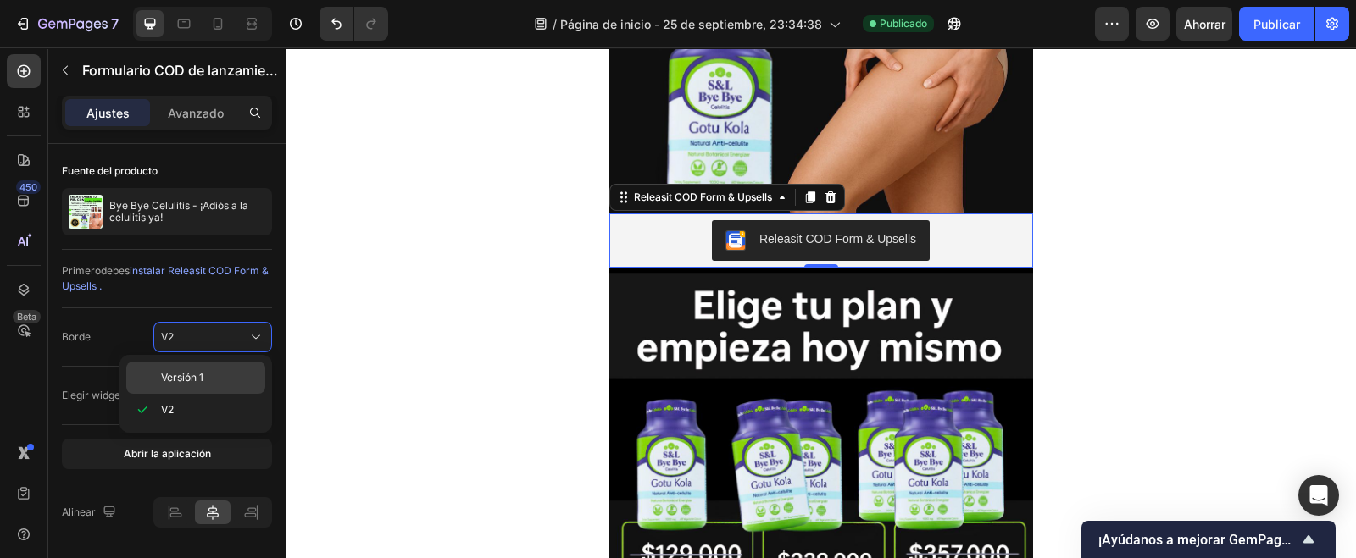
click at [216, 378] on p "Versión 1" at bounding box center [209, 377] width 97 height 15
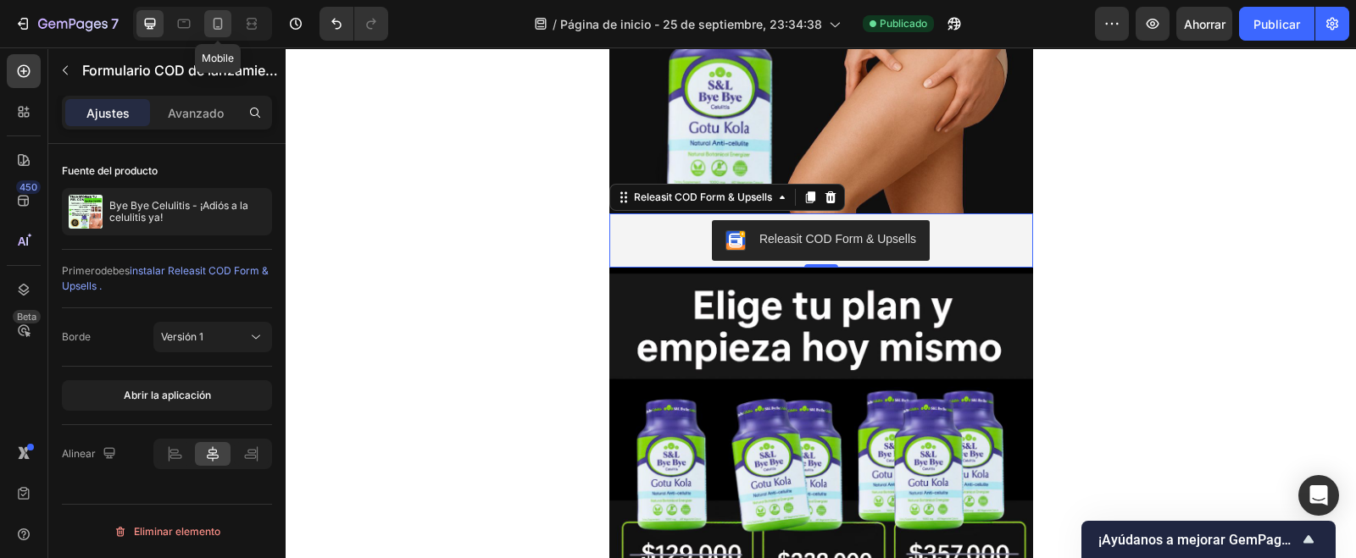
click at [208, 20] on div at bounding box center [217, 23] width 27 height 27
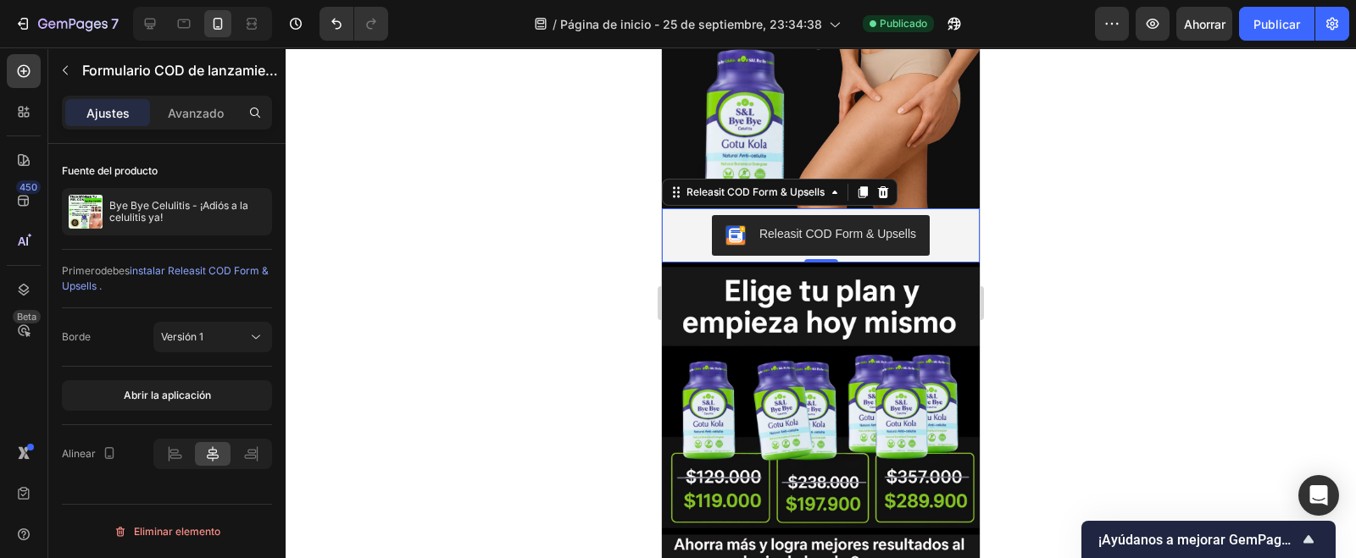
scroll to position [348, 0]
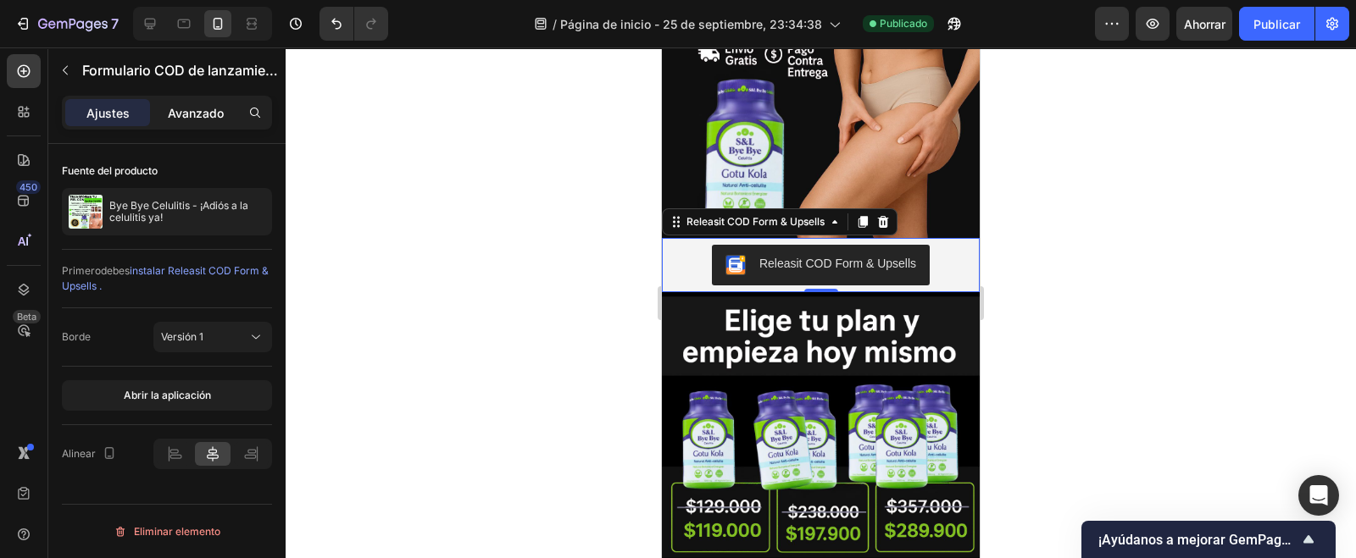
click at [212, 113] on font "Avanzado" at bounding box center [196, 113] width 56 height 14
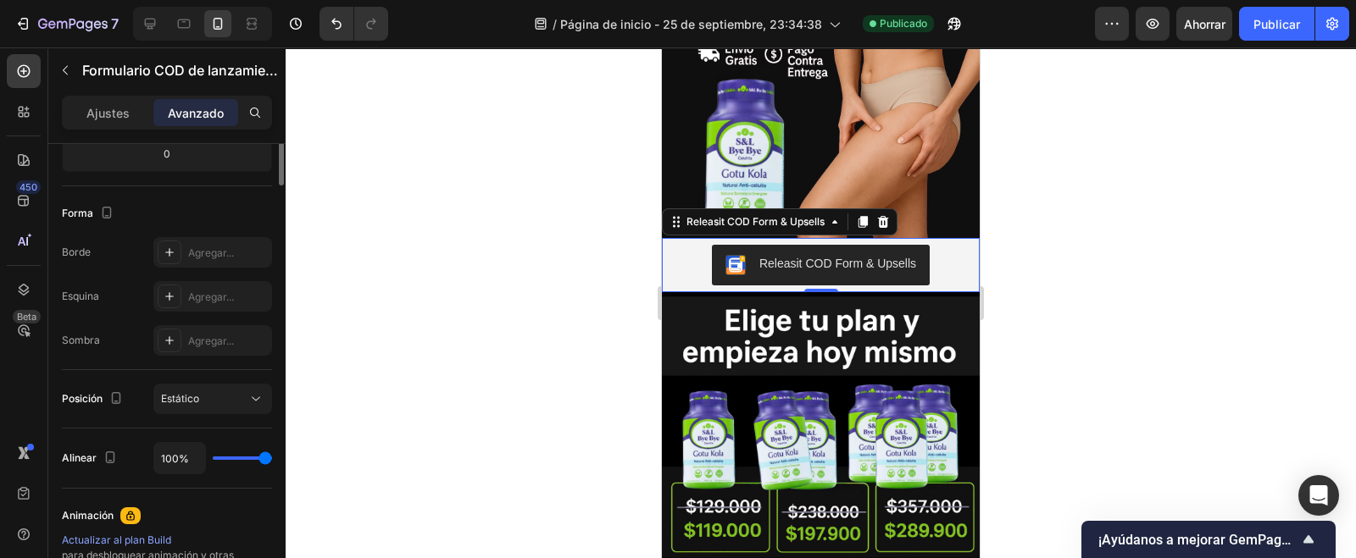
scroll to position [181, 0]
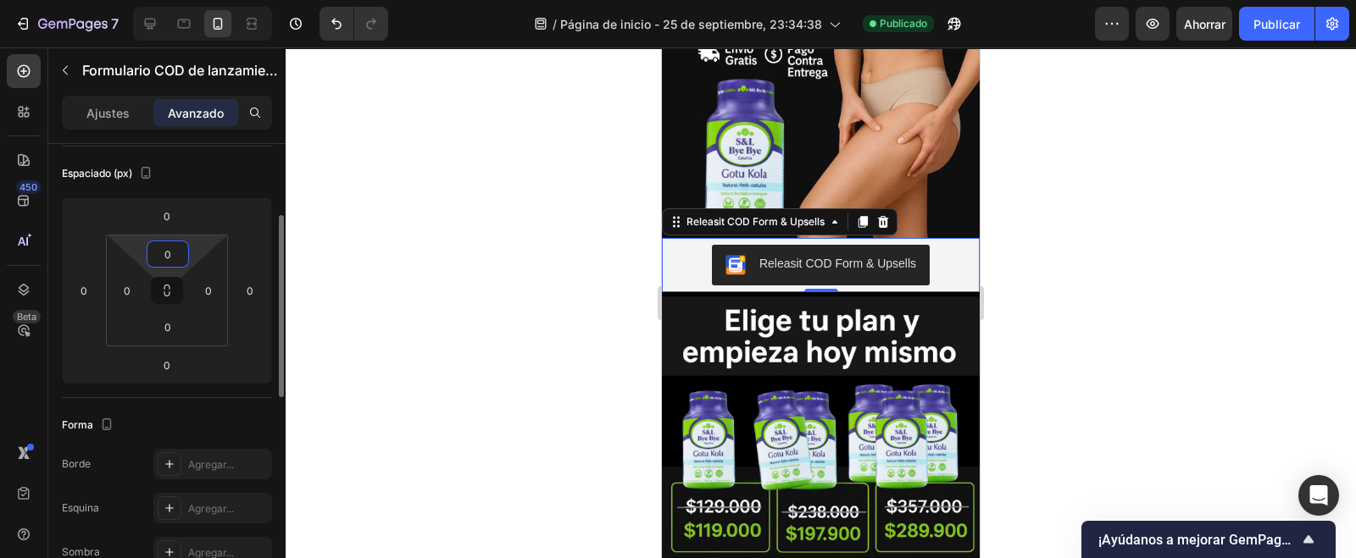
click at [181, 245] on input "0" at bounding box center [168, 254] width 34 height 25
type input "-"
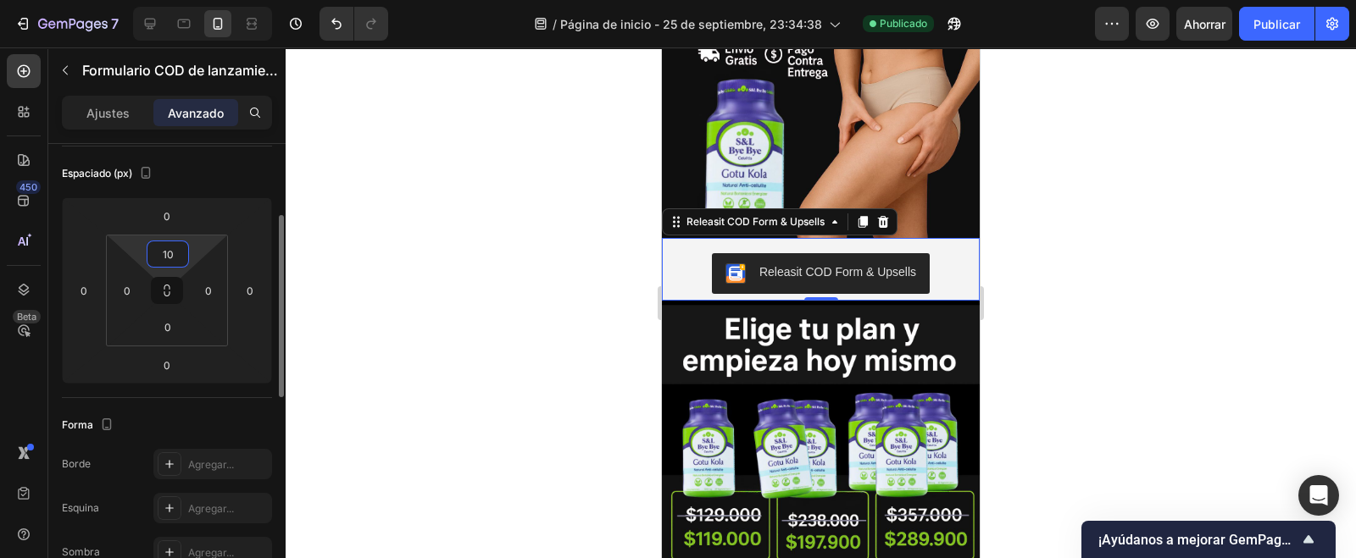
type input "1"
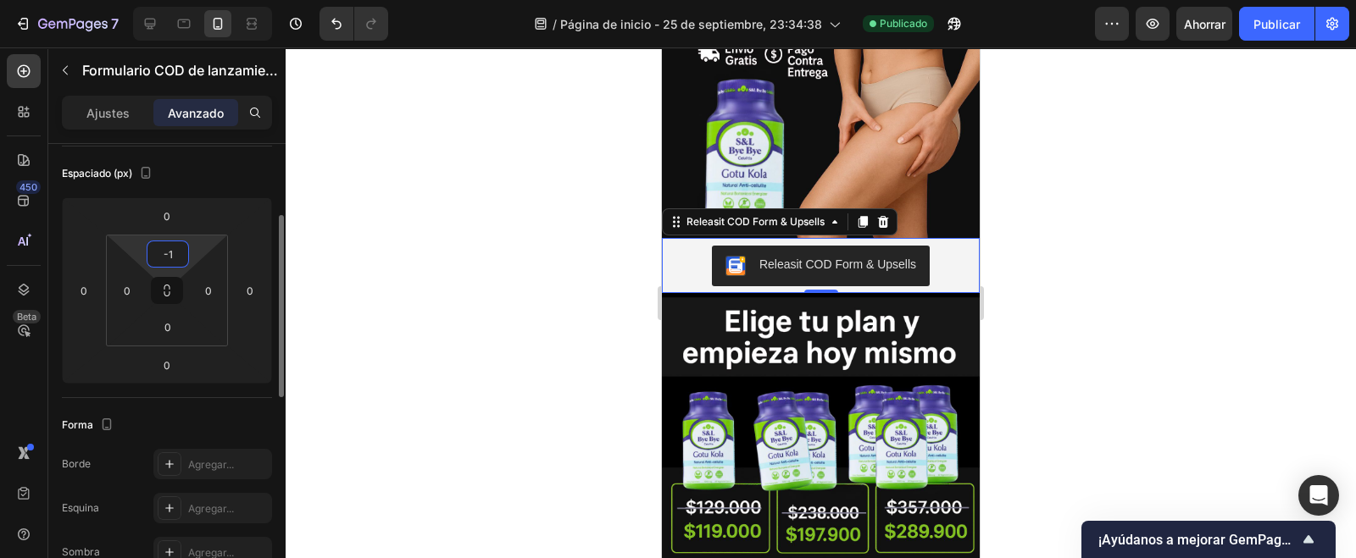
type input "-"
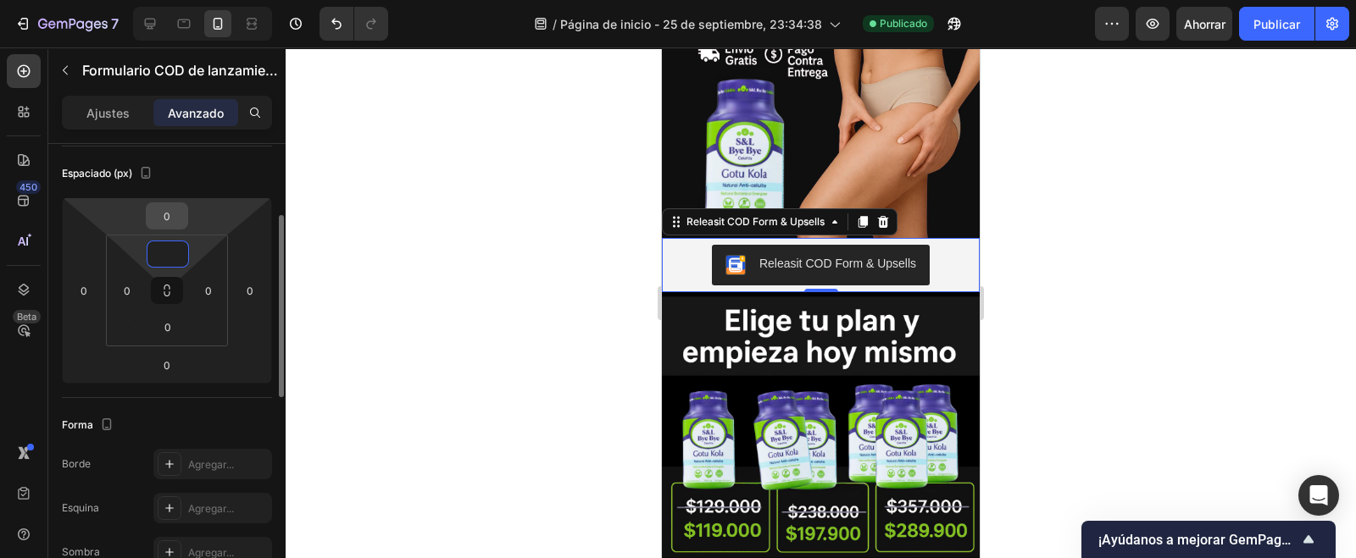
type input "0"
click at [172, 225] on input "0" at bounding box center [167, 215] width 34 height 25
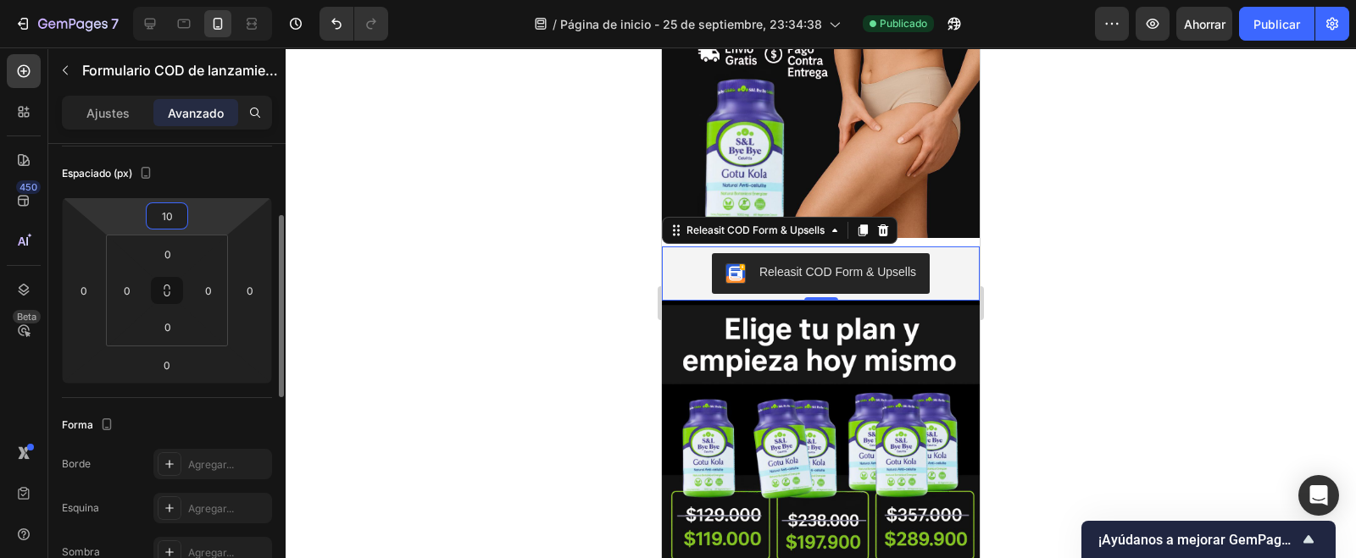
type input "1"
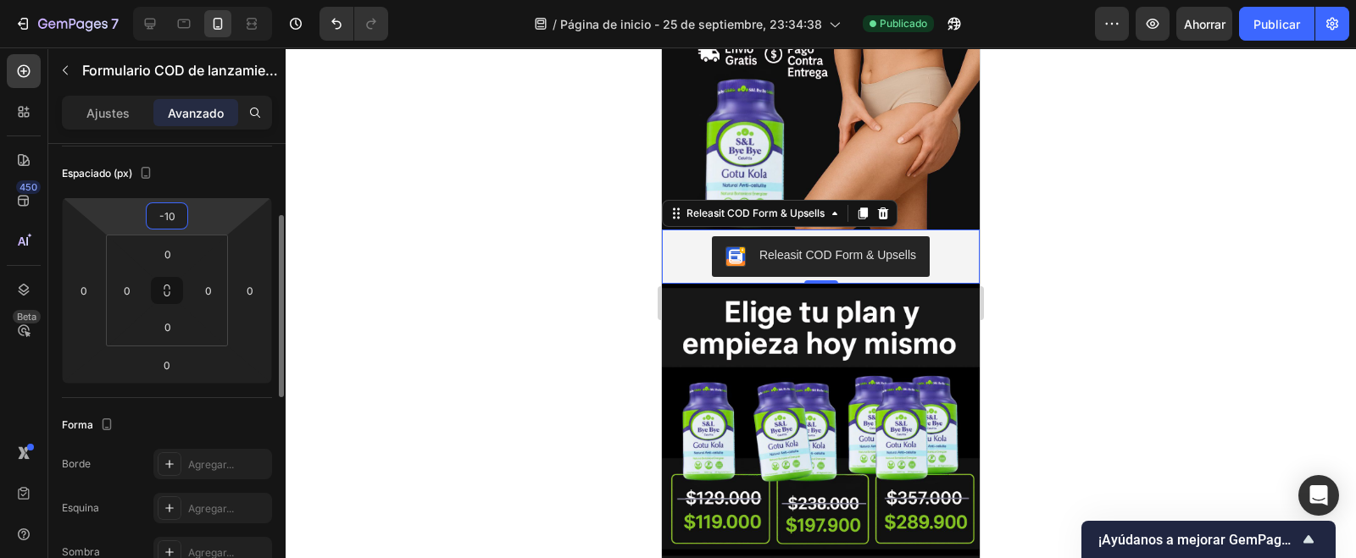
type input "-1"
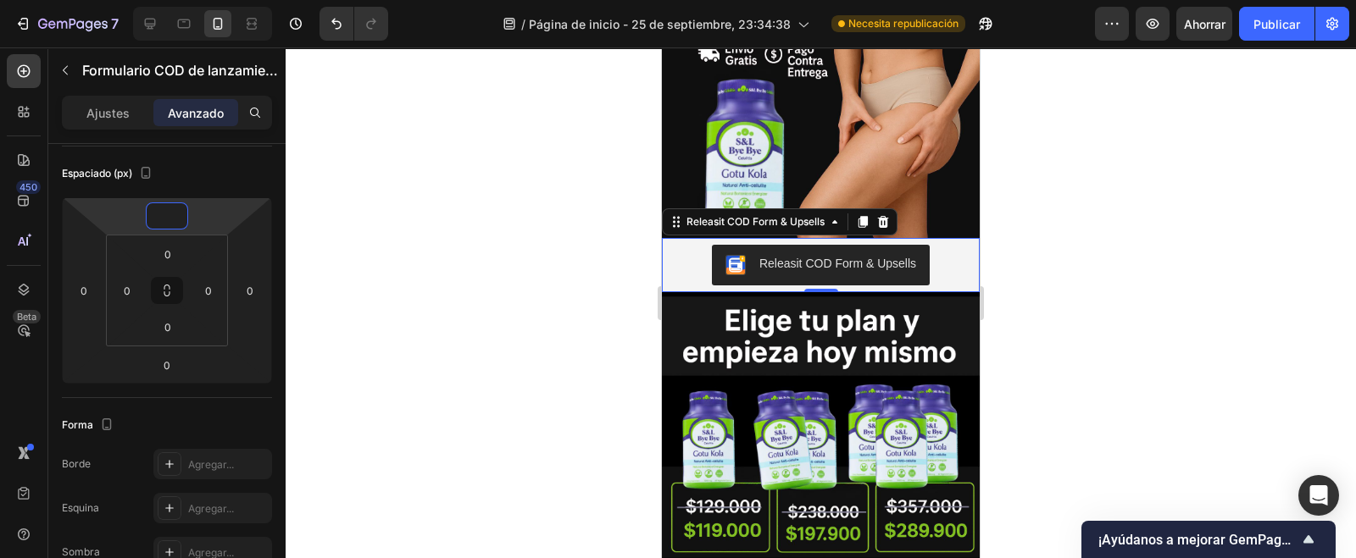
type input "0"
click at [941, 248] on div "Releasit COD Form & Upsells" at bounding box center [821, 265] width 304 height 41
click at [73, 70] on button "button" at bounding box center [65, 70] width 27 height 27
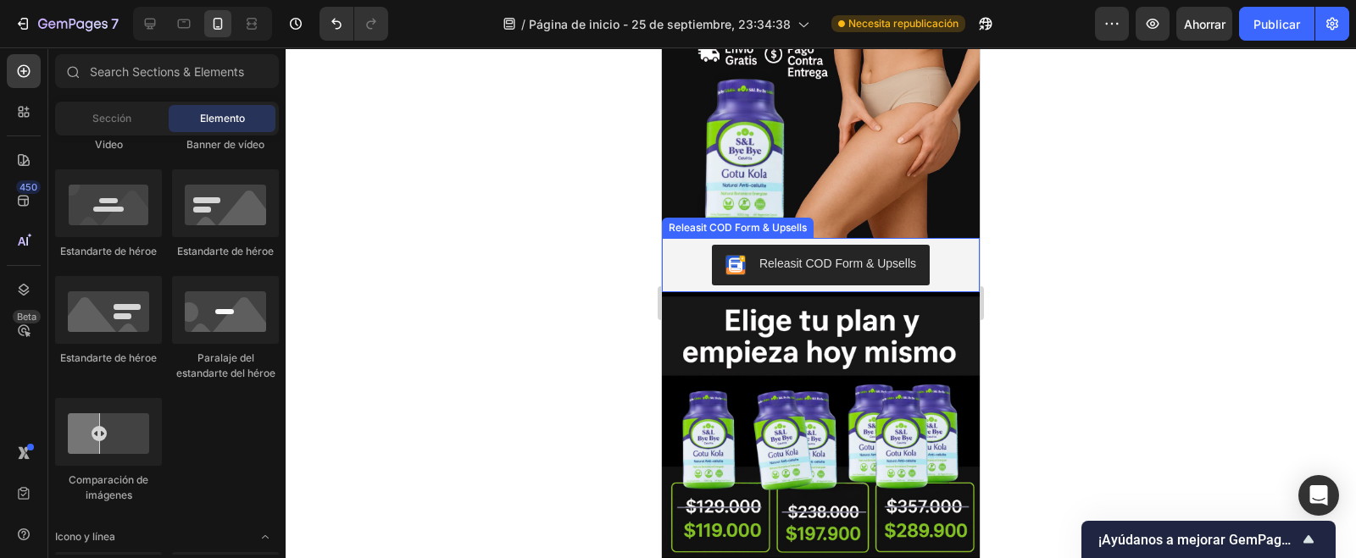
click at [680, 245] on div "Releasit COD Form & Upsells" at bounding box center [821, 265] width 304 height 41
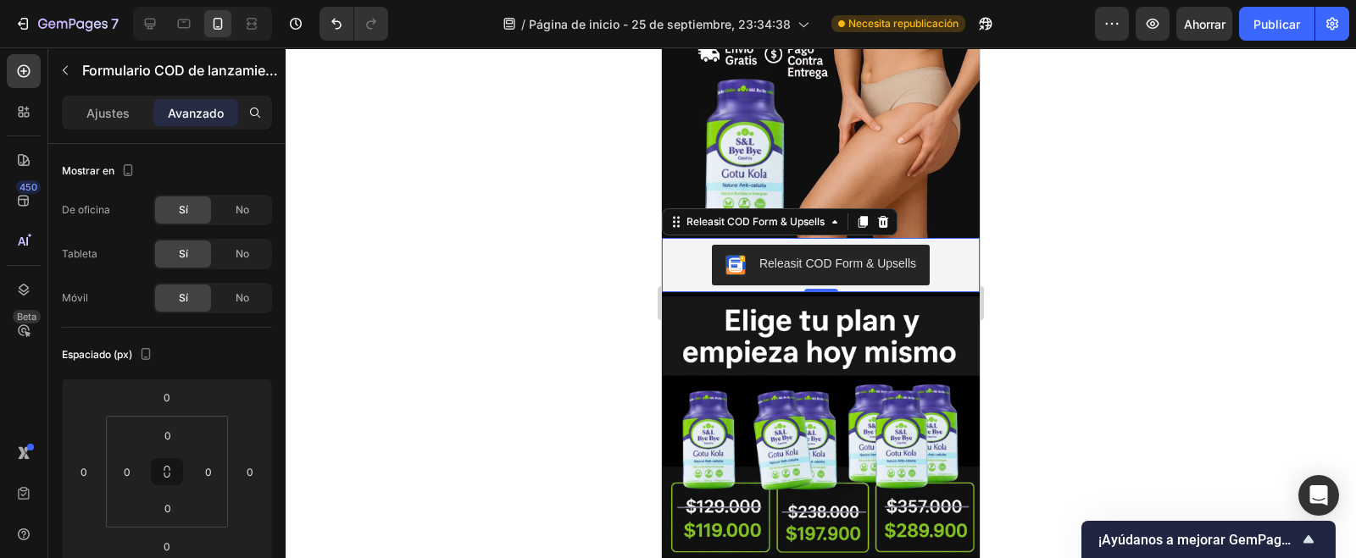
click at [938, 245] on div "Releasit COD Form & Upsells" at bounding box center [821, 265] width 304 height 41
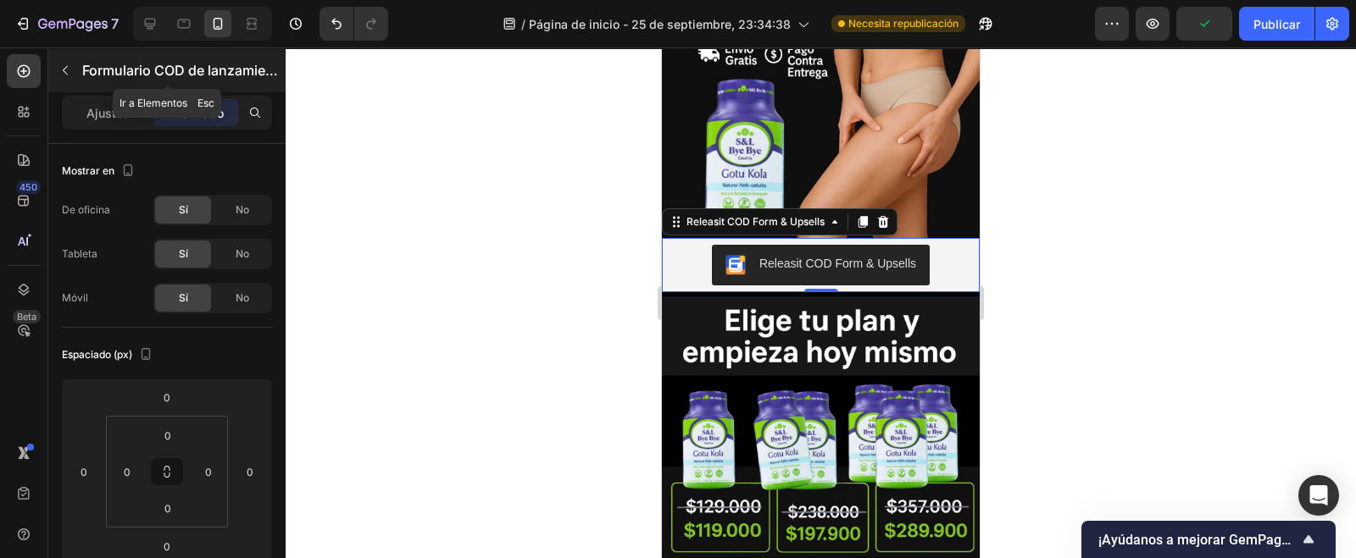
click at [64, 74] on icon "button" at bounding box center [65, 71] width 14 height 14
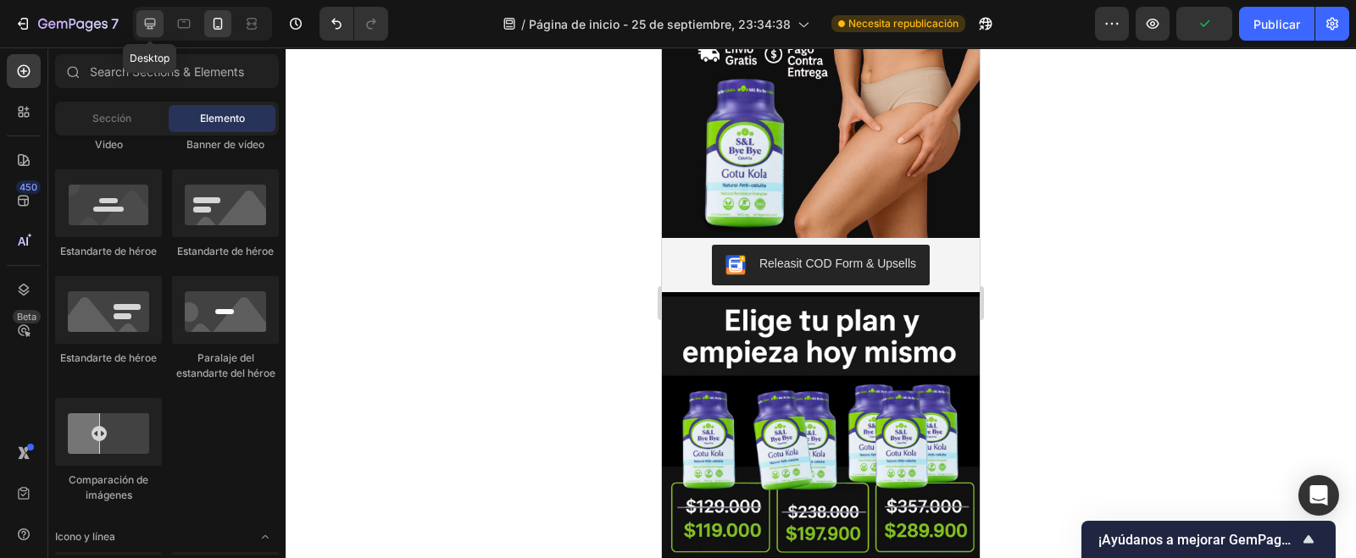
click at [150, 28] on icon at bounding box center [150, 24] width 11 height 11
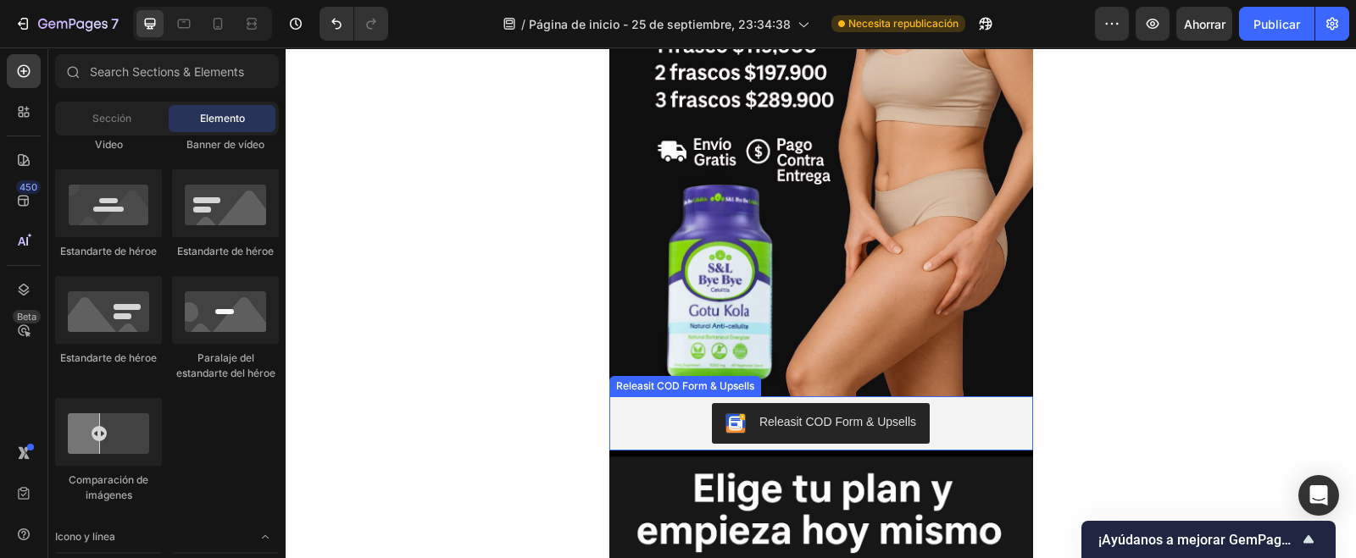
click at [650, 417] on div "Releasit COD Form & Upsells" at bounding box center [821, 423] width 410 height 41
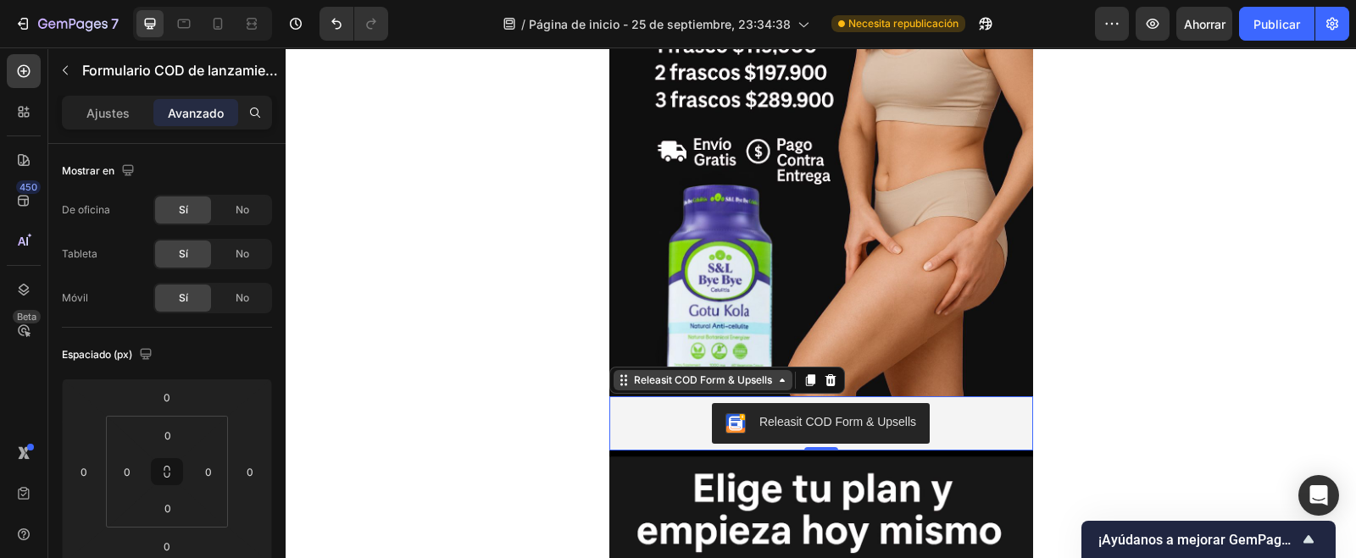
click at [775, 387] on div "Releasit COD Form & Upsells" at bounding box center [703, 380] width 179 height 20
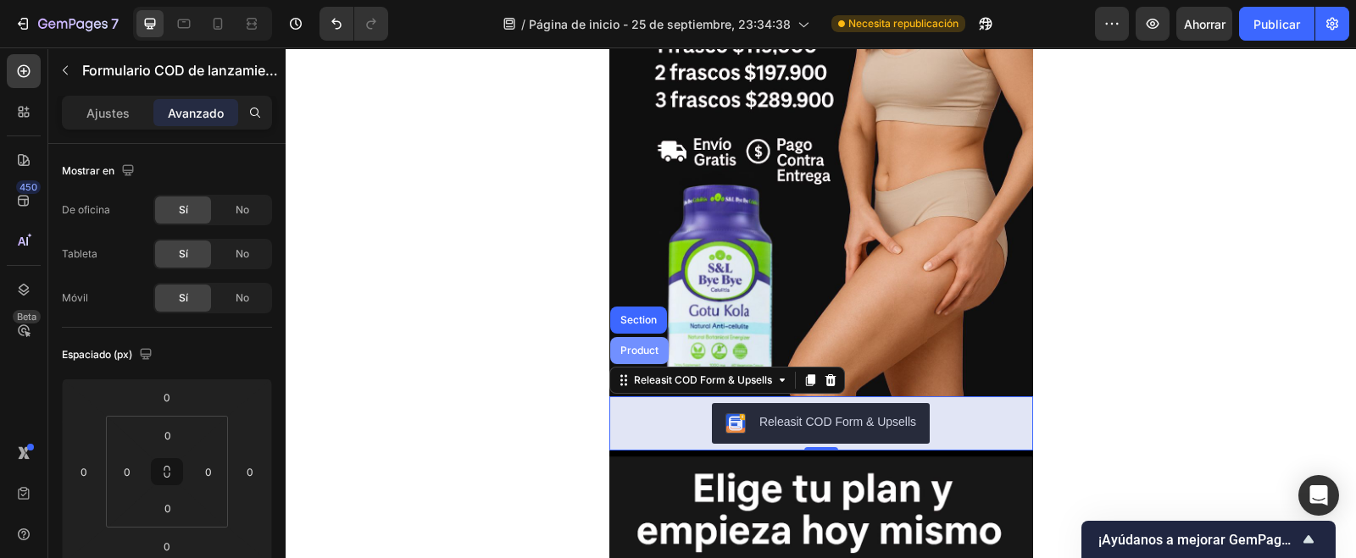
click at [642, 353] on div "Product" at bounding box center [639, 351] width 45 height 10
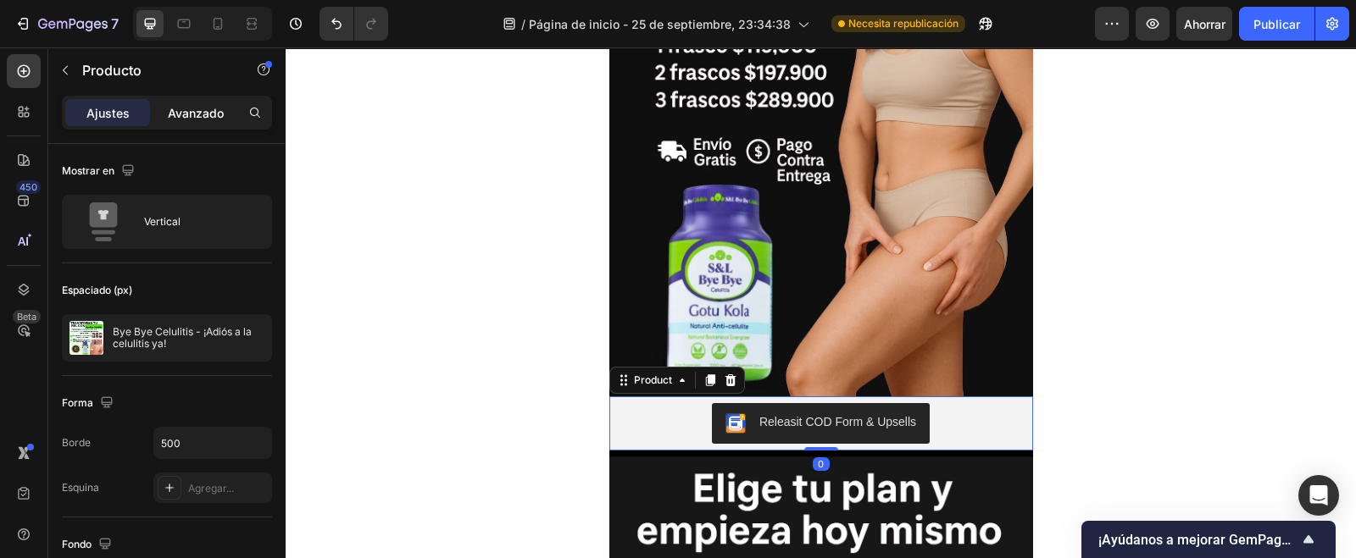
click at [208, 112] on font "Avanzado" at bounding box center [196, 113] width 56 height 14
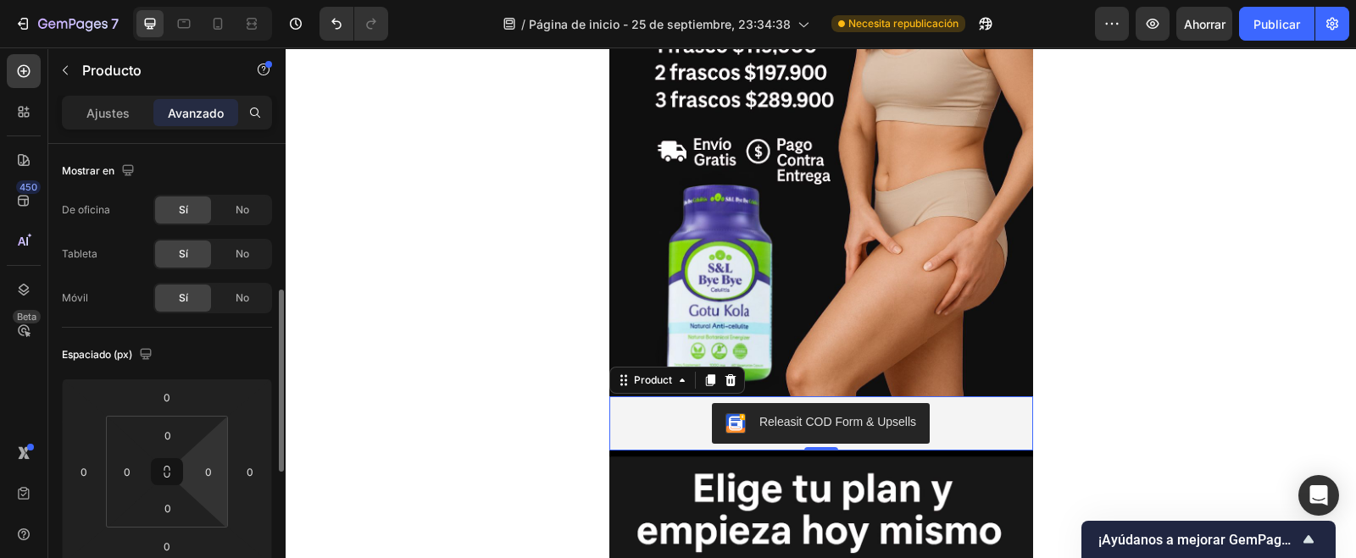
scroll to position [211, 0]
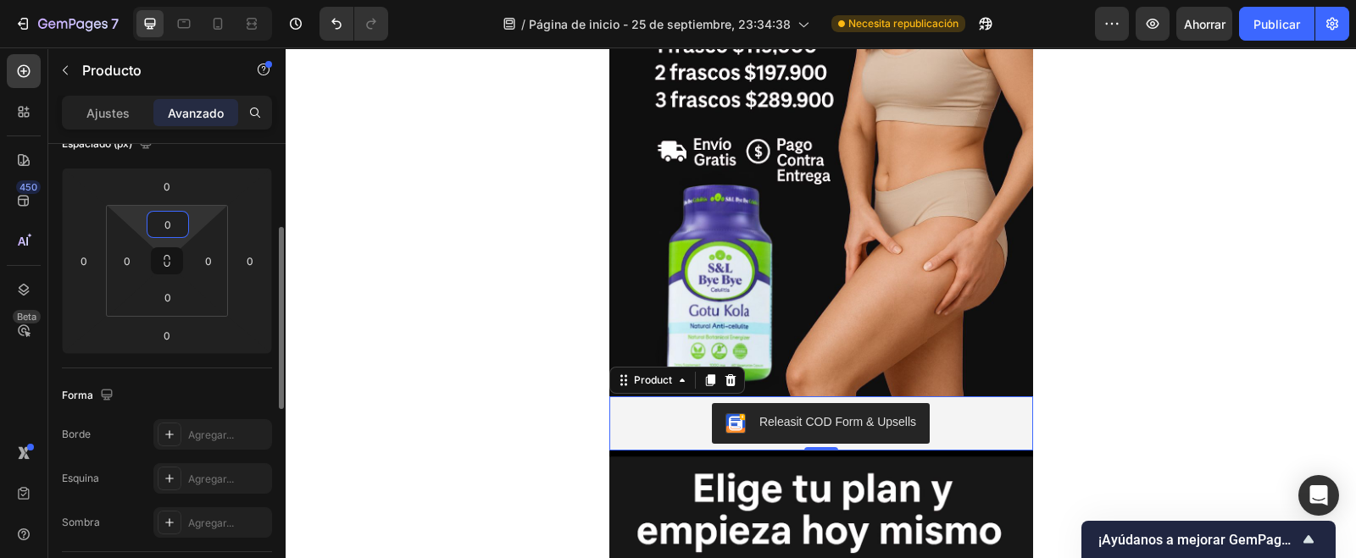
click at [177, 216] on input "0" at bounding box center [168, 224] width 34 height 25
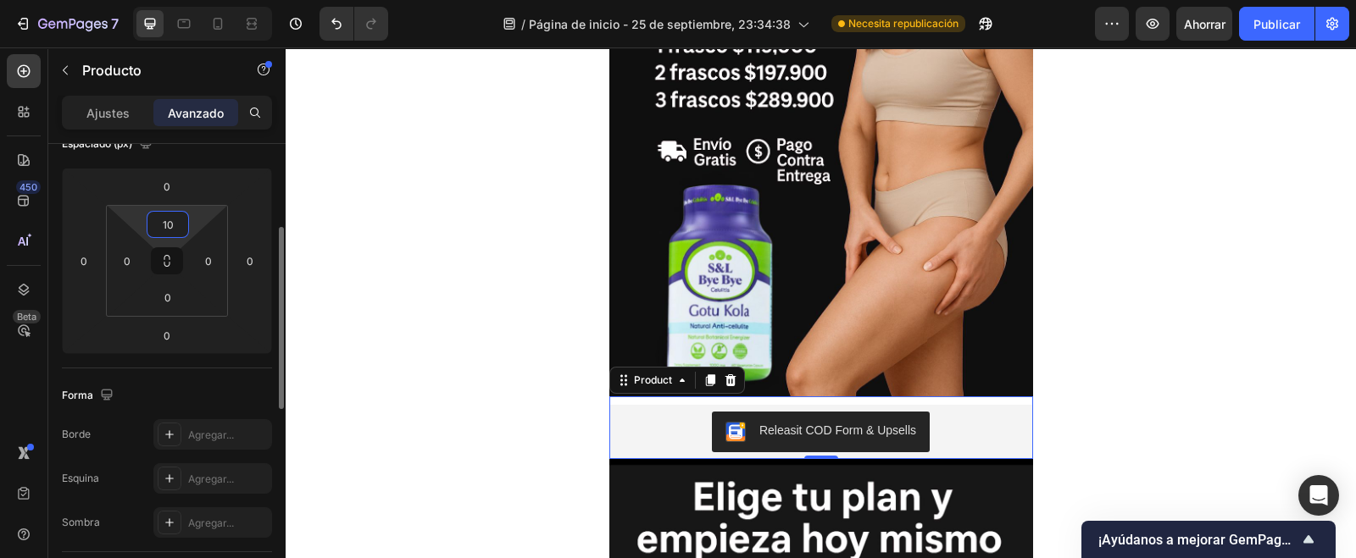
type input "1"
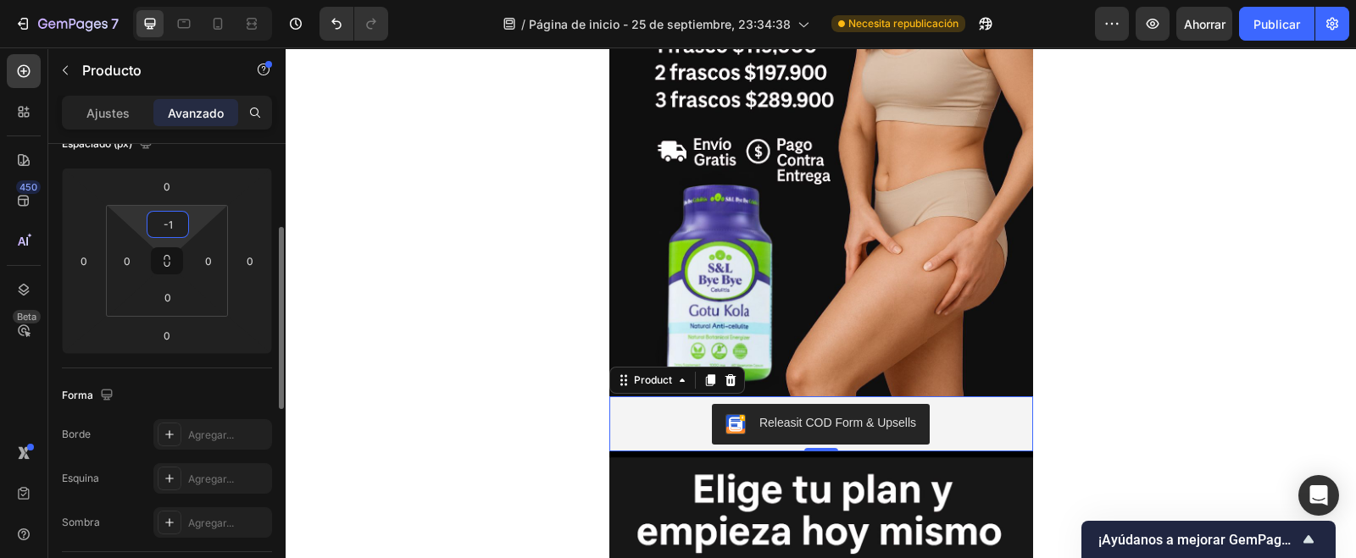
type input "-"
click at [161, 267] on button at bounding box center [167, 260] width 32 height 27
click at [175, 227] on input "0" at bounding box center [168, 224] width 34 height 25
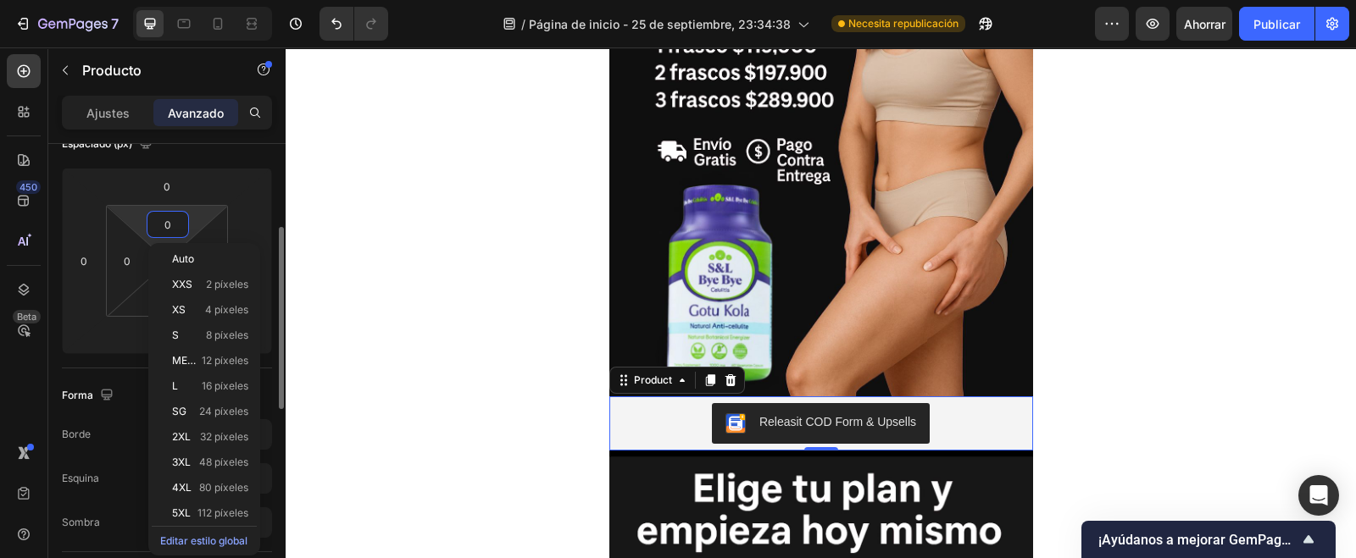
type input "1"
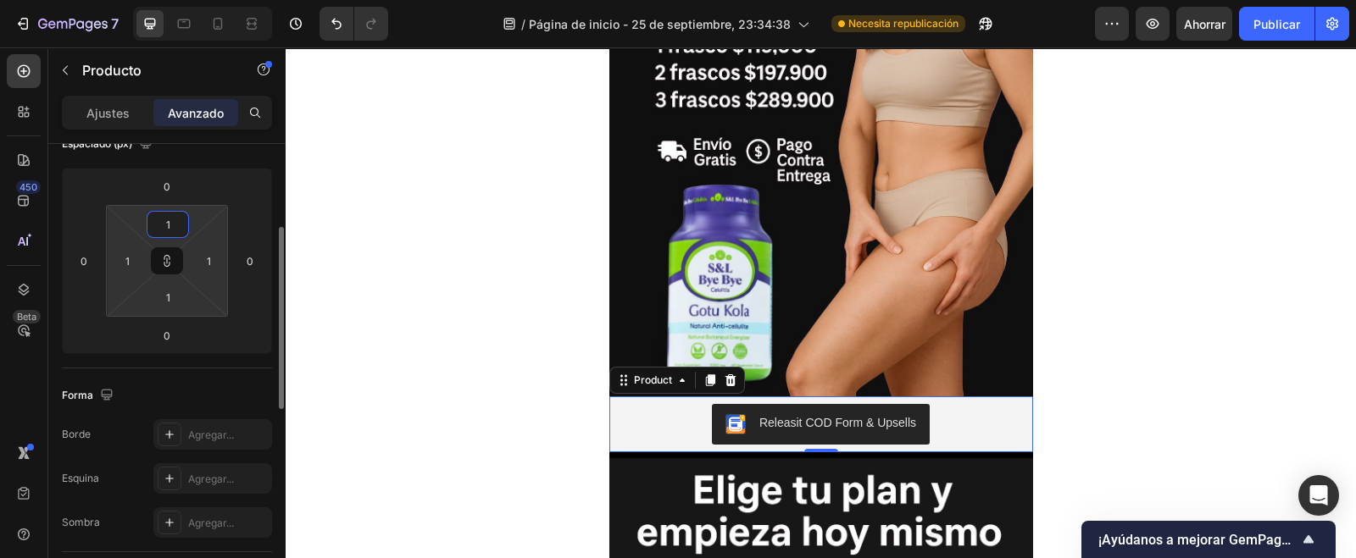
type input "11"
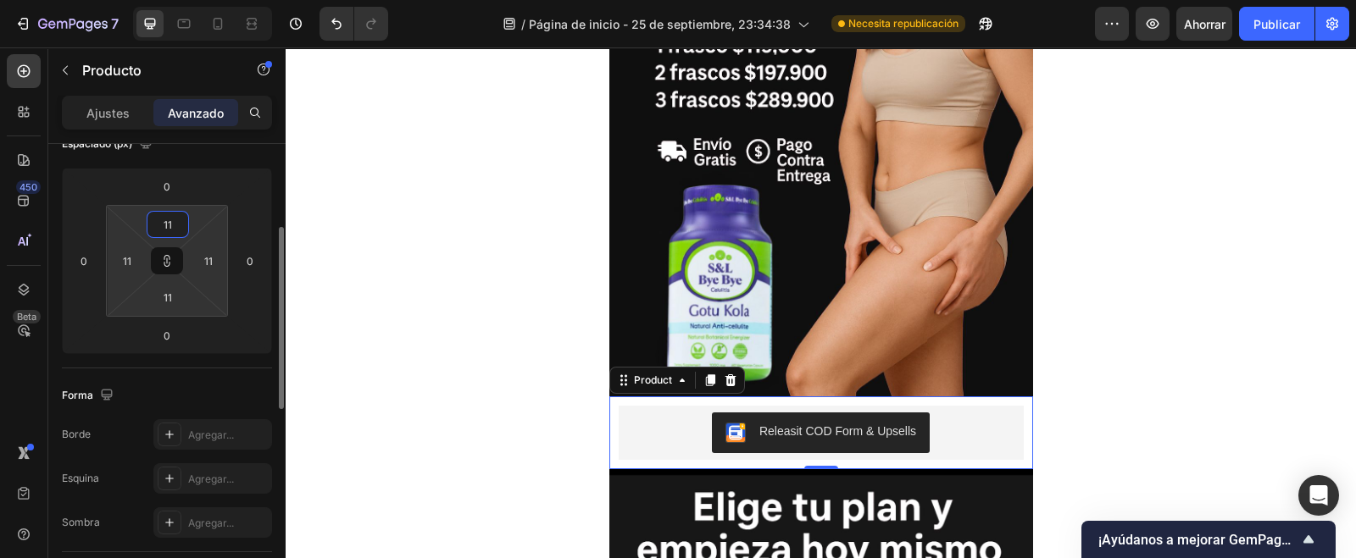
type input "1"
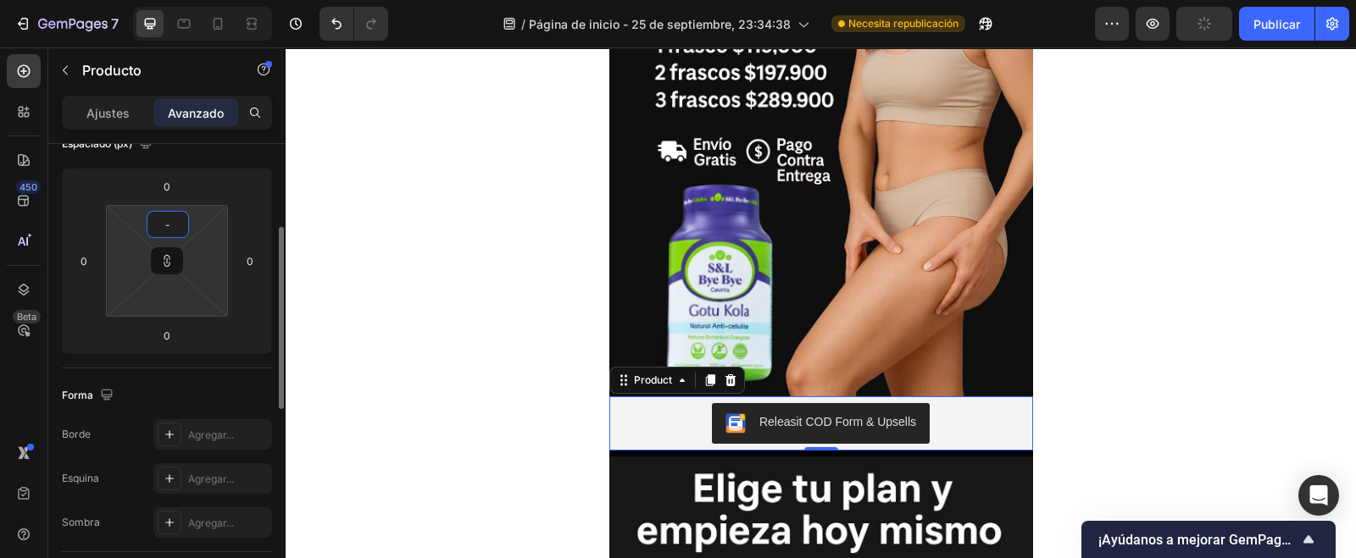
type input "1"
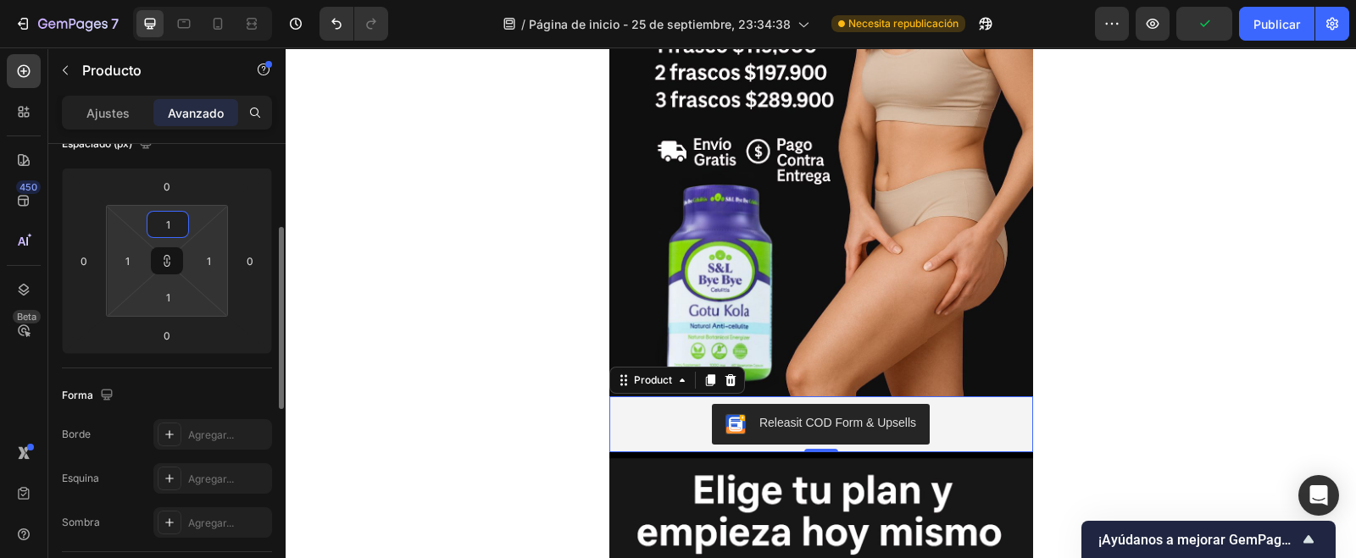
type input "11"
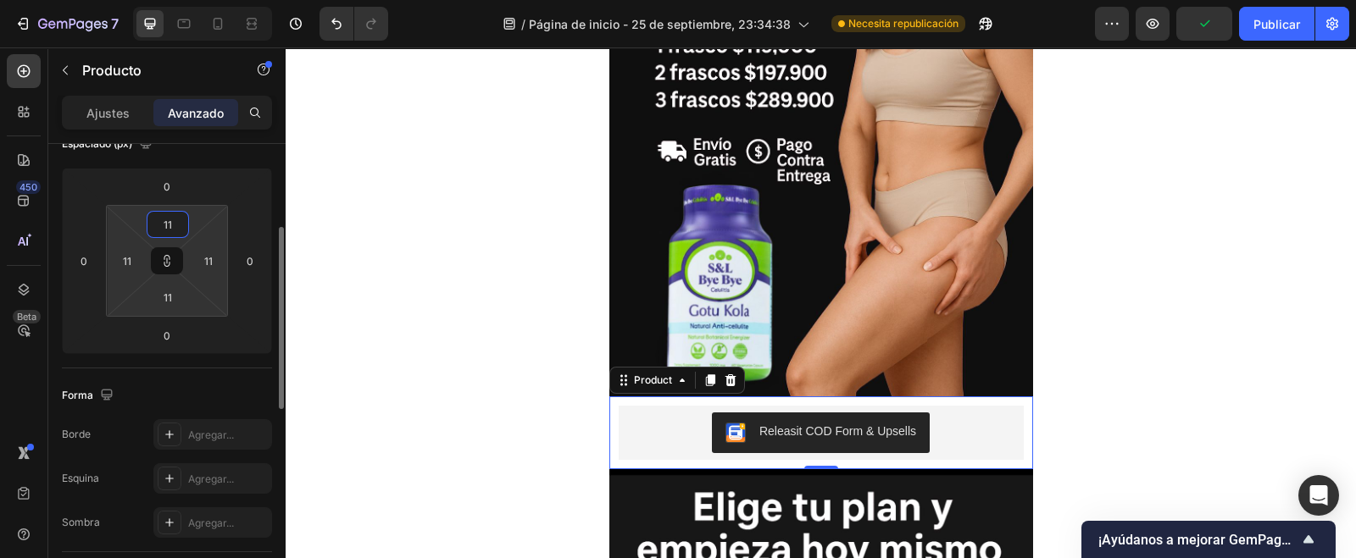
type input "1"
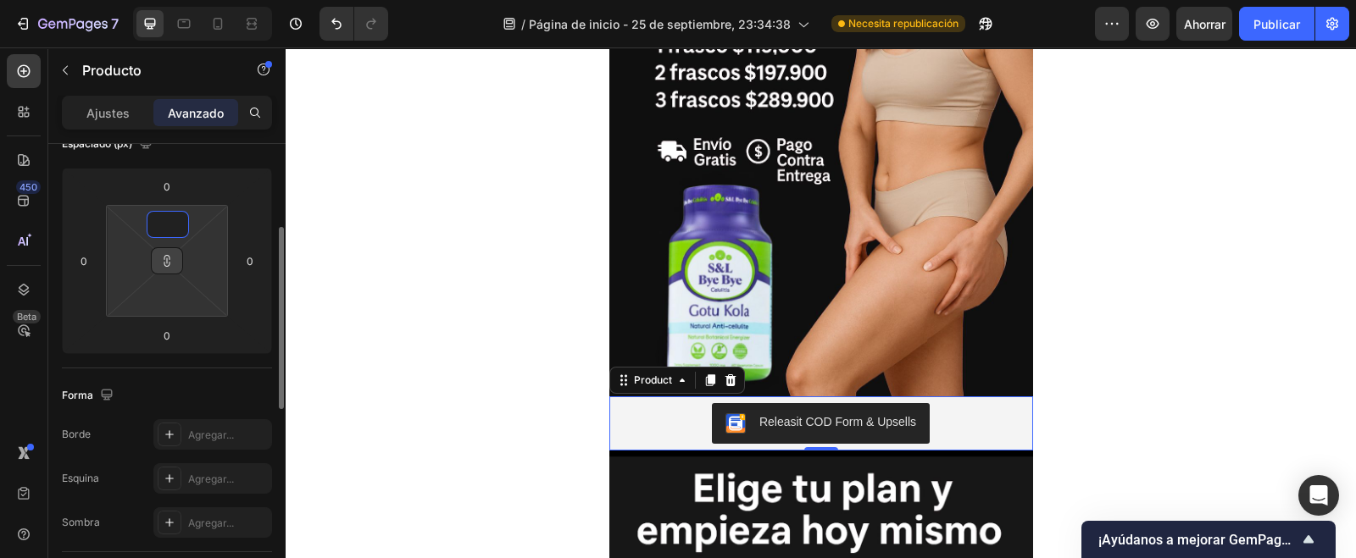
type input "1"
click at [172, 256] on icon at bounding box center [167, 261] width 14 height 14
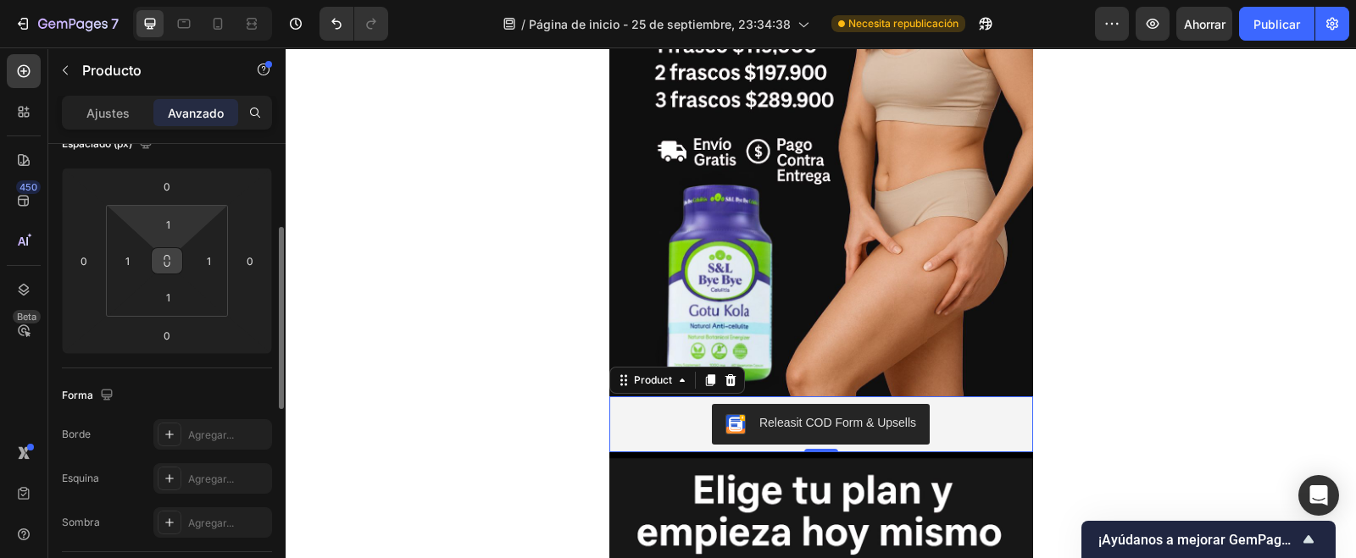
click at [174, 257] on button at bounding box center [167, 260] width 32 height 27
click at [184, 218] on div "1" at bounding box center [168, 224] width 42 height 27
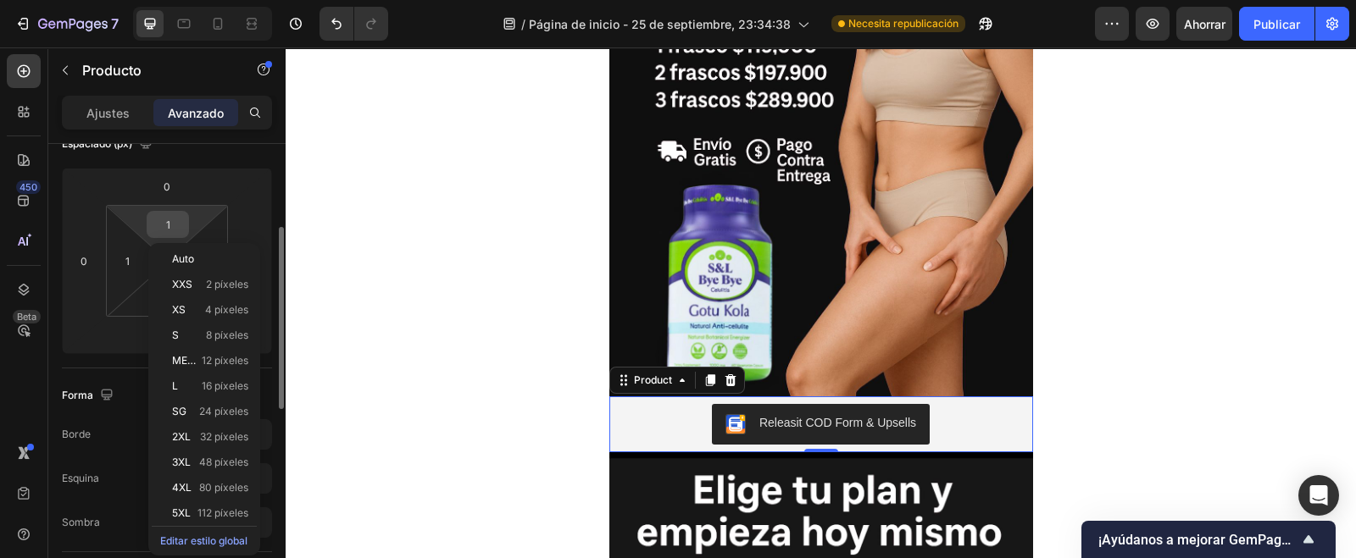
click at [183, 218] on input "1" at bounding box center [168, 224] width 34 height 25
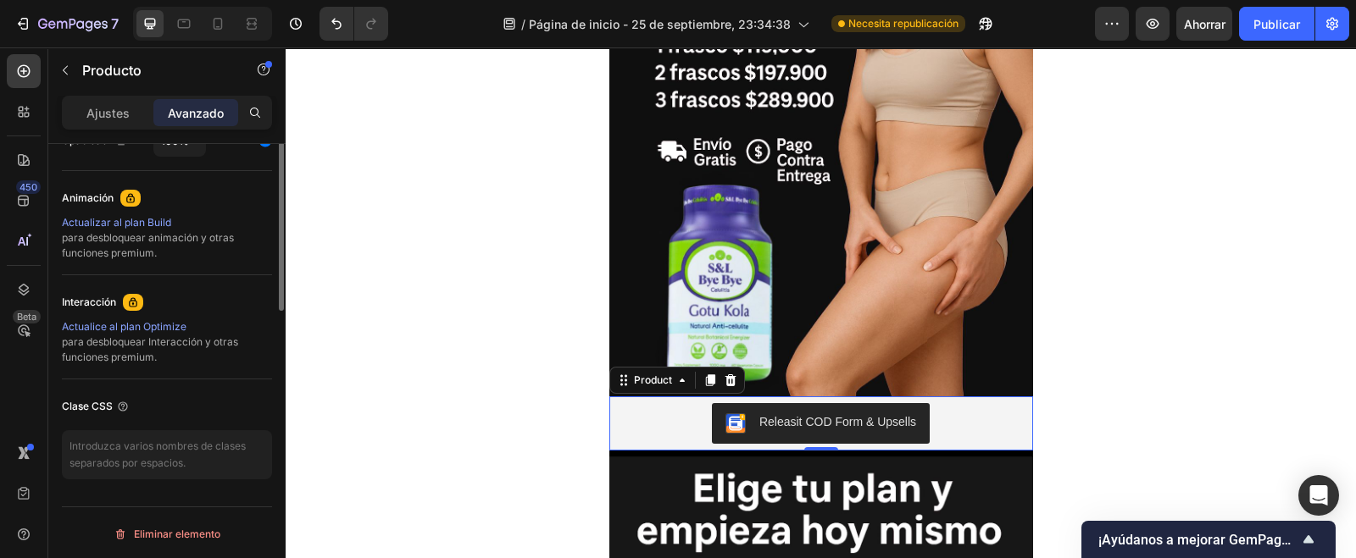
scroll to position [499, 0]
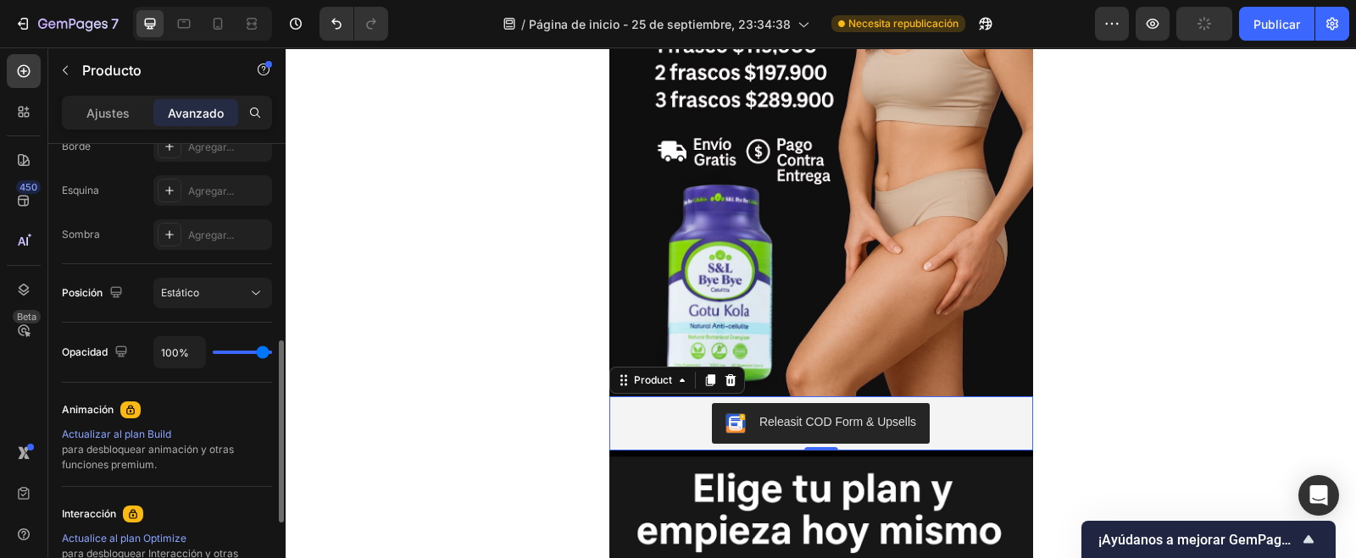
click at [263, 354] on input "range" at bounding box center [242, 352] width 59 height 3
type input "0"
click at [213, 354] on input "range" at bounding box center [242, 352] width 59 height 3
click at [230, 345] on div "100%" at bounding box center [212, 352] width 119 height 32
click at [221, 352] on input "range" at bounding box center [242, 352] width 59 height 3
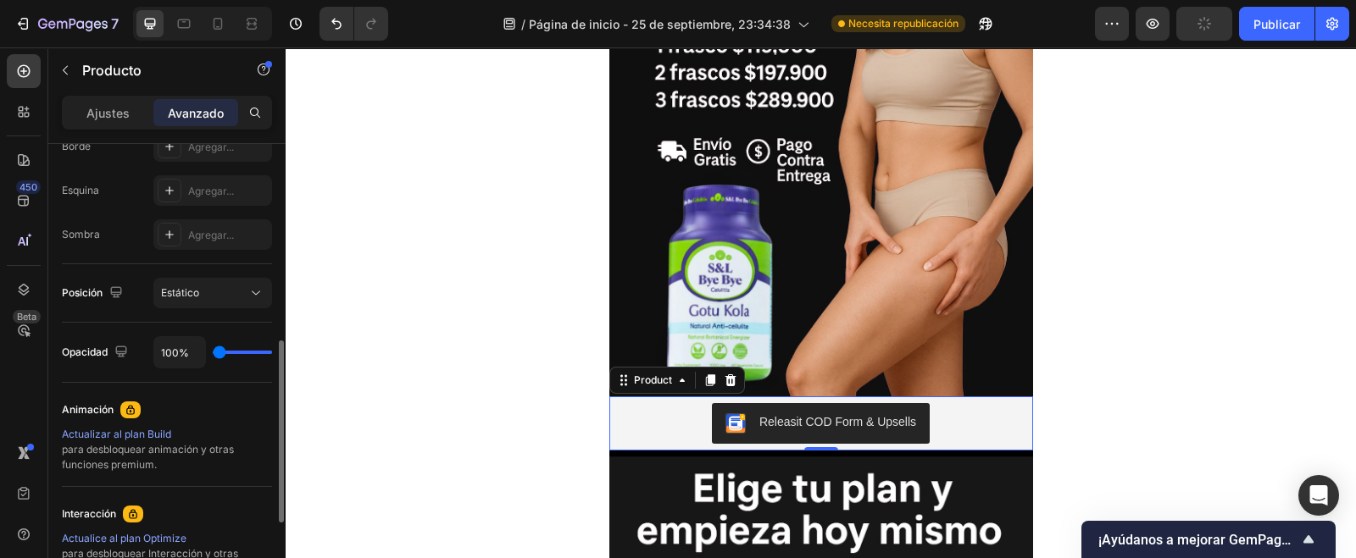
type input "1"
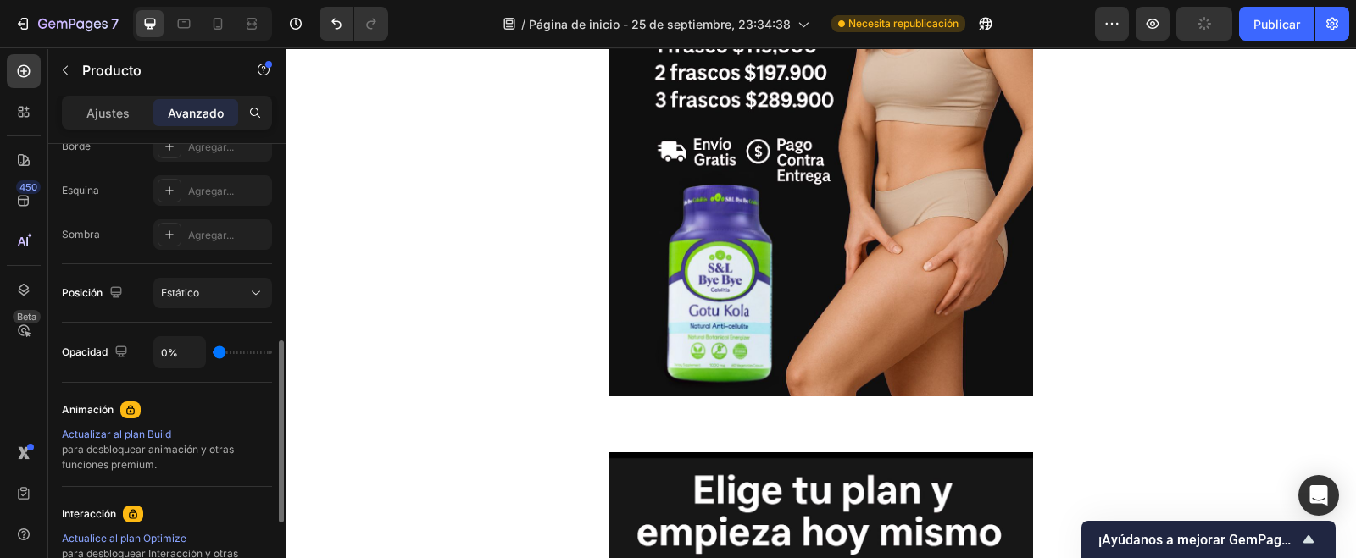
click at [221, 352] on input "range" at bounding box center [242, 352] width 59 height 3
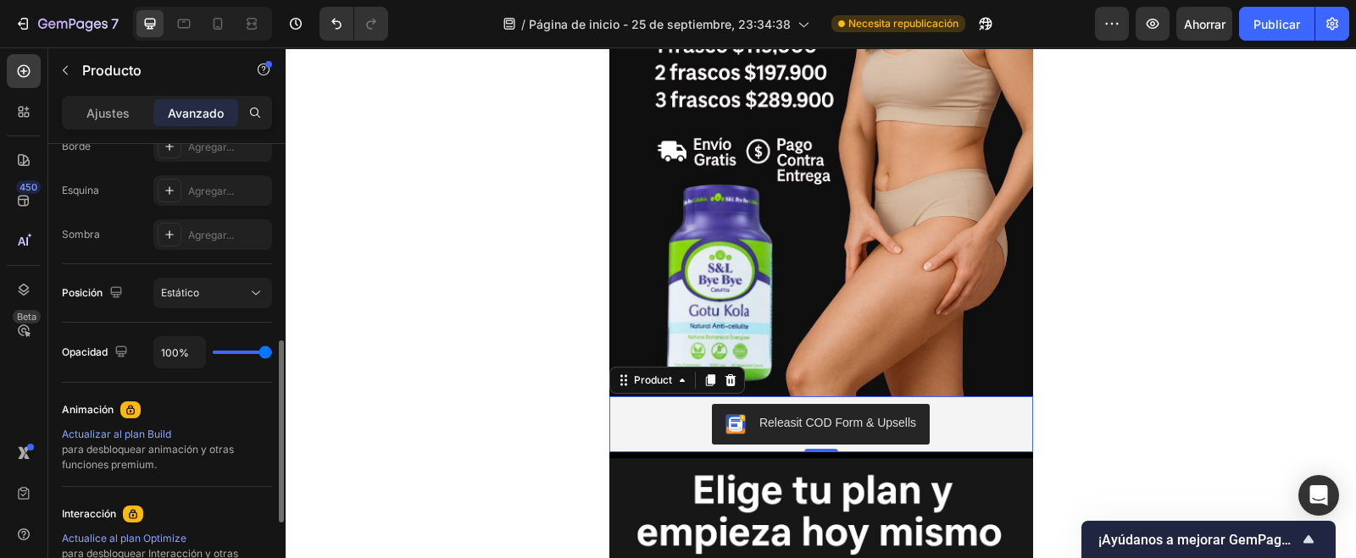
drag, startPoint x: 222, startPoint y: 347, endPoint x: 285, endPoint y: 347, distance: 62.7
click at [272, 351] on input "range" at bounding box center [242, 352] width 59 height 3
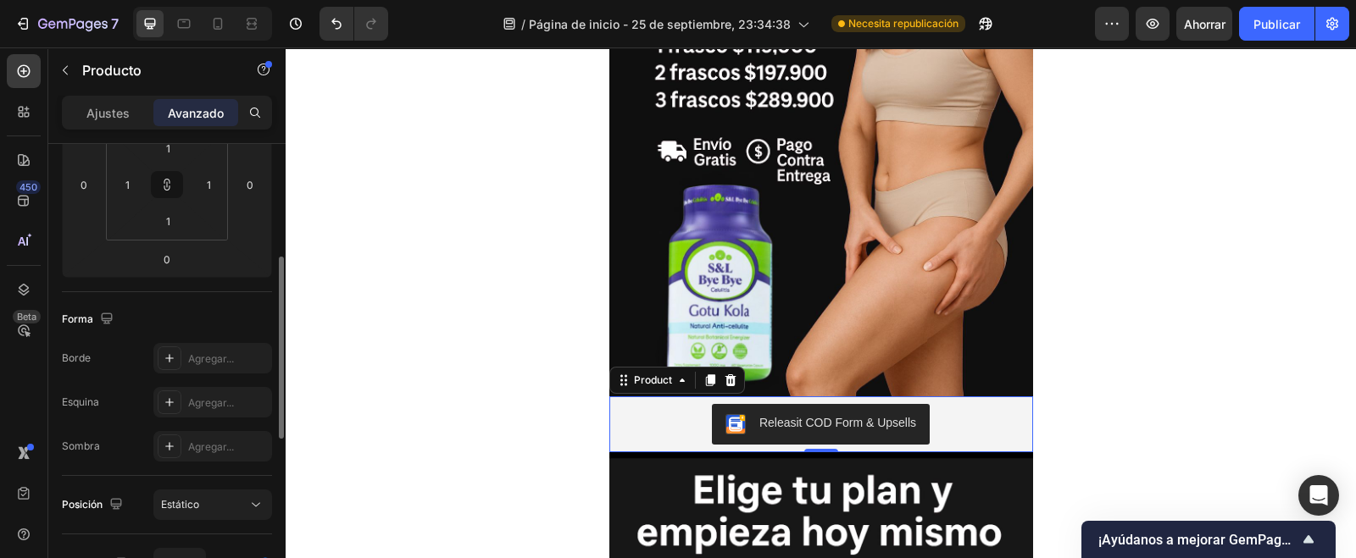
scroll to position [0, 0]
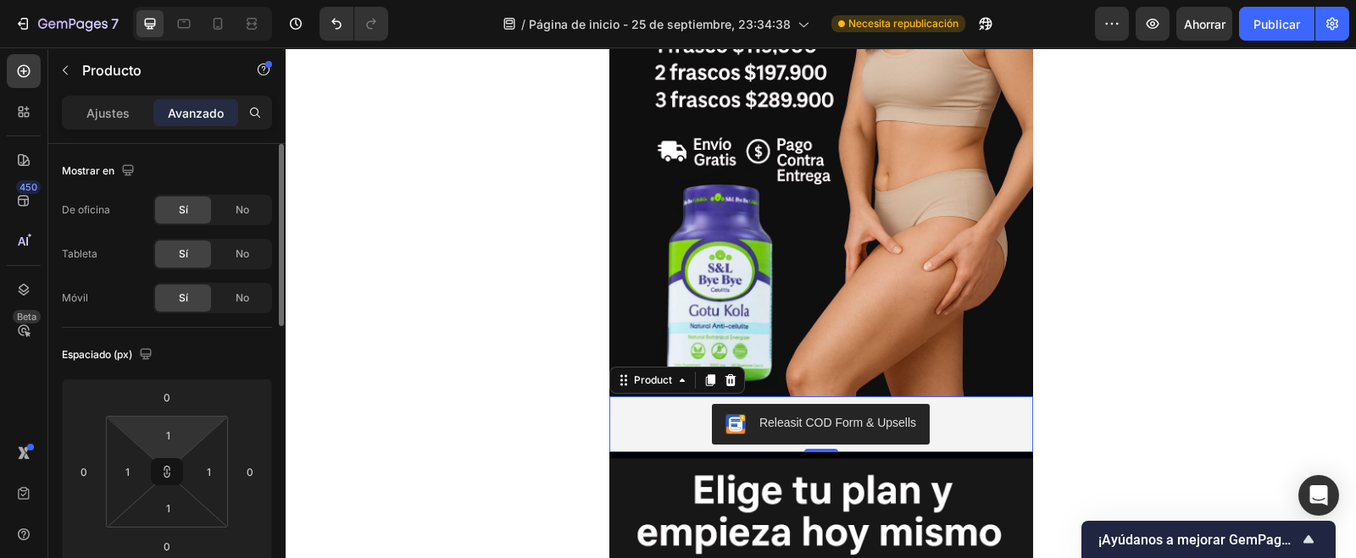
click at [188, 442] on div "1" at bounding box center [168, 435] width 42 height 27
click at [182, 431] on input "1" at bounding box center [168, 435] width 34 height 25
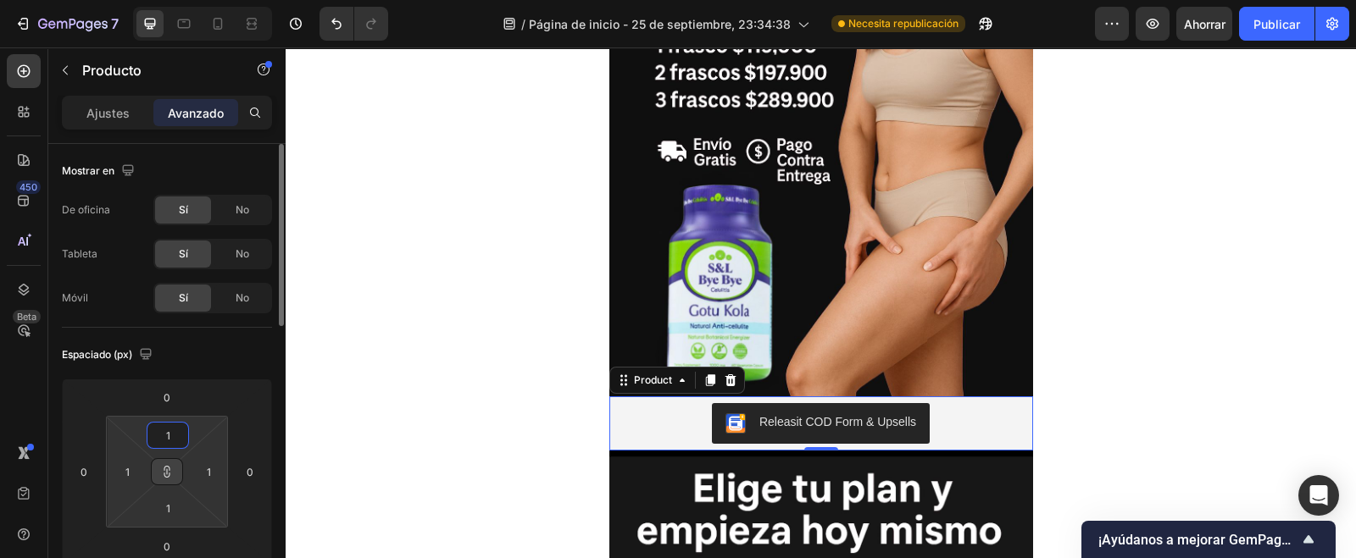
click at [173, 480] on button at bounding box center [167, 471] width 32 height 27
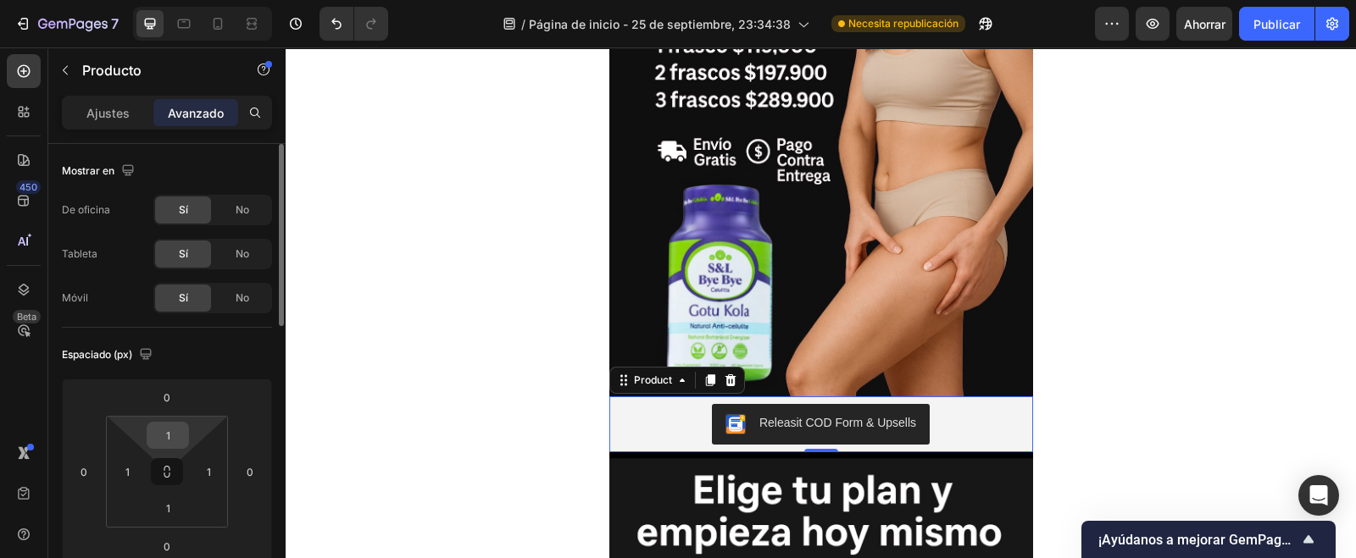
click at [178, 434] on input "1" at bounding box center [168, 435] width 34 height 25
click at [211, 468] on input "1" at bounding box center [208, 471] width 25 height 25
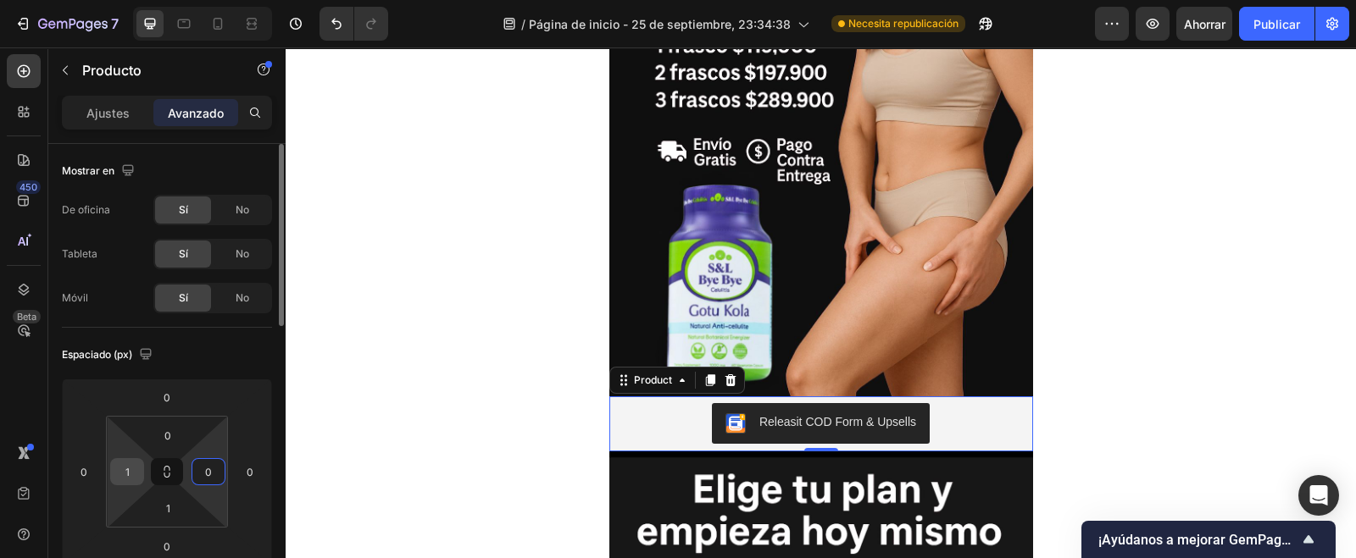
click at [128, 464] on input "1" at bounding box center [126, 471] width 25 height 25
click at [183, 511] on input "1" at bounding box center [168, 508] width 34 height 25
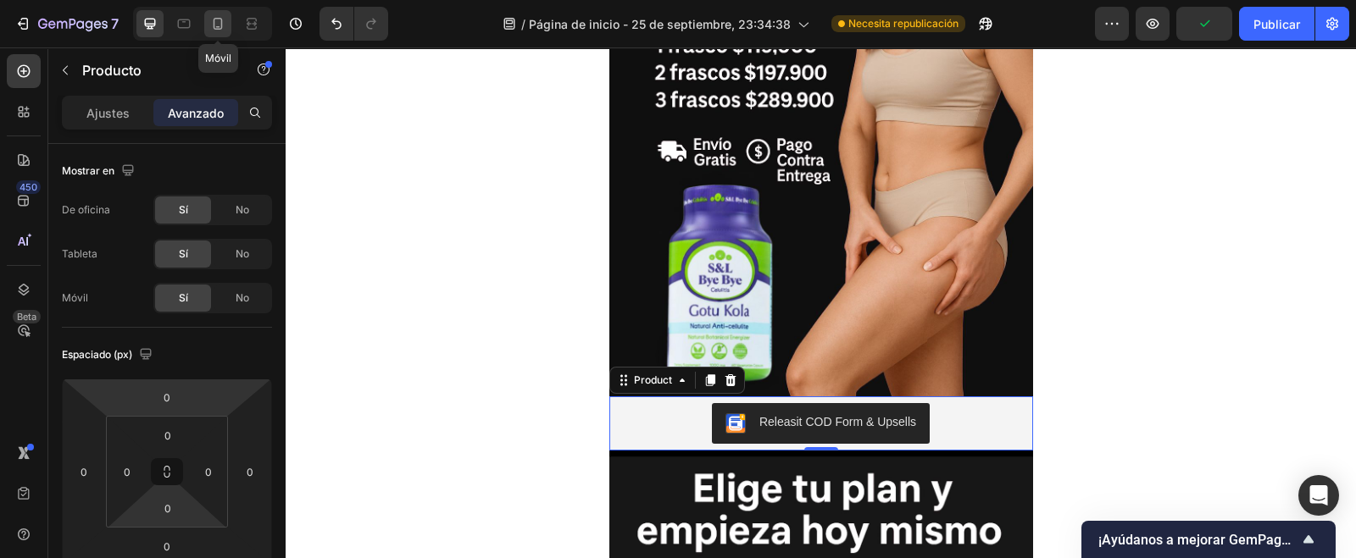
click at [212, 15] on icon at bounding box center [217, 23] width 17 height 17
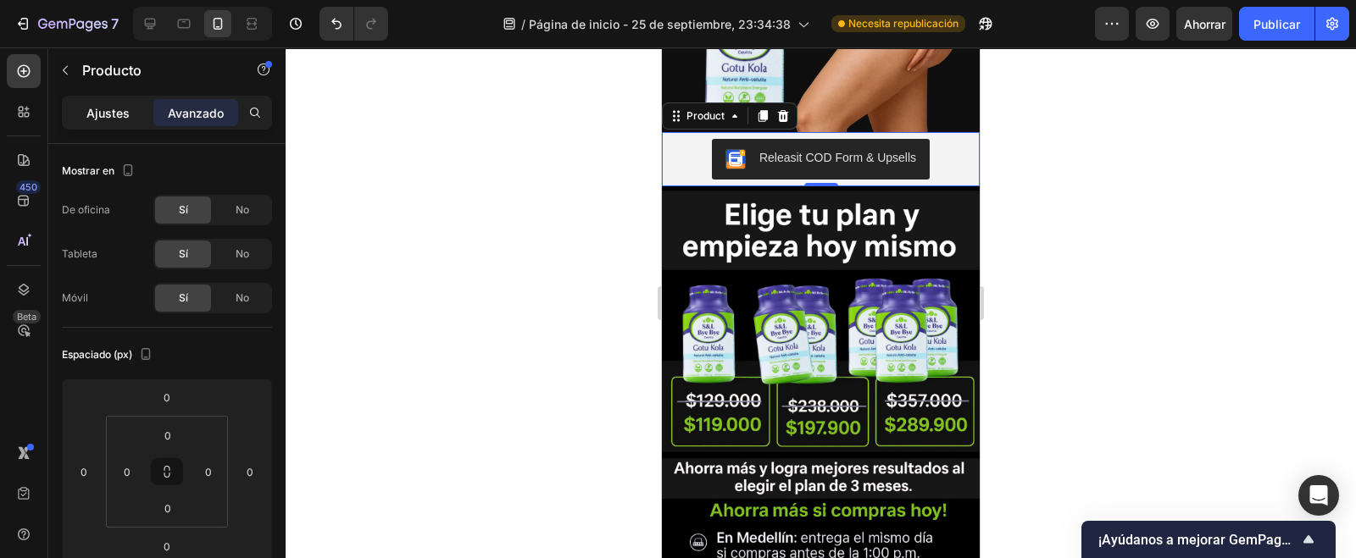
click at [93, 121] on div "Ajustes" at bounding box center [107, 112] width 85 height 27
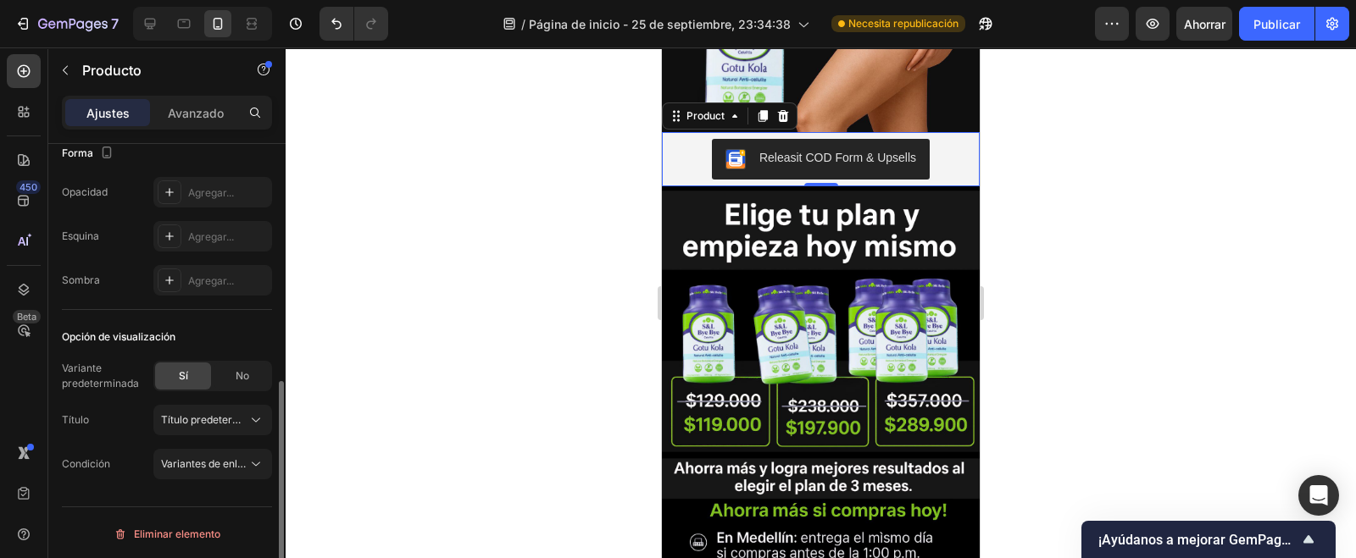
scroll to position [275, 0]
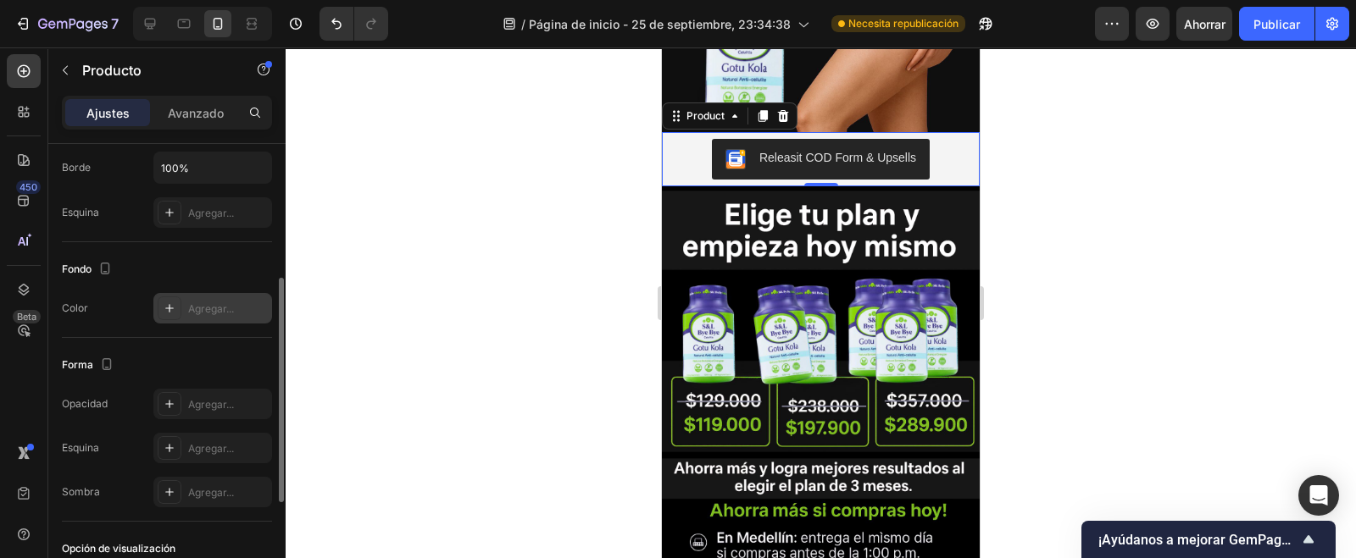
click at [170, 308] on icon at bounding box center [170, 309] width 14 height 14
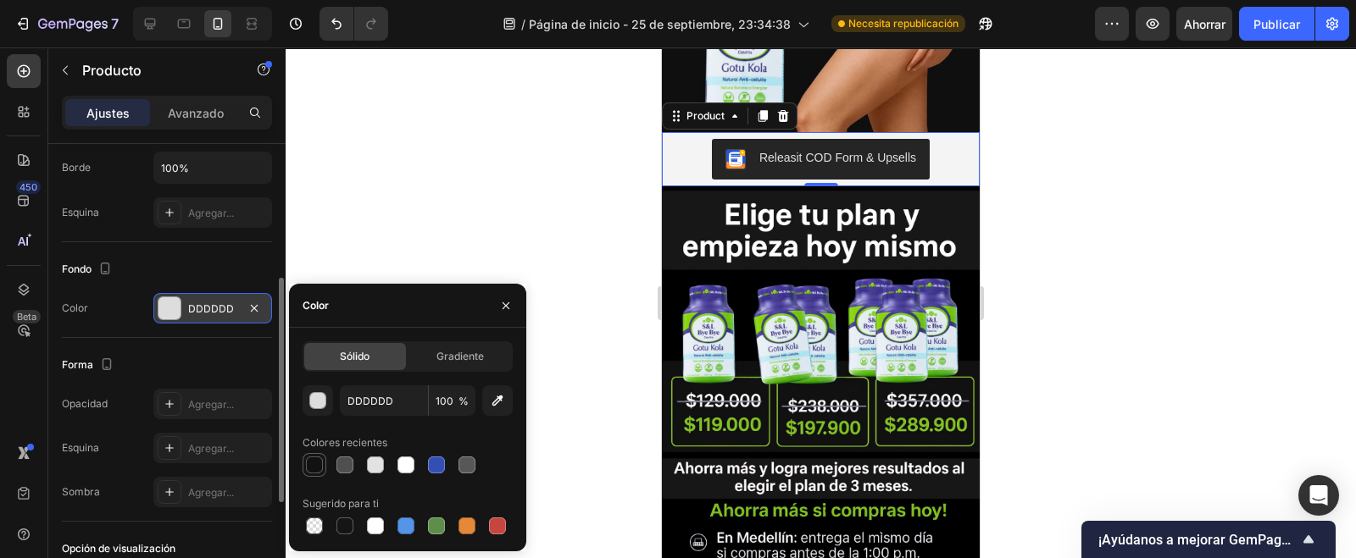
click at [318, 462] on div at bounding box center [314, 465] width 17 height 17
click at [223, 267] on div "Fondo" at bounding box center [167, 269] width 210 height 27
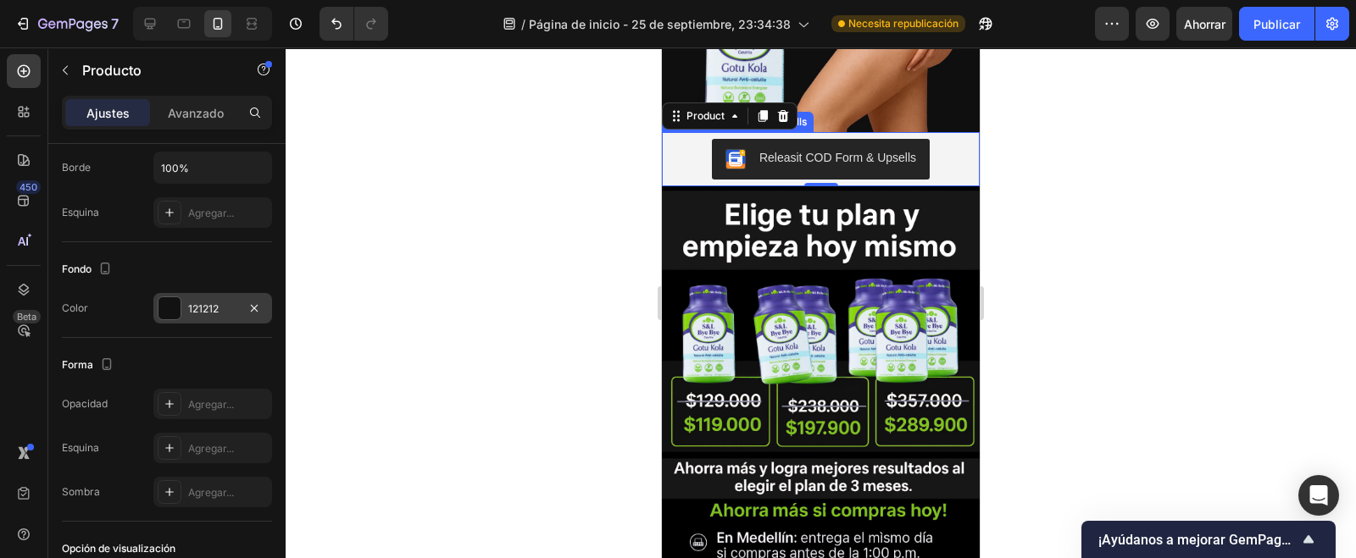
click at [687, 142] on div "Releasit COD Form & Upsells" at bounding box center [821, 159] width 304 height 41
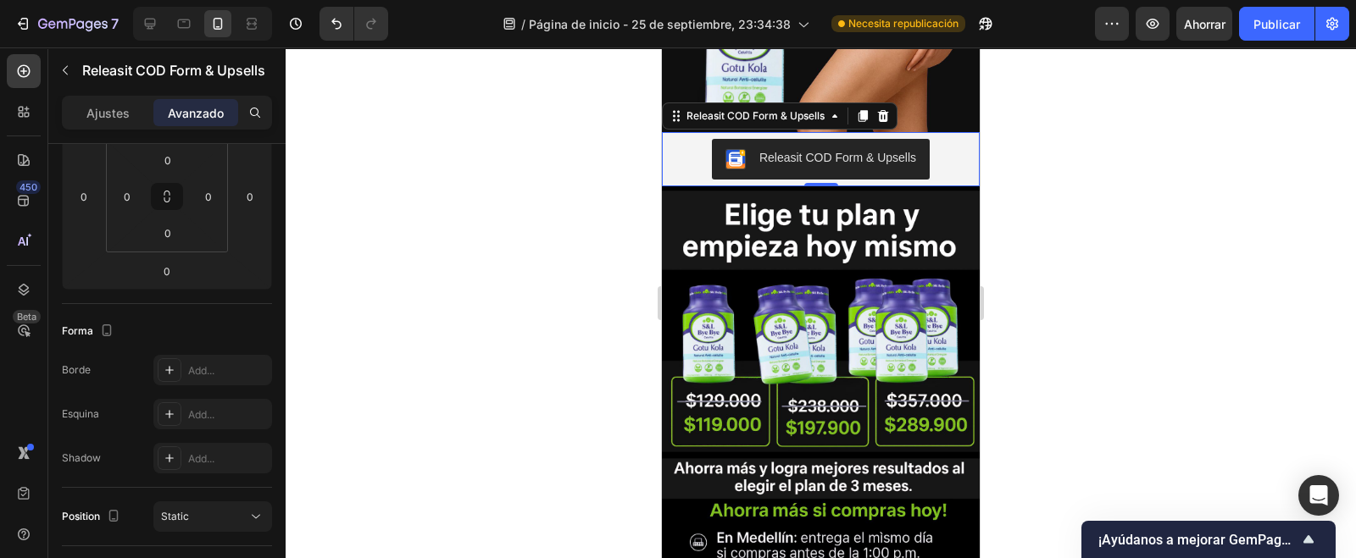
scroll to position [0, 0]
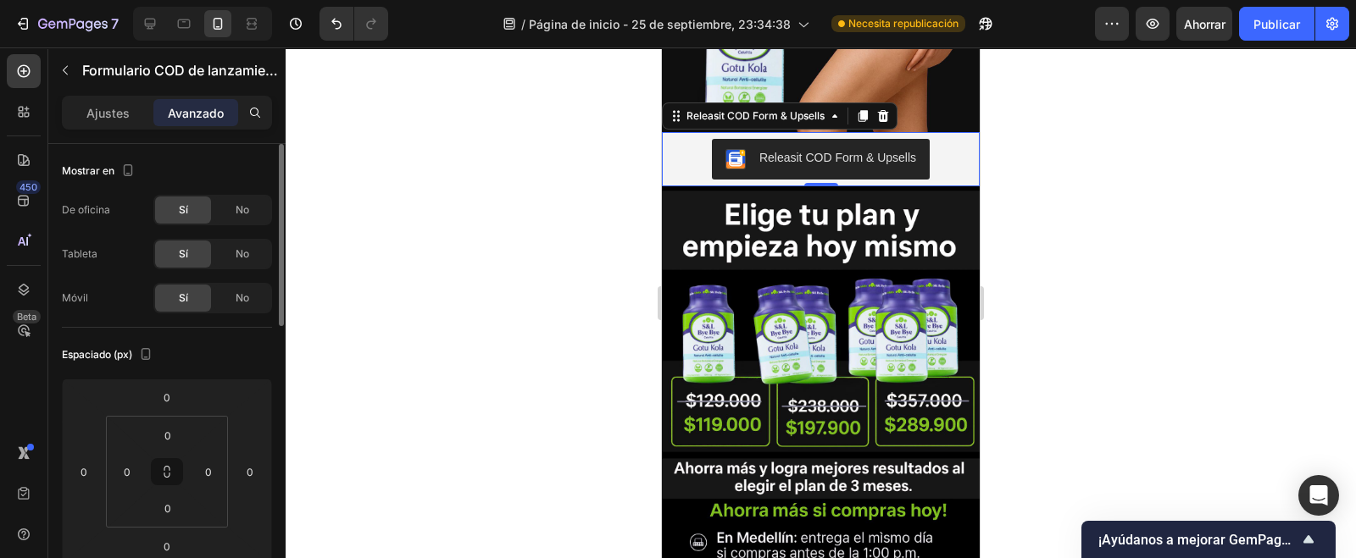
click at [687, 142] on div "Releasit COD Form & Upsells" at bounding box center [821, 159] width 304 height 41
click at [126, 116] on font "Ajustes" at bounding box center [107, 113] width 43 height 14
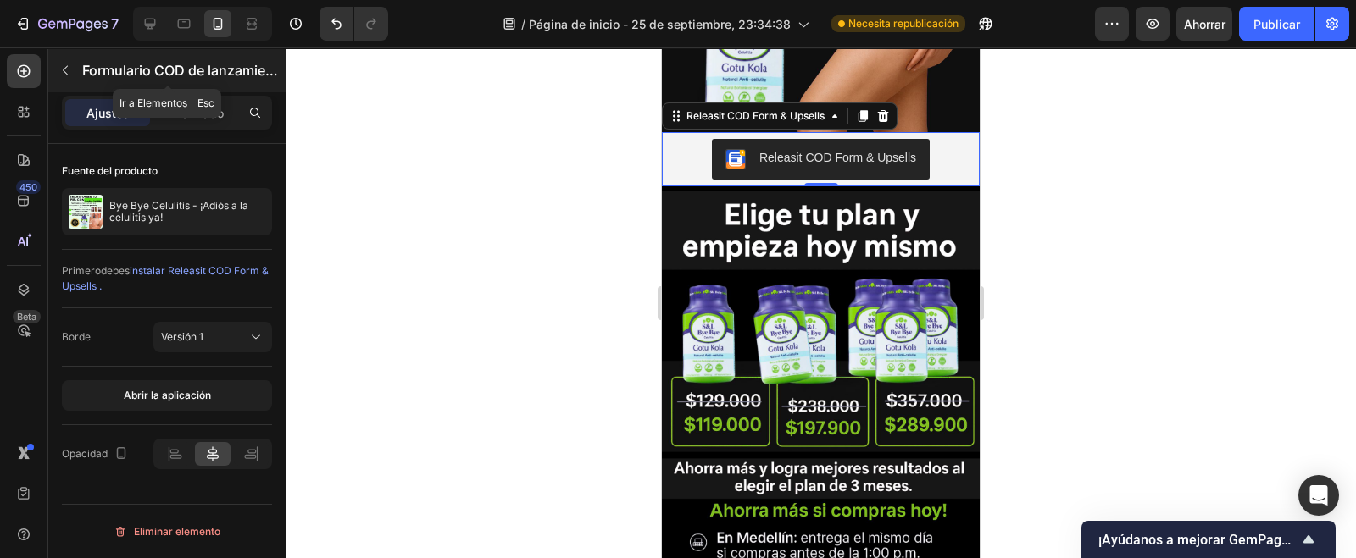
click at [73, 81] on button "button" at bounding box center [65, 70] width 27 height 27
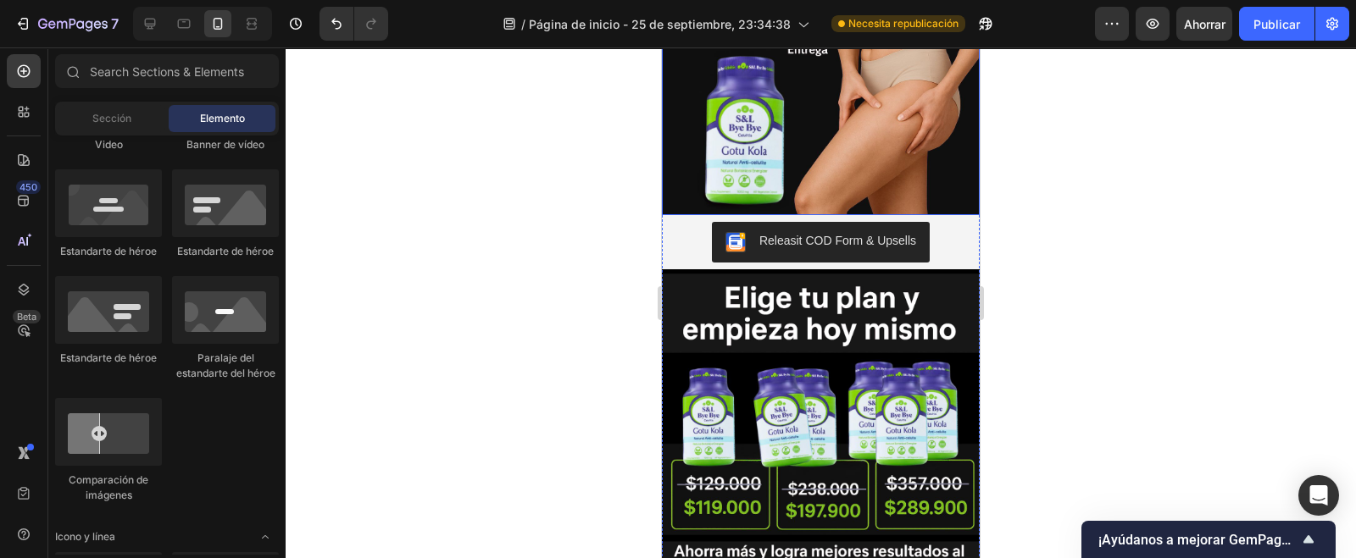
scroll to position [242, 0]
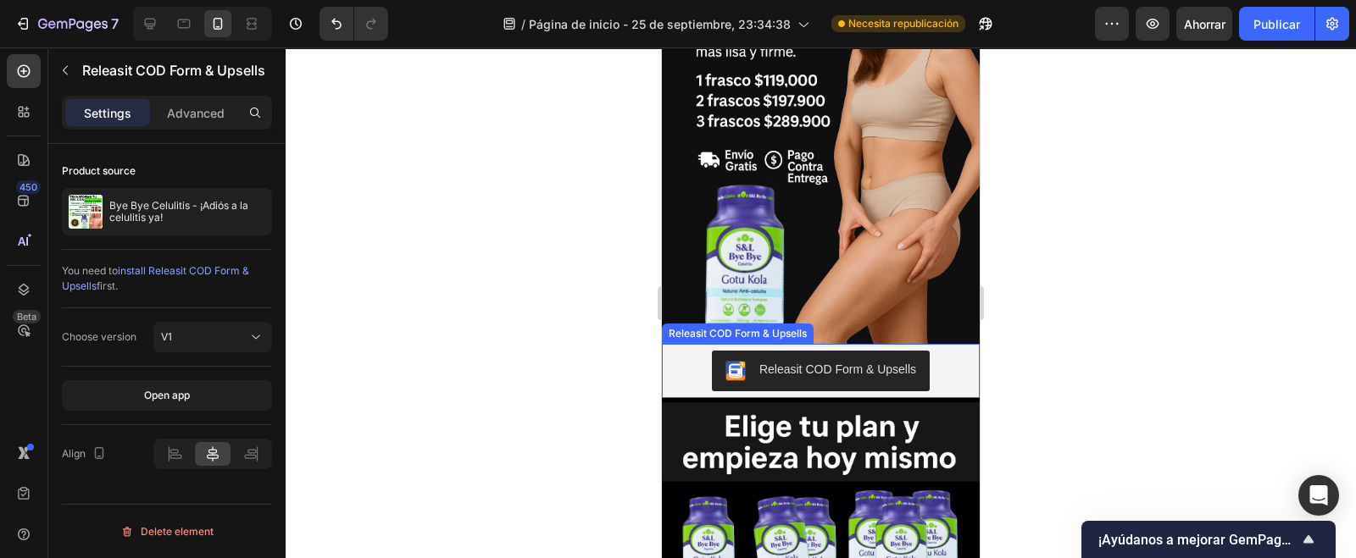
click at [687, 326] on div "Releasit COD Form & Upsells" at bounding box center [737, 333] width 145 height 15
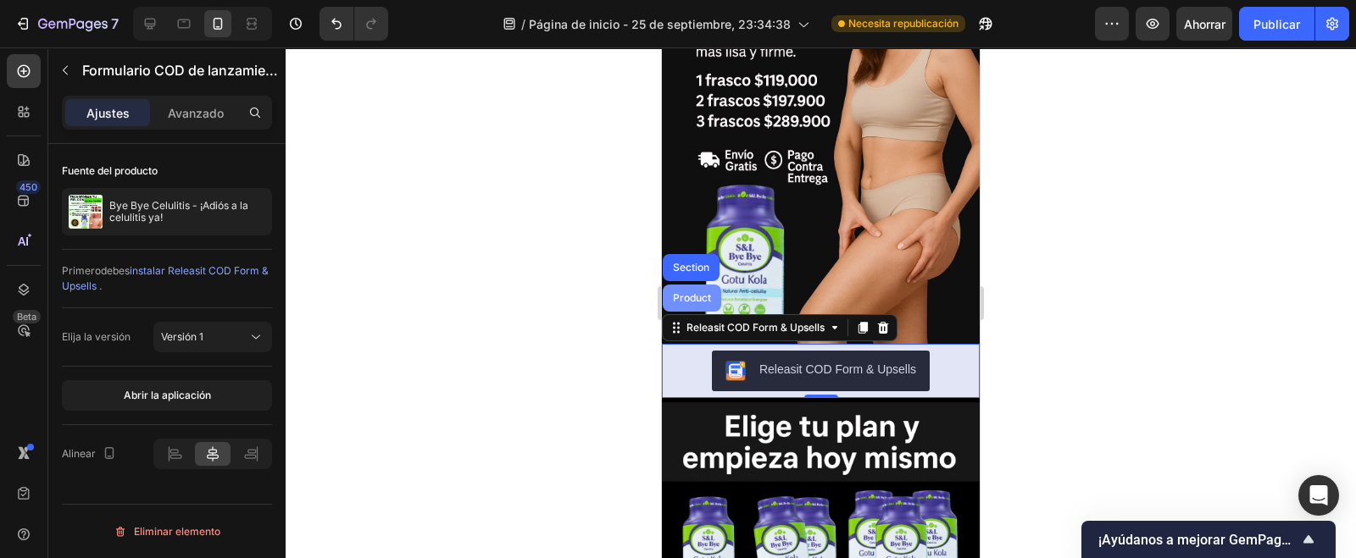
click at [687, 293] on div "Product" at bounding box center [691, 298] width 45 height 10
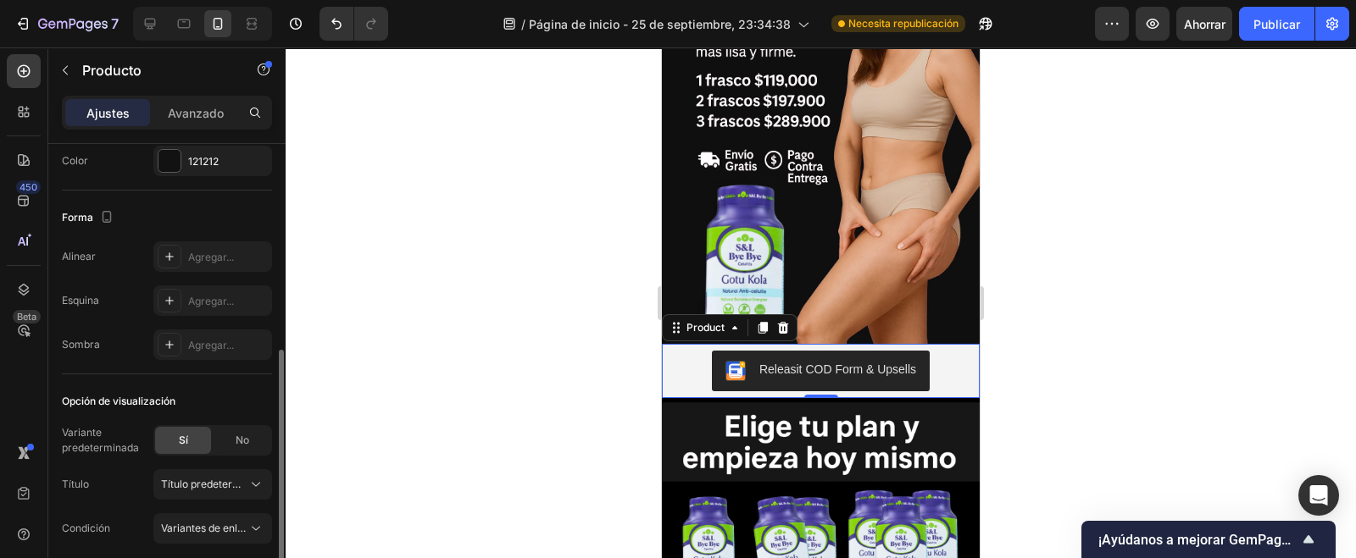
scroll to position [487, 0]
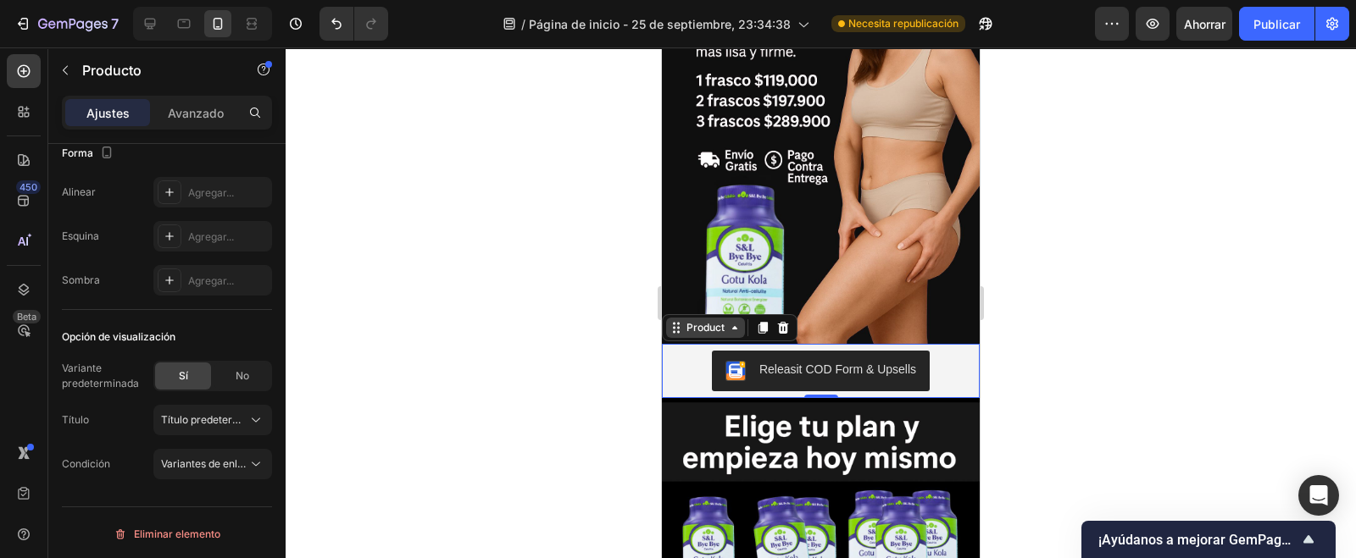
click at [731, 321] on icon at bounding box center [735, 328] width 14 height 14
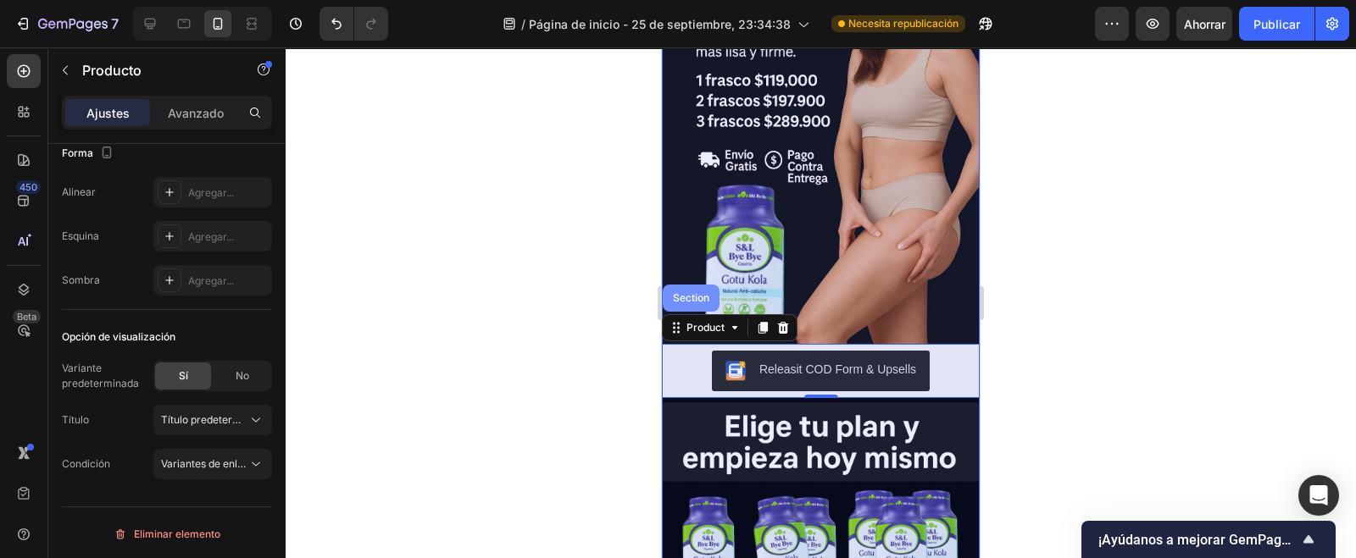
click at [690, 293] on div "Section" at bounding box center [690, 298] width 43 height 10
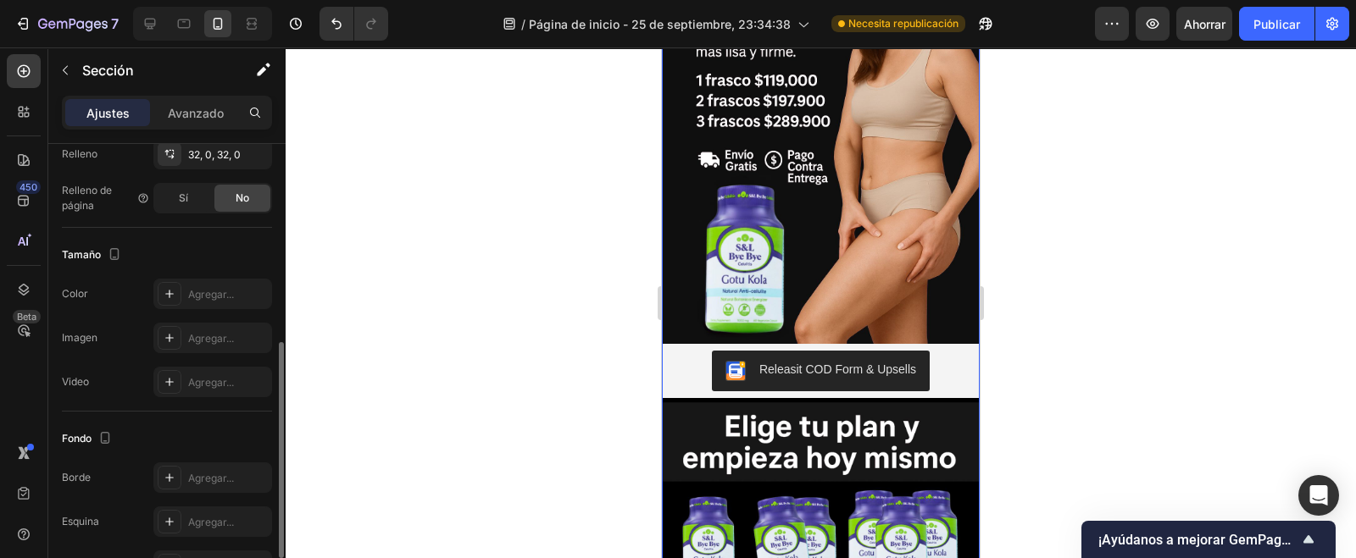
scroll to position [525, 0]
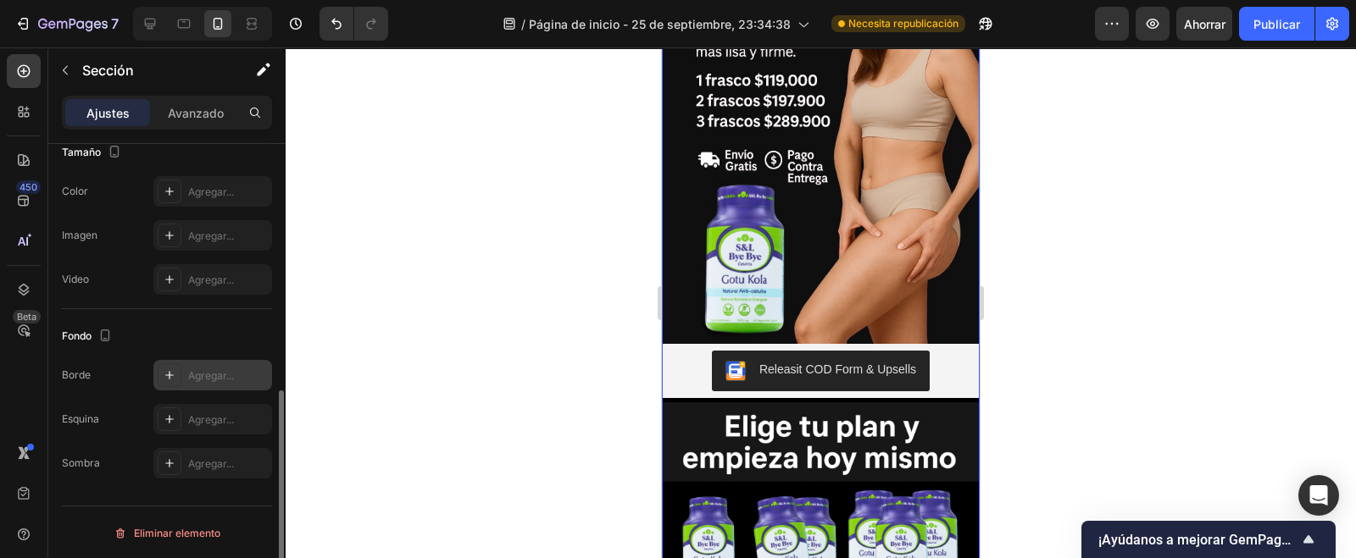
click at [171, 379] on icon at bounding box center [170, 376] width 14 height 14
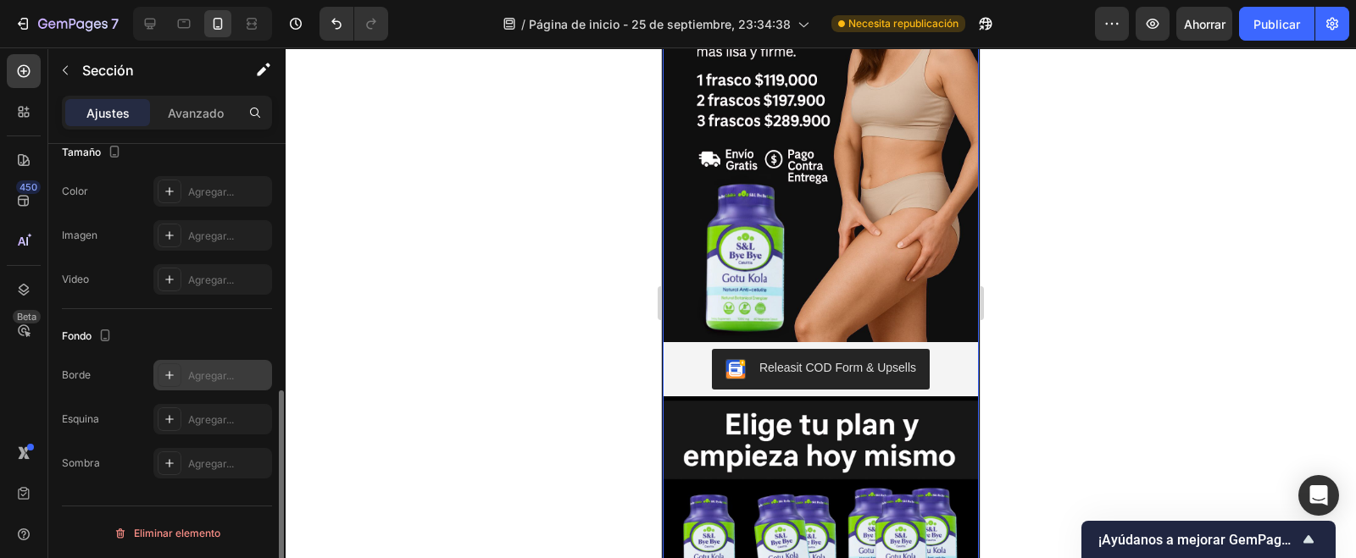
scroll to position [243, 0]
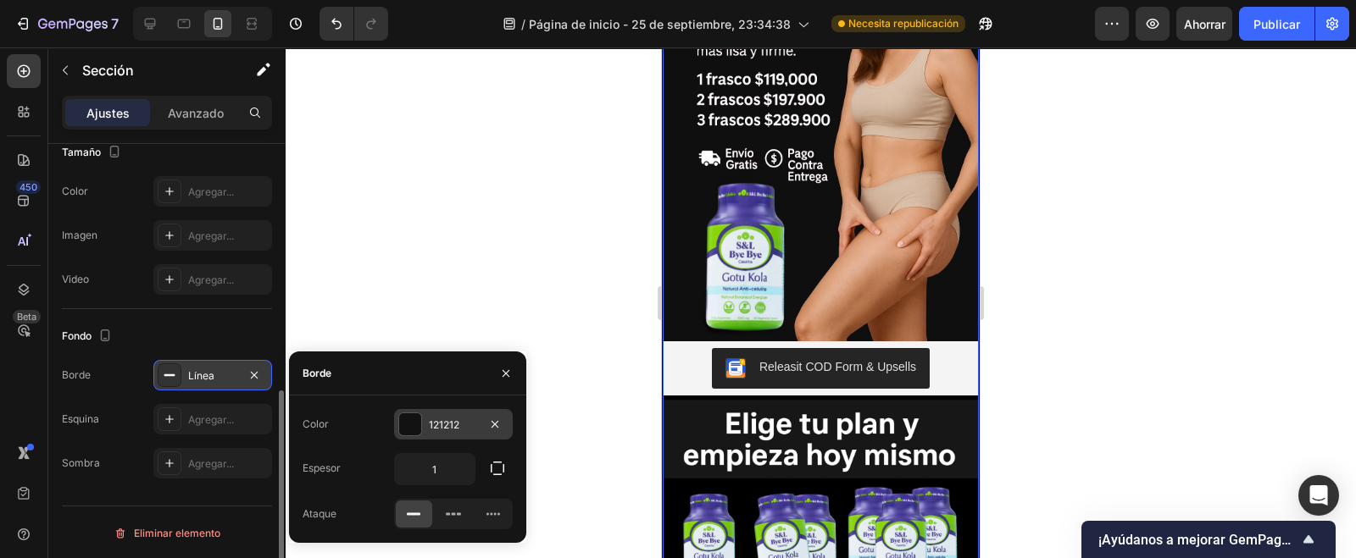
click at [405, 422] on div at bounding box center [410, 425] width 22 height 22
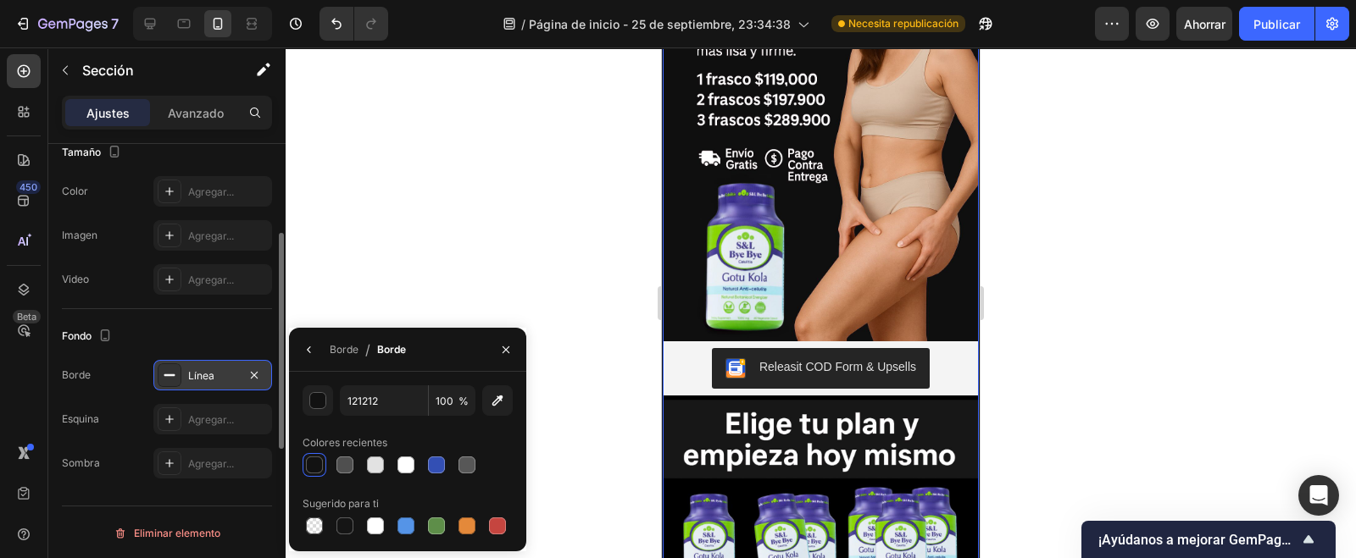
scroll to position [419, 0]
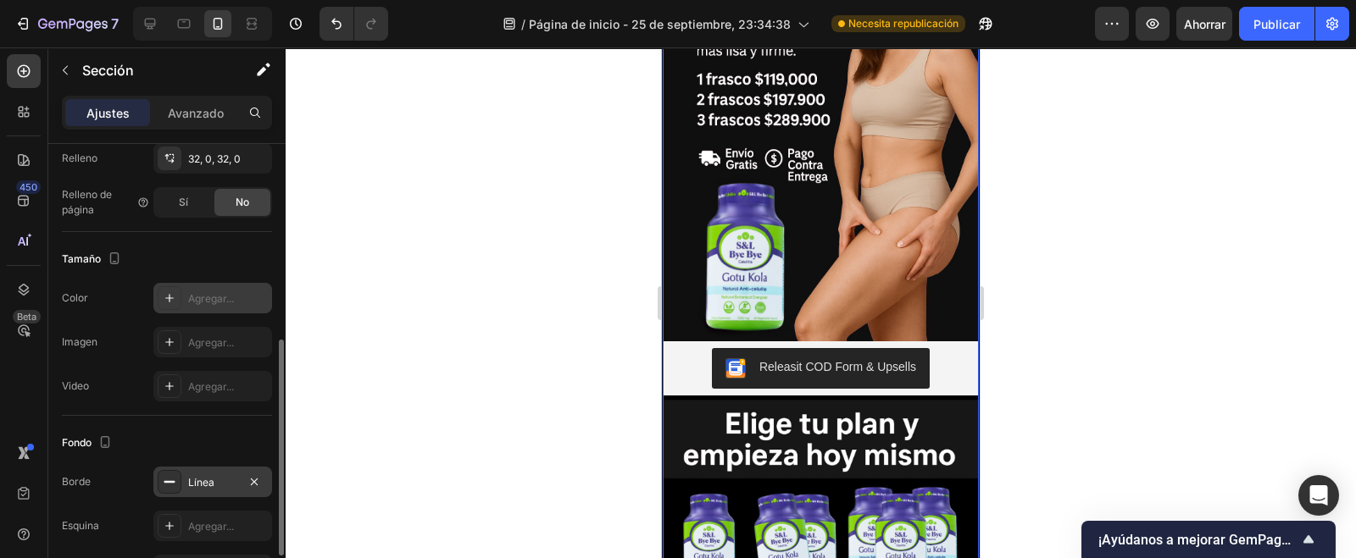
click at [172, 298] on icon at bounding box center [170, 299] width 14 height 14
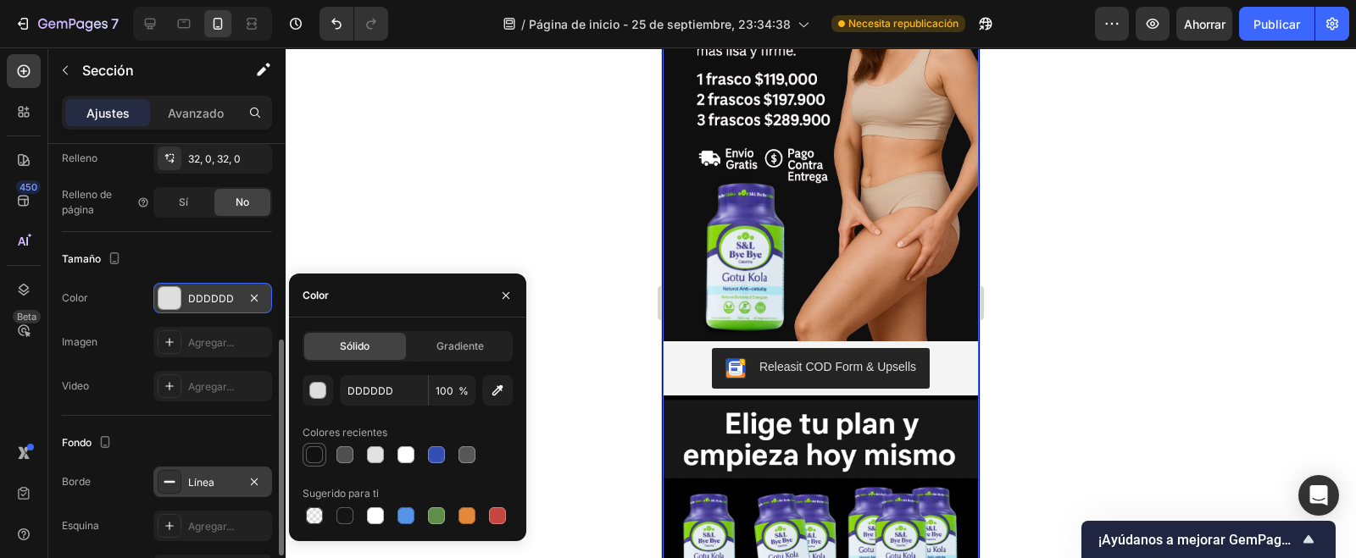
click at [314, 453] on div at bounding box center [314, 455] width 17 height 17
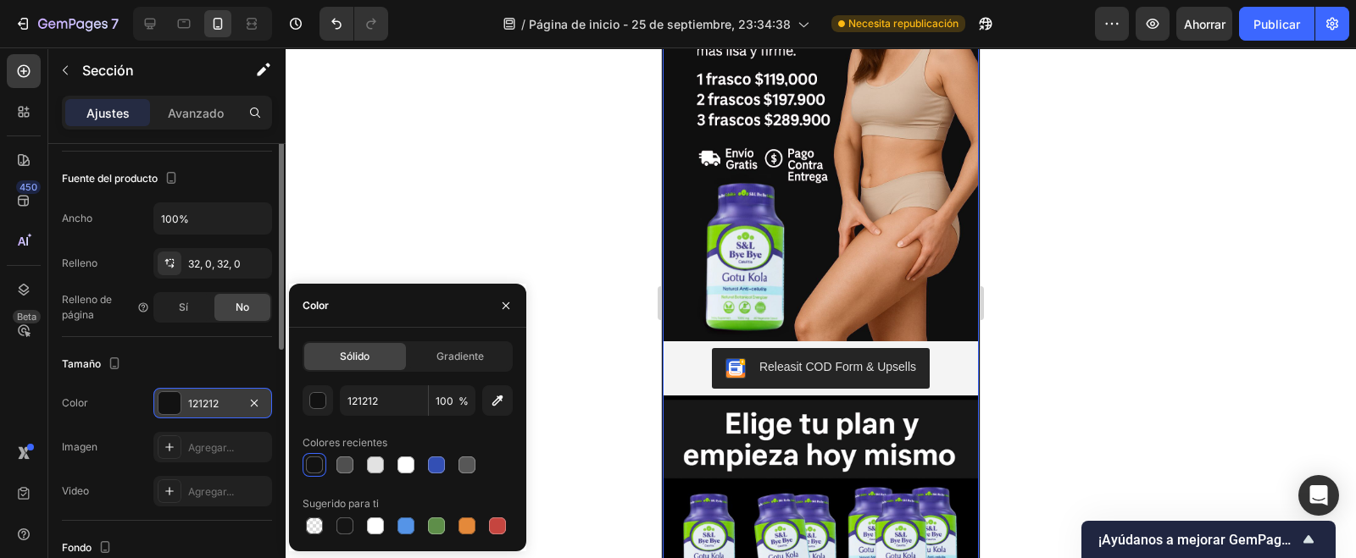
scroll to position [101, 0]
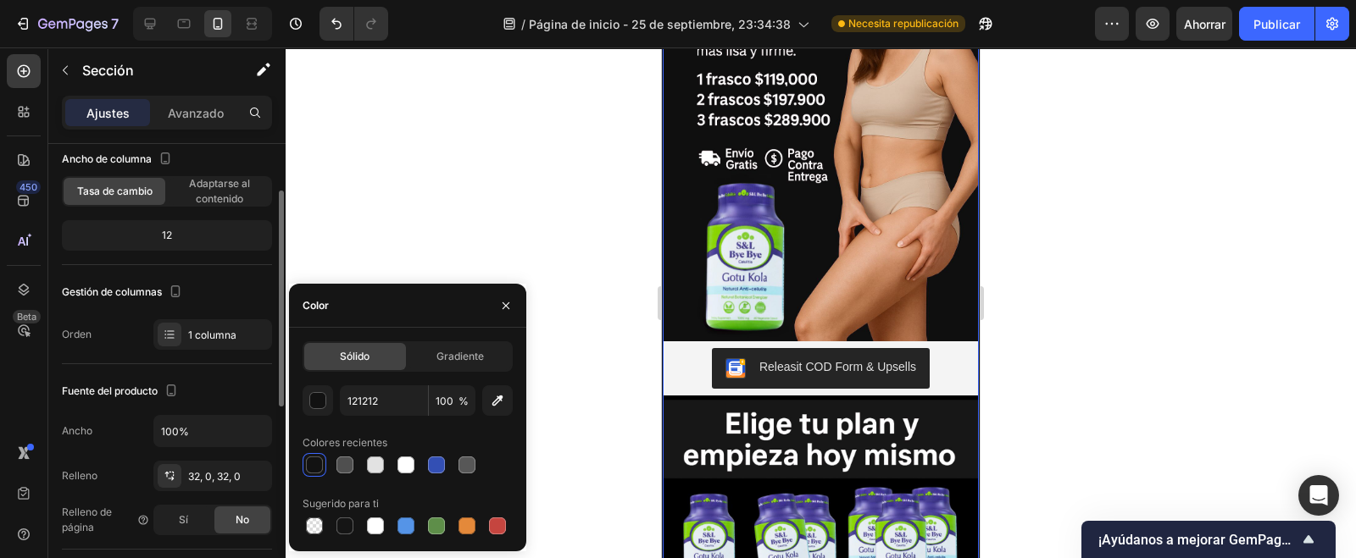
click at [495, 188] on div at bounding box center [821, 302] width 1070 height 511
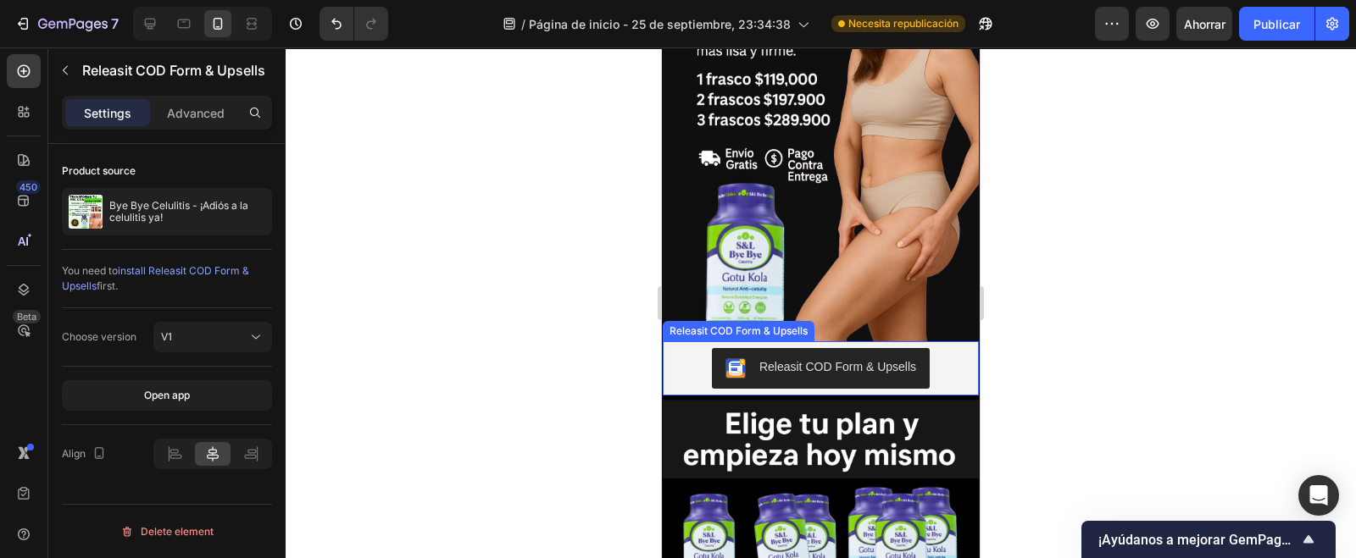
click at [924, 367] on div "Releasit COD Form & Upsells" at bounding box center [821, 368] width 316 height 54
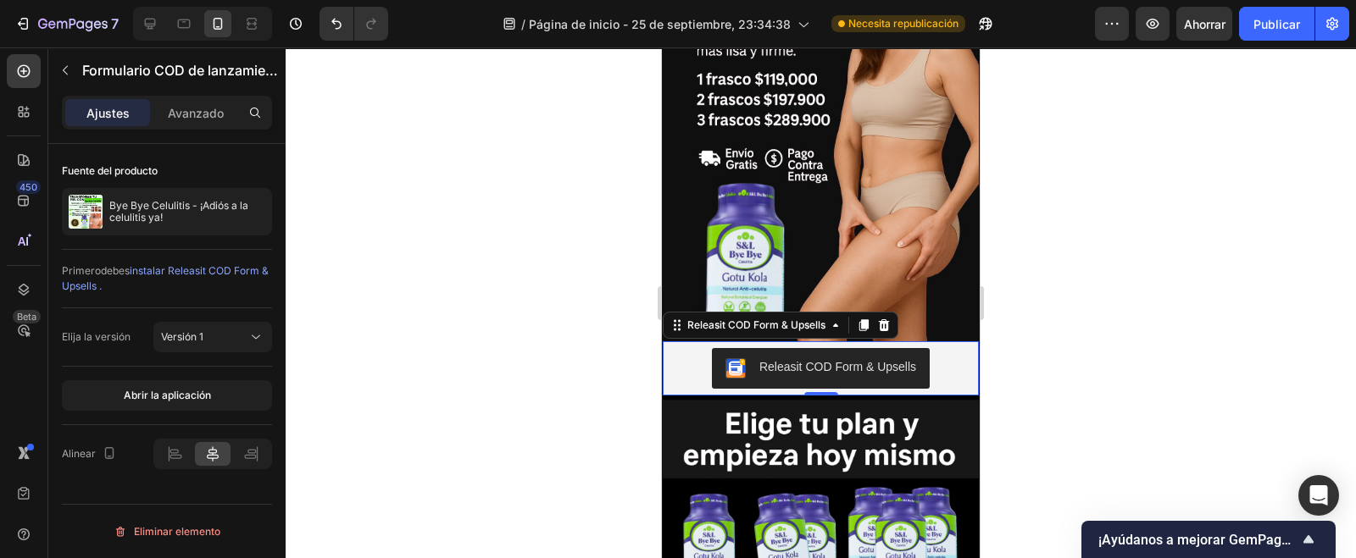
click at [677, 348] on div "Releasit COD Form & Upsells" at bounding box center [820, 368] width 303 height 41
click at [819, 318] on div "Releasit COD Form & Upsells" at bounding box center [756, 325] width 145 height 15
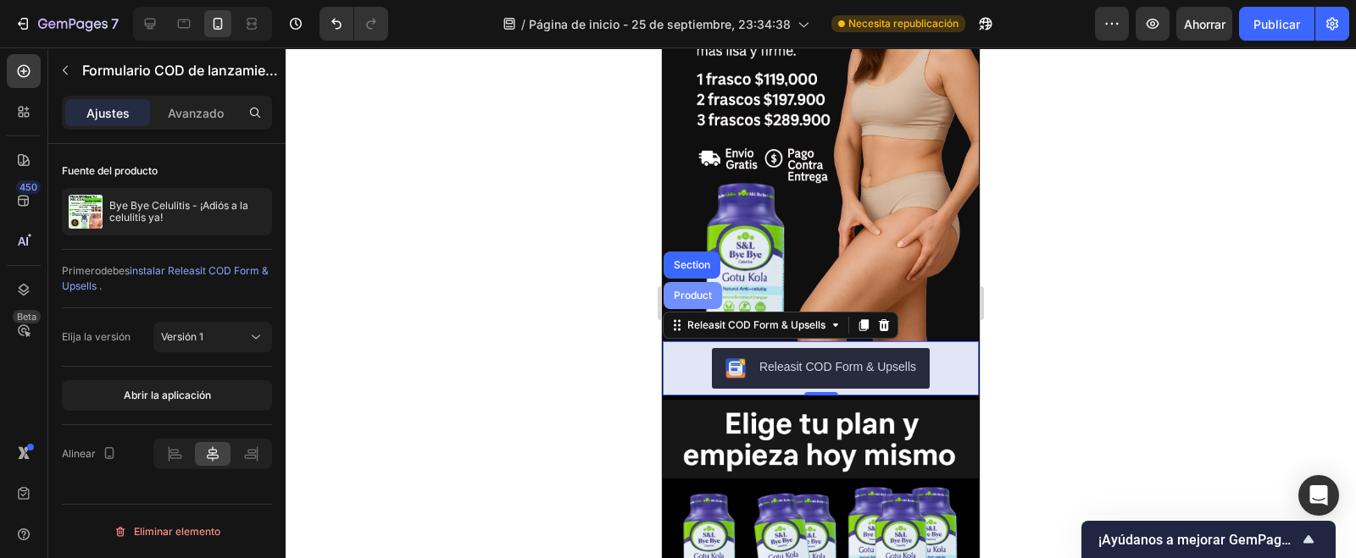
click at [687, 291] on div "Product" at bounding box center [692, 296] width 45 height 10
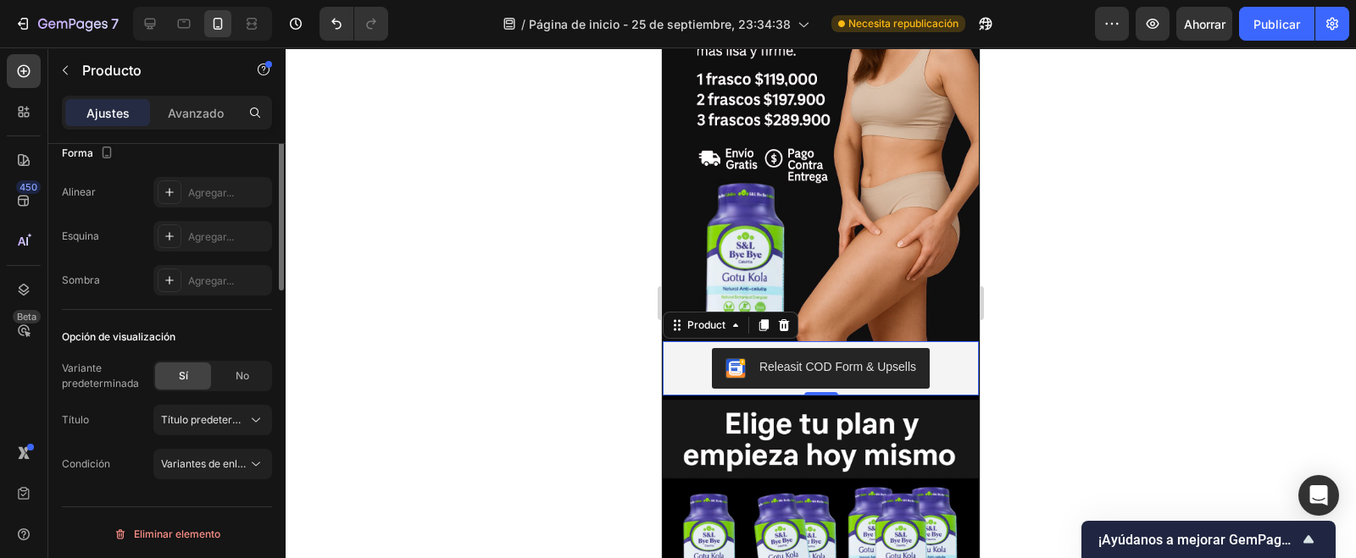
scroll to position [275, 0]
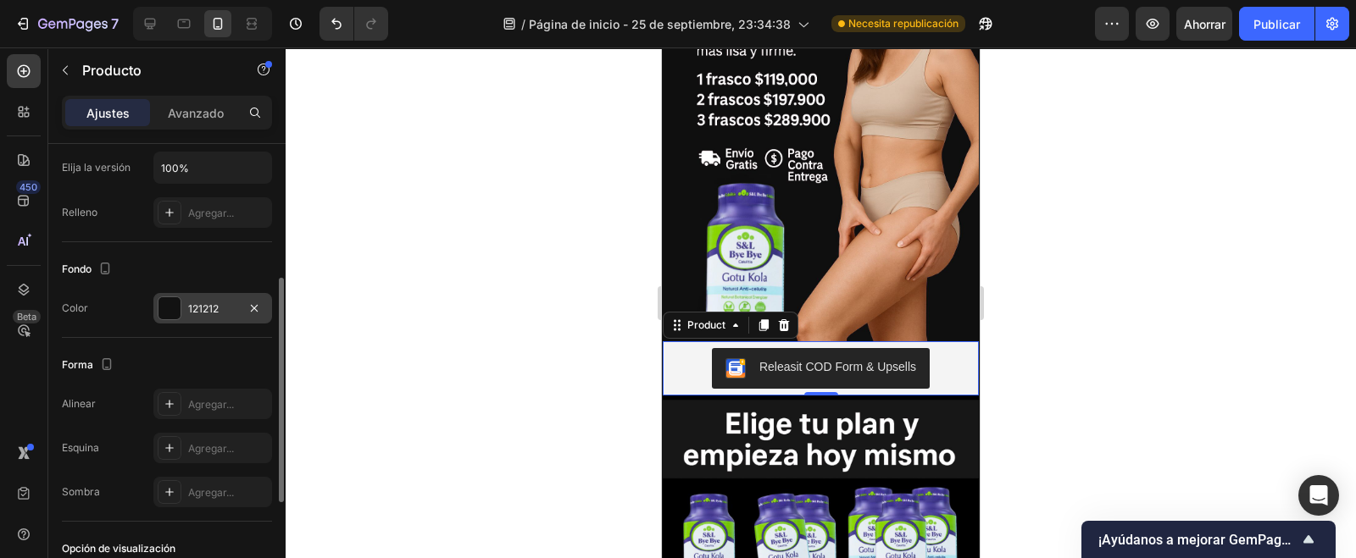
click at [168, 298] on div at bounding box center [169, 308] width 22 height 22
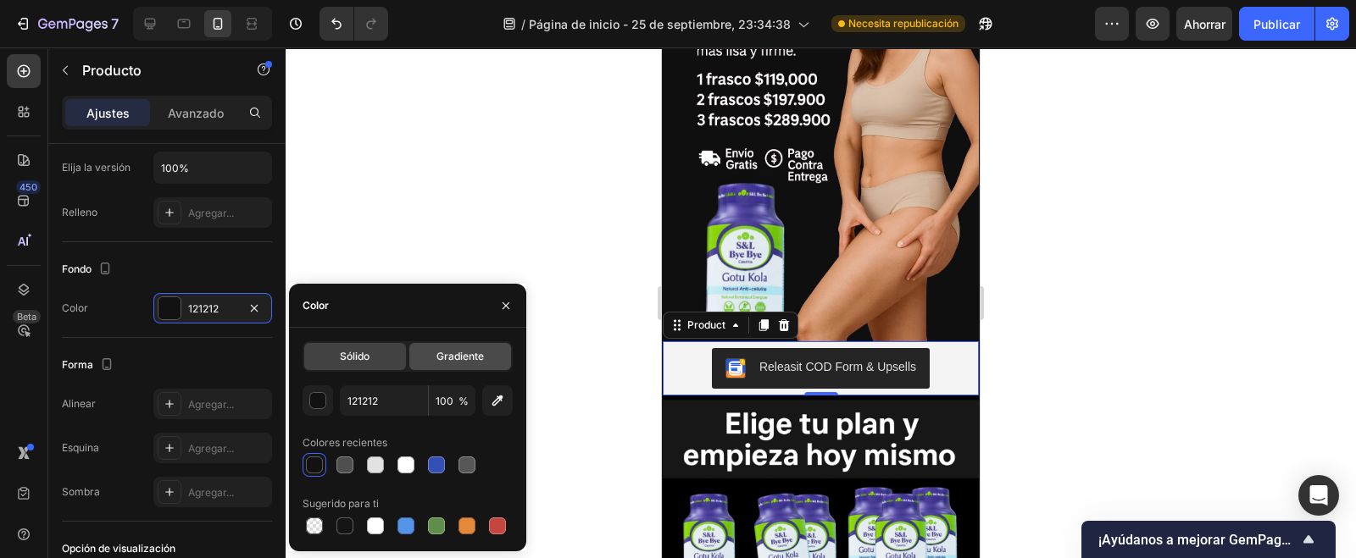
click at [475, 354] on font "Gradiente" at bounding box center [459, 356] width 47 height 13
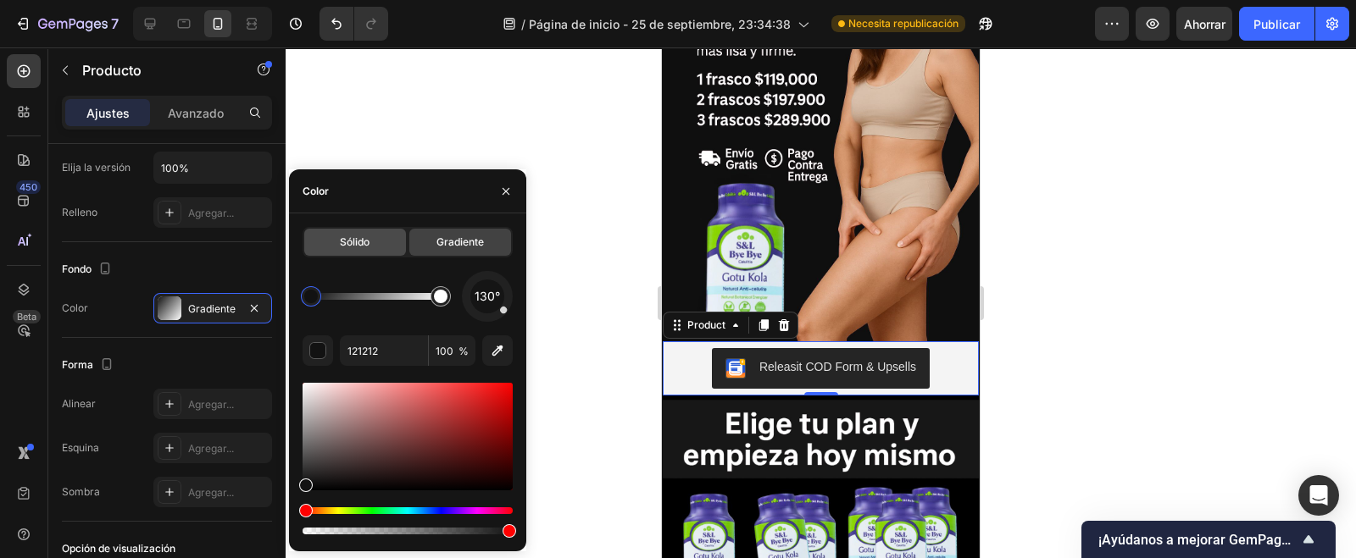
click at [358, 239] on font "Sólido" at bounding box center [355, 242] width 30 height 13
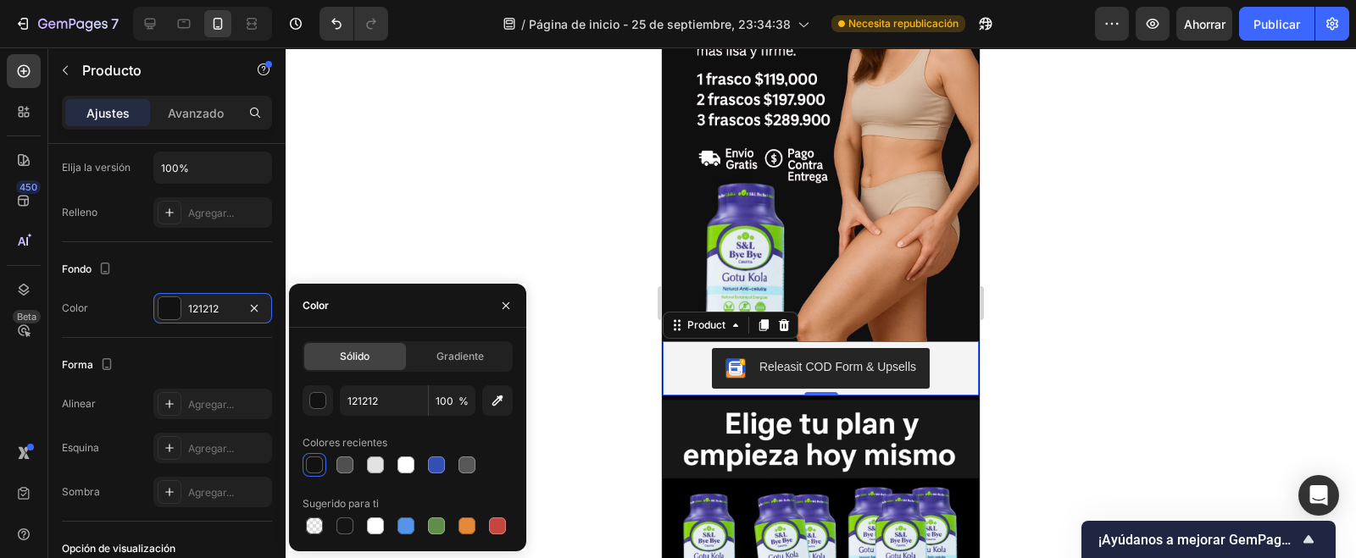
drag, startPoint x: 391, startPoint y: 215, endPoint x: 453, endPoint y: 212, distance: 61.1
click at [392, 214] on div at bounding box center [821, 302] width 1070 height 511
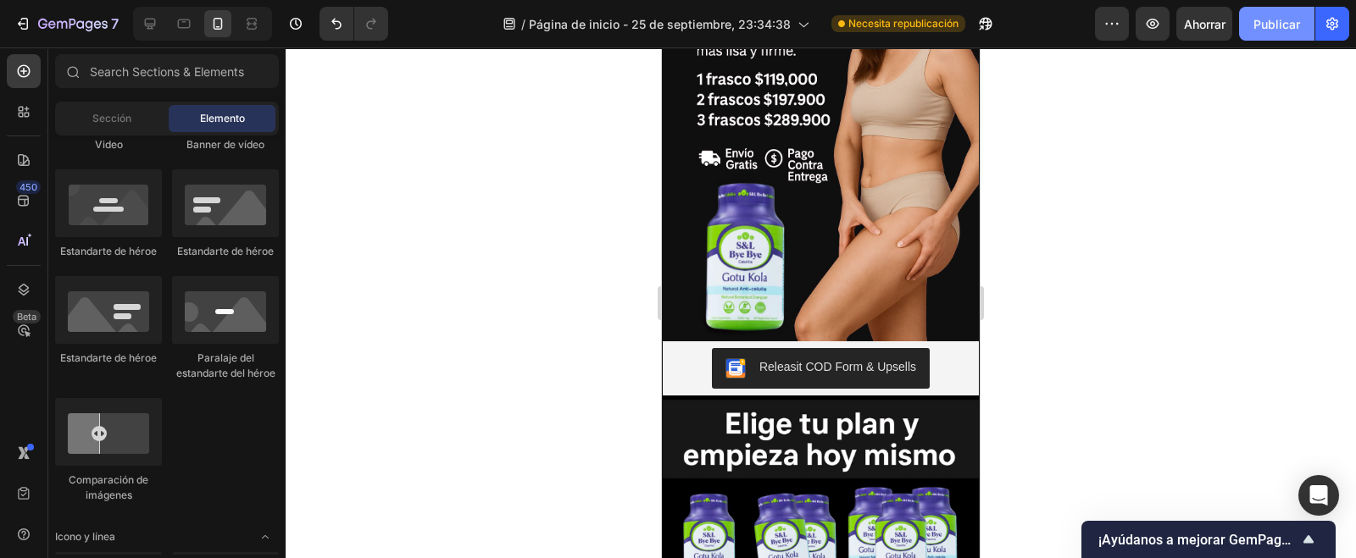
click at [1265, 19] on font "Publicar" at bounding box center [1276, 24] width 47 height 14
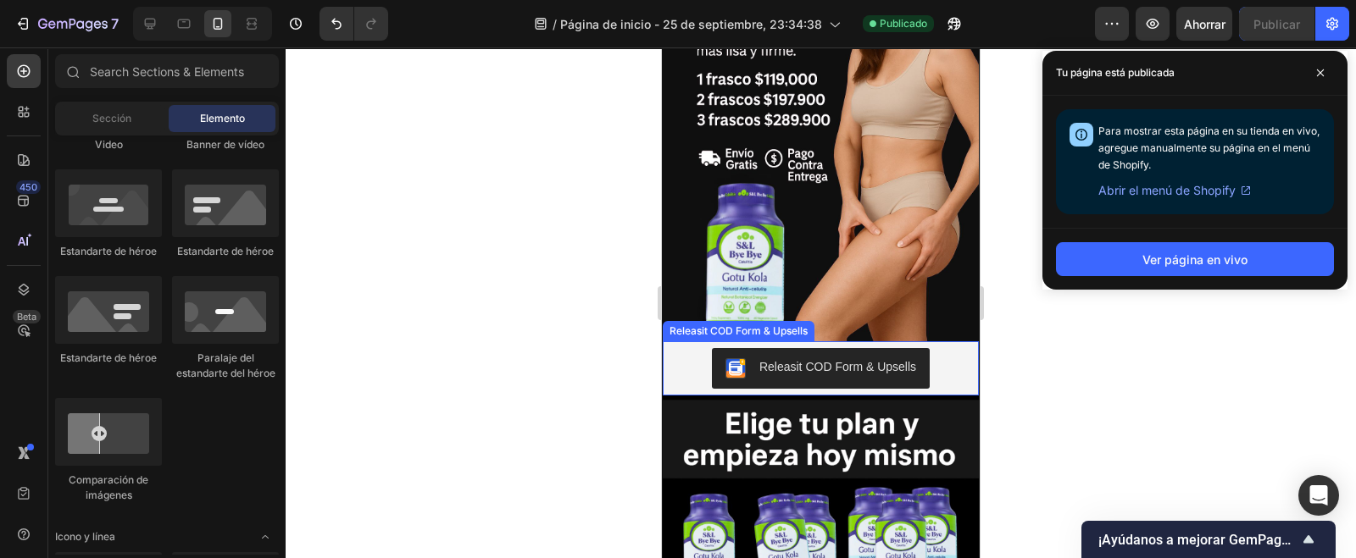
click at [941, 348] on div "Releasit COD Form & Upsells" at bounding box center [820, 368] width 303 height 41
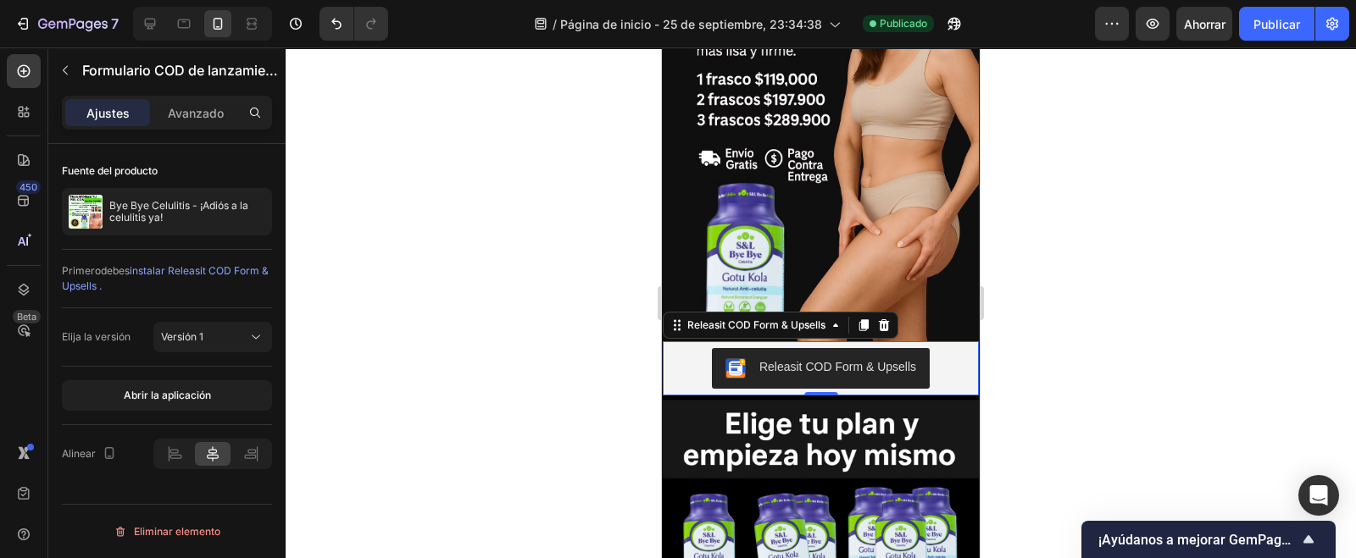
click at [953, 348] on div "Releasit COD Form & Upsells" at bounding box center [820, 368] width 303 height 41
click at [936, 348] on div "Releasit COD Form & Upsells" at bounding box center [820, 368] width 303 height 41
click at [830, 319] on icon at bounding box center [836, 326] width 14 height 14
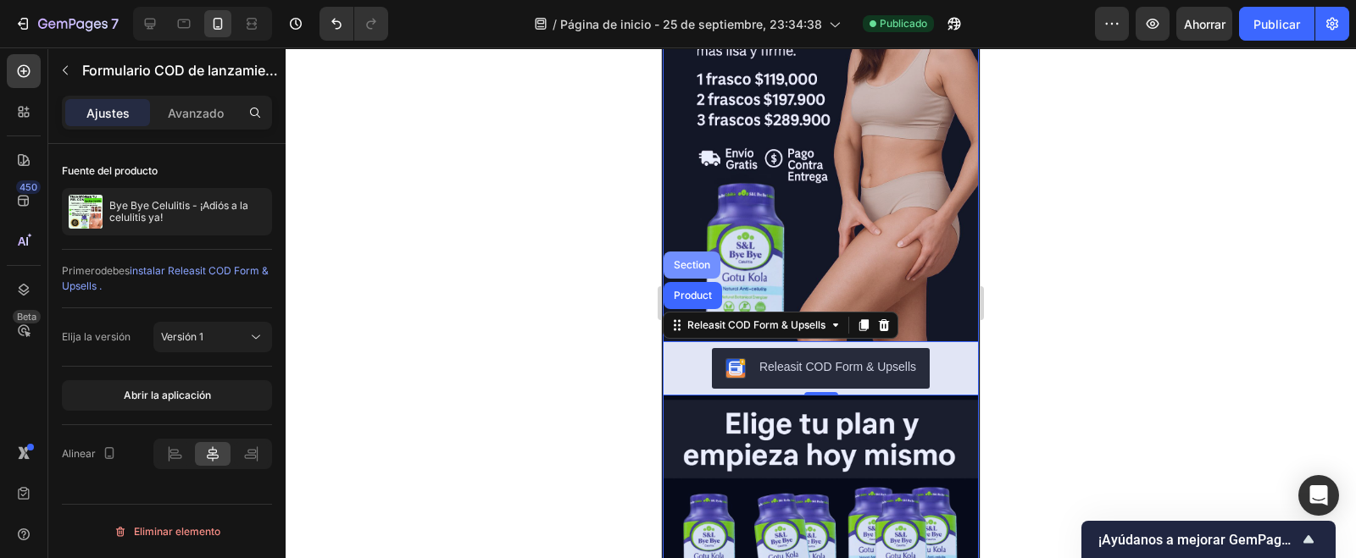
click at [689, 260] on div "Section" at bounding box center [691, 265] width 43 height 10
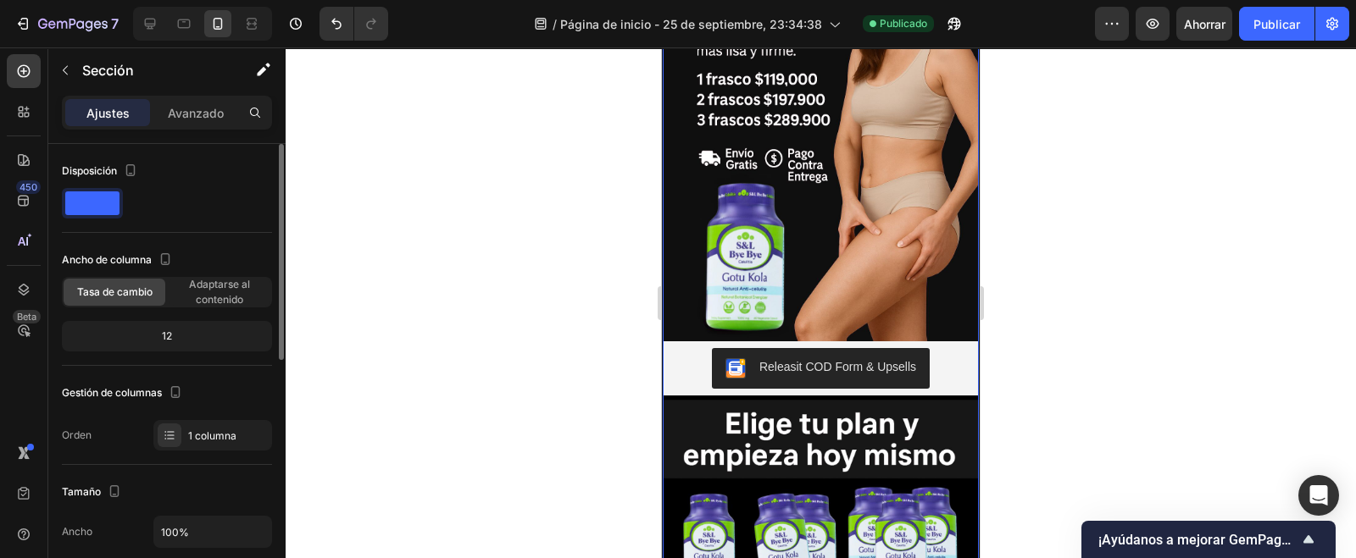
click at [89, 204] on span at bounding box center [92, 204] width 54 height 24
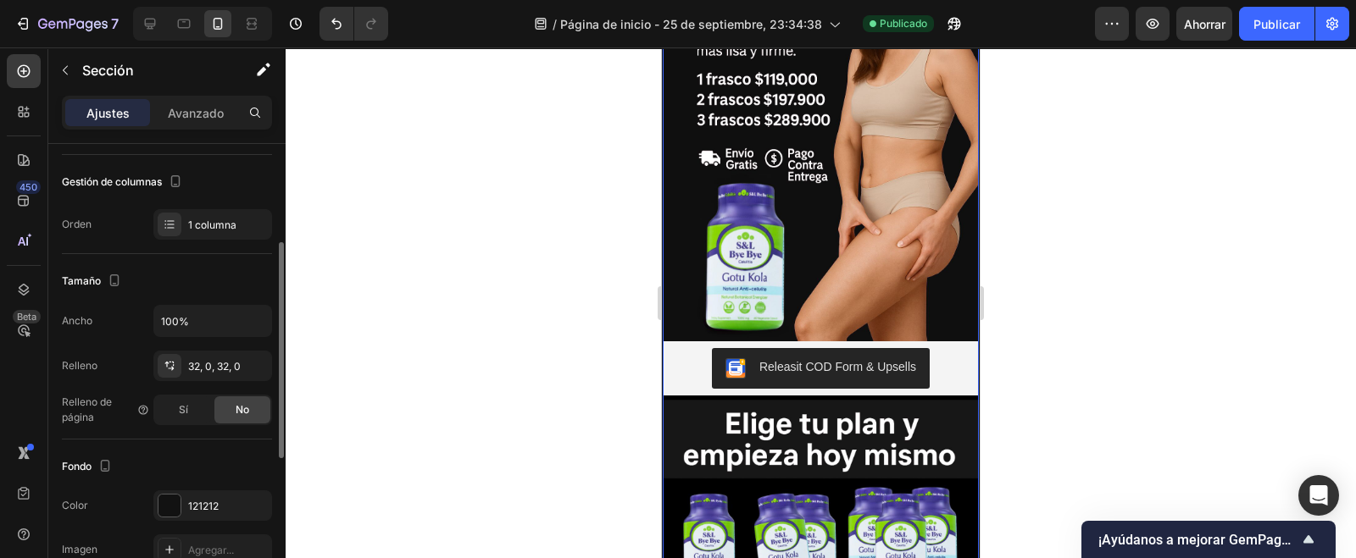
scroll to position [318, 0]
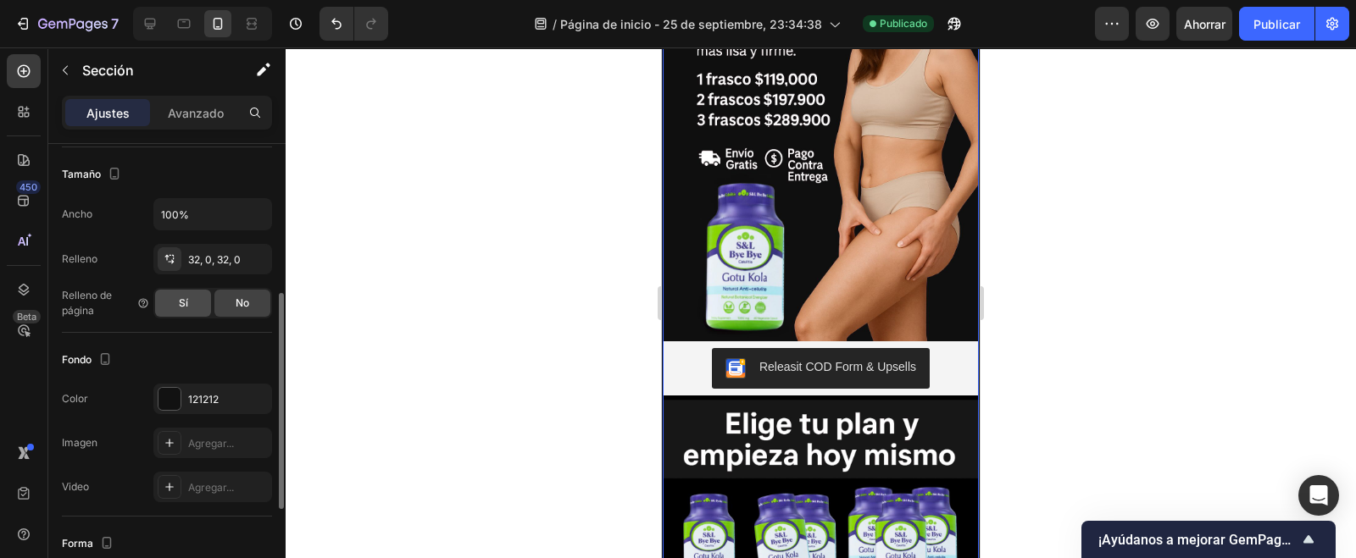
click at [183, 297] on font "Sí" at bounding box center [183, 303] width 9 height 13
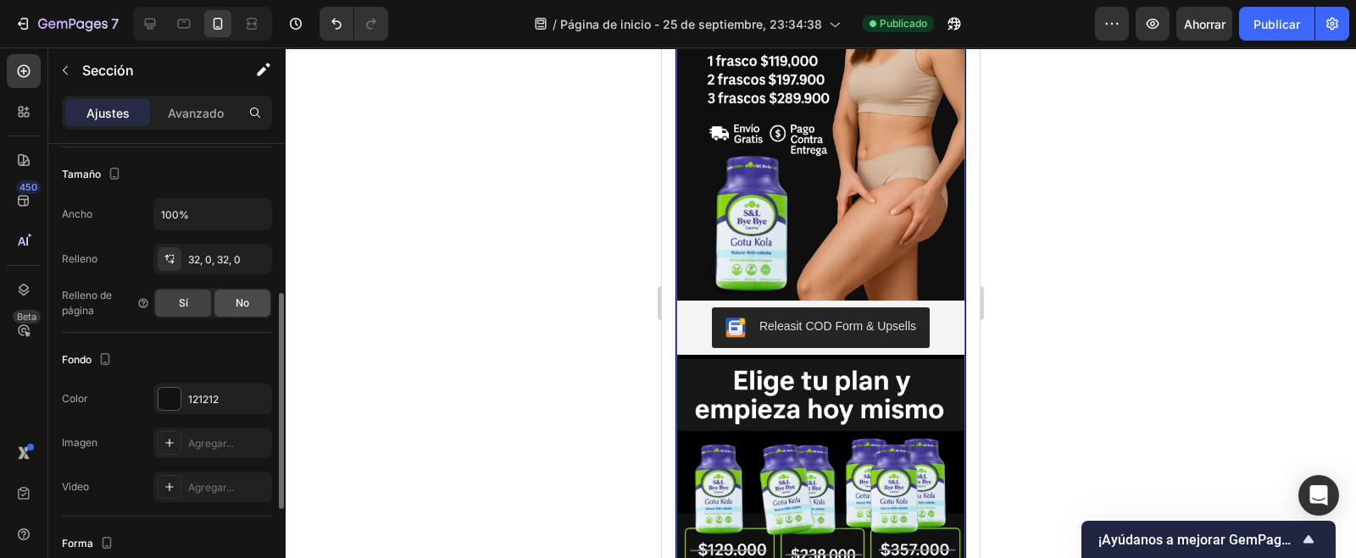
click at [236, 303] on font "No" at bounding box center [243, 303] width 14 height 13
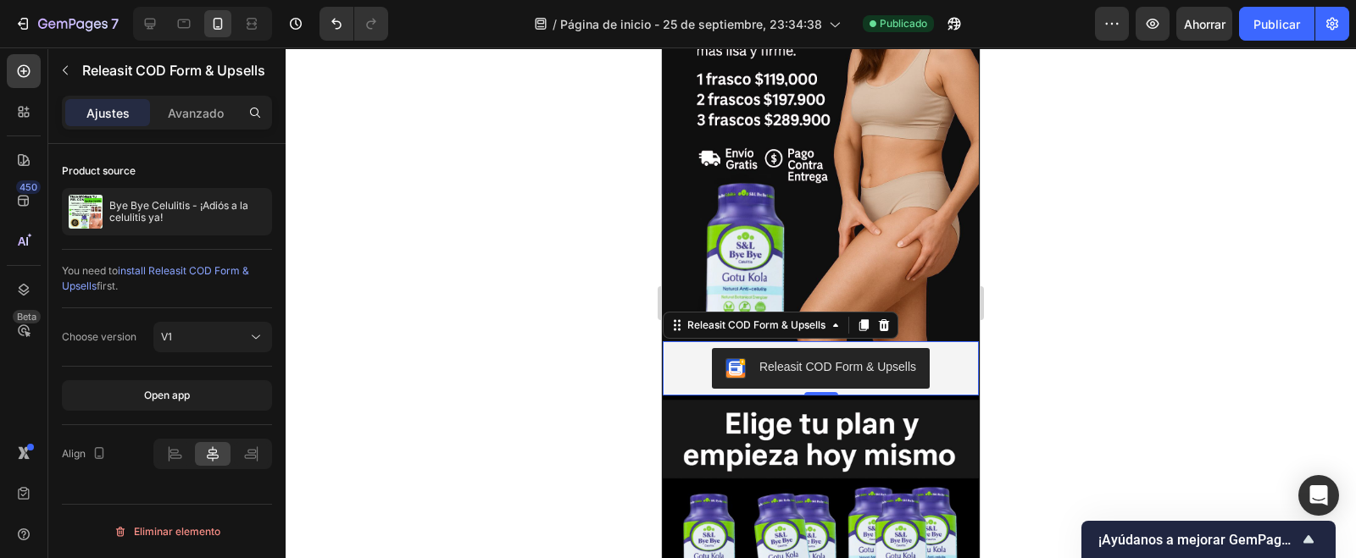
click at [677, 348] on div "Releasit COD Form & Upsells" at bounding box center [820, 368] width 303 height 41
click at [805, 318] on div "Releasit COD Form & Upsells" at bounding box center [756, 325] width 145 height 15
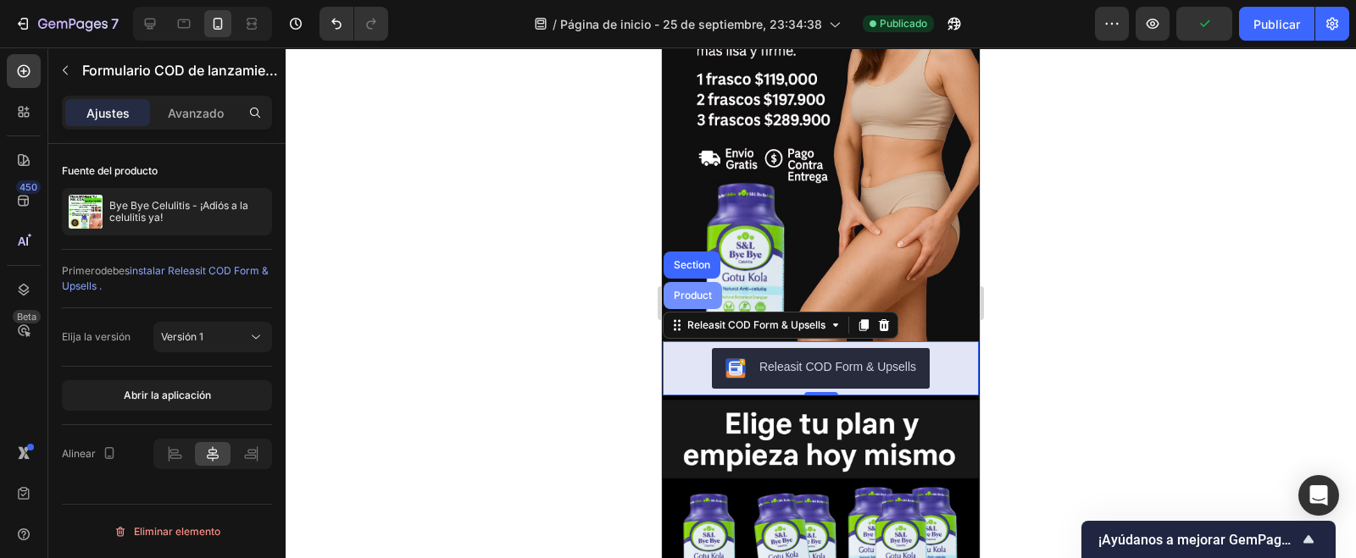
click at [690, 291] on div "Product" at bounding box center [692, 296] width 45 height 10
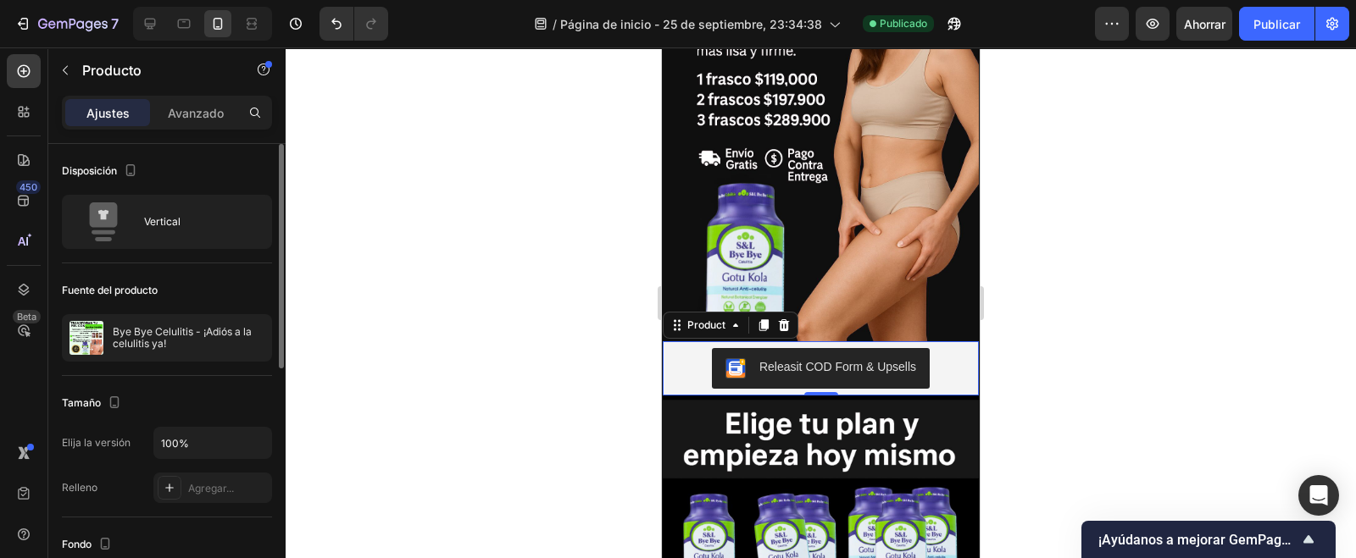
scroll to position [105, 0]
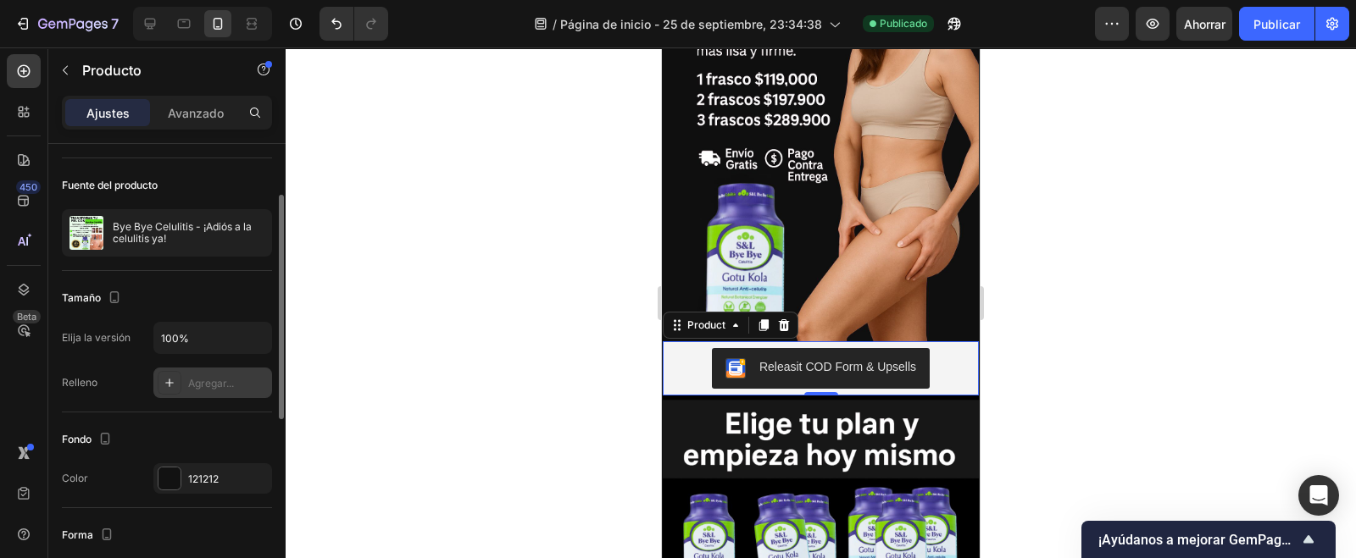
click at [177, 382] on div at bounding box center [170, 383] width 24 height 24
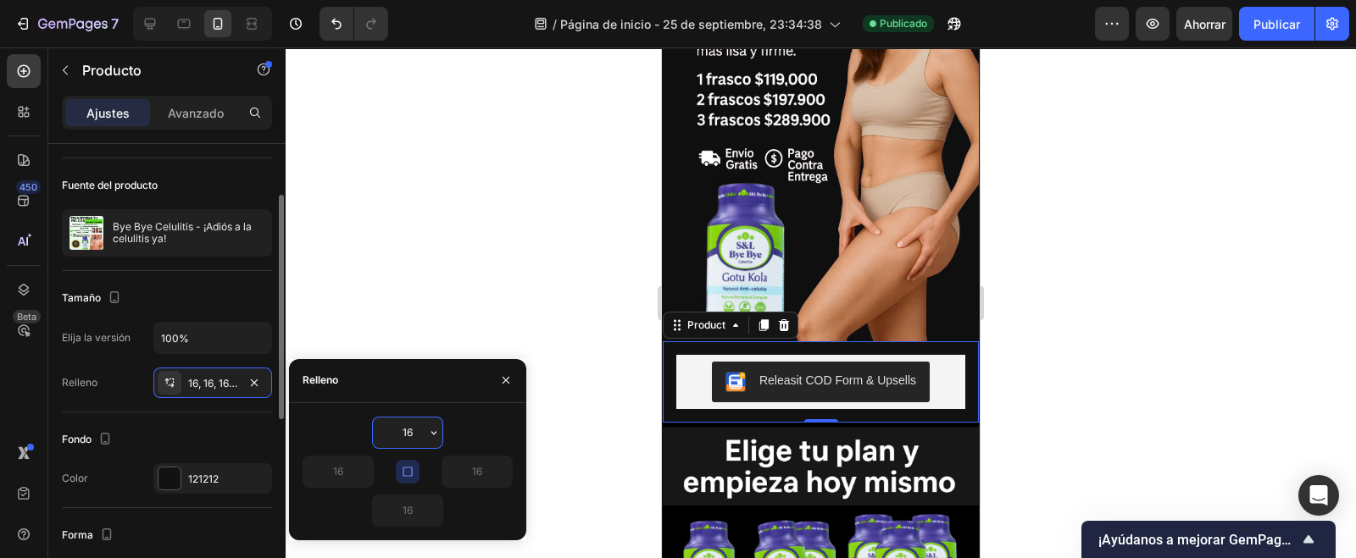
click at [121, 387] on div "Relleno 16, 16, 16, 16" at bounding box center [167, 383] width 210 height 31
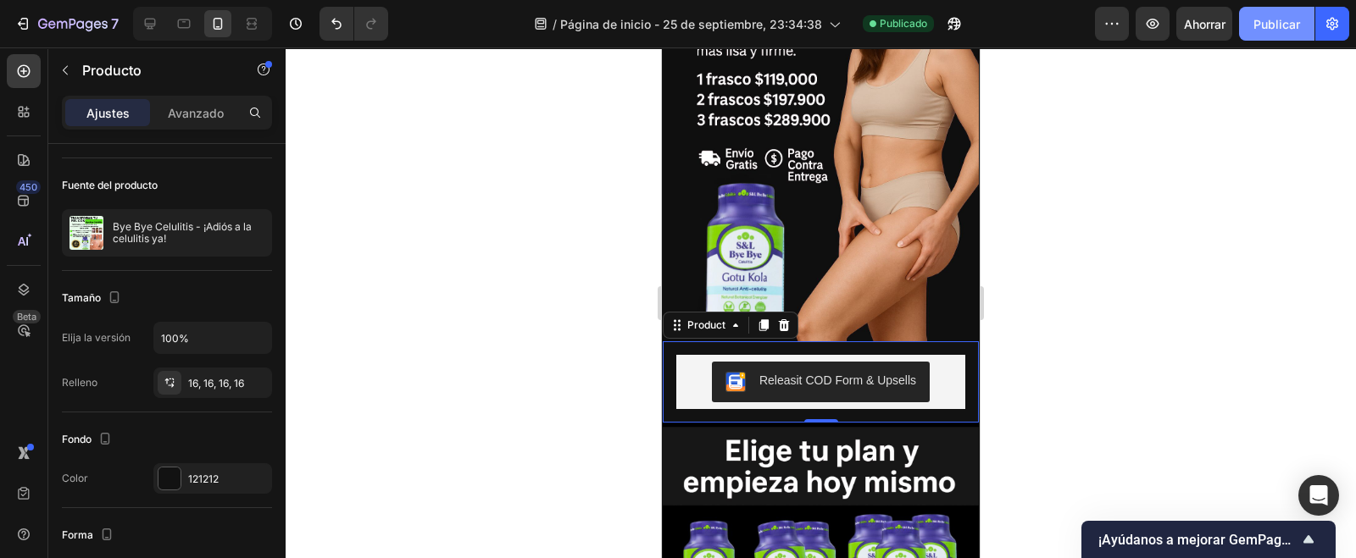
click at [1267, 23] on font "Publicar" at bounding box center [1276, 24] width 47 height 14
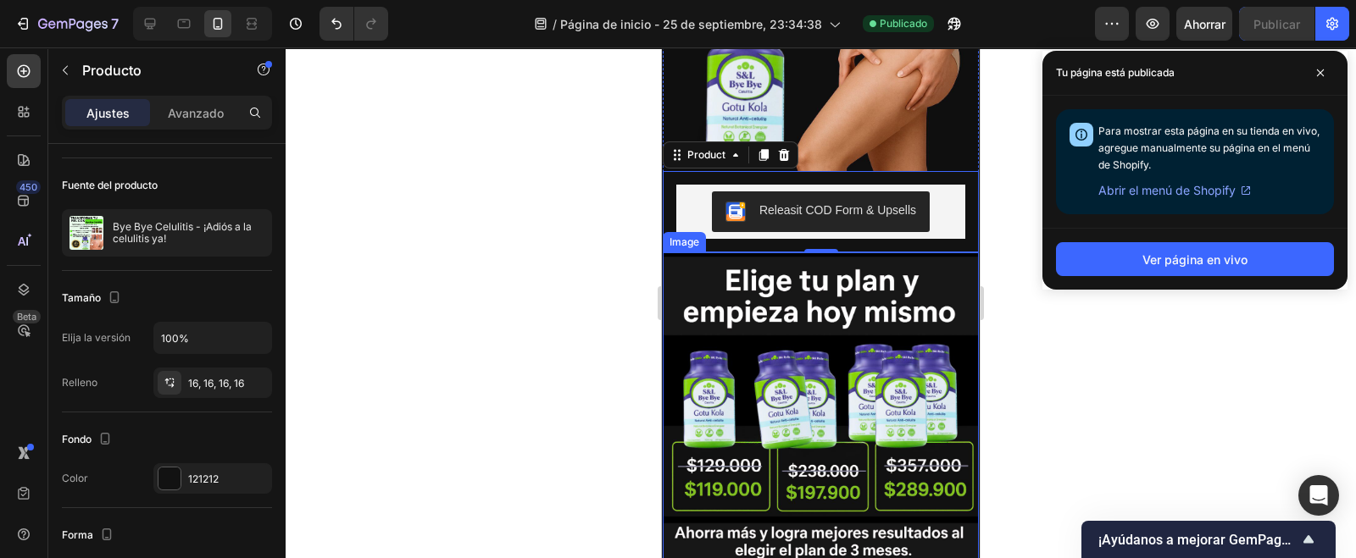
scroll to position [349, 0]
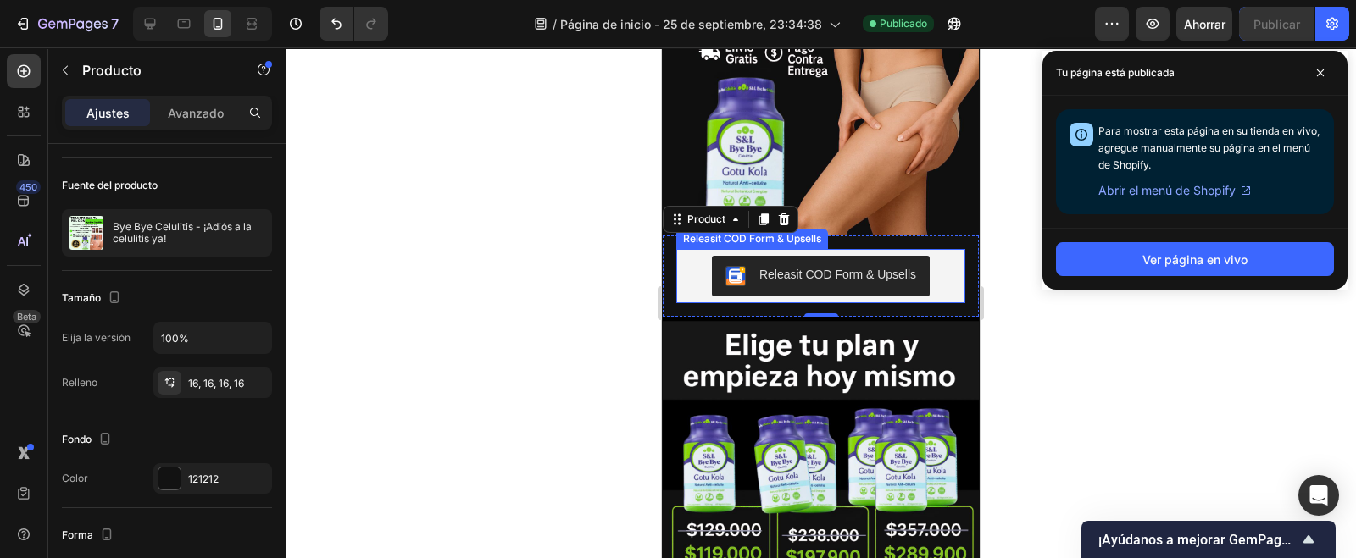
click at [936, 264] on div "Releasit COD Form & Upsells" at bounding box center [820, 276] width 275 height 41
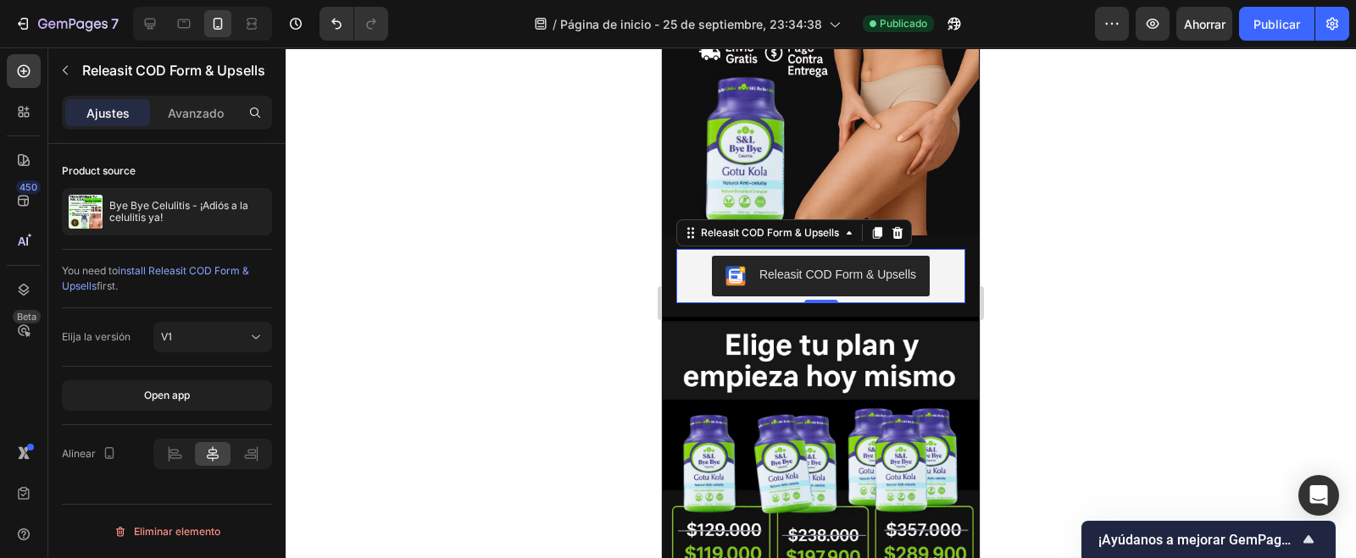
scroll to position [0, 0]
click at [185, 110] on font "Avanzado" at bounding box center [196, 113] width 56 height 14
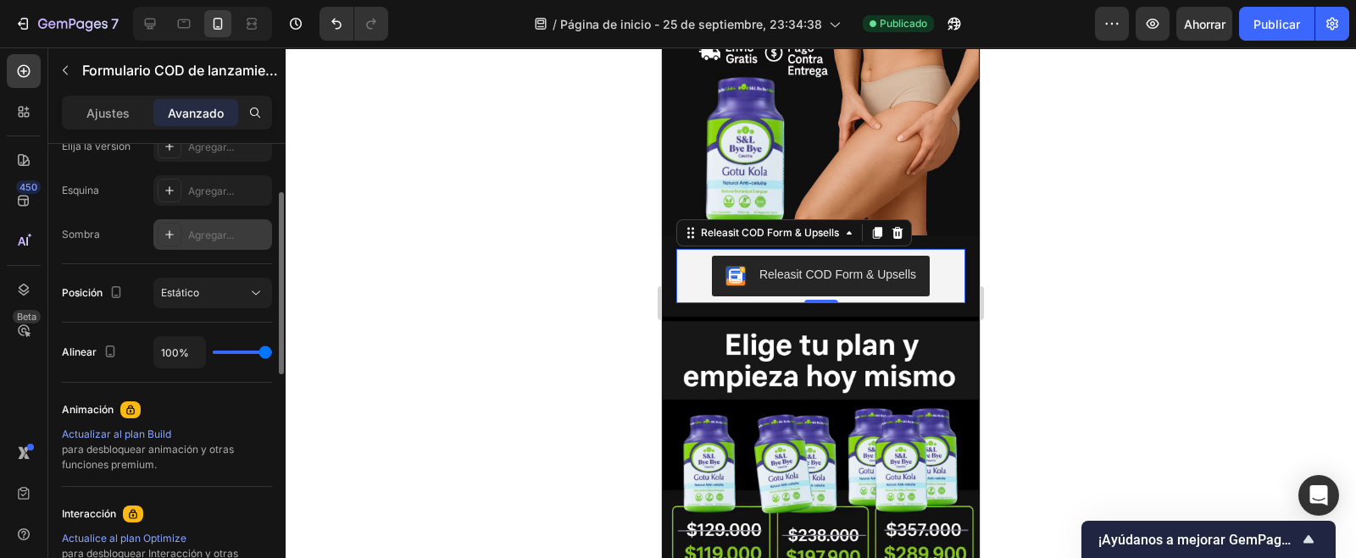
scroll to position [393, 0]
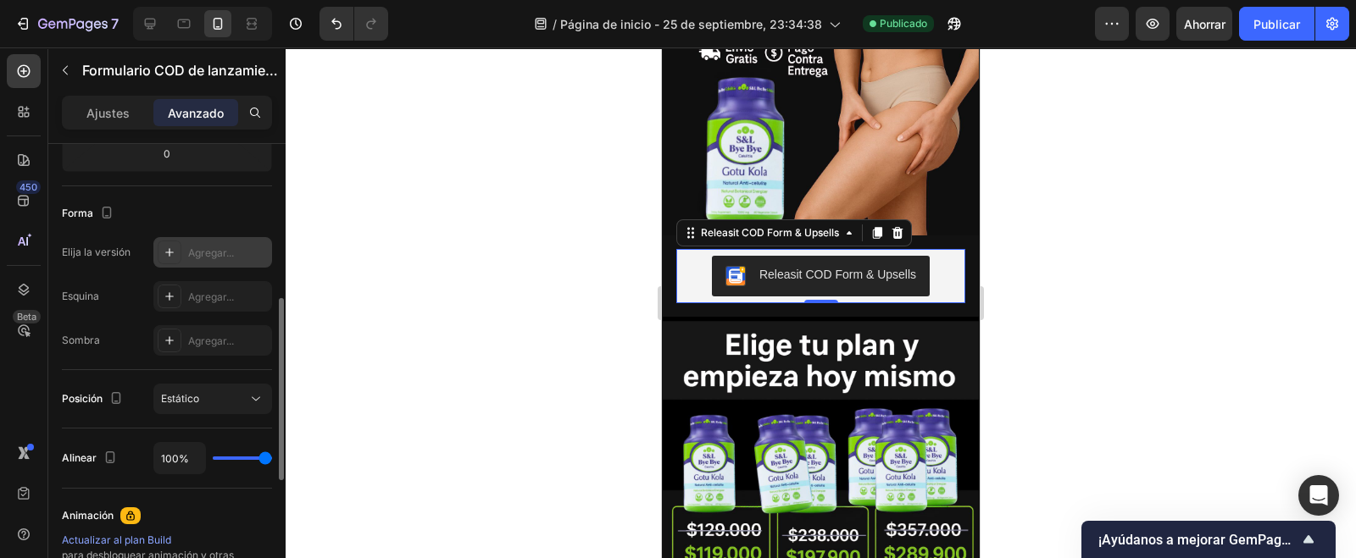
click at [173, 251] on icon at bounding box center [170, 253] width 14 height 14
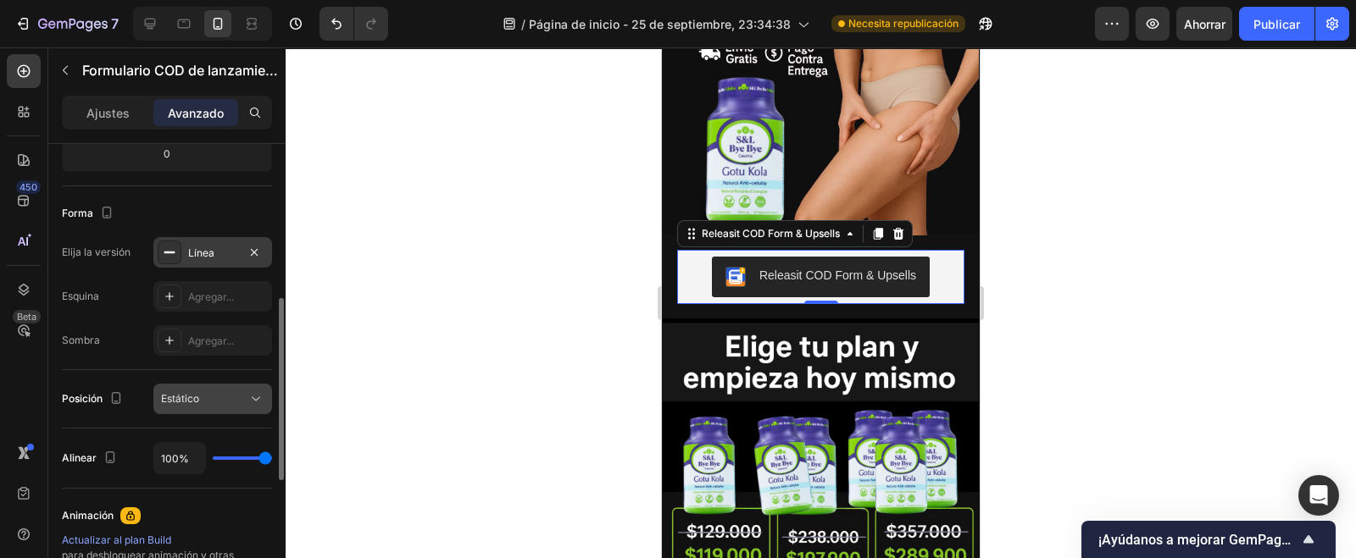
click at [263, 401] on icon at bounding box center [255, 399] width 17 height 17
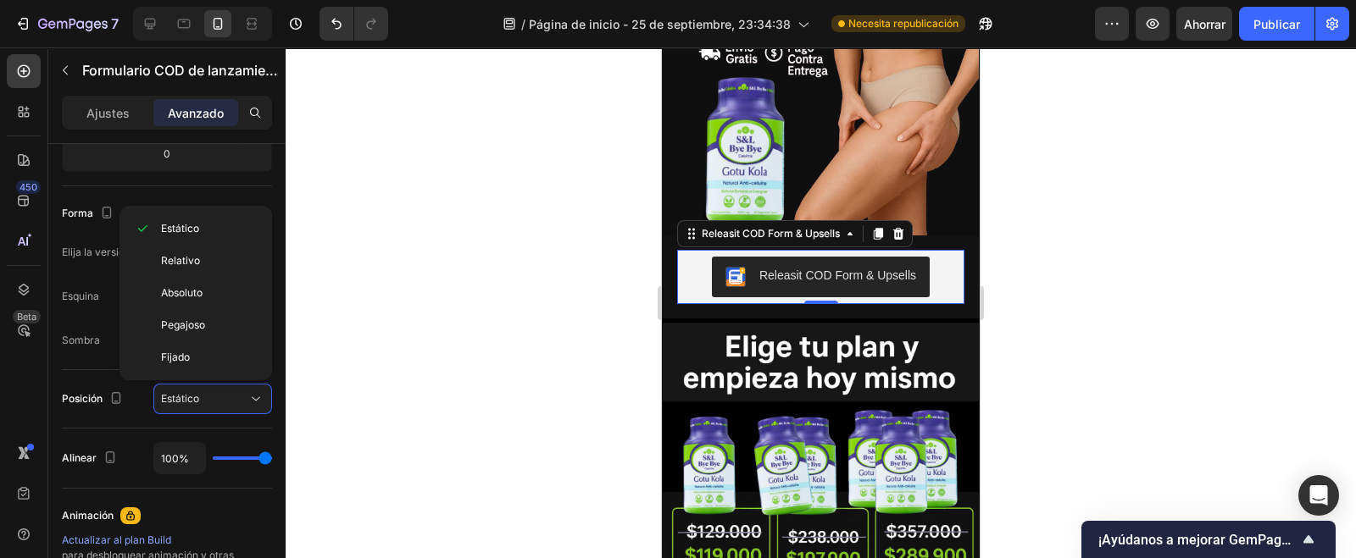
click at [81, 361] on div "Forma Elija la versión Línea Esquina Agregar... Sombra Agregar..." at bounding box center [167, 278] width 210 height 184
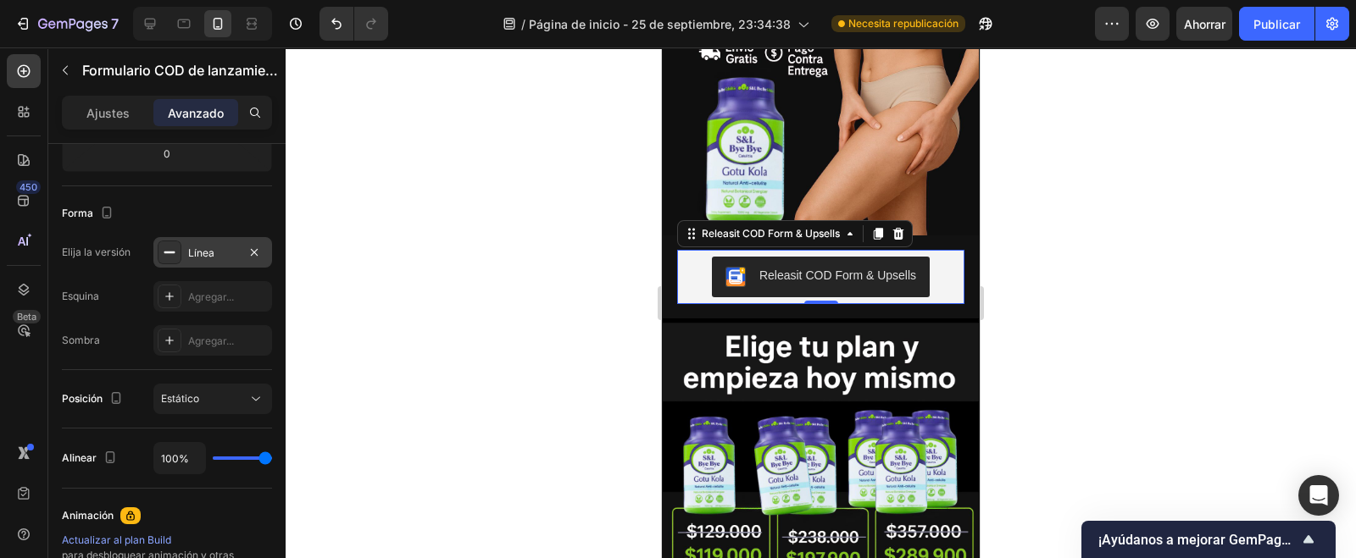
click at [684, 257] on div "Releasit COD Form & Upsells" at bounding box center [821, 277] width 274 height 41
click at [701, 226] on div "Releasit COD Form & Upsells" at bounding box center [770, 233] width 145 height 15
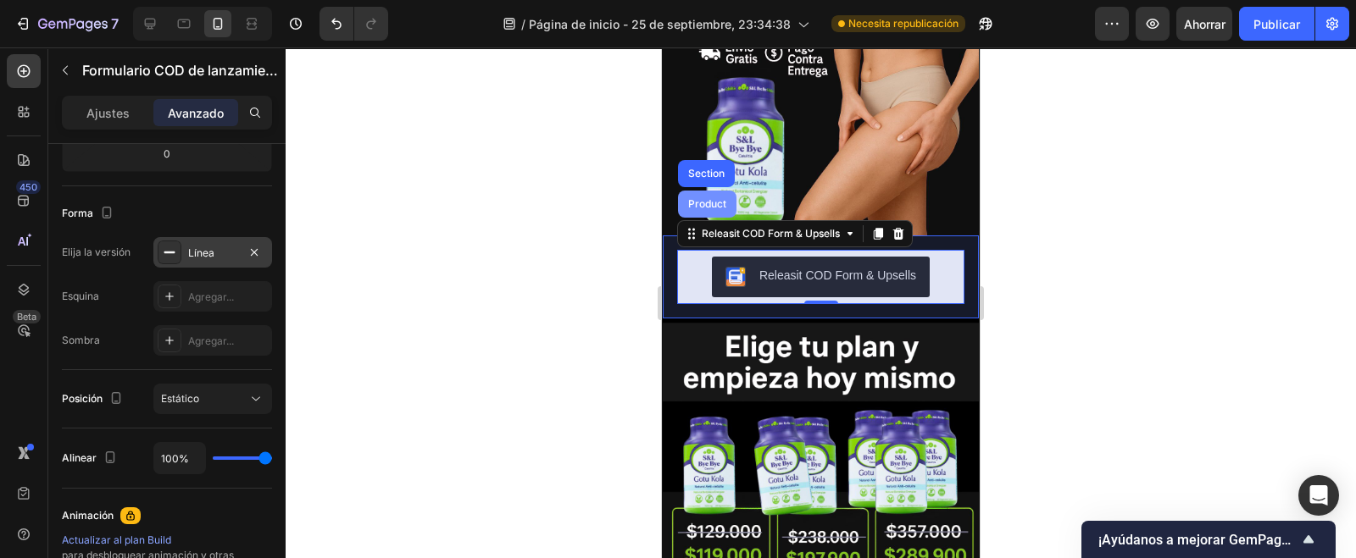
click at [702, 199] on div "Product" at bounding box center [707, 204] width 45 height 10
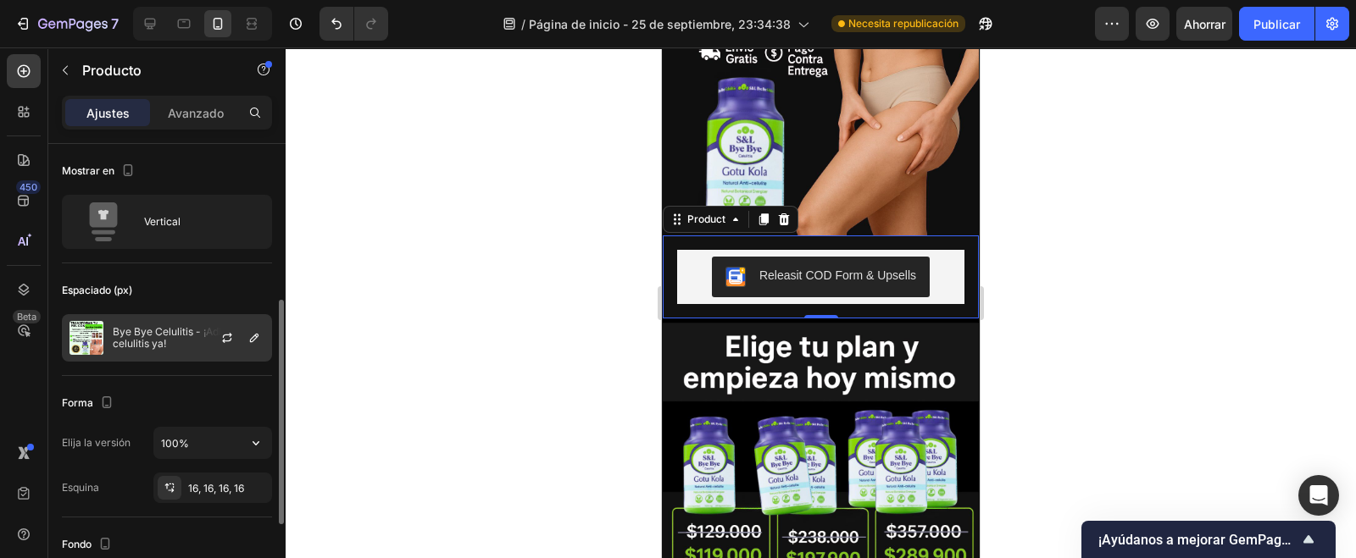
scroll to position [105, 0]
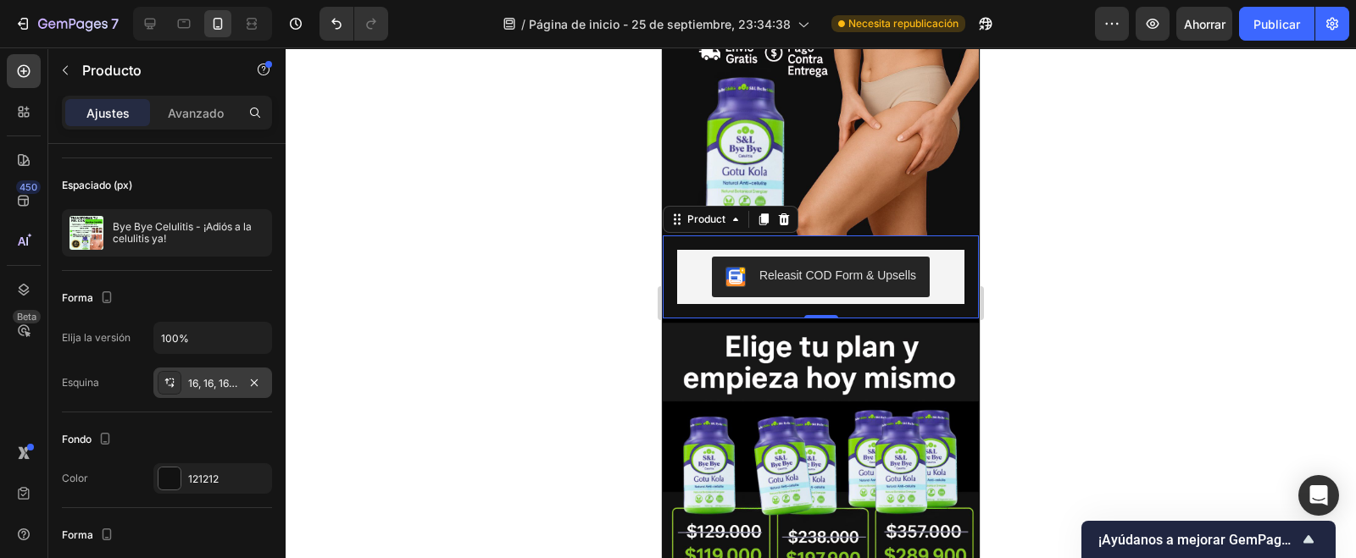
click at [237, 374] on div "16, 16, 16, 16" at bounding box center [212, 383] width 119 height 31
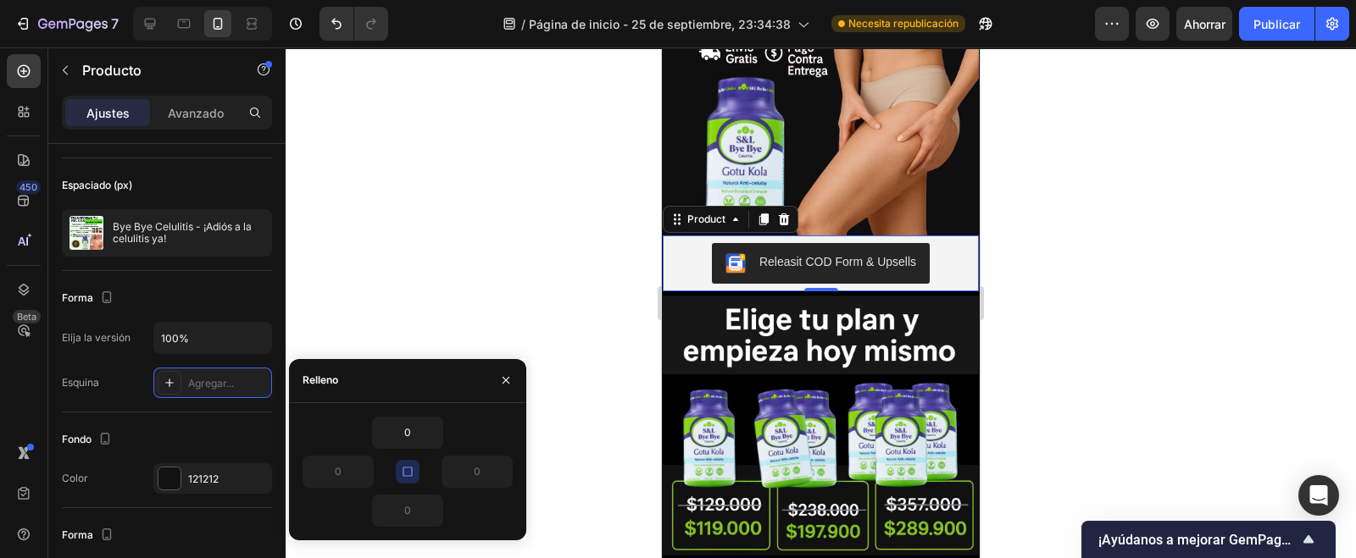
click at [411, 470] on icon "button" at bounding box center [407, 471] width 9 height 9
click at [412, 474] on icon "button" at bounding box center [408, 472] width 14 height 14
click at [414, 438] on input "0" at bounding box center [407, 433] width 69 height 31
click at [123, 385] on div "Esquina Agregar..." at bounding box center [167, 383] width 210 height 31
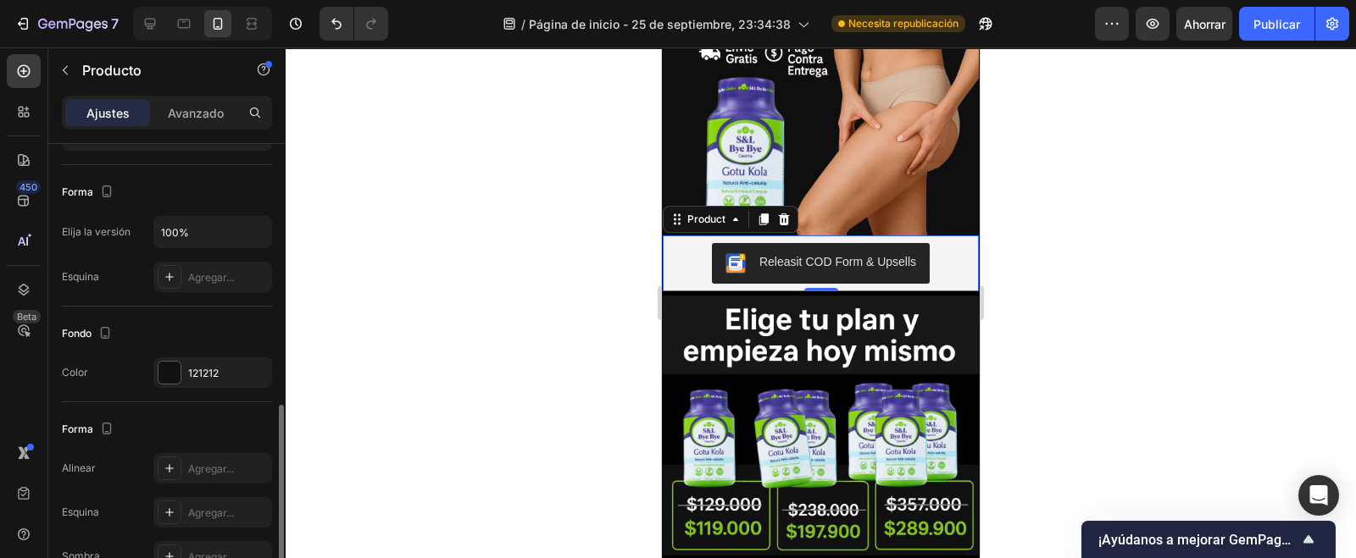
scroll to position [318, 0]
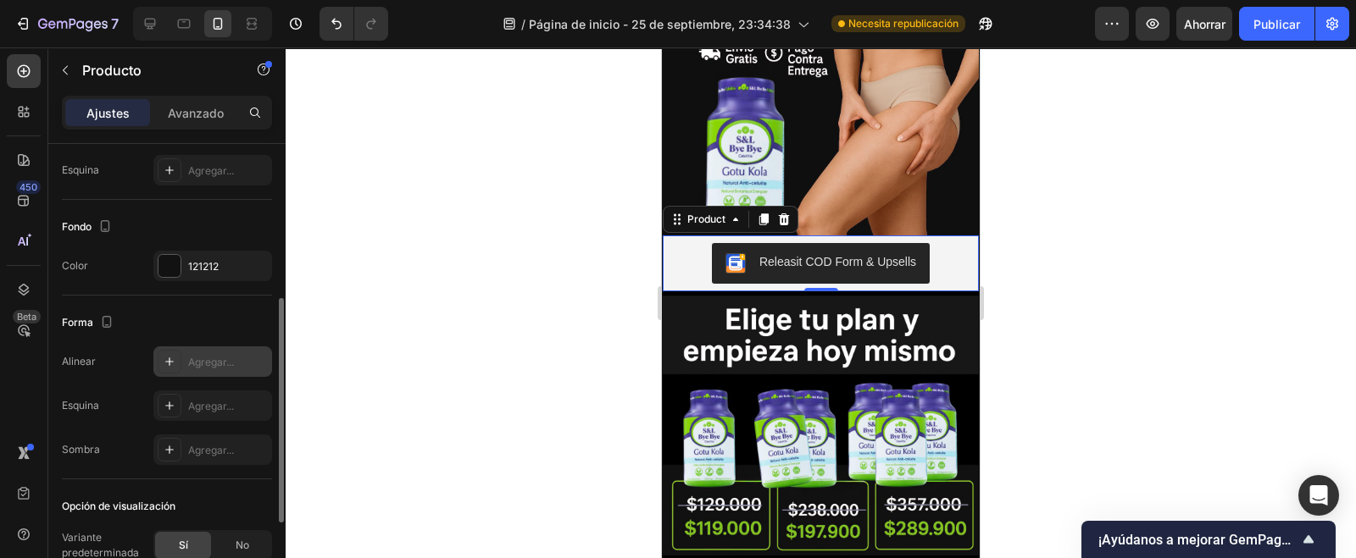
click at [174, 364] on icon at bounding box center [170, 362] width 14 height 14
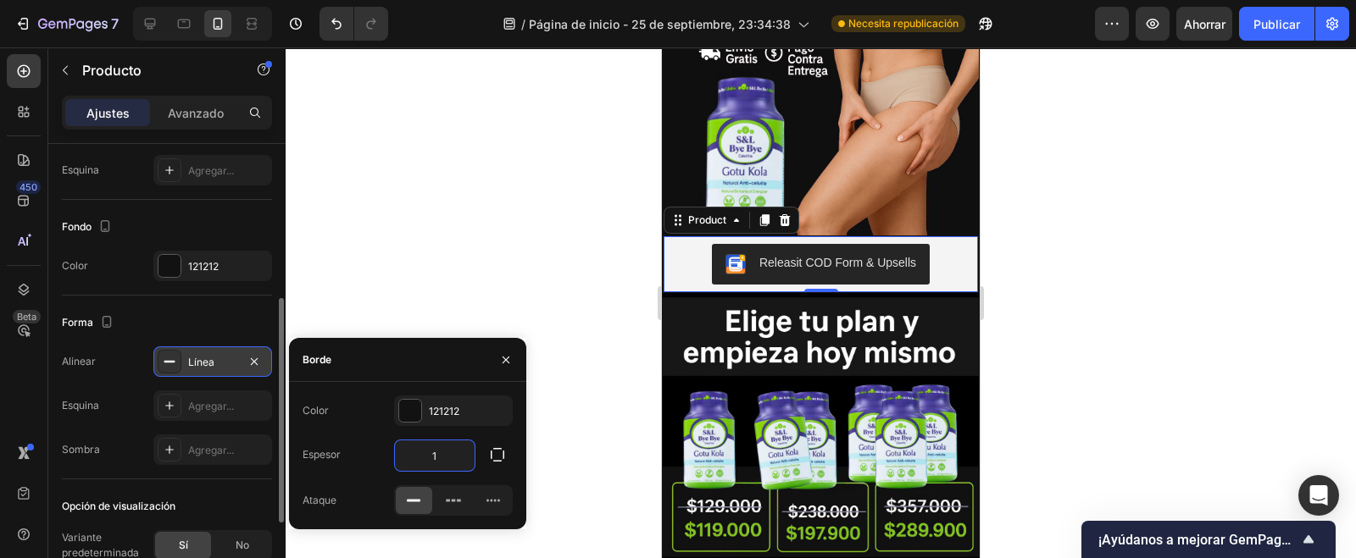
click at [447, 464] on input "1" at bounding box center [435, 456] width 80 height 31
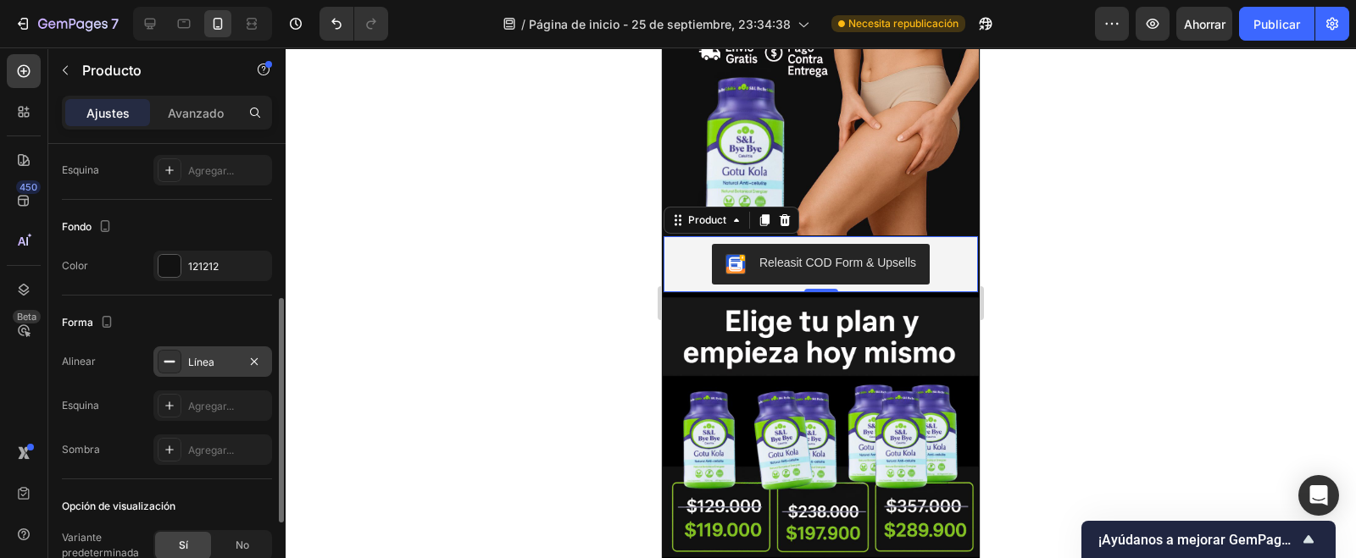
click at [127, 435] on div "[PERSON_NAME]..." at bounding box center [167, 450] width 210 height 31
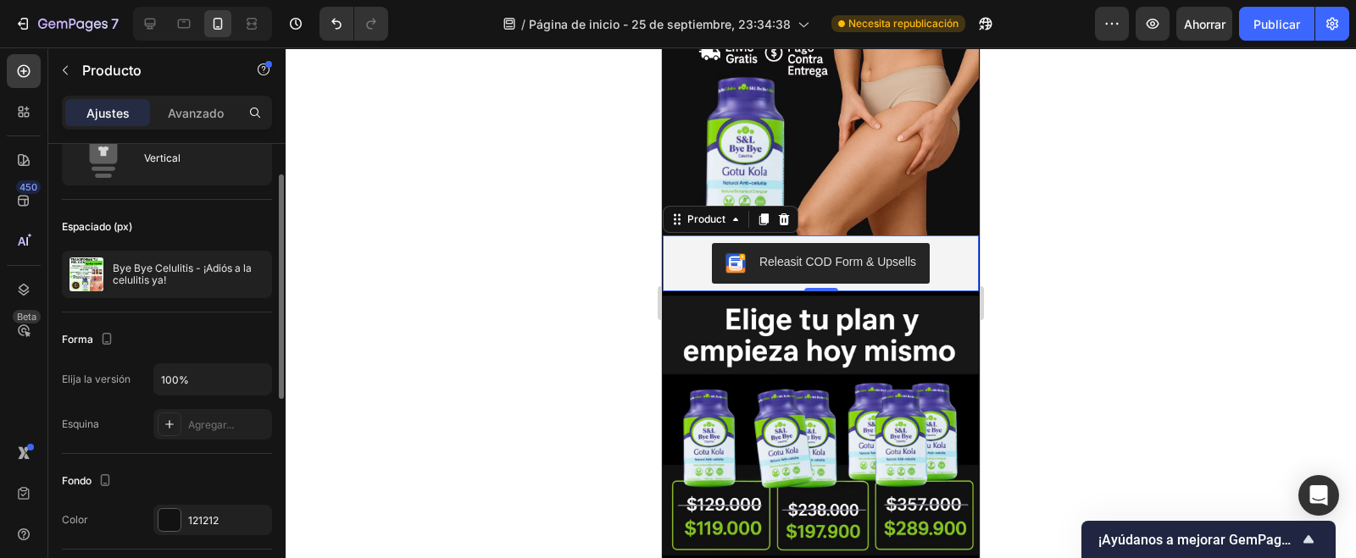
scroll to position [0, 0]
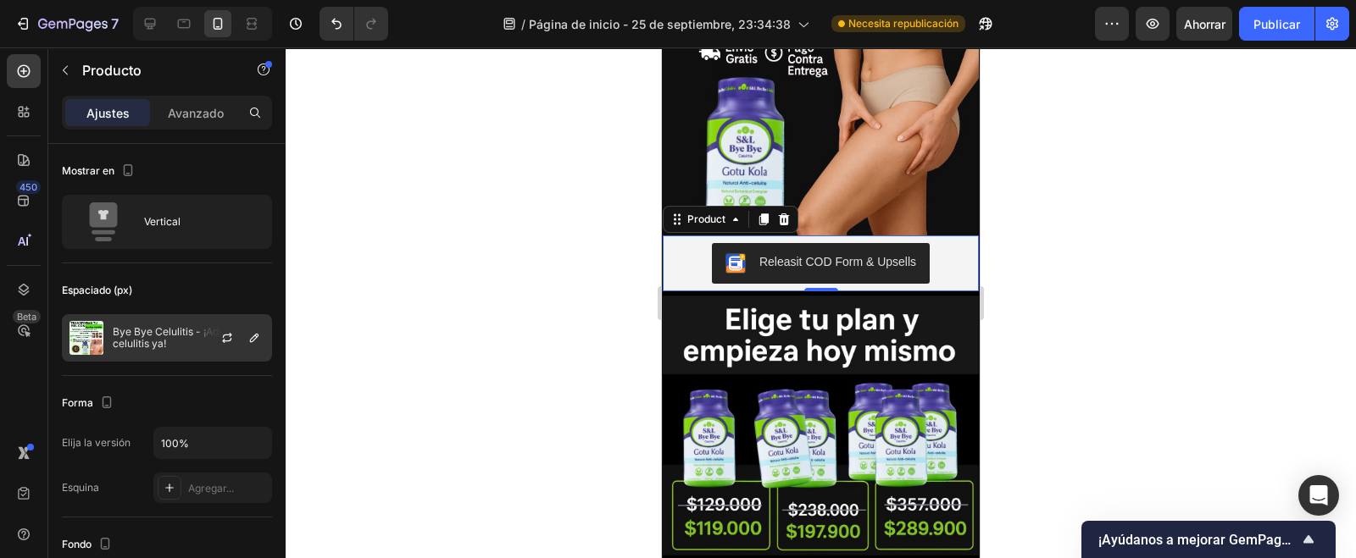
click at [164, 348] on font "Bye Bye Celulitis - ¡Adiós a la celulitis ya!" at bounding box center [184, 337] width 142 height 25
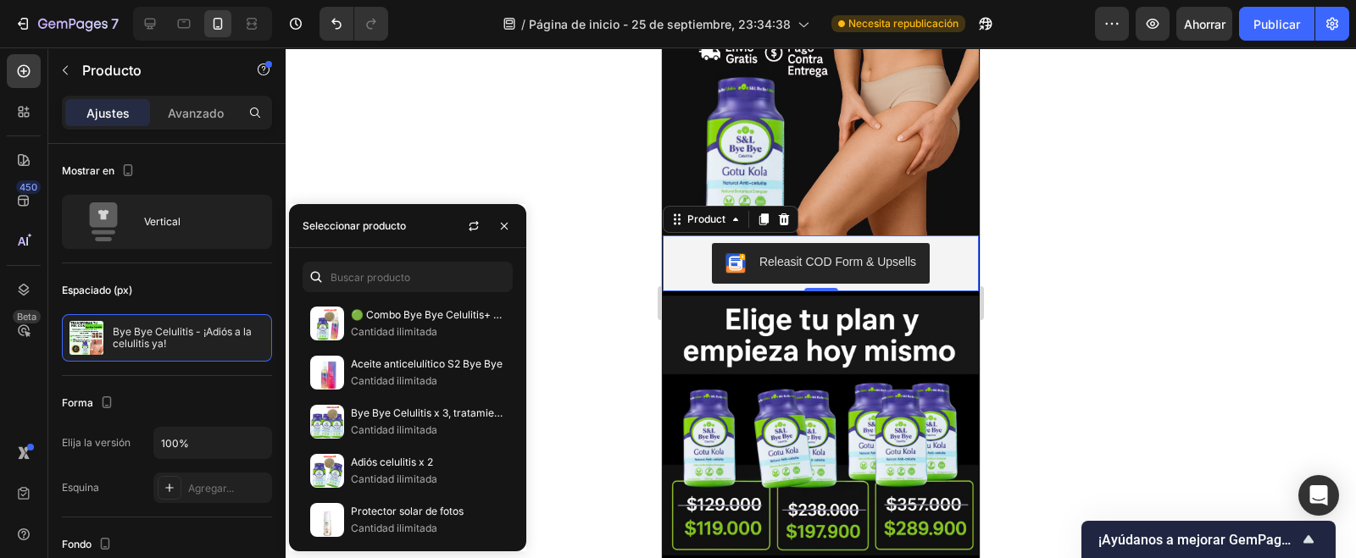
click at [136, 387] on div "Forma Elija la versión 100% Esquina Agregar..." at bounding box center [167, 447] width 210 height 142
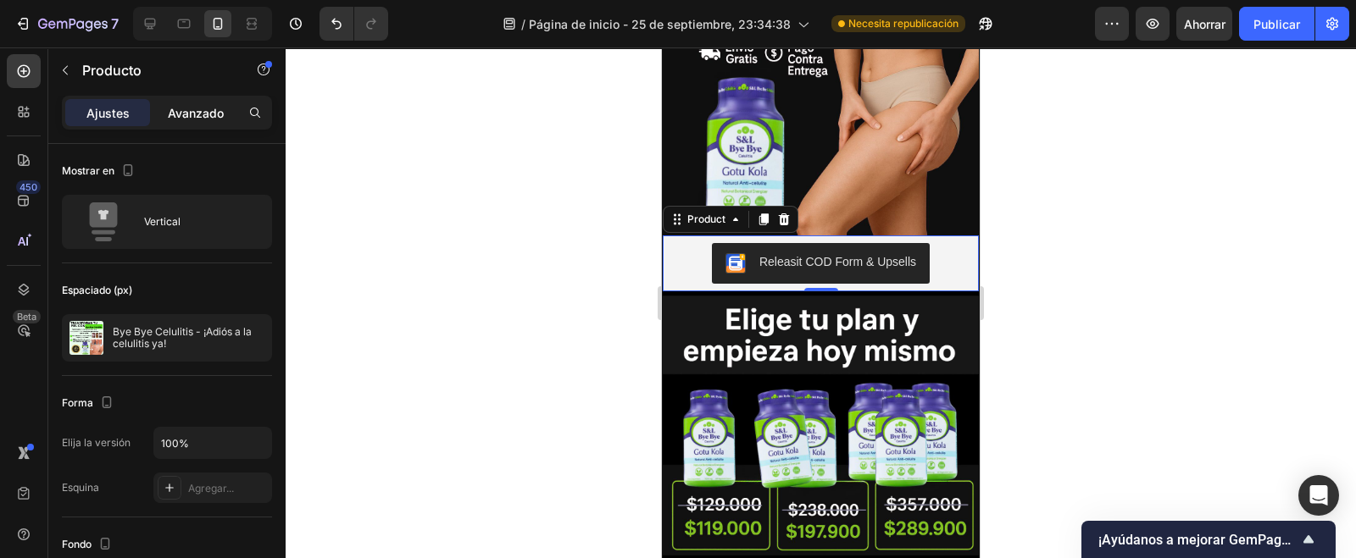
click at [179, 111] on font "Avanzado" at bounding box center [196, 113] width 56 height 14
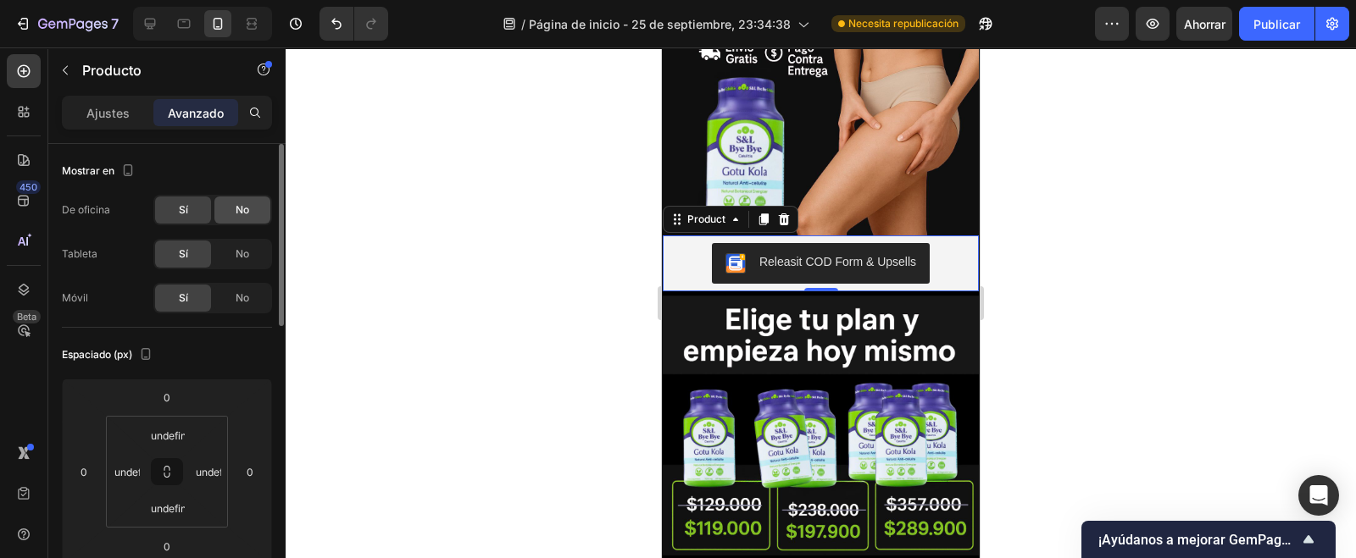
click at [237, 207] on font "No" at bounding box center [243, 209] width 14 height 13
click at [236, 253] on font "No" at bounding box center [243, 253] width 14 height 13
click at [237, 294] on font "No" at bounding box center [243, 298] width 14 height 13
click at [185, 252] on font "Sí" at bounding box center [183, 253] width 9 height 13
click at [183, 214] on font "Sí" at bounding box center [183, 209] width 9 height 13
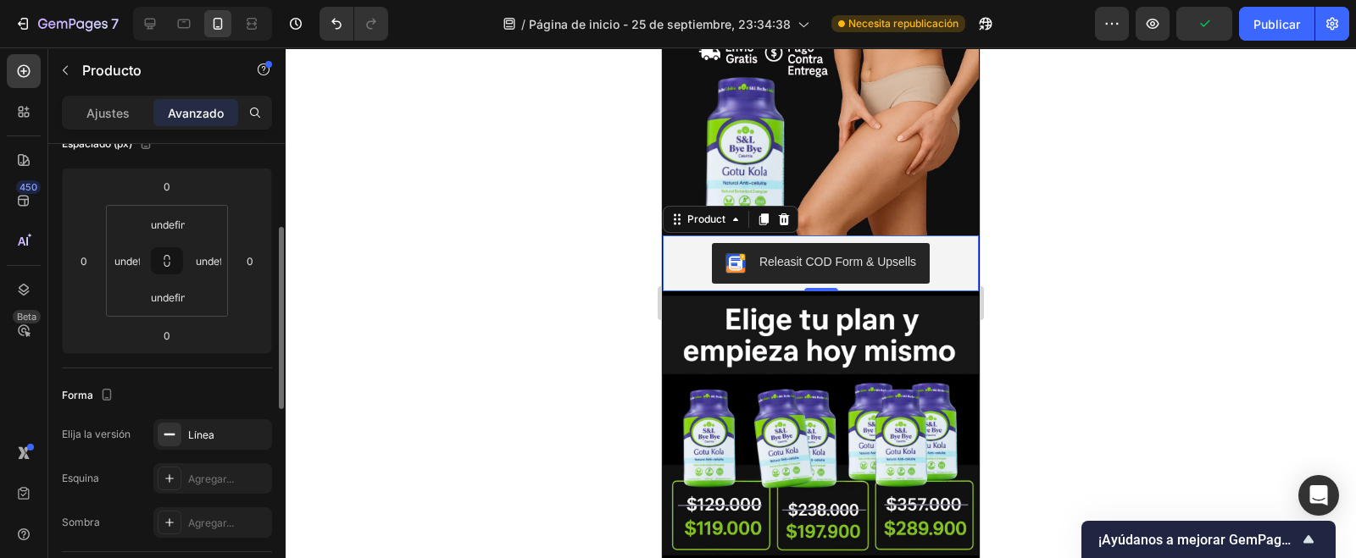
scroll to position [105, 0]
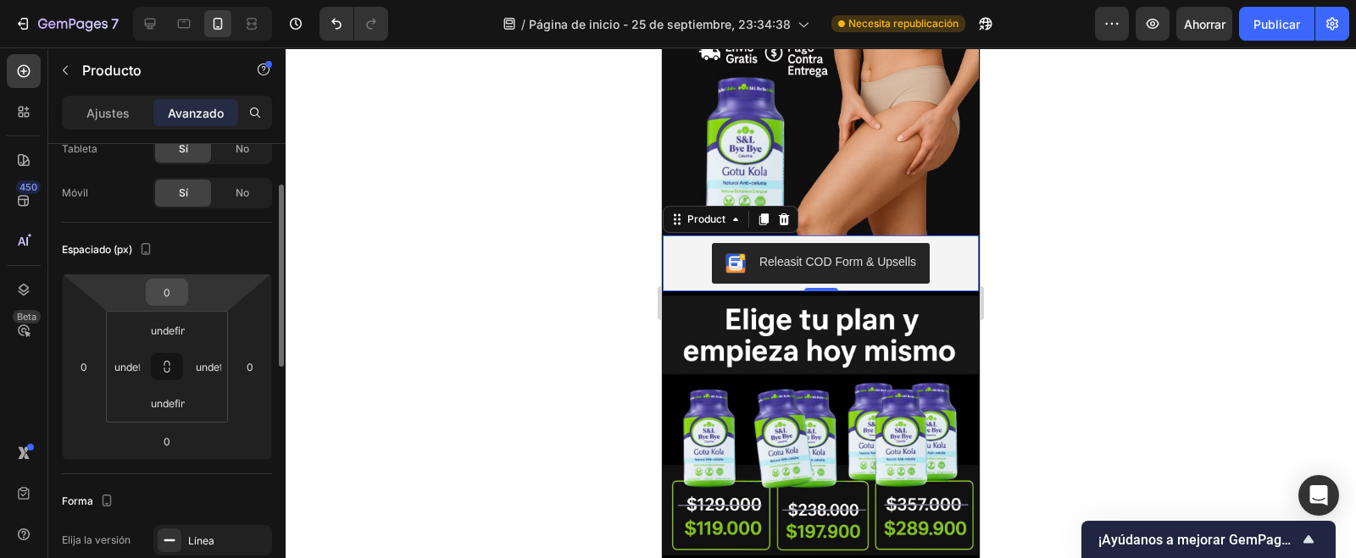
click at [178, 290] on input "0" at bounding box center [167, 292] width 34 height 25
click at [165, 372] on button at bounding box center [167, 366] width 32 height 27
click at [179, 328] on input "undefined" at bounding box center [168, 330] width 34 height 25
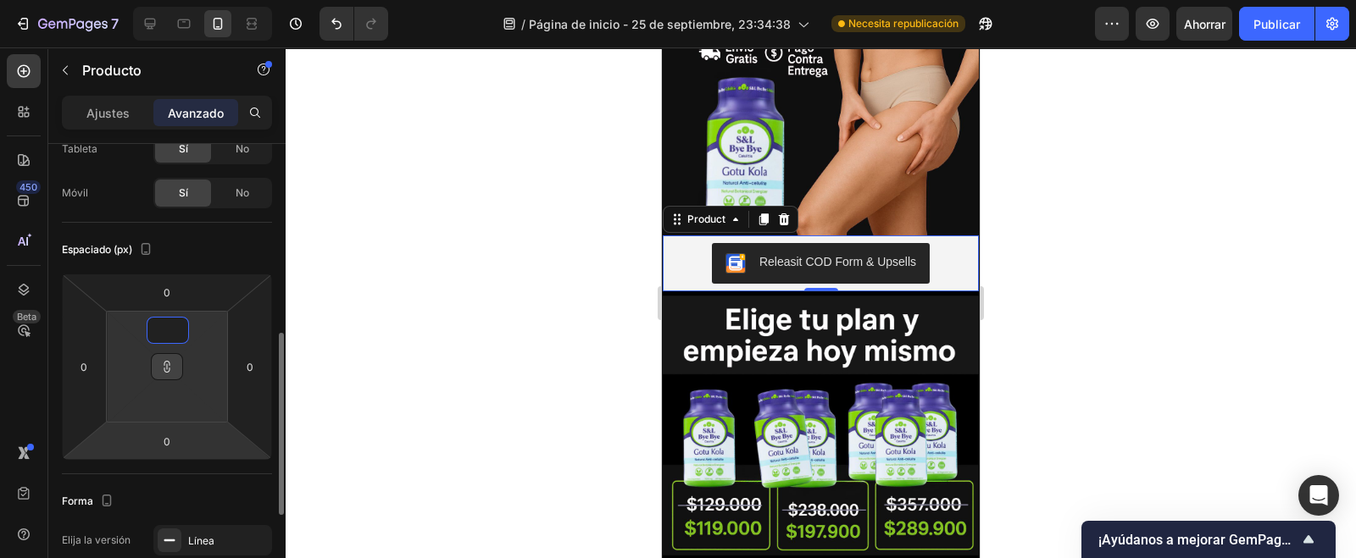
scroll to position [211, 0]
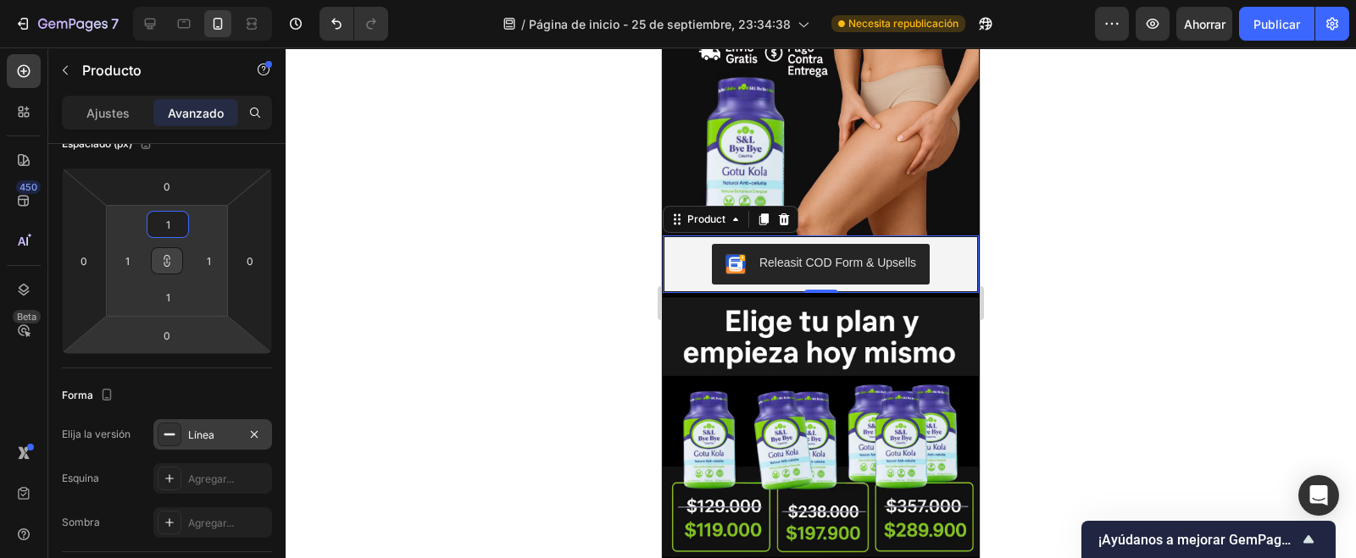
click at [201, 430] on font "Línea" at bounding box center [201, 435] width 26 height 13
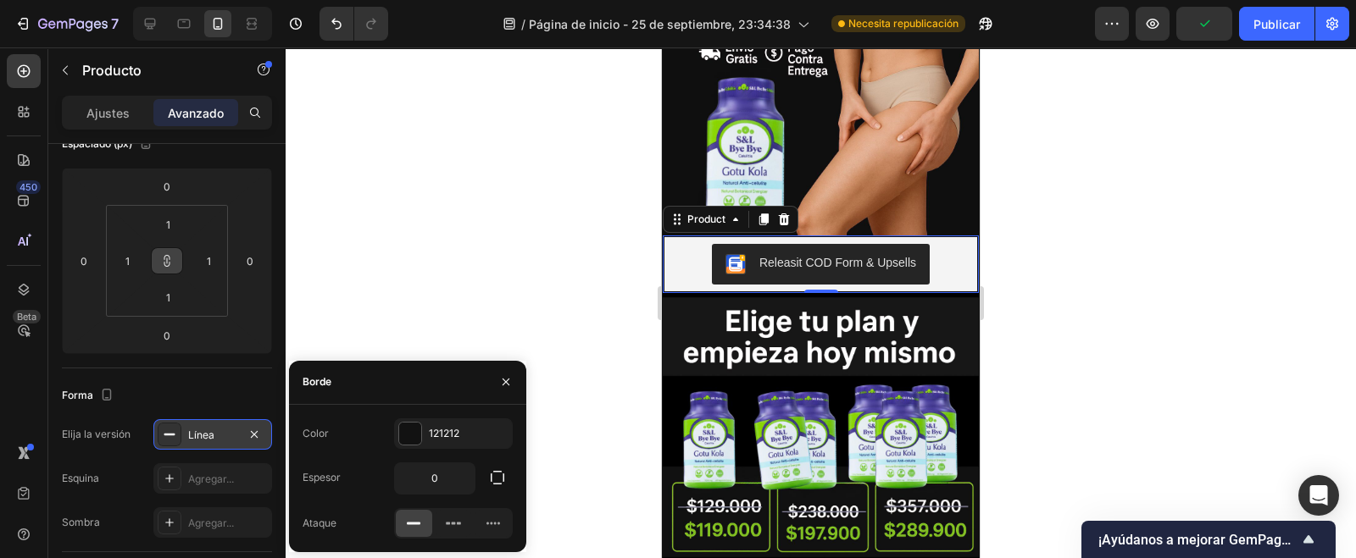
click at [169, 430] on icon at bounding box center [170, 435] width 14 height 14
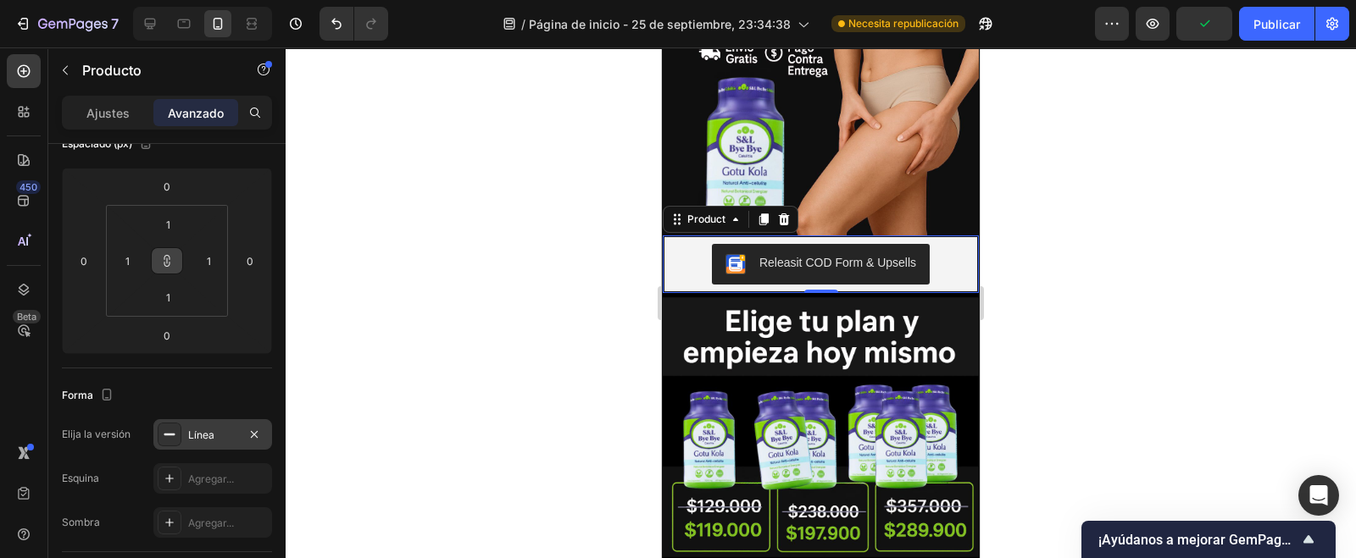
click at [169, 430] on icon at bounding box center [170, 435] width 14 height 14
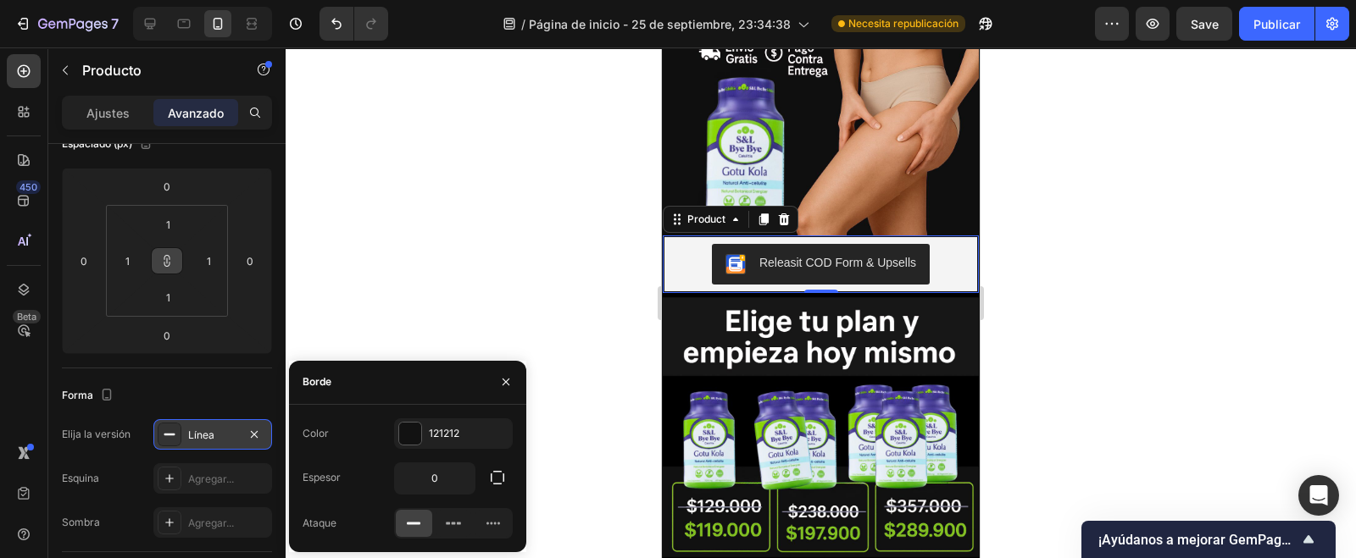
click at [169, 430] on icon at bounding box center [170, 435] width 14 height 14
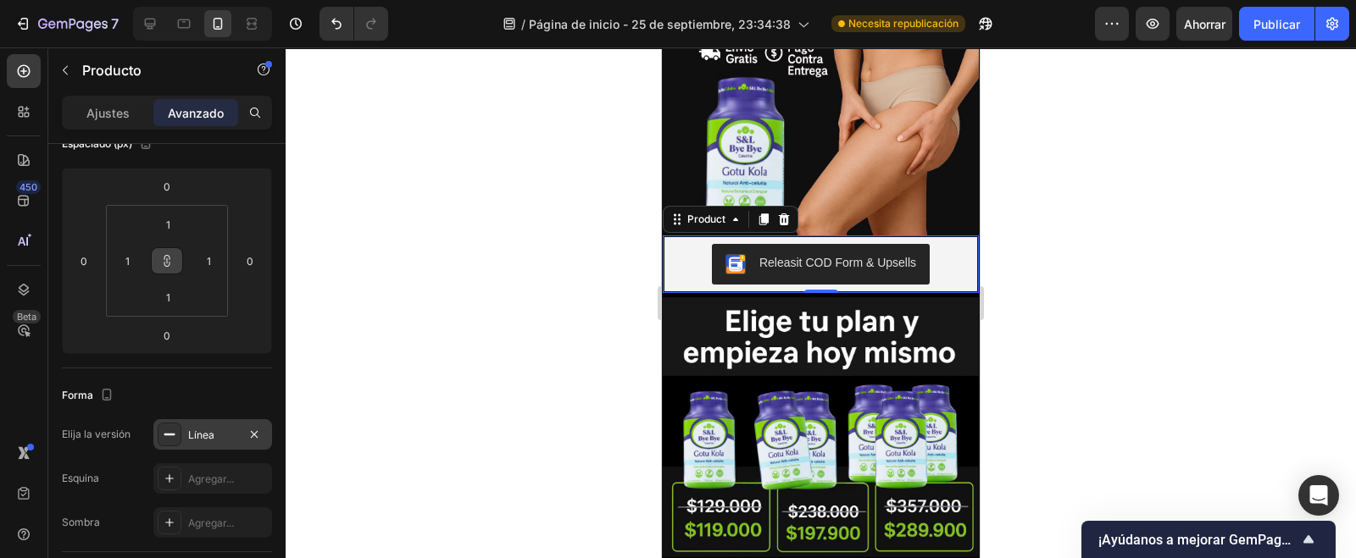
click at [169, 430] on icon at bounding box center [170, 435] width 14 height 14
click at [137, 445] on div "Elija la versión Línea" at bounding box center [167, 434] width 210 height 31
click at [165, 439] on icon at bounding box center [170, 435] width 14 height 14
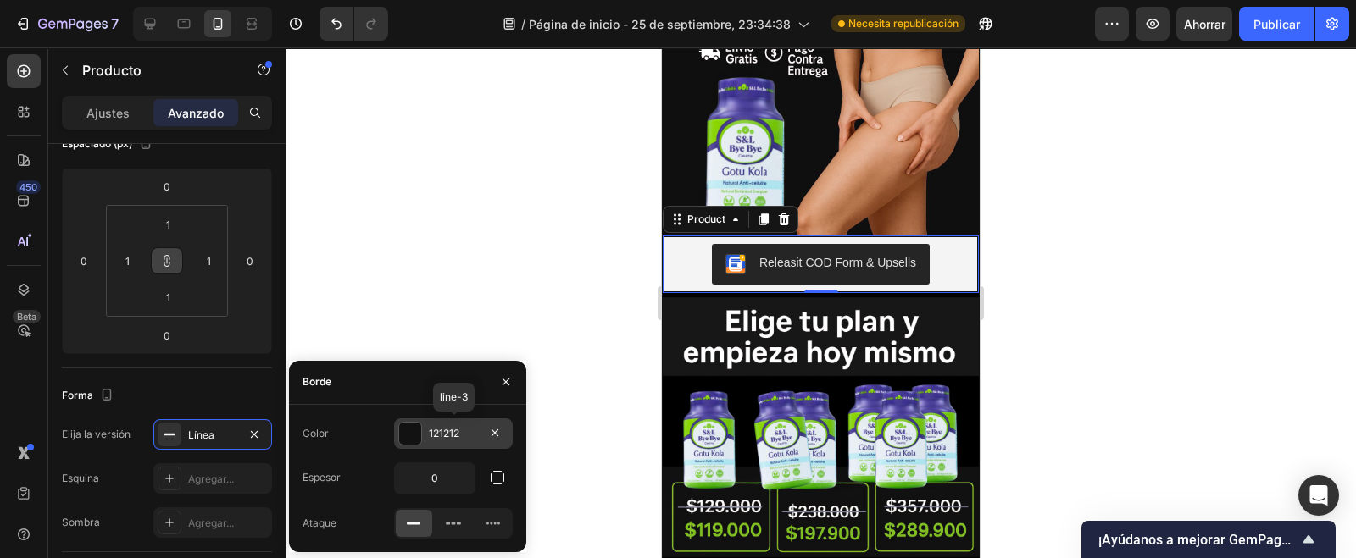
click at [458, 434] on font "121212" at bounding box center [444, 433] width 31 height 13
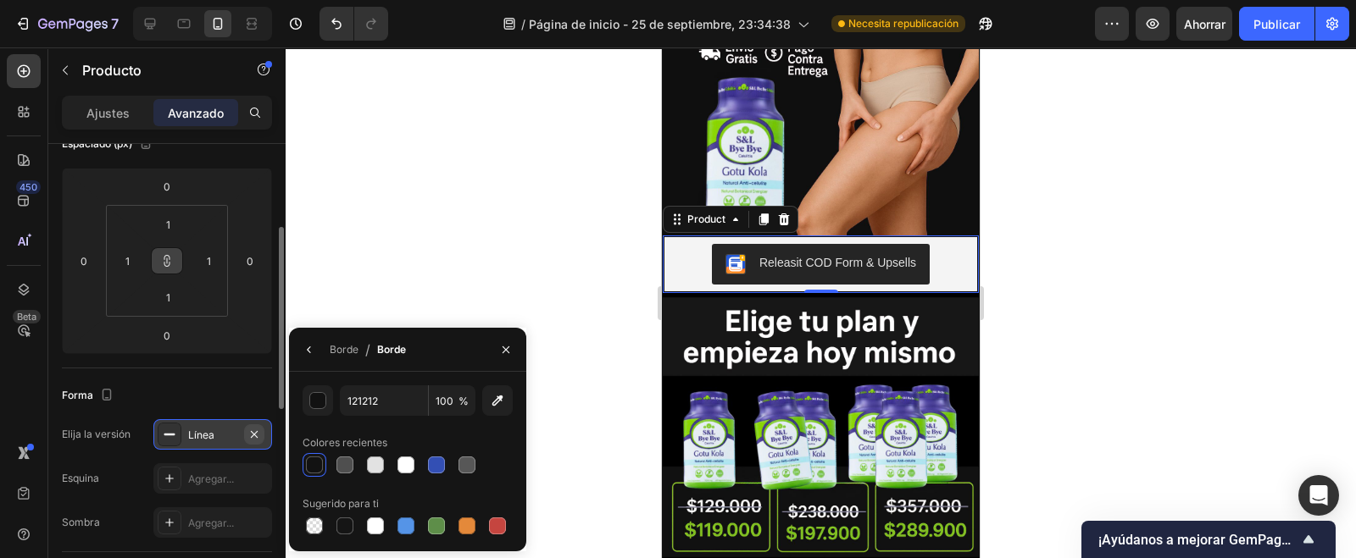
click at [258, 430] on icon "button" at bounding box center [254, 435] width 14 height 14
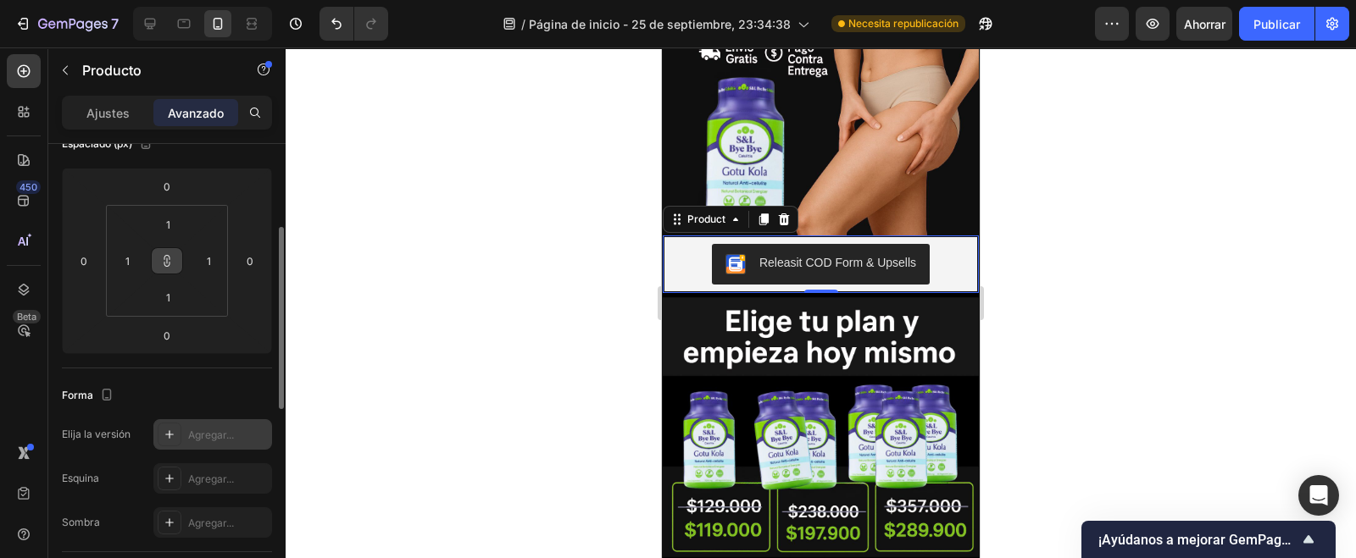
click at [166, 436] on icon at bounding box center [170, 435] width 14 height 14
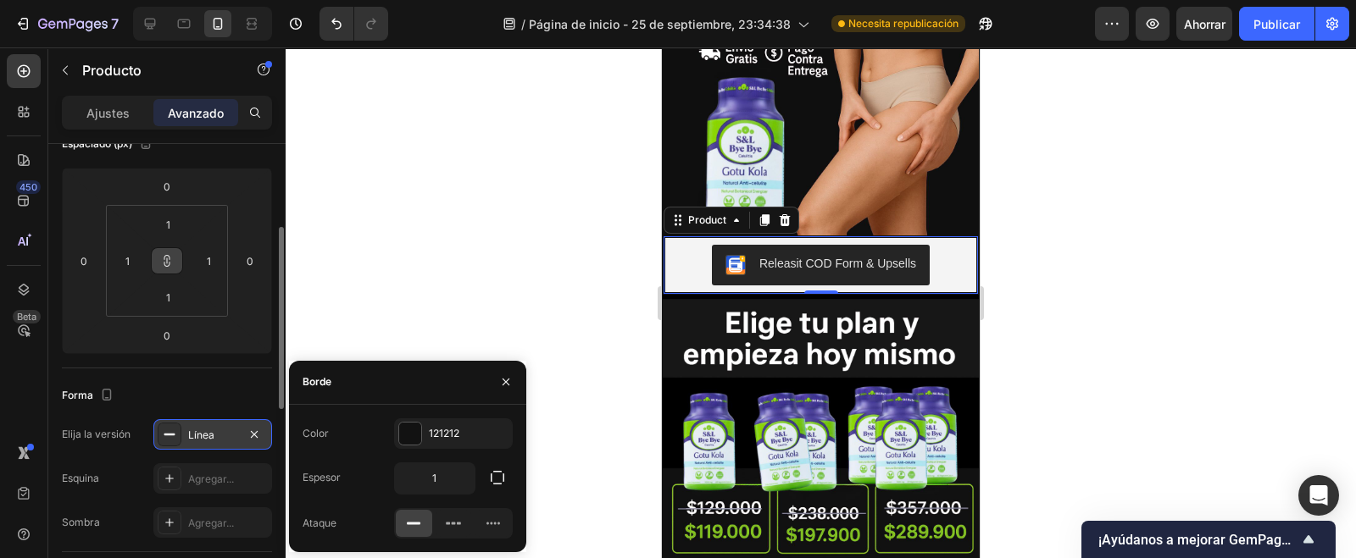
click at [164, 436] on icon at bounding box center [170, 435] width 14 height 14
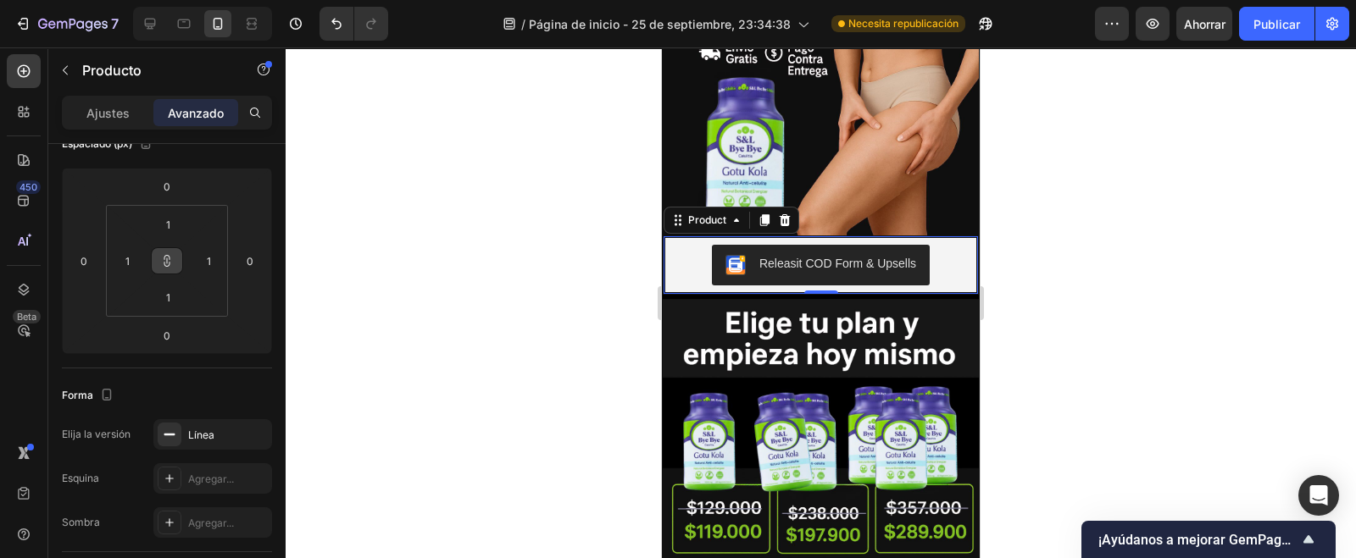
click at [0, 0] on button "button" at bounding box center [0, 0] width 0 height 0
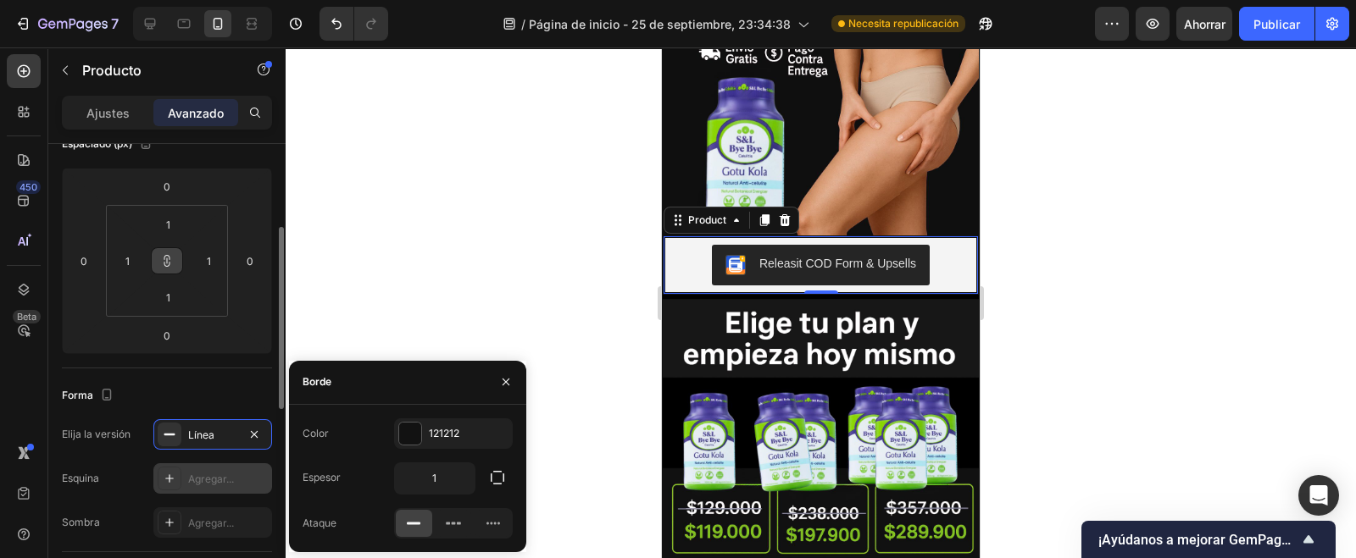
drag, startPoint x: 255, startPoint y: 437, endPoint x: 255, endPoint y: 468, distance: 30.5
click at [255, 438] on icon "button" at bounding box center [254, 435] width 14 height 14
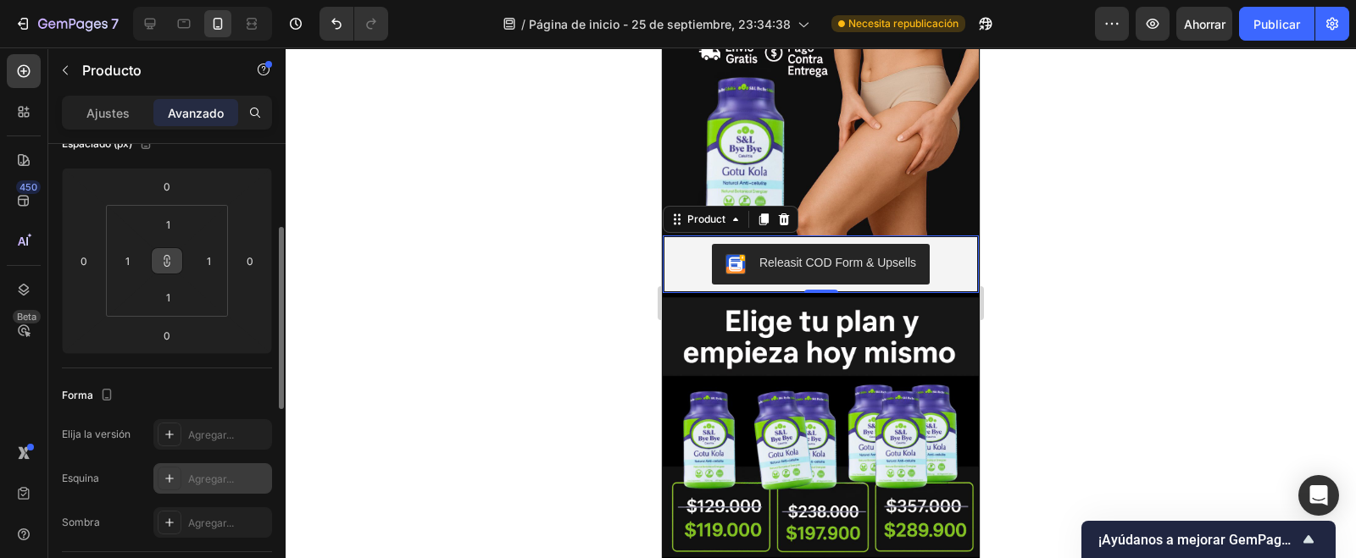
click at [169, 476] on icon at bounding box center [170, 479] width 14 height 14
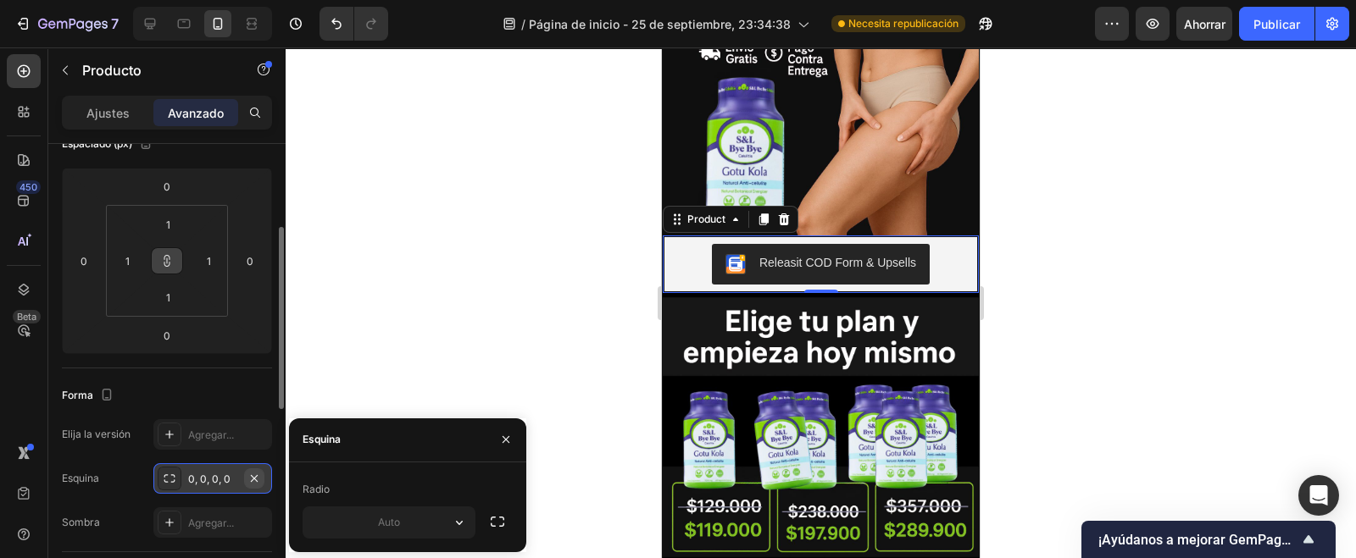
click at [247, 476] on icon "button" at bounding box center [254, 479] width 14 height 14
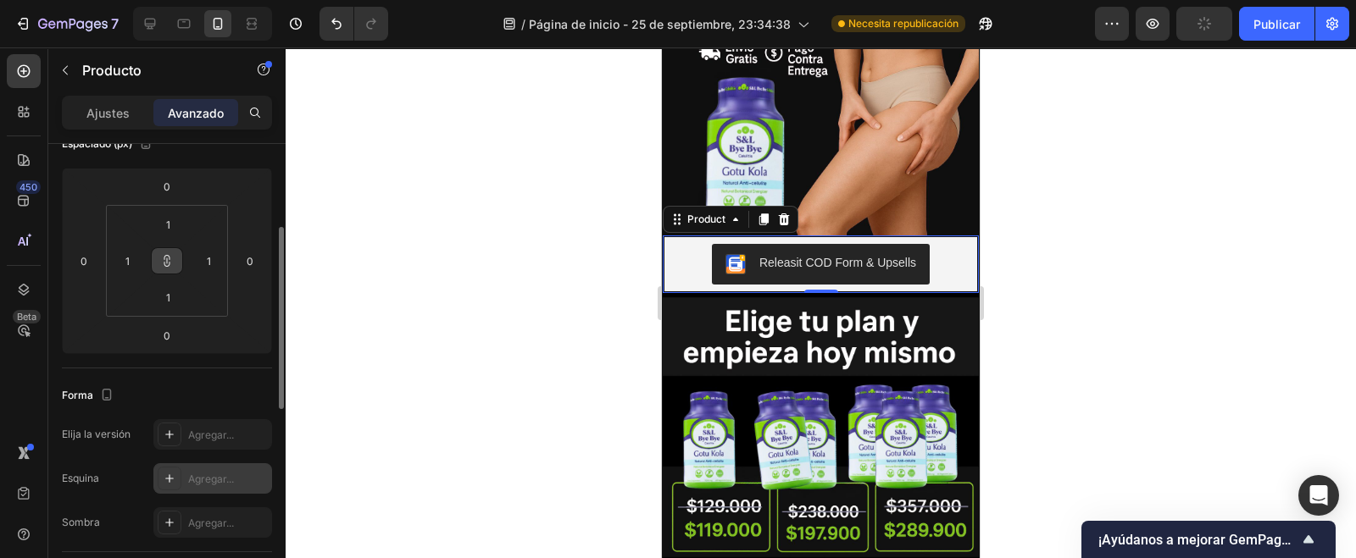
click at [208, 480] on font "Agregar..." at bounding box center [211, 479] width 46 height 13
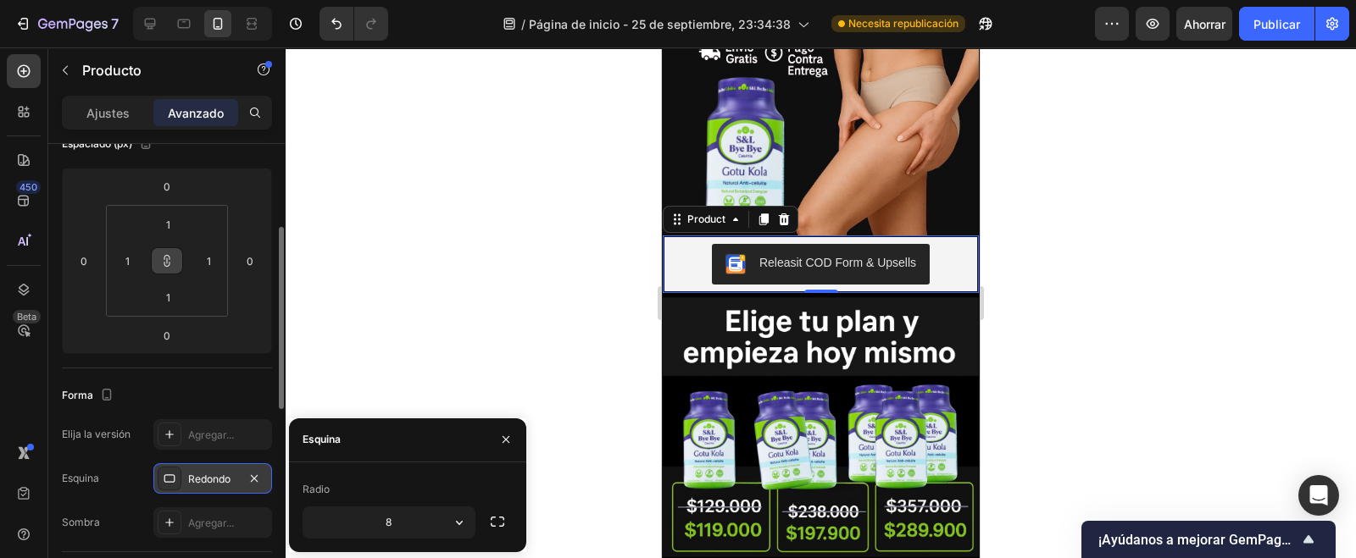
click at [168, 475] on icon at bounding box center [169, 479] width 11 height 8
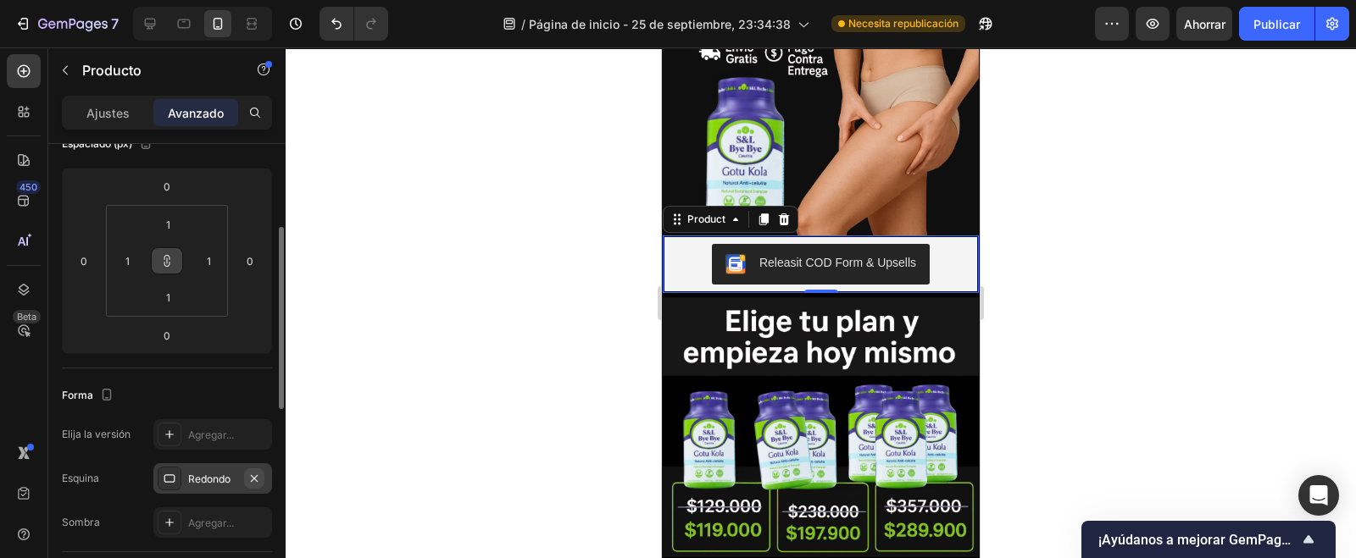
click at [253, 472] on icon "button" at bounding box center [254, 479] width 14 height 14
click at [175, 480] on icon at bounding box center [170, 479] width 14 height 14
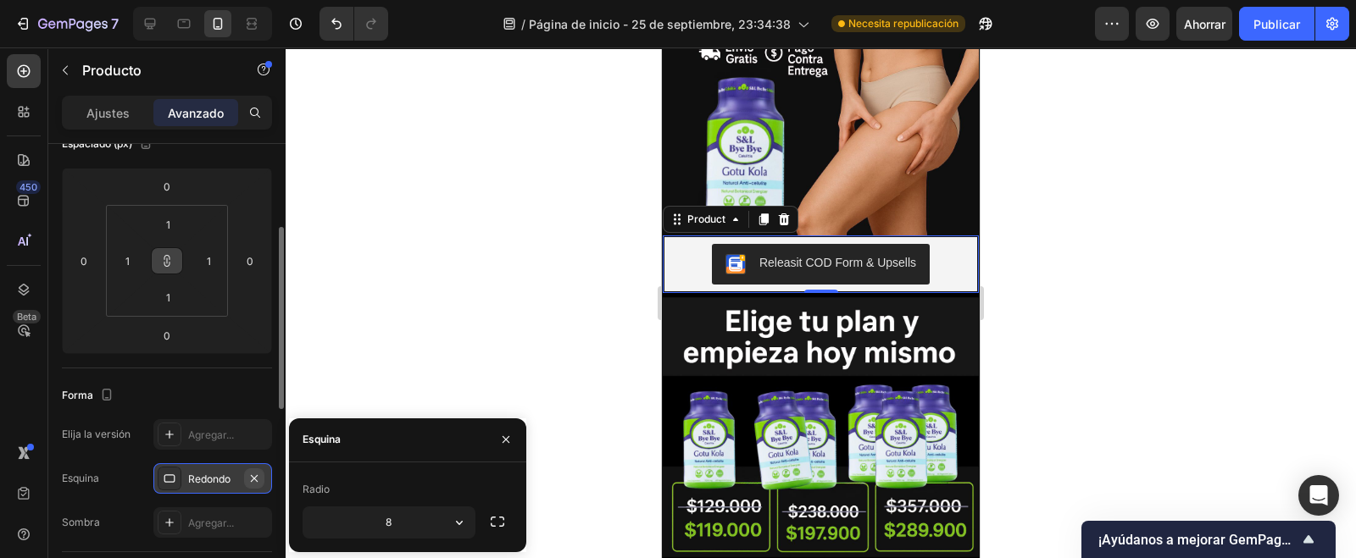
click at [250, 472] on icon "button" at bounding box center [254, 479] width 14 height 14
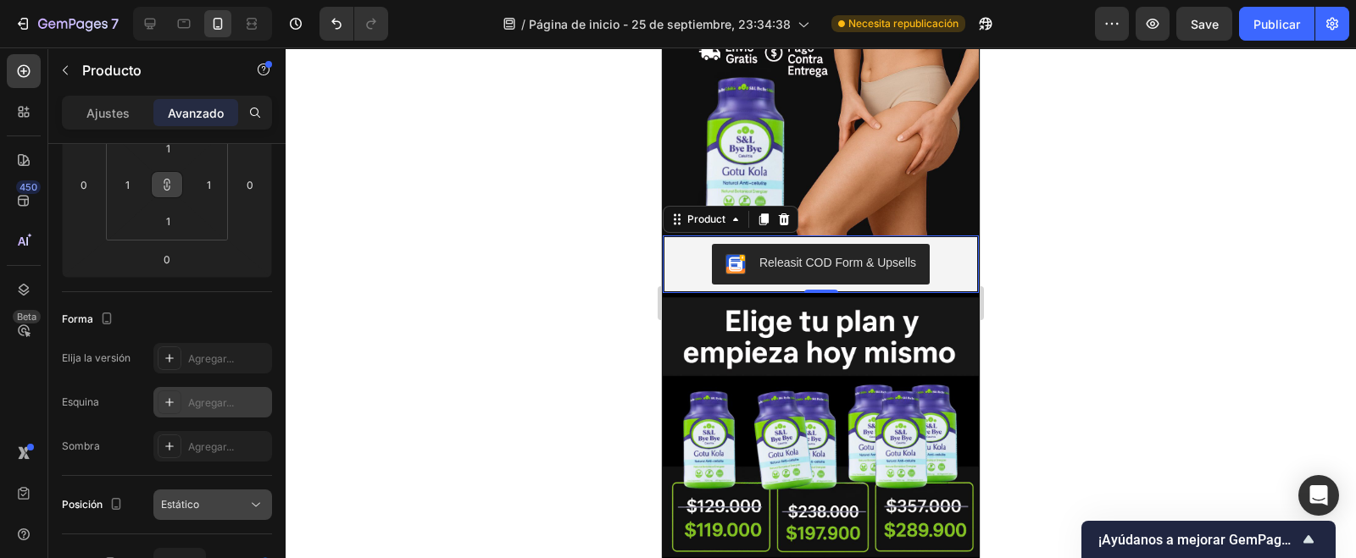
scroll to position [0, 0]
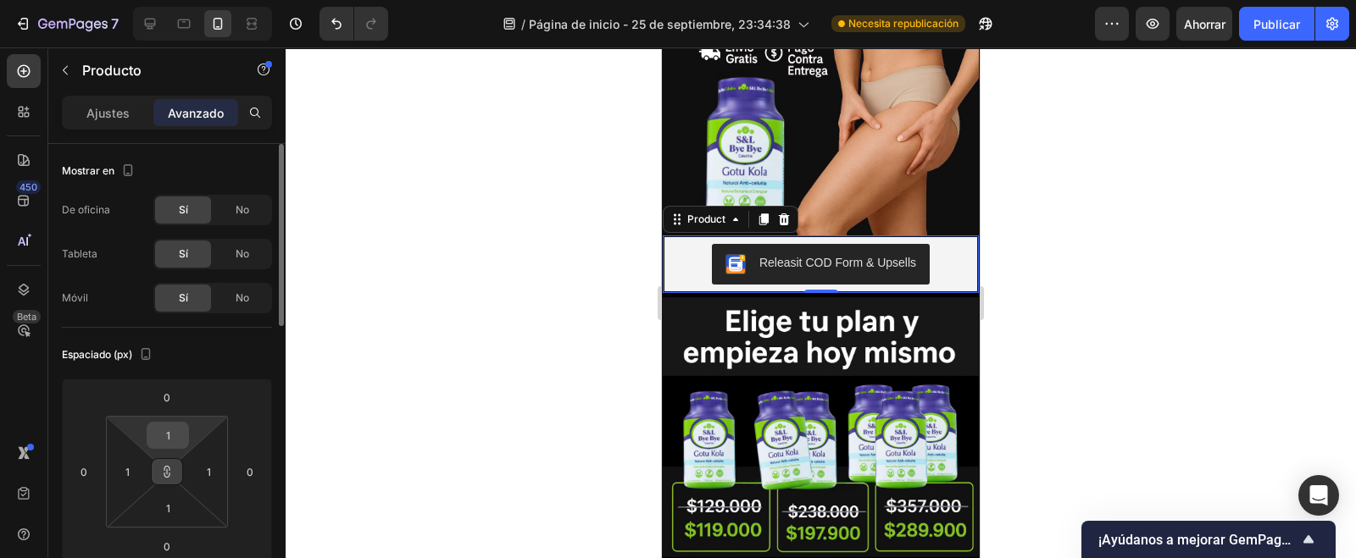
click at [172, 438] on input "1" at bounding box center [168, 435] width 34 height 25
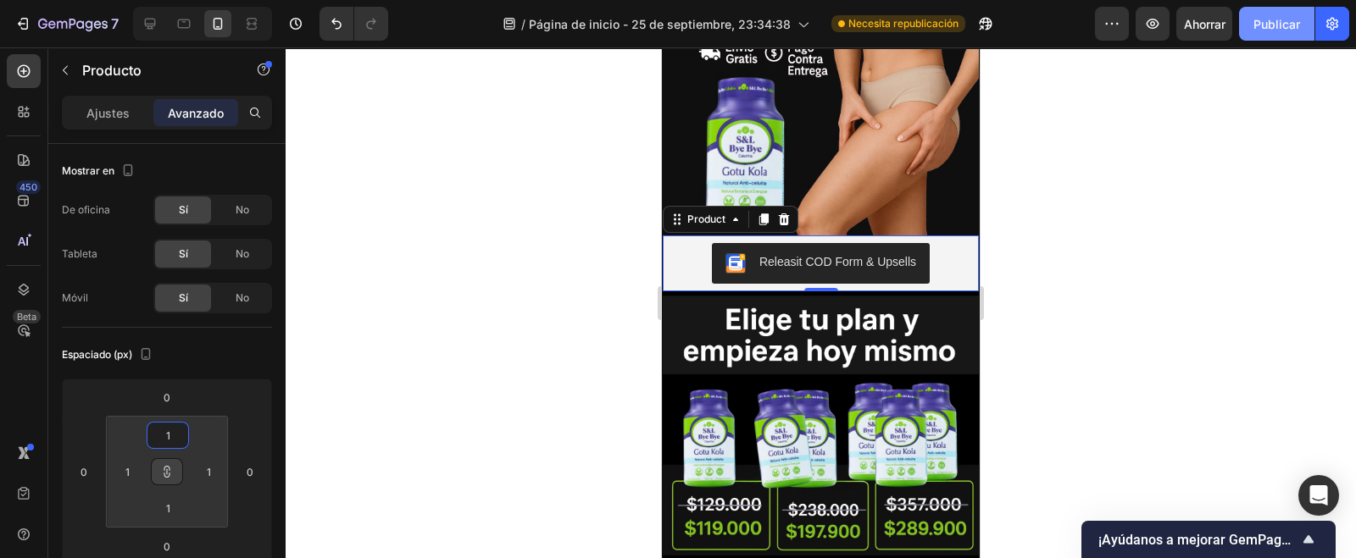
click at [1275, 18] on font "Publicar" at bounding box center [1276, 24] width 47 height 14
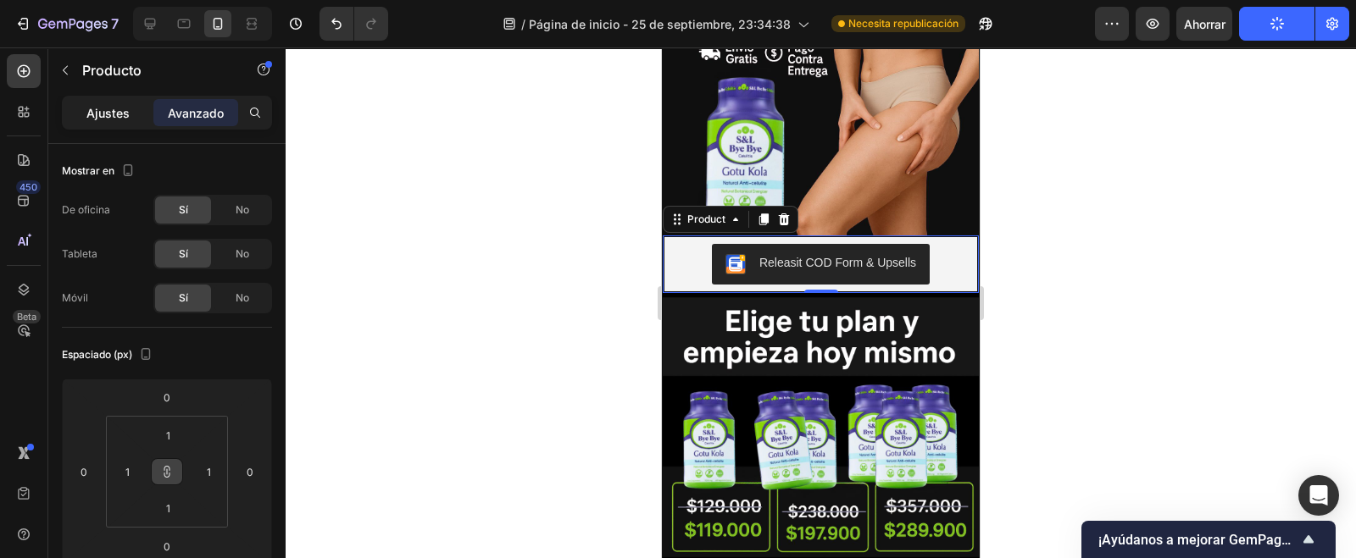
click at [106, 119] on p "Ajustes" at bounding box center [107, 113] width 43 height 18
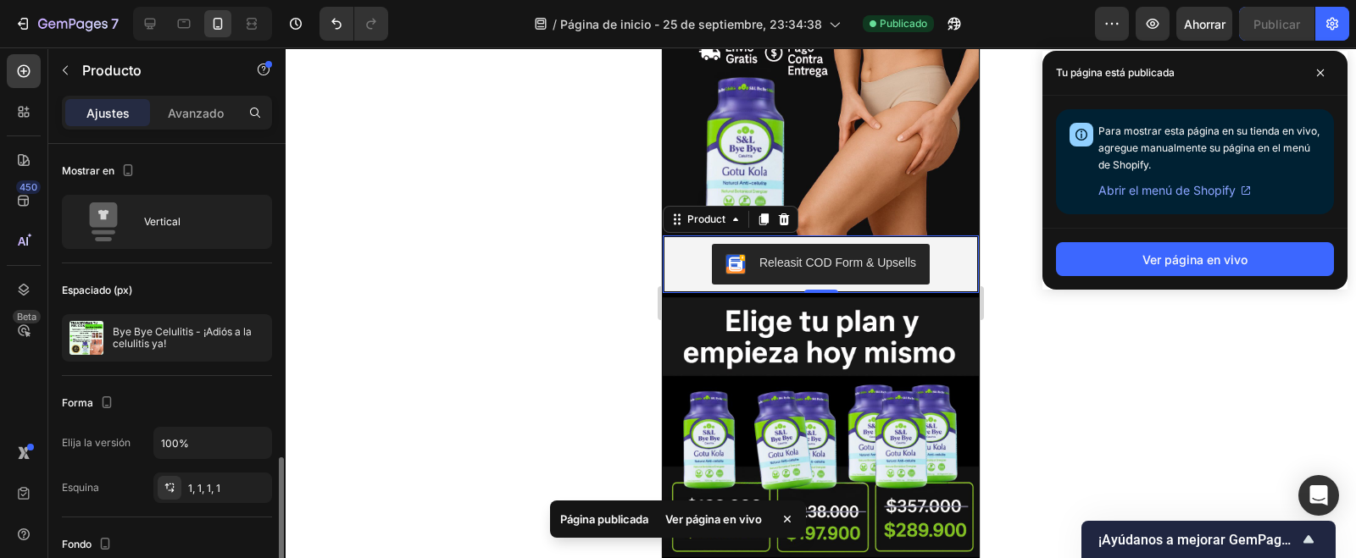
scroll to position [211, 0]
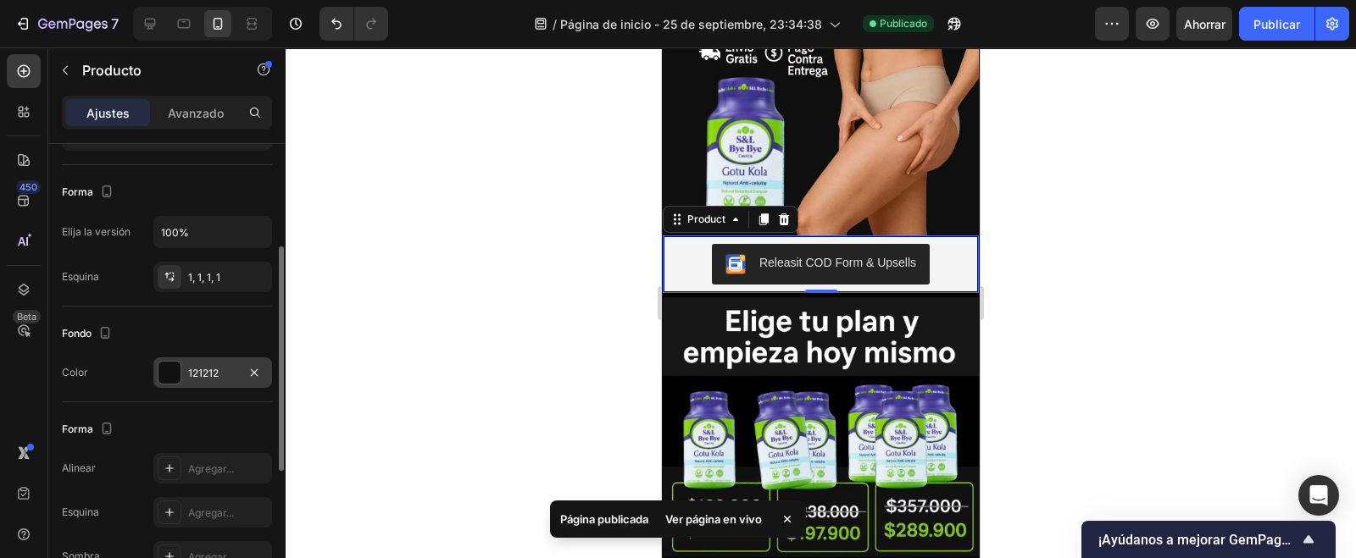
click at [158, 375] on div at bounding box center [170, 373] width 24 height 24
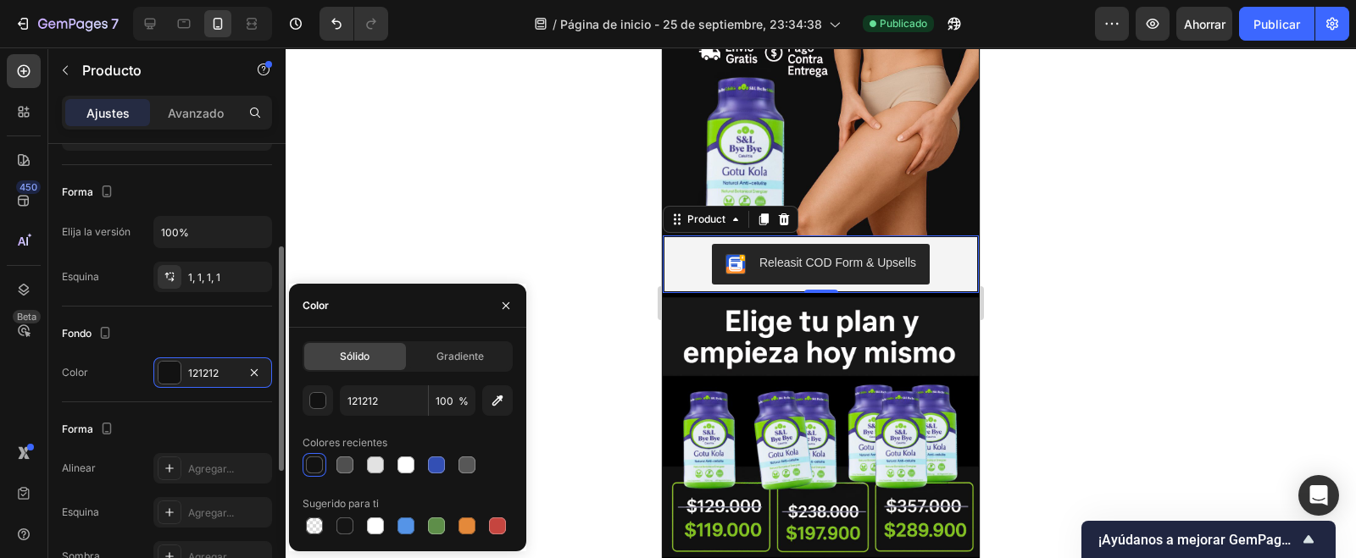
click at [171, 425] on div "Forma" at bounding box center [167, 429] width 210 height 27
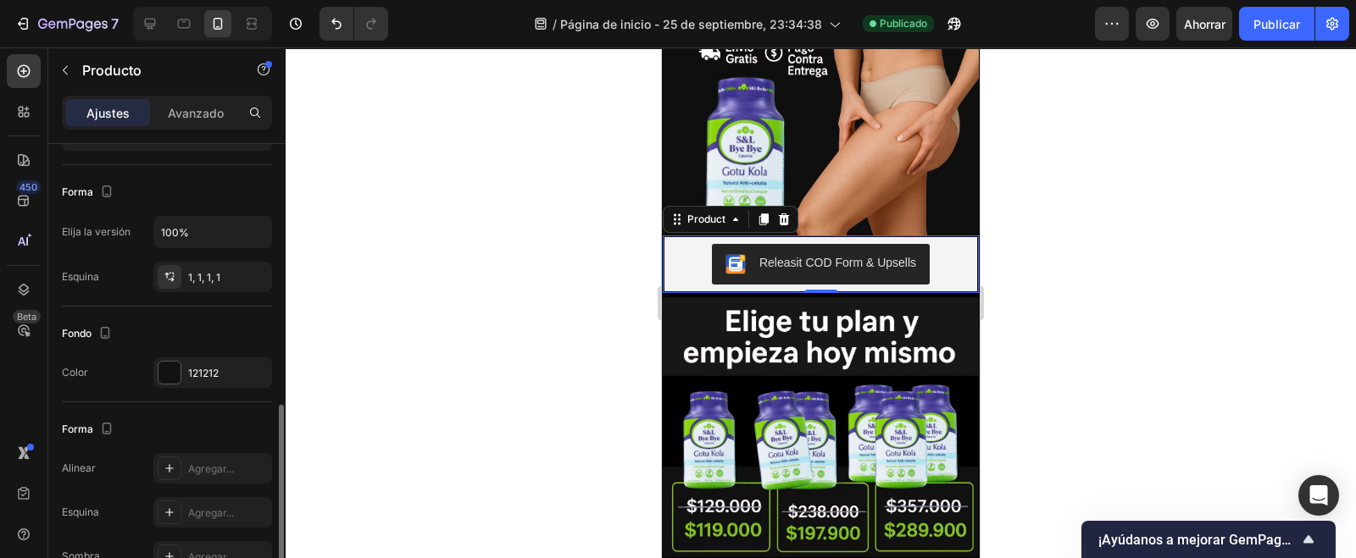
scroll to position [318, 0]
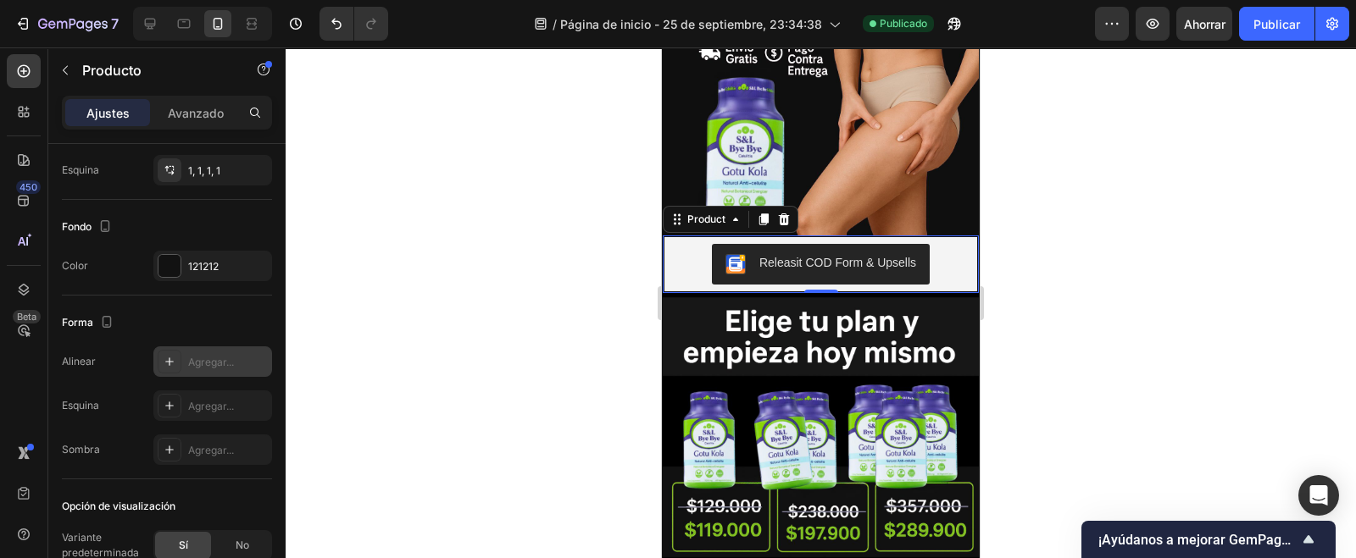
click at [161, 367] on div at bounding box center [170, 362] width 24 height 24
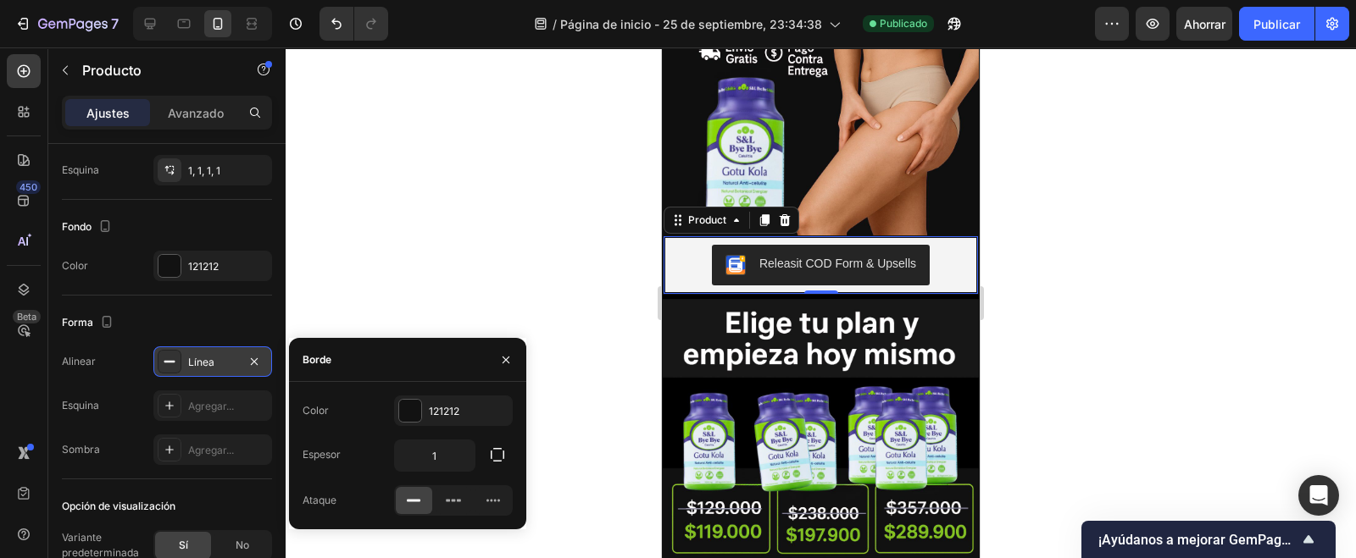
click at [170, 365] on icon at bounding box center [170, 362] width 14 height 14
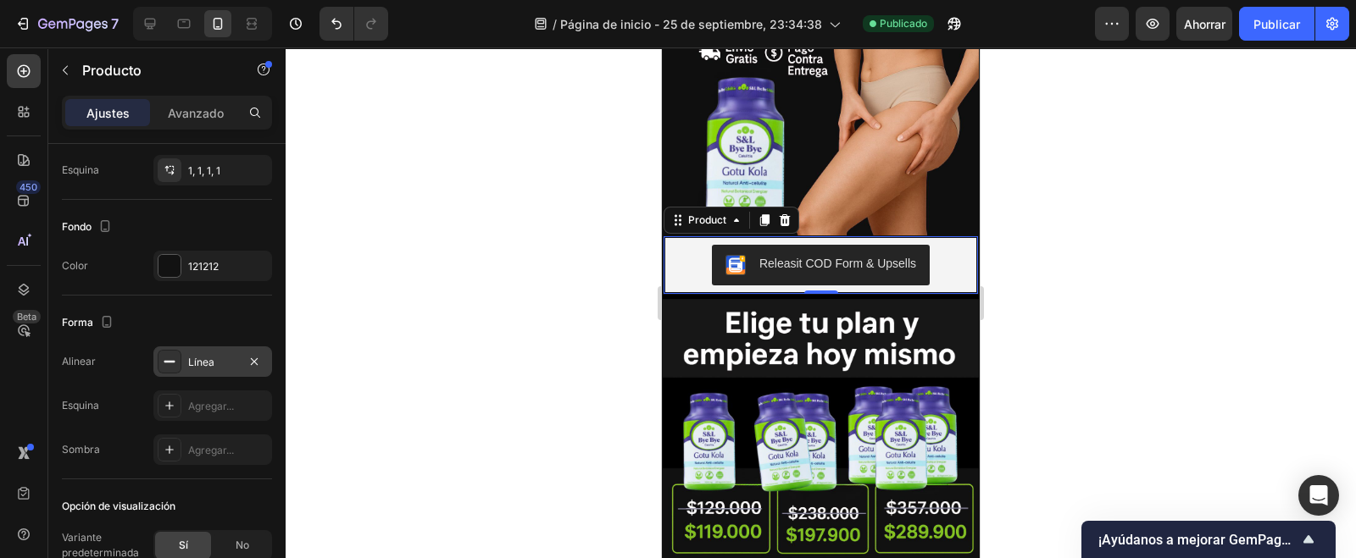
click at [173, 364] on icon at bounding box center [170, 362] width 14 height 14
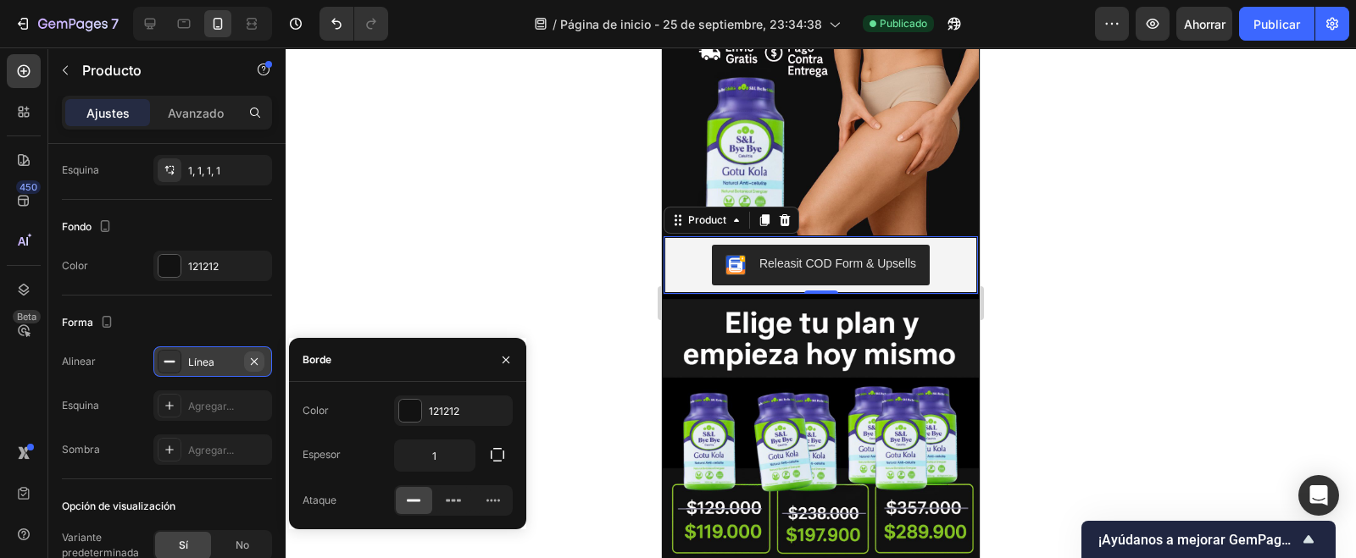
click at [247, 358] on icon "button" at bounding box center [254, 362] width 14 height 14
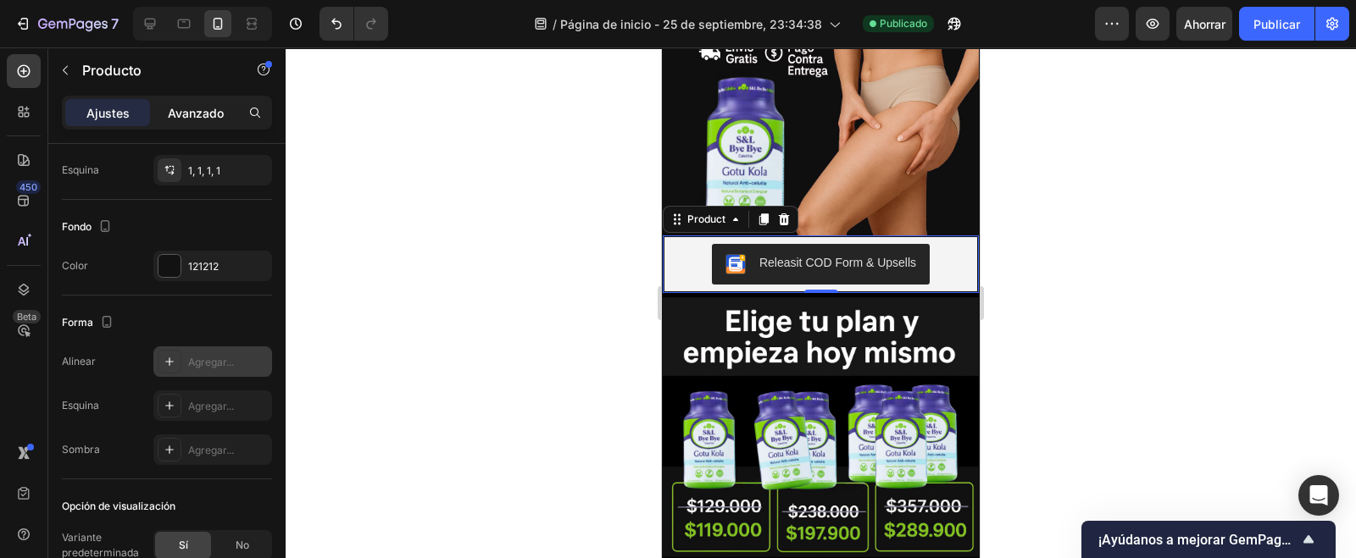
click at [205, 118] on font "Avanzado" at bounding box center [196, 113] width 56 height 14
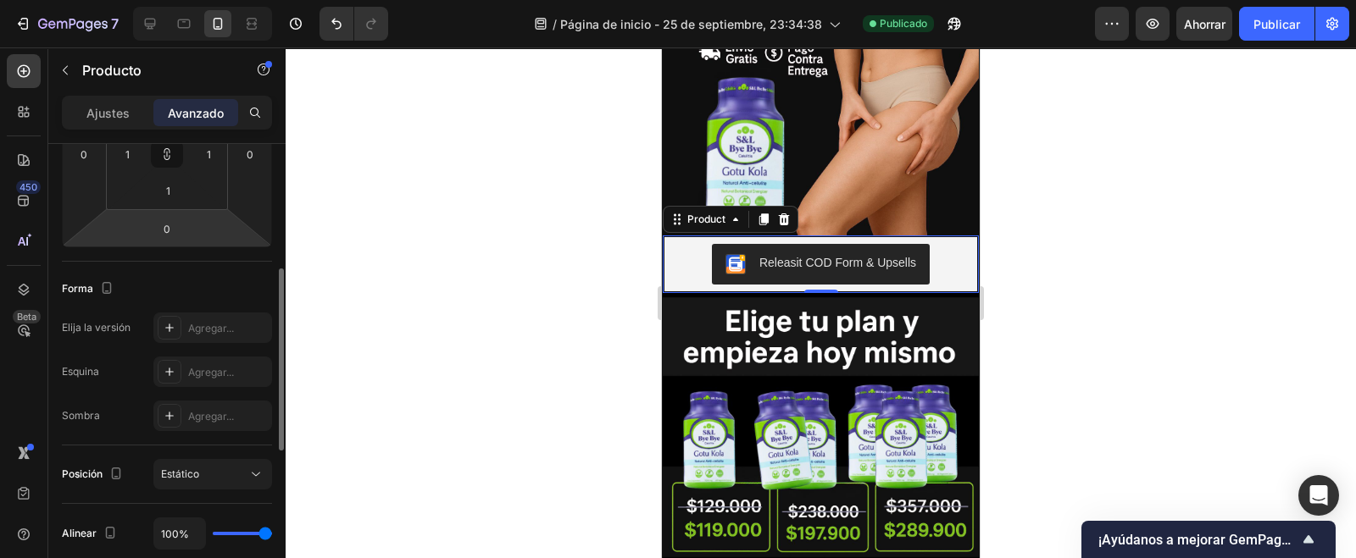
scroll to position [211, 0]
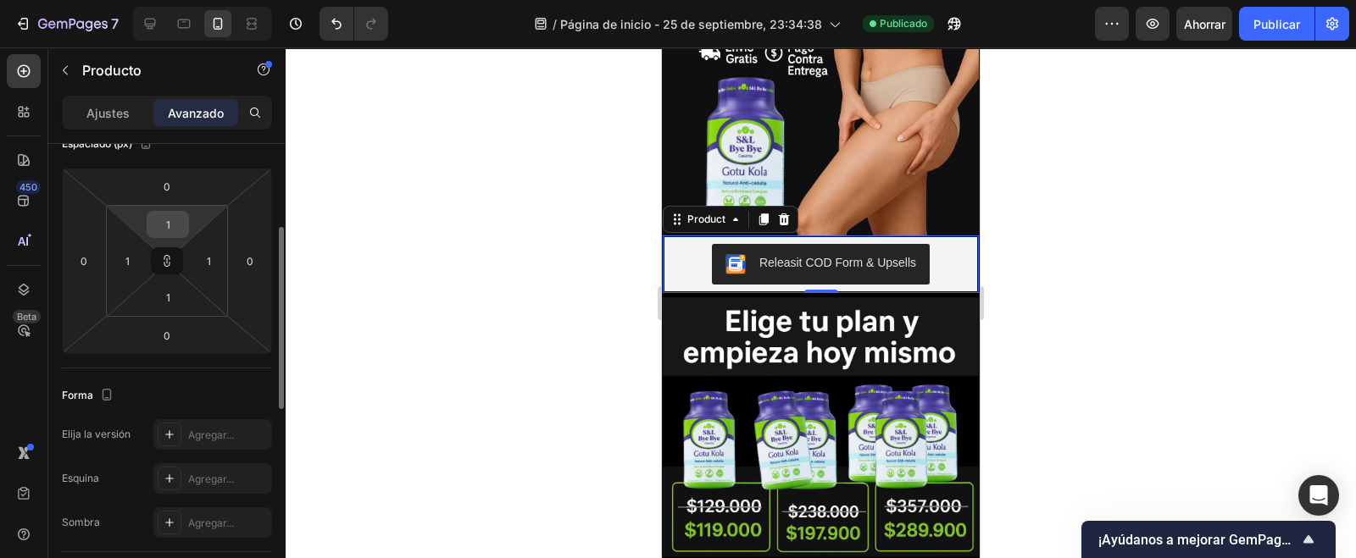
click at [167, 230] on input "1" at bounding box center [168, 224] width 34 height 25
click at [161, 230] on input "1" at bounding box center [168, 224] width 34 height 25
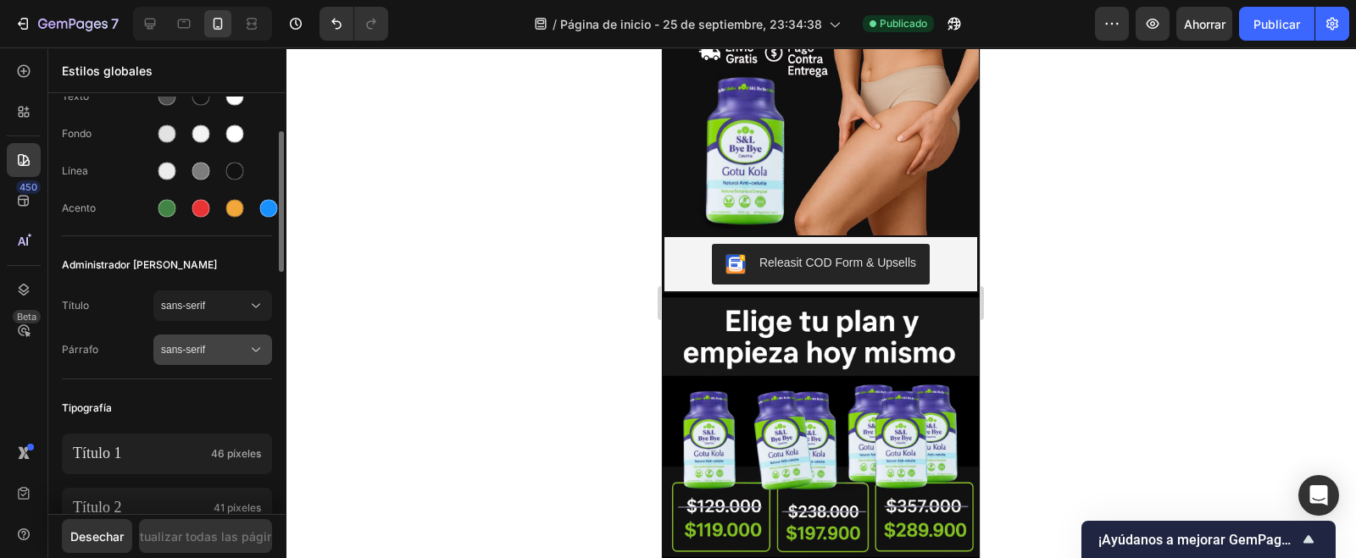
scroll to position [0, 0]
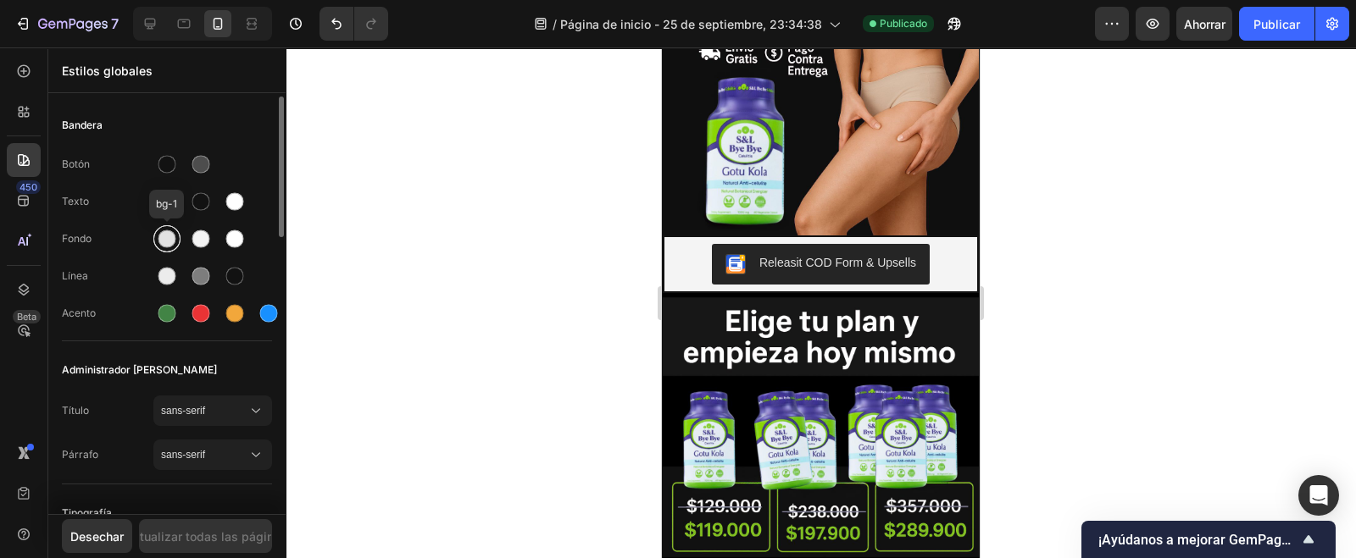
click at [169, 238] on div at bounding box center [167, 239] width 18 height 18
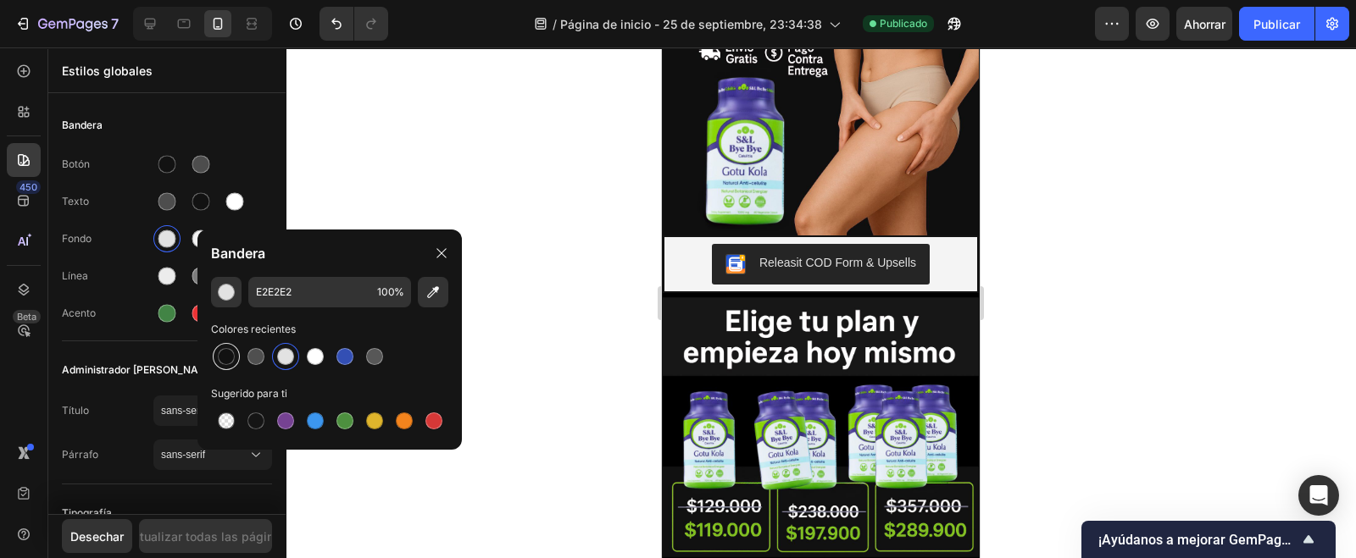
click at [229, 357] on div at bounding box center [226, 356] width 17 height 17
click at [273, 359] on div at bounding box center [285, 356] width 27 height 27
click at [438, 257] on icon at bounding box center [442, 254] width 14 height 14
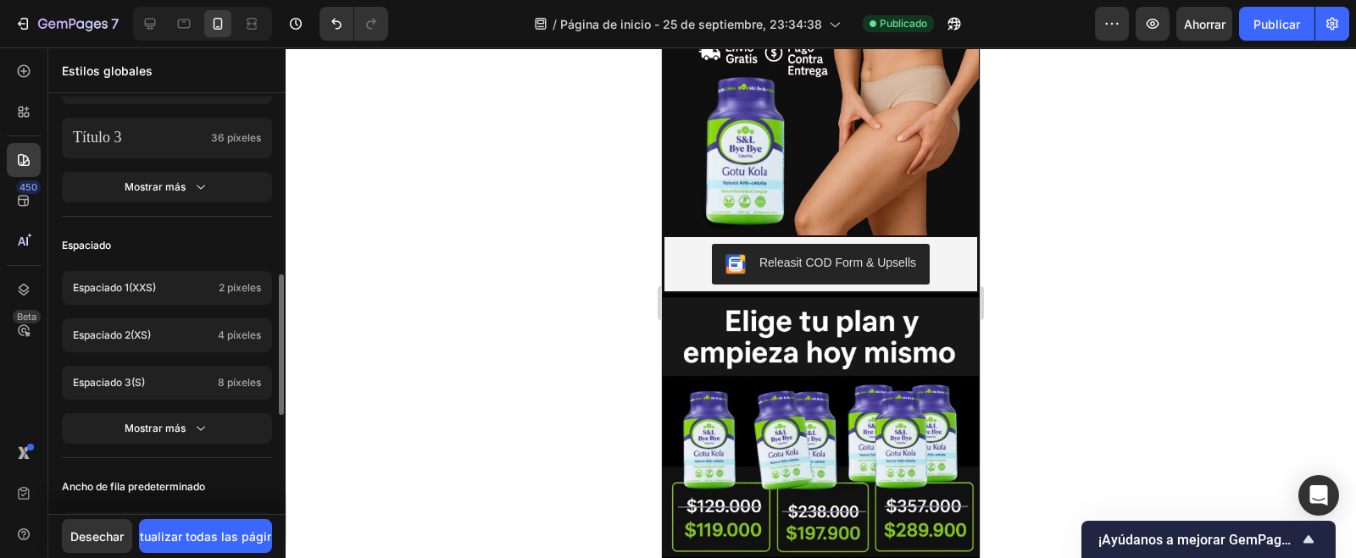
scroll to position [105, 0]
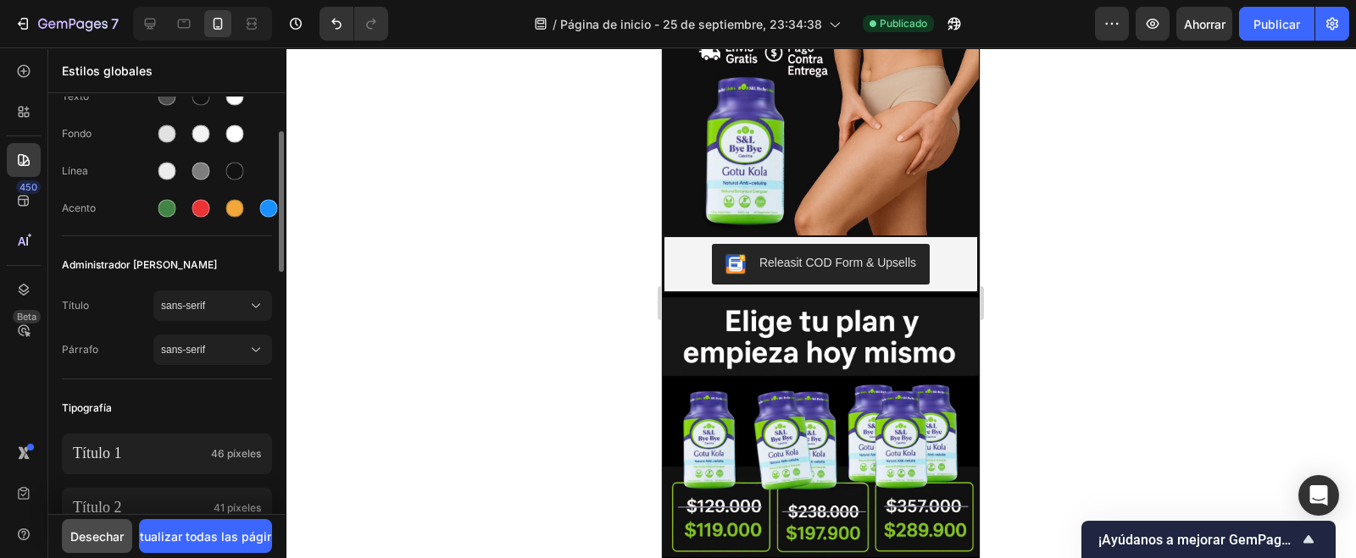
click at [95, 530] on font "Desechar" at bounding box center [96, 537] width 53 height 14
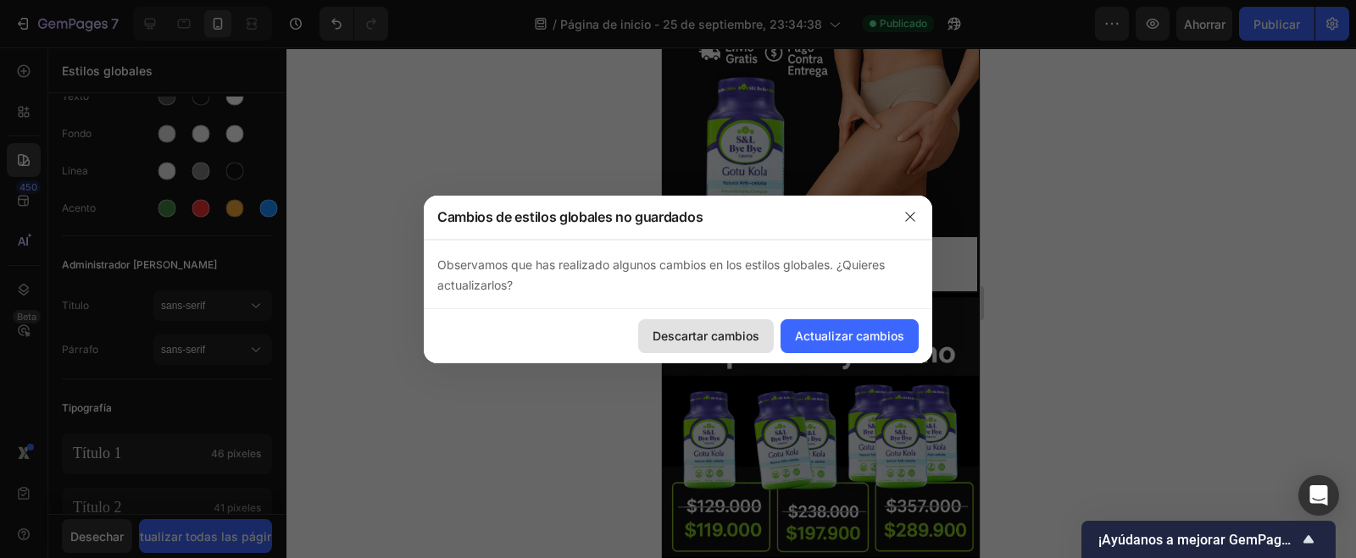
click at [730, 336] on font "Descartar cambios" at bounding box center [705, 336] width 107 height 14
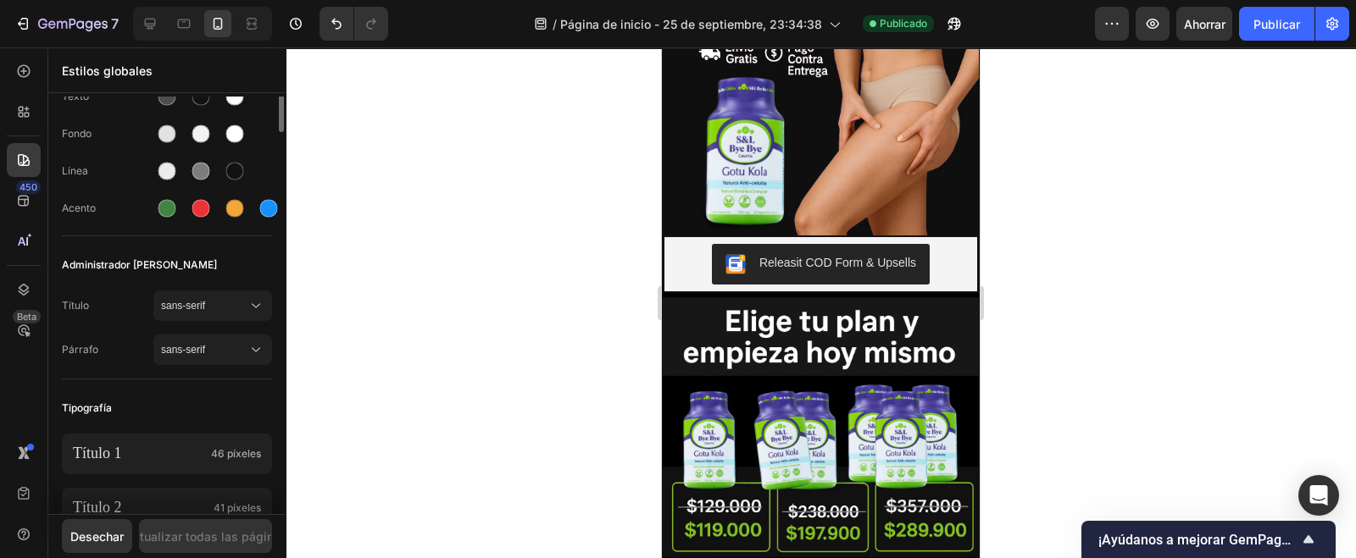
scroll to position [0, 0]
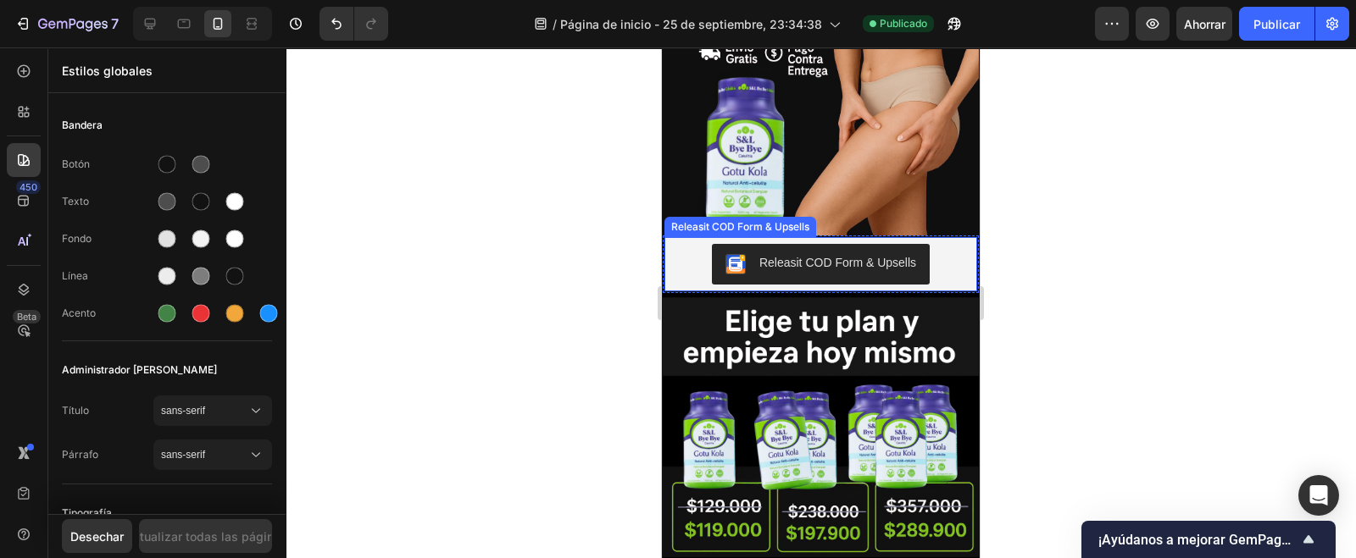
click at [684, 244] on div "Releasit COD Form & Upsells" at bounding box center [820, 264] width 299 height 41
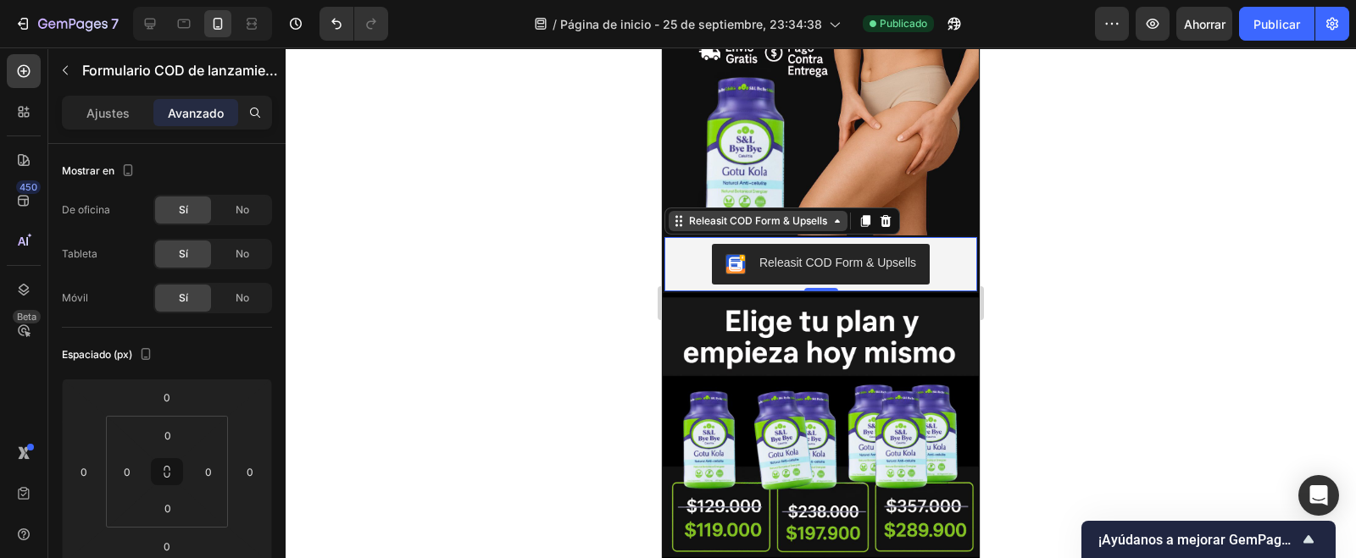
click at [775, 214] on div "Releasit COD Form & Upsells" at bounding box center [758, 221] width 145 height 15
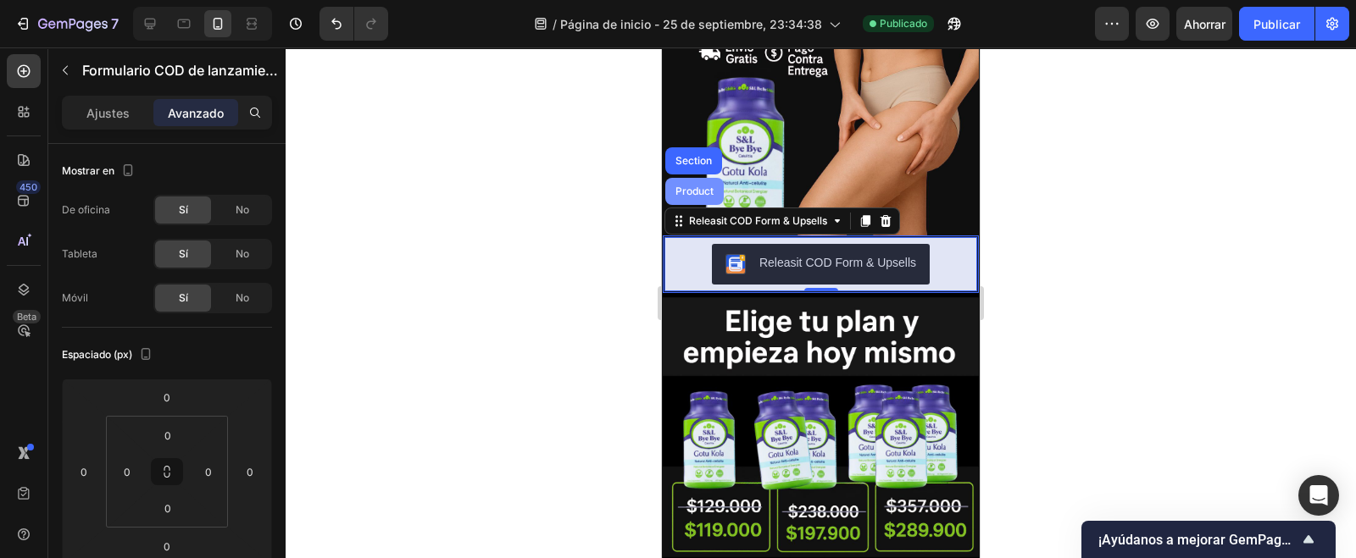
click at [685, 178] on div "Product" at bounding box center [694, 191] width 58 height 27
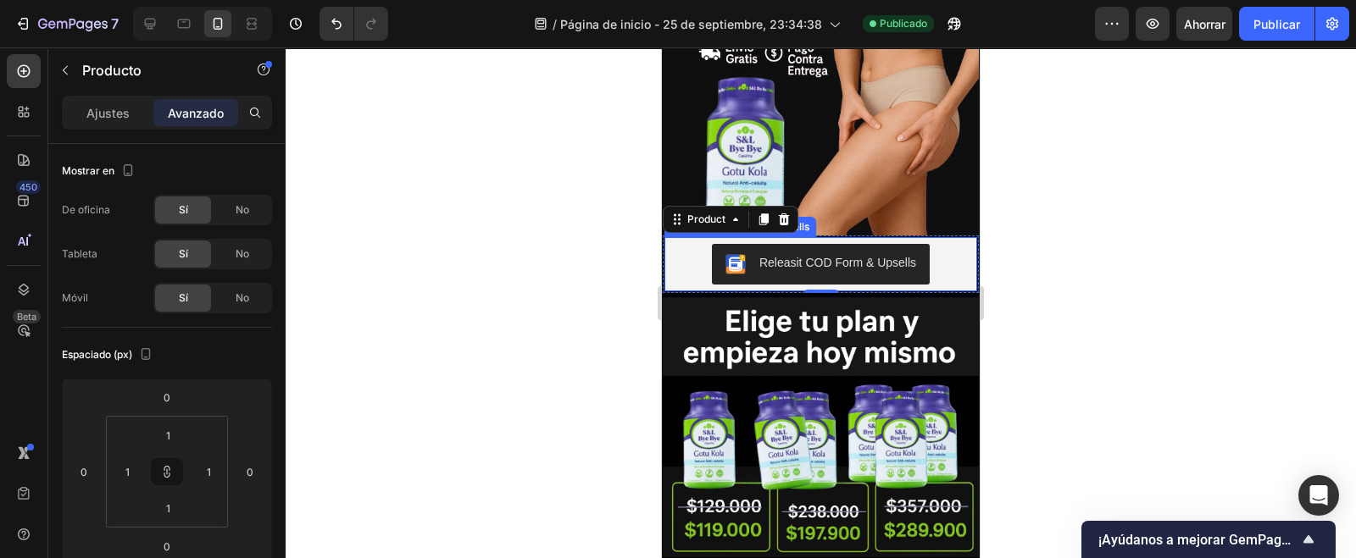
click at [882, 254] on div "Releasit COD Form & Upsells" at bounding box center [837, 263] width 157 height 18
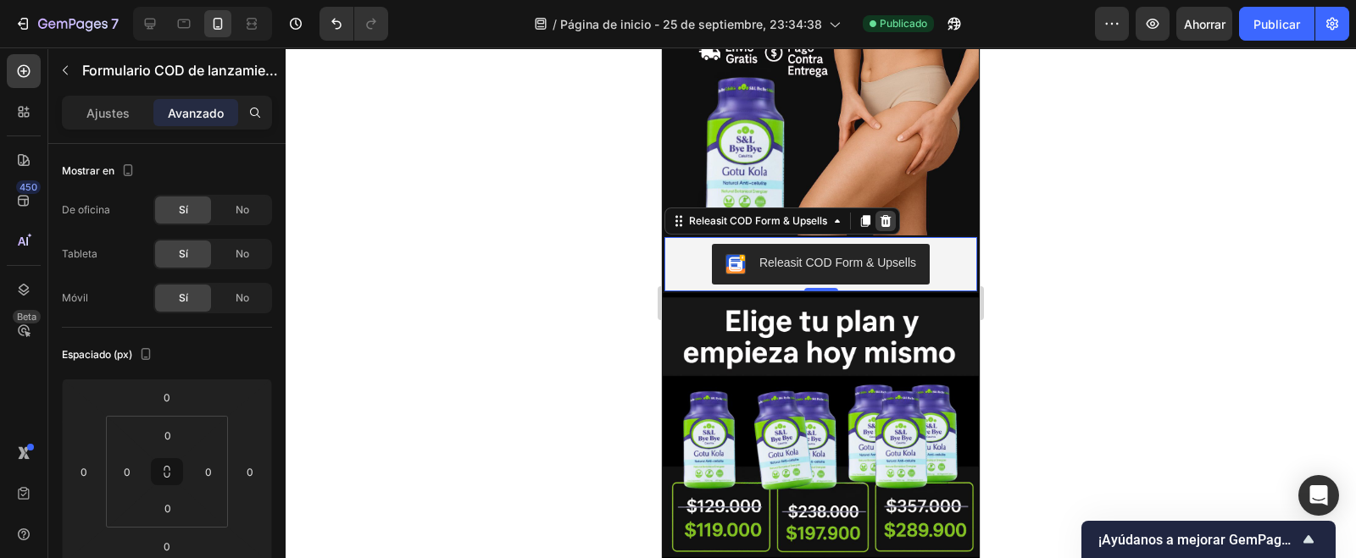
click at [886, 214] on icon at bounding box center [886, 221] width 14 height 14
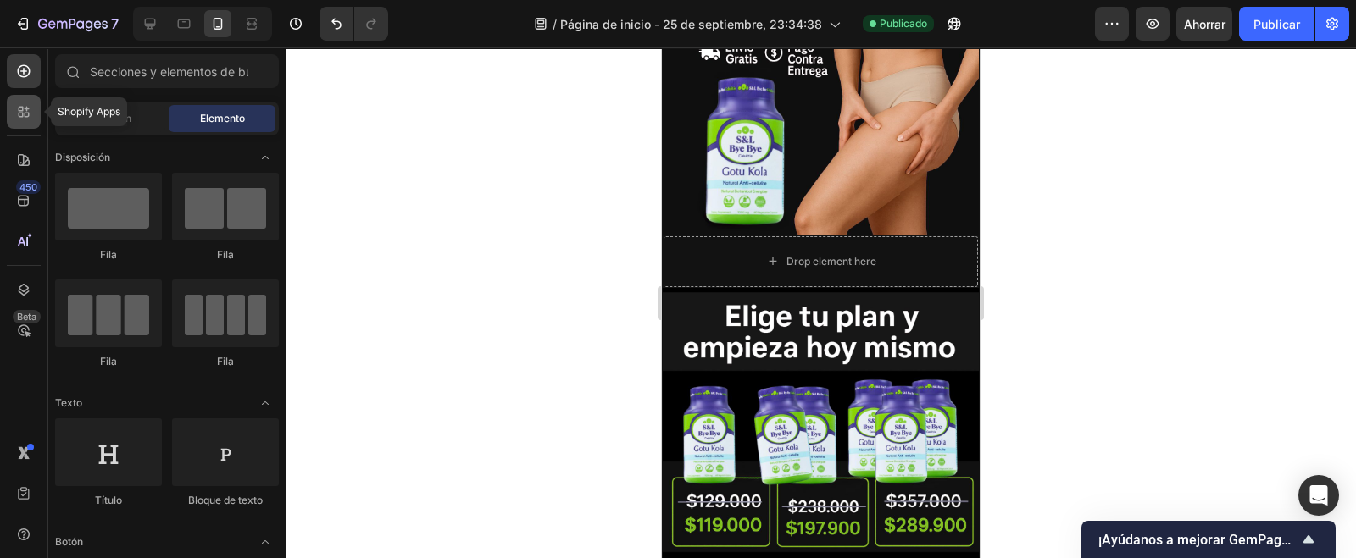
click at [30, 119] on icon at bounding box center [23, 111] width 17 height 17
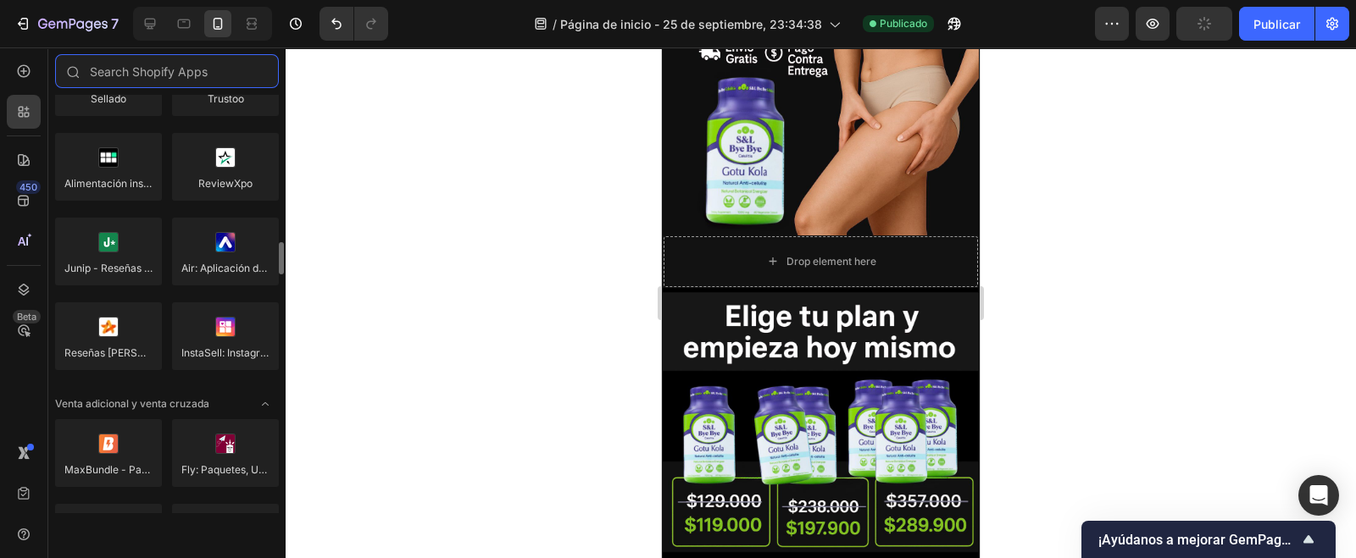
scroll to position [741, 0]
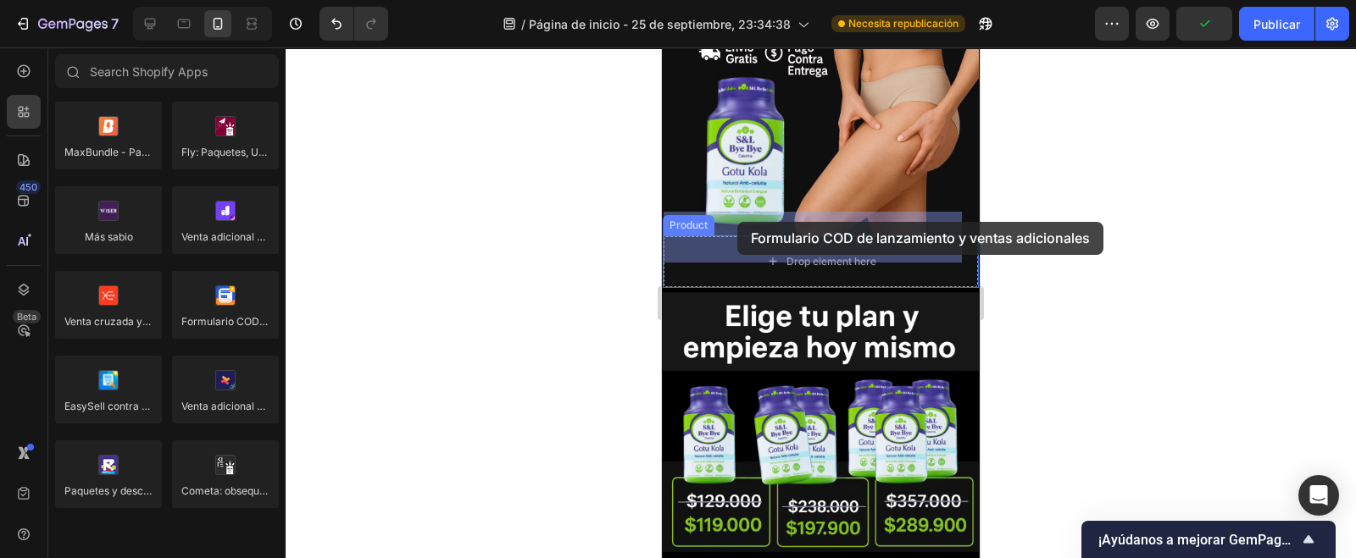
drag, startPoint x: 930, startPoint y: 336, endPoint x: 737, endPoint y: 222, distance: 224.1
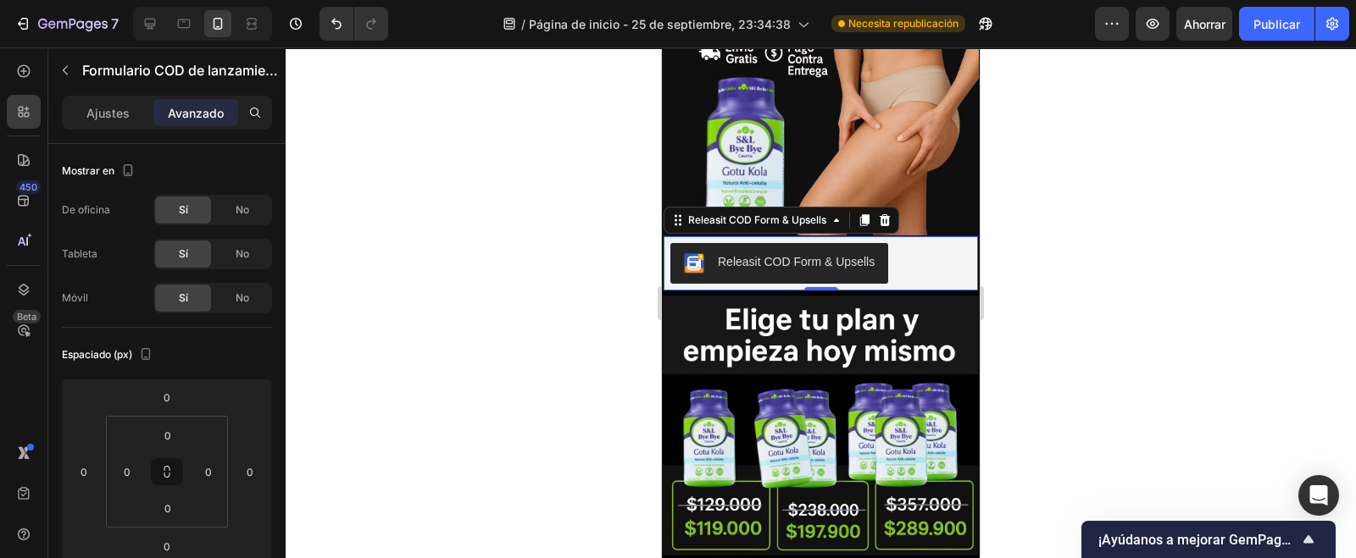
click at [108, 111] on font "Ajustes" at bounding box center [107, 113] width 43 height 14
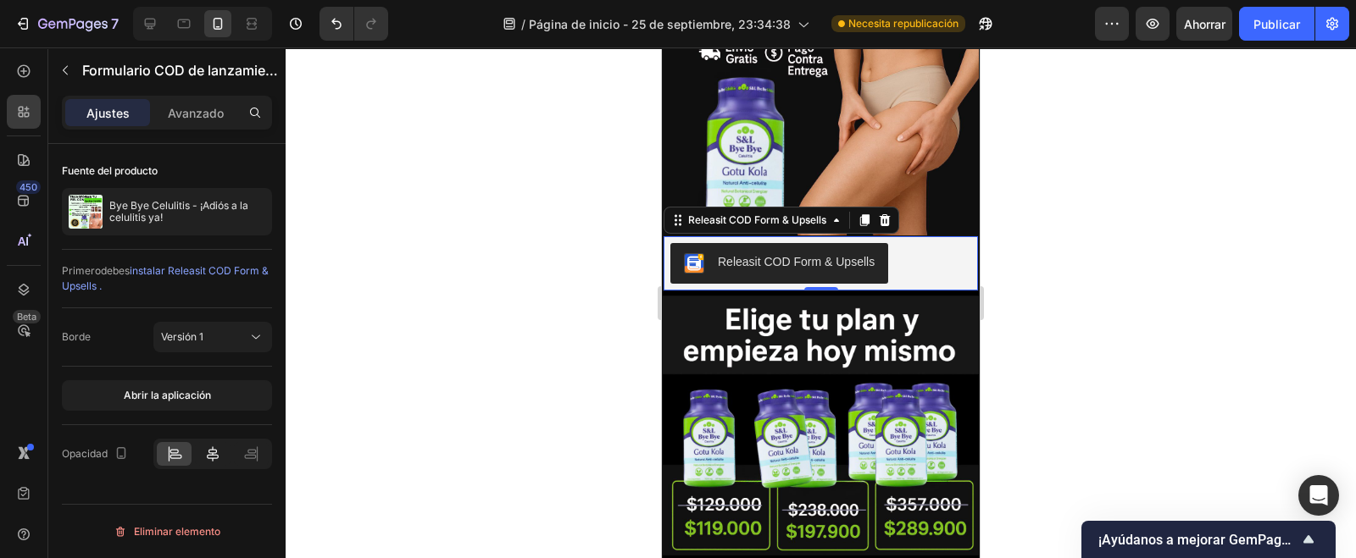
click at [223, 451] on div at bounding box center [212, 454] width 35 height 24
click at [422, 280] on div at bounding box center [821, 302] width 1070 height 511
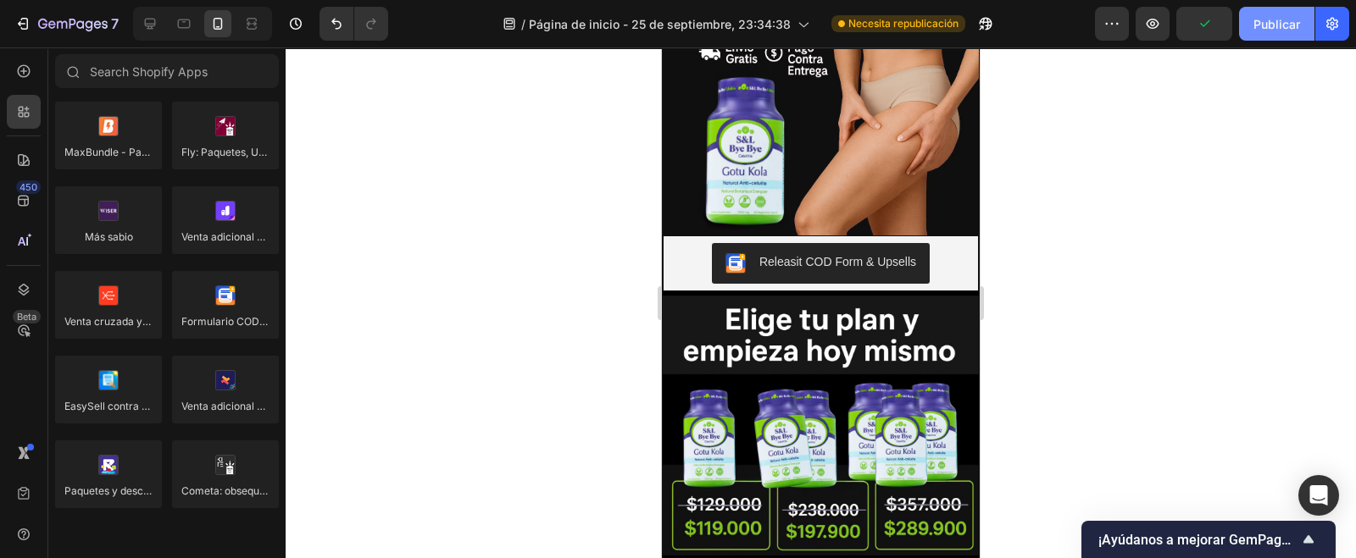
click at [1303, 26] on button "Publicar" at bounding box center [1276, 24] width 75 height 34
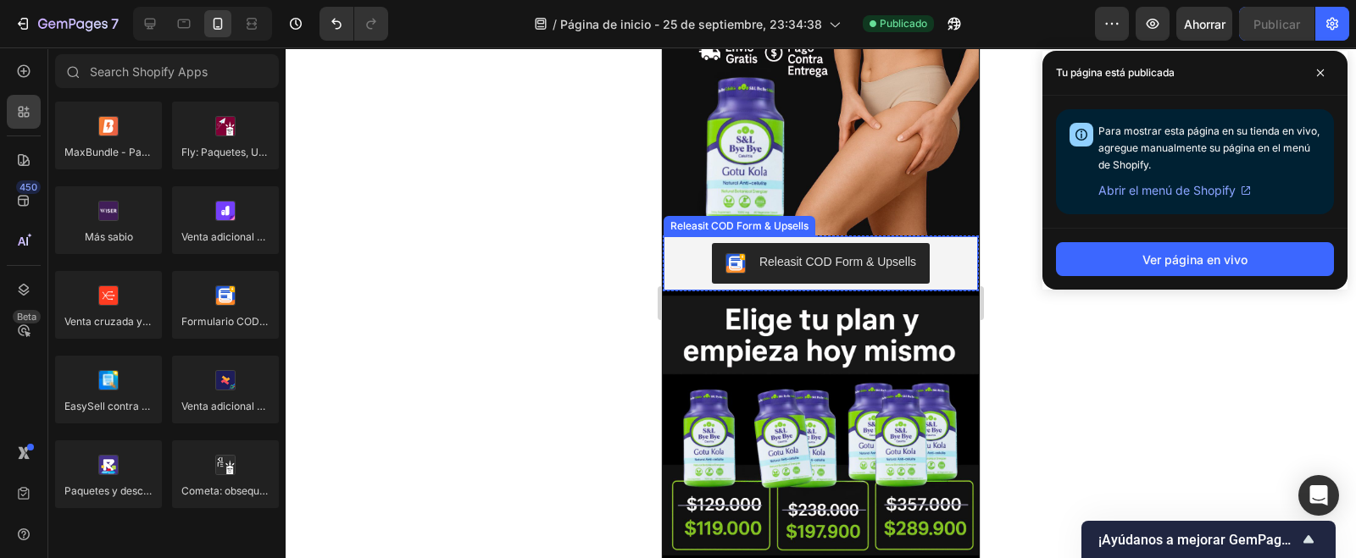
click at [749, 219] on div "Releasit COD Form & Upsells" at bounding box center [739, 226] width 145 height 15
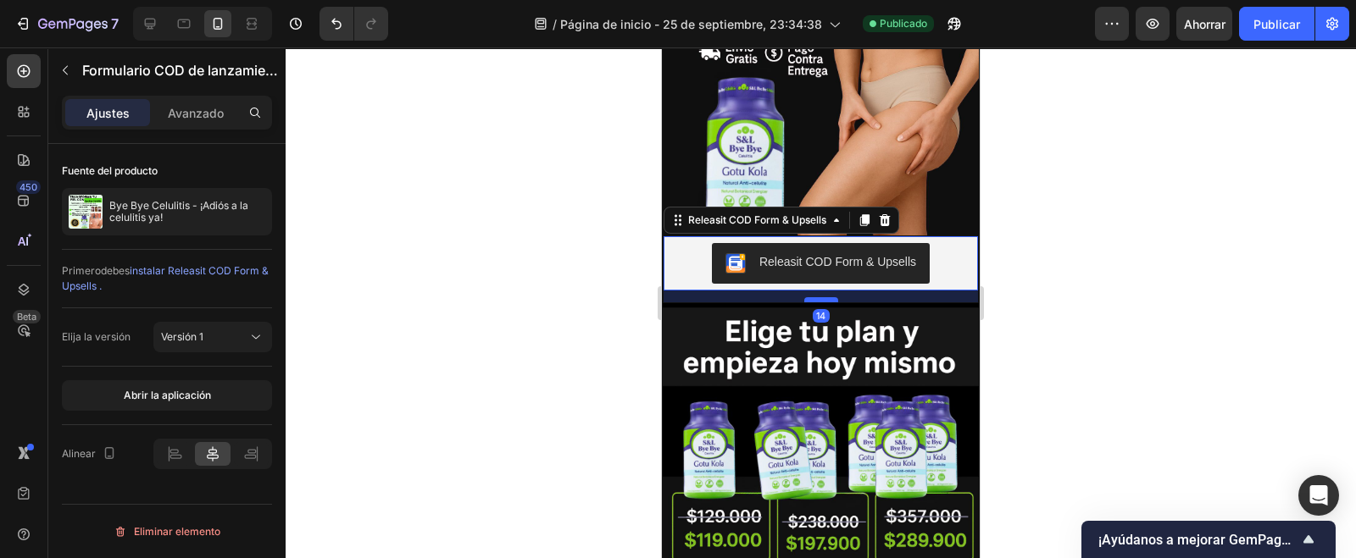
drag, startPoint x: 811, startPoint y: 264, endPoint x: 813, endPoint y: 275, distance: 11.3
click at [813, 297] on div at bounding box center [821, 299] width 34 height 5
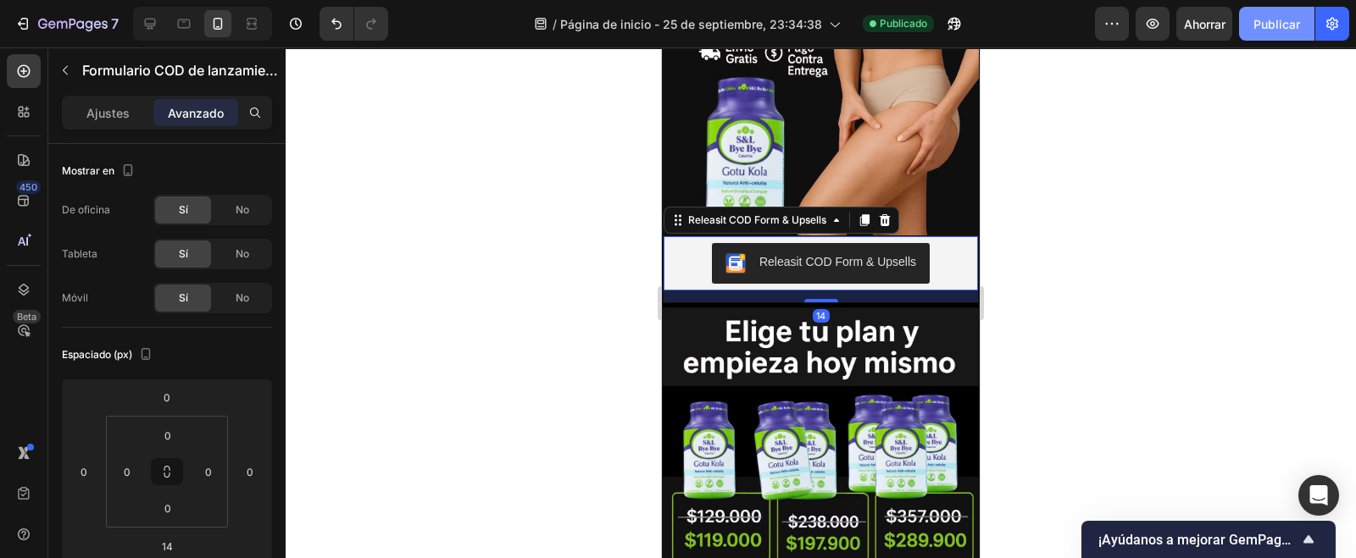
click at [1281, 18] on font "Publicar" at bounding box center [1276, 24] width 47 height 14
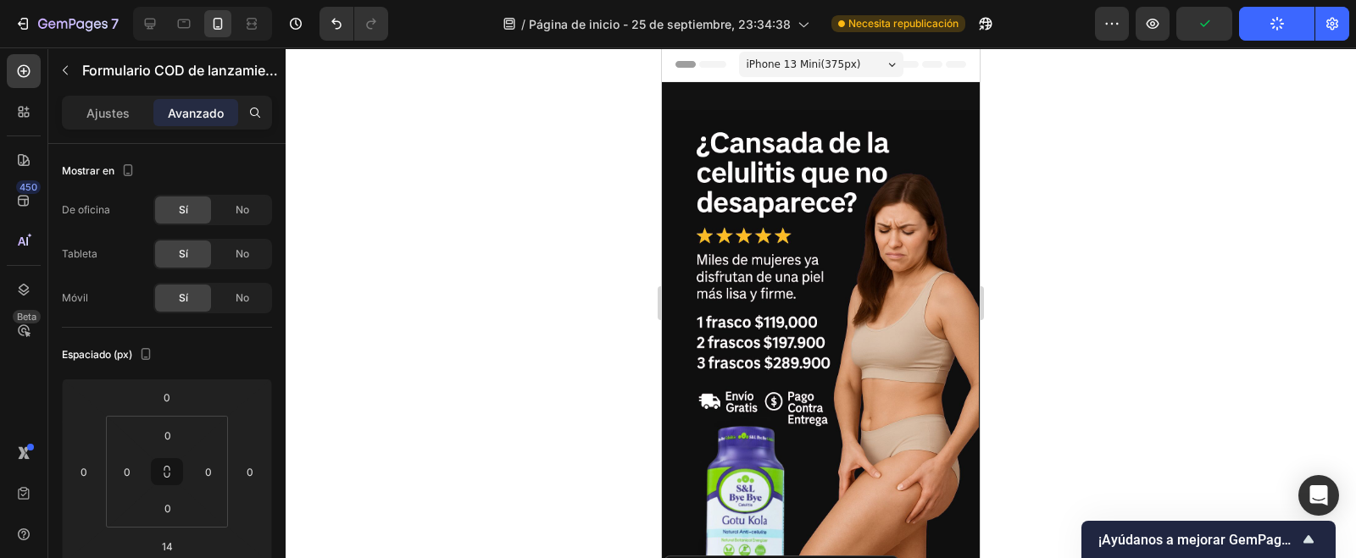
scroll to position [349, 0]
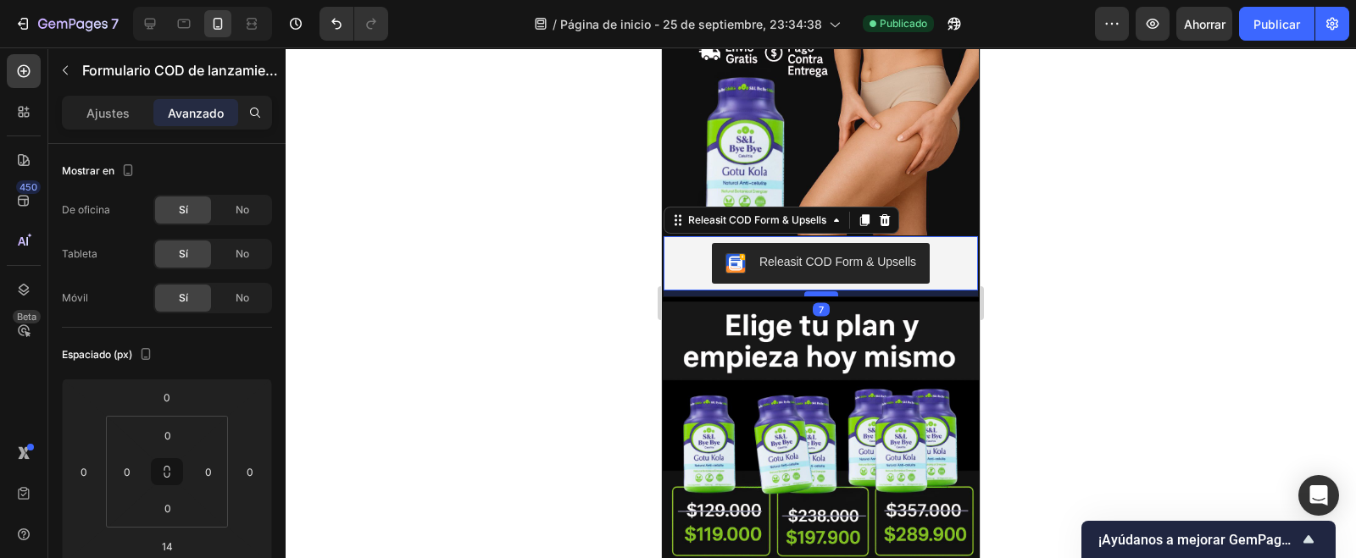
click at [817, 292] on div at bounding box center [821, 294] width 34 height 5
type input "7"
click at [1275, 28] on font "Publicar" at bounding box center [1276, 24] width 47 height 14
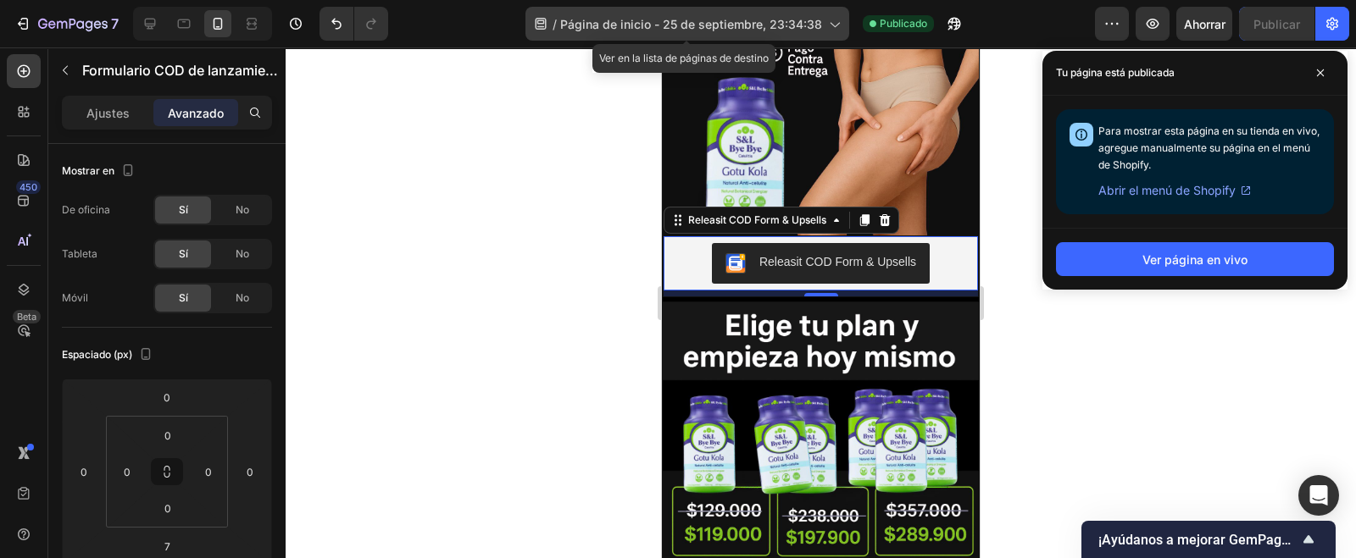
click at [830, 26] on icon at bounding box center [833, 23] width 17 height 17
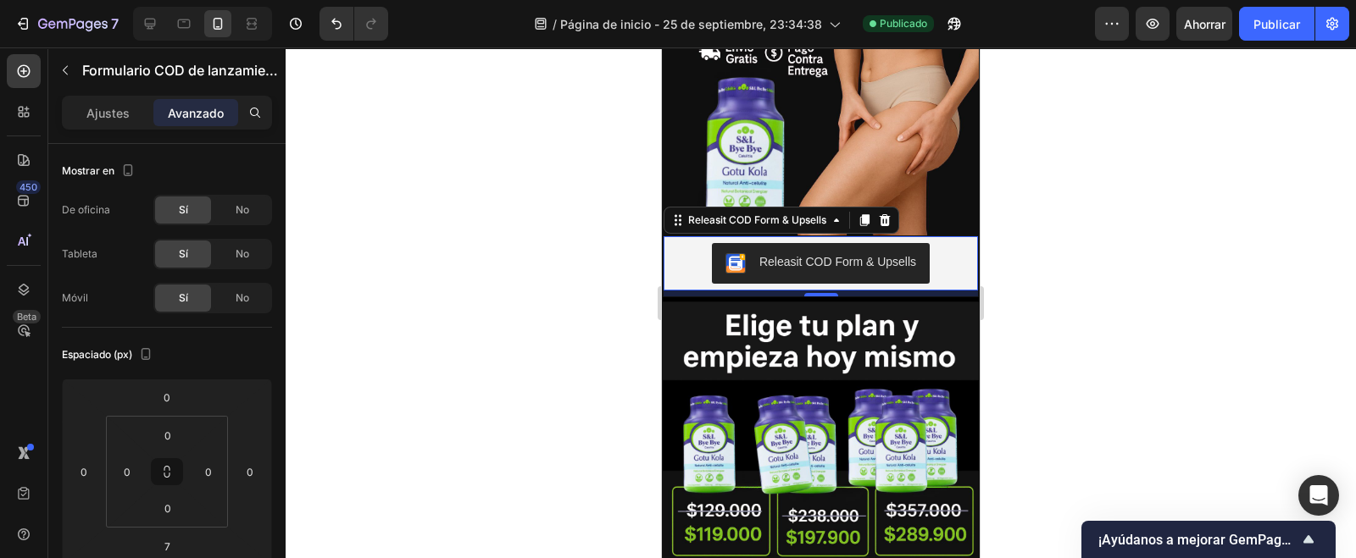
click at [339, 203] on div at bounding box center [821, 302] width 1070 height 511
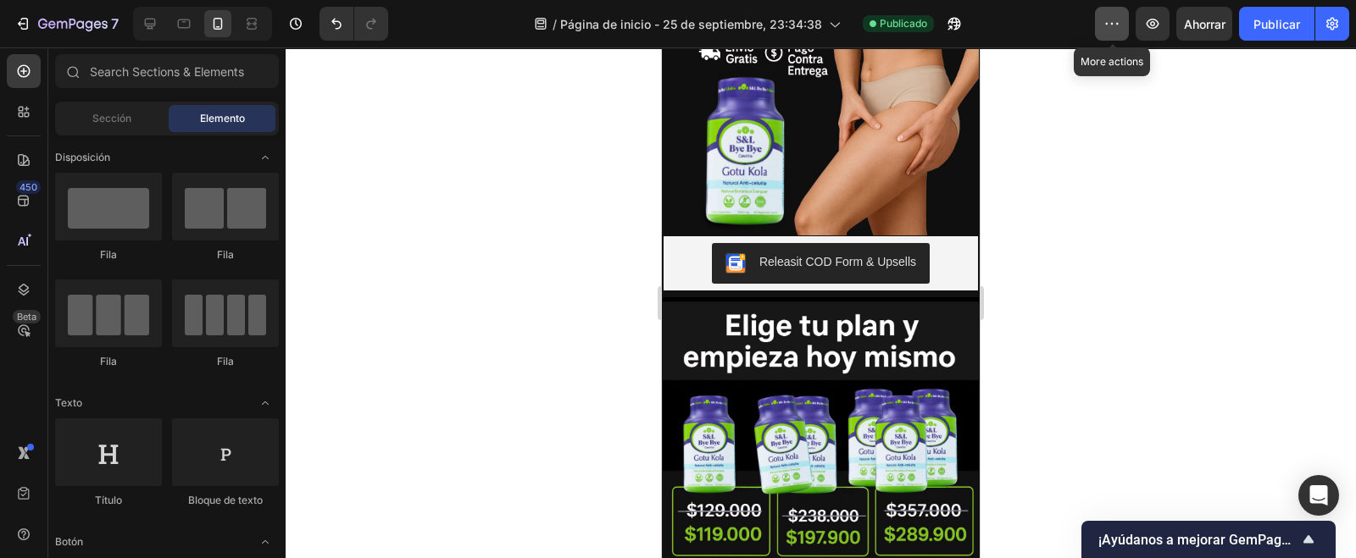
click at [1100, 31] on button "button" at bounding box center [1112, 24] width 34 height 34
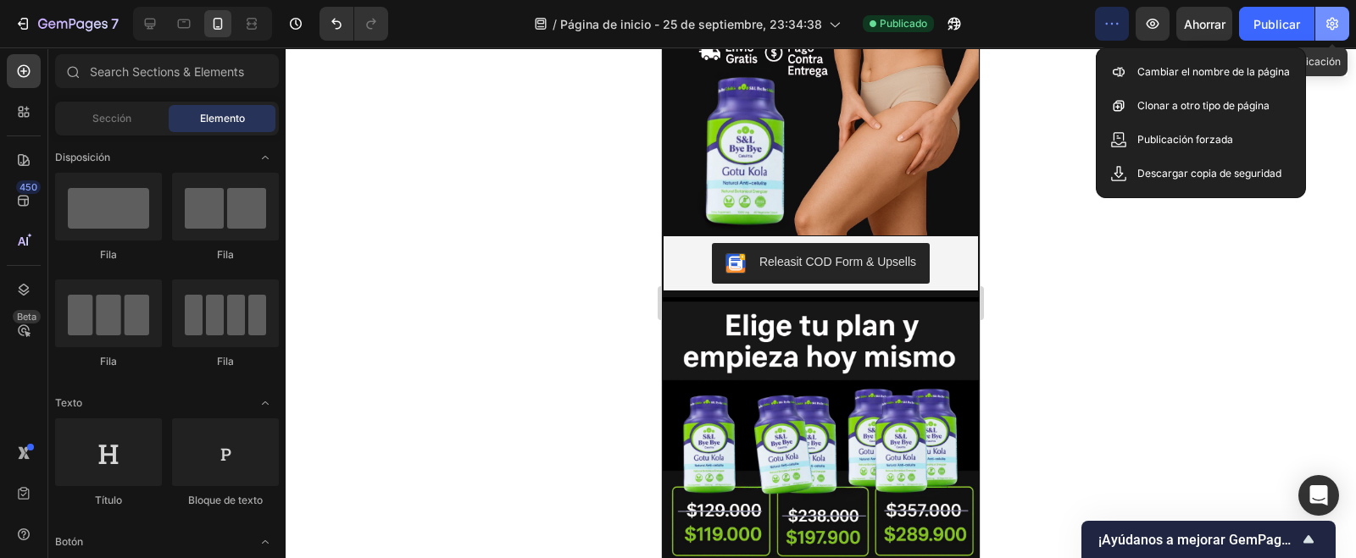
click at [1343, 16] on button "button" at bounding box center [1332, 24] width 34 height 34
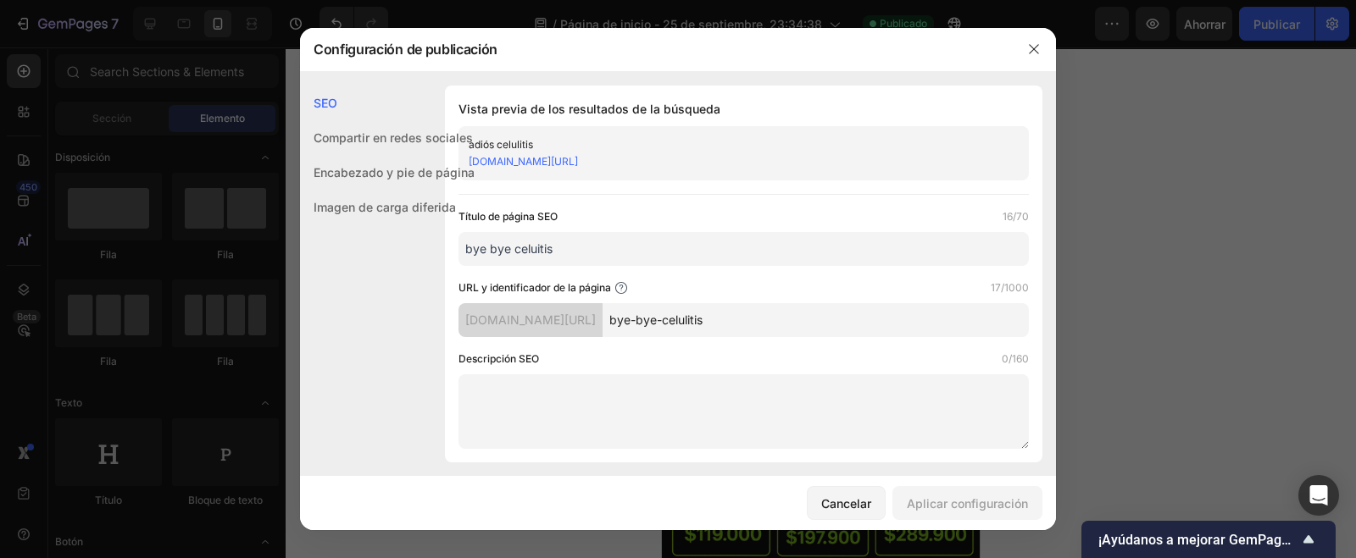
click at [1275, 91] on div at bounding box center [678, 279] width 1356 height 558
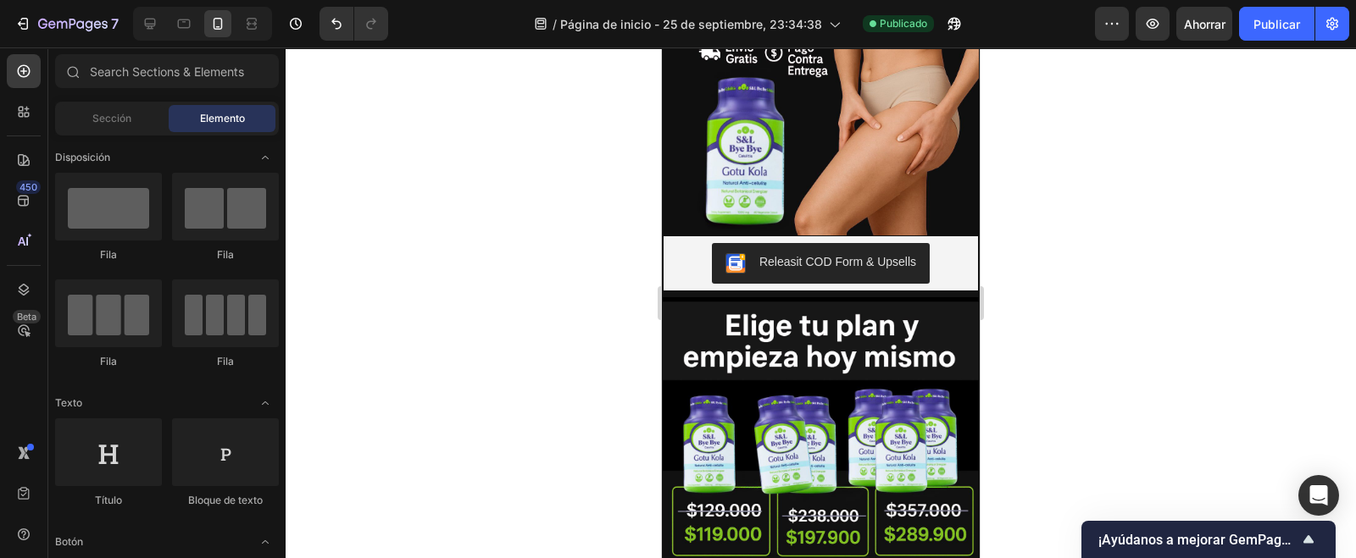
click at [1087, 24] on div "/ Página de inicio - 25 de septiembre, 23:34:38 Publicado" at bounding box center [748, 24] width 693 height 34
click at [1102, 25] on button "button" at bounding box center [1112, 24] width 34 height 34
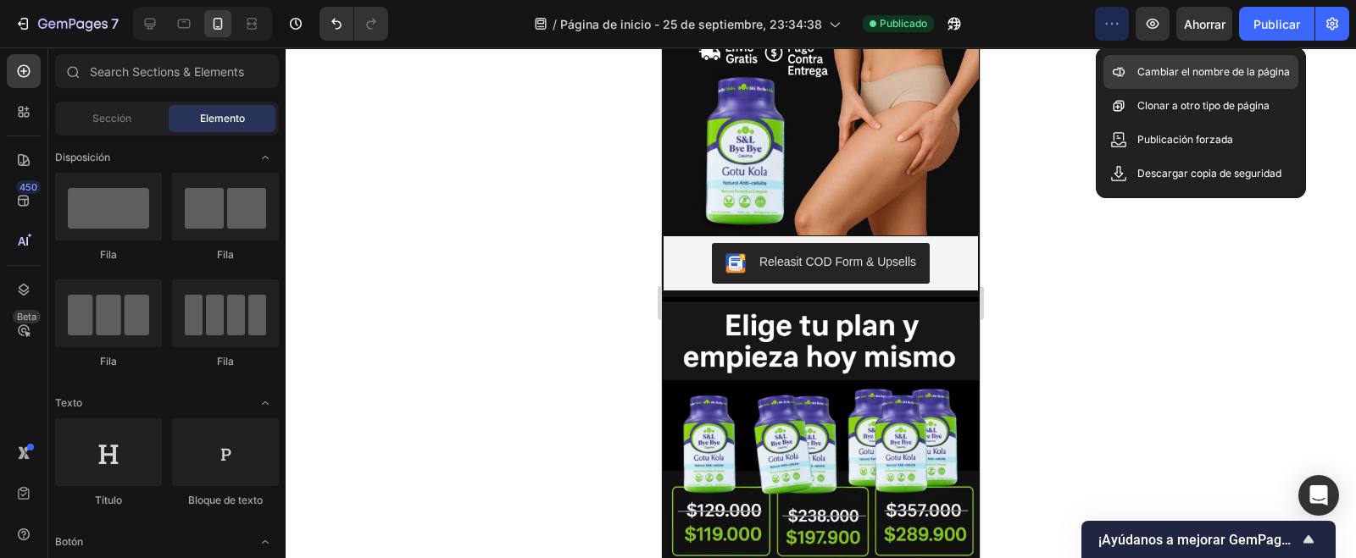
click at [1152, 70] on font "Cambiar el nombre de la página" at bounding box center [1213, 71] width 153 height 13
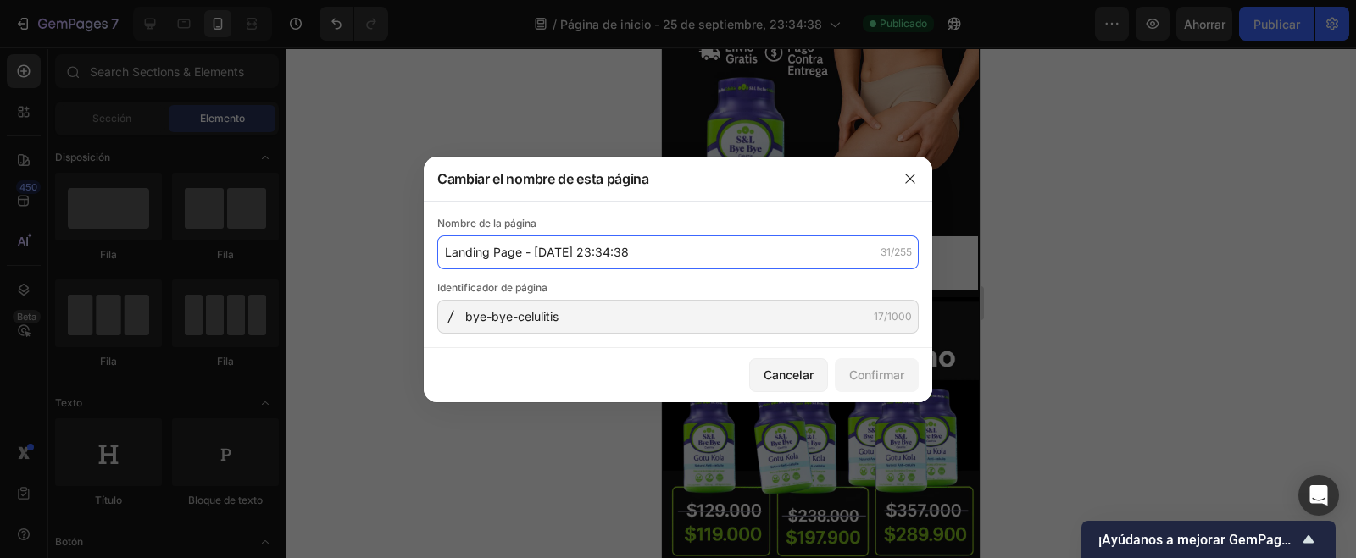
click at [648, 248] on input "Landing Page - [DATE] 23:34:38" at bounding box center [677, 253] width 481 height 34
click at [642, 253] on input "Landing Page - [DATE] 23:34:38" at bounding box center [677, 253] width 481 height 34
click at [455, 254] on input "landing bye bye celulitis" at bounding box center [677, 253] width 481 height 34
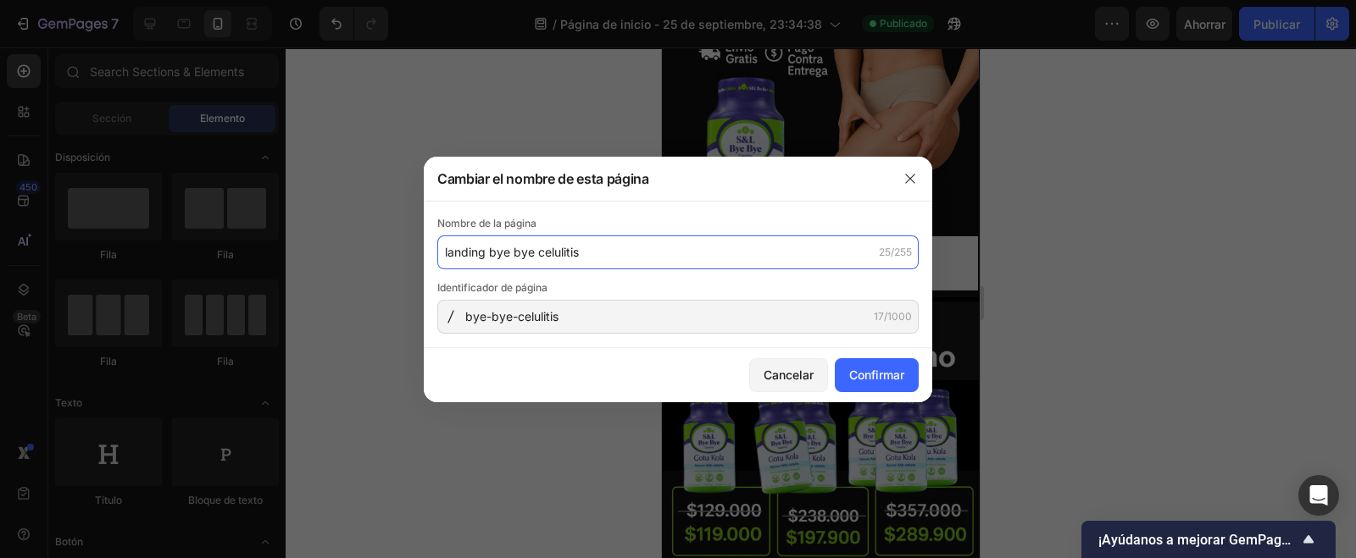
type input "landing bye bye celulitis"
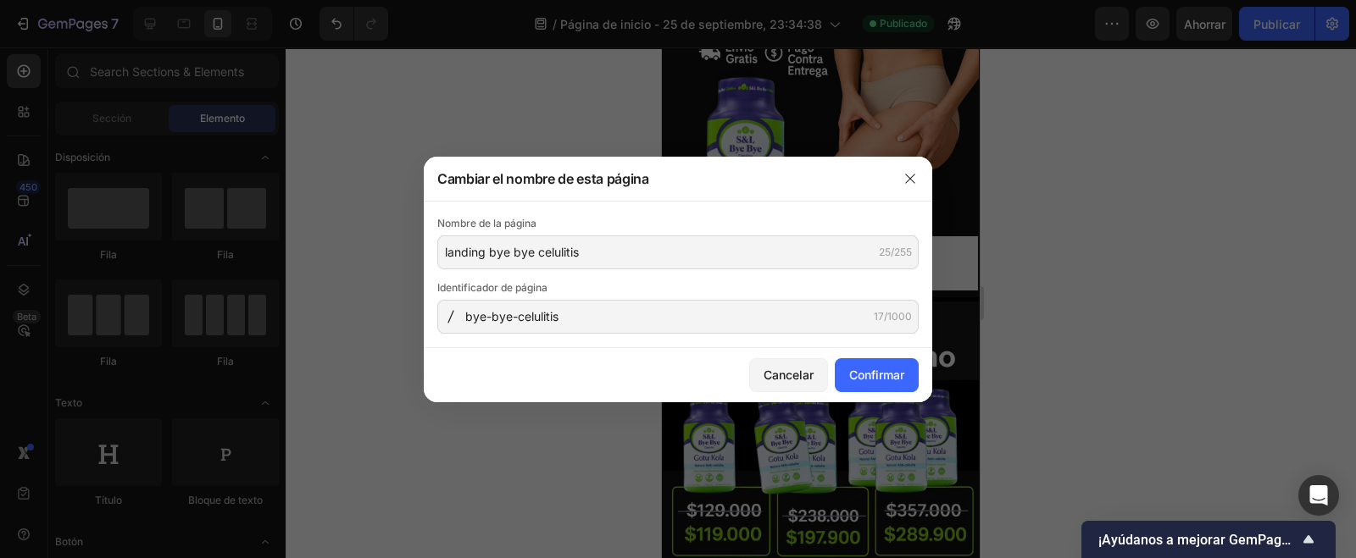
drag, startPoint x: 455, startPoint y: 254, endPoint x: 407, endPoint y: 153, distance: 111.8
click at [407, 133] on div at bounding box center [678, 279] width 1356 height 558
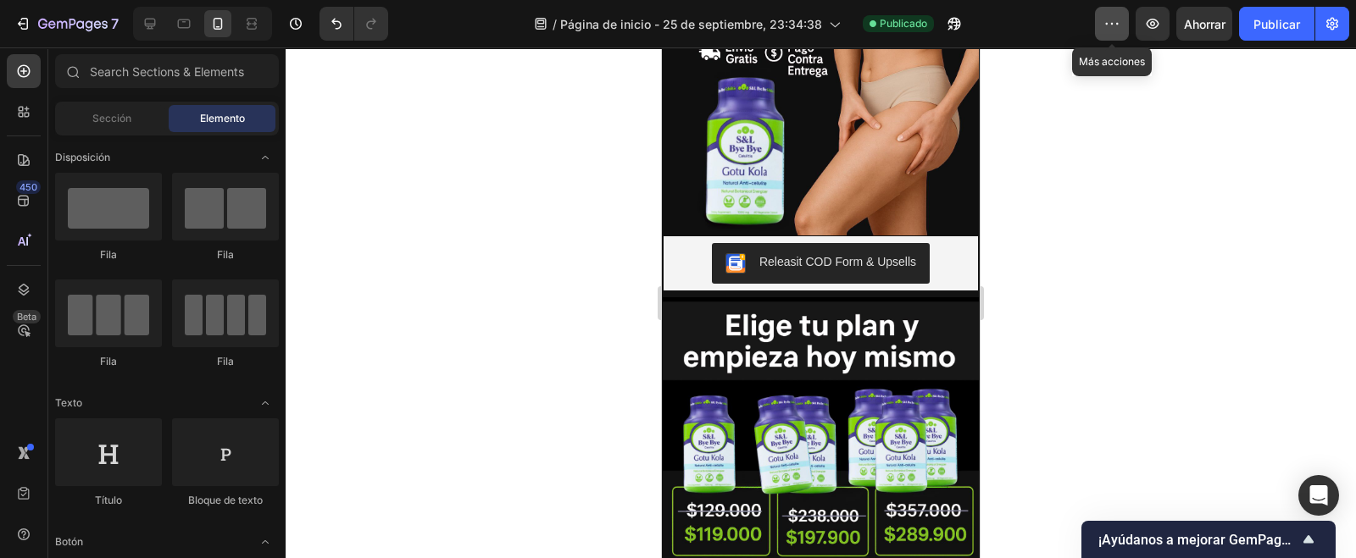
click at [1124, 31] on button "button" at bounding box center [1112, 24] width 34 height 34
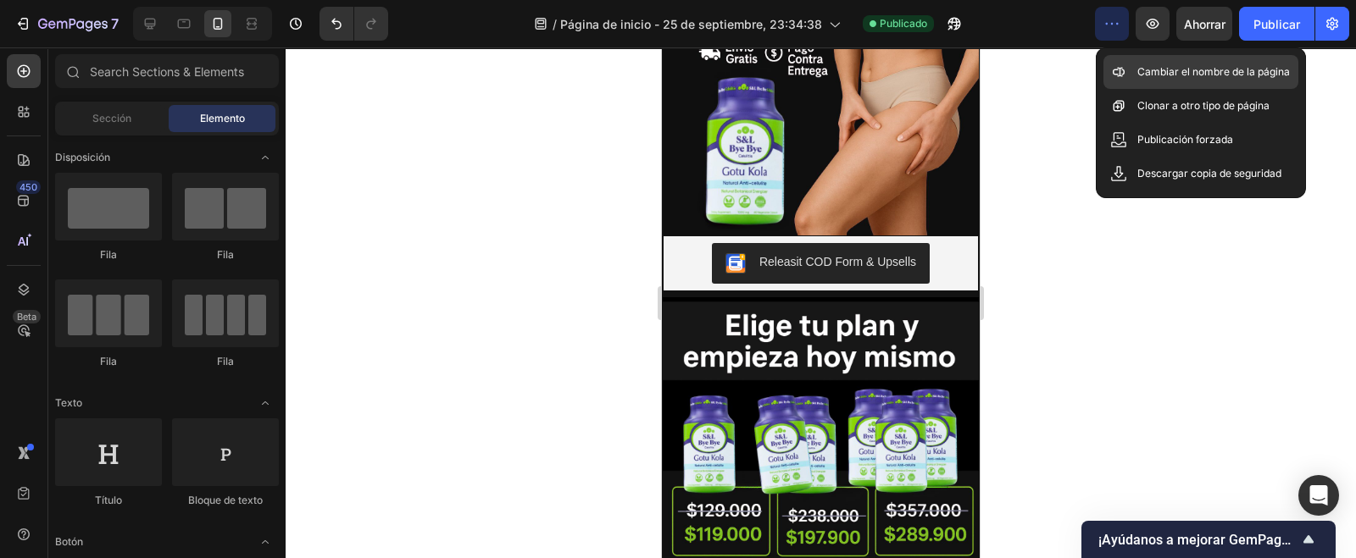
click at [1163, 75] on font "Cambiar el nombre de la página" at bounding box center [1213, 71] width 153 height 13
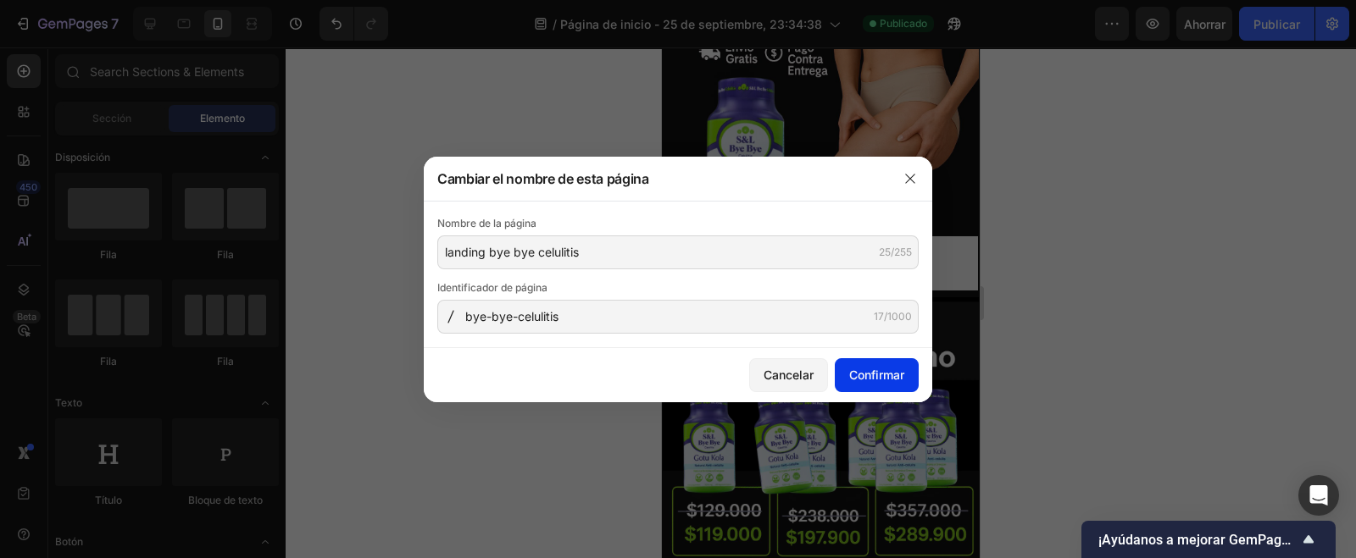
click at [865, 380] on font "Confirmar" at bounding box center [876, 375] width 55 height 14
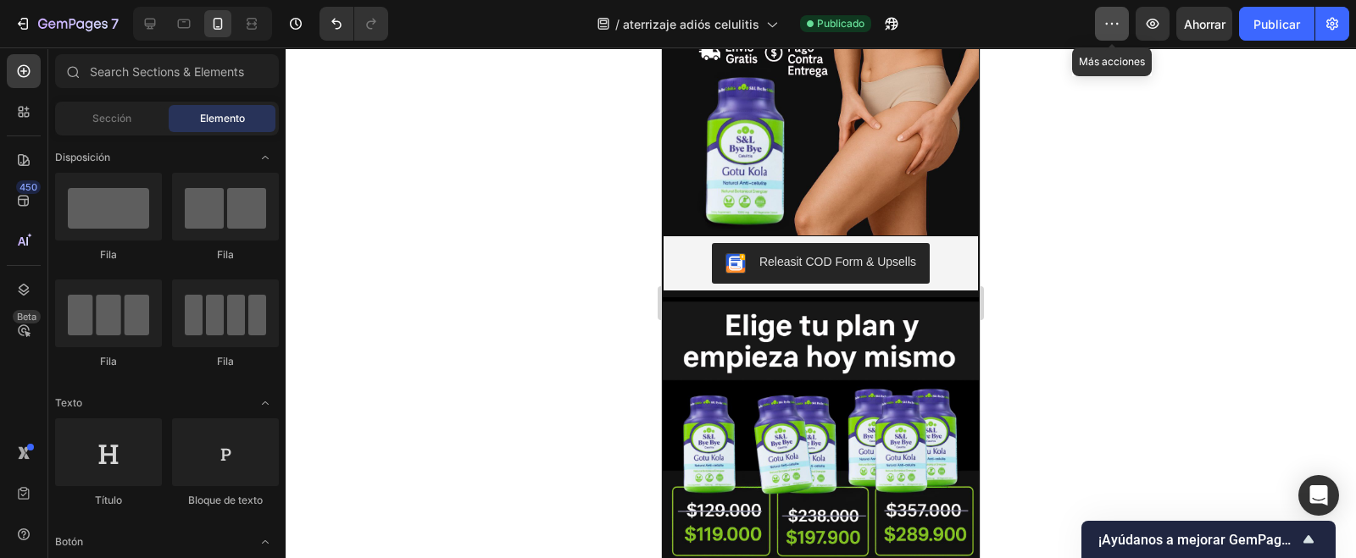
click at [1110, 23] on icon "button" at bounding box center [1111, 23] width 17 height 17
click at [1280, 27] on font "Publicar" at bounding box center [1276, 24] width 47 height 14
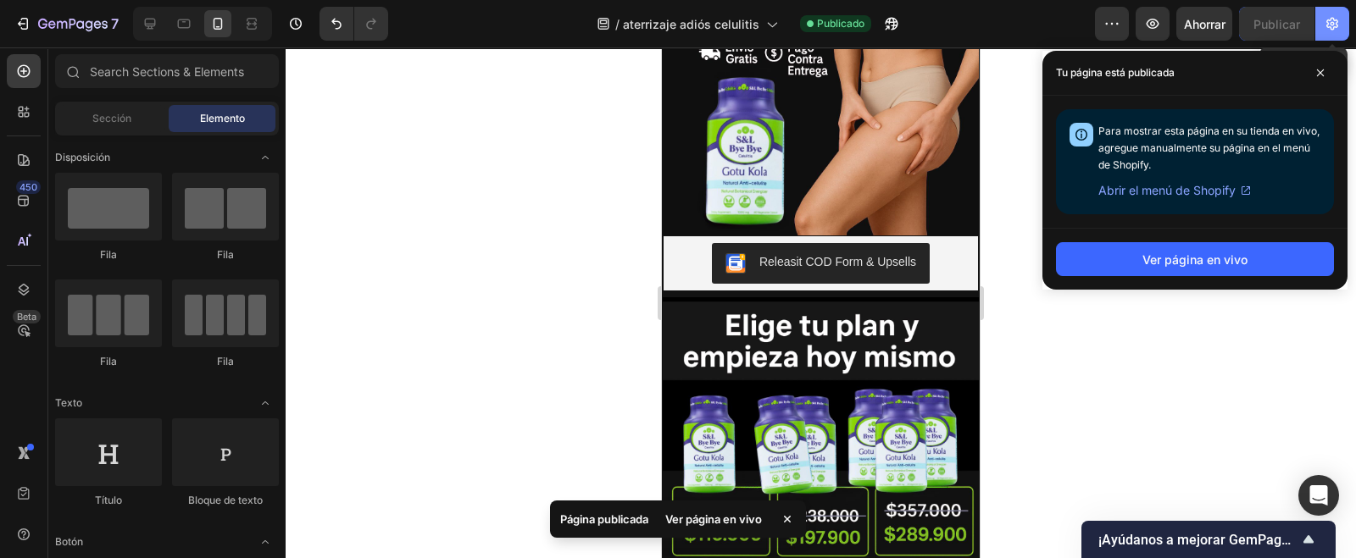
click at [1337, 22] on icon "button" at bounding box center [1332, 24] width 12 height 13
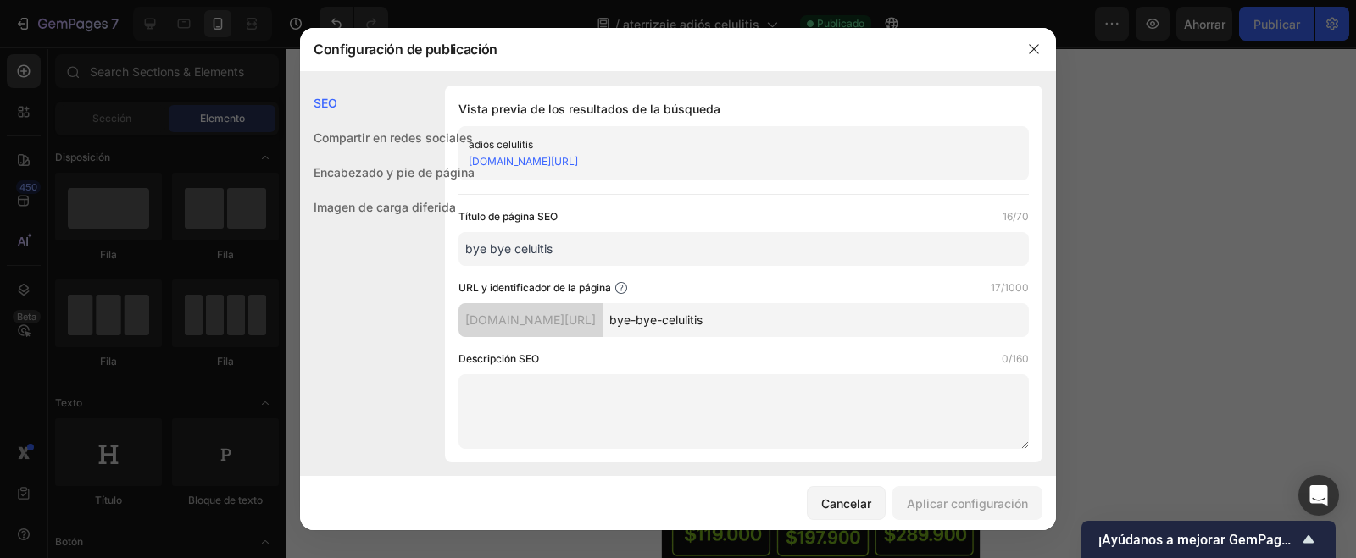
click at [578, 158] on font "[DOMAIN_NAME][URL]" at bounding box center [523, 161] width 109 height 13
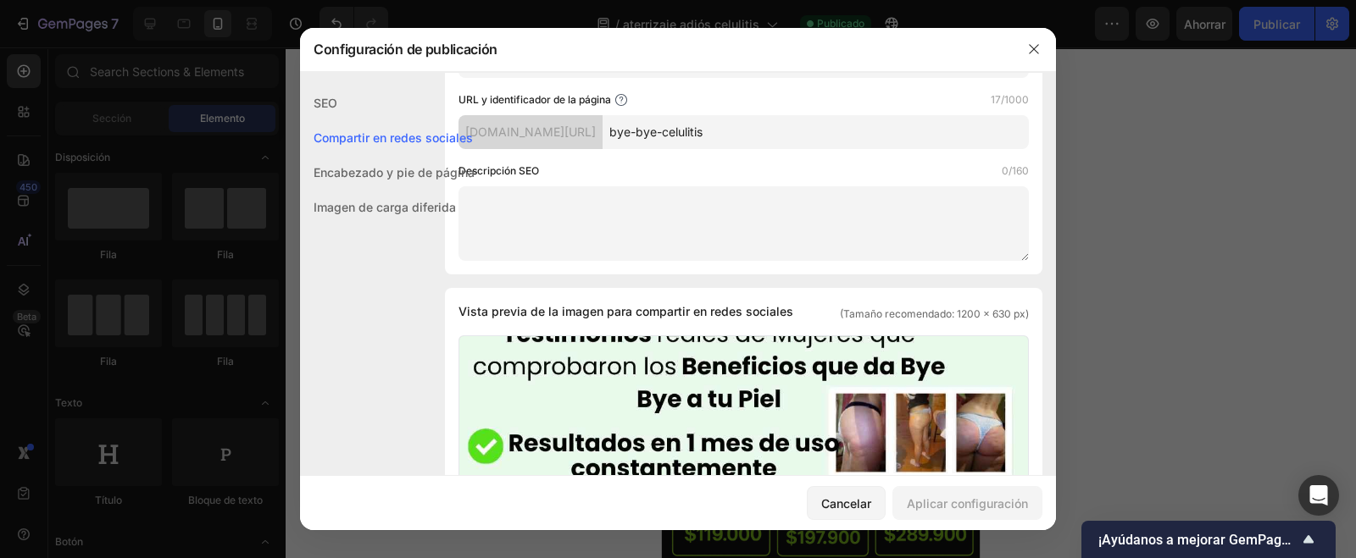
scroll to position [0, 0]
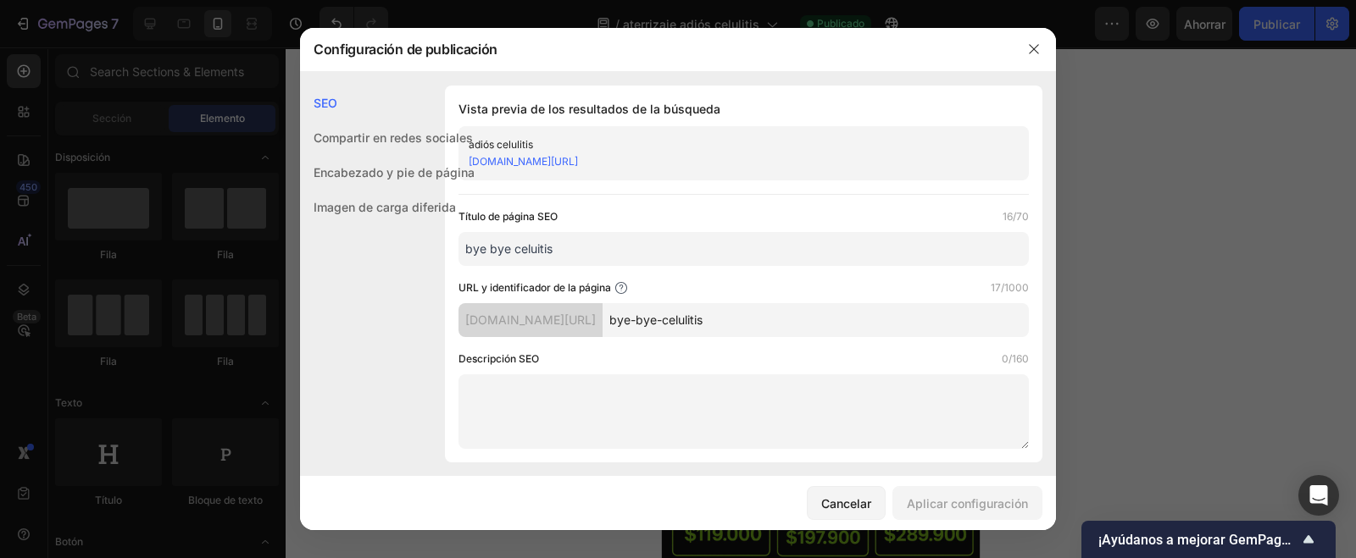
click at [725, 163] on div "[DOMAIN_NAME][URL]" at bounding box center [730, 161] width 522 height 17
click at [1030, 42] on button "button" at bounding box center [1033, 49] width 27 height 27
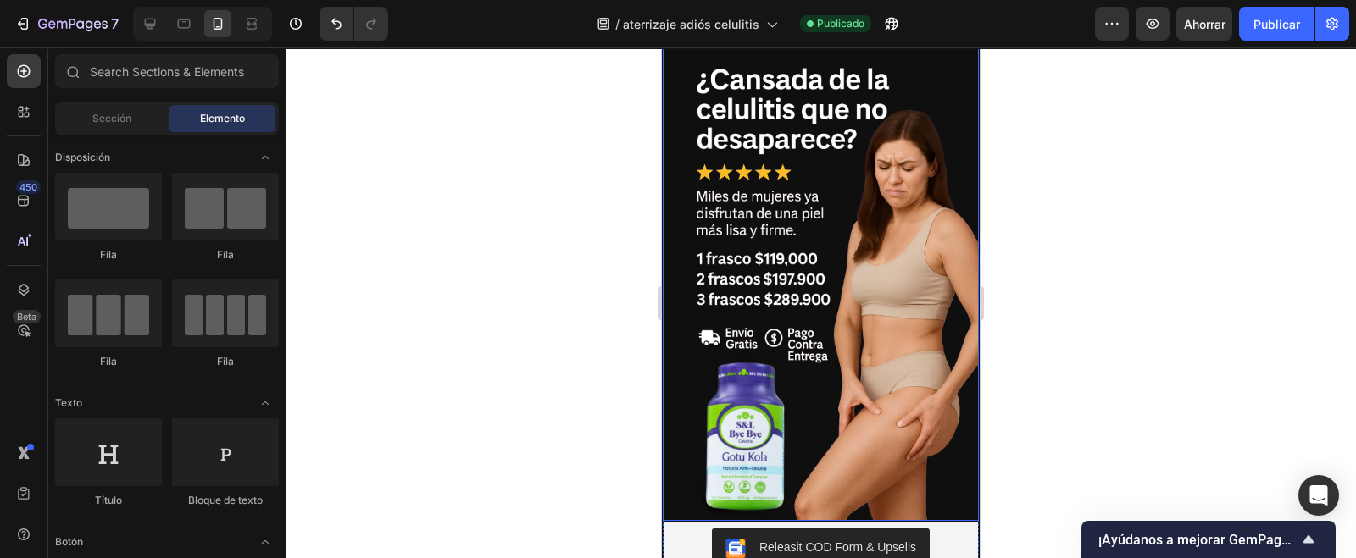
scroll to position [211, 0]
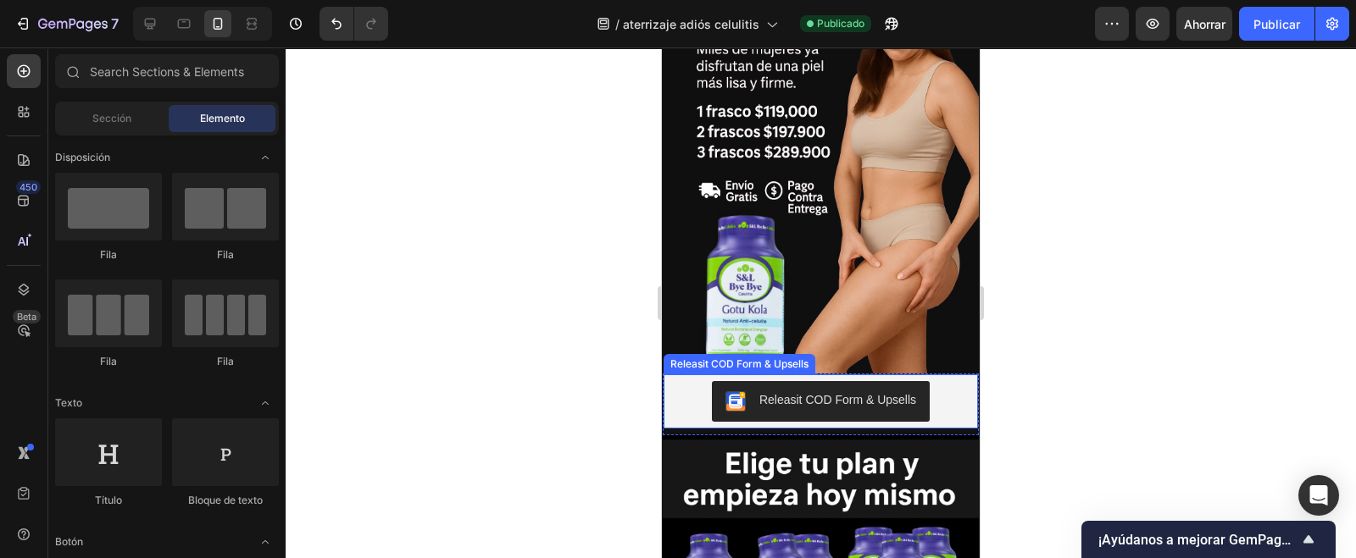
click at [830, 375] on div "Releasit COD Form & Upsells" at bounding box center [821, 402] width 314 height 54
click at [833, 375] on div "Releasit COD Form & Upsells" at bounding box center [821, 402] width 314 height 54
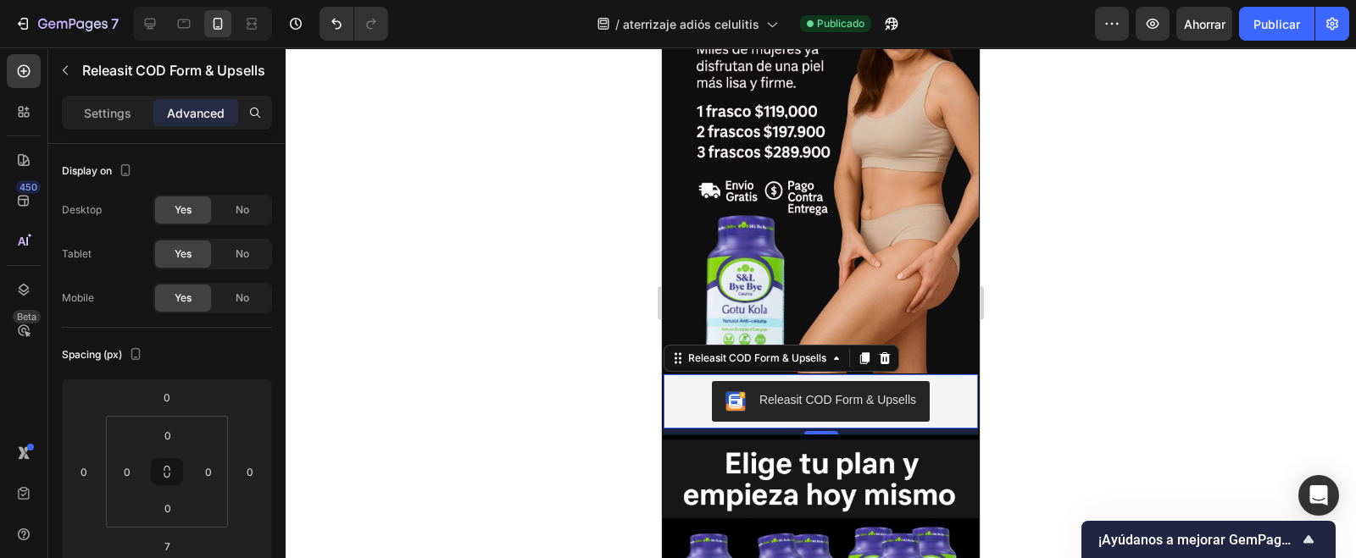
click at [833, 375] on div "Releasit COD Form & Upsells" at bounding box center [821, 402] width 314 height 54
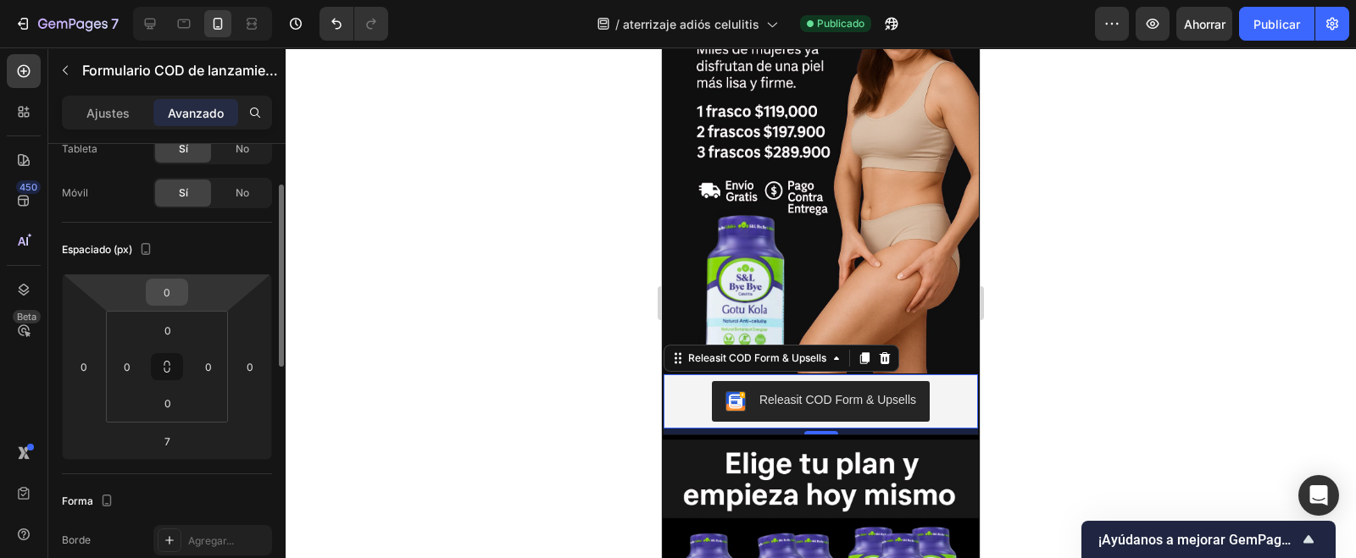
click at [180, 283] on input "0" at bounding box center [167, 292] width 34 height 25
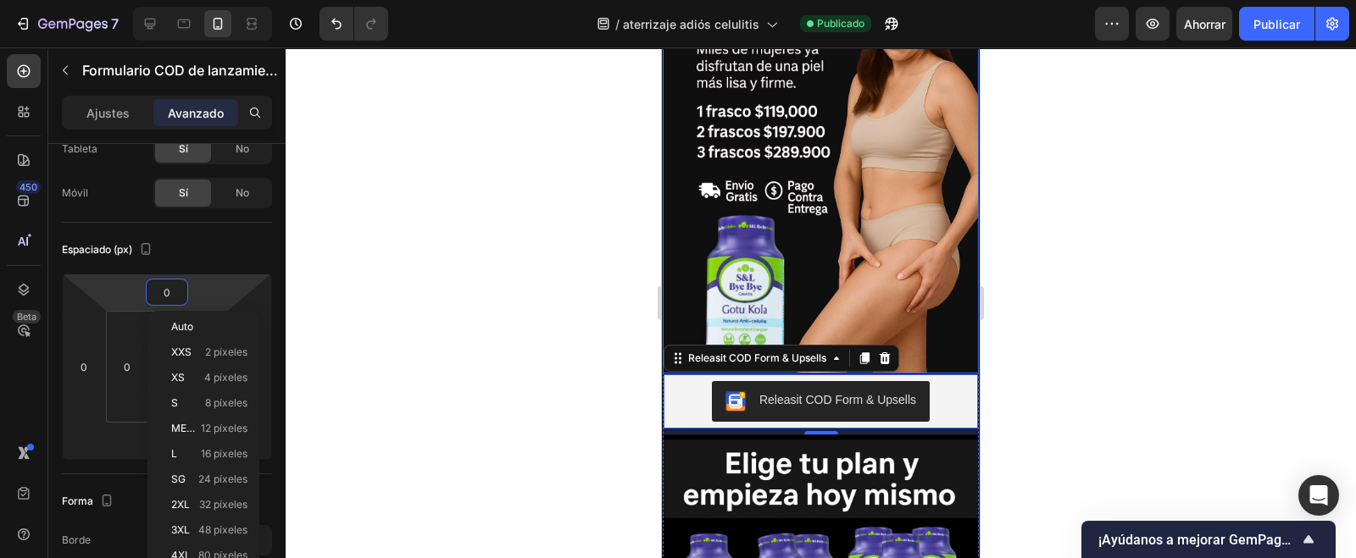
click at [939, 332] on img at bounding box center [821, 136] width 316 height 475
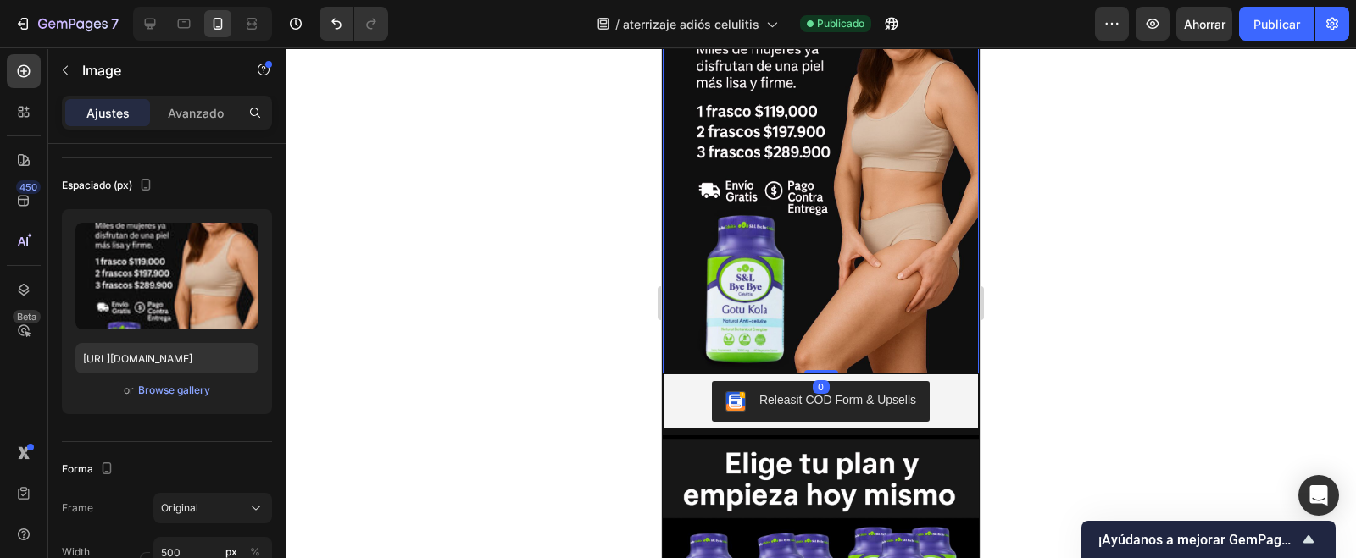
scroll to position [0, 0]
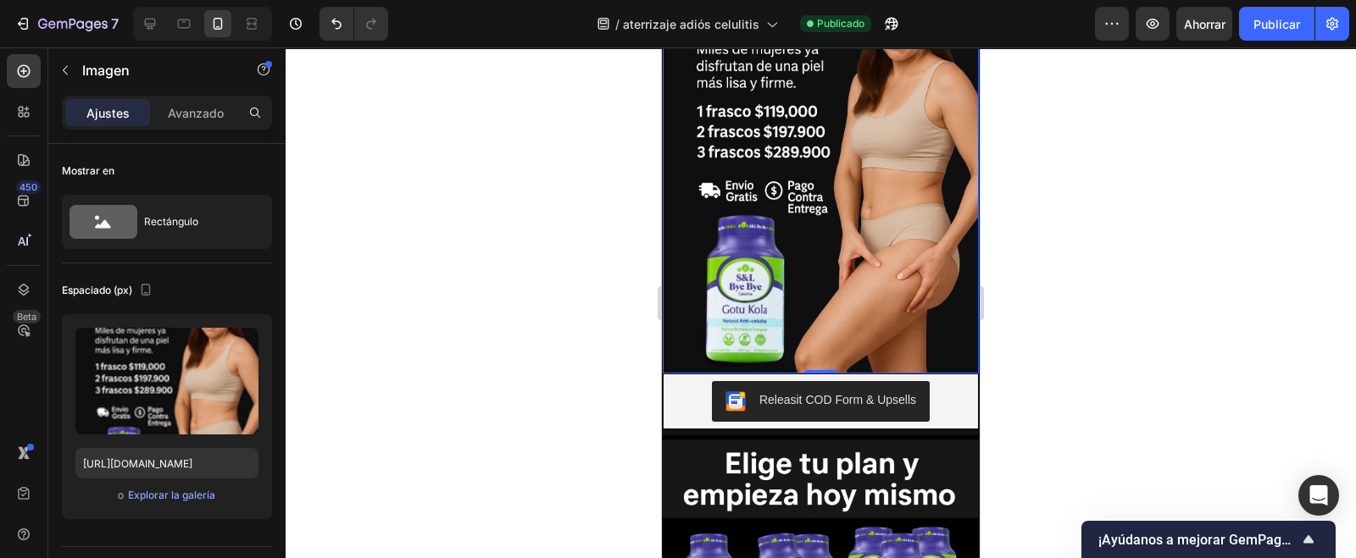
drag, startPoint x: 807, startPoint y: 343, endPoint x: 813, endPoint y: 370, distance: 28.0
click at [813, 374] on div "0" at bounding box center [821, 374] width 316 height 0
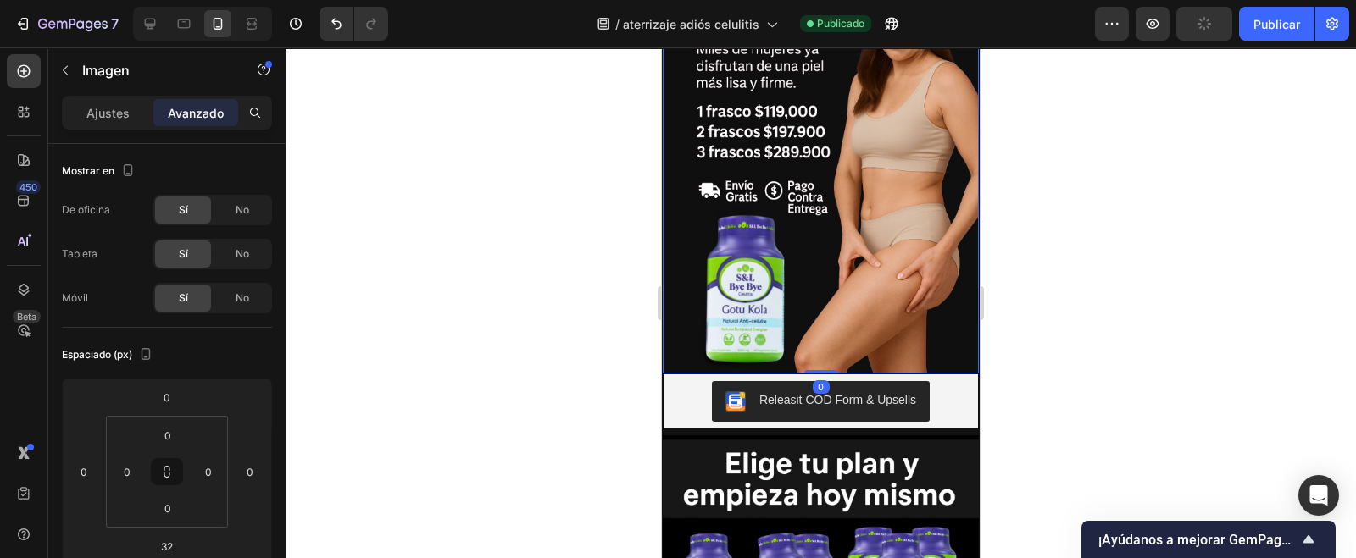
drag, startPoint x: 815, startPoint y: 373, endPoint x: 818, endPoint y: 327, distance: 45.8
click at [818, 327] on div "Image 0" at bounding box center [821, 136] width 316 height 475
type input "0"
click at [1263, 31] on font "Publicar" at bounding box center [1276, 24] width 47 height 18
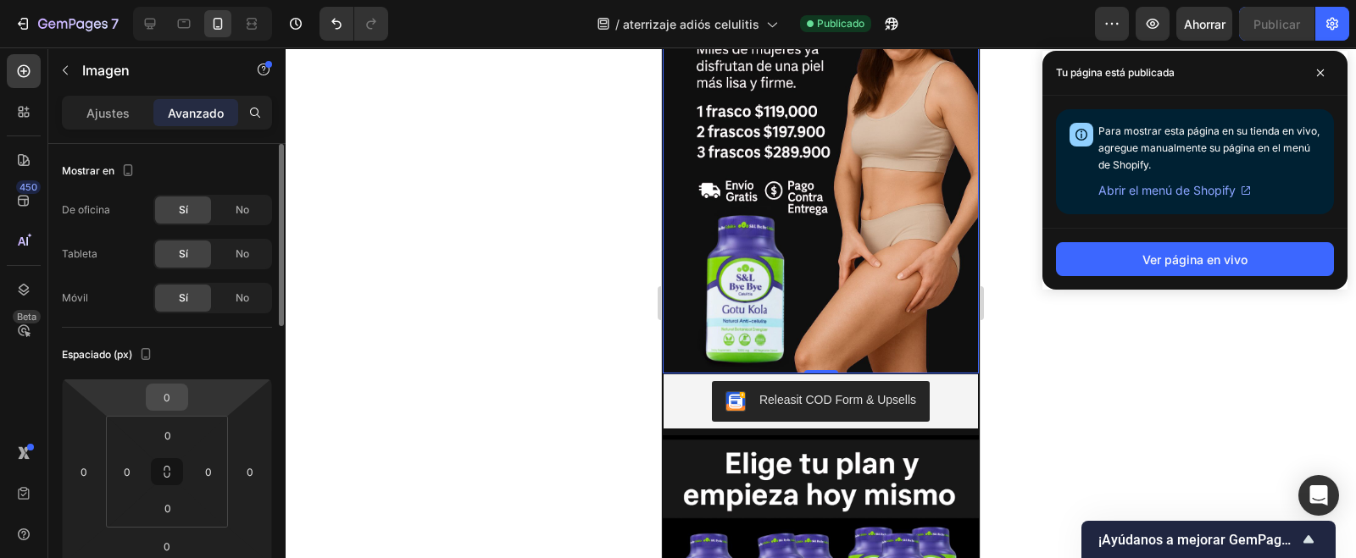
click at [172, 397] on input "0" at bounding box center [167, 397] width 34 height 25
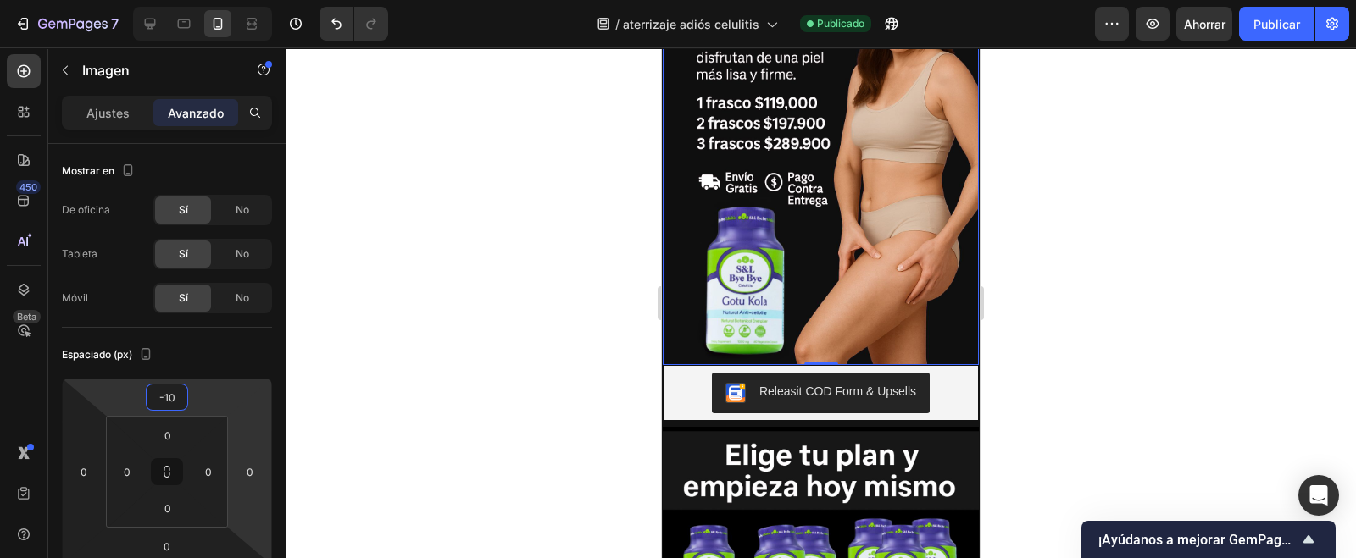
type input "-1"
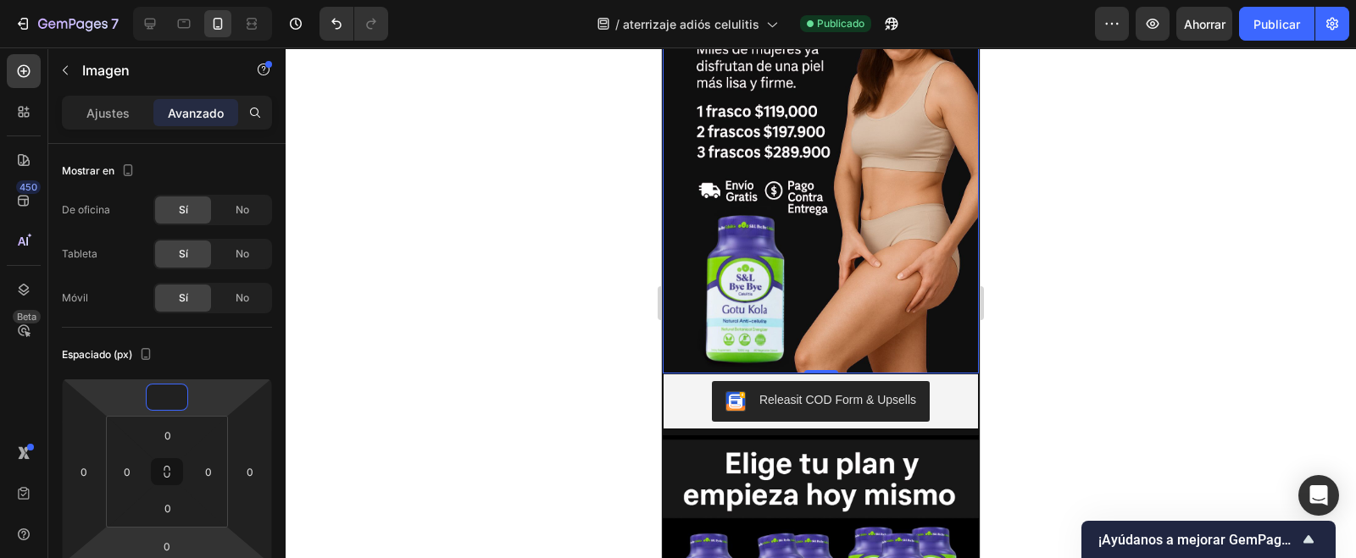
click at [160, 544] on input "0" at bounding box center [167, 546] width 34 height 25
type input "0"
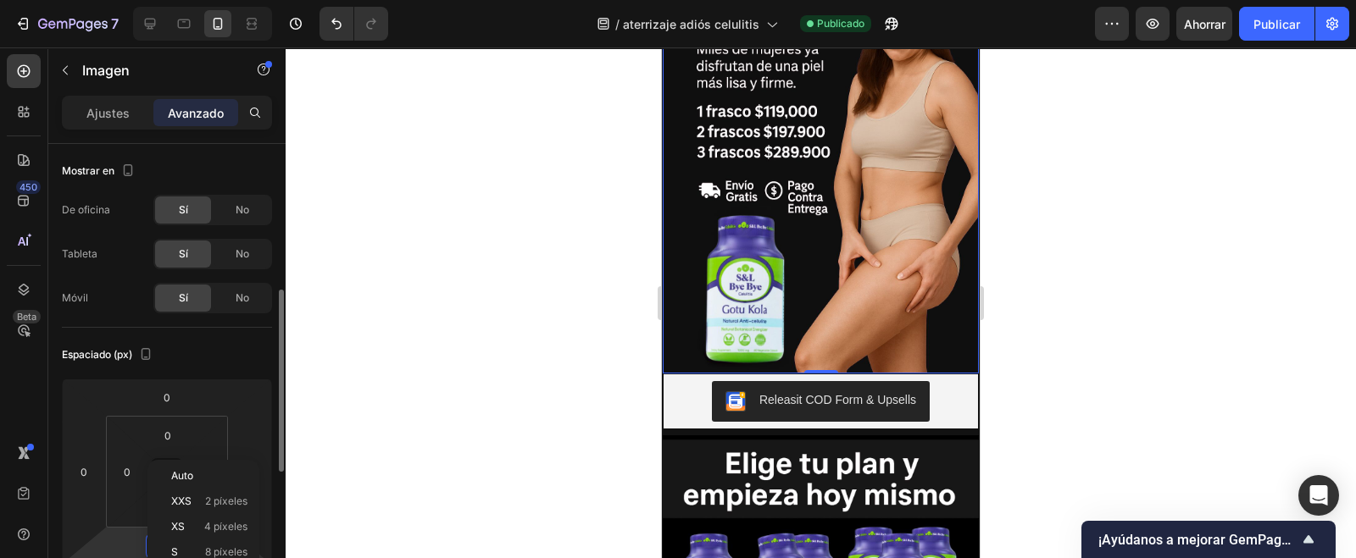
scroll to position [105, 0]
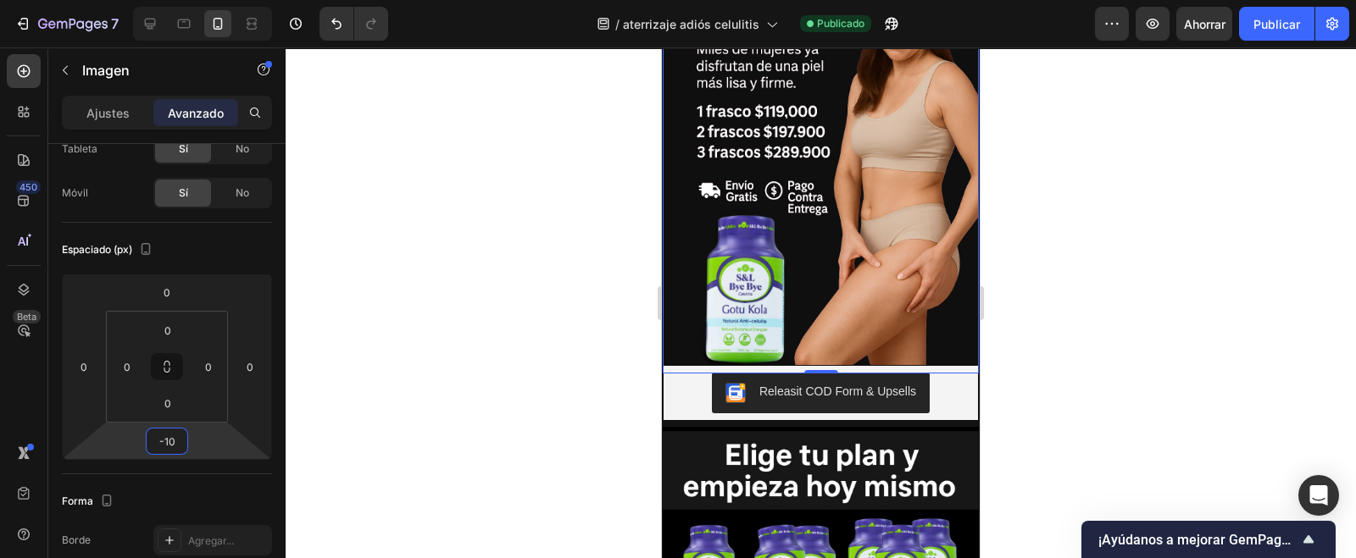
click at [1266, 22] on font "Publicar" at bounding box center [1276, 24] width 47 height 14
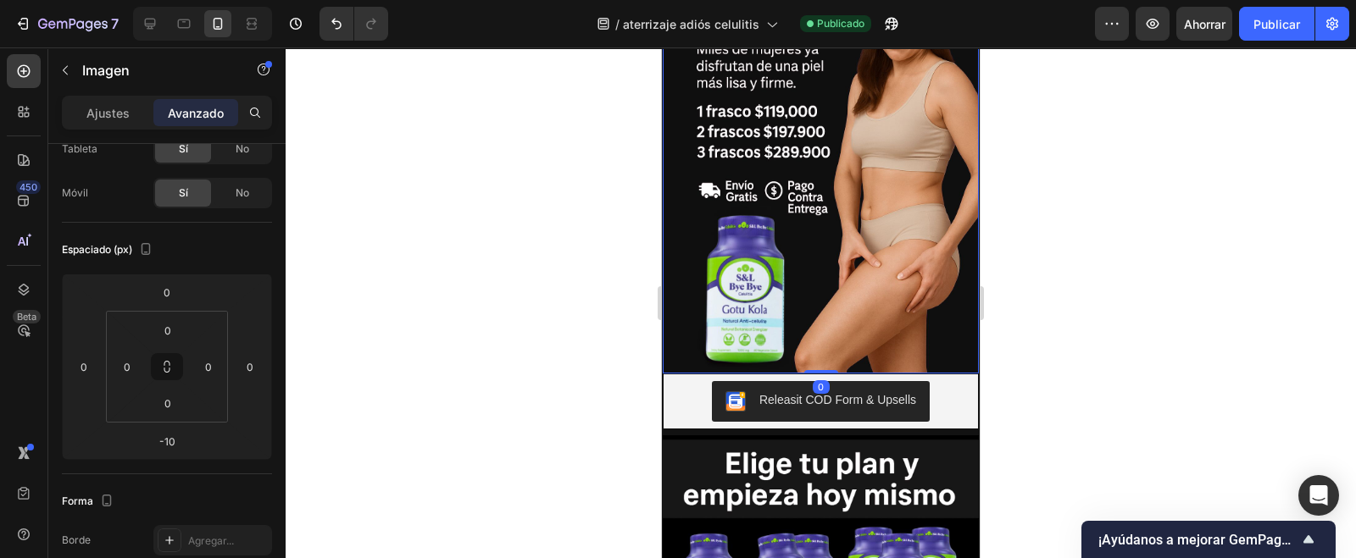
drag, startPoint x: 818, startPoint y: 347, endPoint x: 834, endPoint y: 336, distance: 19.5
click at [834, 336] on div "Image 0" at bounding box center [821, 136] width 316 height 475
type input "0"
click at [1278, 31] on font "Publicar" at bounding box center [1276, 24] width 47 height 18
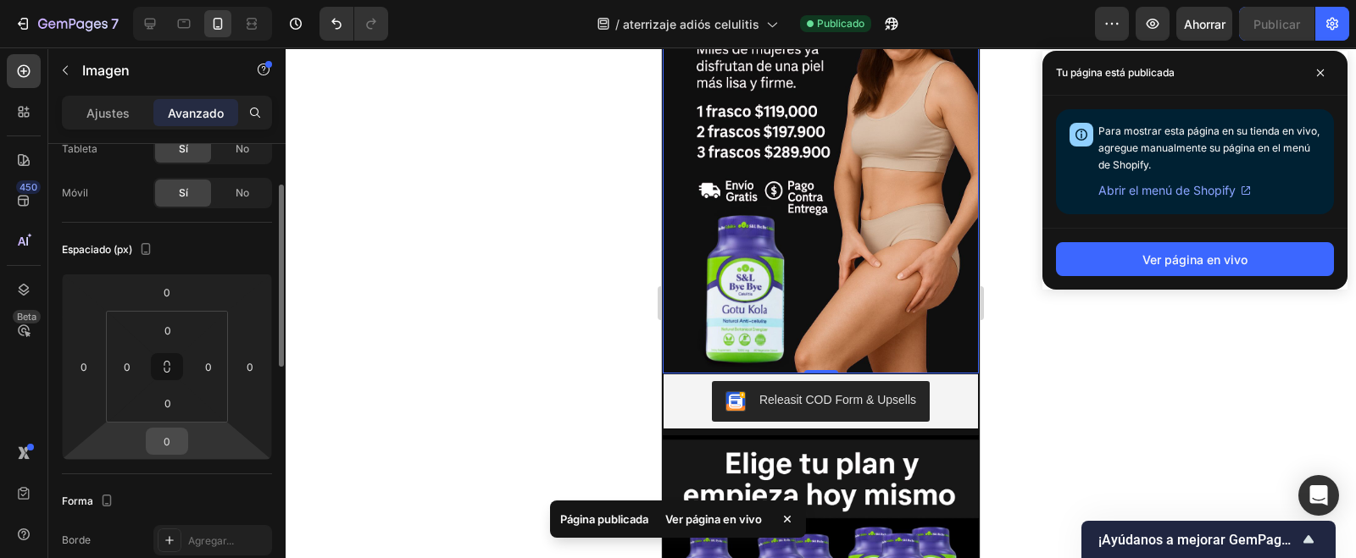
click at [186, 440] on div "0" at bounding box center [167, 441] width 42 height 27
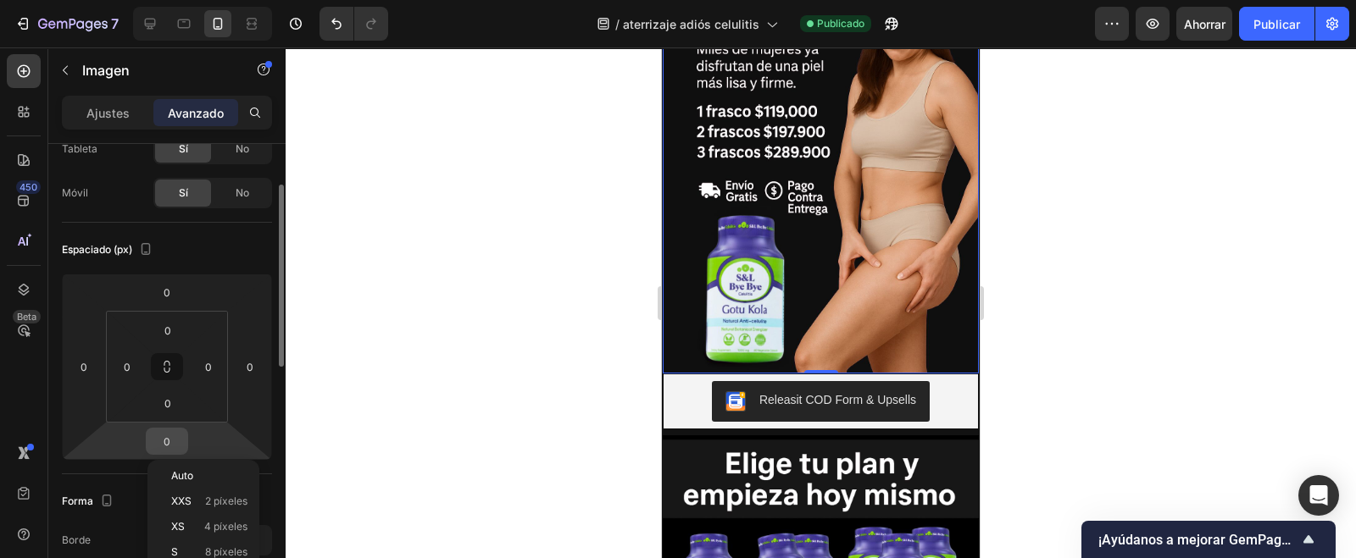
click at [182, 438] on input "0" at bounding box center [167, 441] width 34 height 25
click at [175, 434] on input "0" at bounding box center [167, 441] width 34 height 25
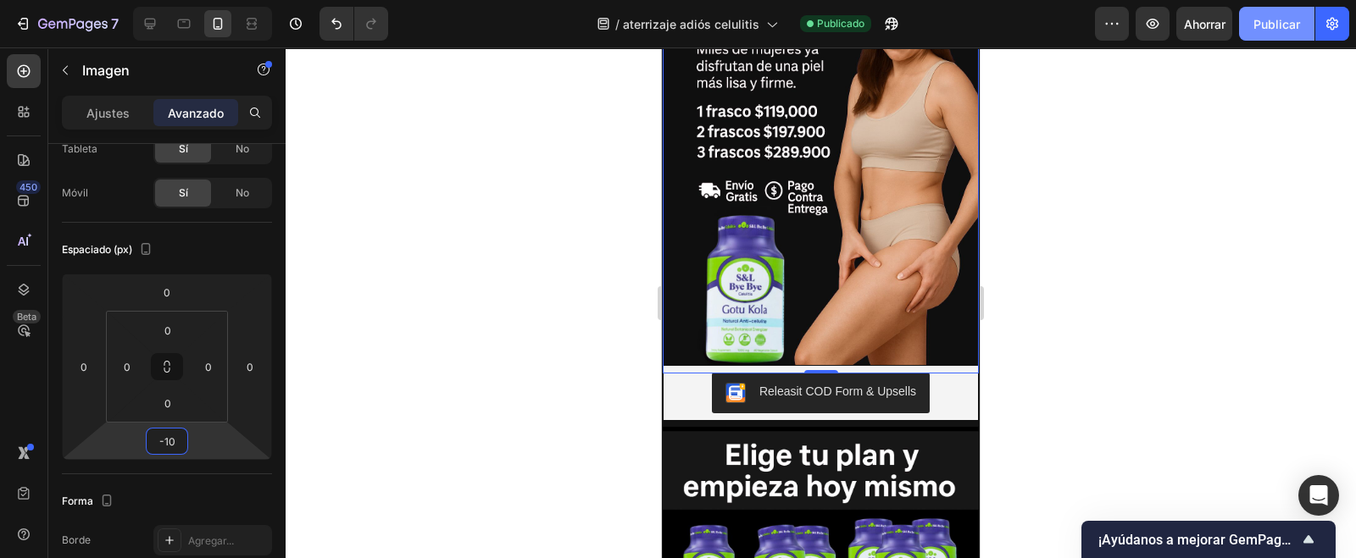
type input "-10"
click at [1253, 27] on font "Publicar" at bounding box center [1276, 24] width 47 height 14
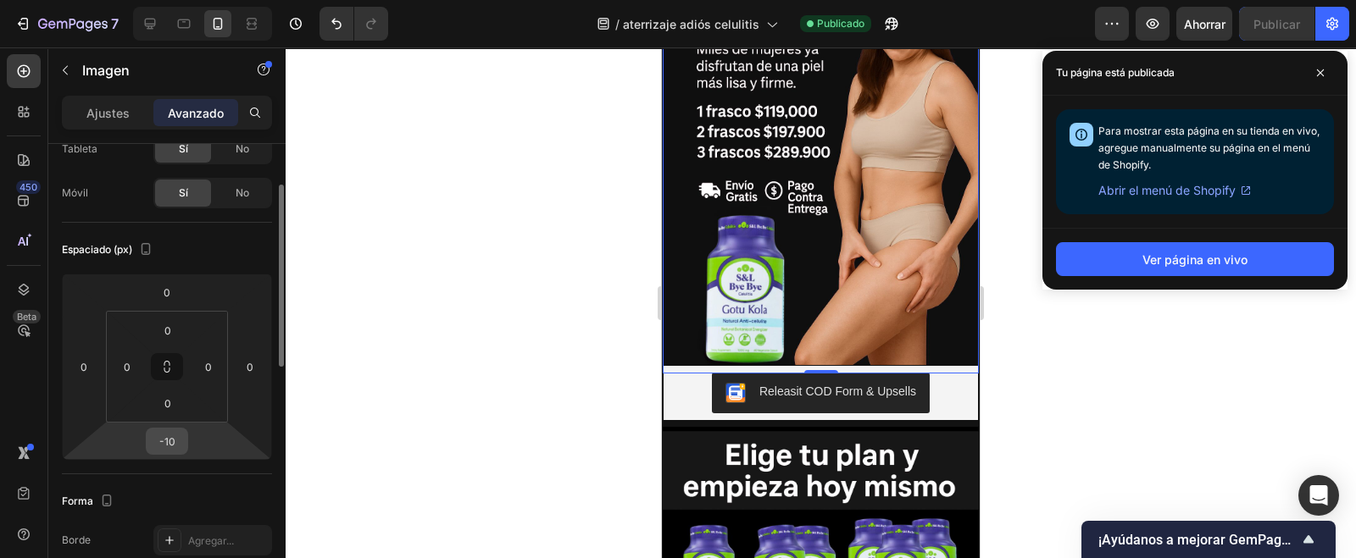
click at [178, 449] on input "-10" at bounding box center [167, 441] width 34 height 25
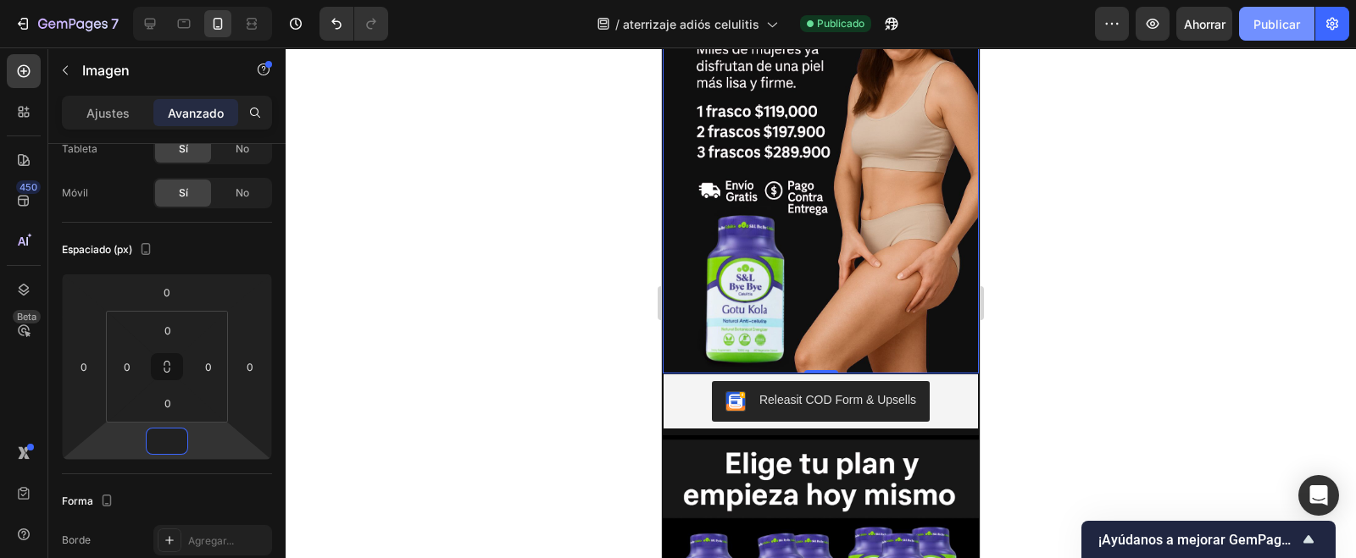
type input "0"
click at [1279, 28] on font "Publicar" at bounding box center [1276, 24] width 47 height 14
click at [819, 369] on div at bounding box center [821, 371] width 34 height 5
click at [1133, 369] on div at bounding box center [821, 302] width 1070 height 511
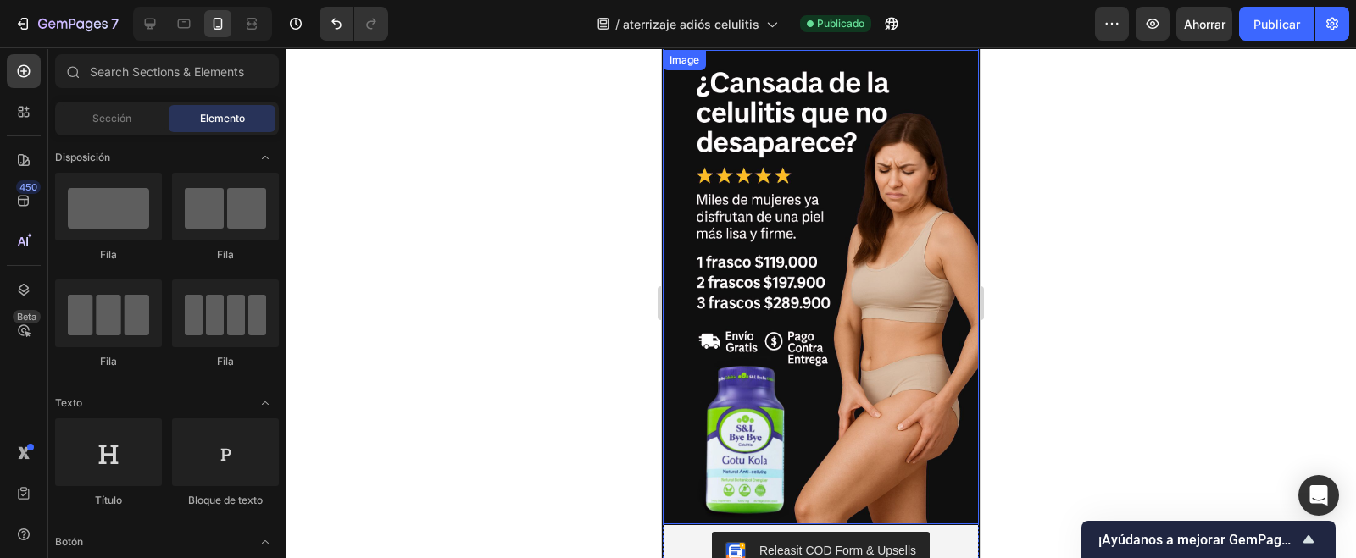
scroll to position [0, 0]
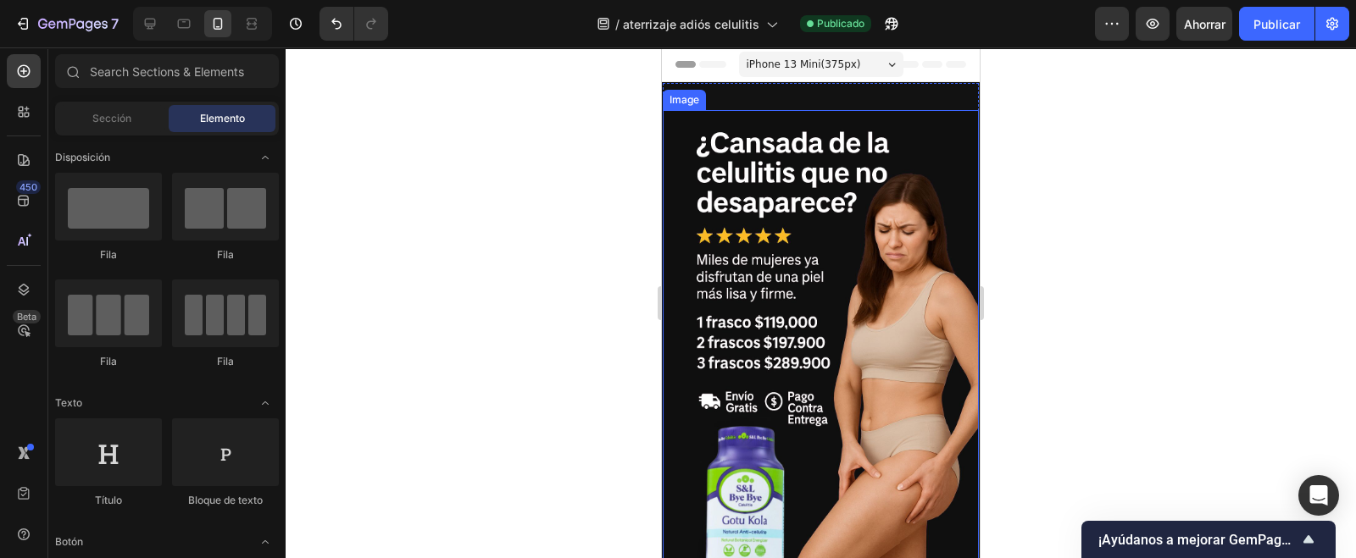
click at [809, 117] on img at bounding box center [821, 347] width 316 height 475
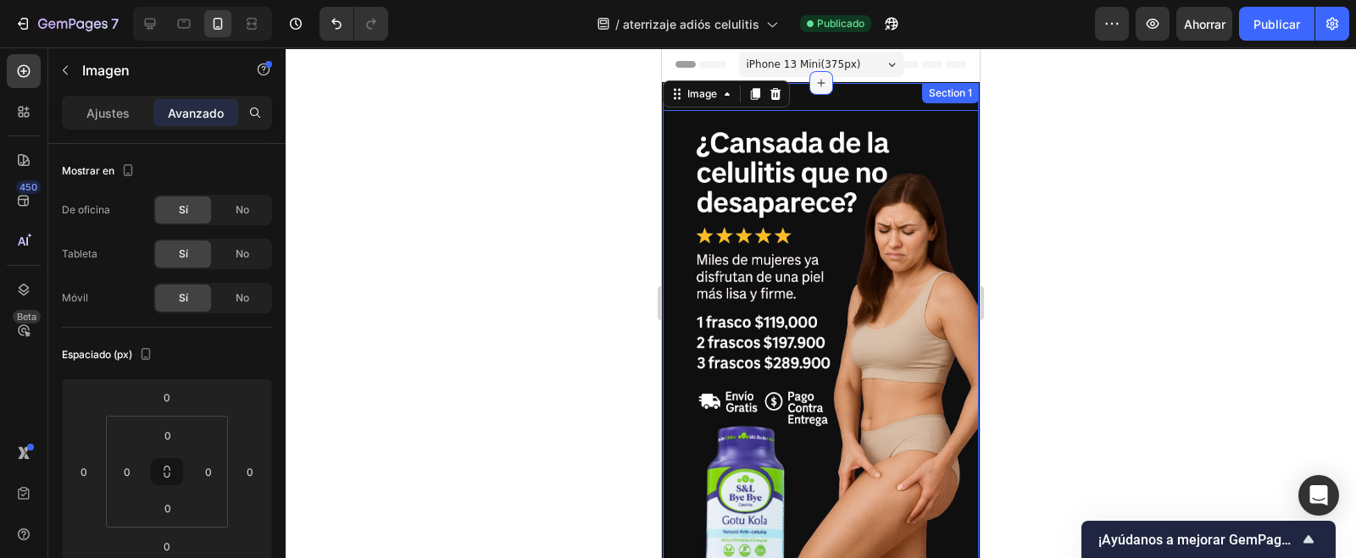
click at [816, 81] on icon at bounding box center [821, 83] width 14 height 14
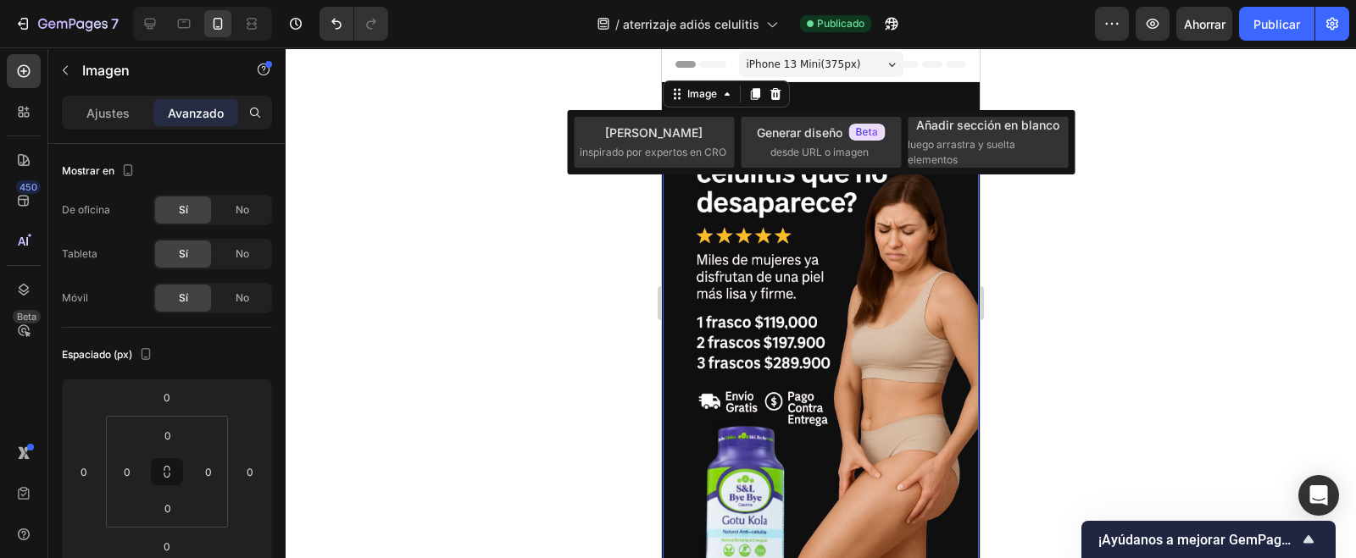
click at [601, 291] on div at bounding box center [821, 302] width 1070 height 511
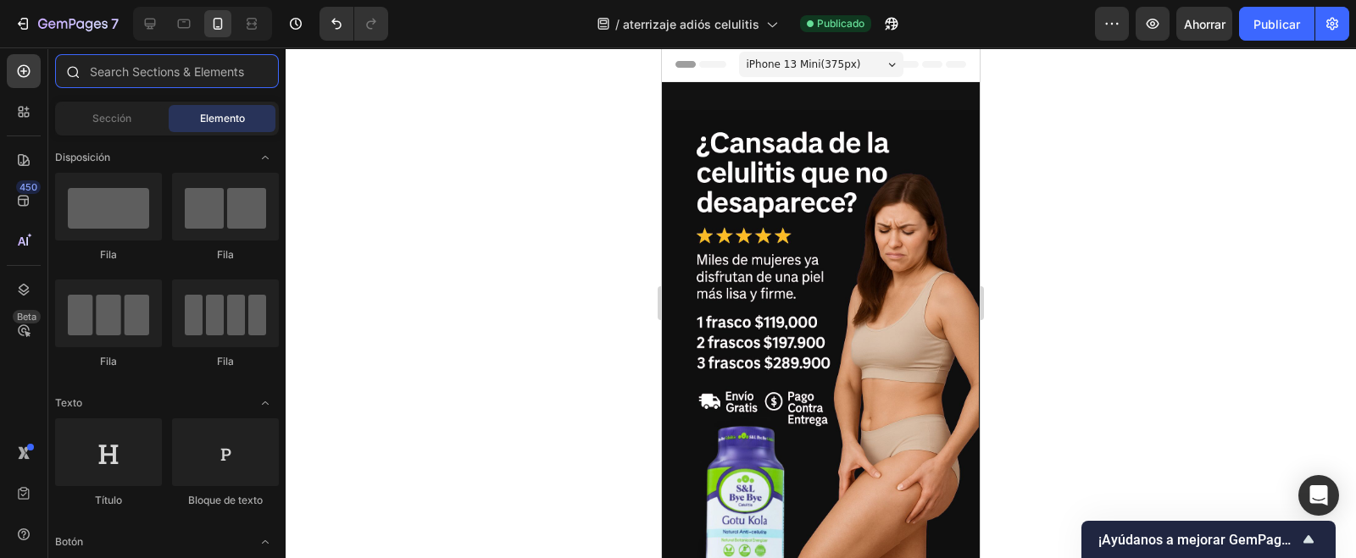
click at [103, 64] on input "text" at bounding box center [167, 71] width 224 height 34
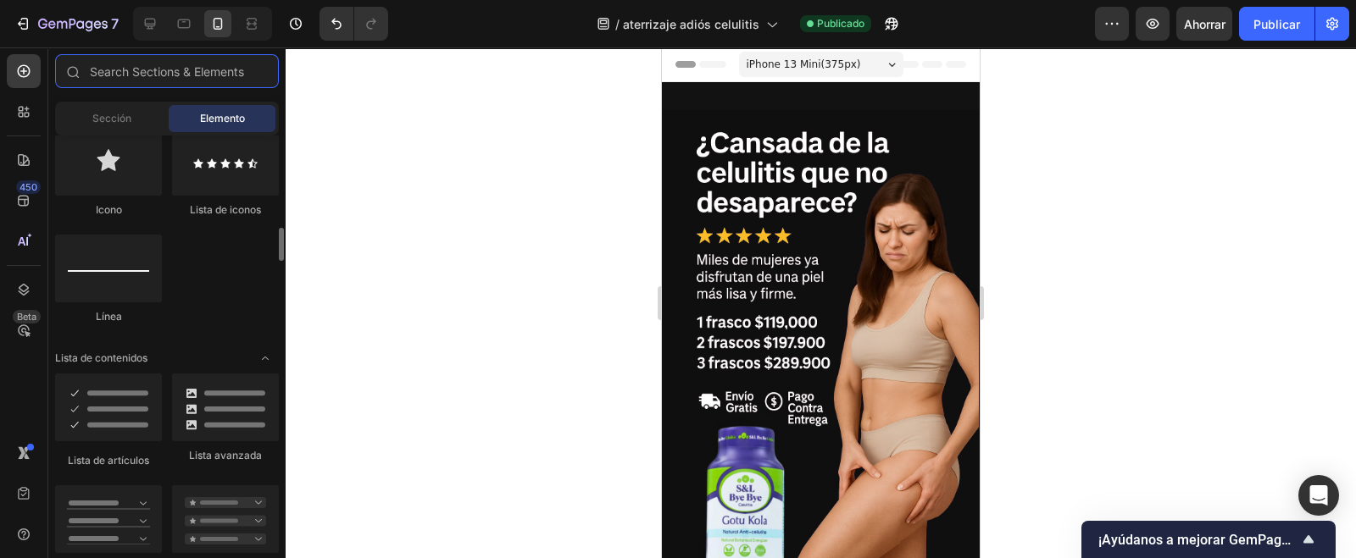
scroll to position [953, 0]
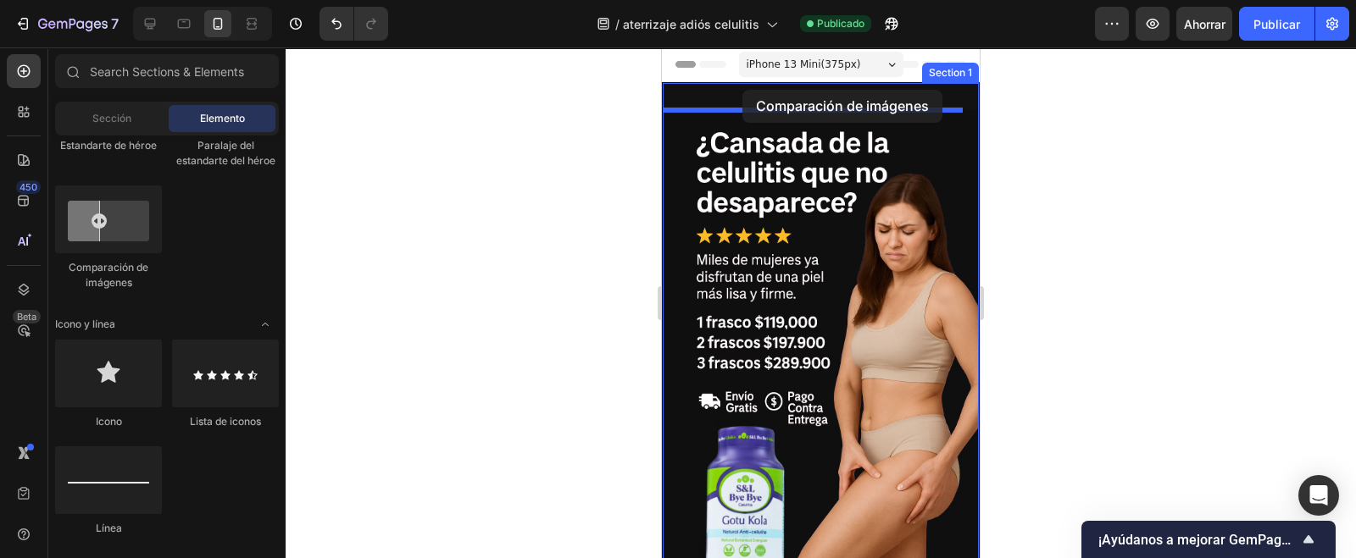
drag, startPoint x: 785, startPoint y: 279, endPoint x: 742, endPoint y: 90, distance: 193.7
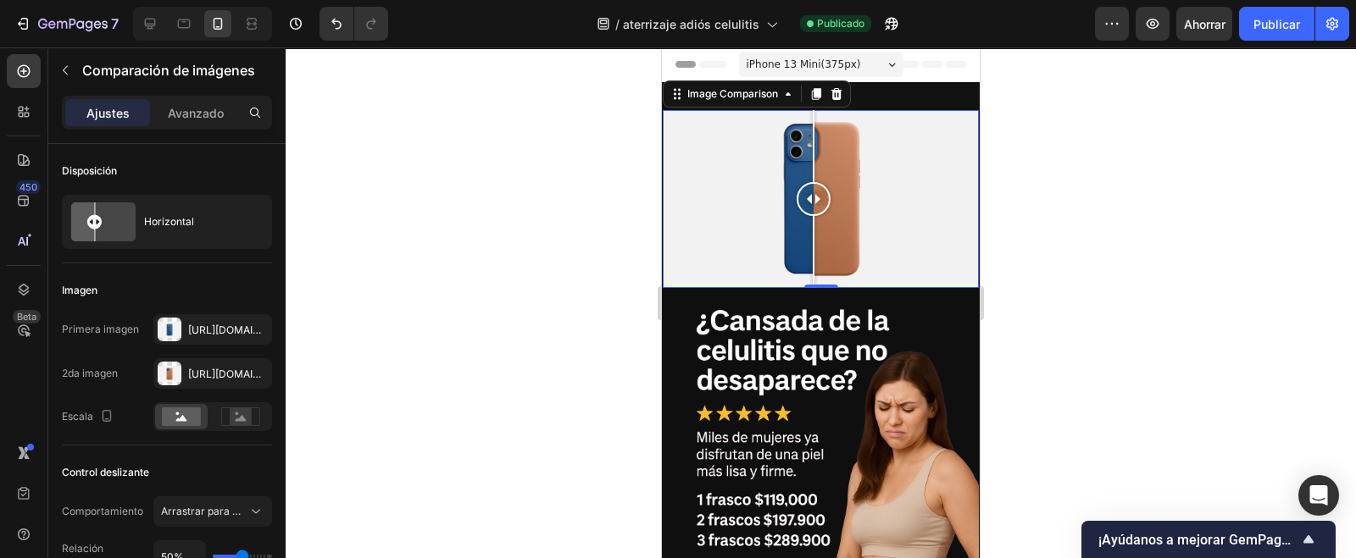
click at [814, 194] on div at bounding box center [814, 199] width 34 height 34
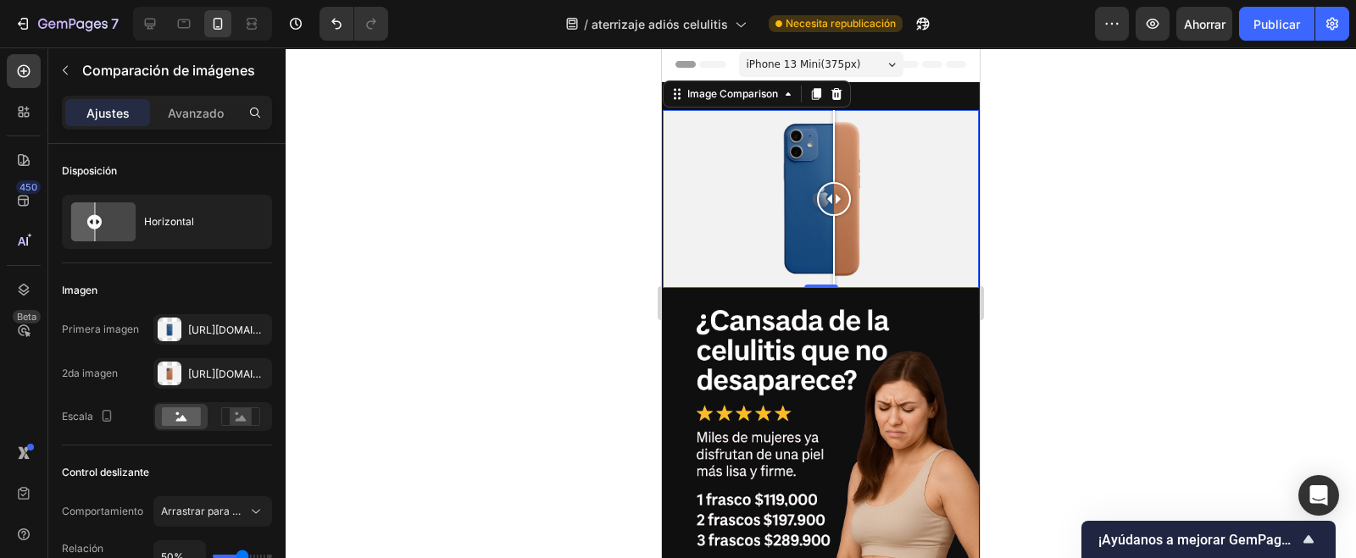
drag, startPoint x: 819, startPoint y: 195, endPoint x: 834, endPoint y: 207, distance: 19.3
click at [834, 207] on div at bounding box center [834, 199] width 34 height 34
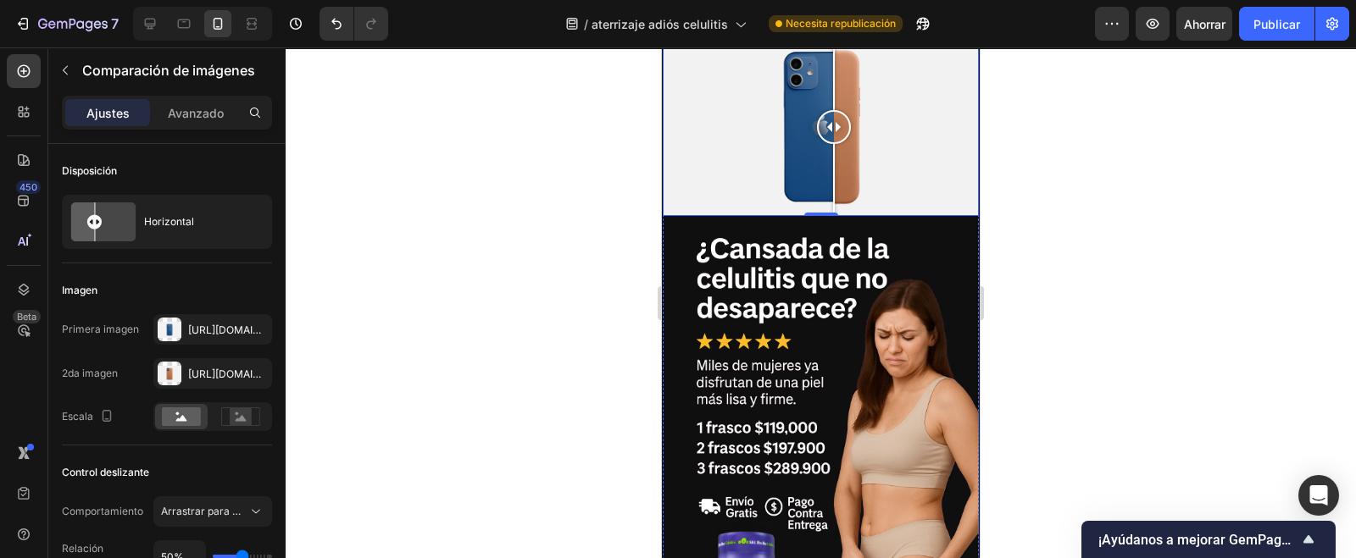
scroll to position [0, 0]
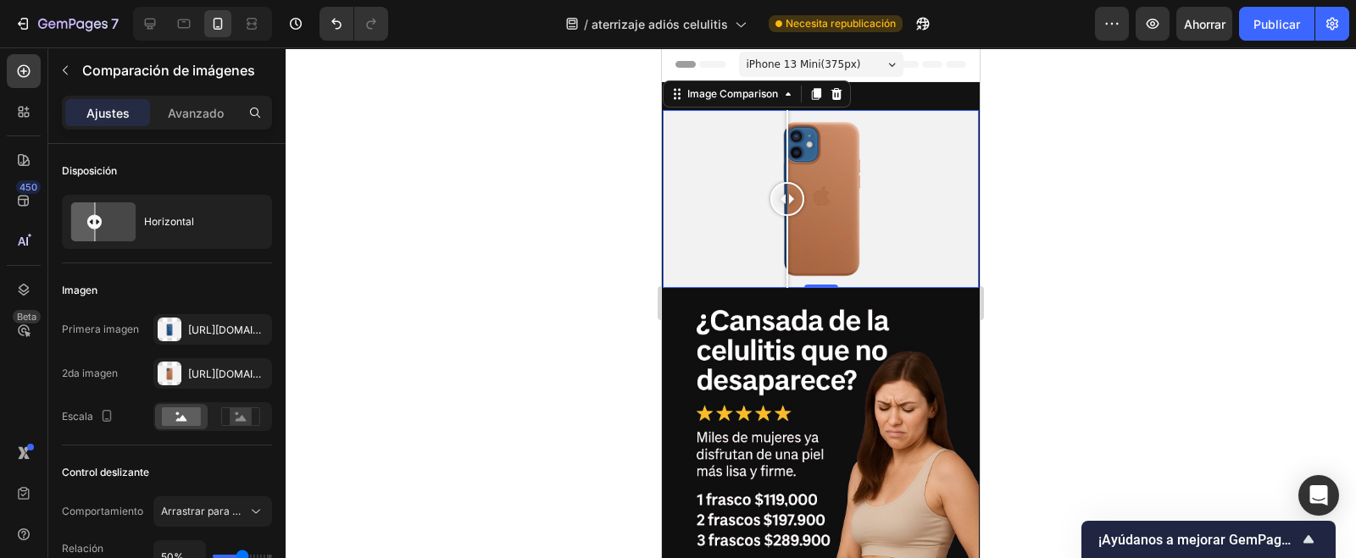
drag, startPoint x: 832, startPoint y: 192, endPoint x: 862, endPoint y: 391, distance: 200.5
click at [787, 208] on div at bounding box center [787, 199] width 34 height 34
click at [191, 319] on div "https://cdn.Shopify.Com/s/files/1/2005/9307/files/image_compare_before.Png" at bounding box center [212, 329] width 119 height 31
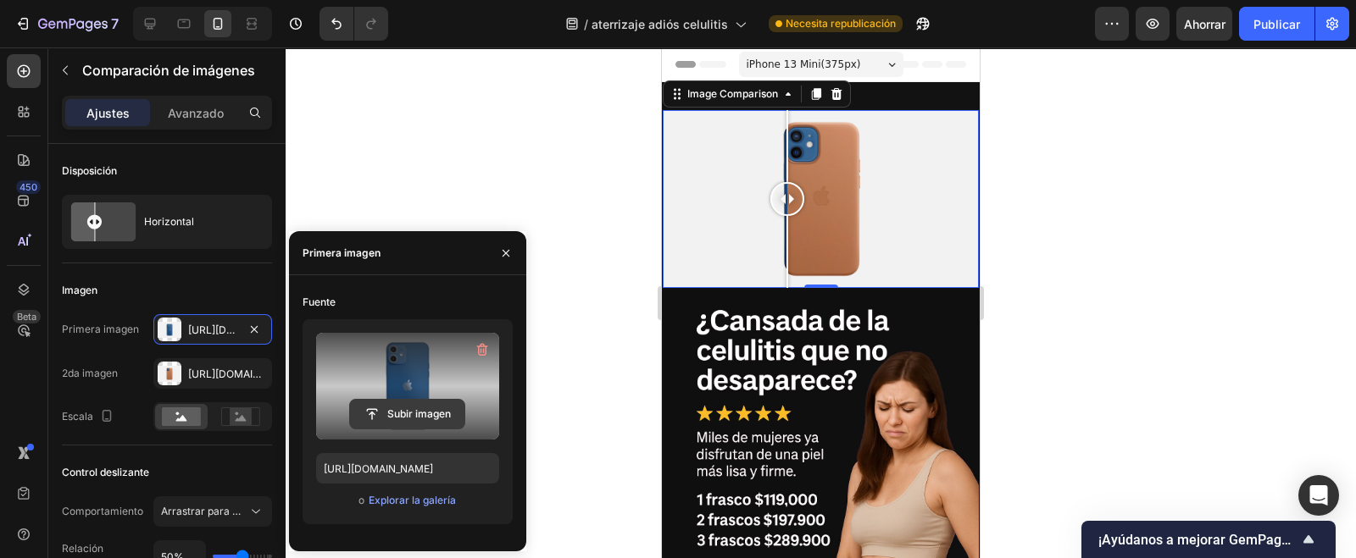
click at [404, 405] on input "file" at bounding box center [407, 414] width 114 height 29
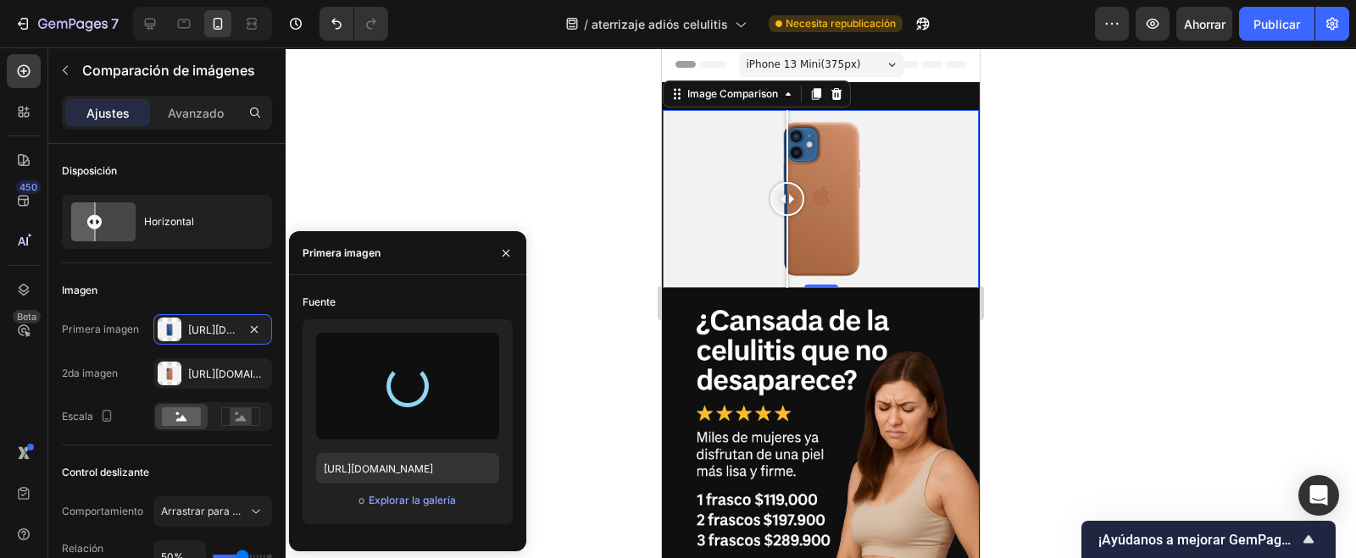
type input "https://cdn.shopify.com/s/files/1/0772/1284/4269/files/gempages_586030181030822…"
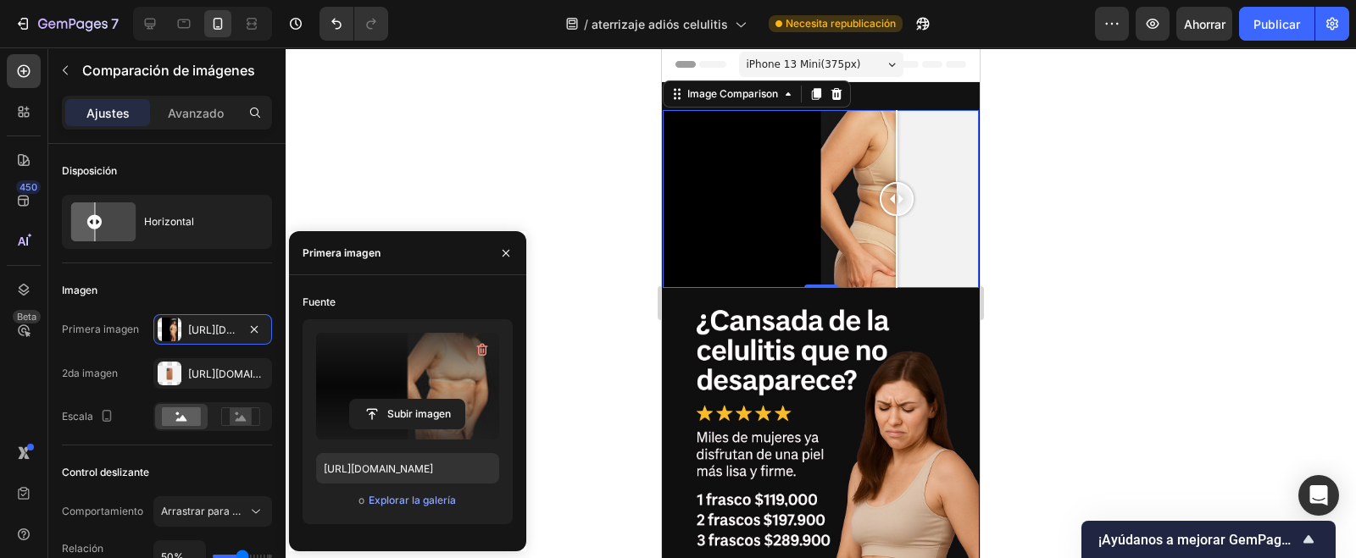
drag, startPoint x: 820, startPoint y: 191, endPoint x: 1187, endPoint y: 362, distance: 404.9
click at [897, 196] on div at bounding box center [897, 199] width 34 height 34
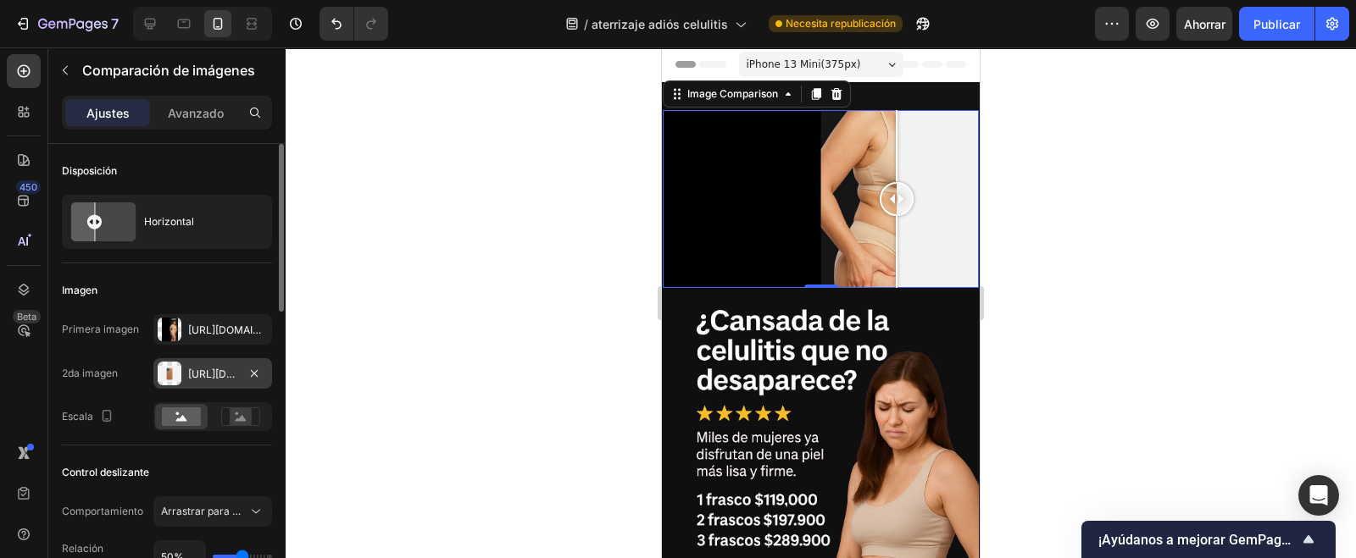
click at [232, 371] on font "https://cdn.Shopify.Com/s/files/1/2005/9307/files/image_compare_after.Png" at bounding box center [242, 374] width 109 height 13
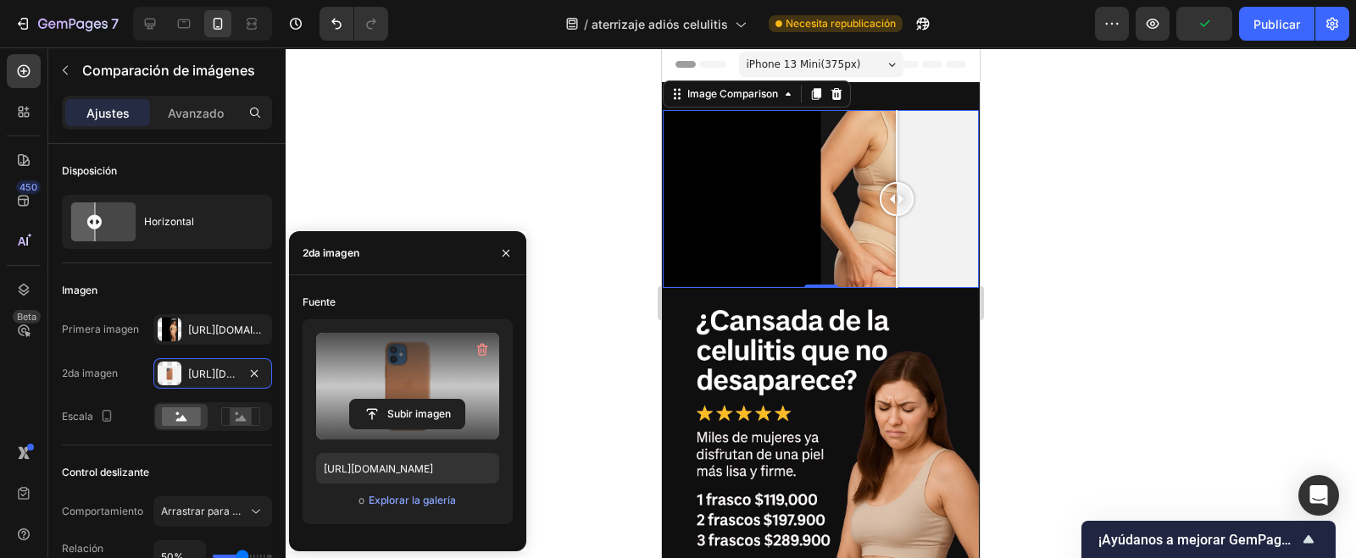
click at [415, 390] on label at bounding box center [407, 386] width 183 height 107
click at [0, 0] on input "file" at bounding box center [0, 0] width 0 height 0
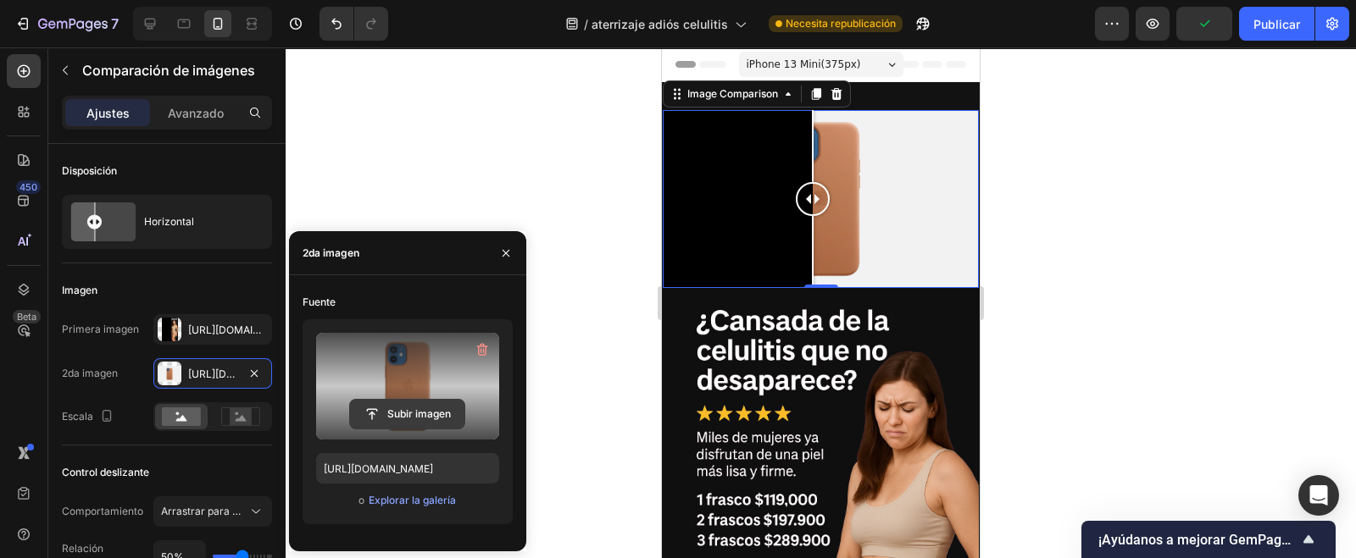
click at [428, 413] on input "file" at bounding box center [407, 414] width 114 height 29
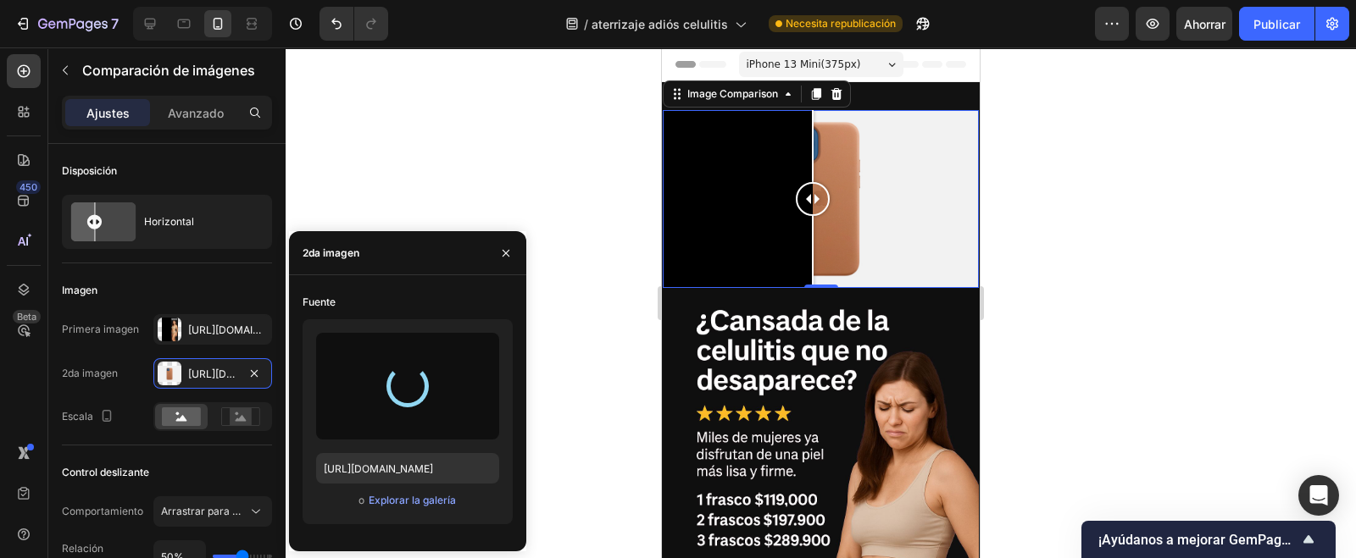
type input "https://cdn.shopify.com/s/files/1/0772/1284/4269/files/gempages_586030181030822…"
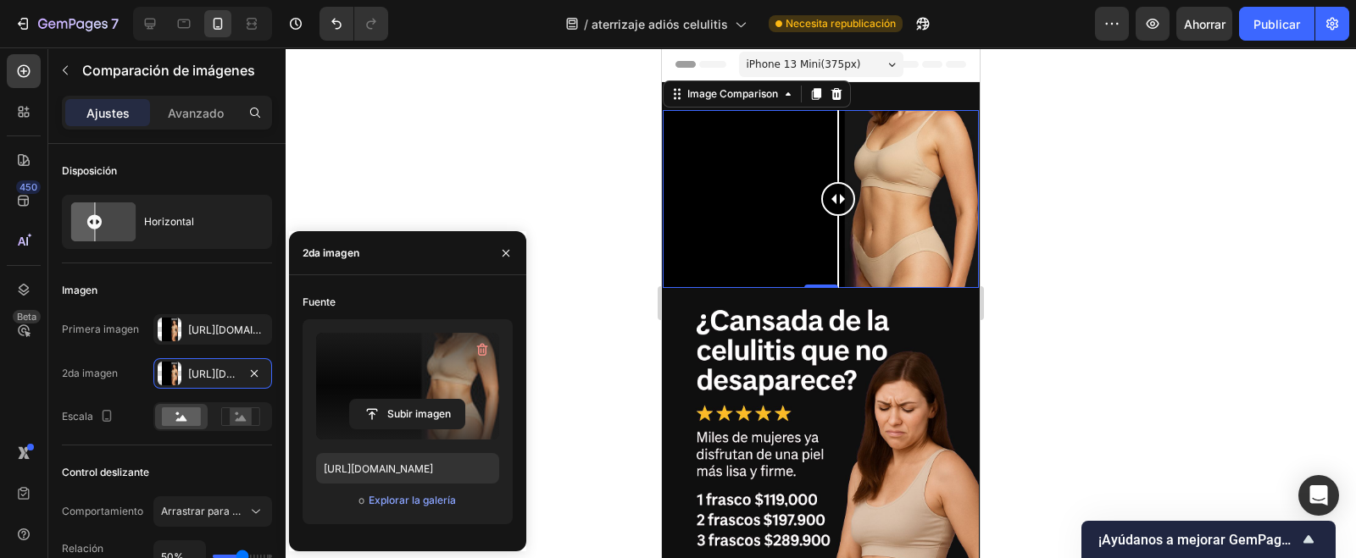
drag, startPoint x: 801, startPoint y: 197, endPoint x: 829, endPoint y: 217, distance: 34.1
click at [829, 217] on div at bounding box center [838, 199] width 34 height 178
click at [506, 250] on icon "button" at bounding box center [506, 254] width 14 height 14
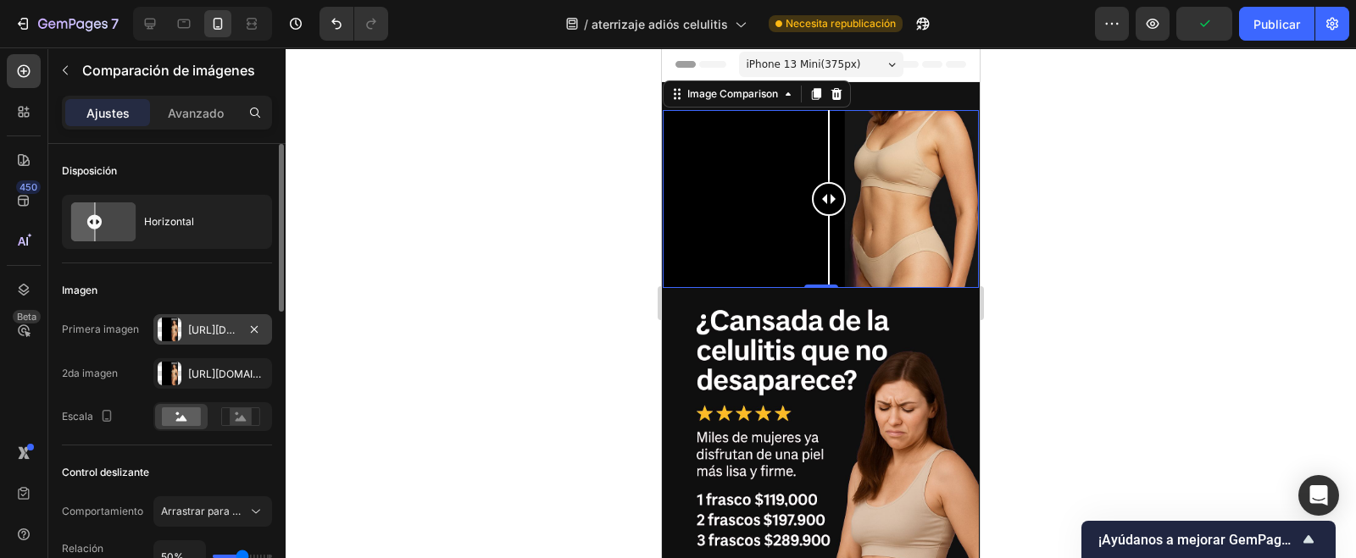
click at [216, 328] on font "https://cdn.Shopify.Com/s/files/1/0772/1284/4269/files/gempages_586030181030822…" at bounding box center [242, 330] width 109 height 13
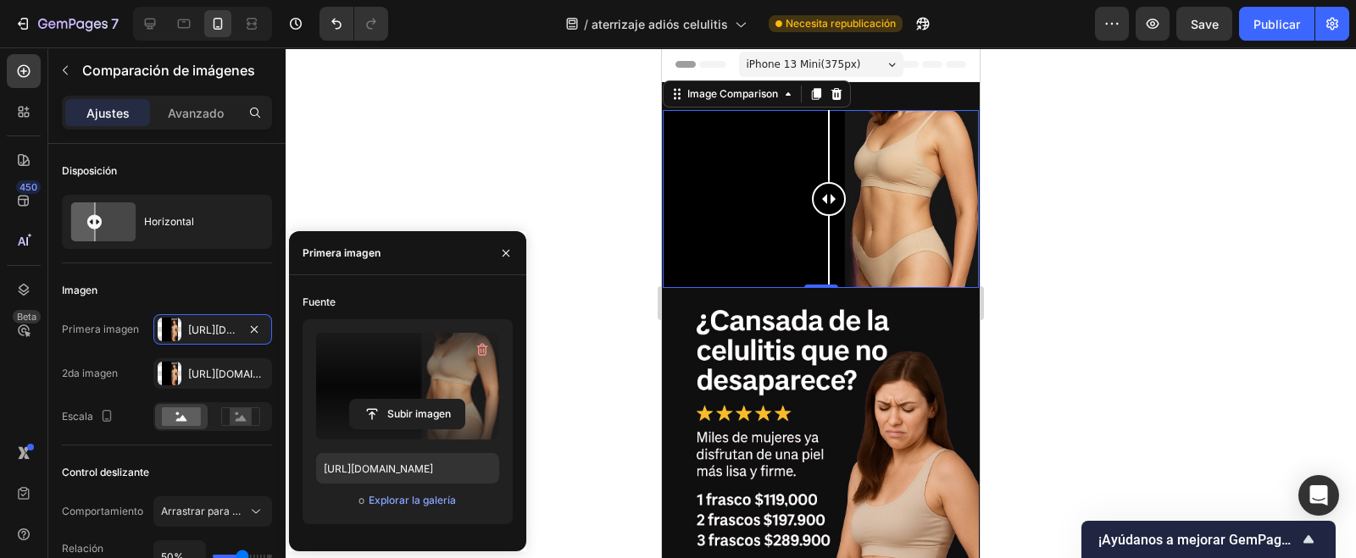
click at [400, 393] on label at bounding box center [407, 386] width 183 height 107
click at [400, 400] on input "file" at bounding box center [407, 414] width 114 height 29
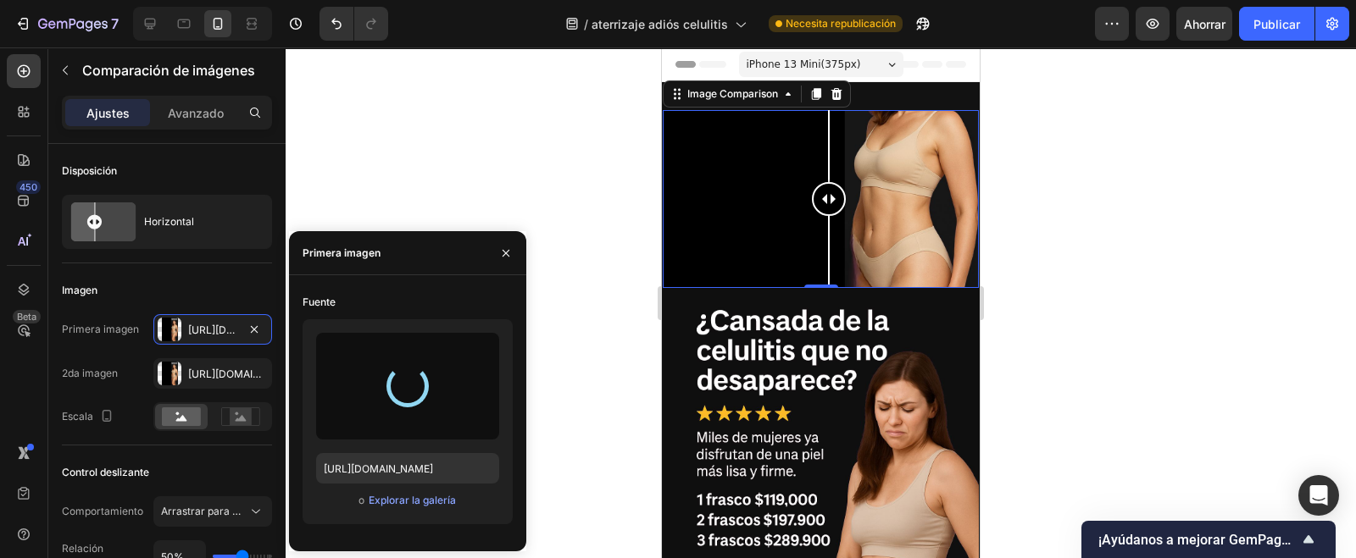
type input "https://cdn.shopify.com/s/files/1/0772/1284/4269/files/gempages_586030181030822…"
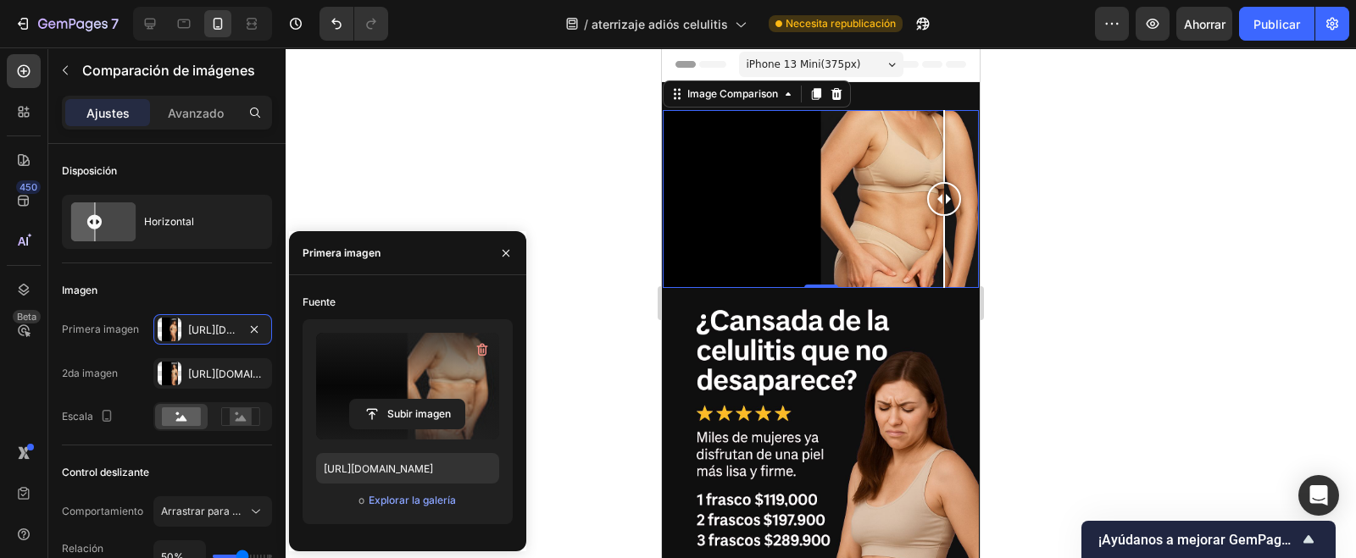
drag, startPoint x: 808, startPoint y: 198, endPoint x: 984, endPoint y: 230, distance: 178.2
click at [180, 420] on icon at bounding box center [181, 418] width 11 height 6
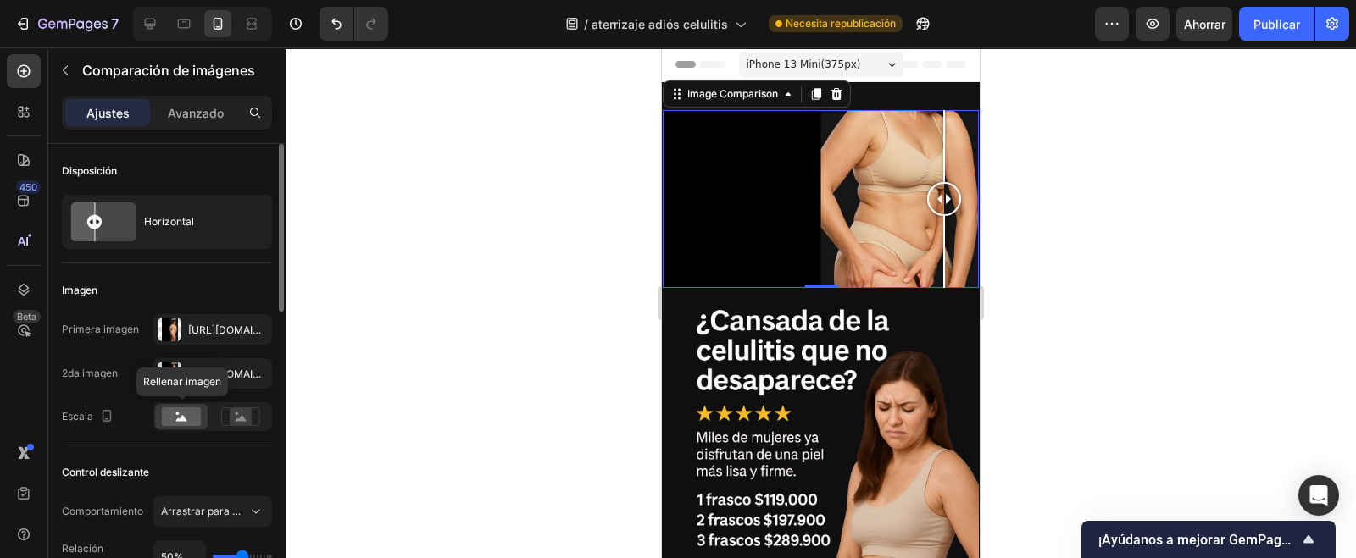
click at [172, 419] on rect at bounding box center [181, 417] width 39 height 19
click at [253, 416] on icon at bounding box center [240, 417] width 39 height 19
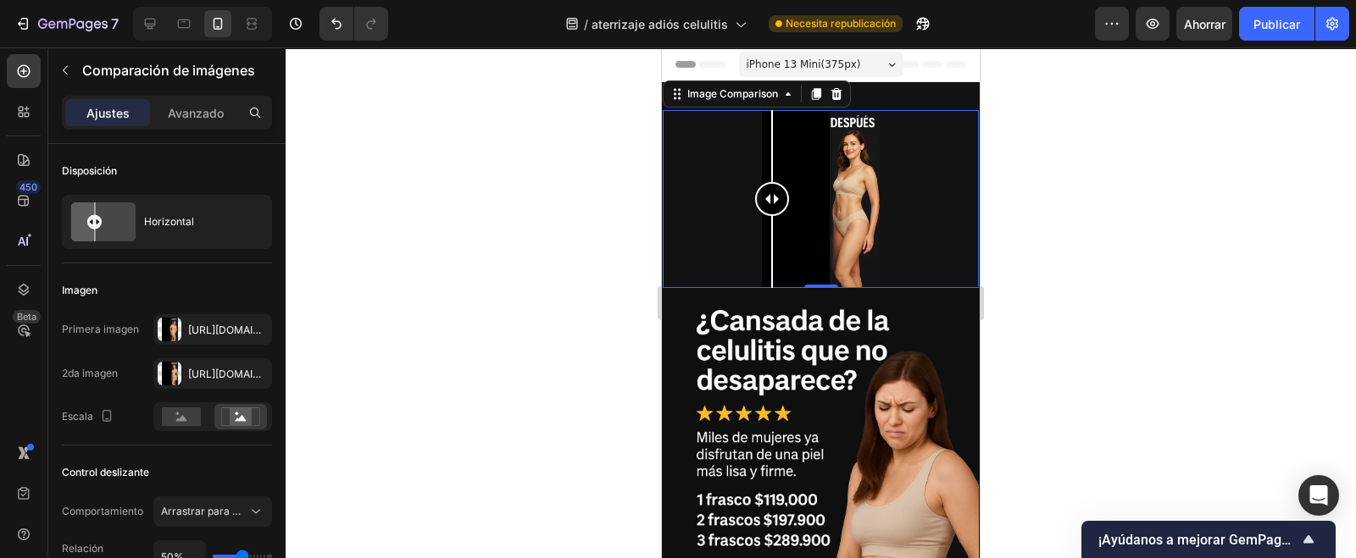
drag, startPoint x: 945, startPoint y: 192, endPoint x: 772, endPoint y: 261, distance: 186.0
click at [772, 261] on div at bounding box center [772, 199] width 34 height 178
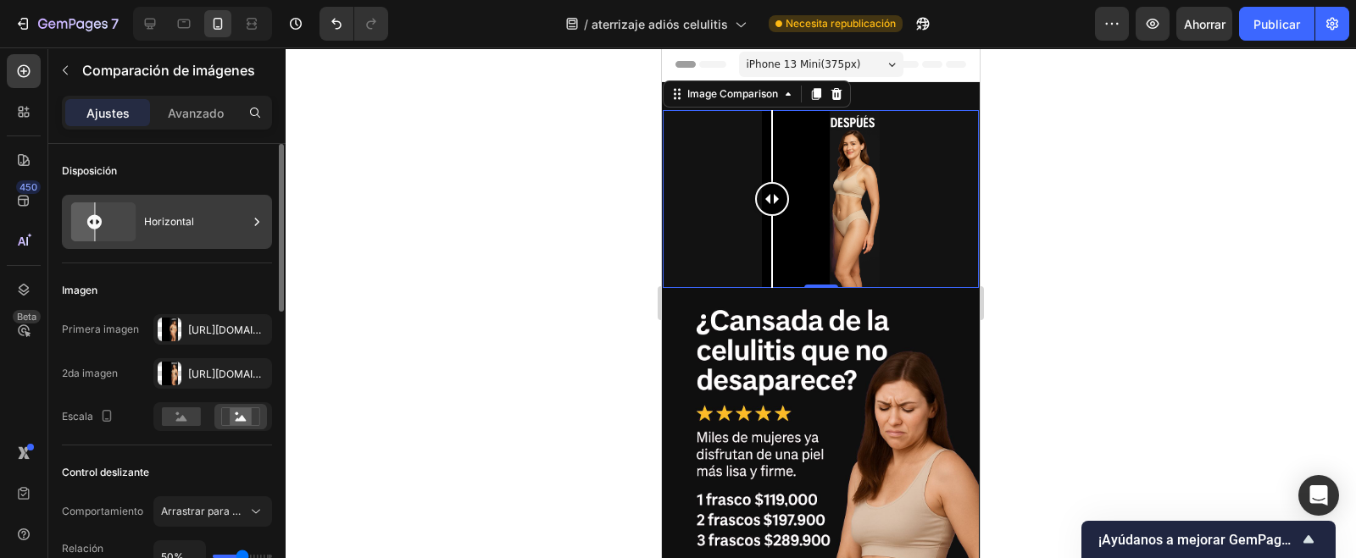
drag, startPoint x: 136, startPoint y: 217, endPoint x: 225, endPoint y: 227, distance: 90.4
click at [140, 216] on div "Horizontal" at bounding box center [167, 222] width 210 height 54
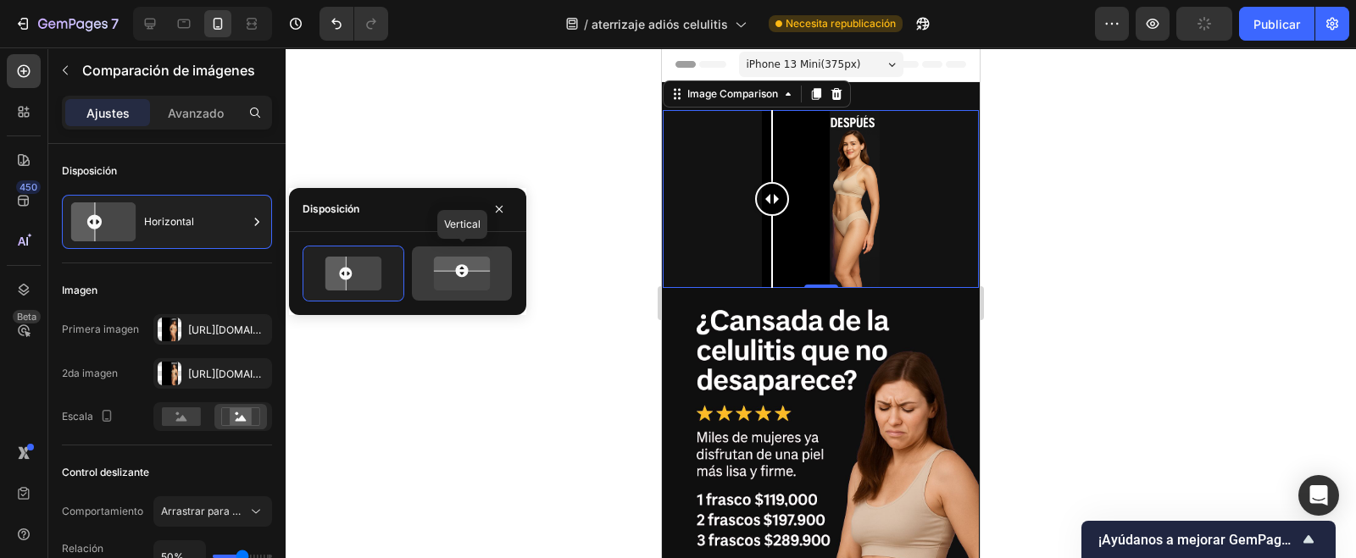
click at [466, 269] on rect at bounding box center [461, 270] width 13 height 13
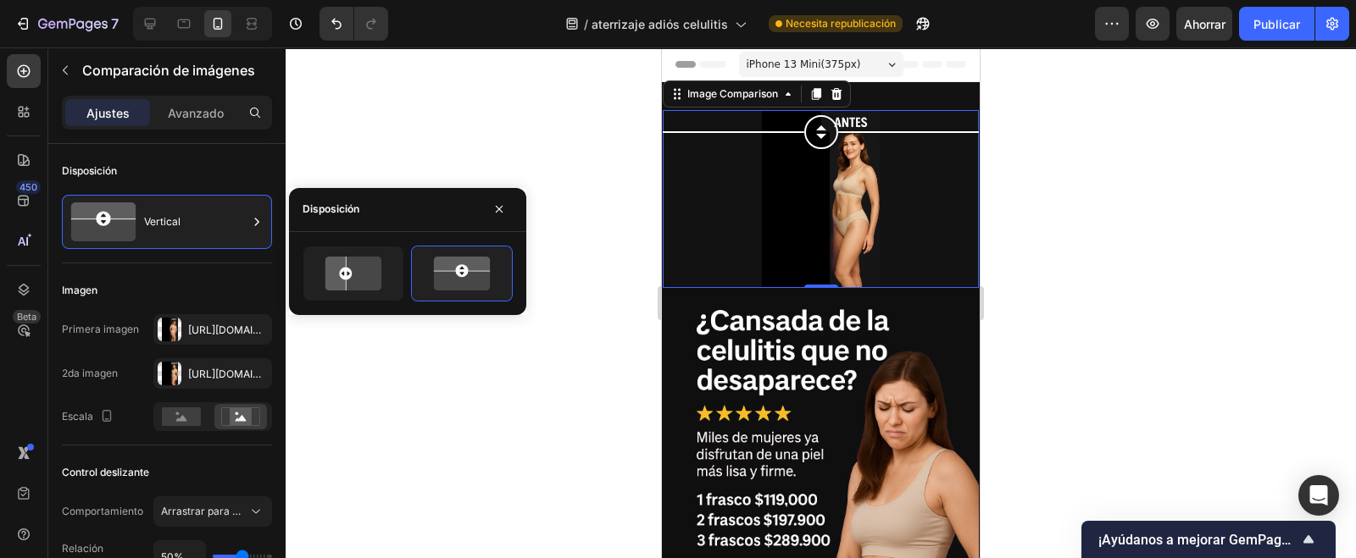
drag, startPoint x: 818, startPoint y: 197, endPoint x: 820, endPoint y: 132, distance: 65.3
click at [820, 132] on div at bounding box center [821, 132] width 34 height 34
click at [347, 268] on rect at bounding box center [345, 273] width 13 height 13
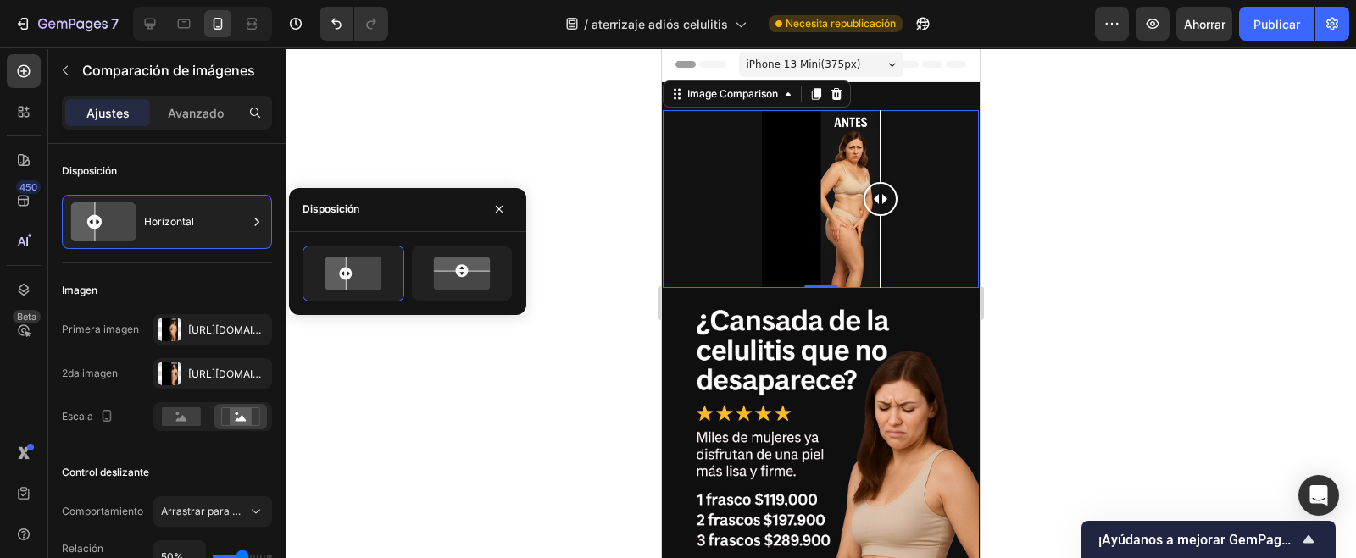
drag, startPoint x: 822, startPoint y: 185, endPoint x: 880, endPoint y: 255, distance: 91.5
click at [880, 255] on div at bounding box center [880, 199] width 34 height 178
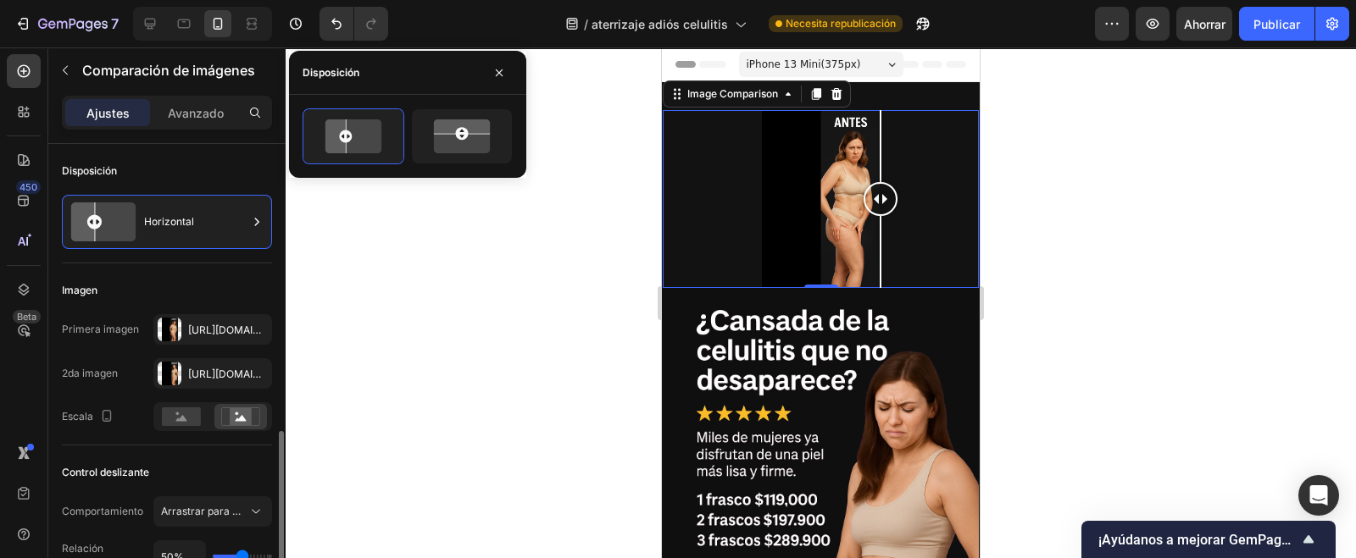
scroll to position [211, 0]
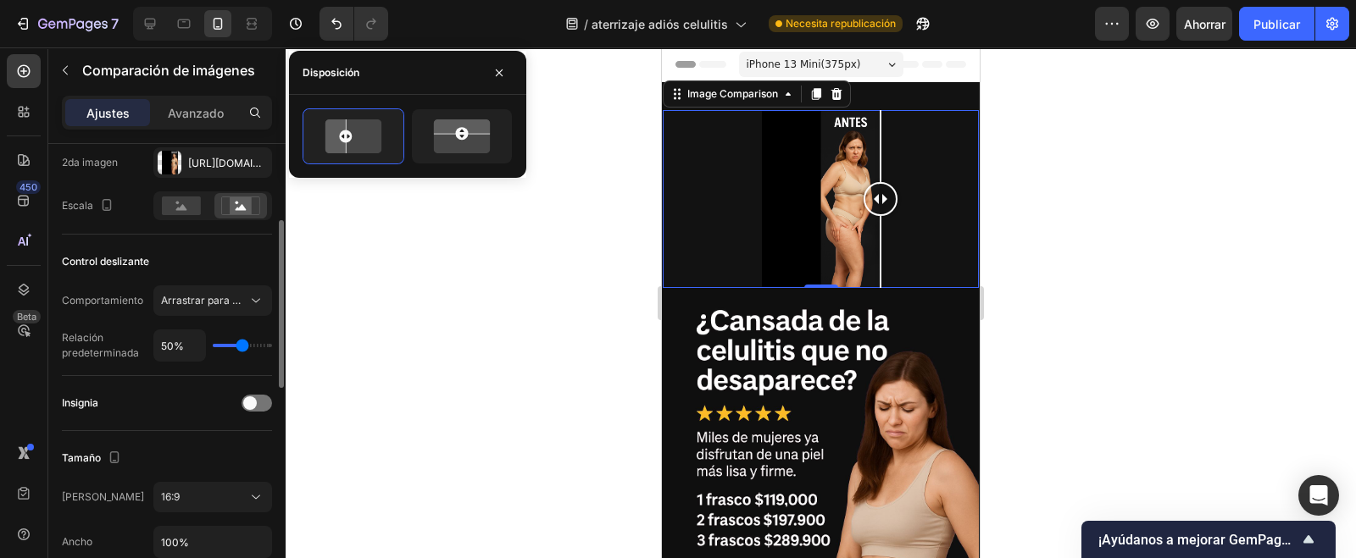
type input "72%"
type input "72"
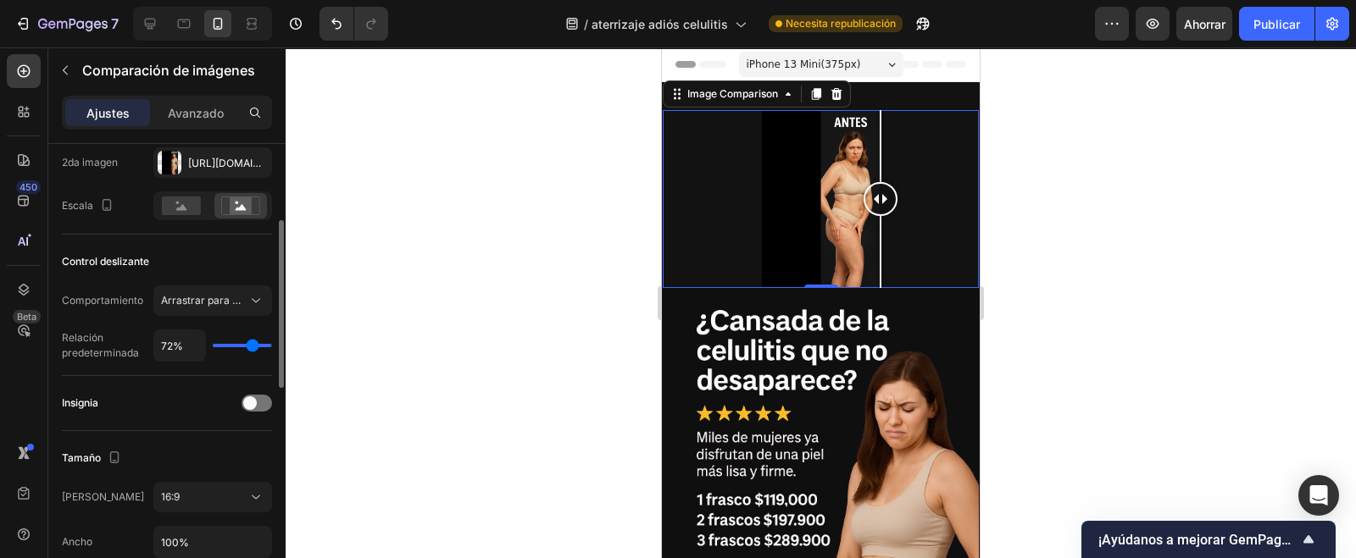
type input "100%"
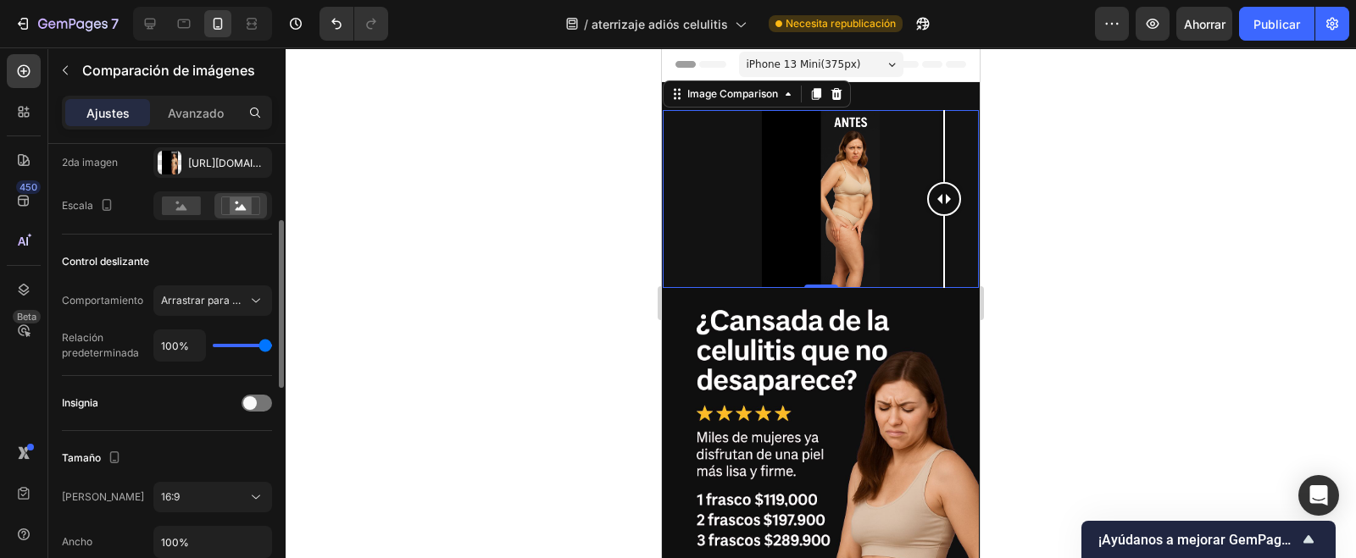
drag, startPoint x: 237, startPoint y: 341, endPoint x: 275, endPoint y: 349, distance: 38.2
type input "100"
click at [272, 347] on input "range" at bounding box center [242, 345] width 59 height 3
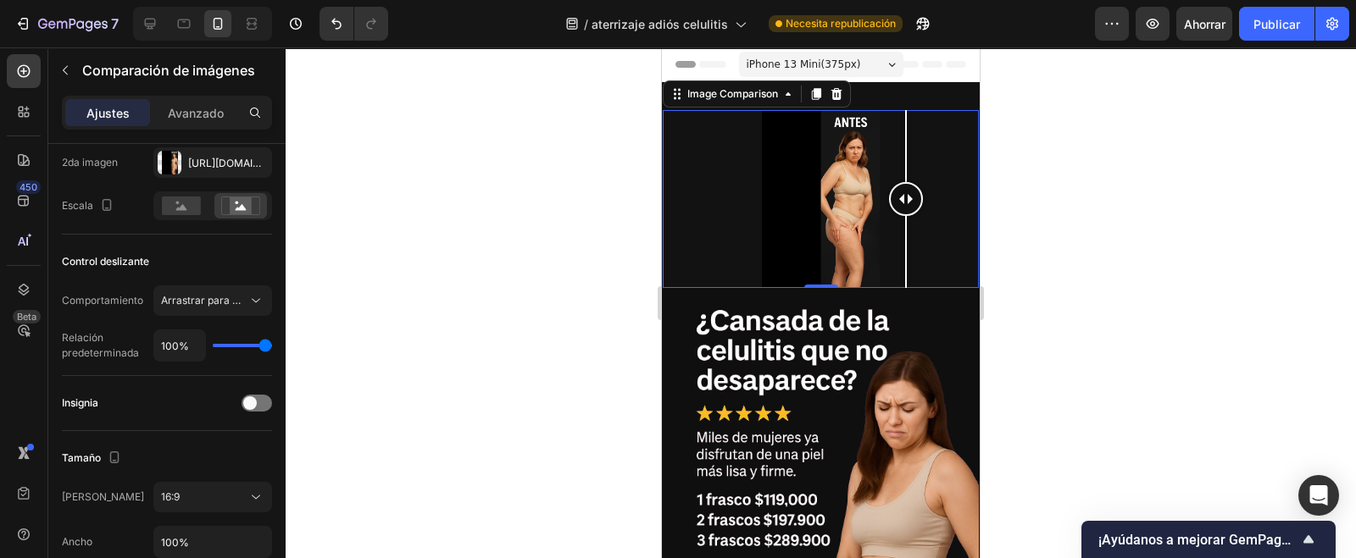
drag, startPoint x: 944, startPoint y: 192, endPoint x: 906, endPoint y: 231, distance: 55.1
click at [906, 231] on div at bounding box center [906, 199] width 34 height 178
click at [264, 401] on div at bounding box center [257, 403] width 31 height 17
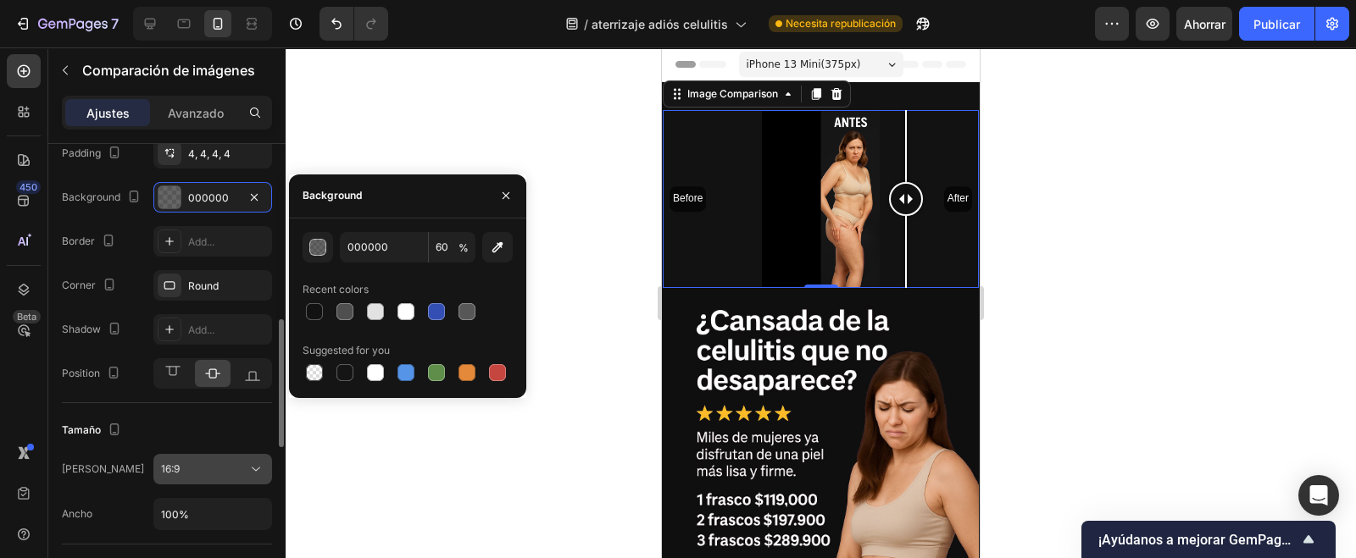
scroll to position [741, 0]
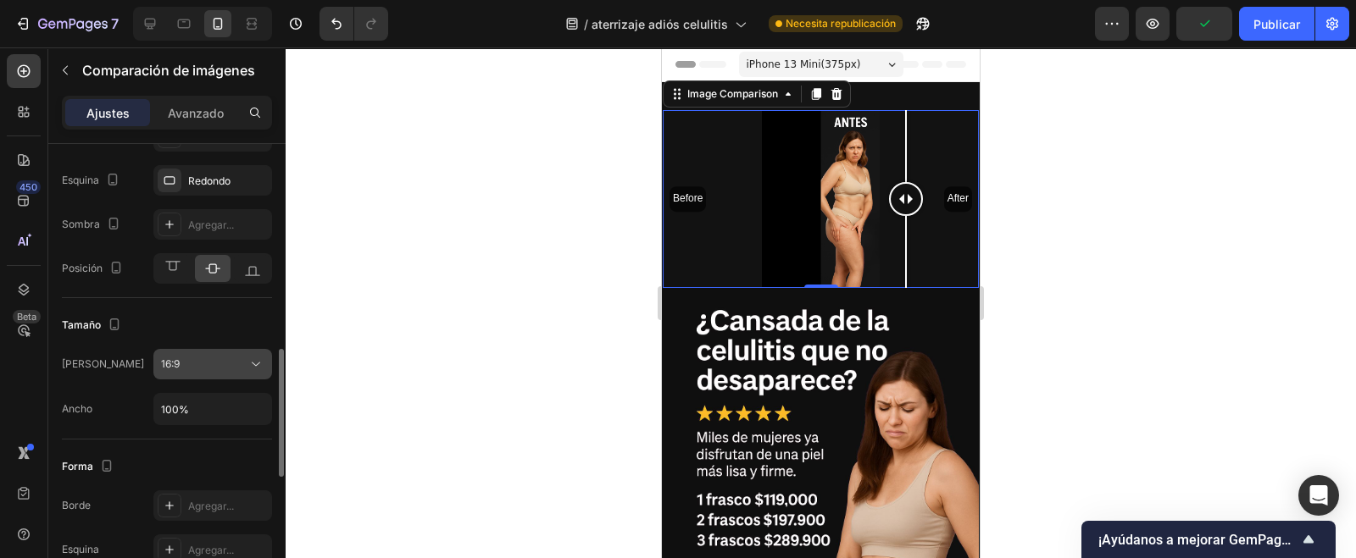
click at [253, 364] on icon at bounding box center [255, 364] width 17 height 17
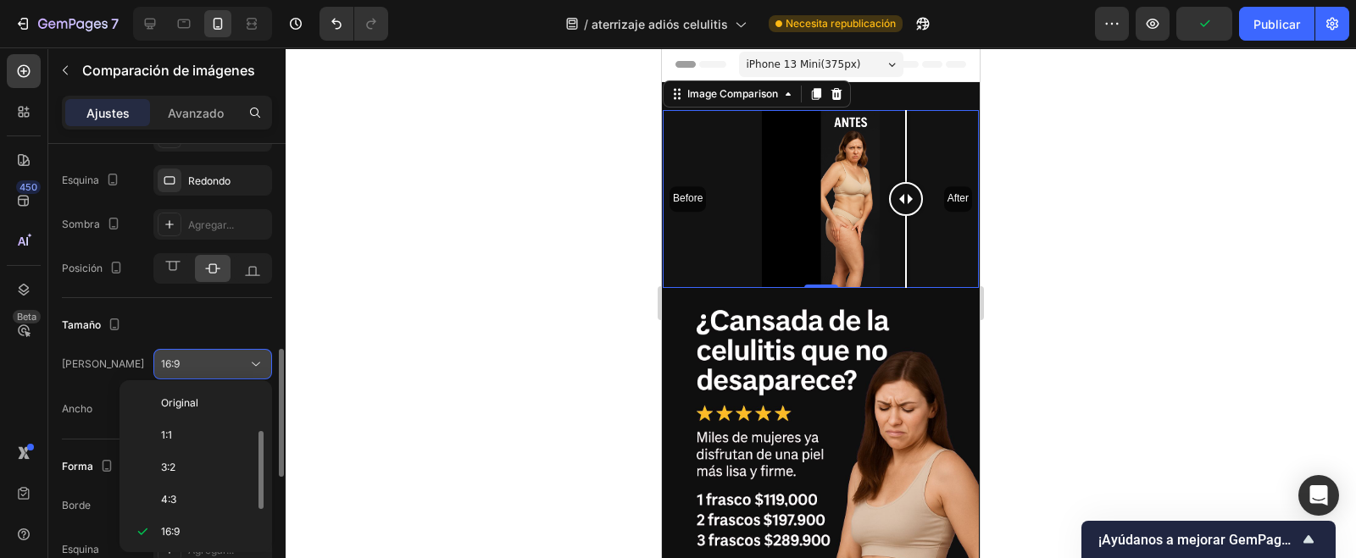
scroll to position [30, 0]
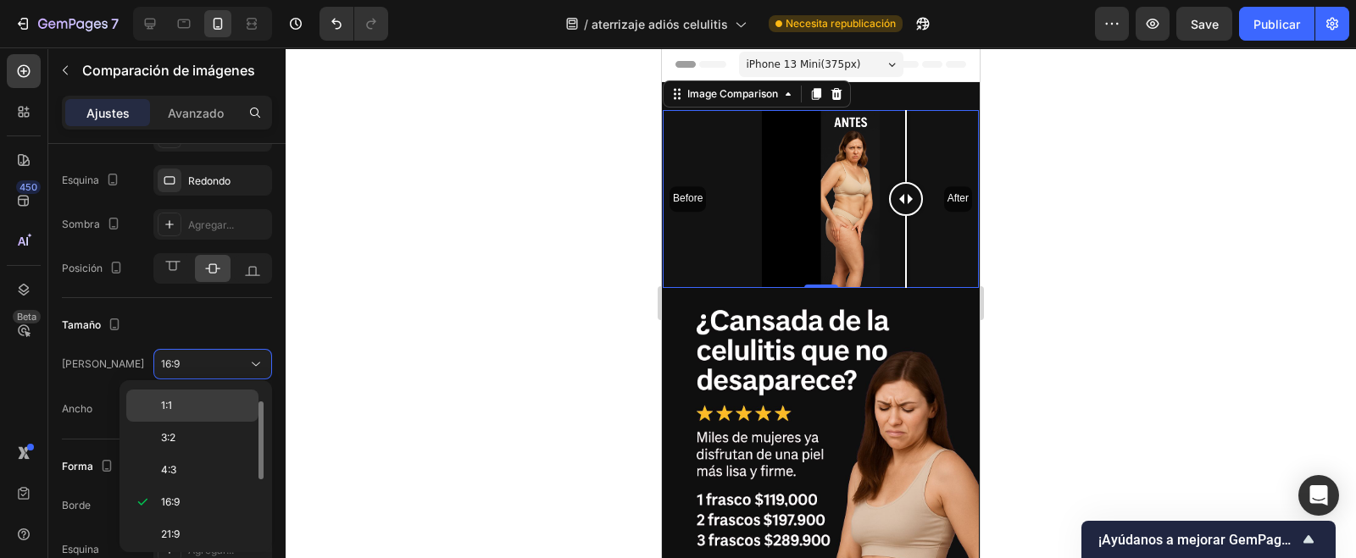
click at [161, 406] on font "1:1" at bounding box center [166, 405] width 11 height 13
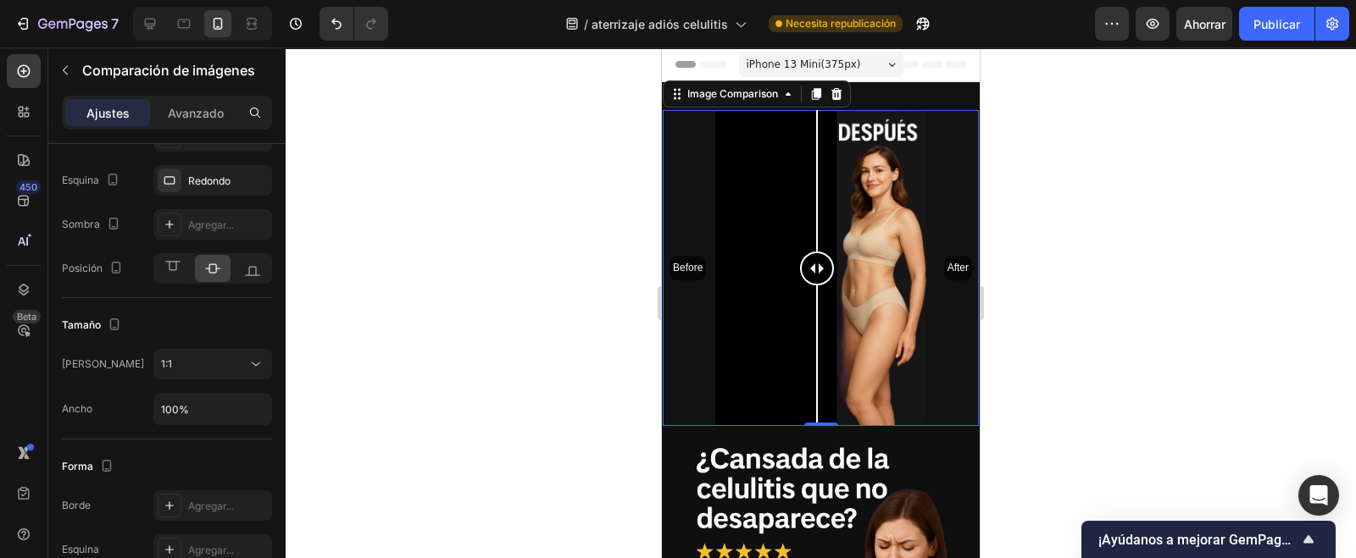
drag, startPoint x: 946, startPoint y: 255, endPoint x: 818, endPoint y: 303, distance: 136.8
click at [818, 303] on div at bounding box center [817, 268] width 34 height 316
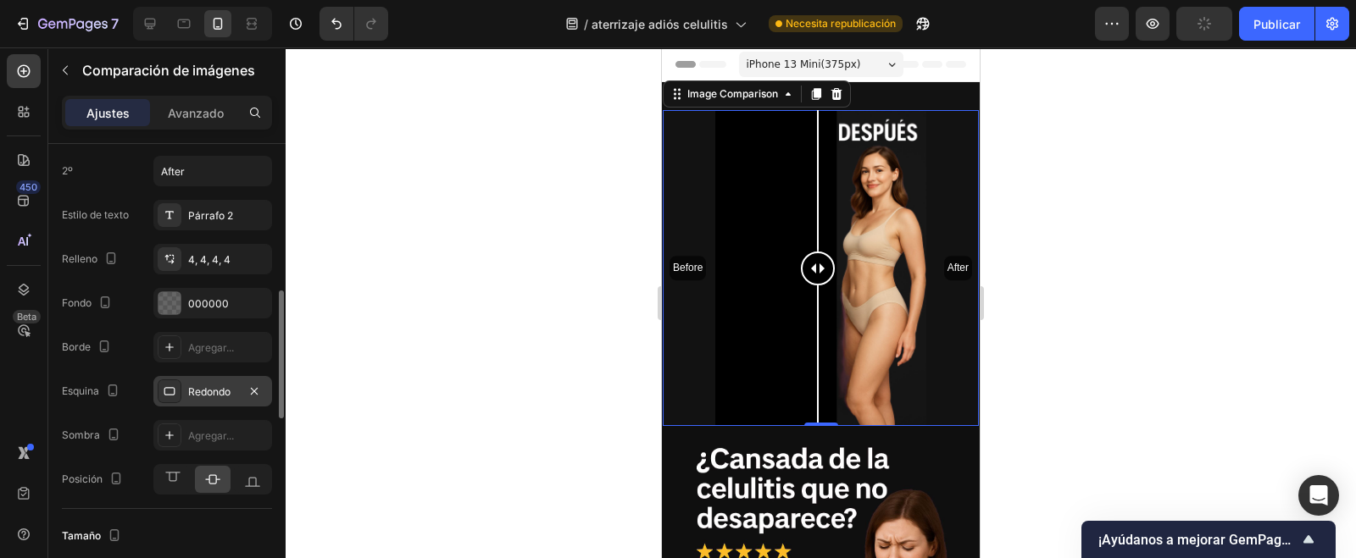
scroll to position [423, 0]
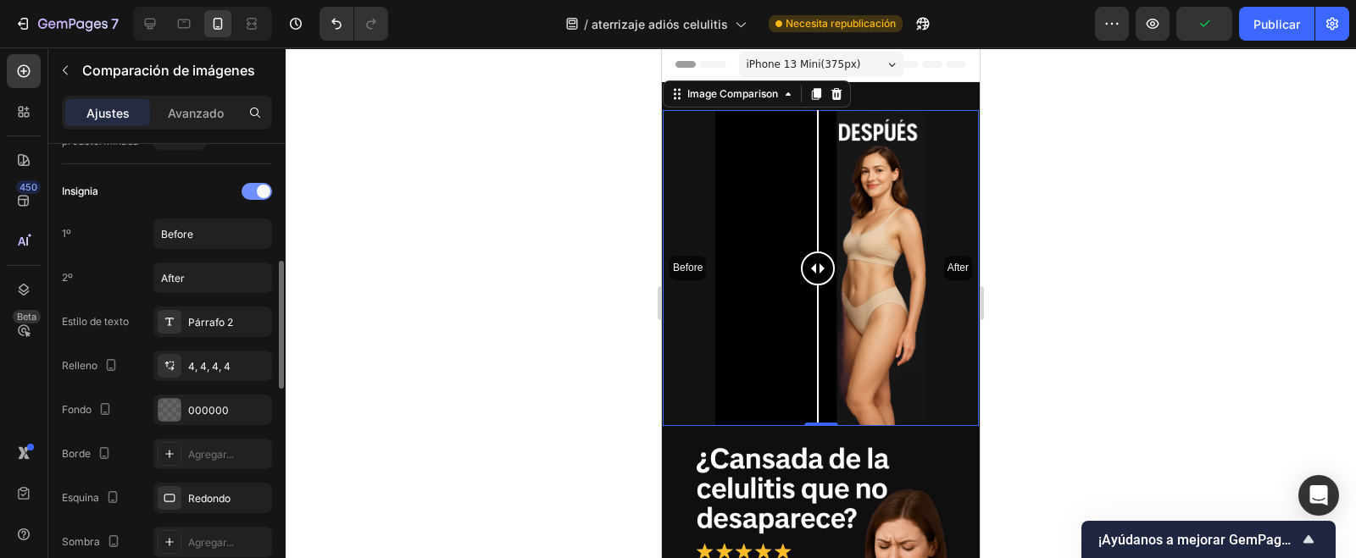
click at [249, 192] on div at bounding box center [257, 191] width 31 height 17
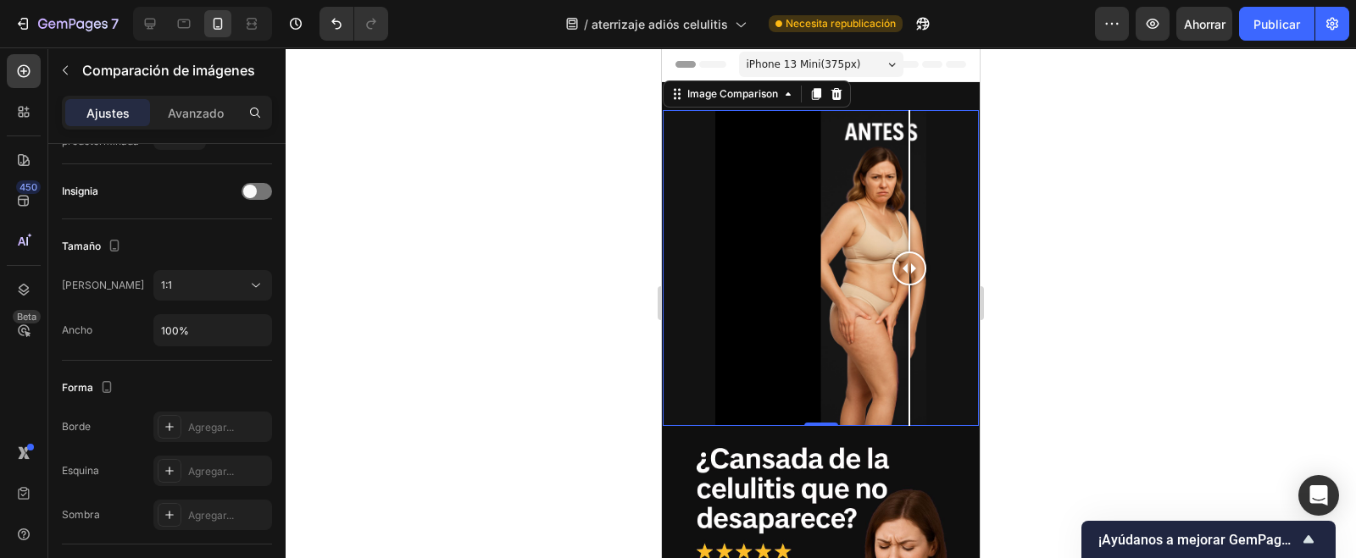
drag, startPoint x: 825, startPoint y: 253, endPoint x: 909, endPoint y: 327, distance: 112.2
click at [909, 327] on div at bounding box center [909, 268] width 34 height 316
click at [792, 283] on div at bounding box center [821, 268] width 316 height 316
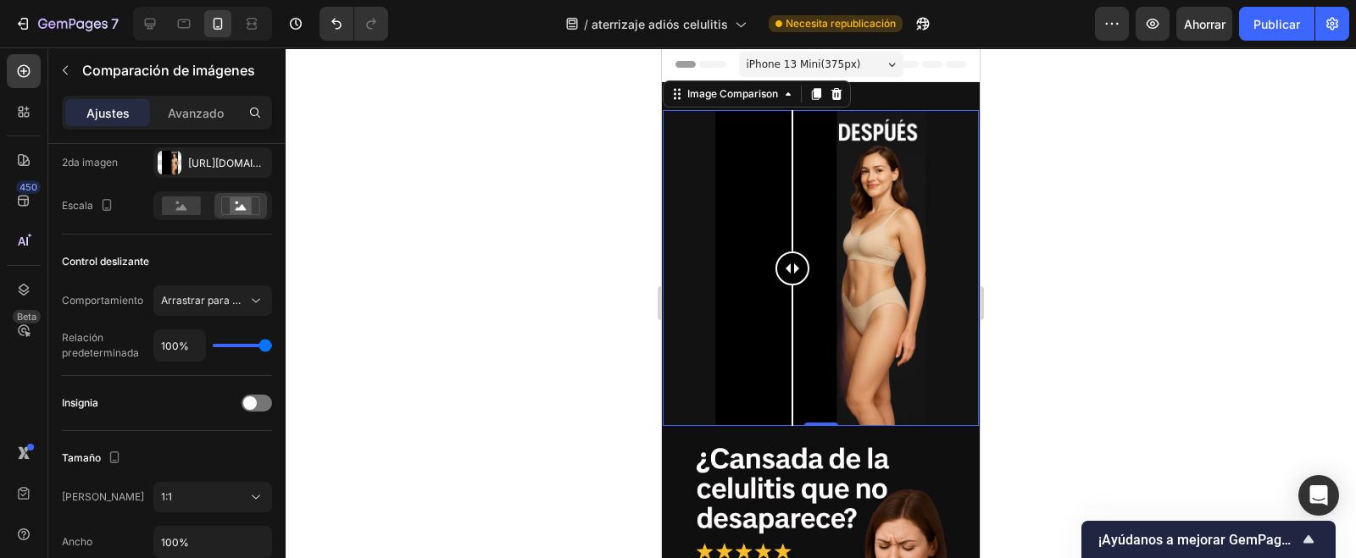
scroll to position [0, 0]
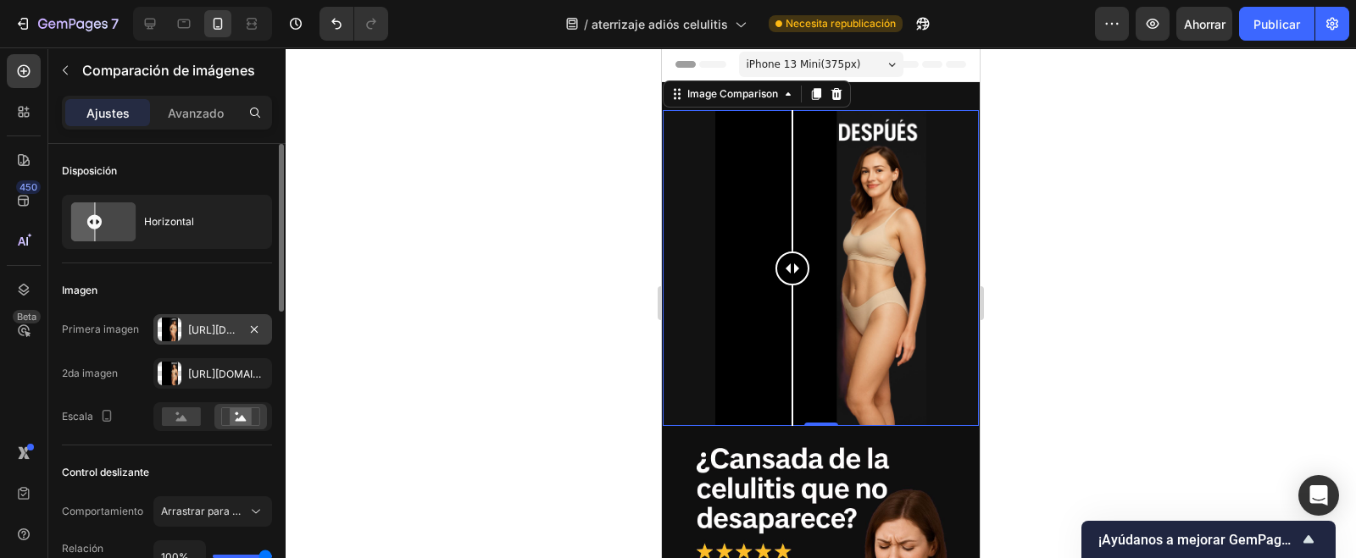
click at [211, 332] on font "https://cdn.Shopify.Com/s/files/1/0772/1284/4269/files/gempages_586030181030822…" at bounding box center [242, 330] width 109 height 13
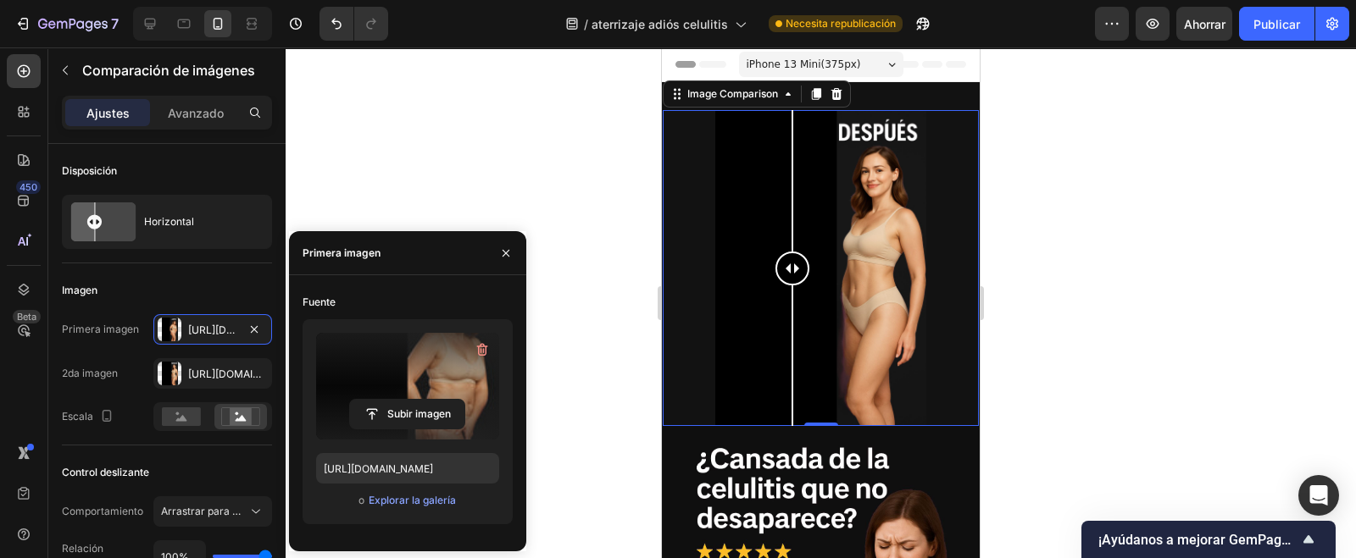
click at [396, 387] on label at bounding box center [407, 386] width 183 height 107
click at [396, 400] on input "file" at bounding box center [407, 414] width 114 height 29
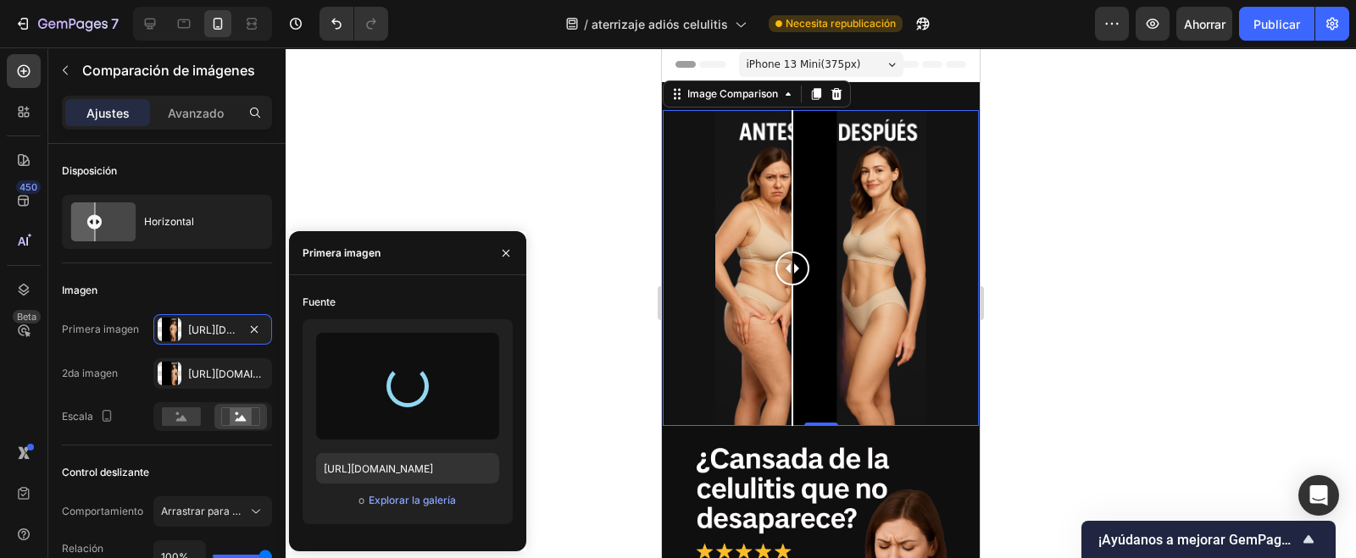
type input "https://cdn.shopify.com/s/files/1/0772/1284/4269/files/gempages_586030181030822…"
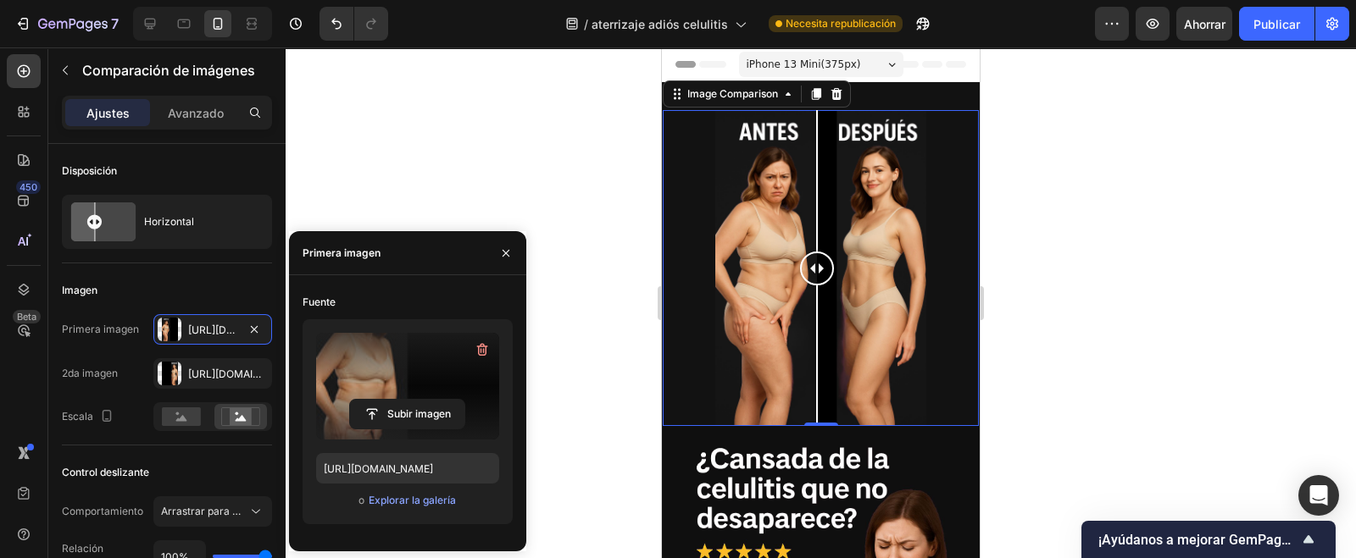
drag, startPoint x: 949, startPoint y: 258, endPoint x: 817, endPoint y: 290, distance: 136.1
click at [817, 290] on div at bounding box center [817, 268] width 34 height 316
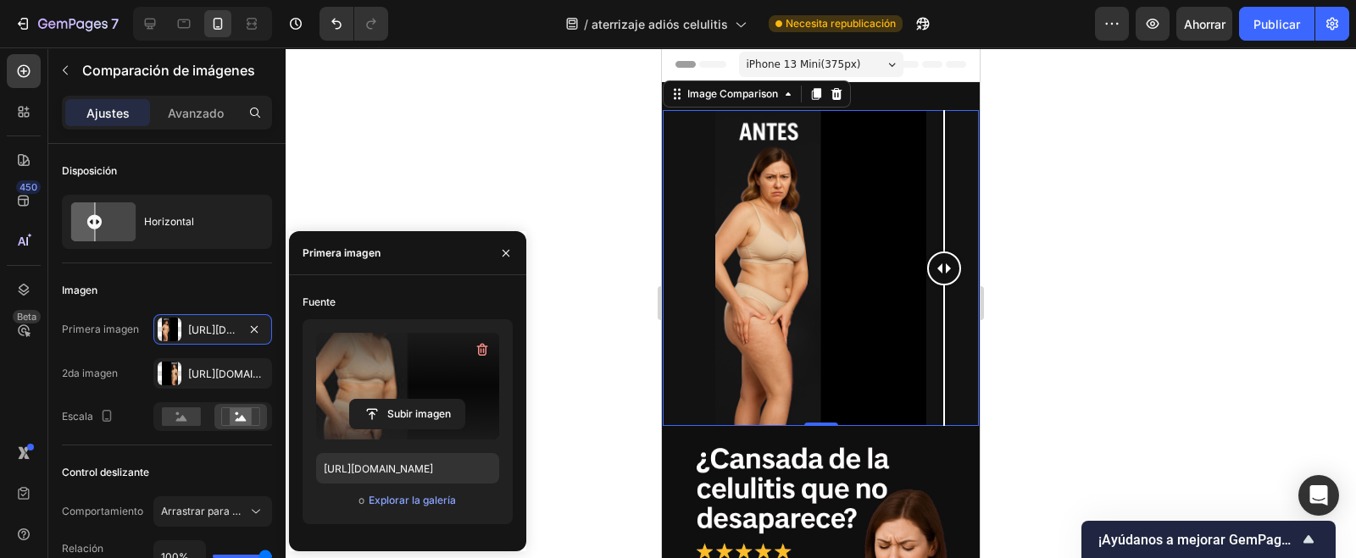
drag, startPoint x: 818, startPoint y: 266, endPoint x: 1872, endPoint y: 347, distance: 1057.3
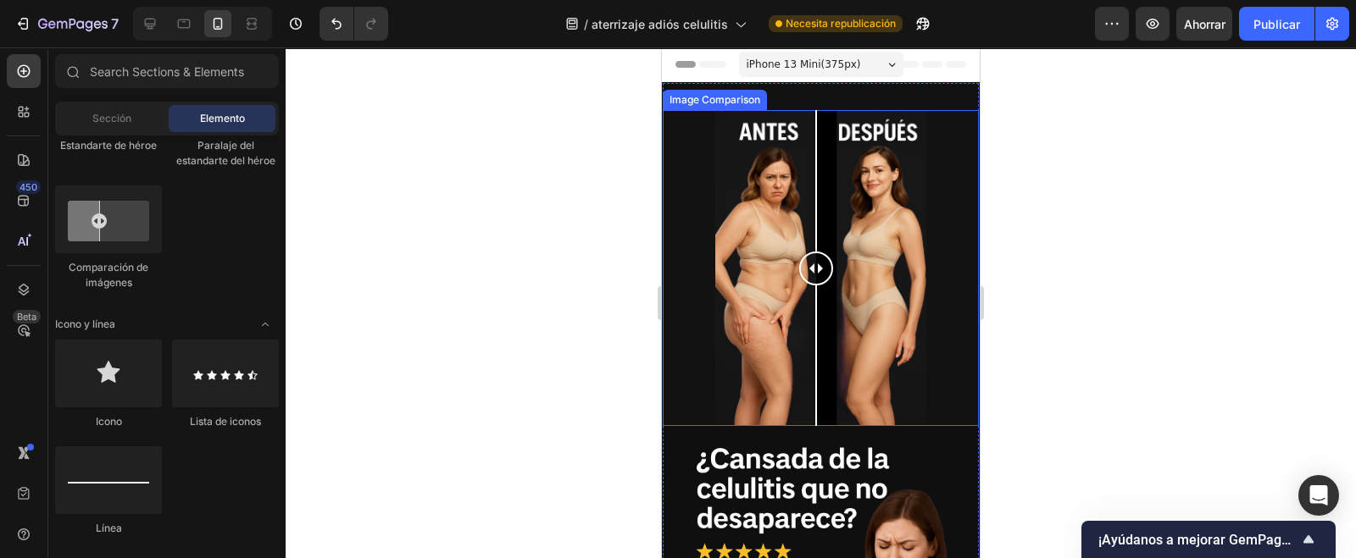
drag, startPoint x: 946, startPoint y: 256, endPoint x: 1251, endPoint y: 404, distance: 339.2
click at [816, 321] on div at bounding box center [816, 268] width 34 height 316
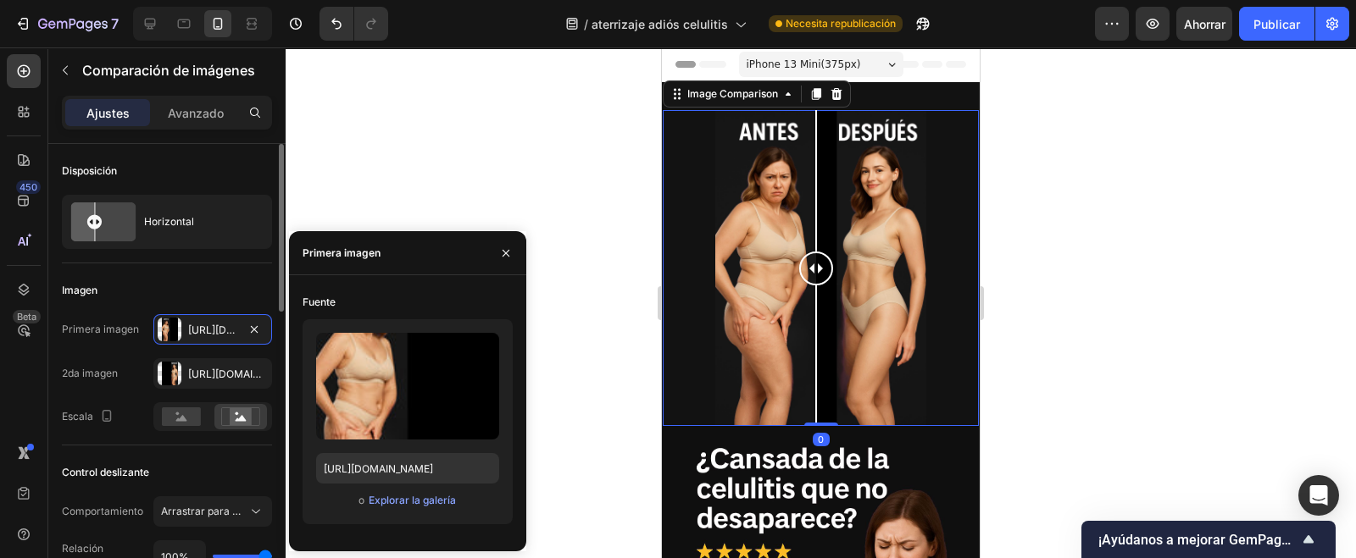
scroll to position [105, 0]
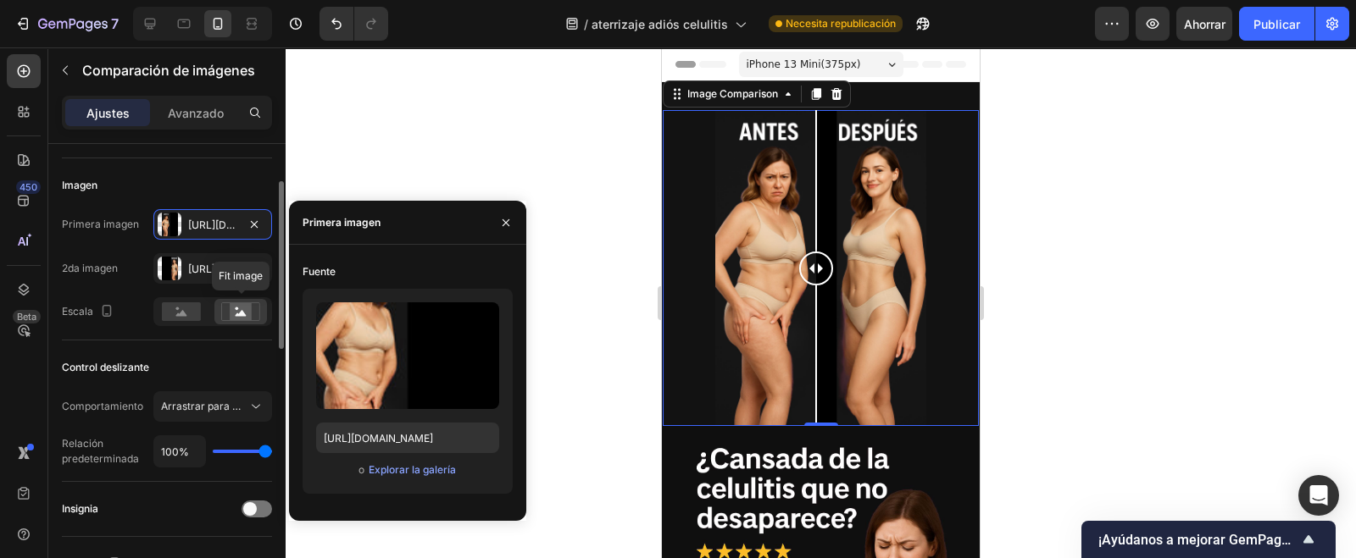
click at [236, 315] on rect at bounding box center [241, 311] width 22 height 17
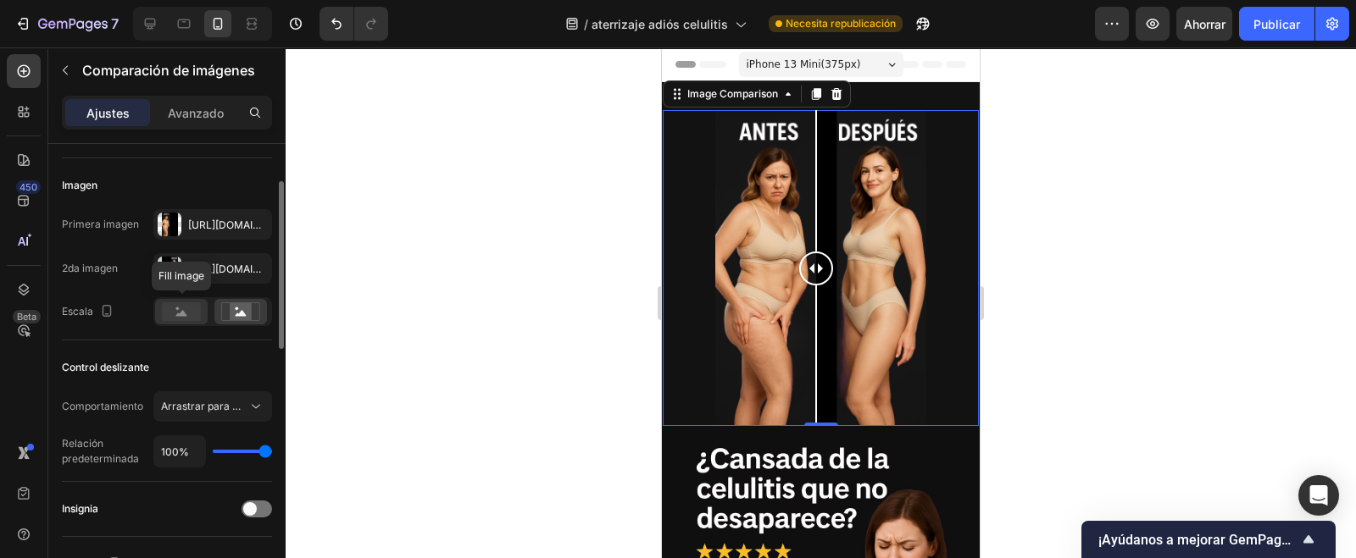
click at [162, 315] on icon at bounding box center [181, 312] width 39 height 19
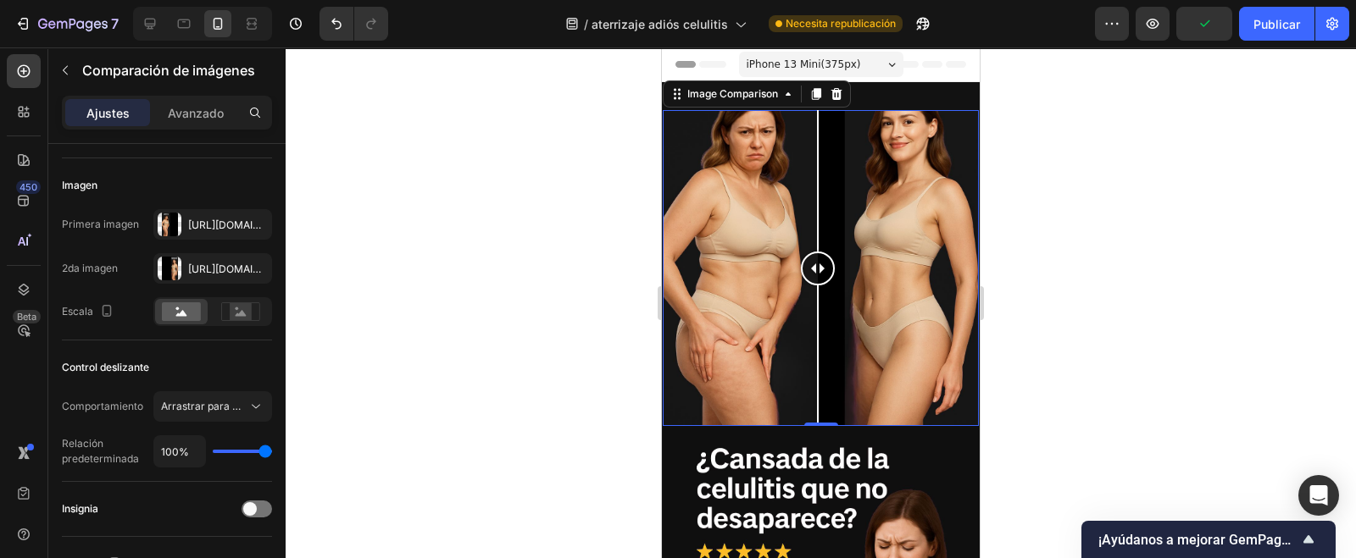
drag, startPoint x: 822, startPoint y: 262, endPoint x: 818, endPoint y: 336, distance: 73.8
click at [818, 336] on div at bounding box center [818, 268] width 34 height 316
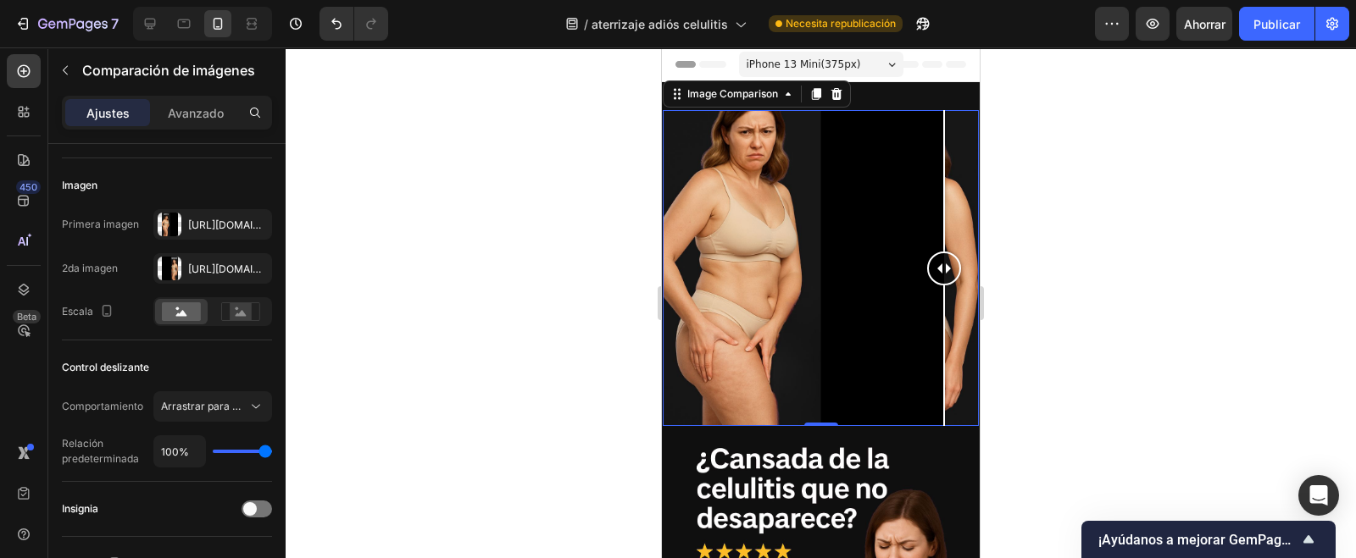
drag, startPoint x: 813, startPoint y: 263, endPoint x: 953, endPoint y: 266, distance: 139.9
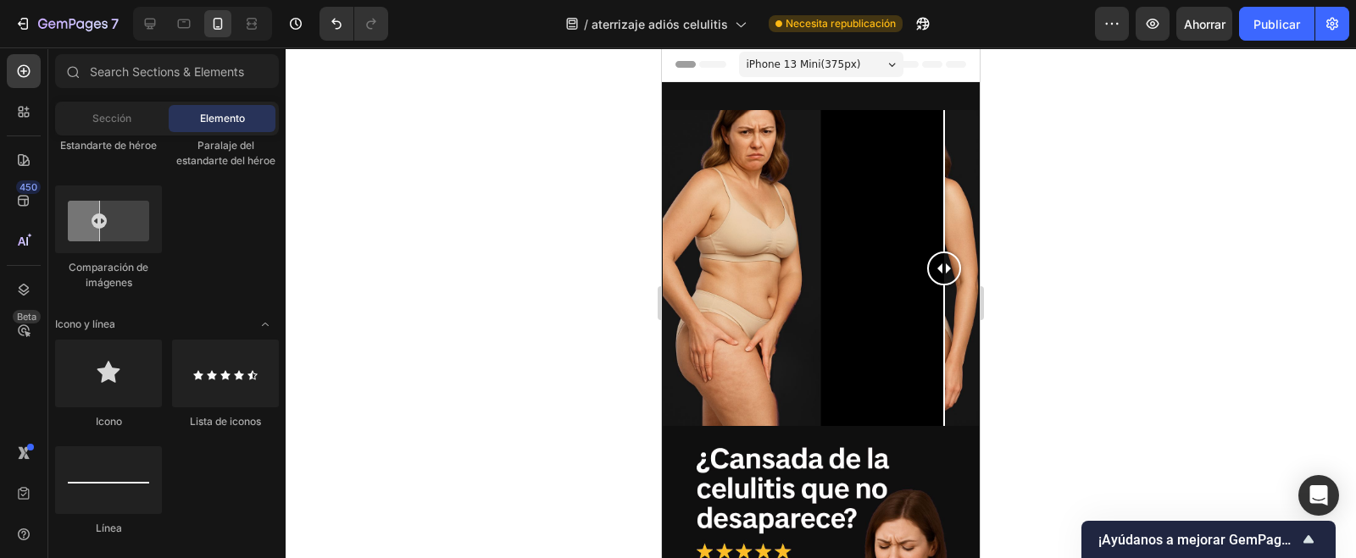
drag, startPoint x: 941, startPoint y: 252, endPoint x: 1730, endPoint y: 356, distance: 795.8
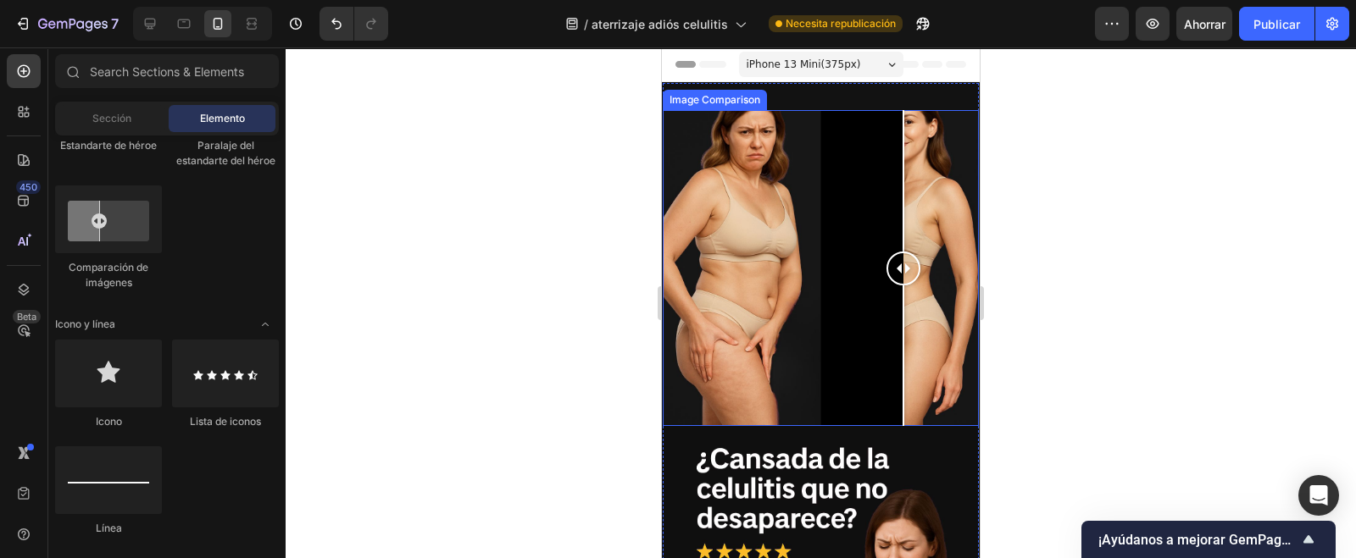
click at [903, 305] on div at bounding box center [821, 268] width 316 height 316
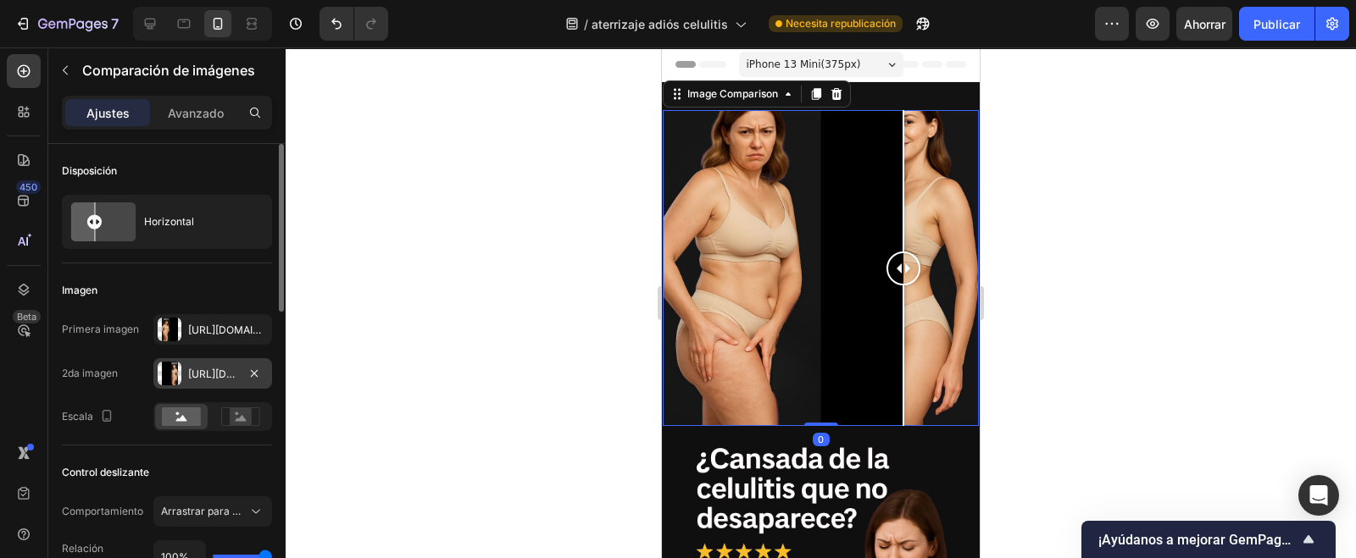
scroll to position [211, 0]
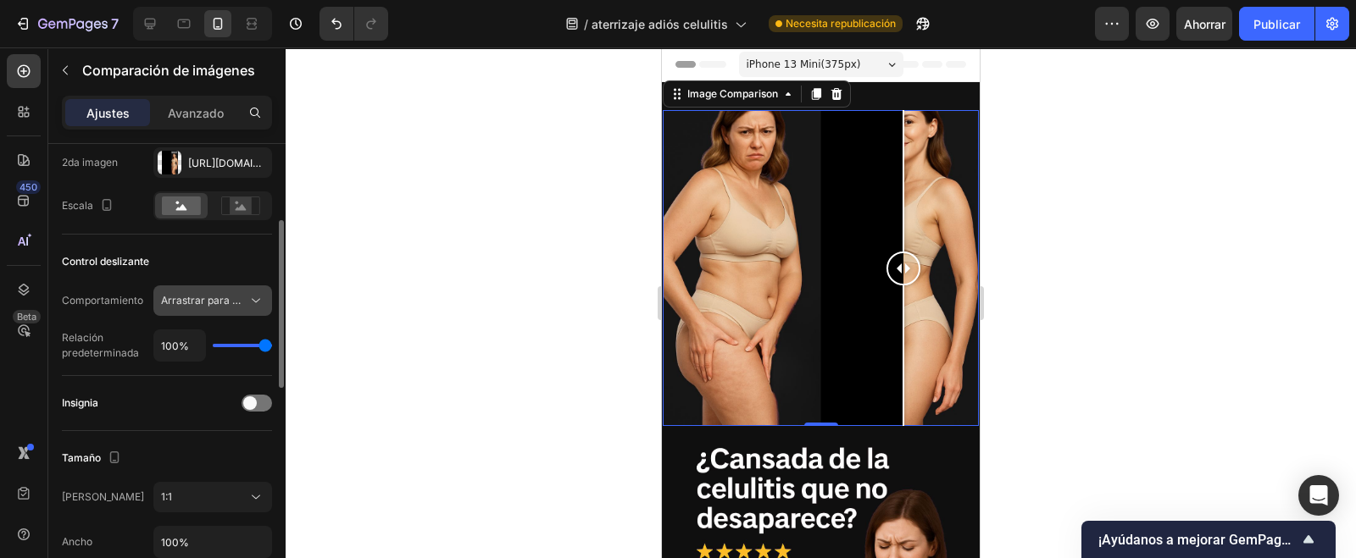
click at [248, 307] on icon at bounding box center [255, 300] width 17 height 17
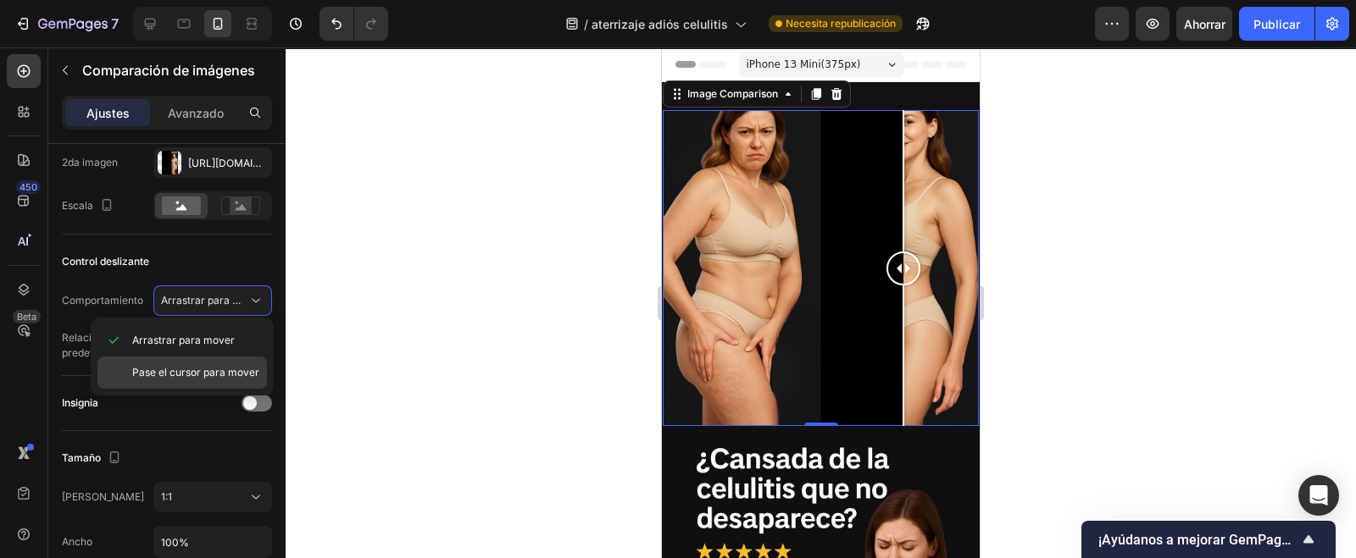
click at [180, 379] on span "Pase el cursor para mover" at bounding box center [195, 372] width 127 height 15
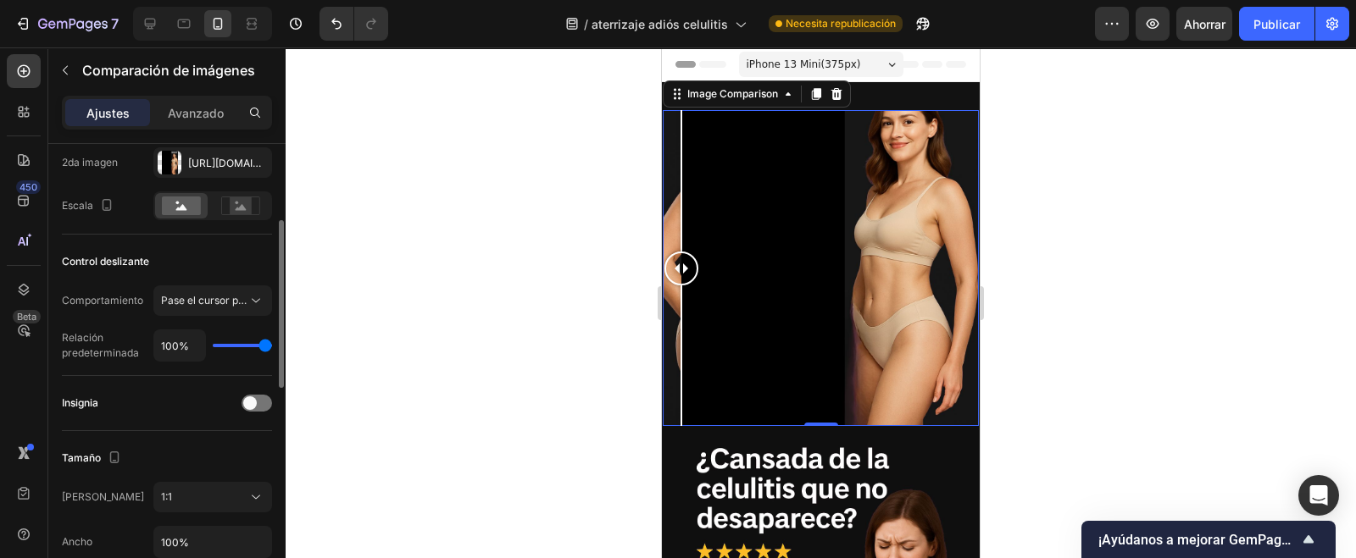
type input "32%"
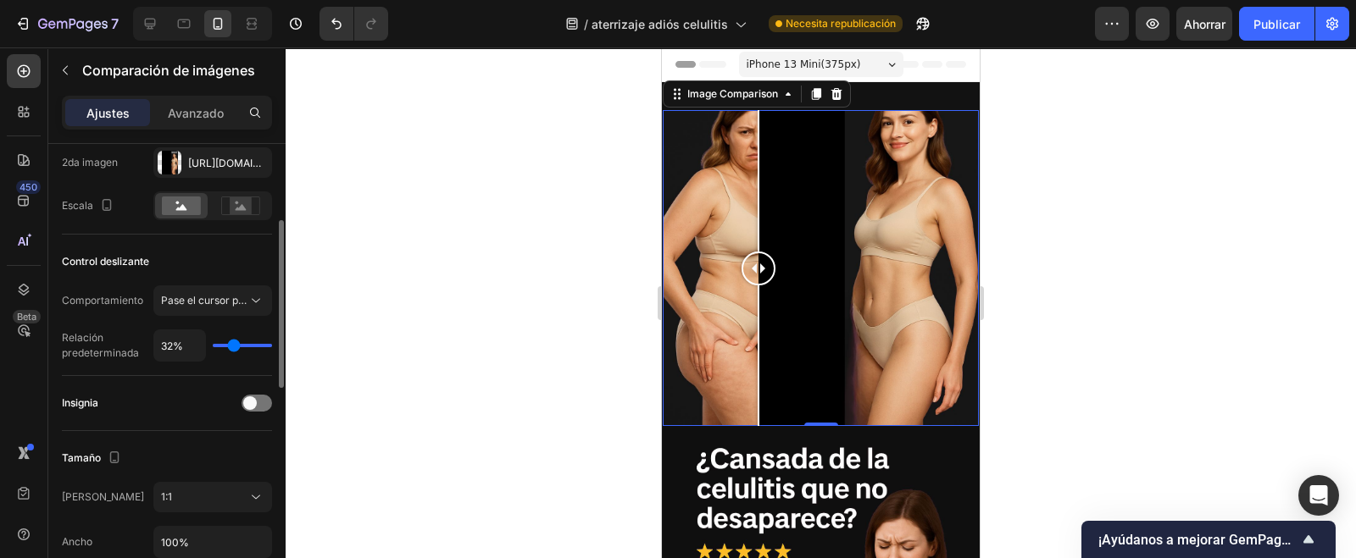
type input "32"
click at [233, 344] on input "range" at bounding box center [242, 345] width 59 height 3
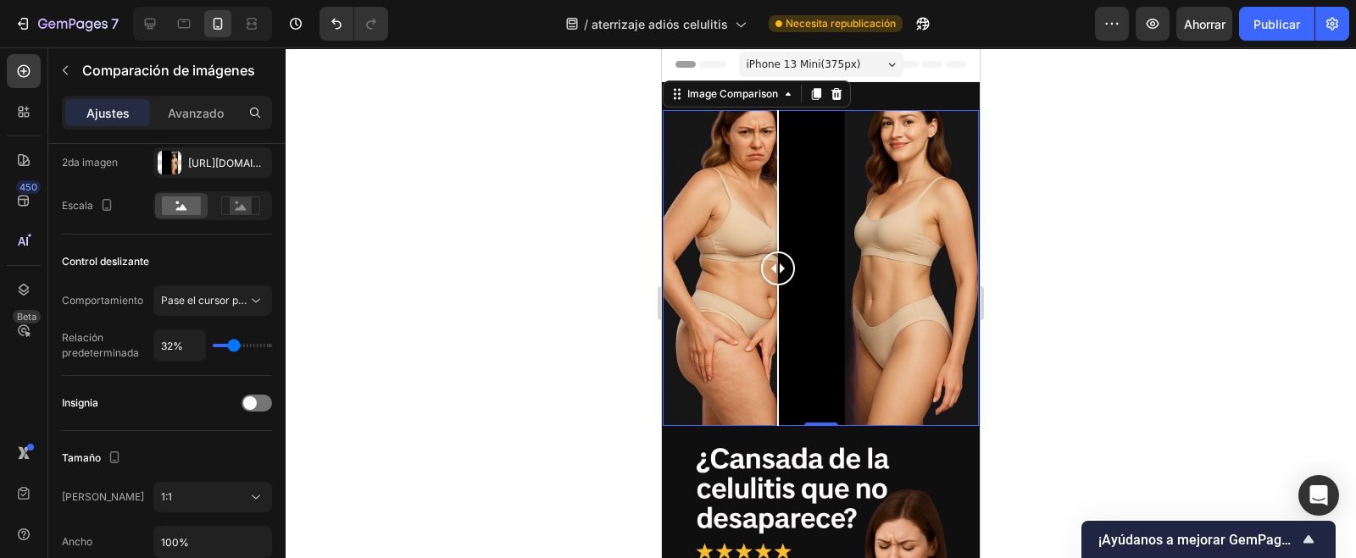
click at [777, 364] on div at bounding box center [778, 357] width 2 height 142
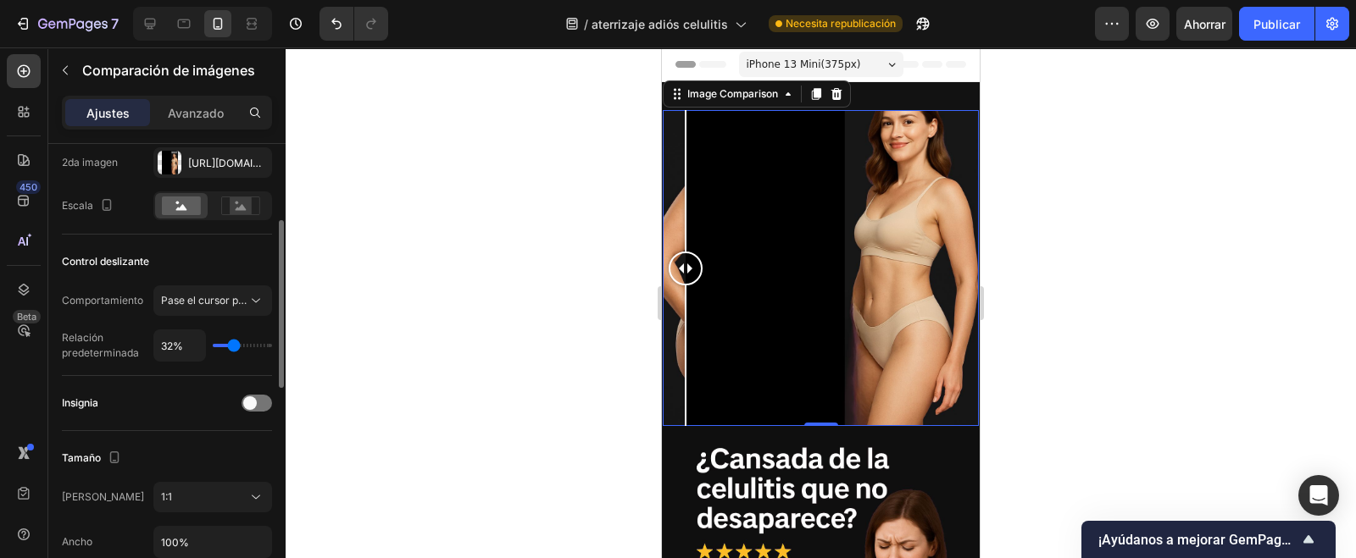
type input "33%"
type input "33"
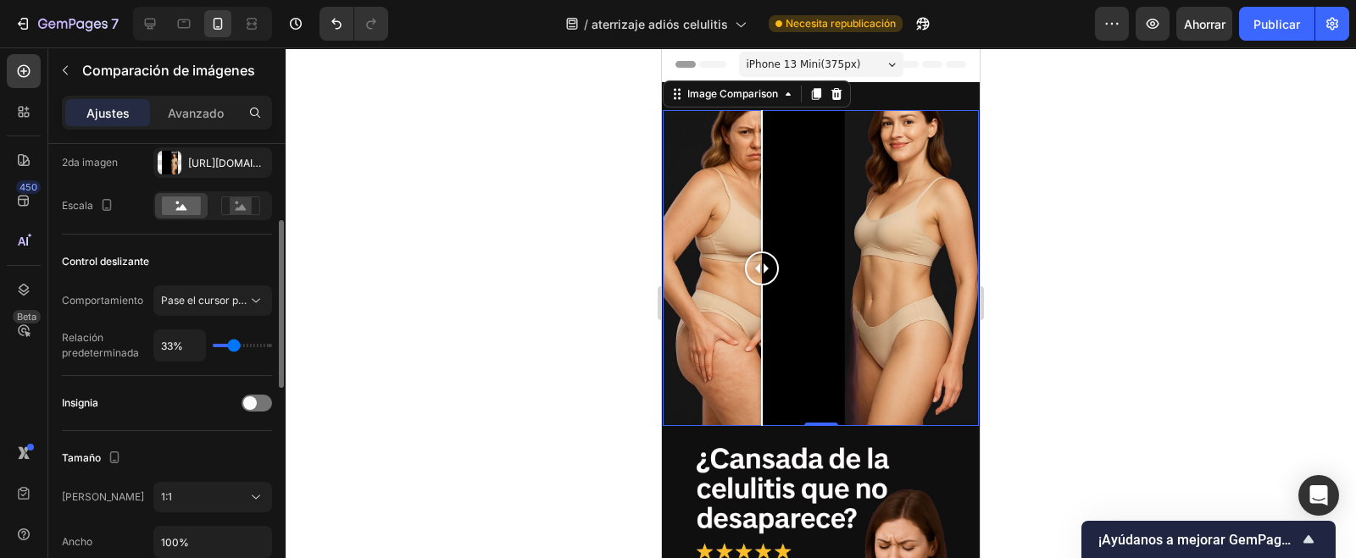
type input "24%"
type input "24"
type input "7%"
type input "7"
type input "1%"
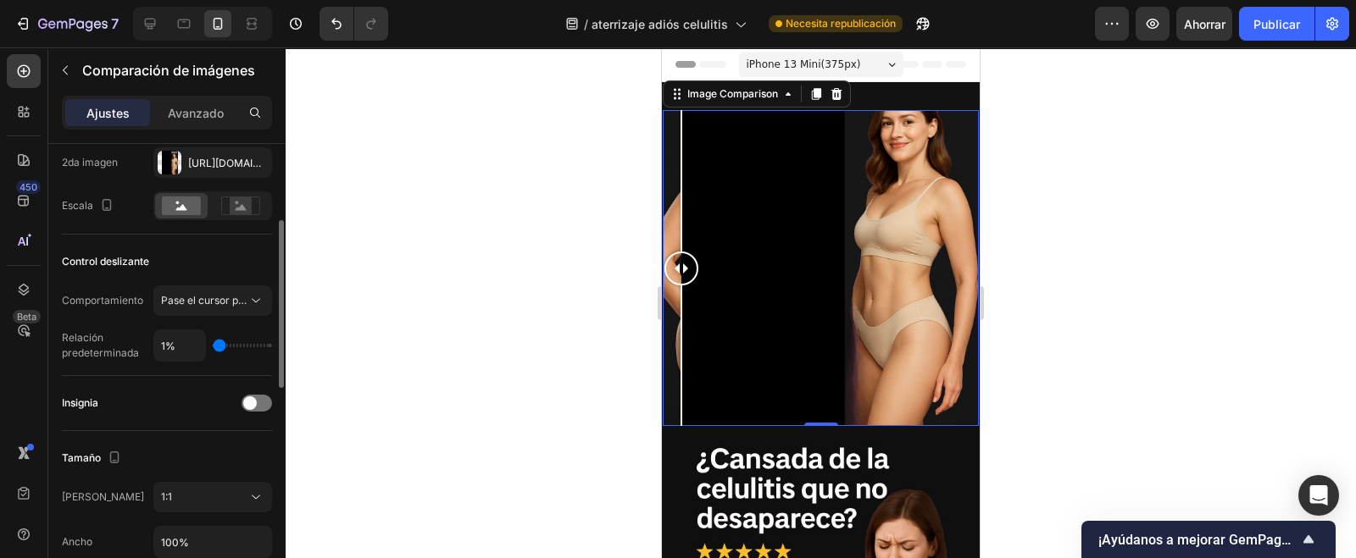
drag, startPoint x: 236, startPoint y: 341, endPoint x: 190, endPoint y: 352, distance: 47.1
type input "1"
click at [213, 347] on input "range" at bounding box center [242, 345] width 59 height 3
type input "17%"
type input "17"
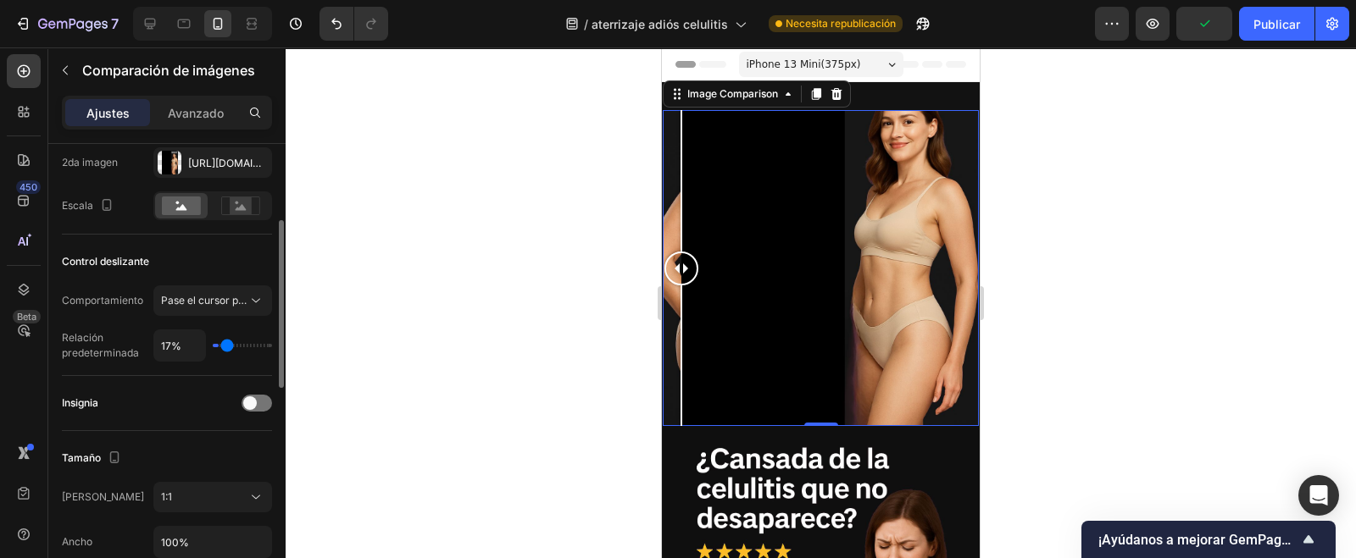
type input "100%"
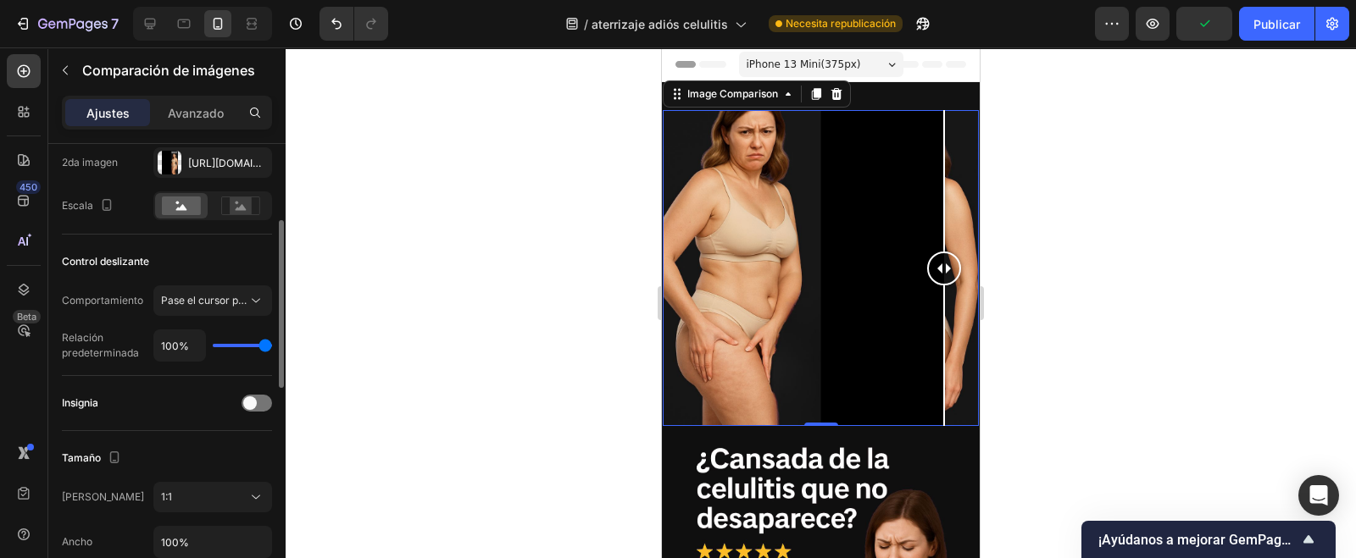
drag, startPoint x: 225, startPoint y: 344, endPoint x: 339, endPoint y: 341, distance: 113.6
type input "100"
click at [272, 344] on input "range" at bounding box center [242, 345] width 59 height 3
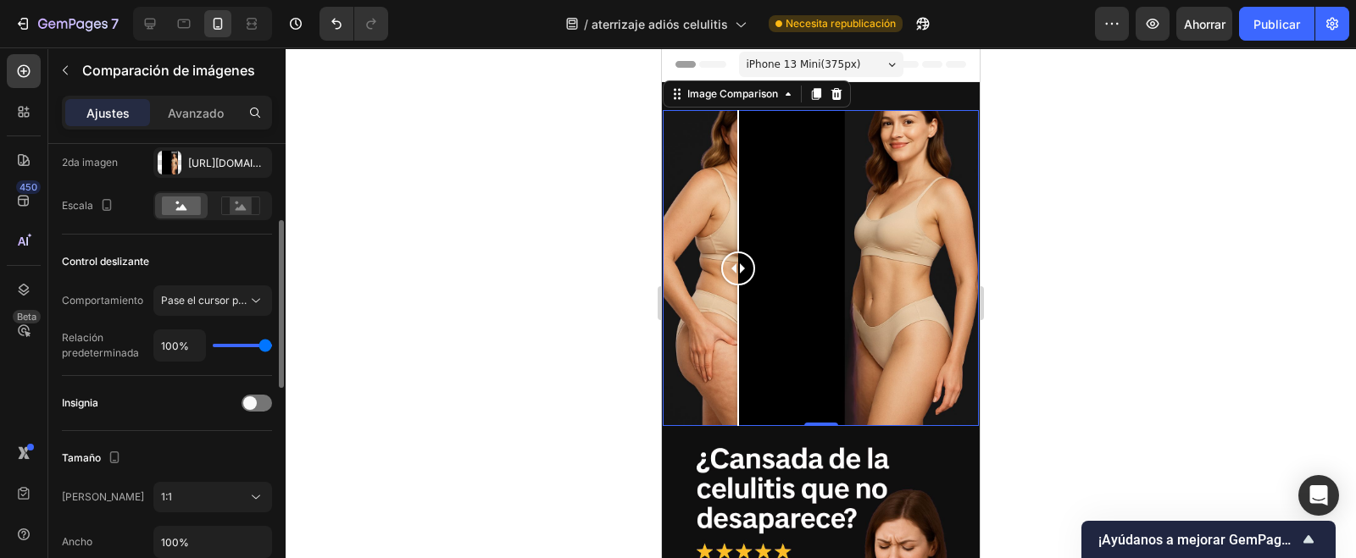
scroll to position [318, 0]
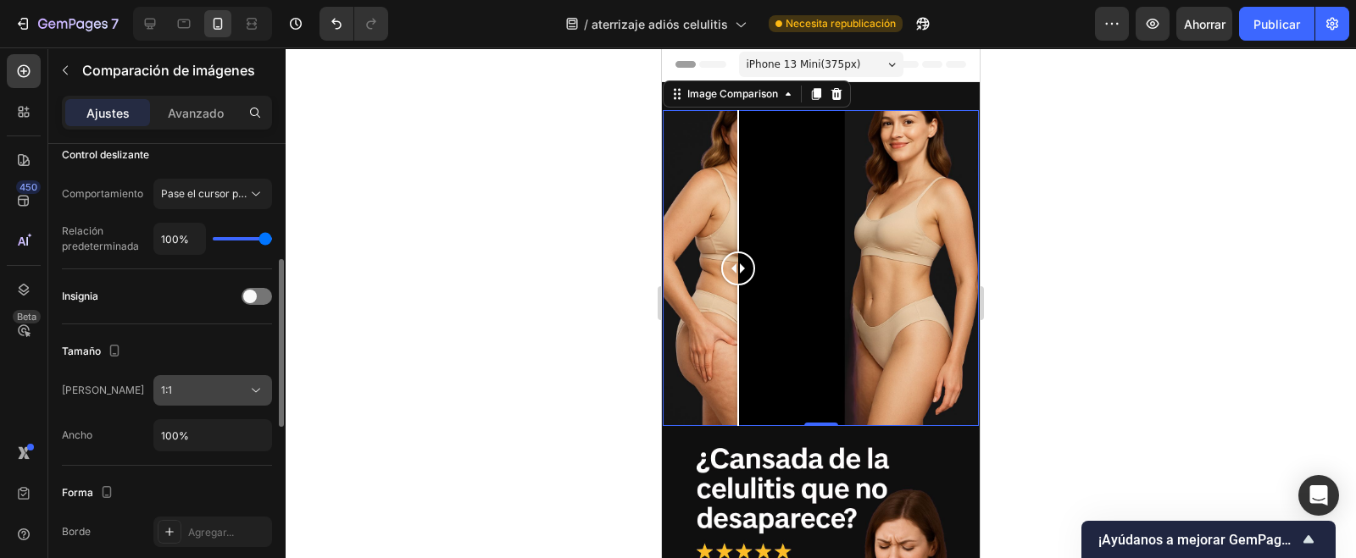
click at [254, 389] on icon at bounding box center [256, 391] width 8 height 4
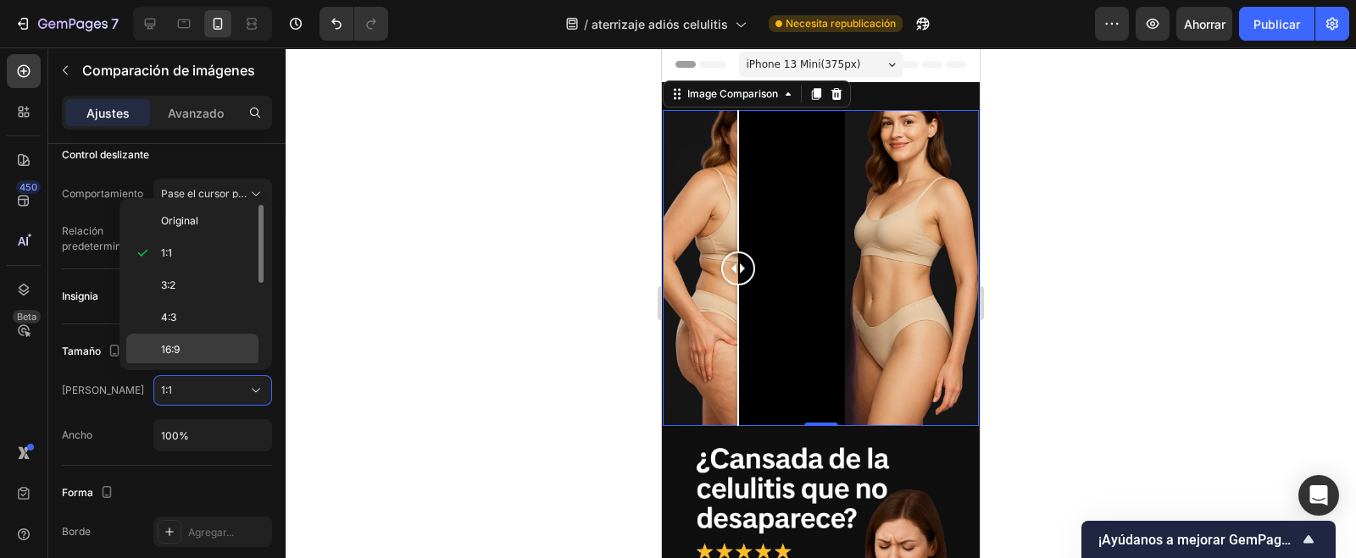
click at [208, 342] on p "16:9" at bounding box center [206, 349] width 90 height 15
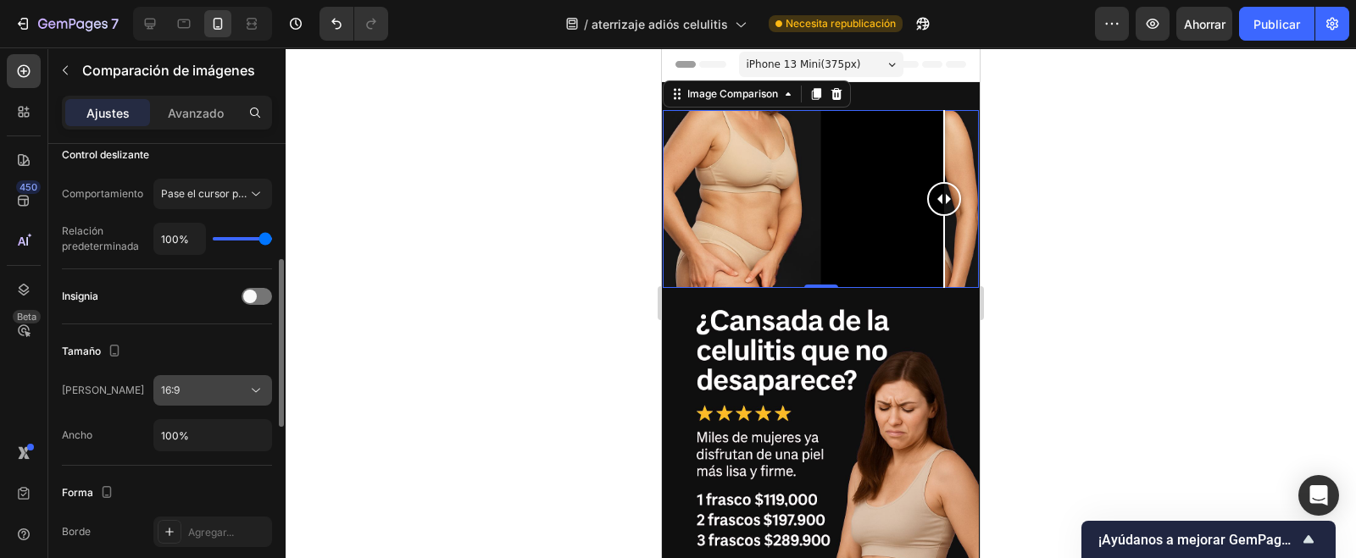
click at [253, 389] on icon at bounding box center [256, 391] width 8 height 4
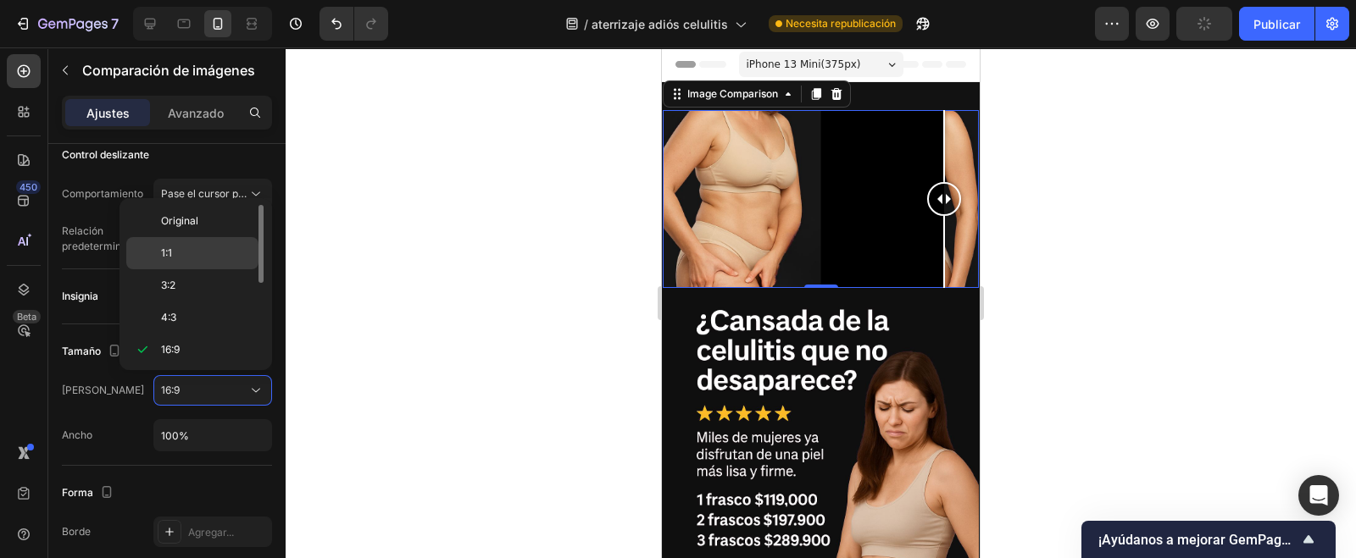
click at [190, 256] on p "1:1" at bounding box center [206, 253] width 90 height 15
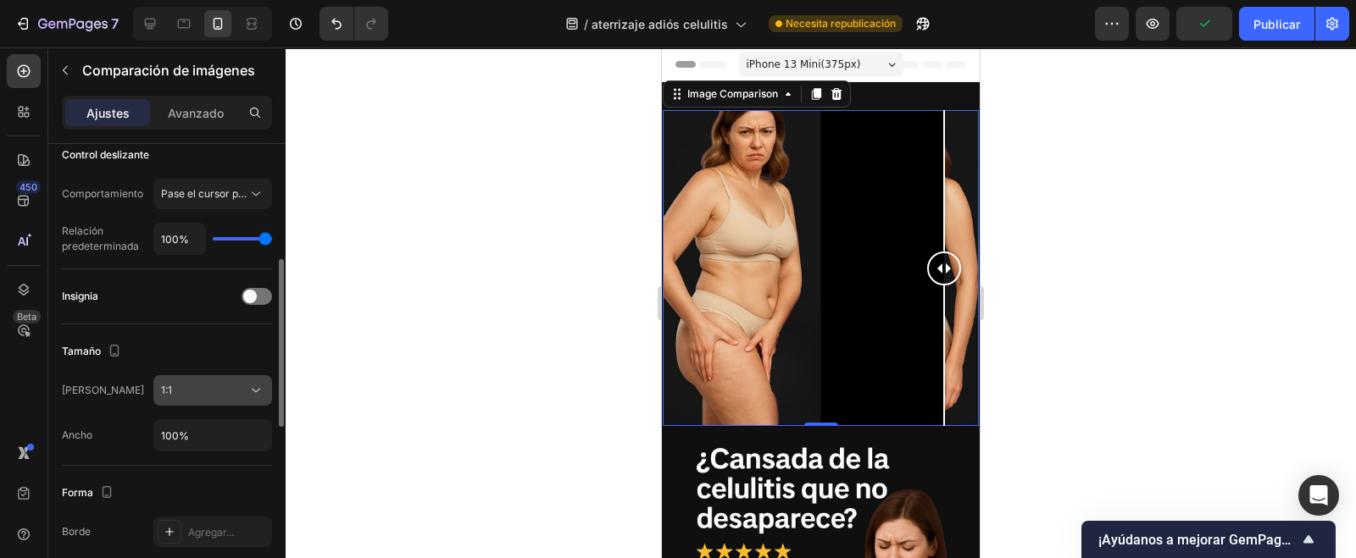
click at [263, 382] on icon at bounding box center [255, 390] width 17 height 17
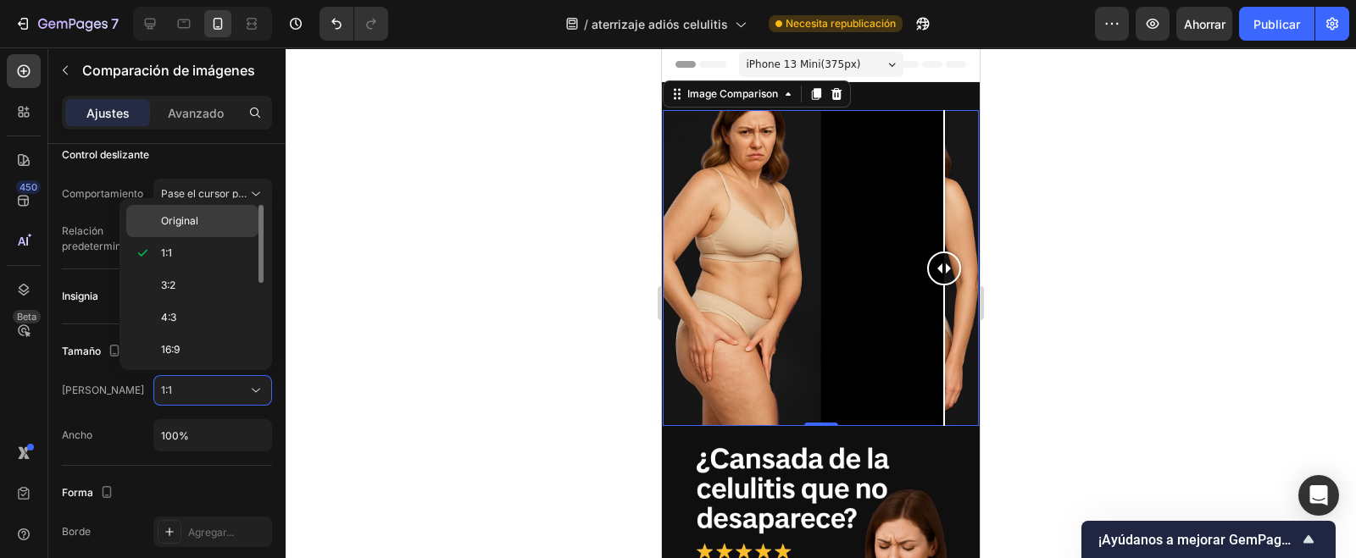
click at [212, 224] on p "Original" at bounding box center [206, 221] width 90 height 15
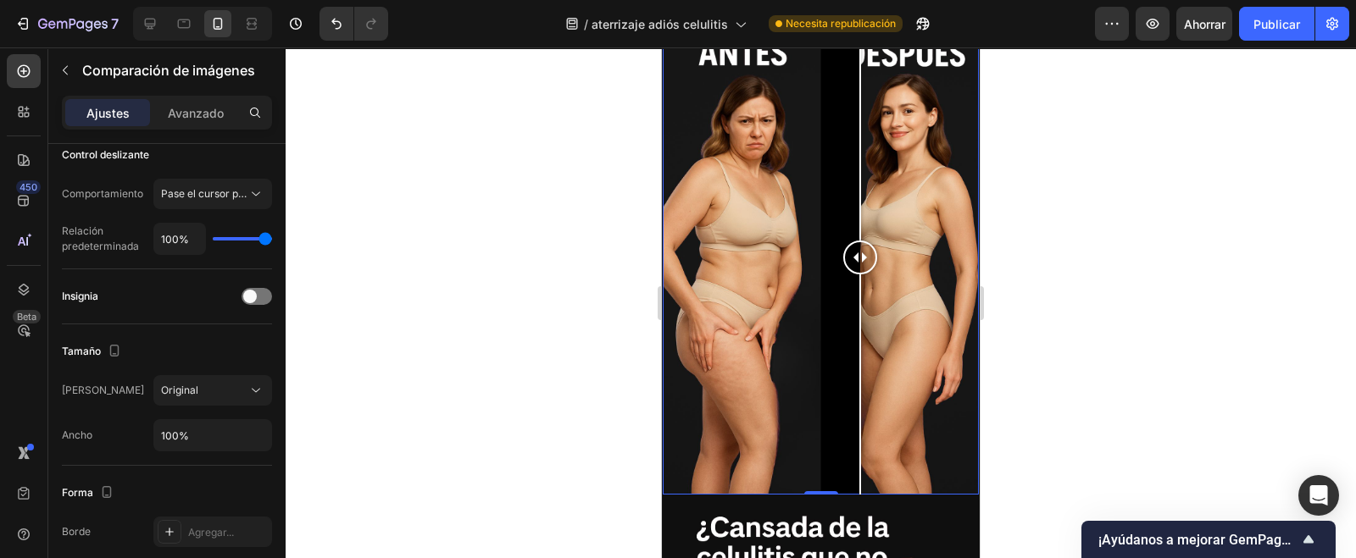
scroll to position [105, 0]
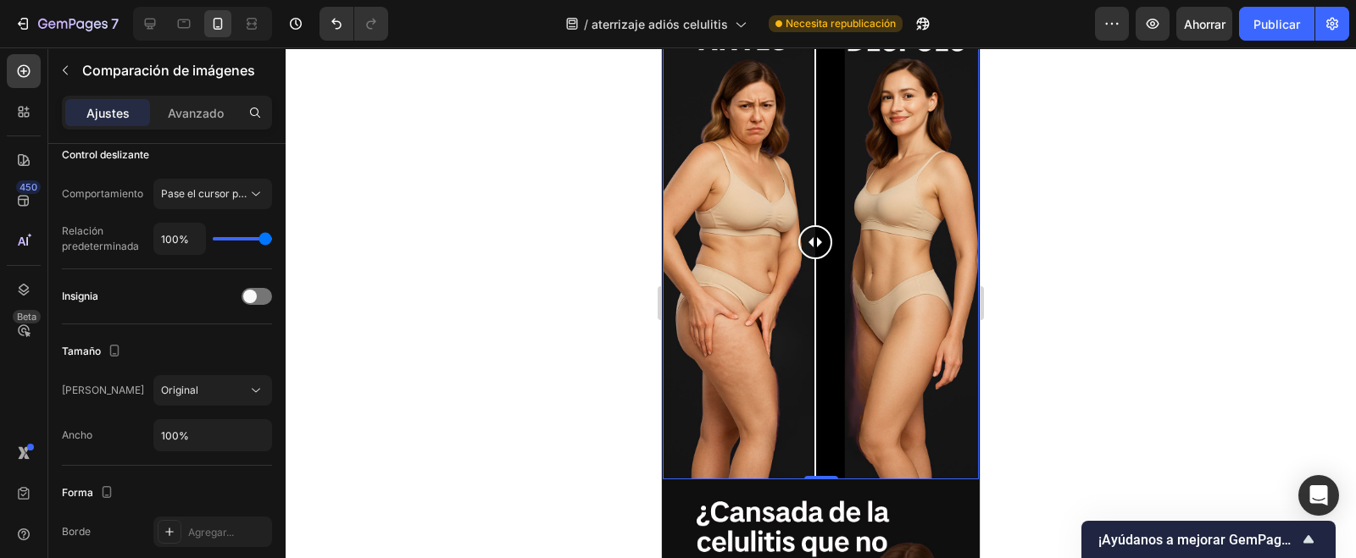
click at [814, 340] on div at bounding box center [815, 369] width 2 height 220
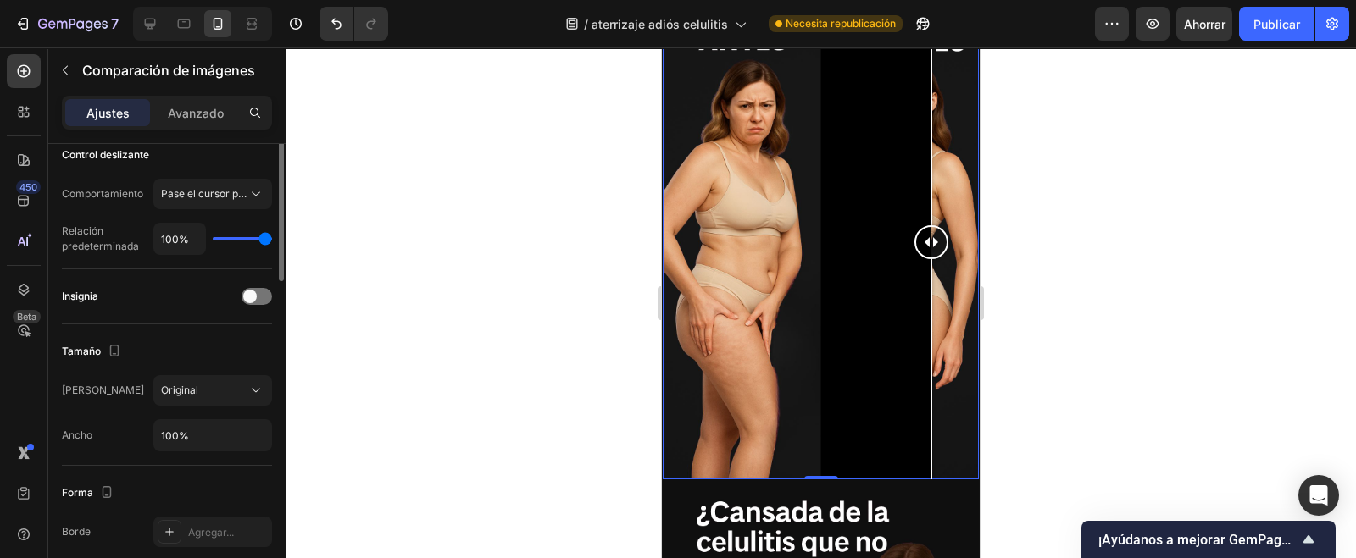
click at [930, 225] on div at bounding box center [931, 115] width 2 height 220
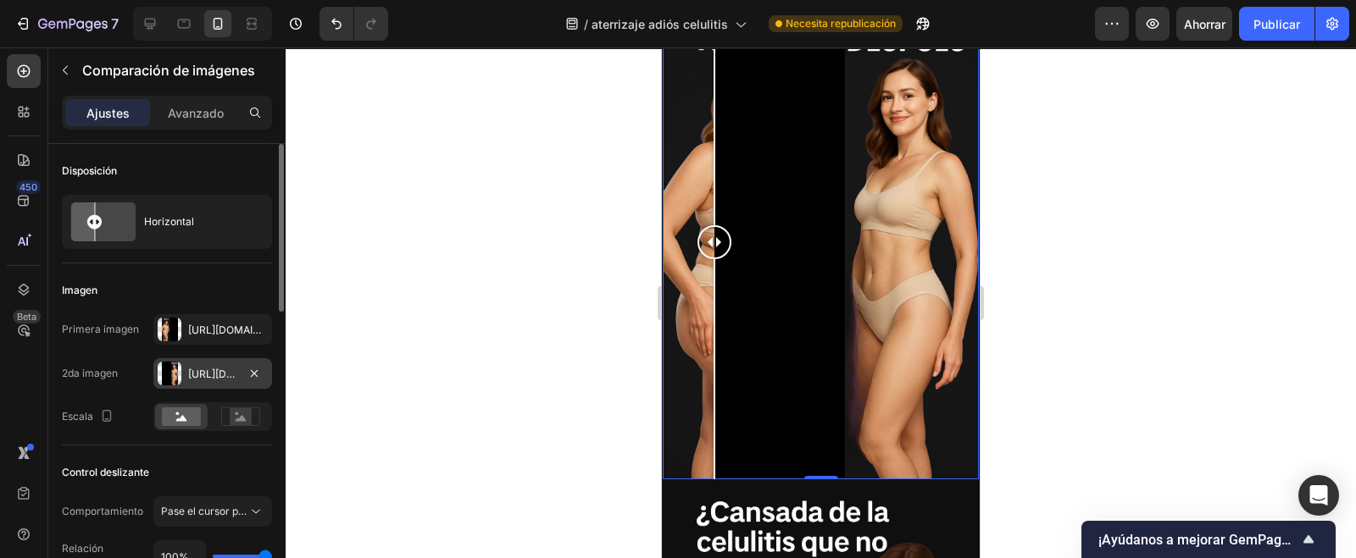
scroll to position [0, 0]
